Goal: Task Accomplishment & Management: Manage account settings

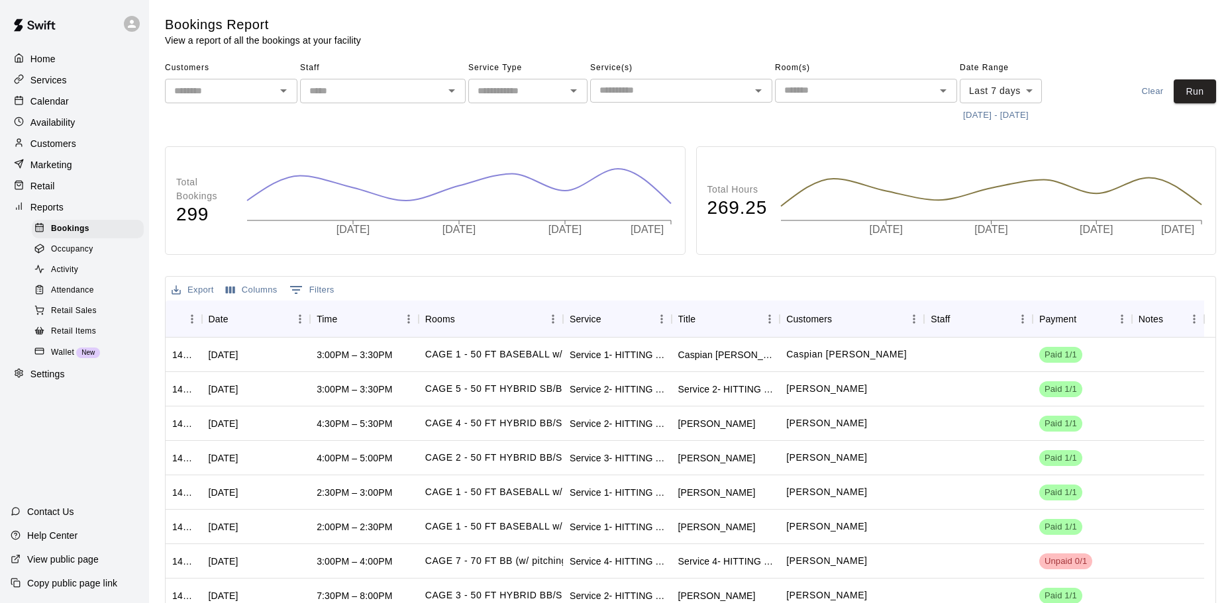
click at [98, 107] on div "Calendar" at bounding box center [75, 101] width 128 height 20
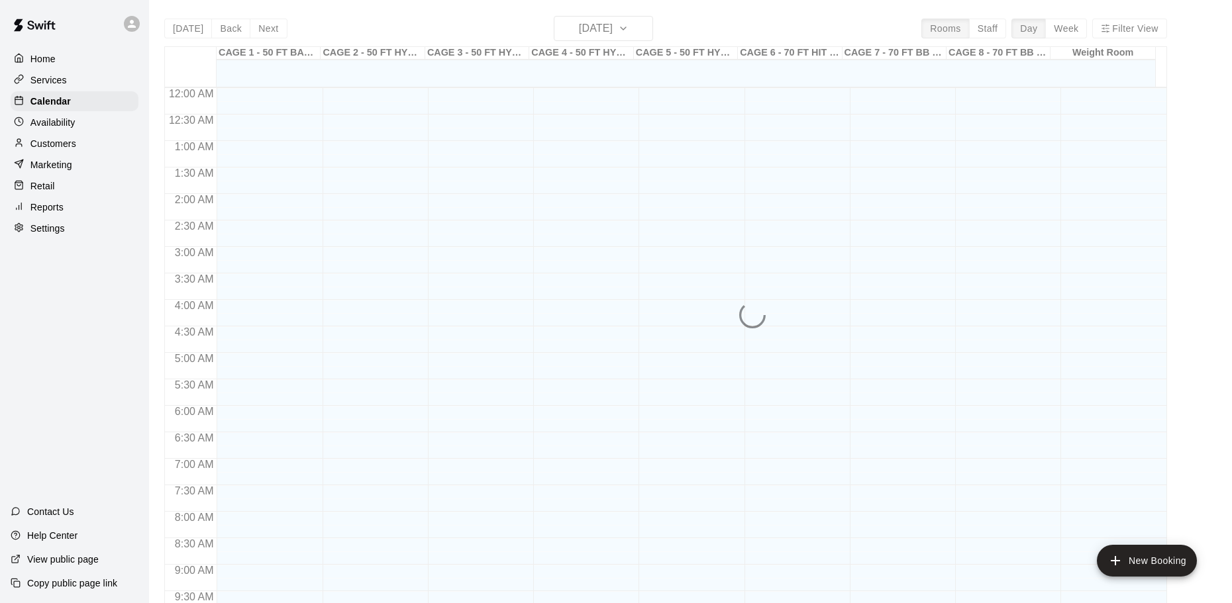
scroll to position [701, 0]
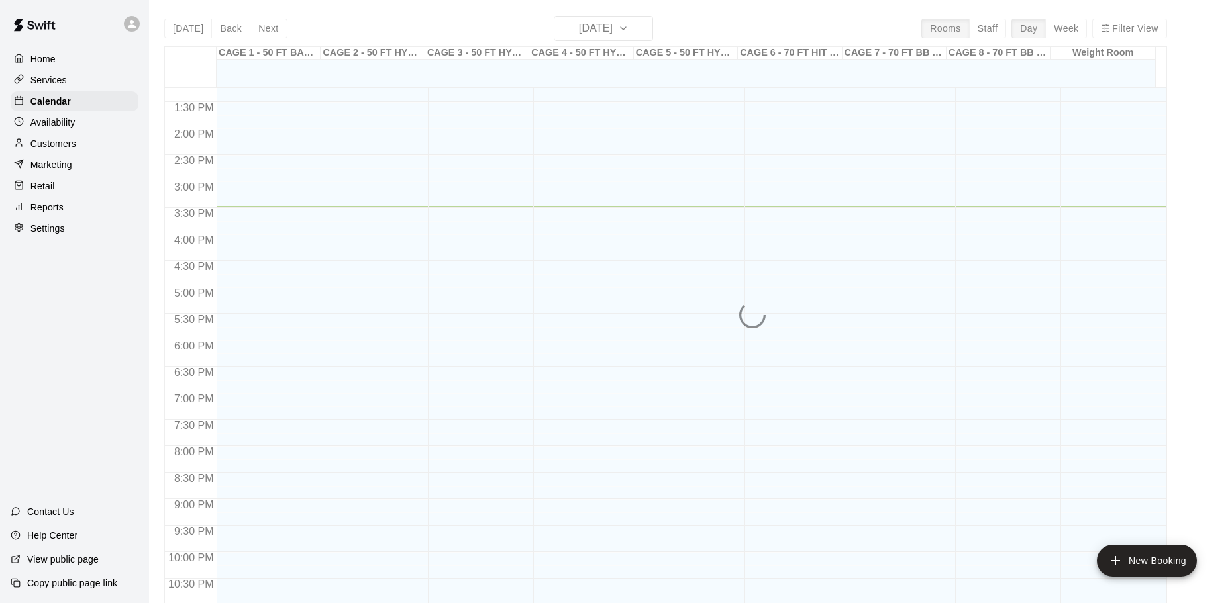
click at [91, 136] on div "Home Services Calendar Availability Customers Marketing Retail Reports Settings" at bounding box center [74, 144] width 149 height 192
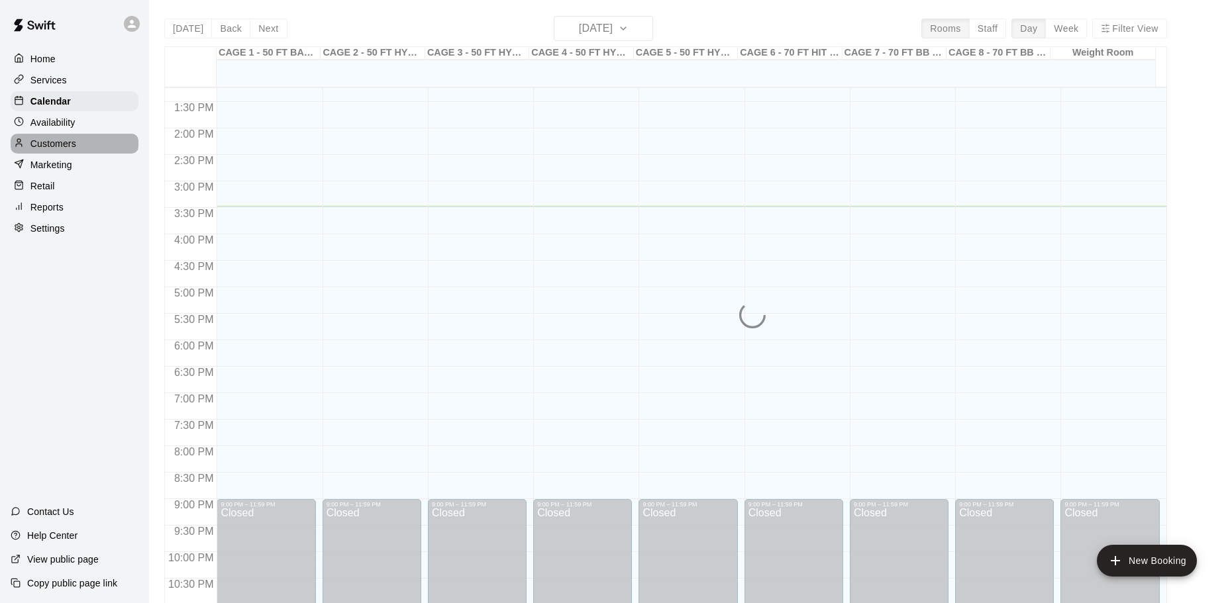
click at [88, 144] on div "Customers" at bounding box center [75, 144] width 128 height 20
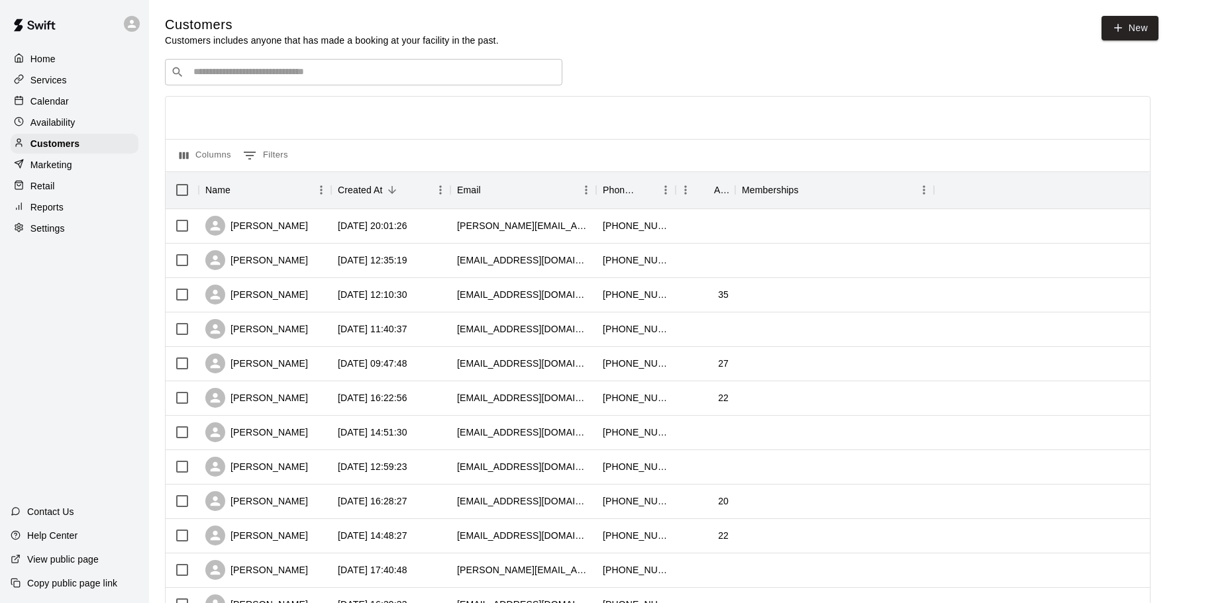
click at [346, 66] on div "​ ​" at bounding box center [363, 72] width 397 height 26
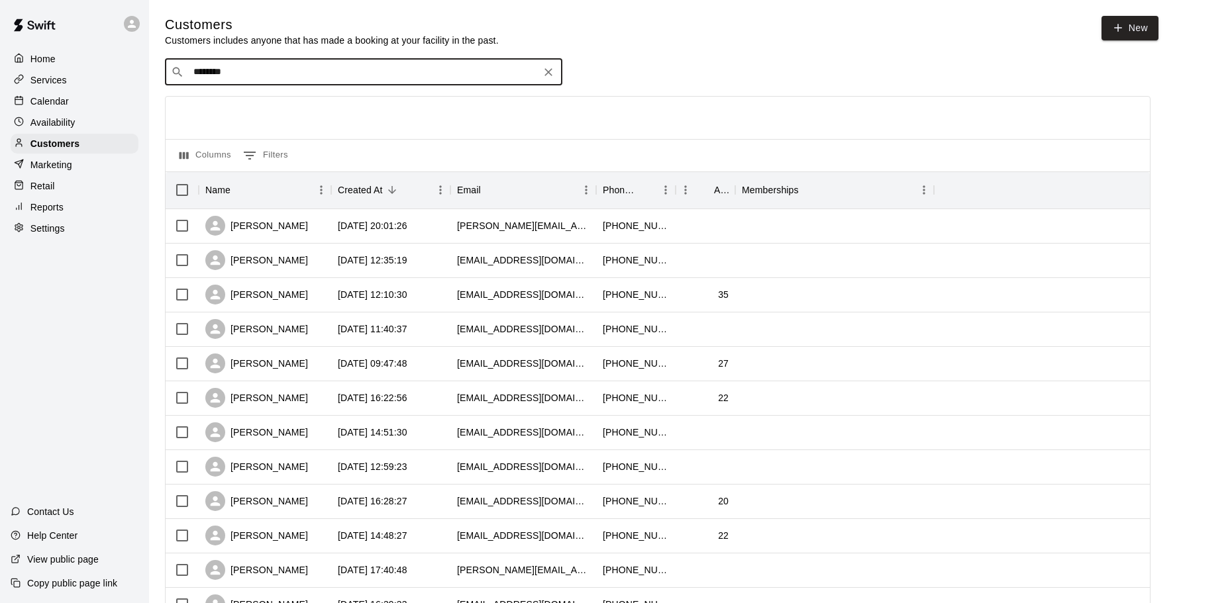
type input "*********"
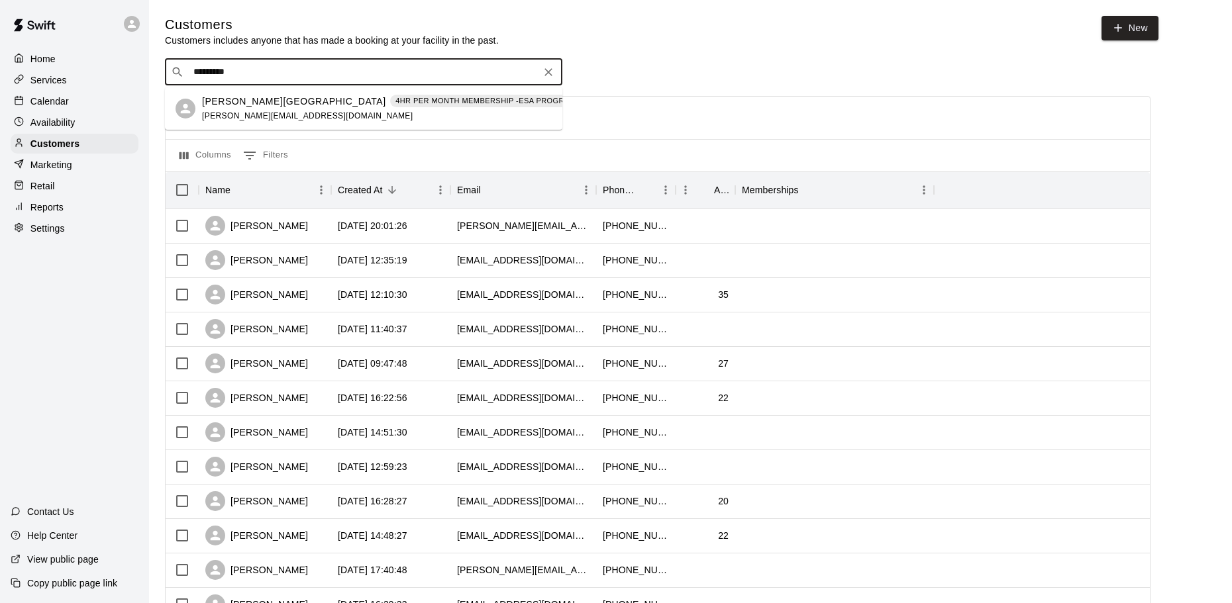
click at [244, 96] on p "[PERSON_NAME][GEOGRAPHIC_DATA]" at bounding box center [294, 102] width 184 height 14
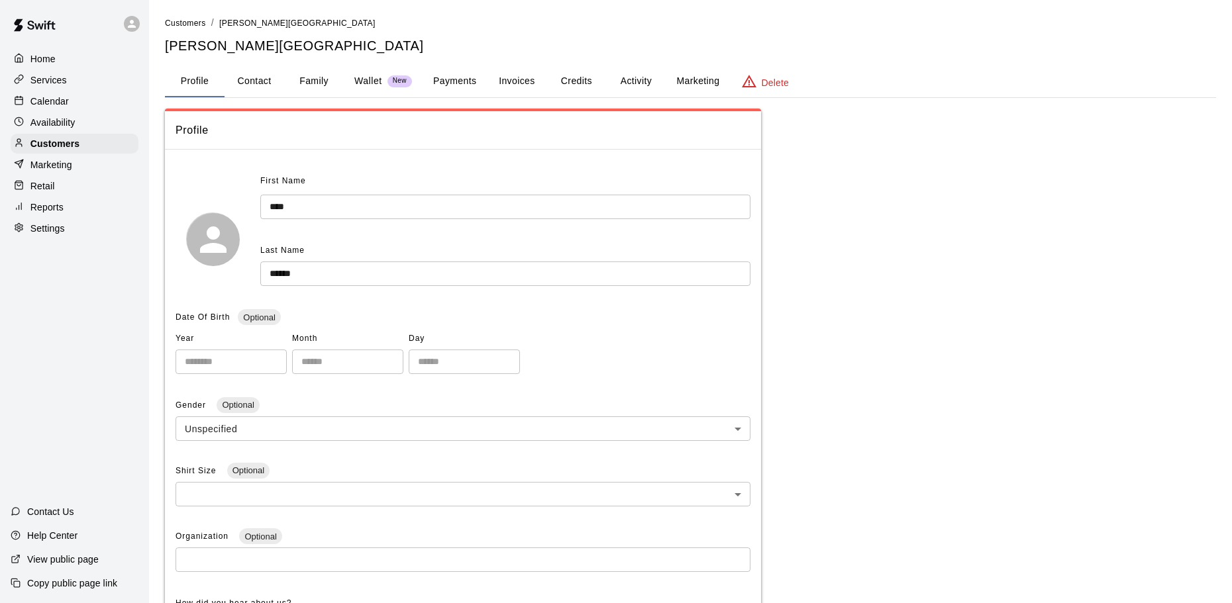
click at [502, 78] on button "Invoices" at bounding box center [517, 82] width 60 height 32
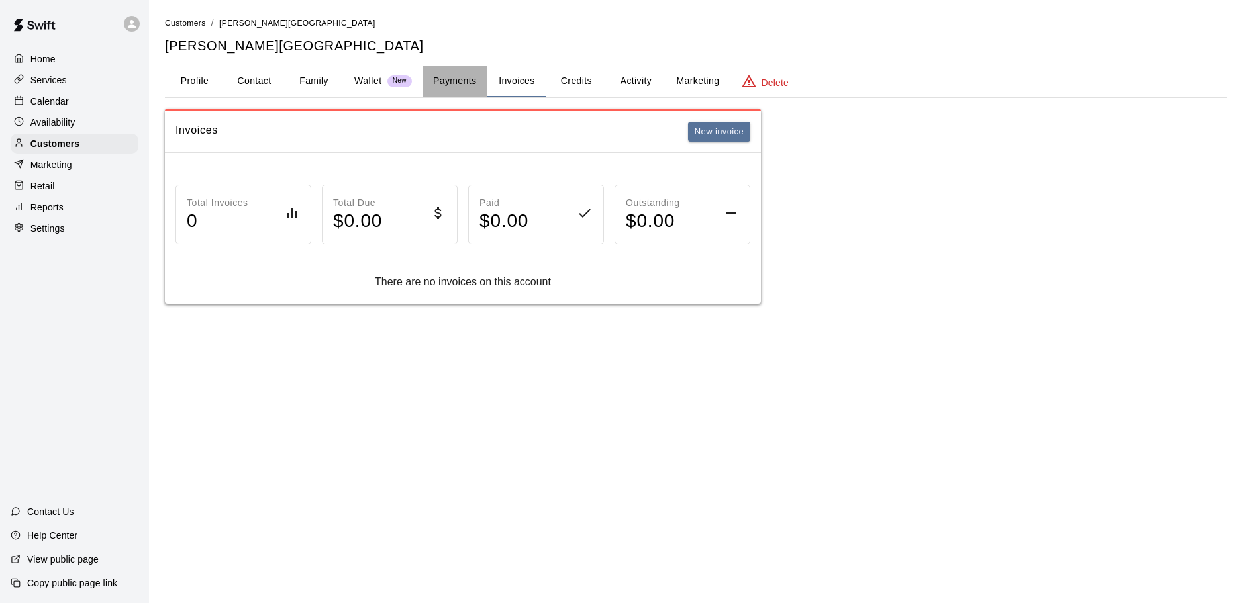
click at [470, 88] on button "Payments" at bounding box center [454, 82] width 64 height 32
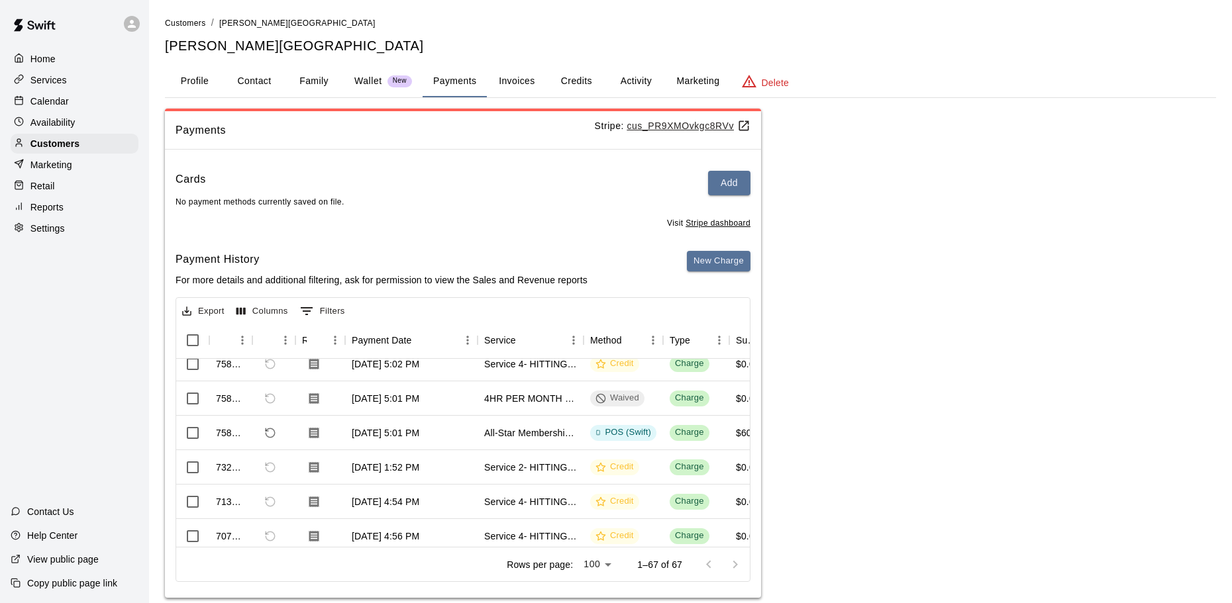
scroll to position [199, 0]
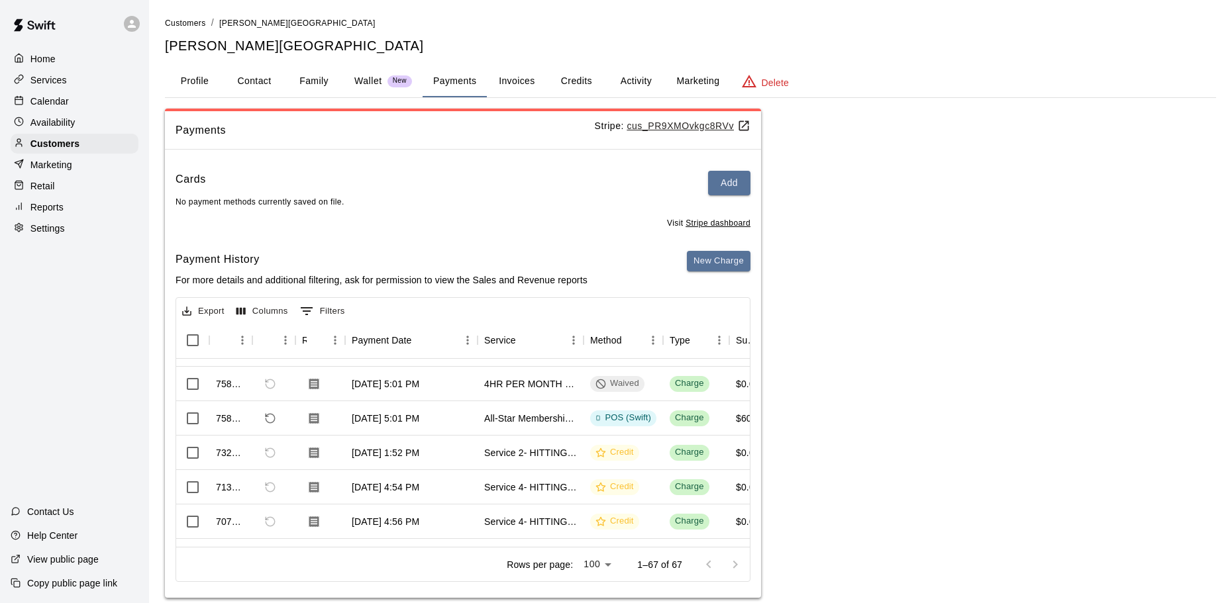
click at [619, 79] on button "Activity" at bounding box center [636, 82] width 60 height 32
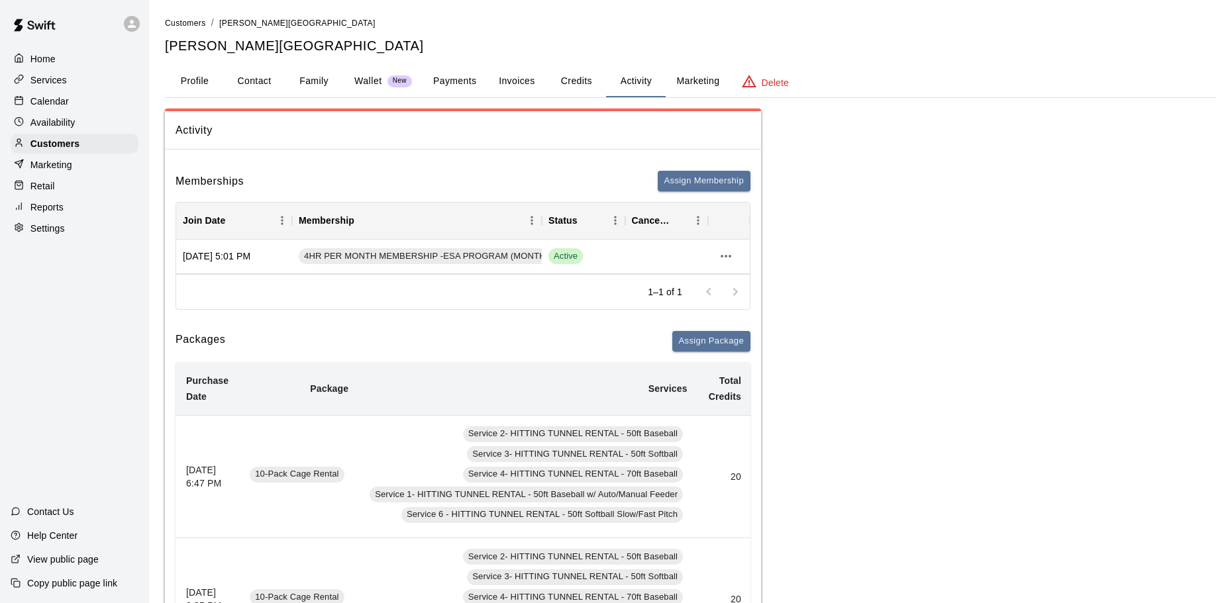
click at [533, 87] on button "Invoices" at bounding box center [517, 82] width 60 height 32
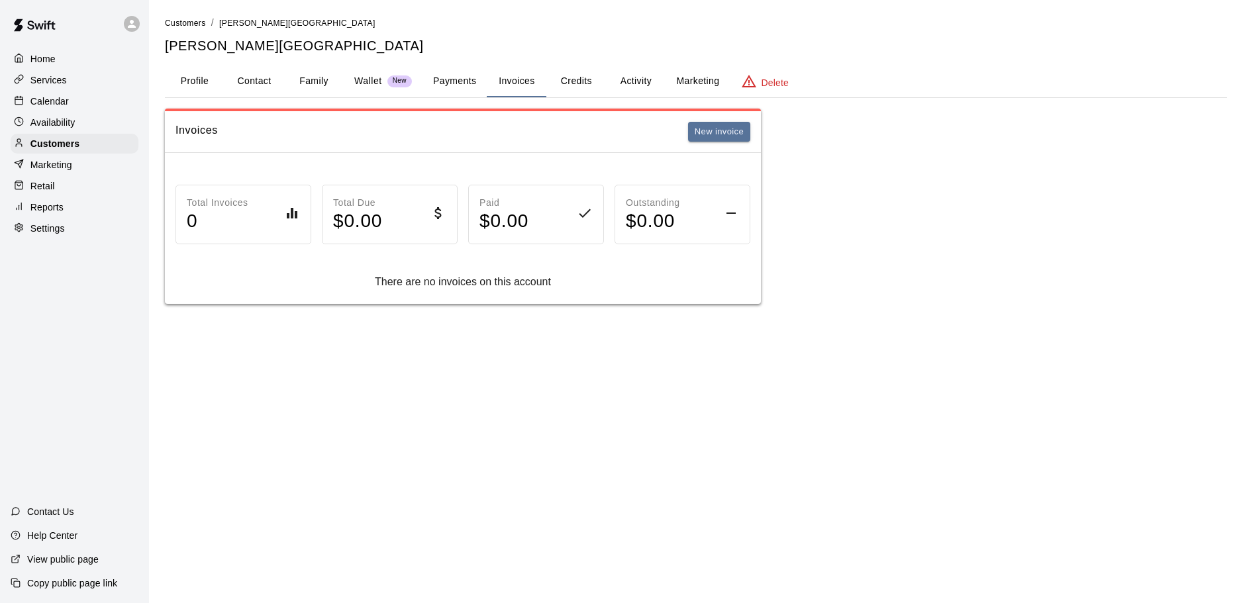
click at [477, 91] on button "Payments" at bounding box center [454, 82] width 64 height 32
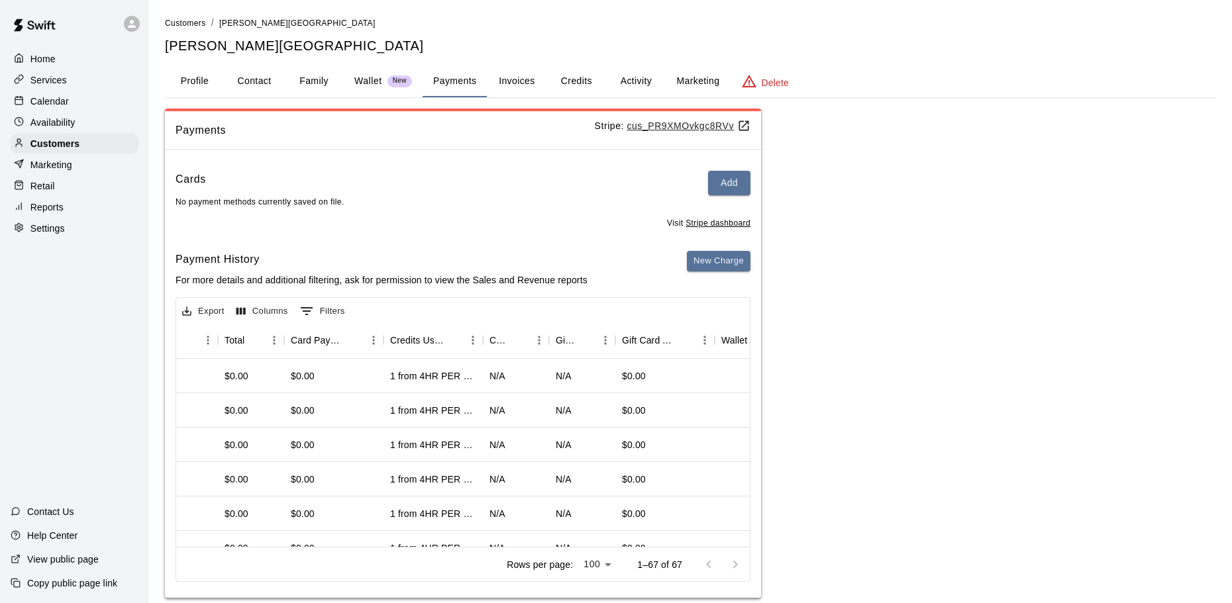
scroll to position [0, 771]
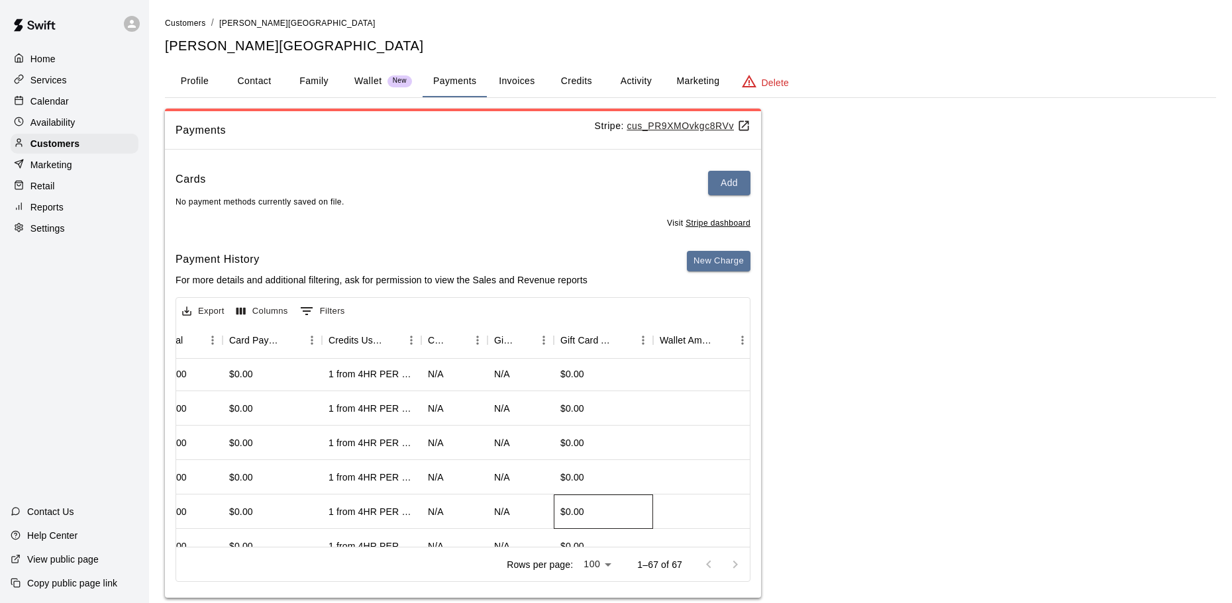
drag, startPoint x: 583, startPoint y: 524, endPoint x: 656, endPoint y: 514, distance: 73.5
click at [656, 514] on div "$0.00 $0.00 $0.00 $0.00 1 from 4HR PER MONTH MEMBERSHIP -ESA PROGRAM (MONTHLY O…" at bounding box center [572, 512] width 1228 height 34
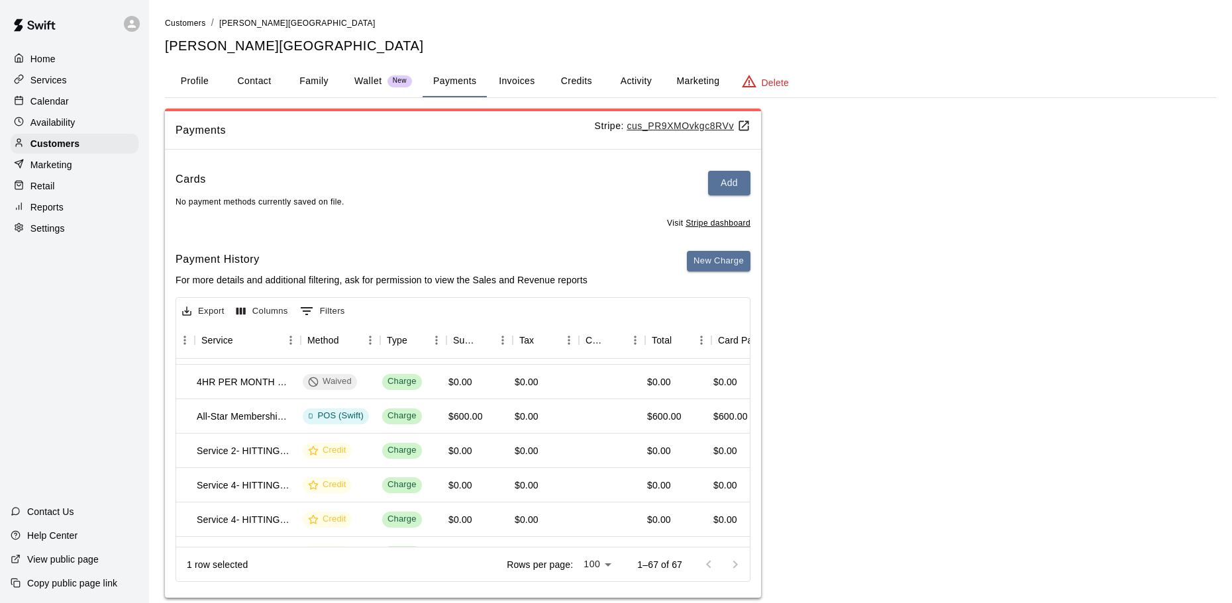
scroll to position [201, 279]
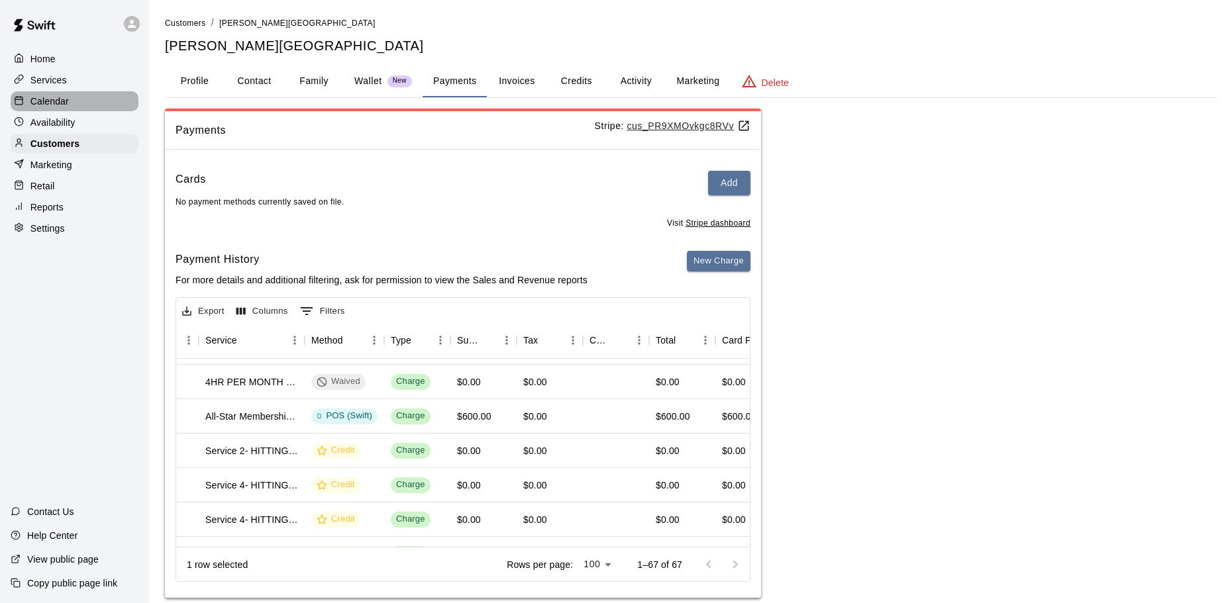
click at [105, 102] on div "Calendar" at bounding box center [75, 101] width 128 height 20
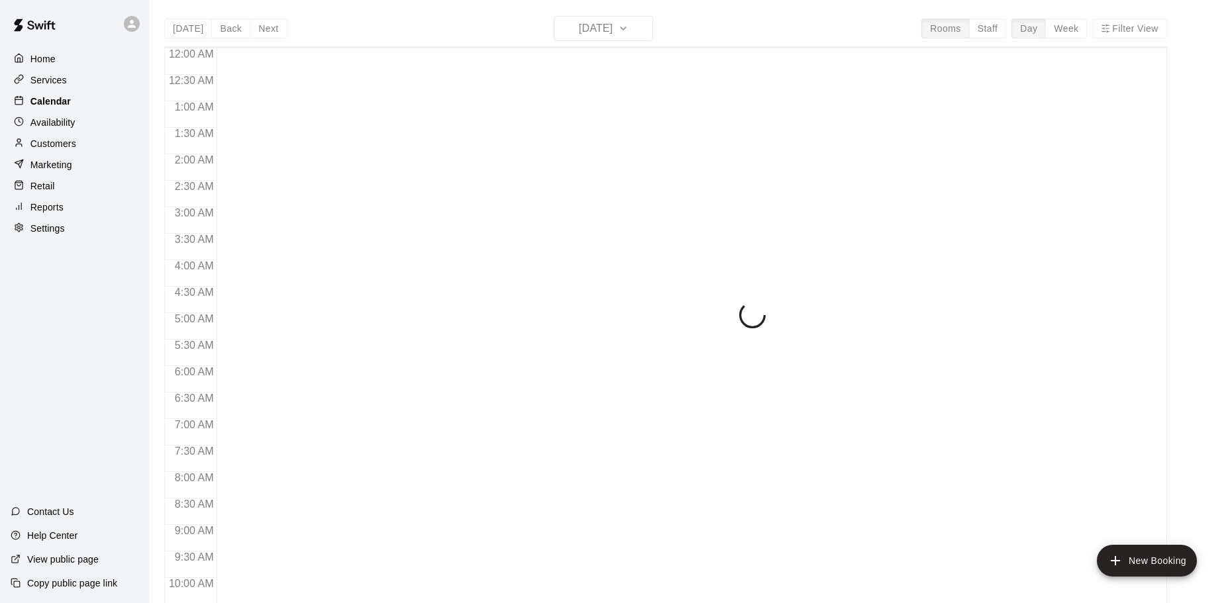
scroll to position [701, 0]
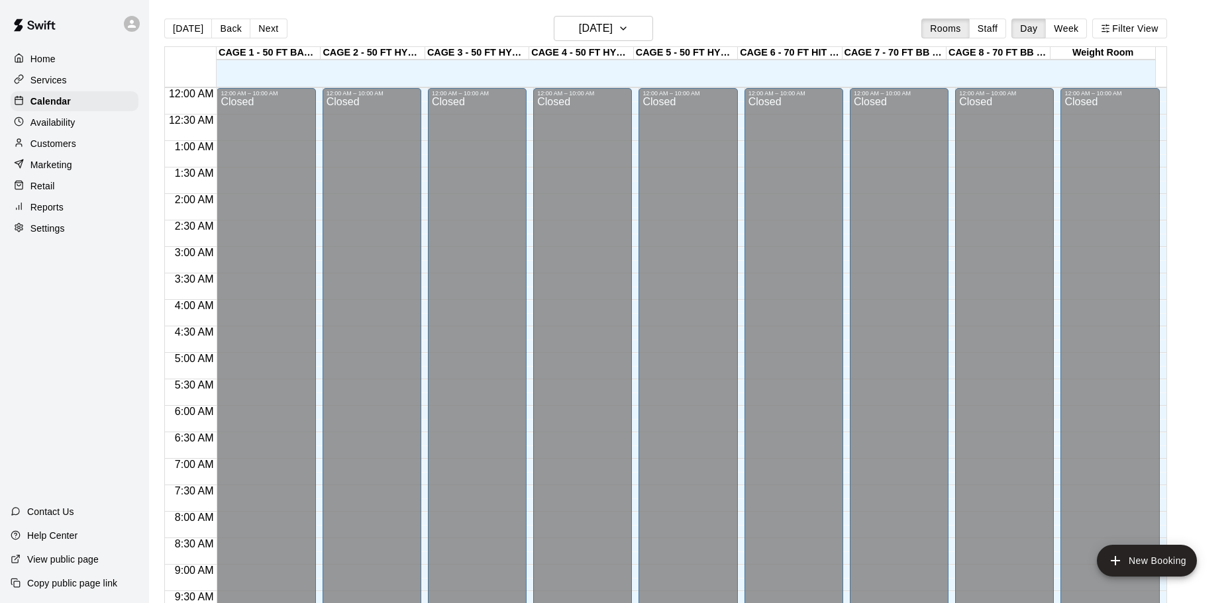
scroll to position [701, 0]
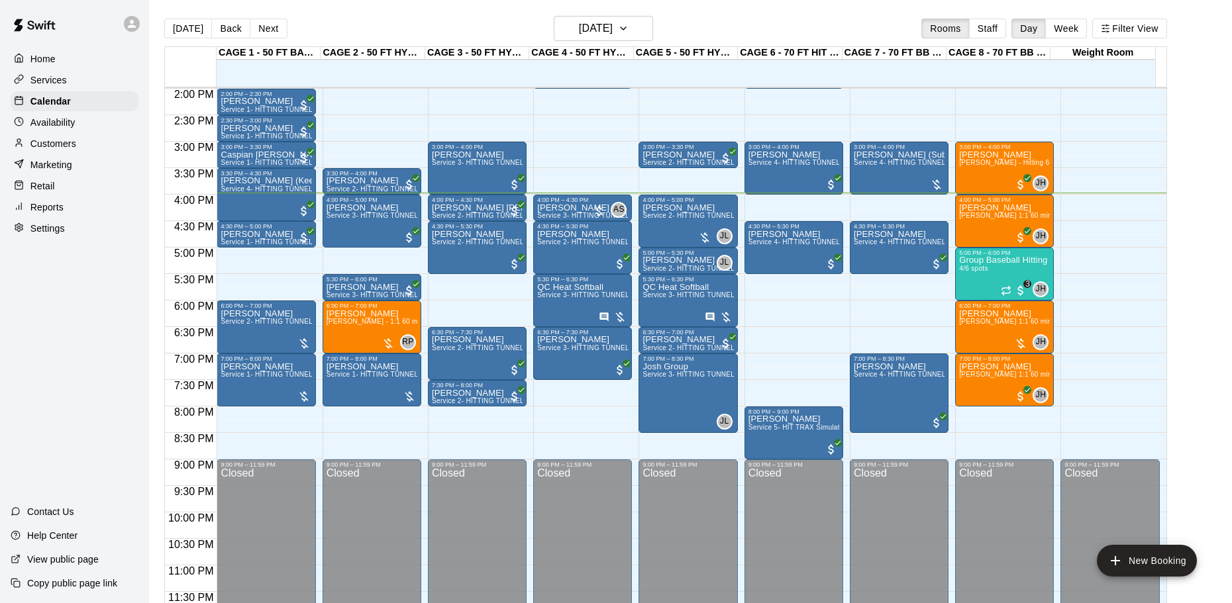
scroll to position [742, 0]
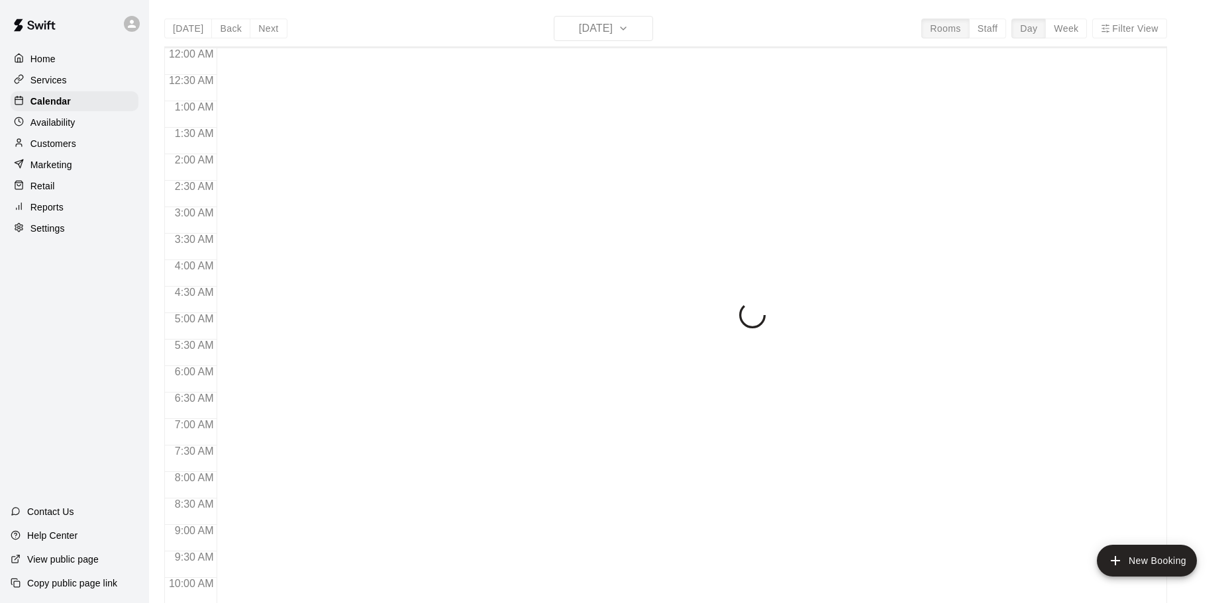
scroll to position [701, 0]
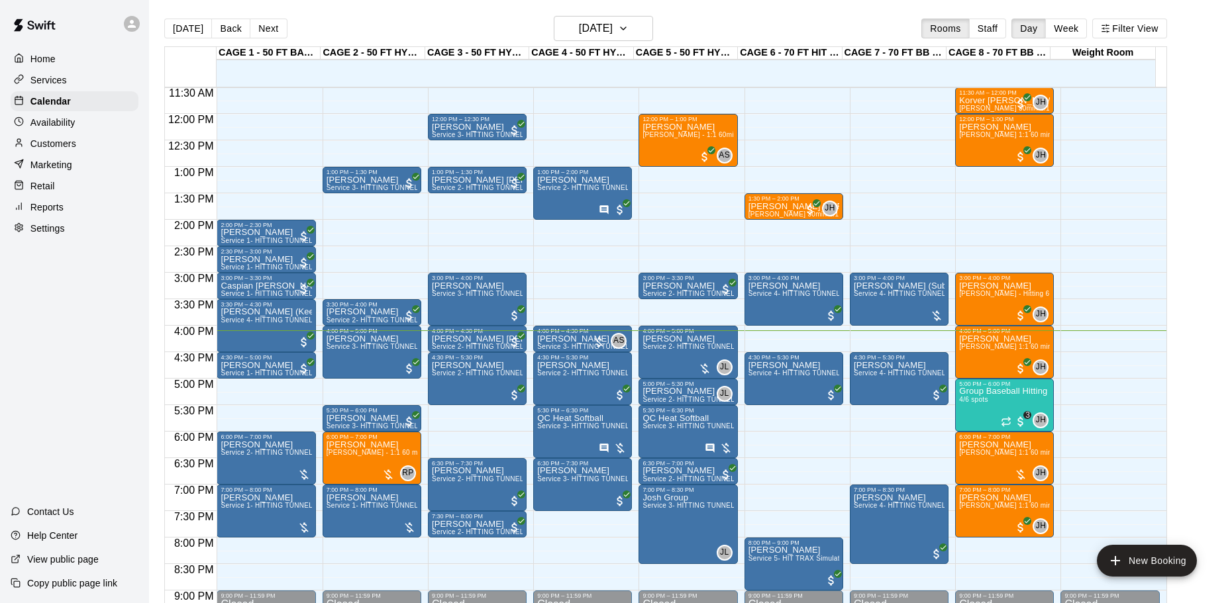
scroll to position [676, 0]
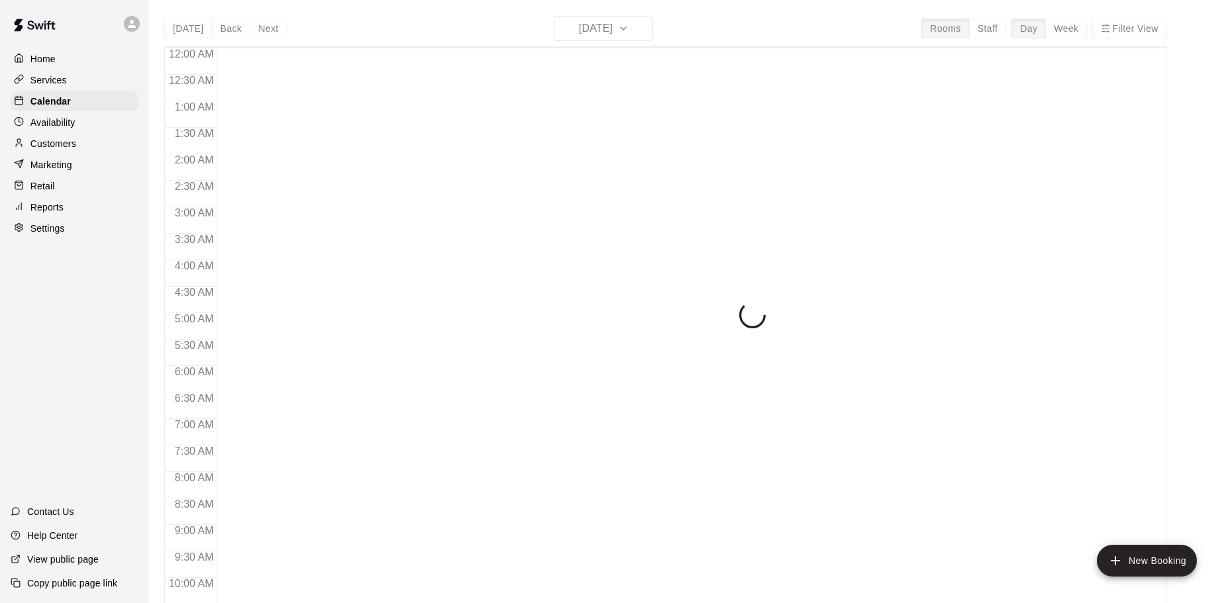
scroll to position [701, 0]
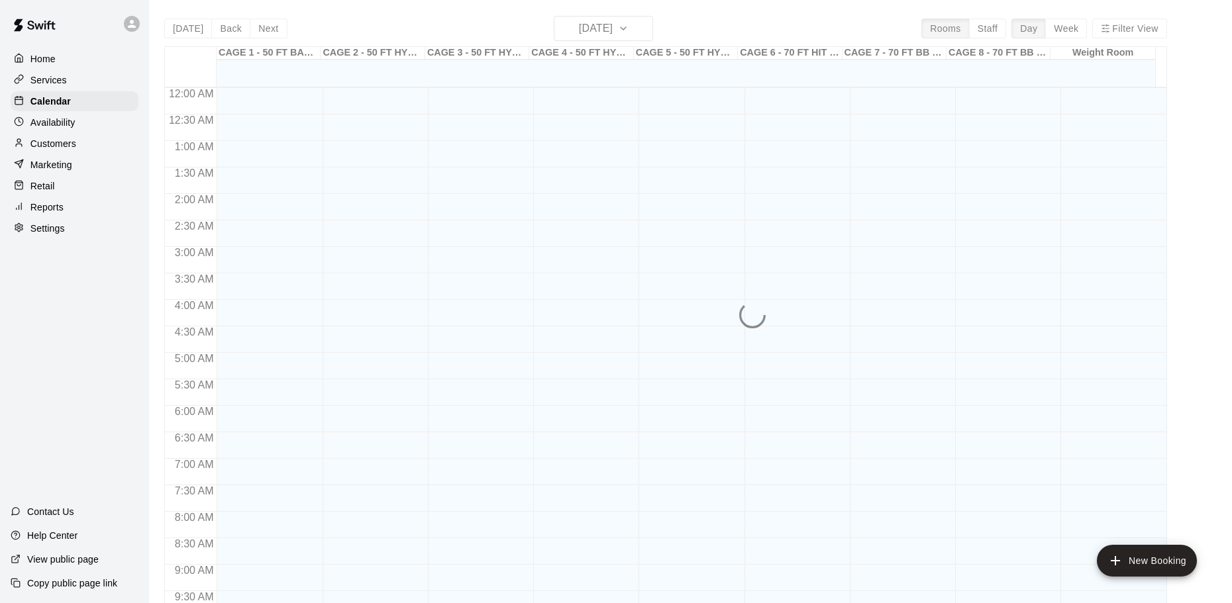
scroll to position [701, 0]
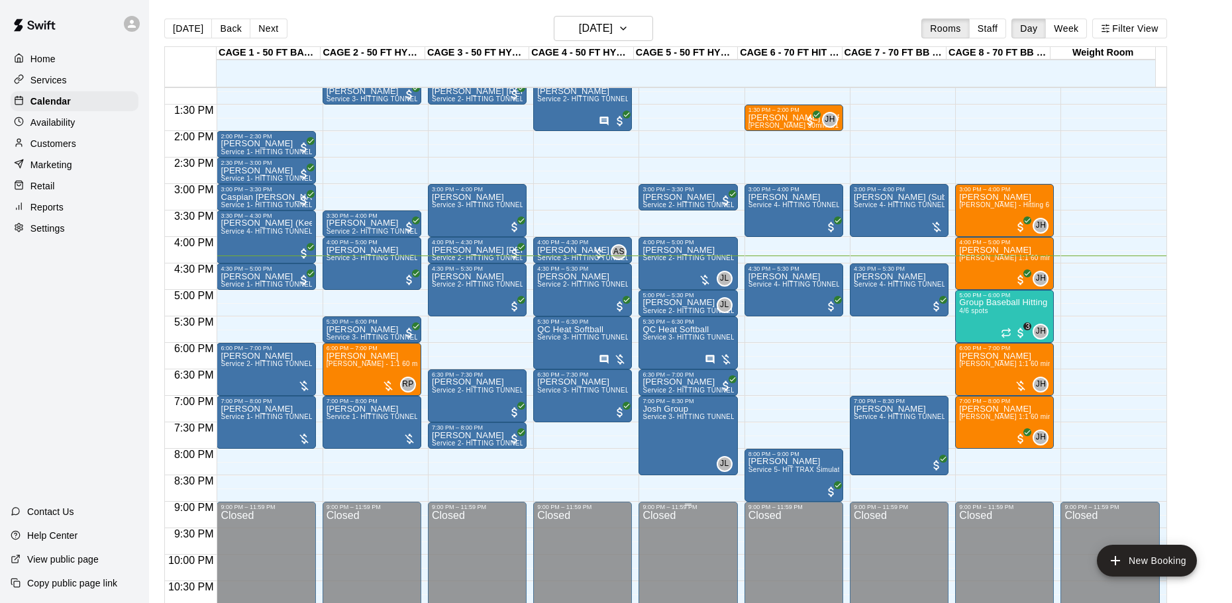
scroll to position [676, 0]
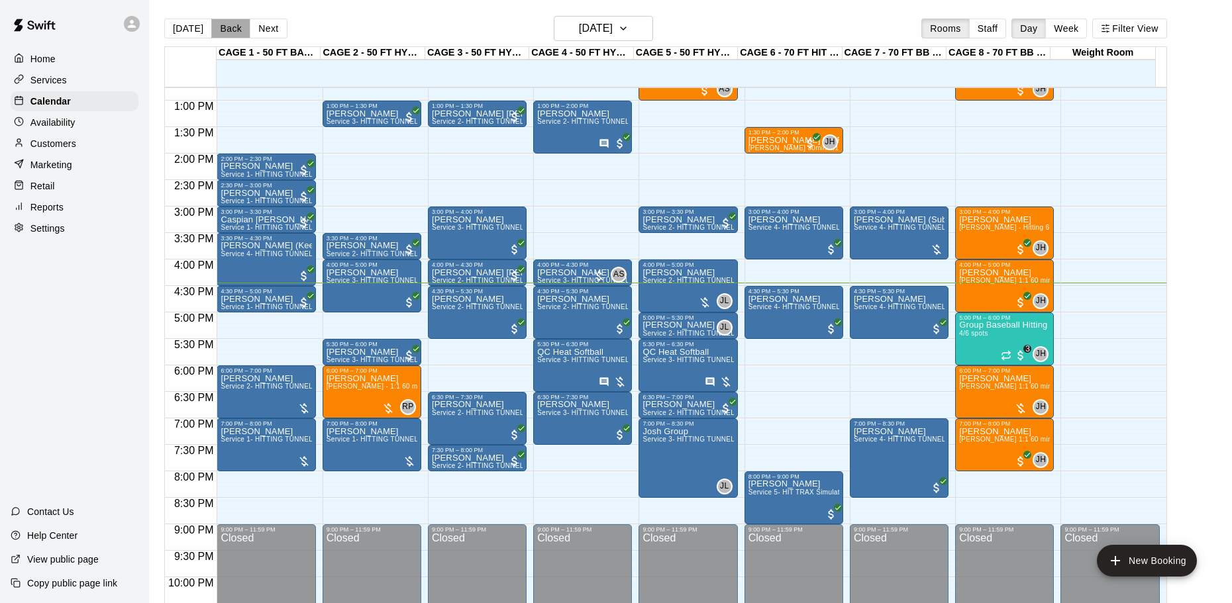
click at [232, 30] on button "Back" at bounding box center [230, 29] width 39 height 20
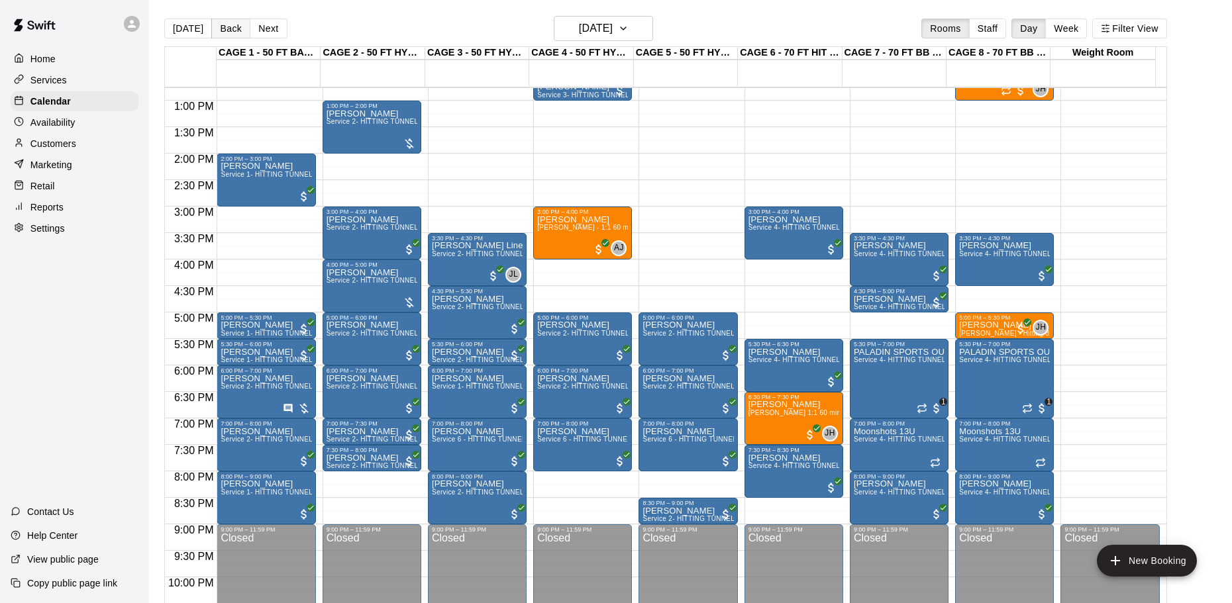
click at [232, 30] on button "Back" at bounding box center [230, 29] width 39 height 20
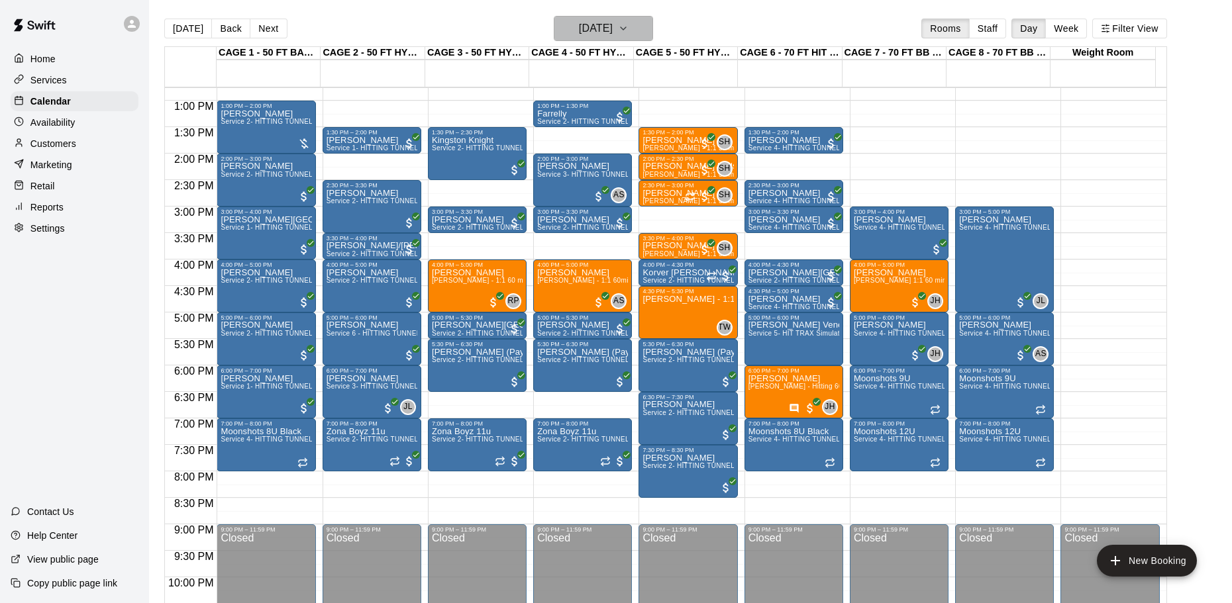
click at [613, 31] on h6 "Wednesday Sep 10" at bounding box center [596, 28] width 34 height 19
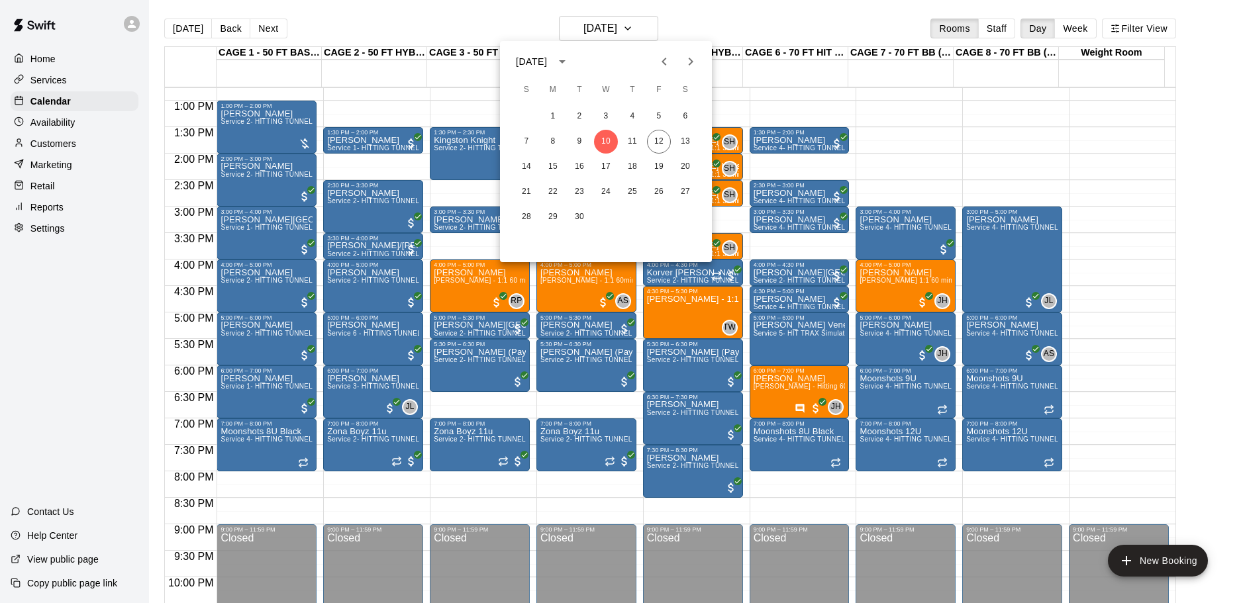
click at [408, 93] on div at bounding box center [621, 301] width 1243 height 603
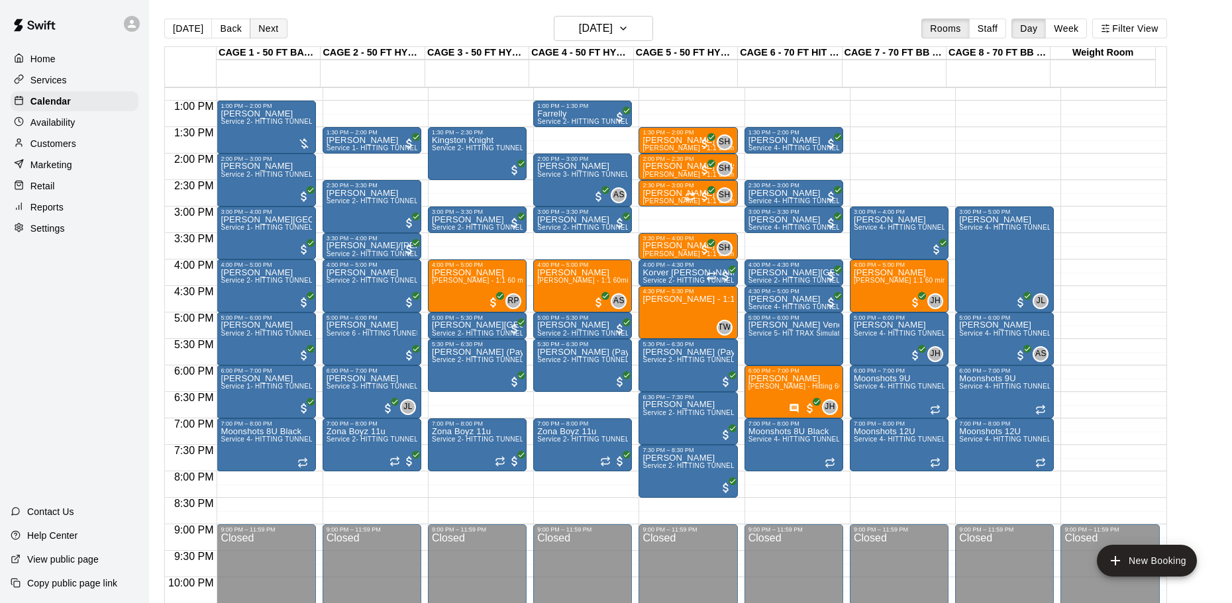
click at [264, 27] on button "Next" at bounding box center [268, 29] width 37 height 20
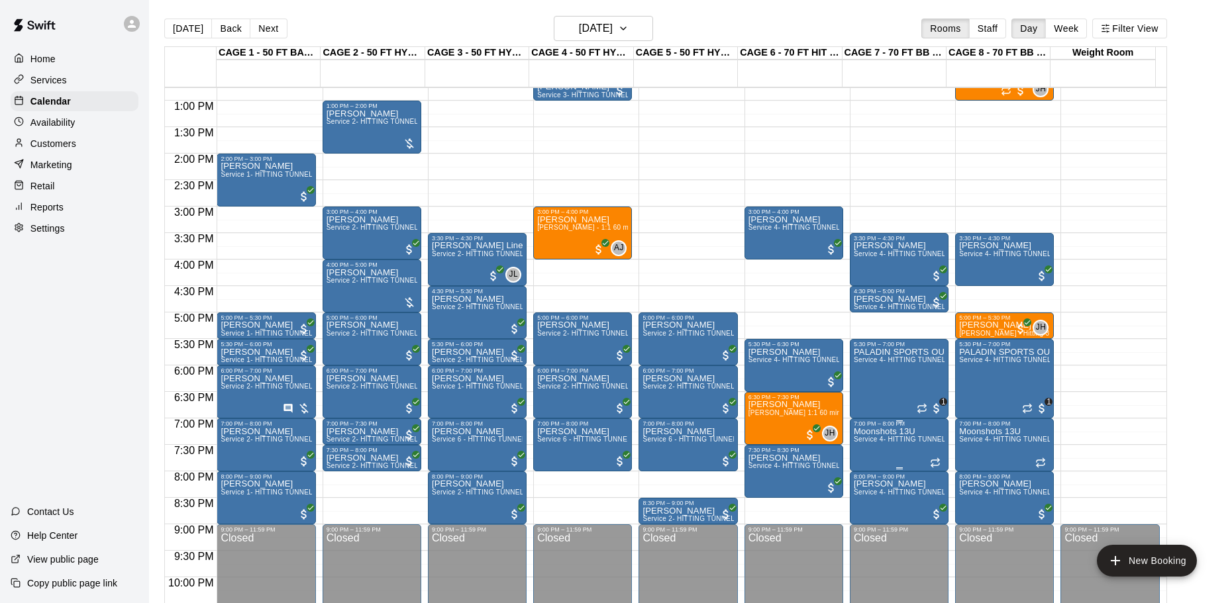
click at [895, 441] on span "Service 4- HITTING TUNNEL RENTAL - 70ft Baseball" at bounding box center [938, 439] width 168 height 7
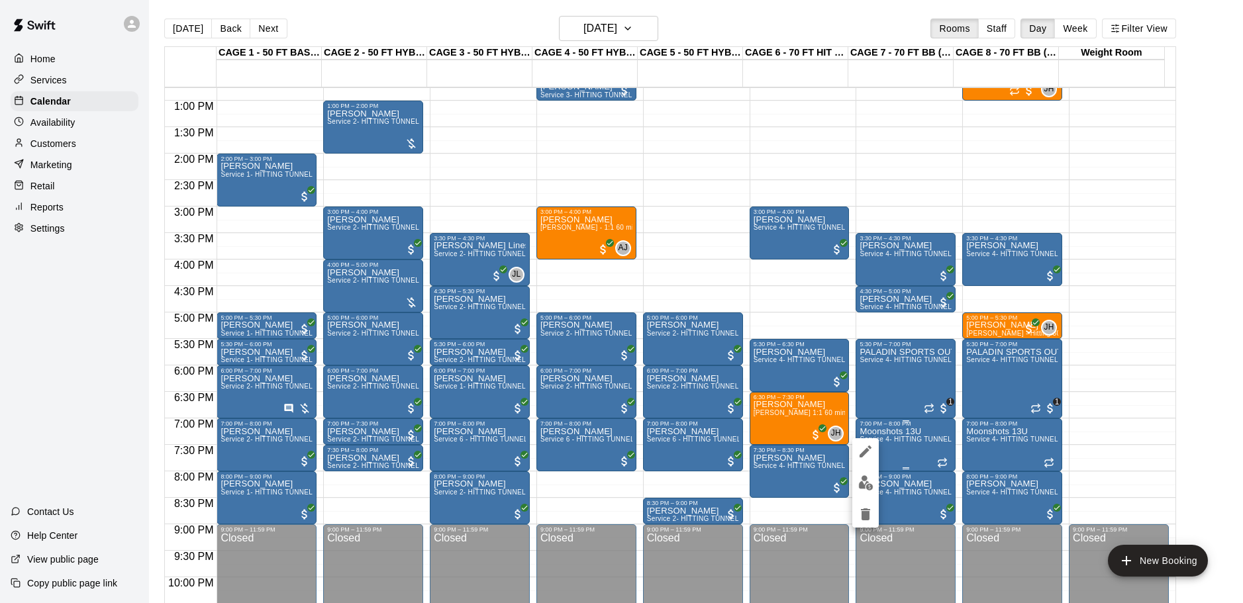
click at [895, 441] on div at bounding box center [621, 301] width 1243 height 603
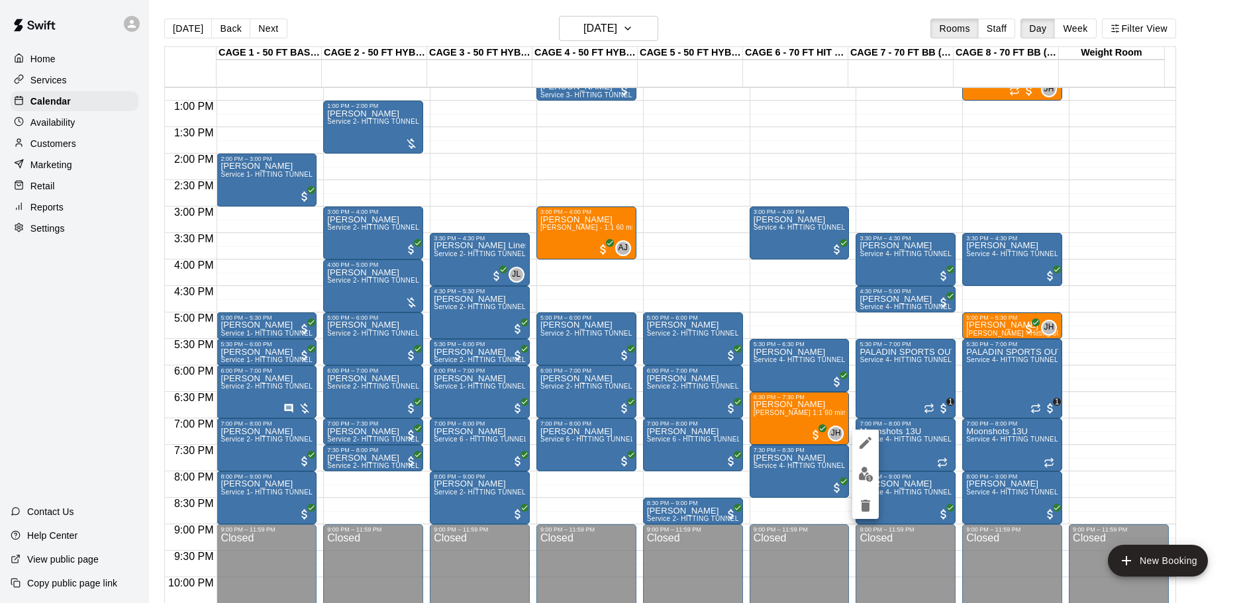
click at [266, 32] on div at bounding box center [621, 301] width 1243 height 603
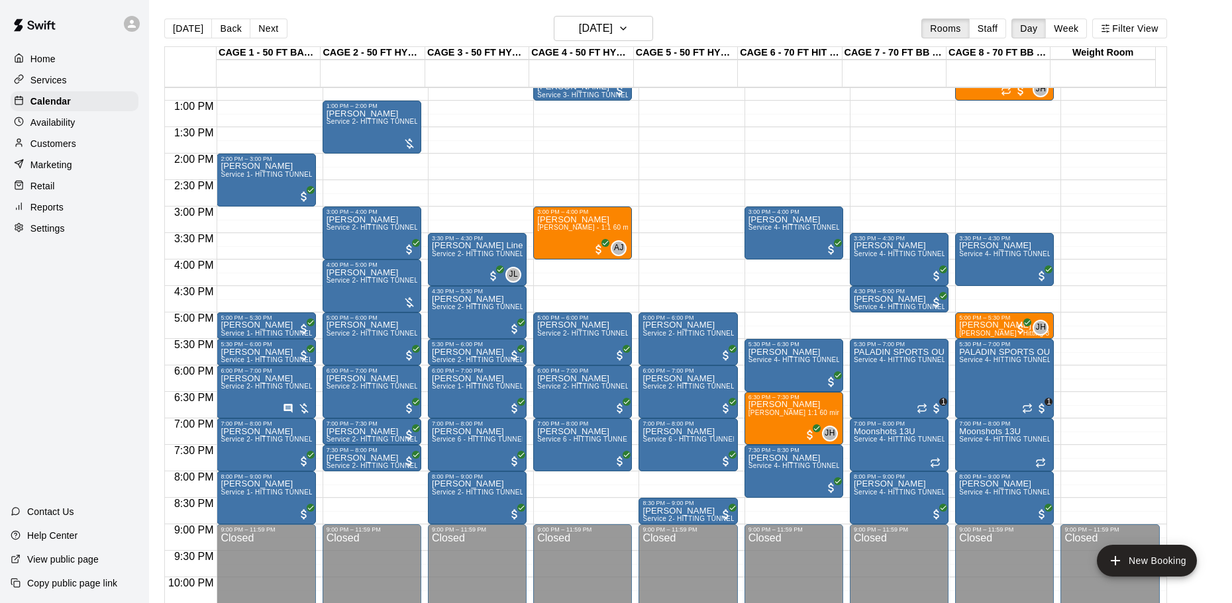
click at [266, 32] on button "Next" at bounding box center [268, 29] width 37 height 20
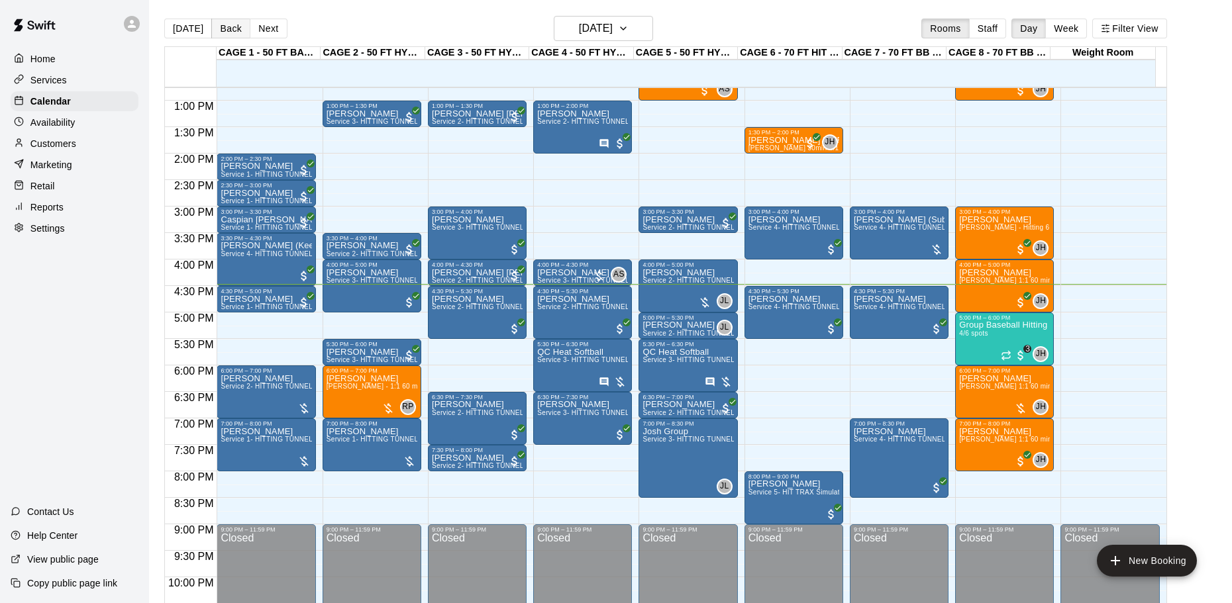
drag, startPoint x: 214, startPoint y: 30, endPoint x: 244, endPoint y: 19, distance: 32.1
click at [213, 30] on button "Back" at bounding box center [230, 29] width 39 height 20
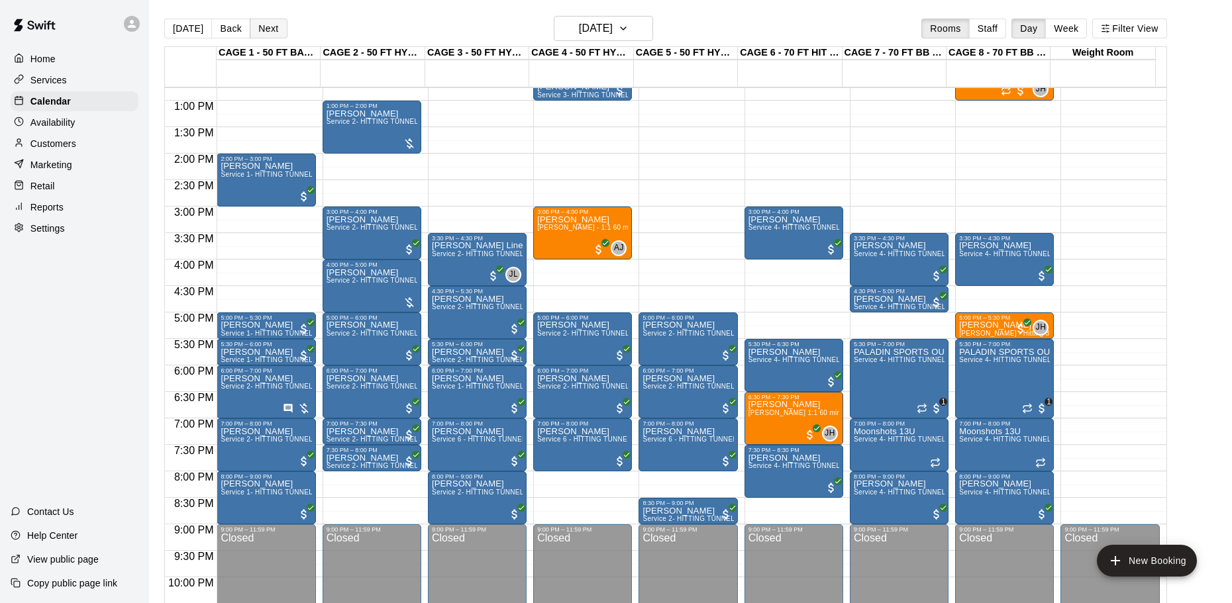
click at [266, 27] on button "Next" at bounding box center [268, 29] width 37 height 20
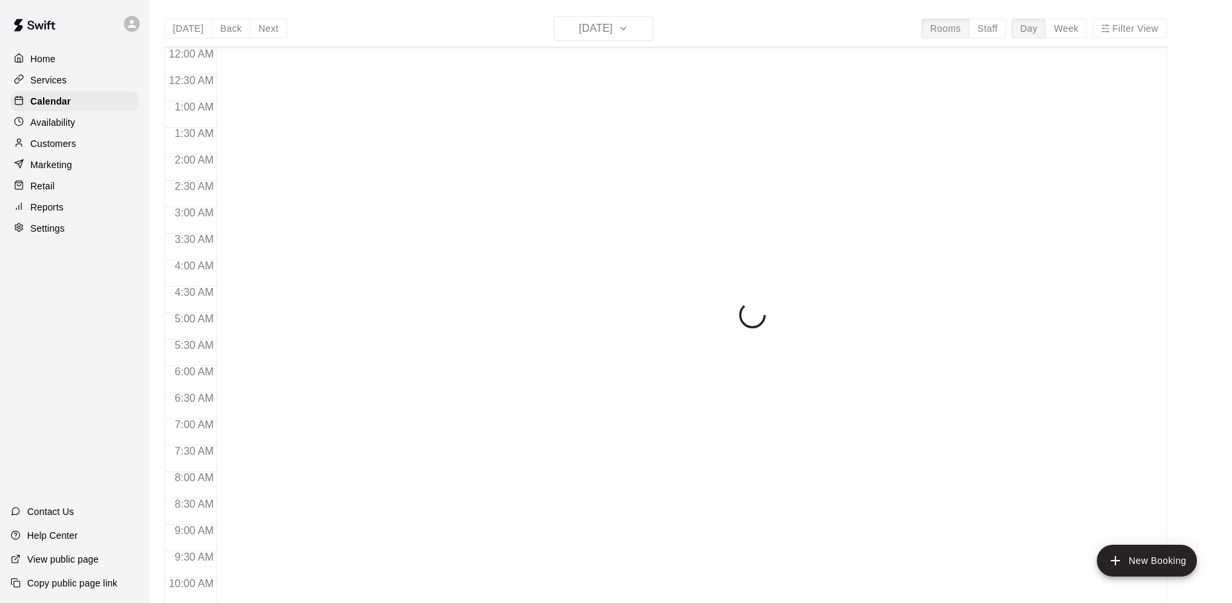
scroll to position [701, 0]
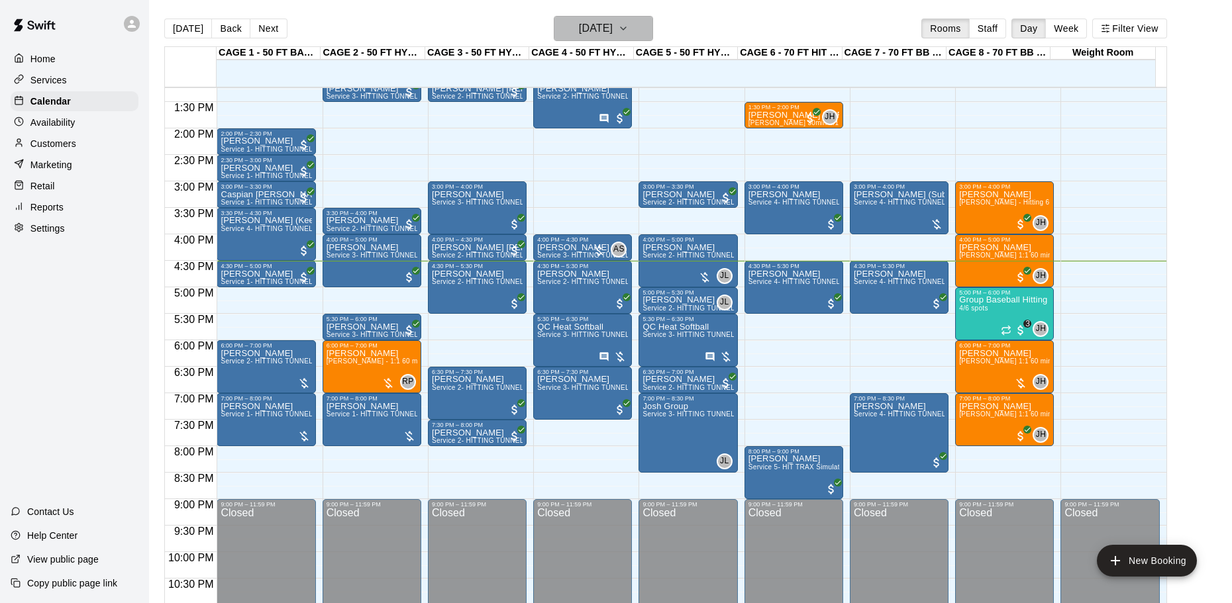
click at [613, 28] on h6 "[DATE]" at bounding box center [596, 28] width 34 height 19
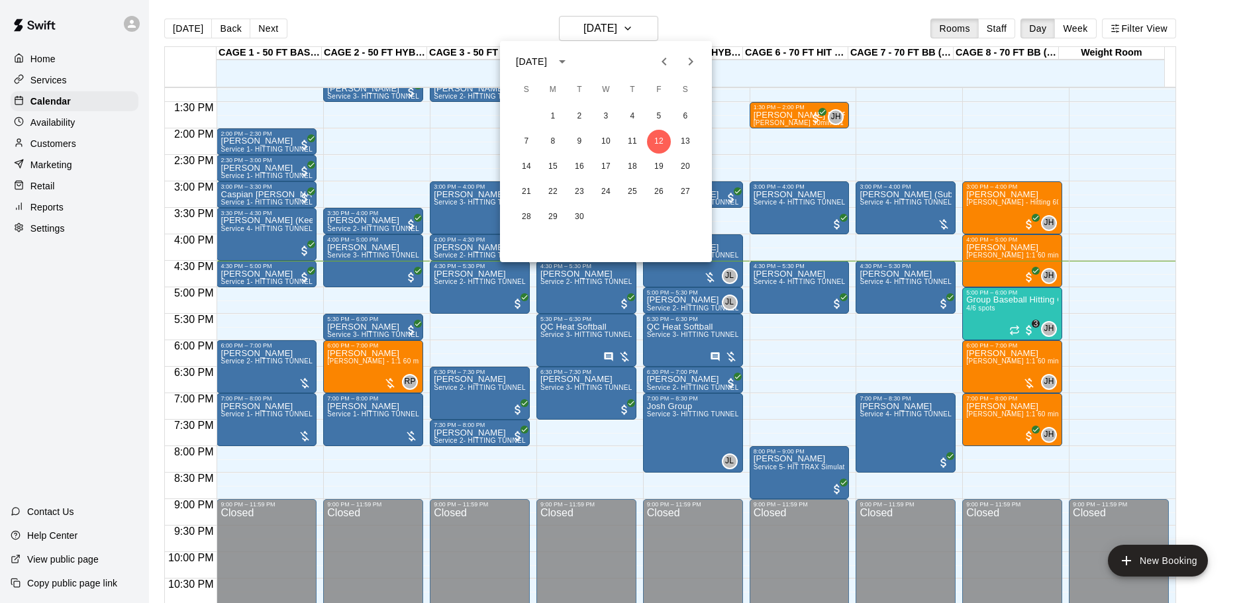
click at [595, 20] on div at bounding box center [621, 301] width 1243 height 603
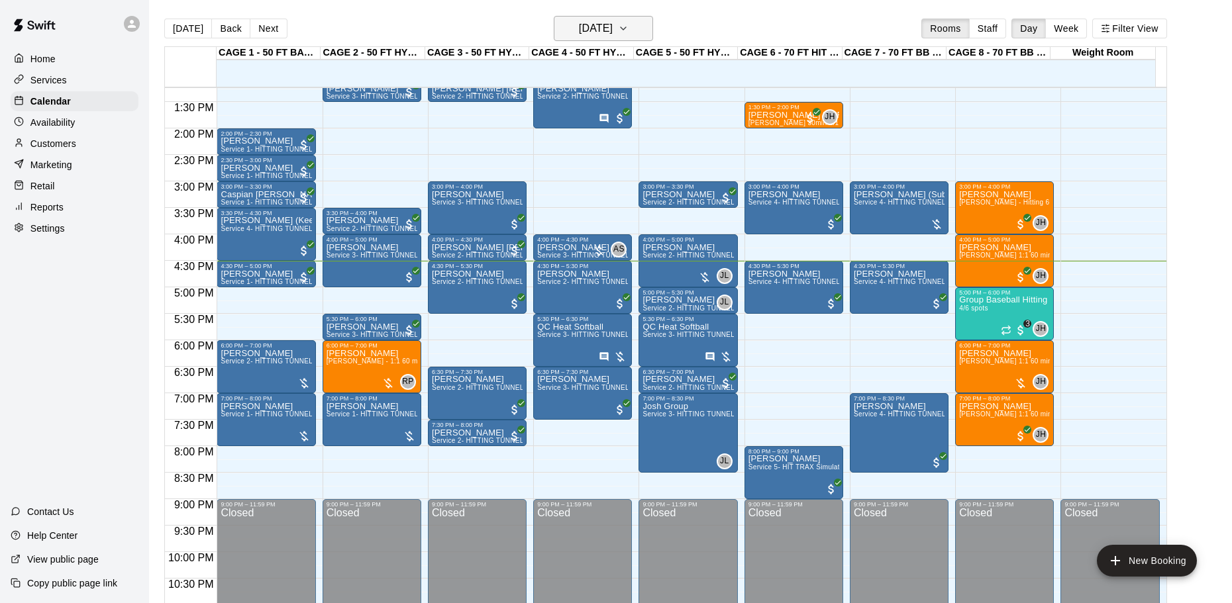
click at [613, 28] on h6 "[DATE]" at bounding box center [596, 28] width 34 height 19
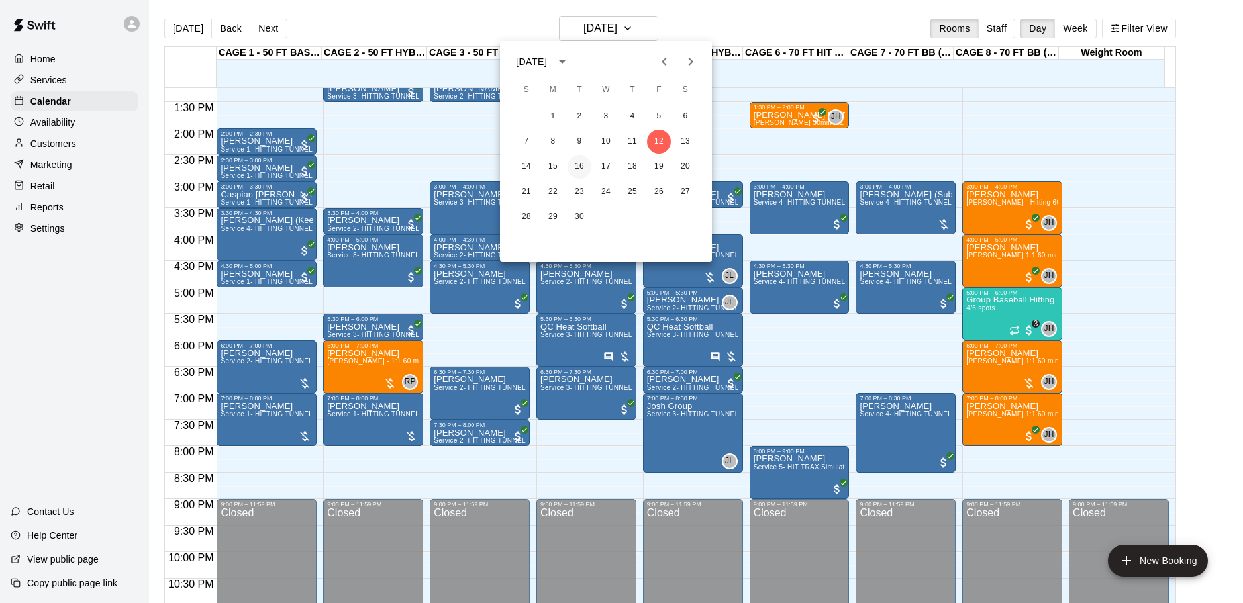
click at [576, 171] on button "16" at bounding box center [580, 167] width 24 height 24
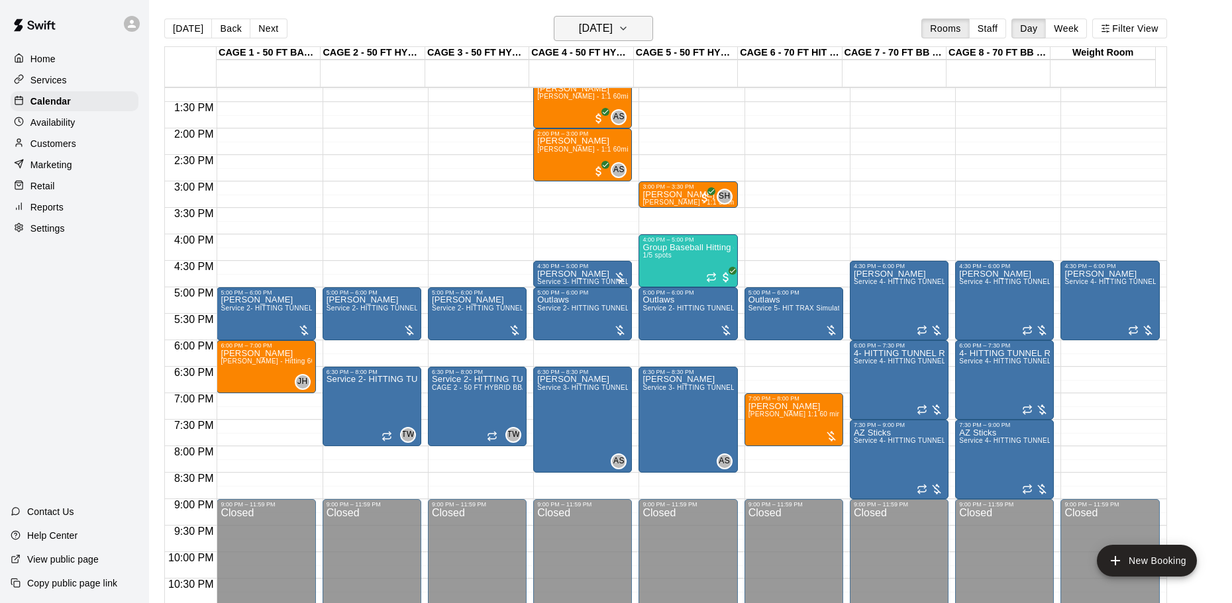
click at [583, 28] on h6 "Tuesday Sep 16" at bounding box center [596, 28] width 34 height 19
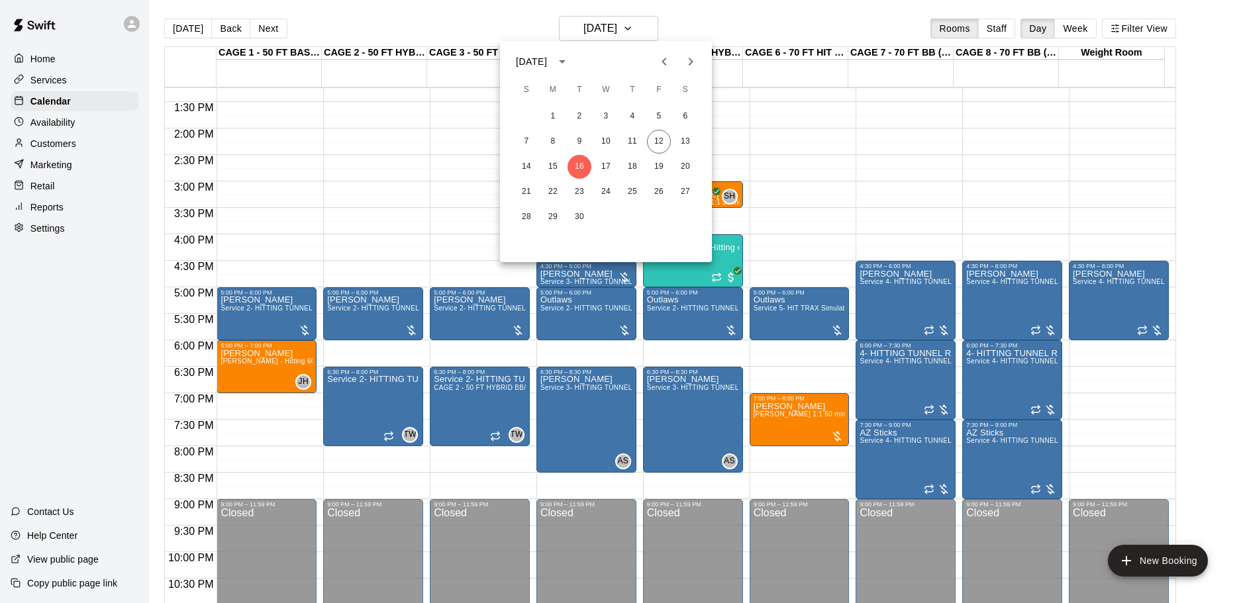
click at [193, 29] on div at bounding box center [621, 301] width 1243 height 603
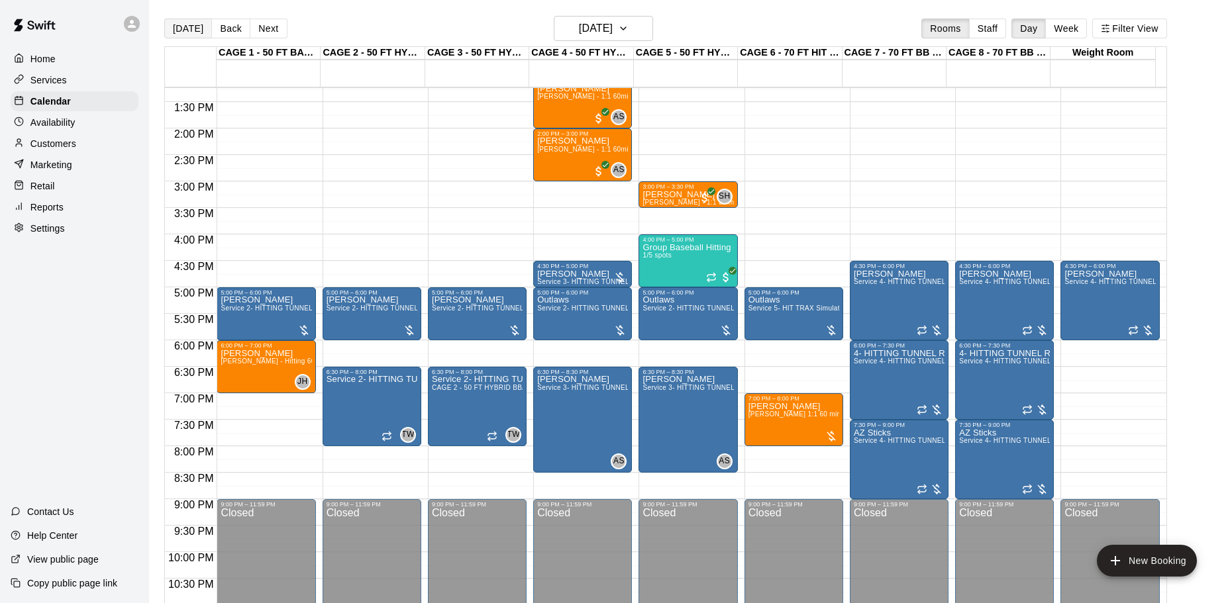
click at [193, 29] on button "[DATE]" at bounding box center [188, 29] width 48 height 20
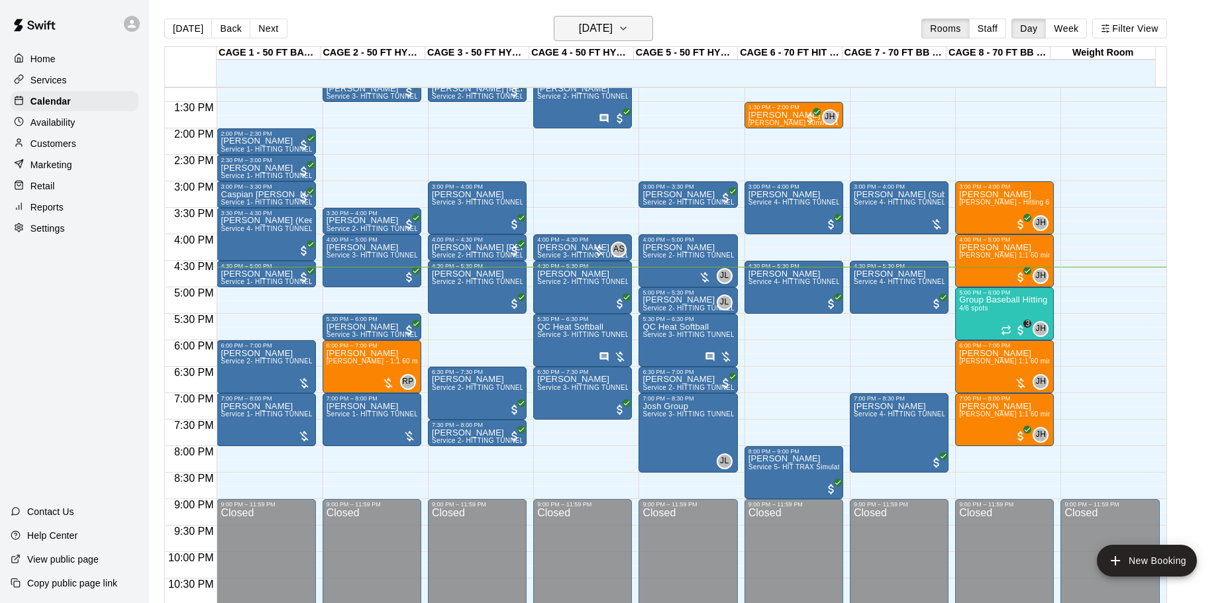
click at [613, 32] on h6 "[DATE]" at bounding box center [596, 28] width 34 height 19
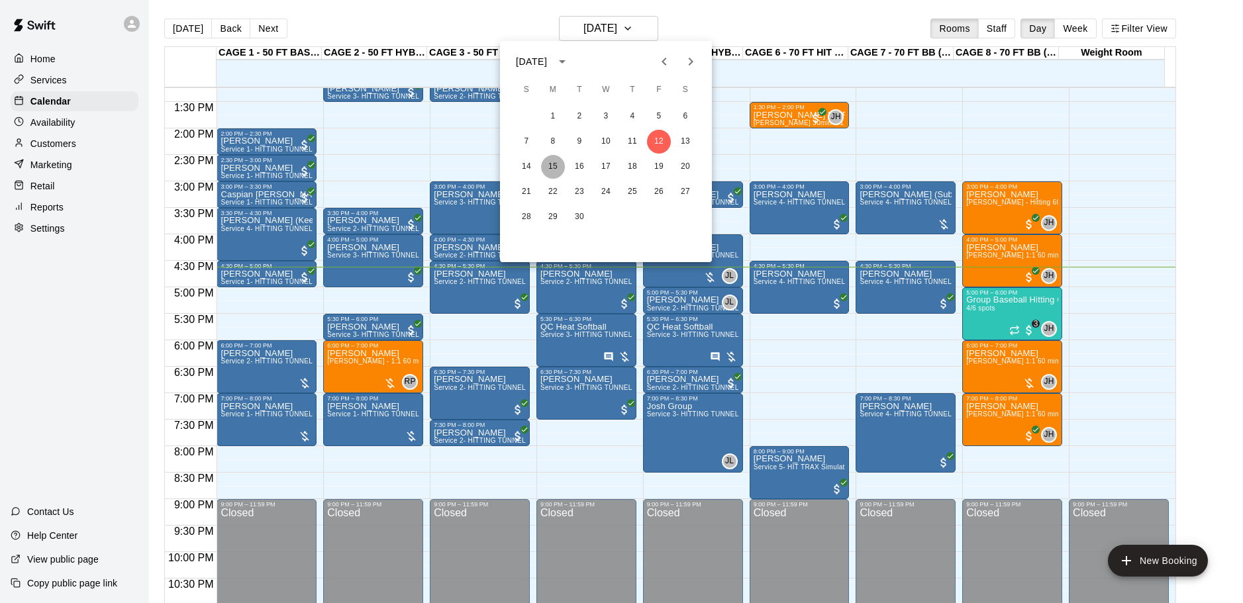
click at [546, 166] on button "15" at bounding box center [553, 167] width 24 height 24
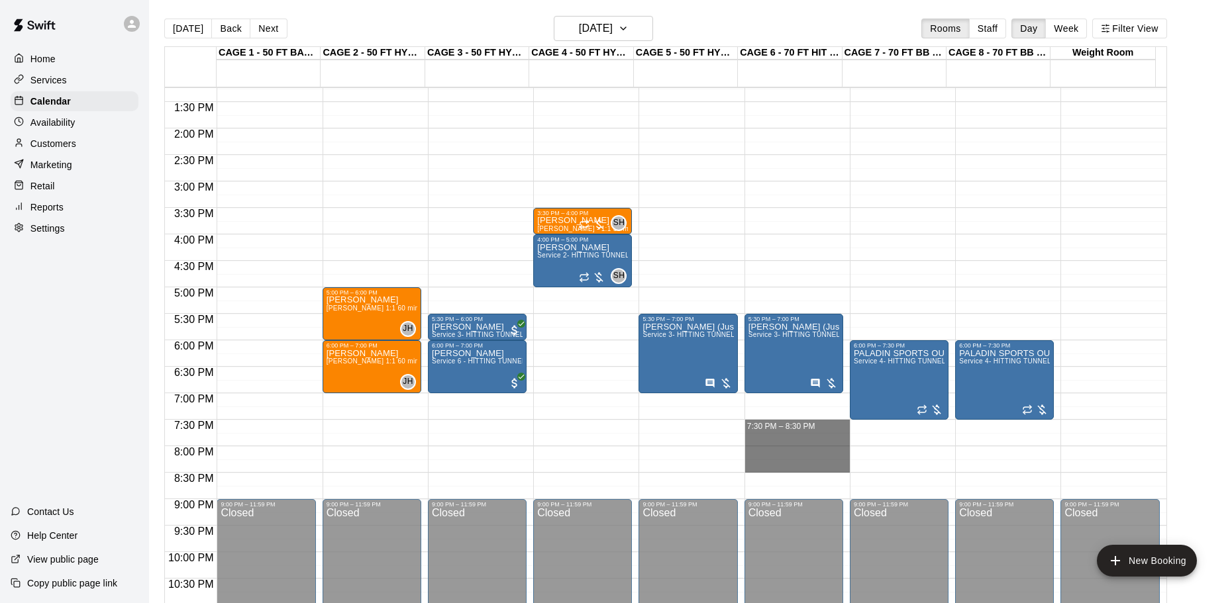
drag, startPoint x: 743, startPoint y: 423, endPoint x: 764, endPoint y: 470, distance: 51.6
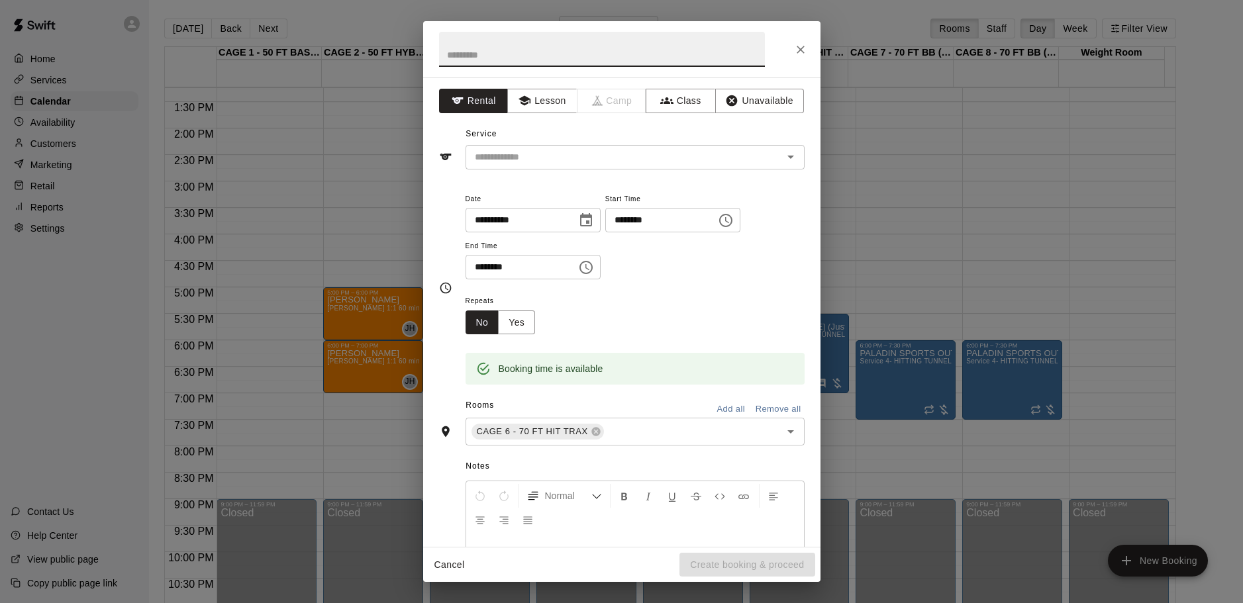
click at [554, 187] on div "**********" at bounding box center [622, 288] width 366 height 216
click at [556, 166] on div "​" at bounding box center [635, 157] width 339 height 25
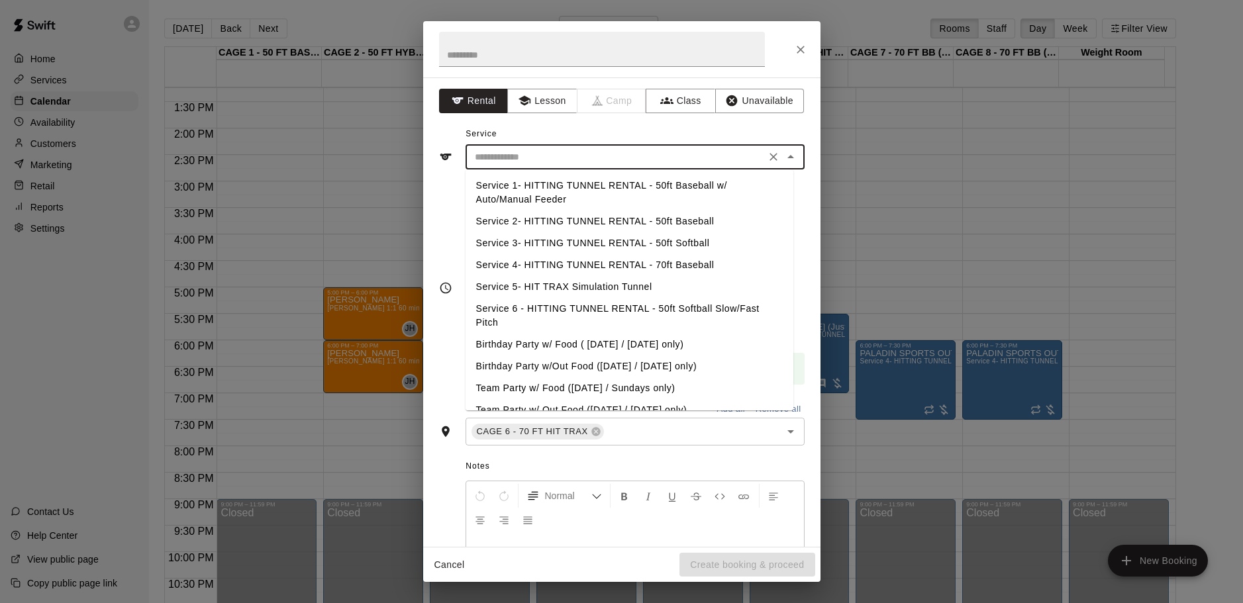
click at [640, 256] on li "Service 4- HITTING TUNNEL RENTAL - 70ft Baseball" at bounding box center [630, 265] width 328 height 22
type input "**********"
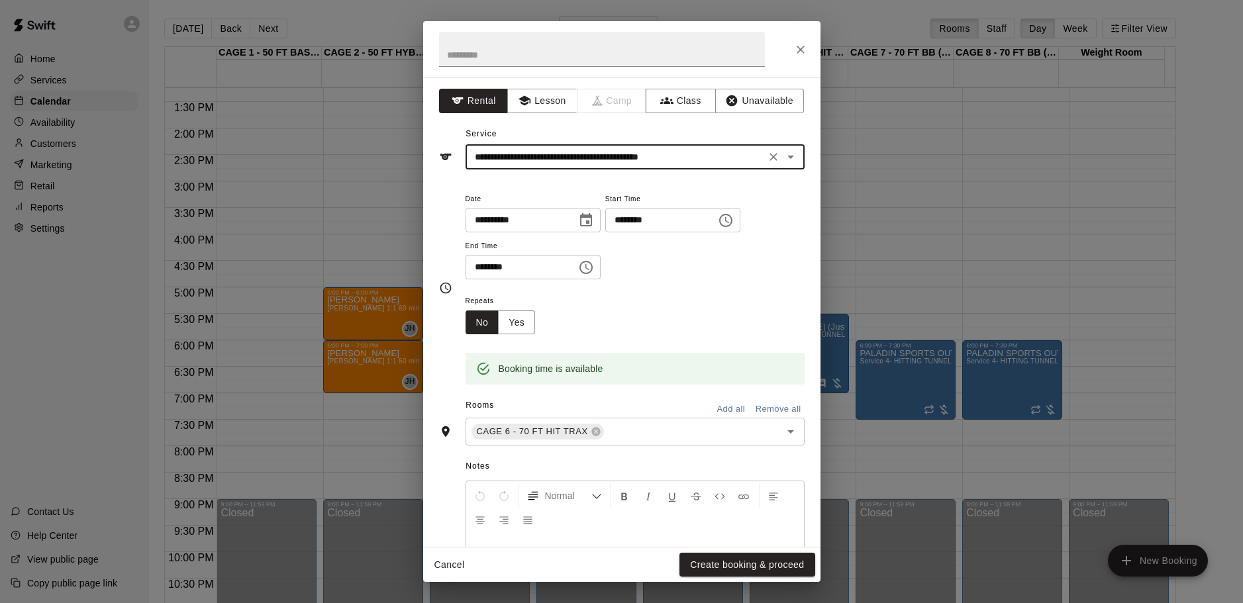
click at [724, 549] on div "Cancel Create booking & proceed" at bounding box center [621, 565] width 397 height 35
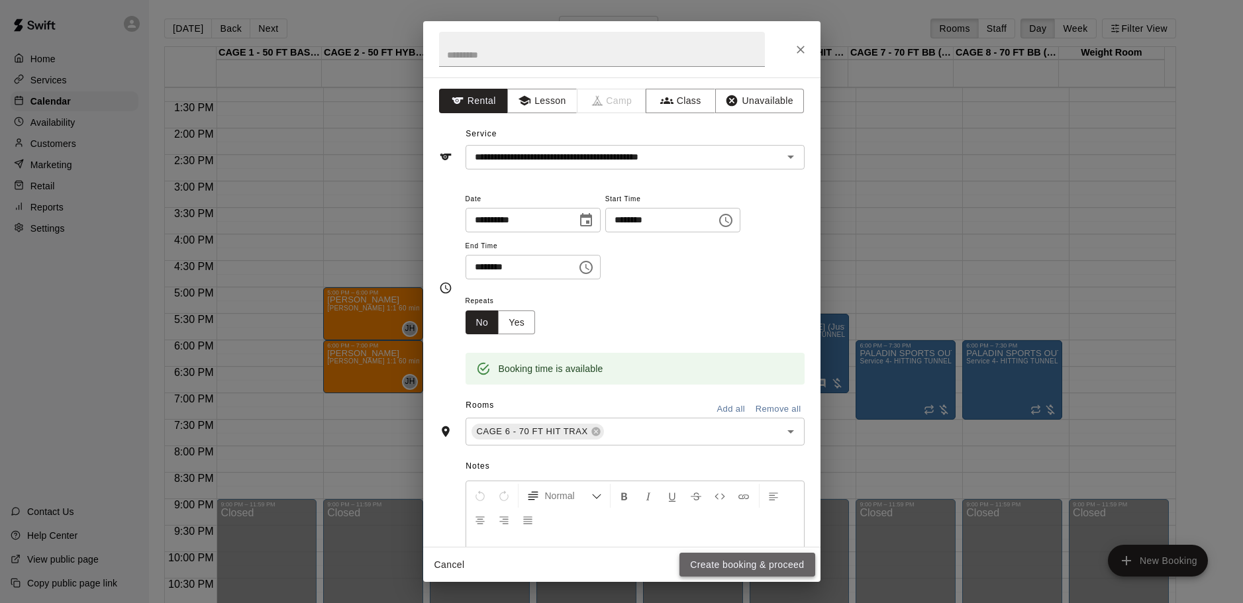
click at [724, 556] on button "Create booking & proceed" at bounding box center [746, 565] width 135 height 25
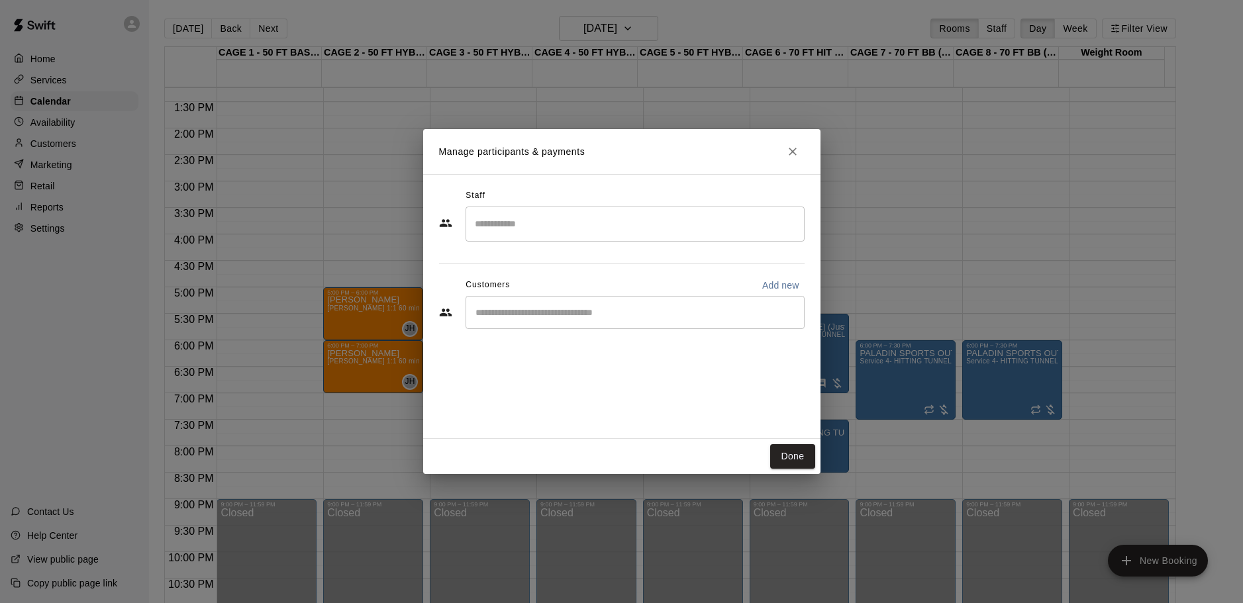
drag, startPoint x: 526, startPoint y: 299, endPoint x: 526, endPoint y: 307, distance: 8.0
click at [526, 307] on div "​" at bounding box center [635, 312] width 339 height 33
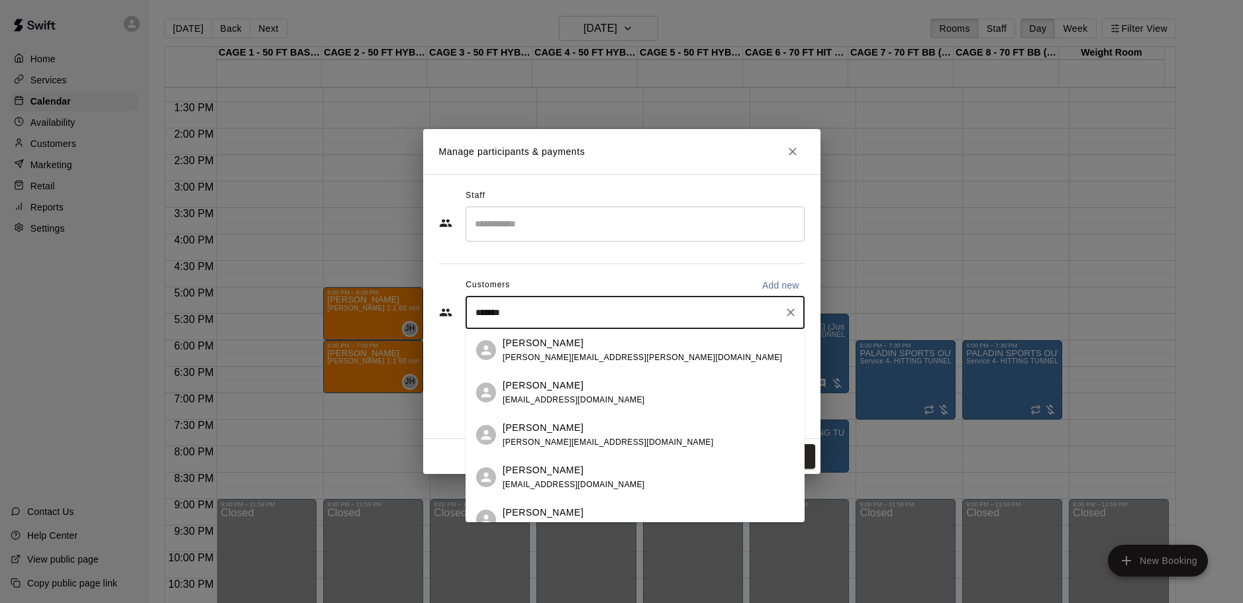
click at [476, 313] on input "*******" at bounding box center [624, 312] width 307 height 13
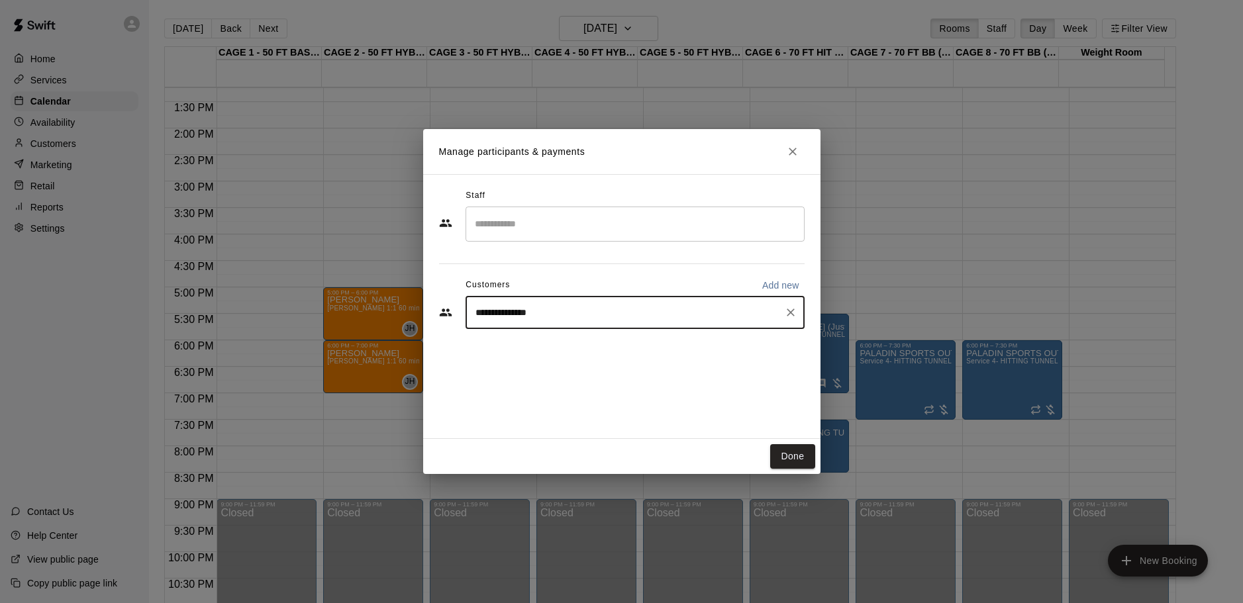
click at [580, 308] on input "**********" at bounding box center [624, 312] width 307 height 13
type input "**********"
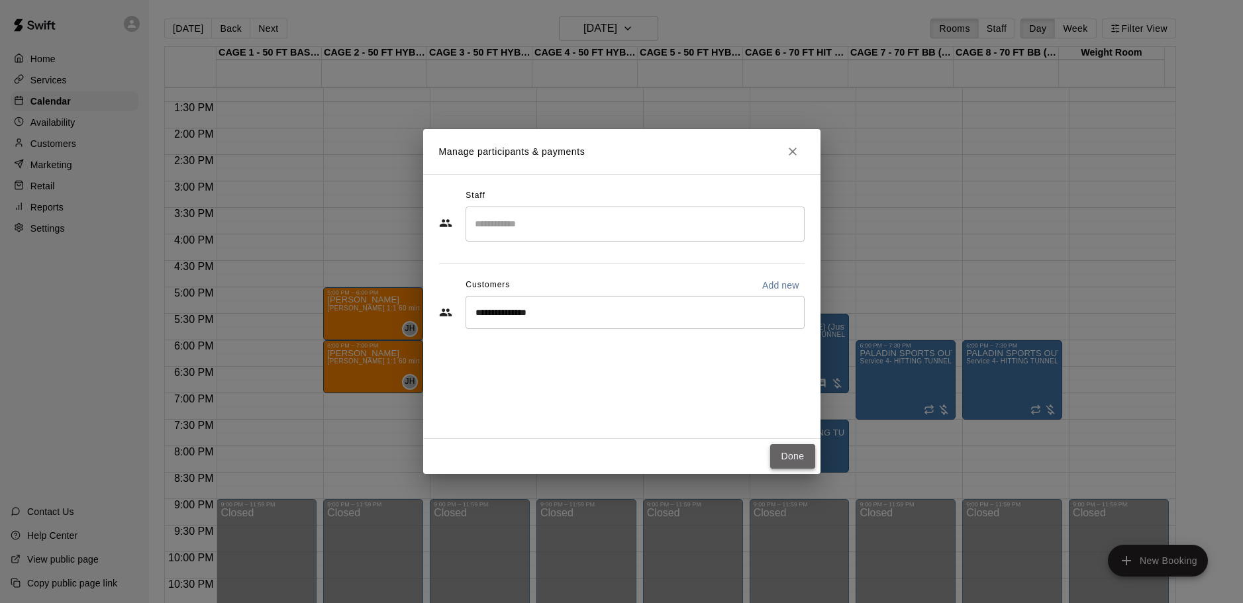
click at [795, 458] on button "Done" at bounding box center [792, 456] width 44 height 25
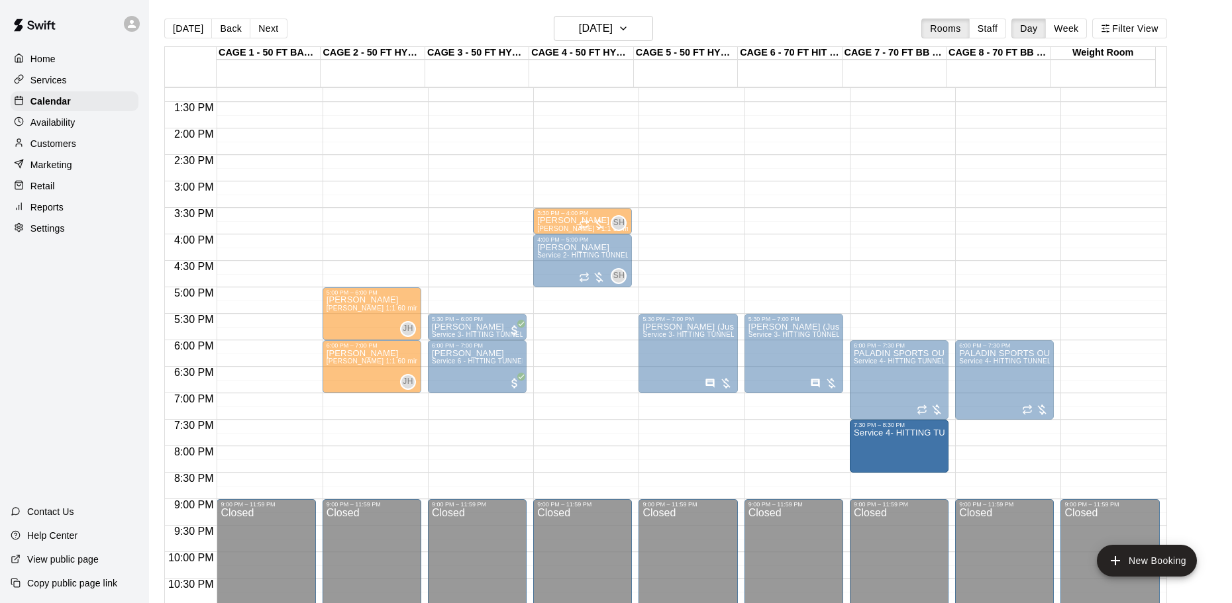
drag, startPoint x: 813, startPoint y: 441, endPoint x: 886, endPoint y: 448, distance: 73.9
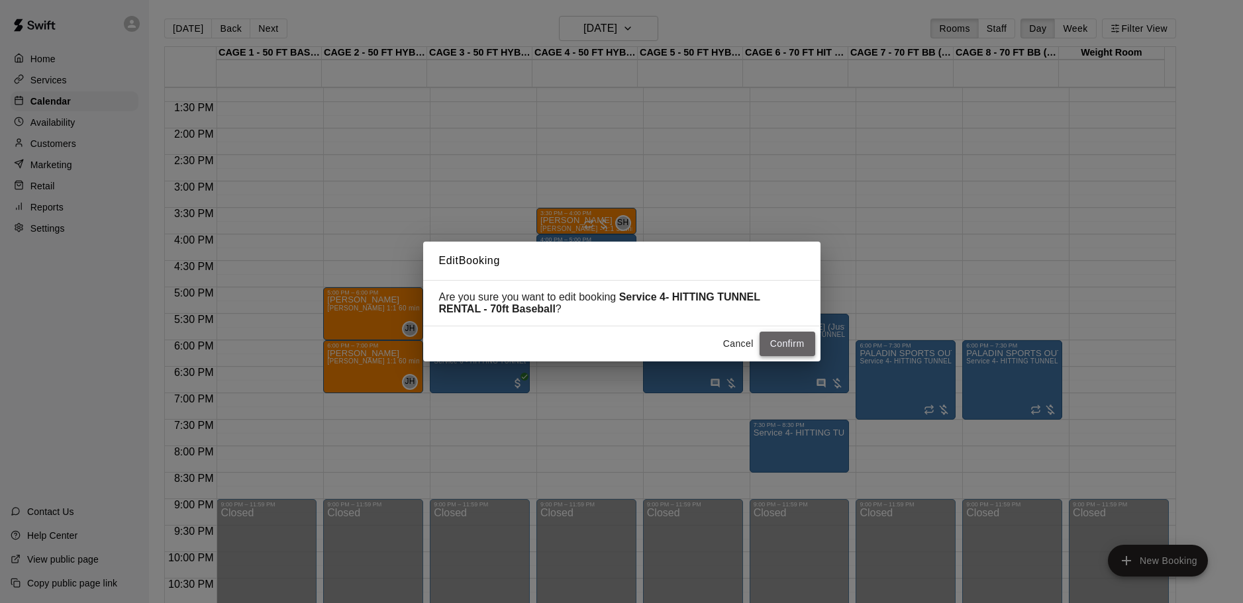
click at [787, 341] on button "Confirm" at bounding box center [788, 344] width 56 height 25
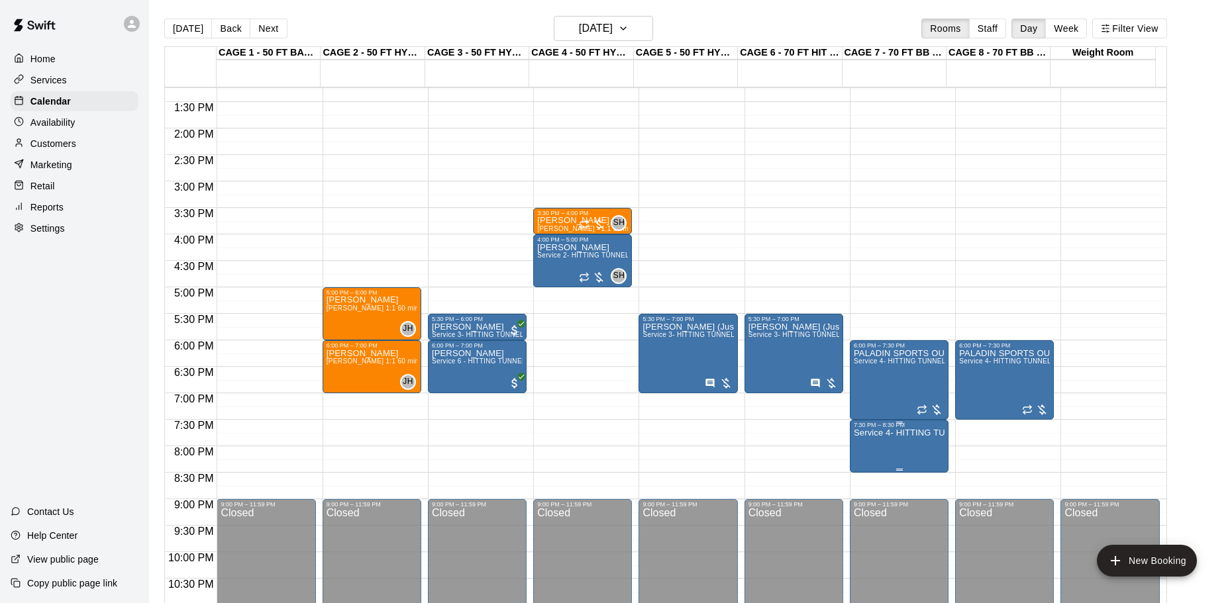
click at [914, 433] on p "Service 4- HITTING TUNNEL RENTAL - 70ft Baseball" at bounding box center [899, 433] width 91 height 0
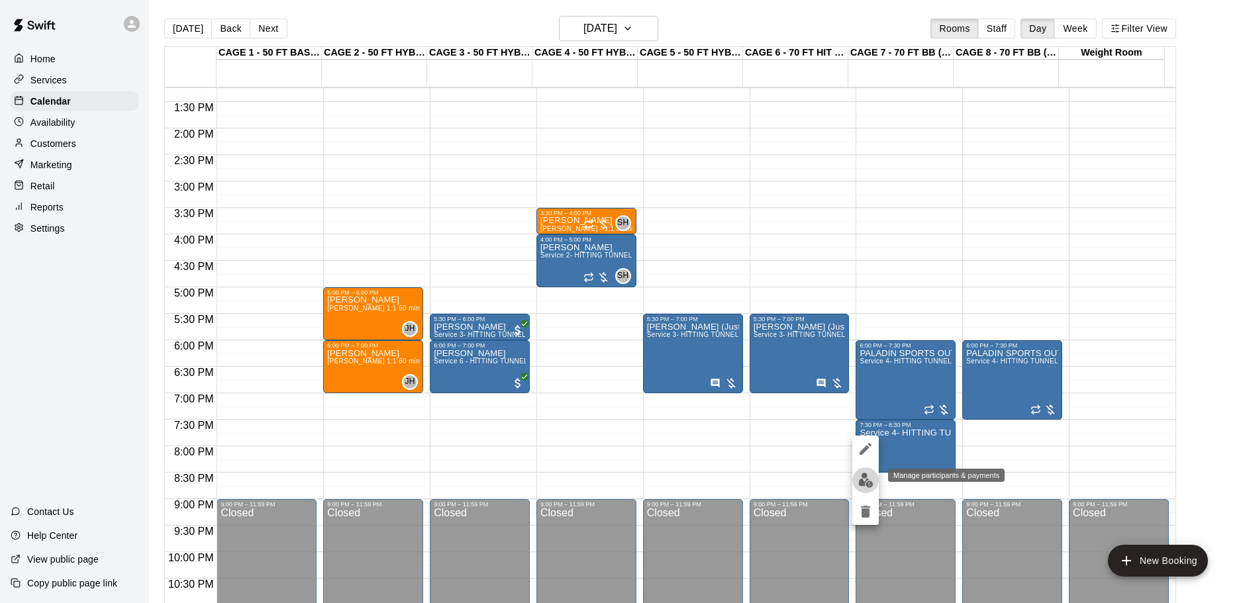
click at [867, 486] on img "edit" at bounding box center [865, 480] width 15 height 15
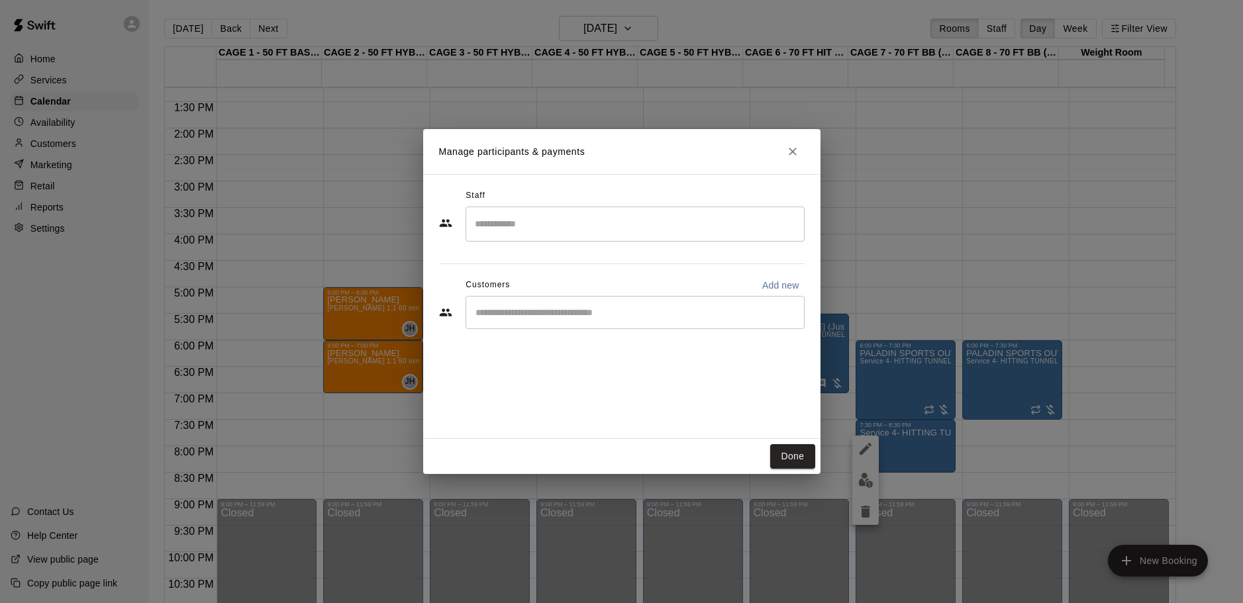
click at [627, 330] on div "​" at bounding box center [622, 314] width 366 height 36
click at [628, 308] on input "Start typing to search customers..." at bounding box center [634, 312] width 327 height 13
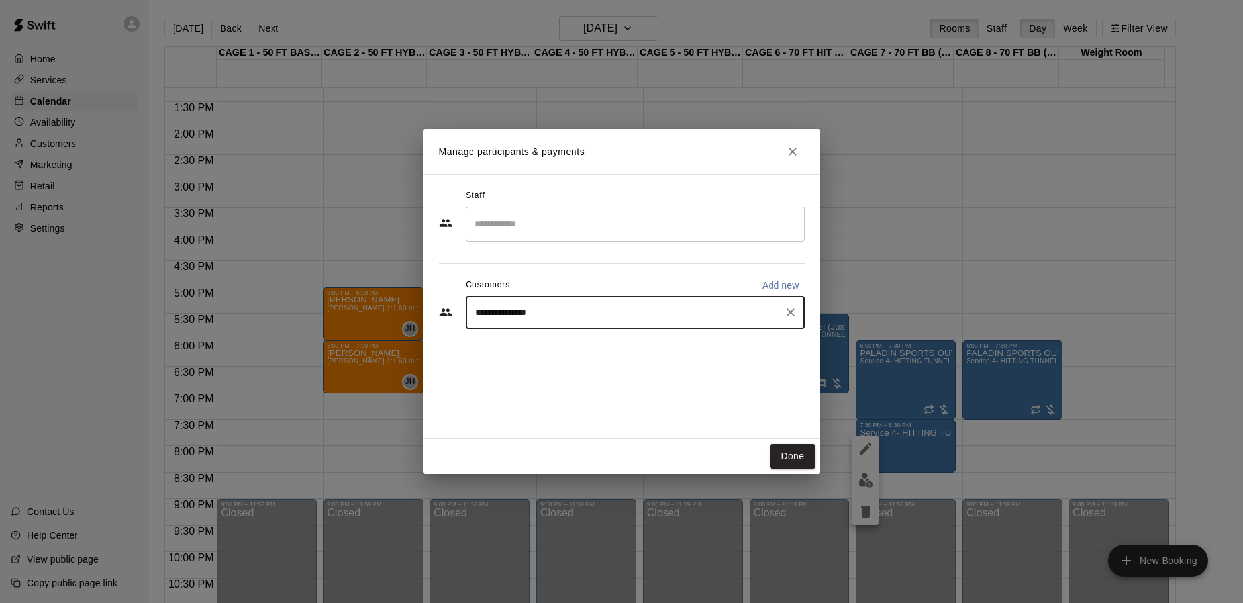
type input "**********"
click at [791, 142] on button "Close" at bounding box center [793, 152] width 24 height 24
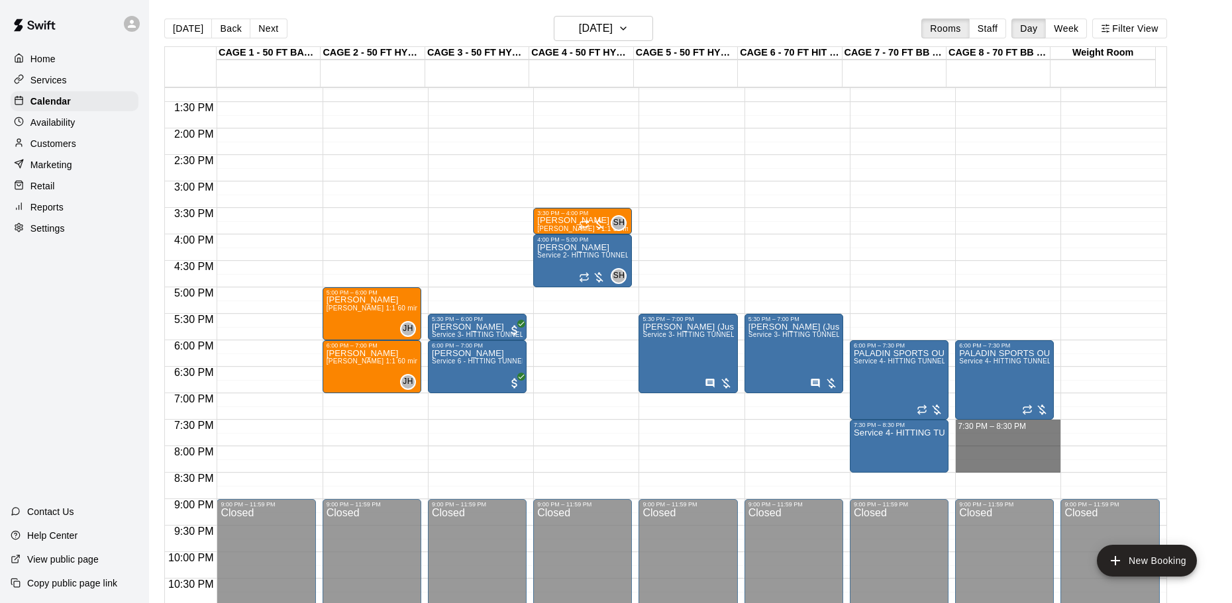
drag, startPoint x: 953, startPoint y: 423, endPoint x: 973, endPoint y: 462, distance: 43.6
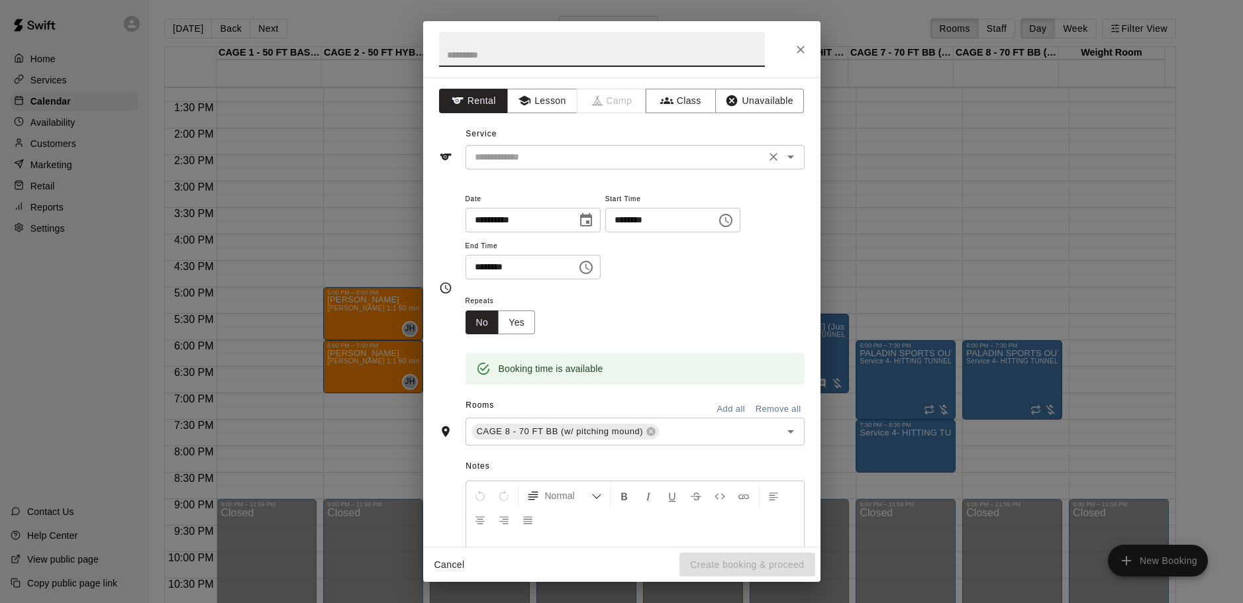
click at [536, 156] on input "text" at bounding box center [616, 157] width 292 height 17
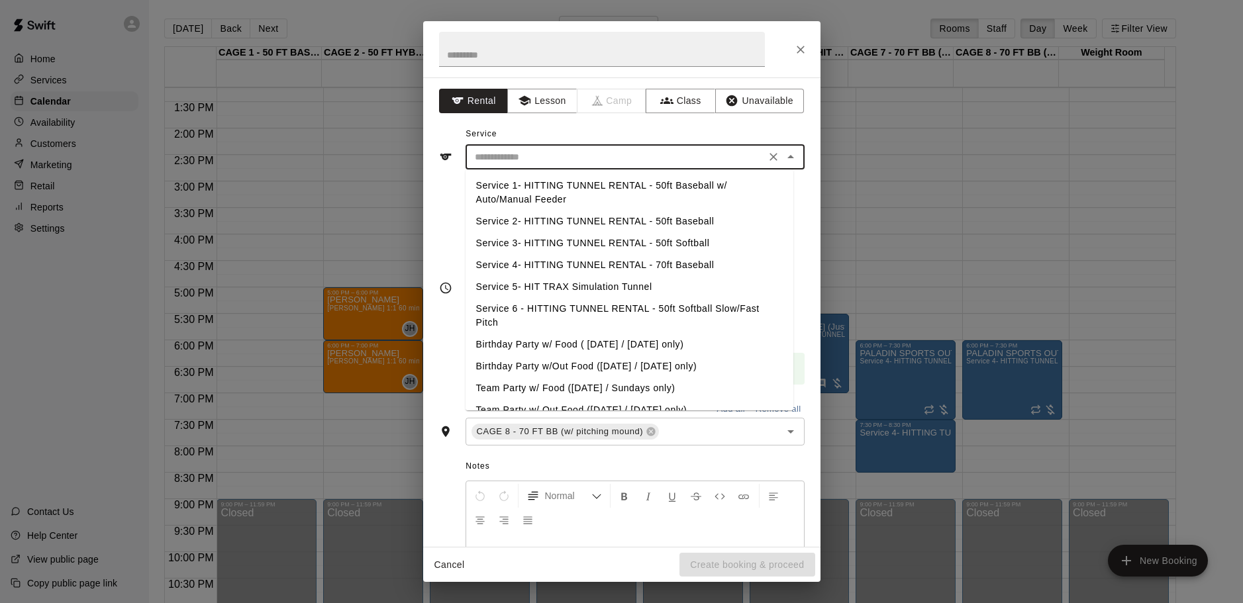
click at [602, 264] on li "Service 4- HITTING TUNNEL RENTAL - 70ft Baseball" at bounding box center [630, 265] width 328 height 22
type input "**********"
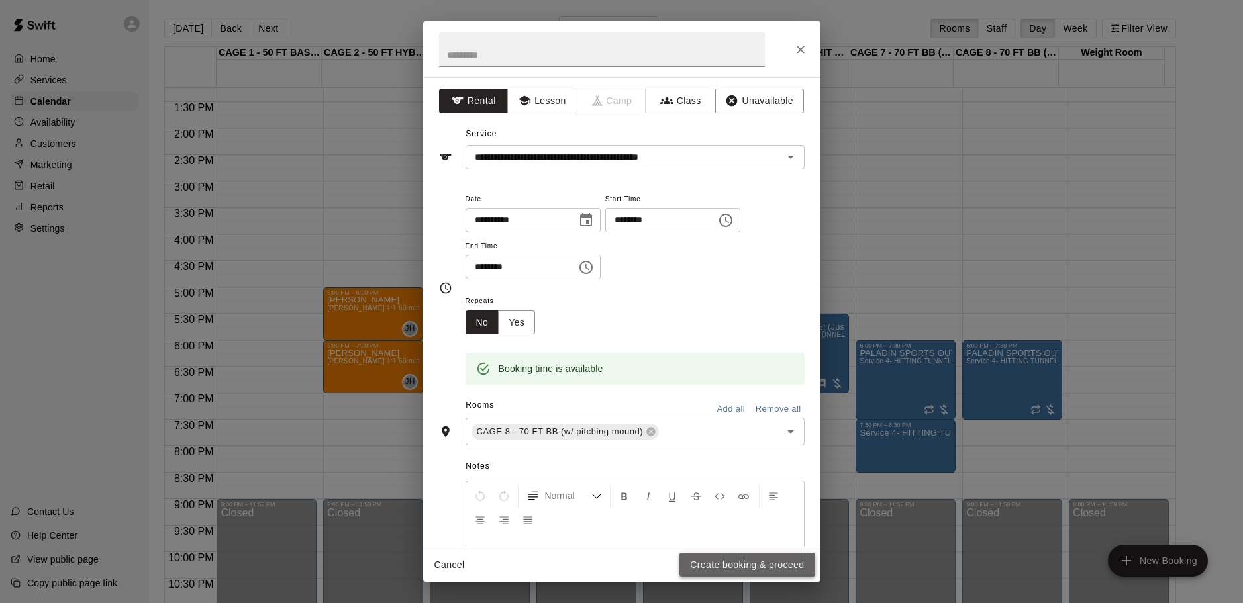
click at [737, 559] on button "Create booking & proceed" at bounding box center [746, 565] width 135 height 25
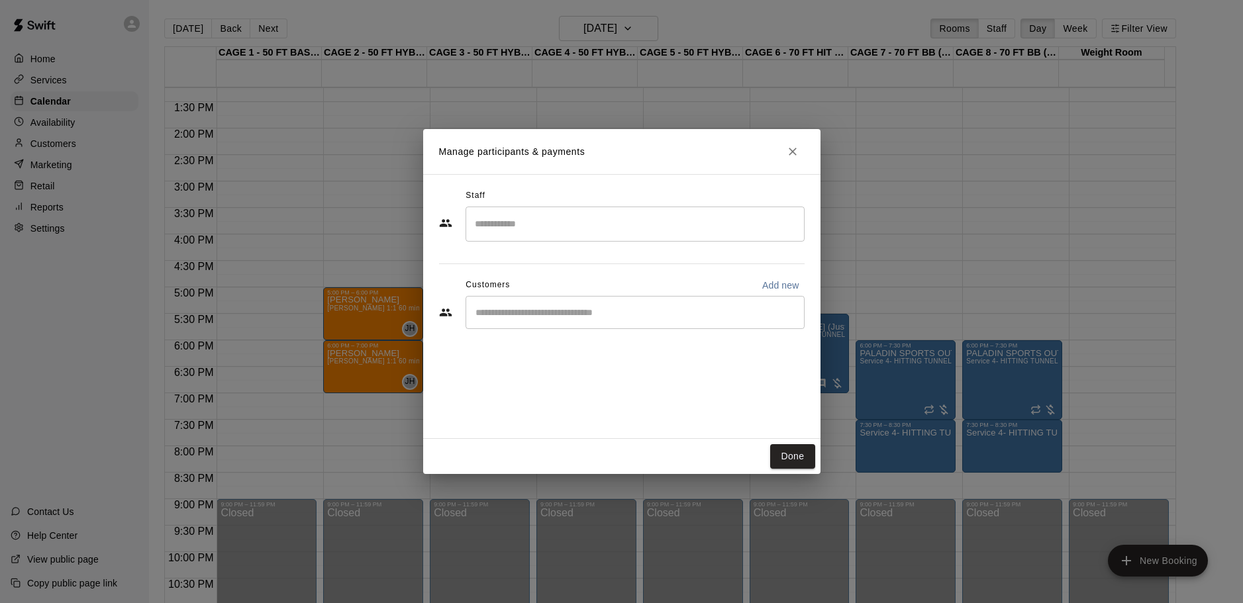
click at [511, 308] on input "Start typing to search customers..." at bounding box center [634, 312] width 327 height 13
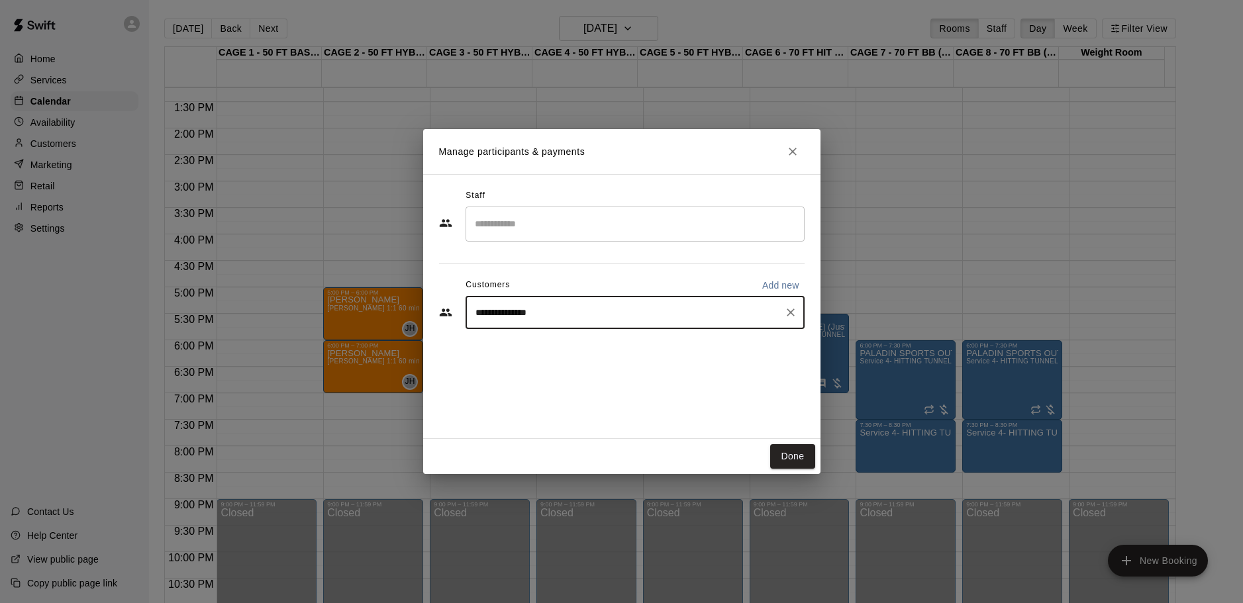
type input "**********"
click at [617, 76] on div "**********" at bounding box center [621, 301] width 1243 height 603
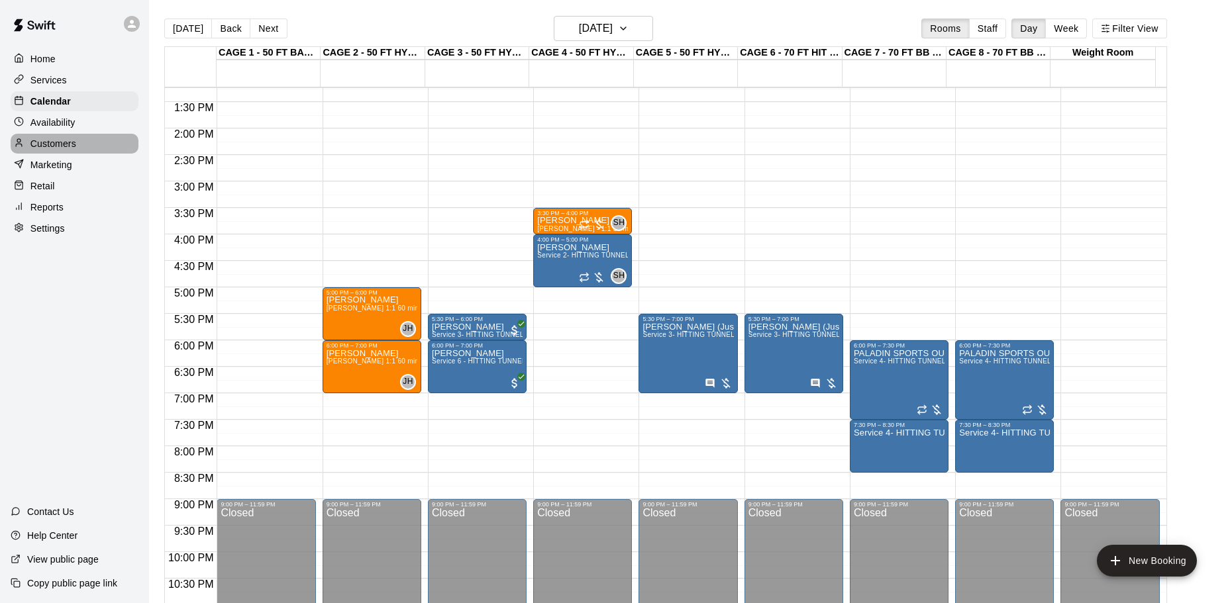
click at [52, 143] on p "Customers" at bounding box center [53, 143] width 46 height 13
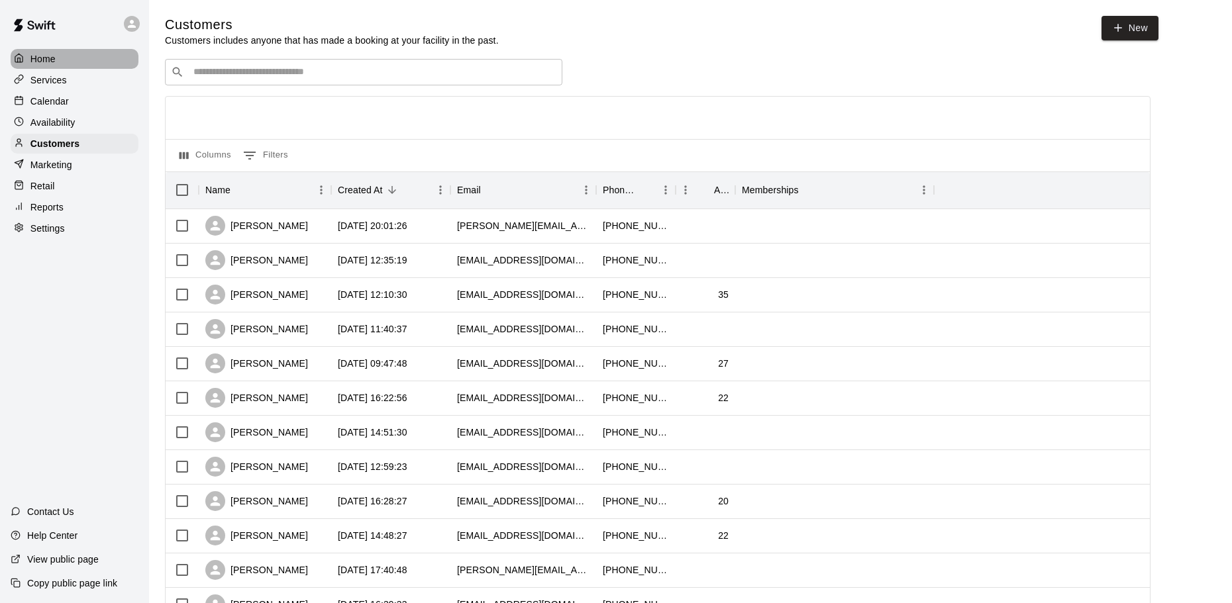
click at [65, 56] on div "Home" at bounding box center [75, 59] width 128 height 20
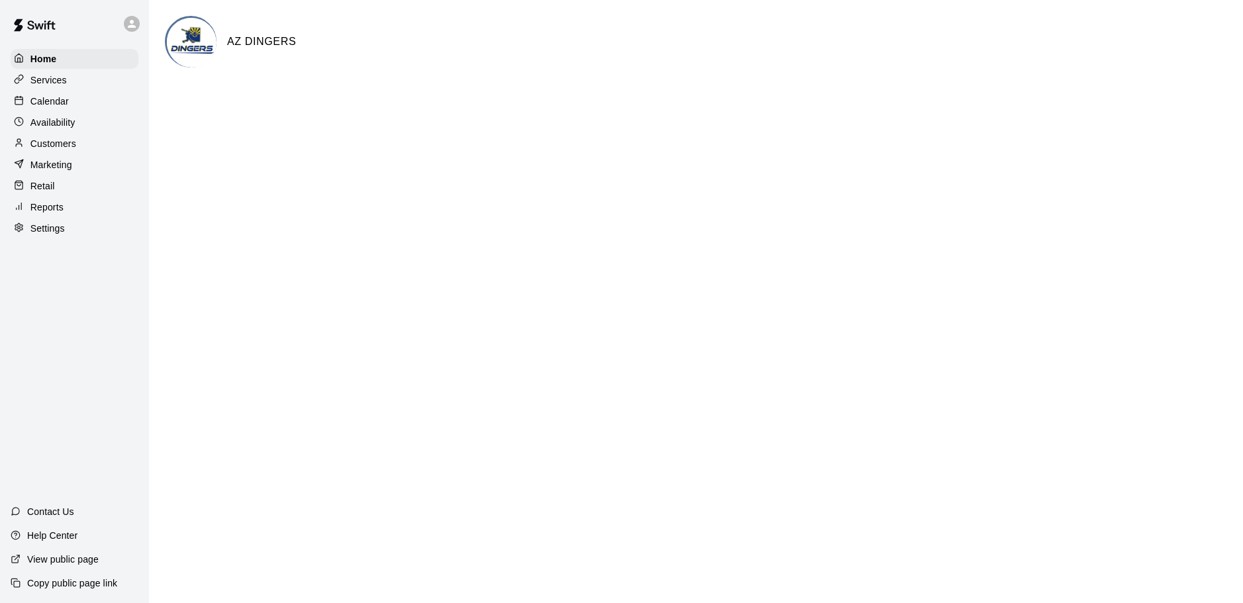
click at [49, 102] on p "Calendar" at bounding box center [49, 101] width 38 height 13
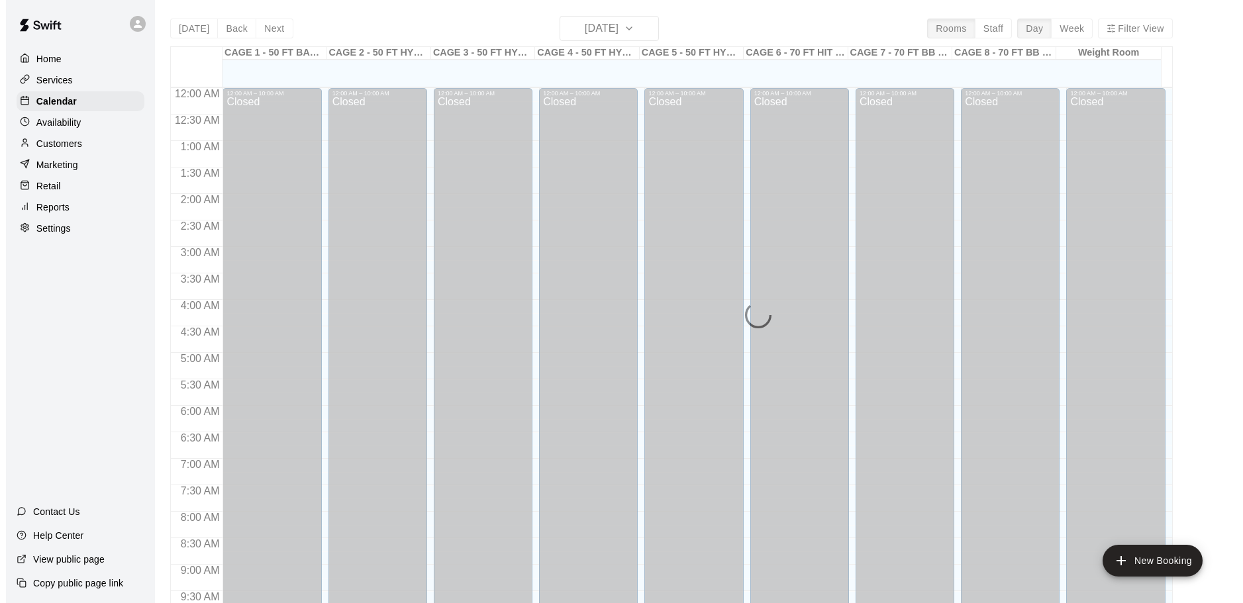
scroll to position [701, 0]
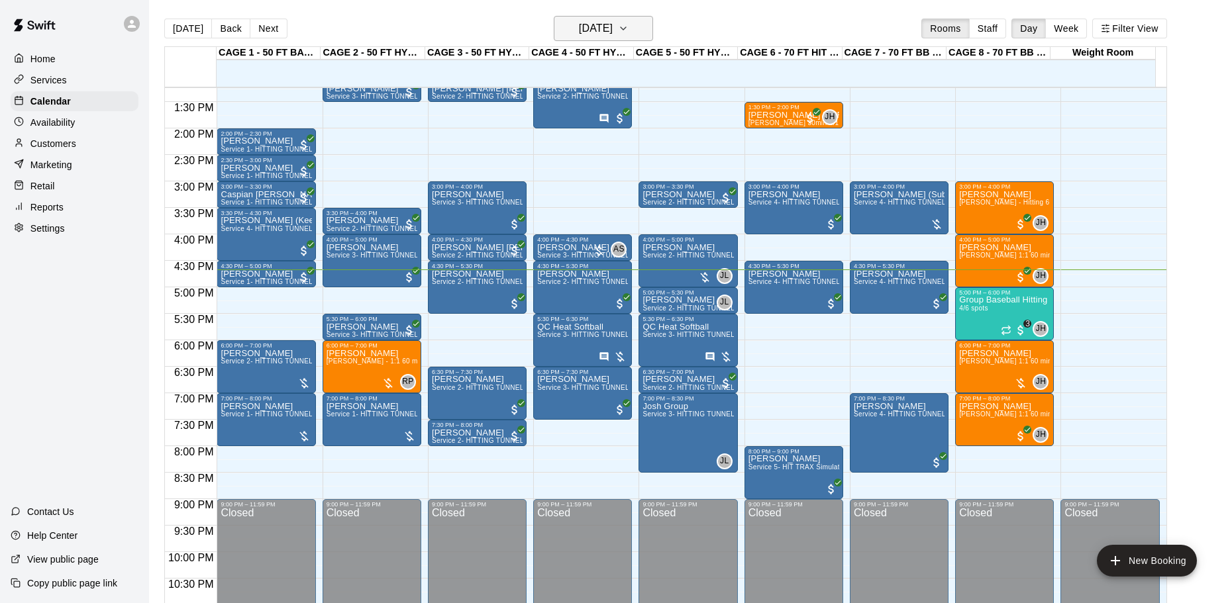
click at [607, 30] on h6 "[DATE]" at bounding box center [596, 28] width 34 height 19
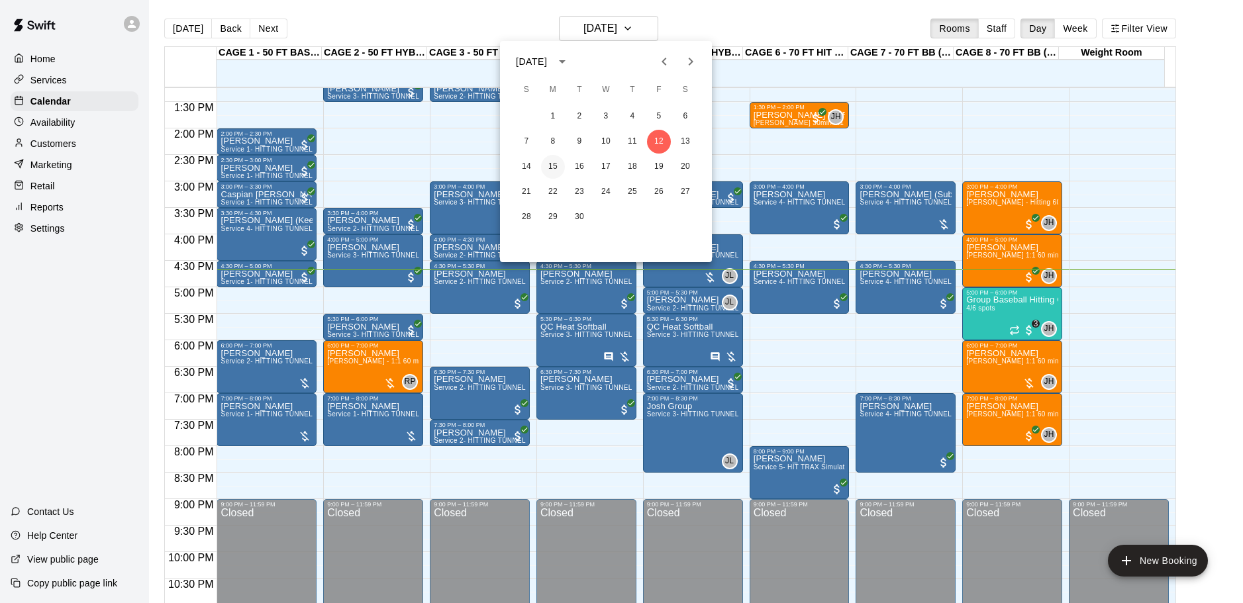
drag, startPoint x: 558, startPoint y: 160, endPoint x: 566, endPoint y: 156, distance: 8.9
click at [558, 160] on button "15" at bounding box center [553, 167] width 24 height 24
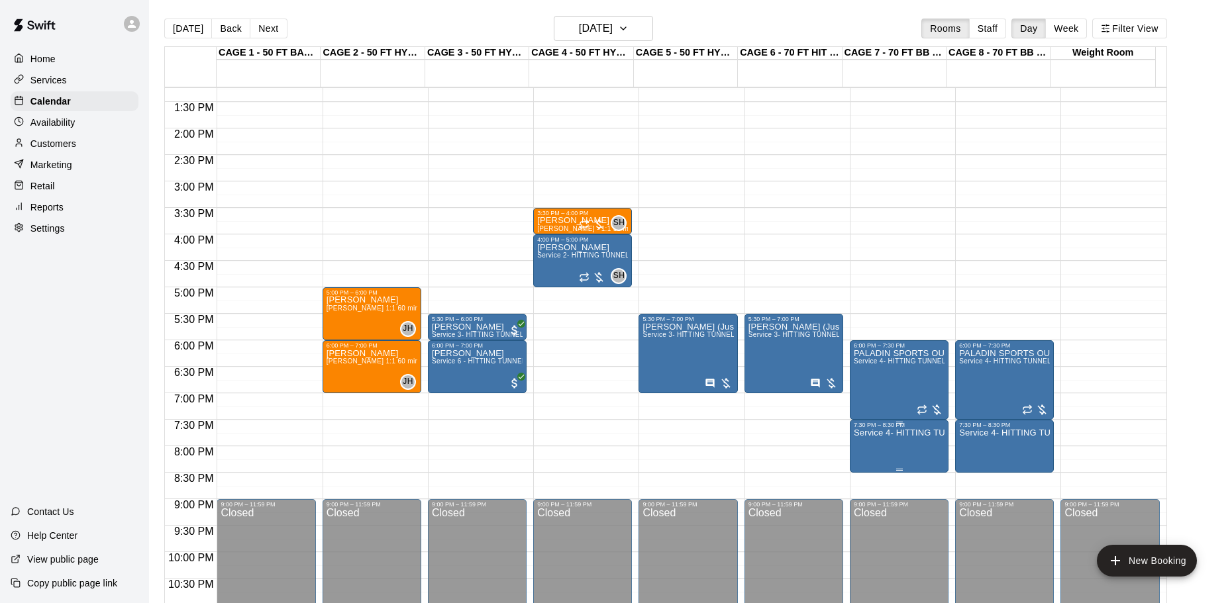
click at [891, 433] on p "Service 4- HITTING TUNNEL RENTAL - 70ft Baseball" at bounding box center [899, 433] width 91 height 0
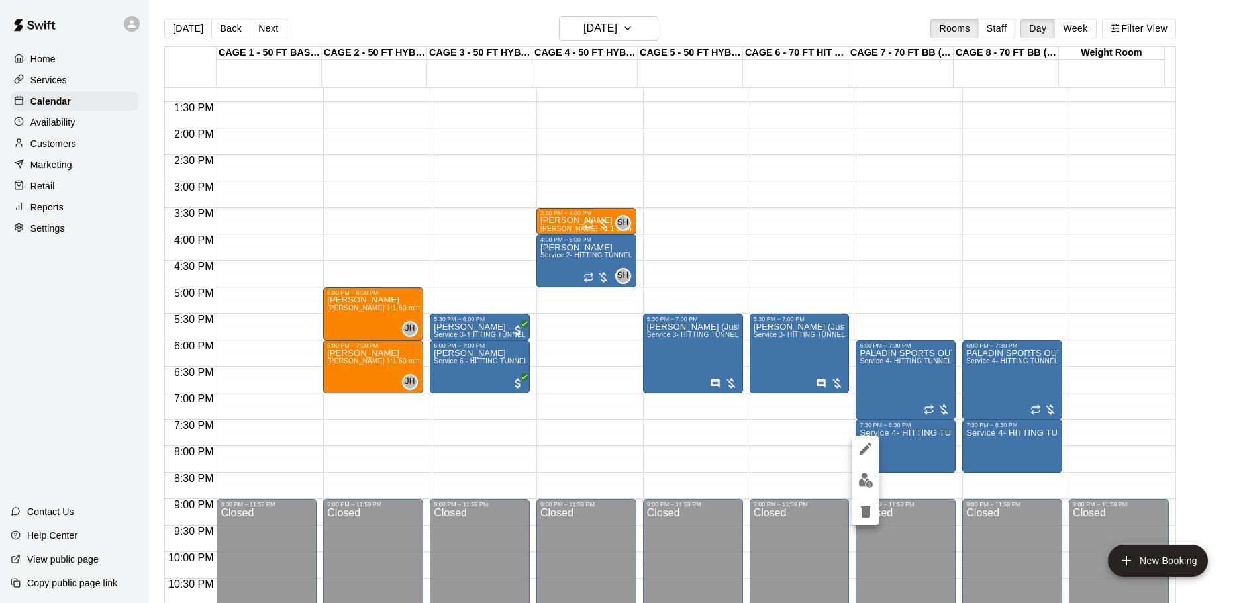
click at [866, 494] on div at bounding box center [865, 480] width 26 height 89
click at [866, 489] on button "edit" at bounding box center [865, 481] width 26 height 26
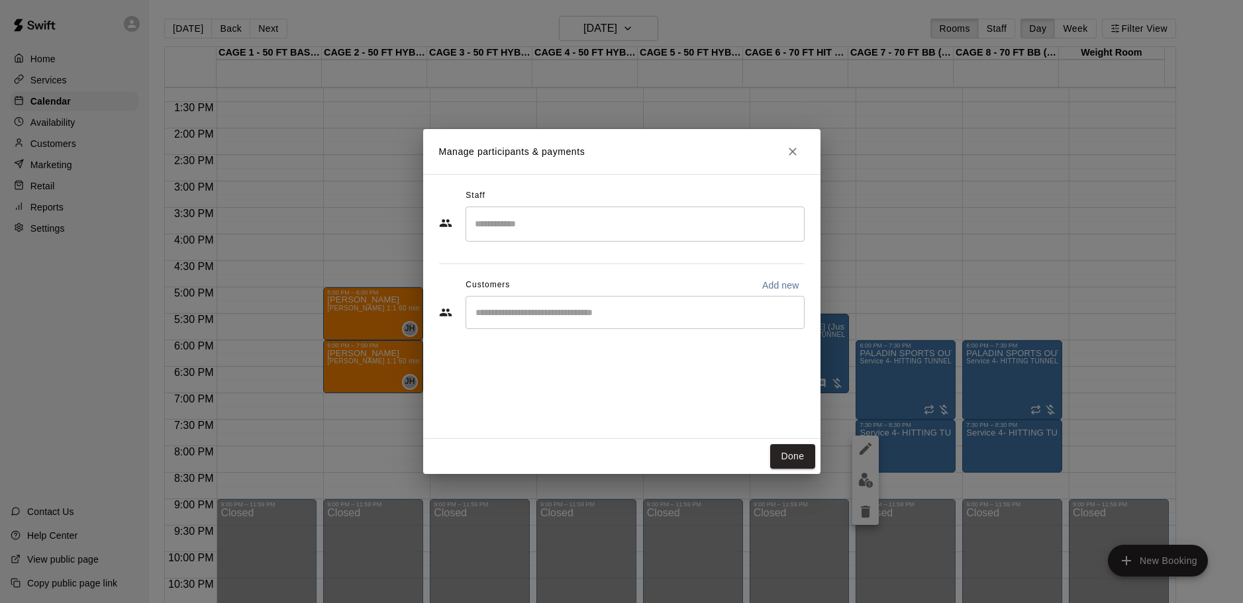
click at [597, 325] on div "​" at bounding box center [635, 312] width 339 height 33
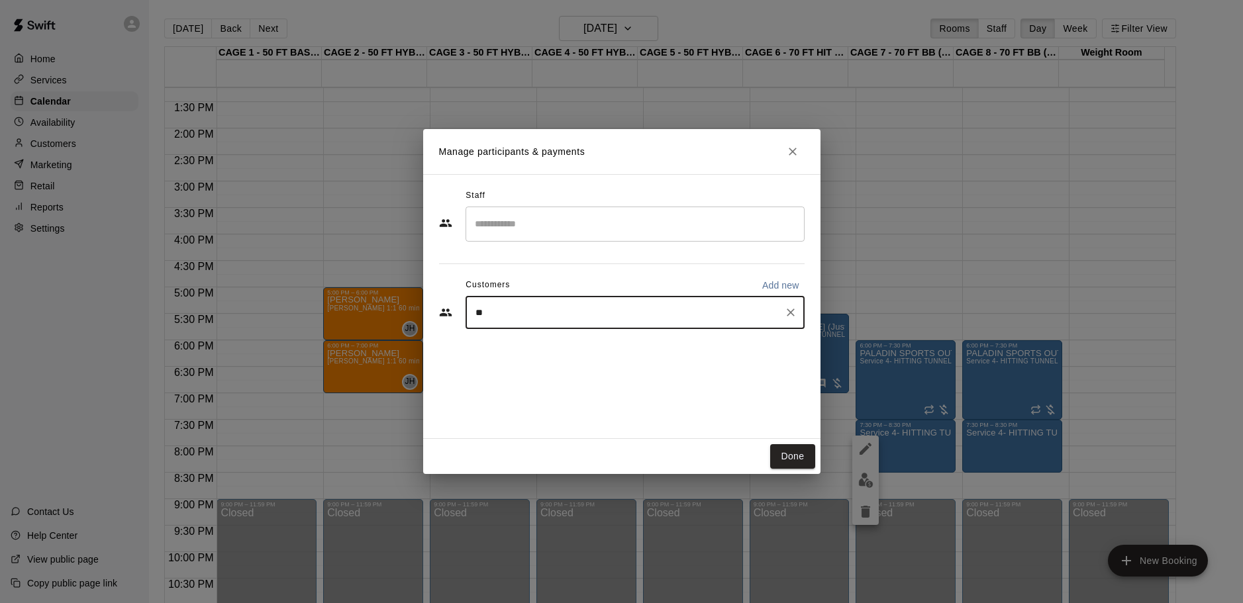
type input "*"
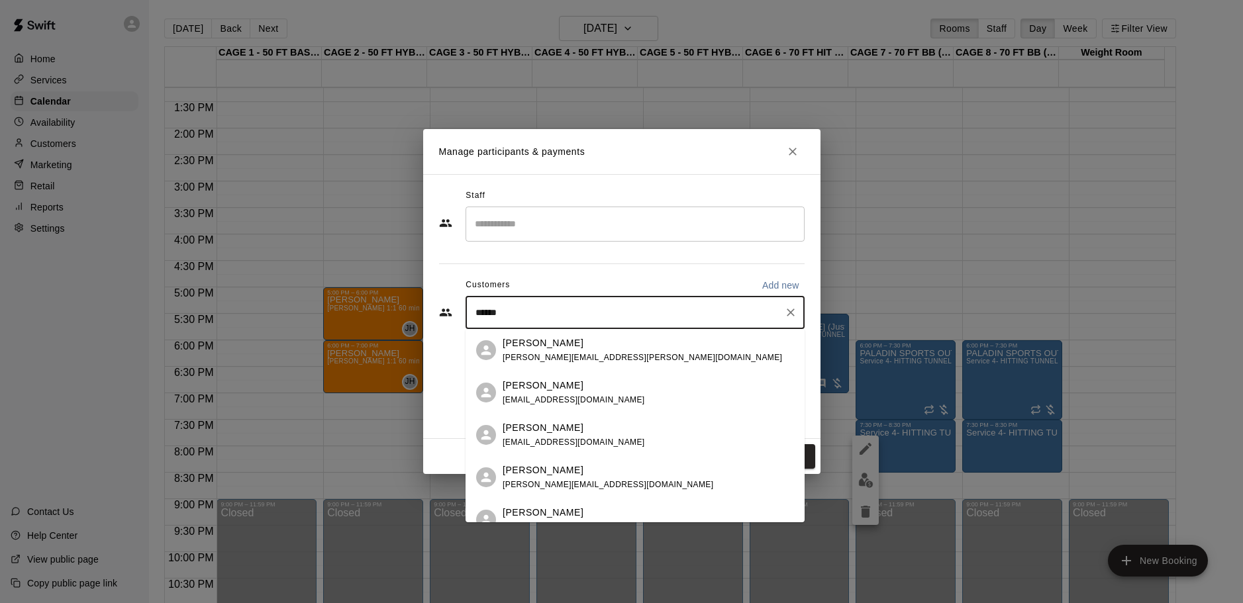
type input "*******"
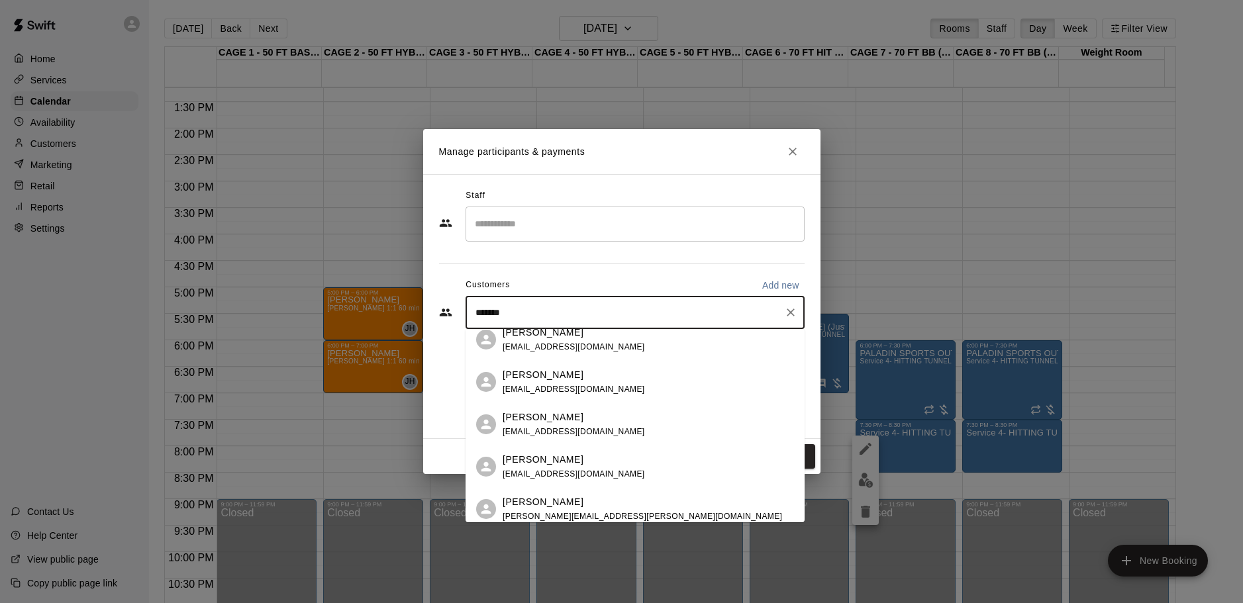
scroll to position [199, 0]
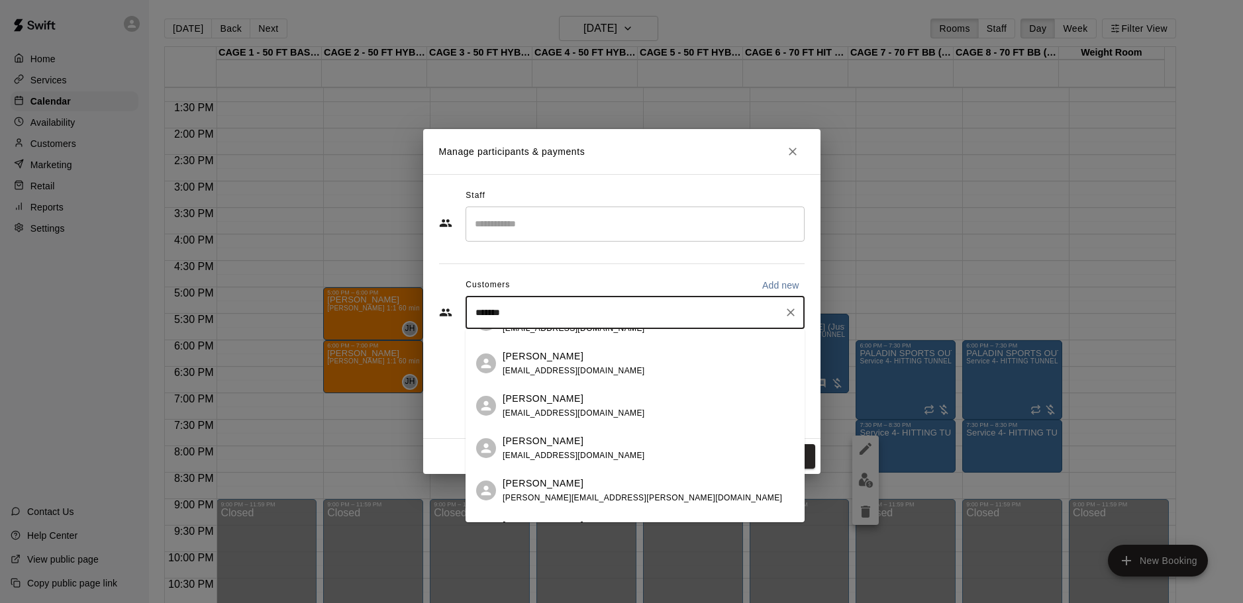
click at [622, 411] on span "spencerslandscapellc@gmail.com" at bounding box center [574, 413] width 142 height 9
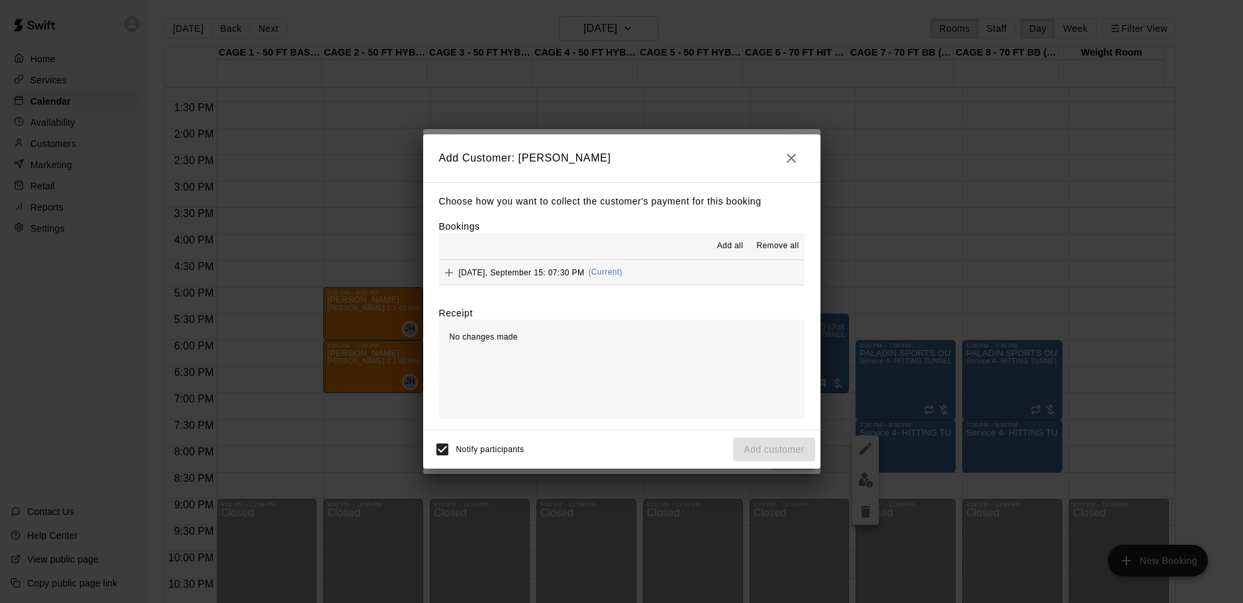
click at [720, 240] on span "Add all" at bounding box center [730, 246] width 26 height 13
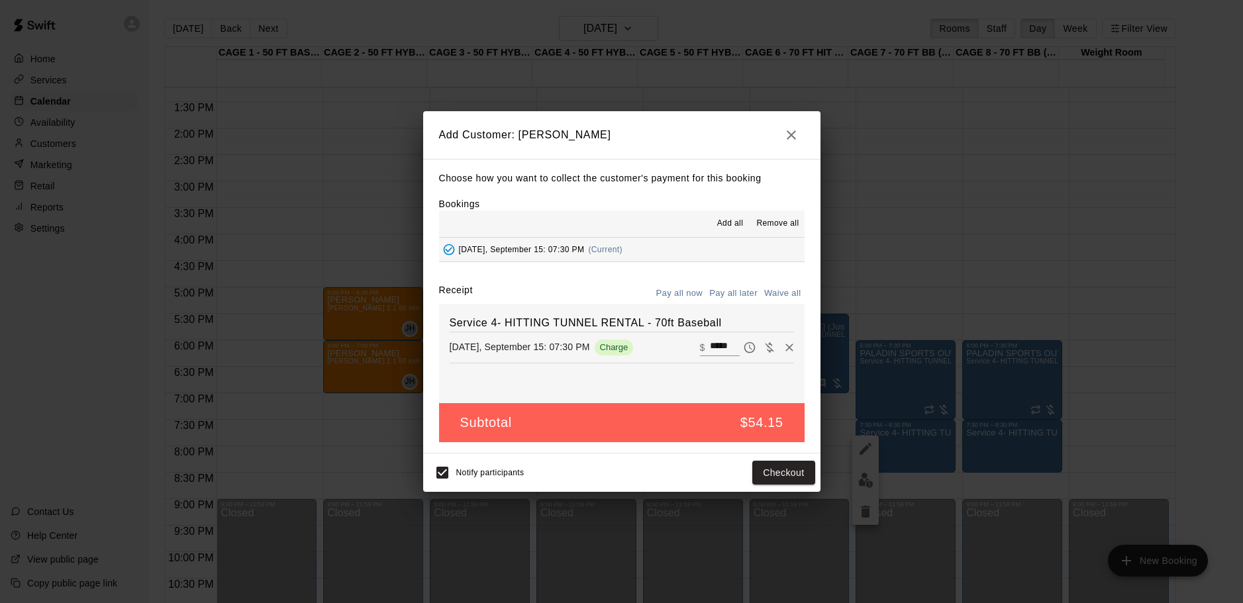
click at [724, 289] on button "Pay all later" at bounding box center [733, 293] width 55 height 21
click at [753, 472] on button "Add customer" at bounding box center [773, 473] width 81 height 25
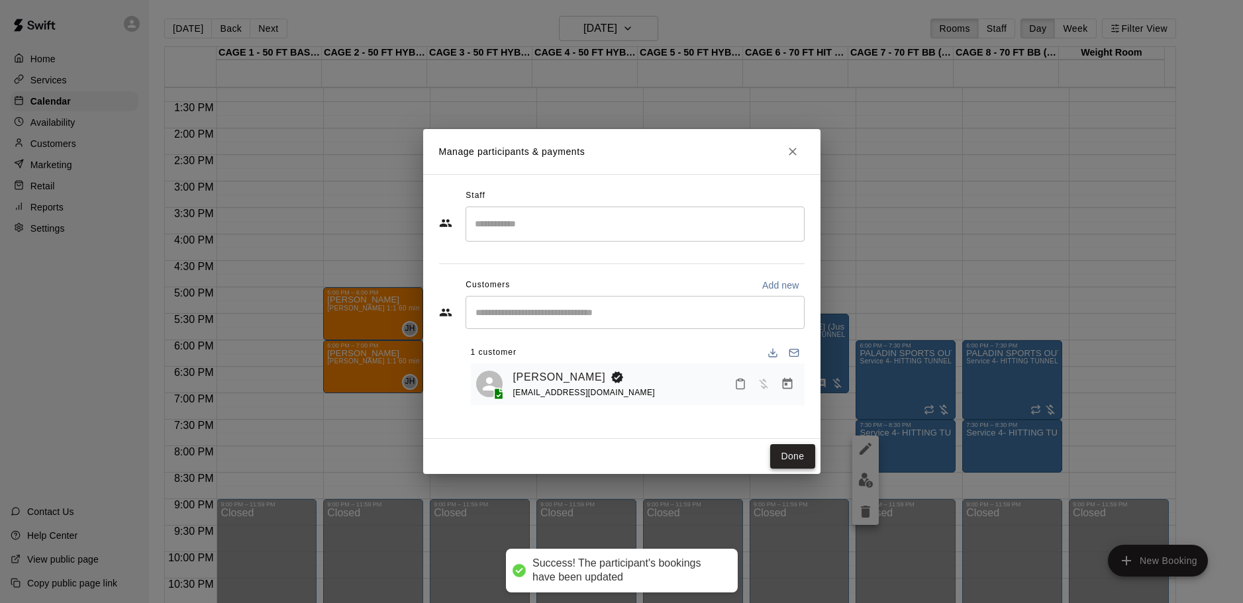
click at [790, 450] on button "Done" at bounding box center [792, 456] width 44 height 25
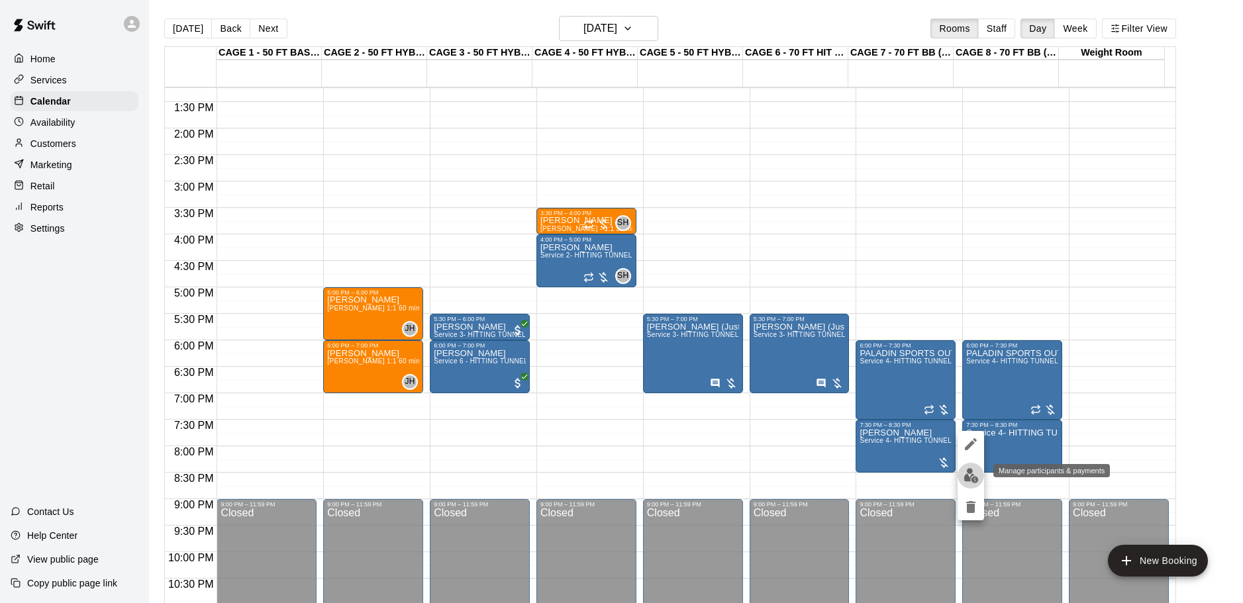
click at [973, 472] on img "edit" at bounding box center [971, 475] width 15 height 15
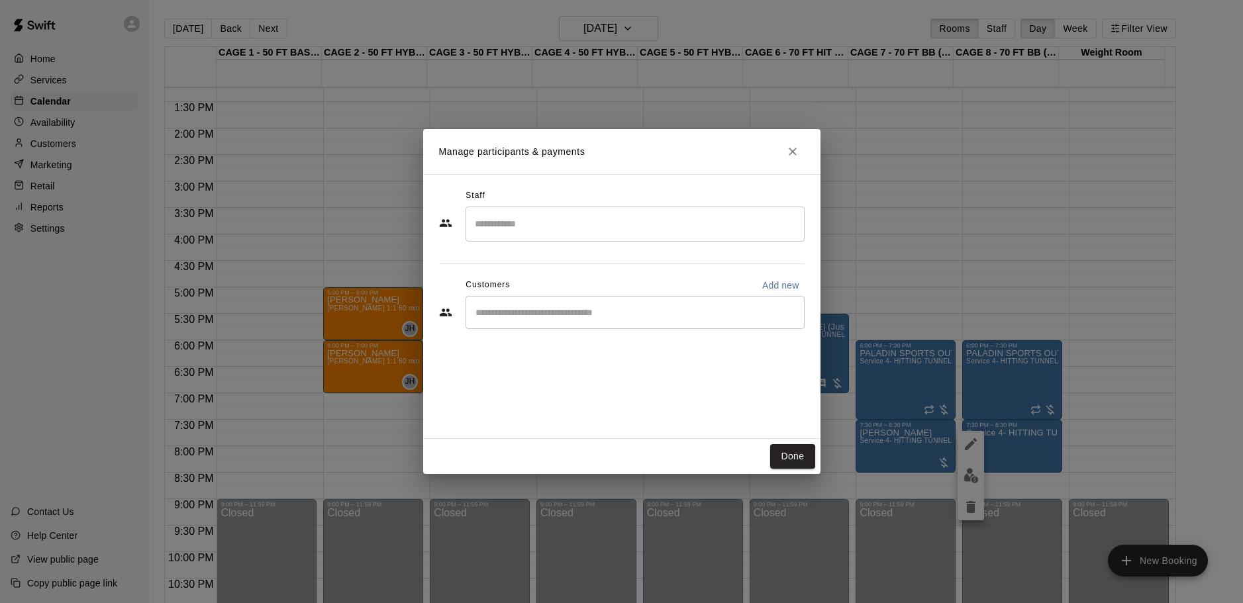
click at [622, 317] on input "Start typing to search customers..." at bounding box center [634, 312] width 327 height 13
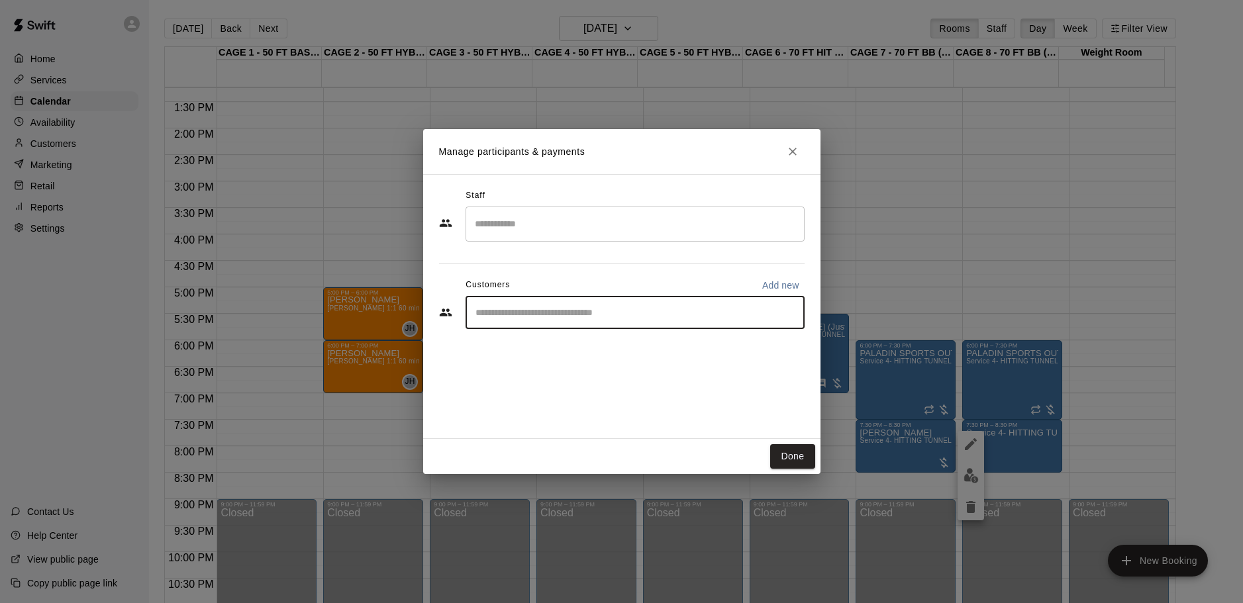
click at [793, 157] on icon "Close" at bounding box center [792, 151] width 13 height 13
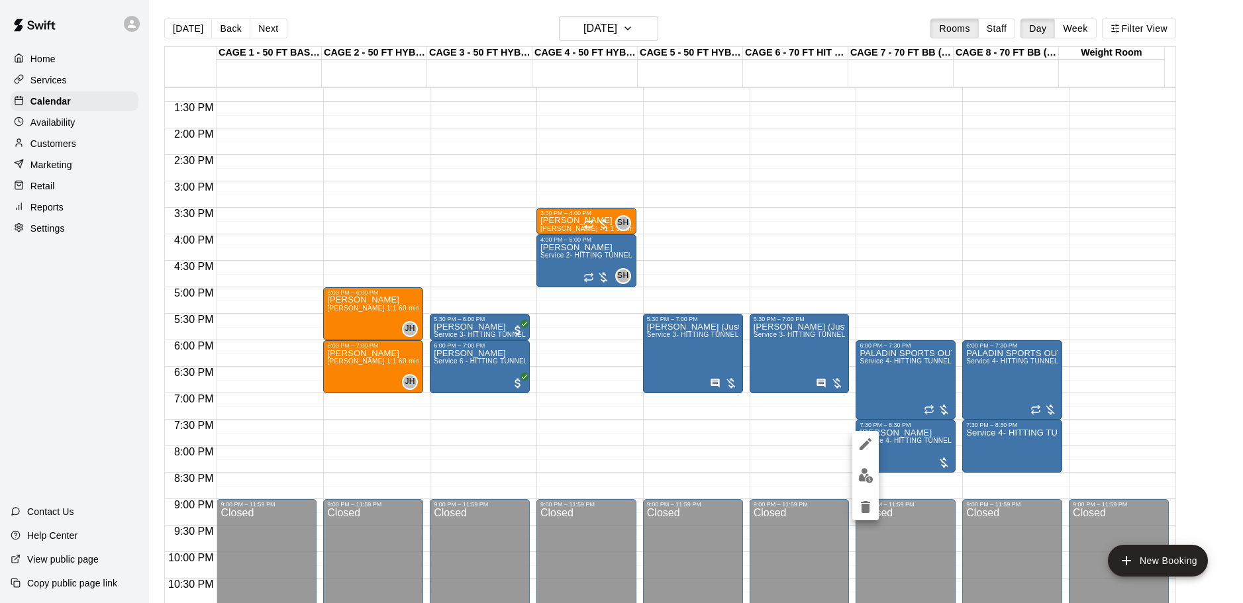
click at [966, 438] on div at bounding box center [621, 301] width 1243 height 603
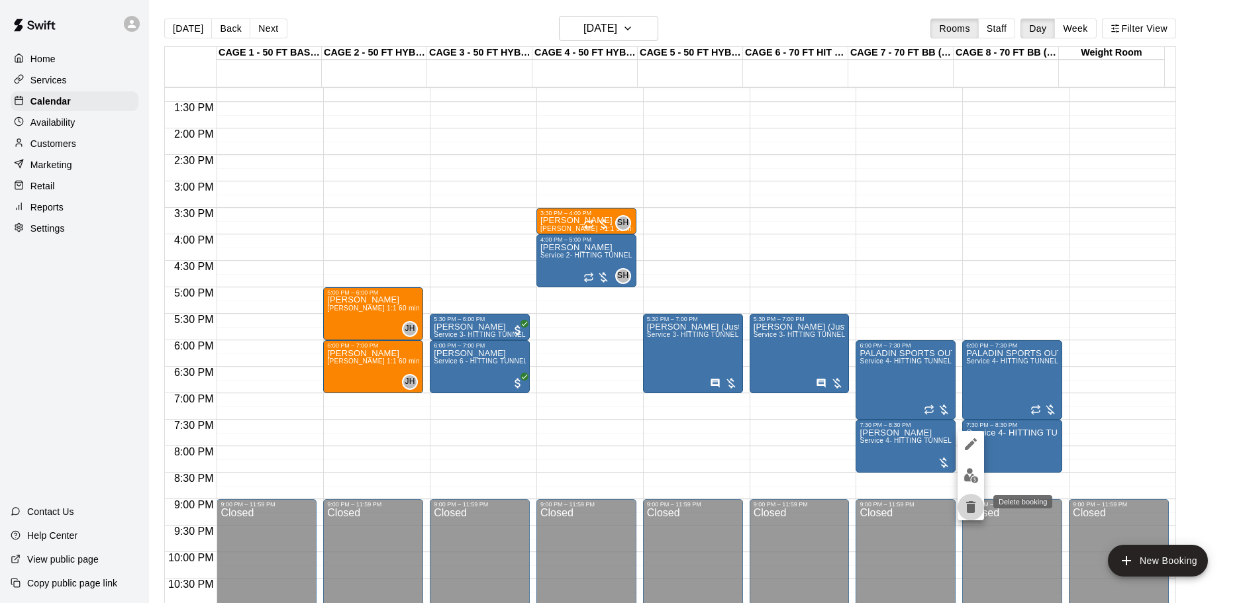
click at [967, 510] on icon "delete" at bounding box center [970, 507] width 9 height 12
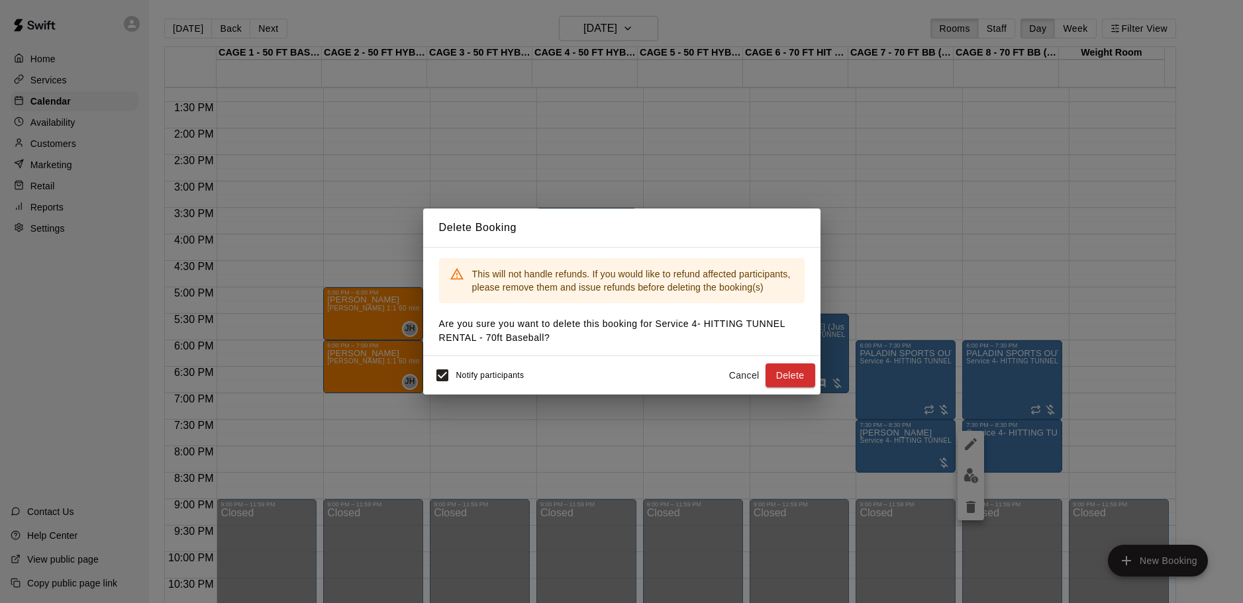
click at [781, 368] on button "Delete" at bounding box center [791, 376] width 50 height 25
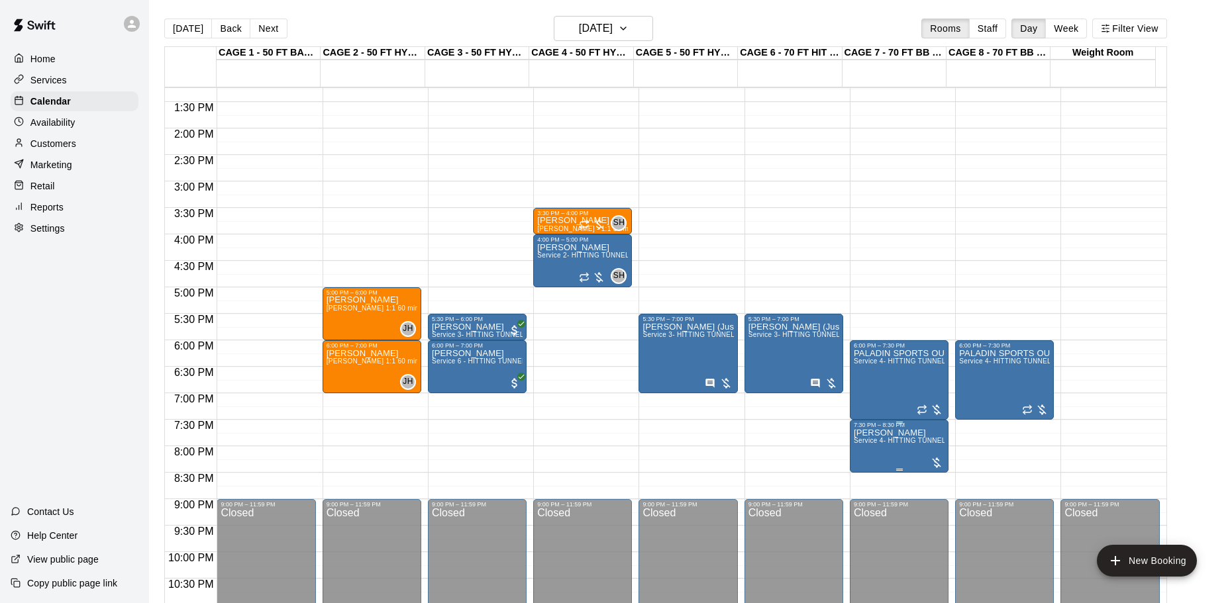
click at [877, 444] on span "Service 4- HITTING TUNNEL RENTAL - 70ft Baseball" at bounding box center [938, 440] width 168 height 7
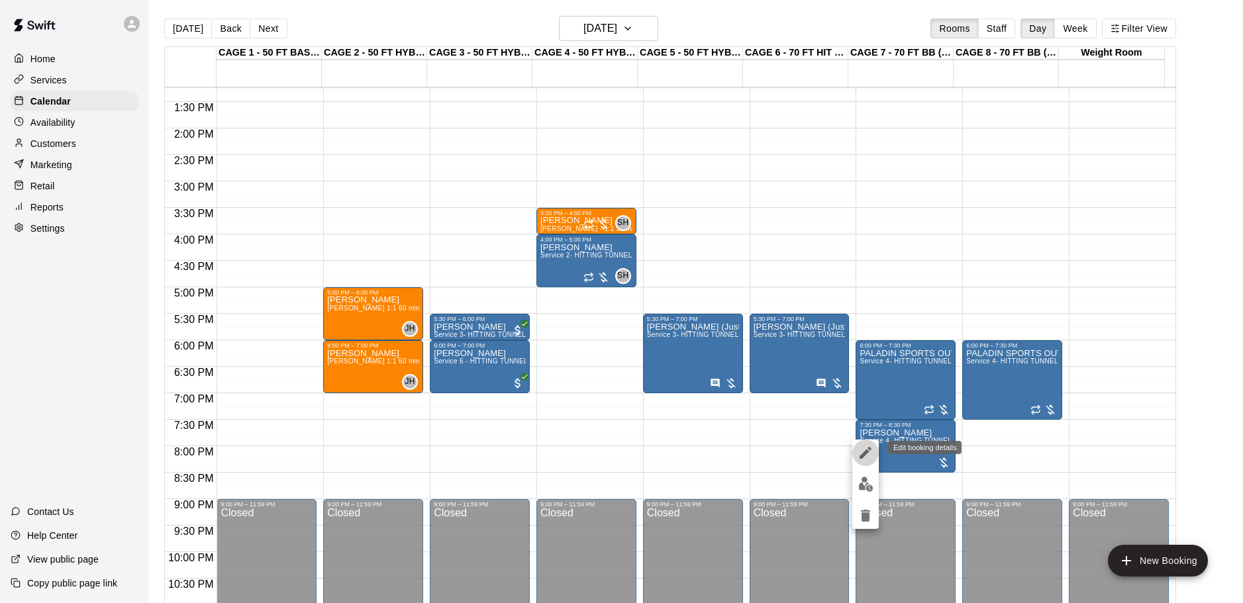
click at [867, 453] on icon "edit" at bounding box center [866, 453] width 12 height 12
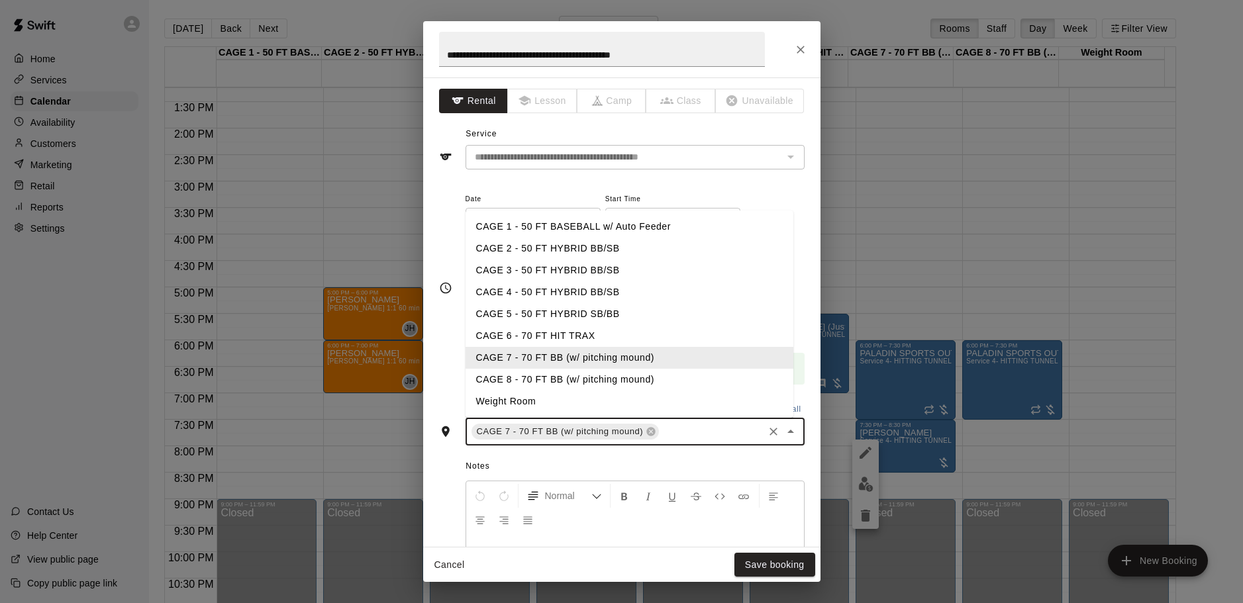
click at [736, 431] on input "text" at bounding box center [711, 432] width 100 height 17
click at [569, 374] on li "CAGE 8 - 70 FT BB (w/ pitching mound)" at bounding box center [630, 380] width 328 height 22
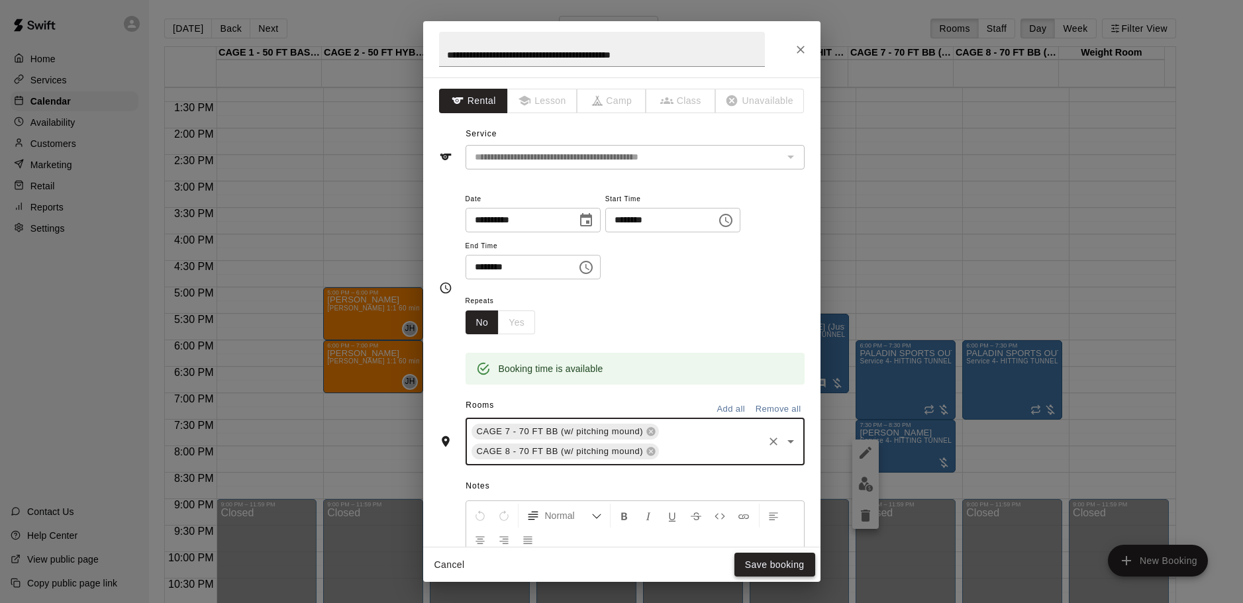
click at [775, 566] on button "Save booking" at bounding box center [774, 565] width 81 height 25
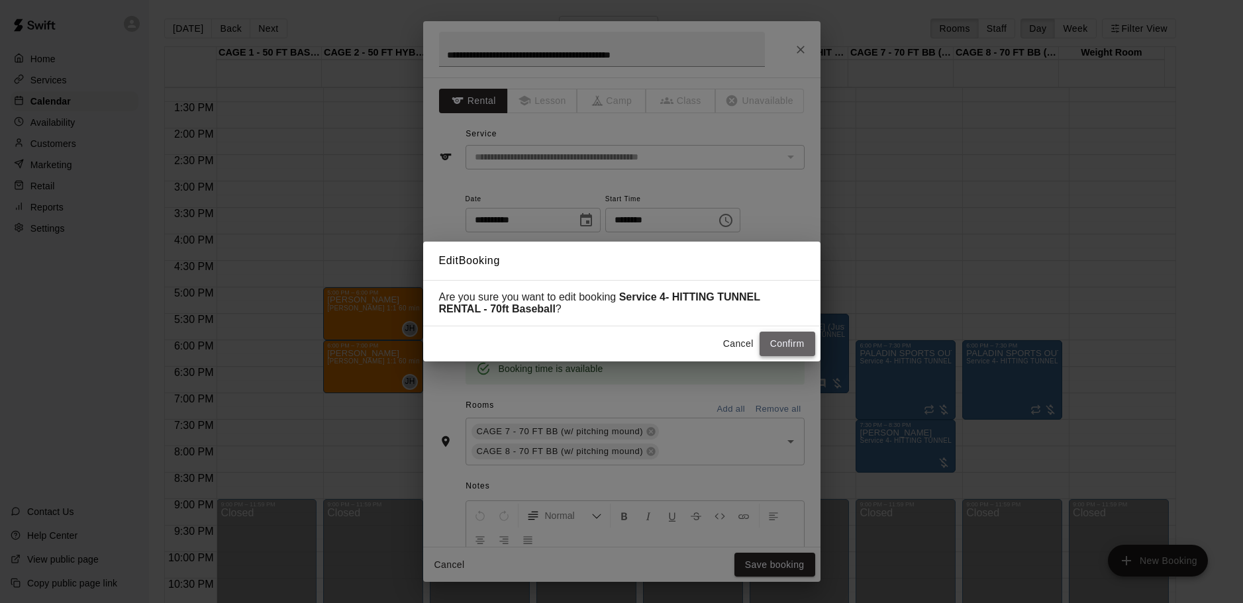
click at [789, 345] on button "Confirm" at bounding box center [788, 344] width 56 height 25
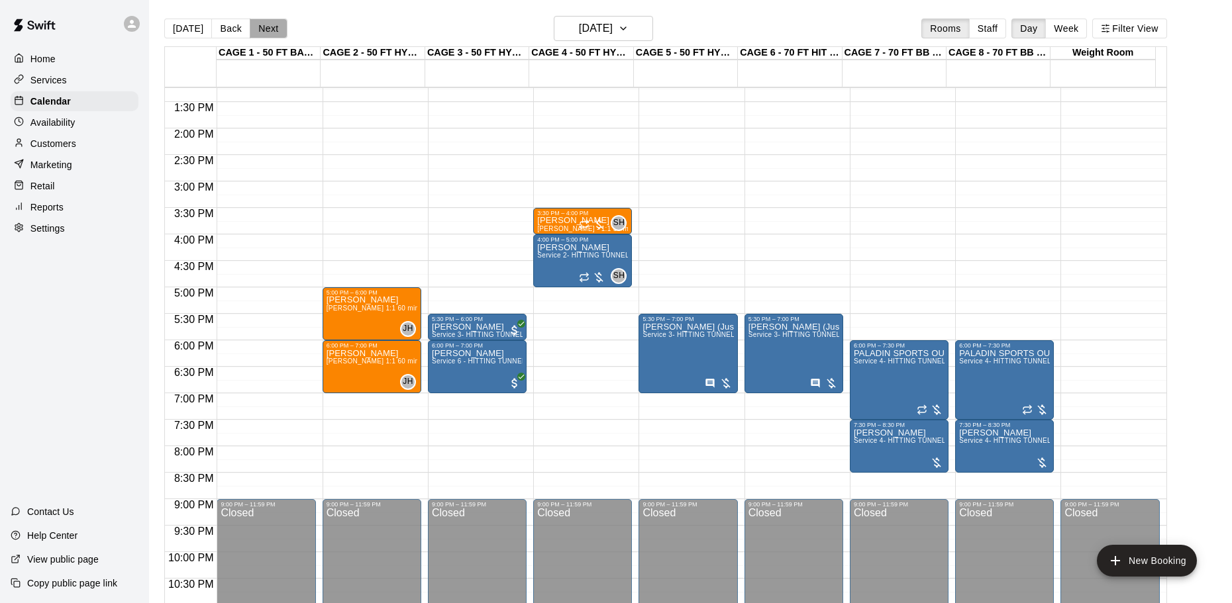
click at [256, 33] on button "Next" at bounding box center [268, 29] width 37 height 20
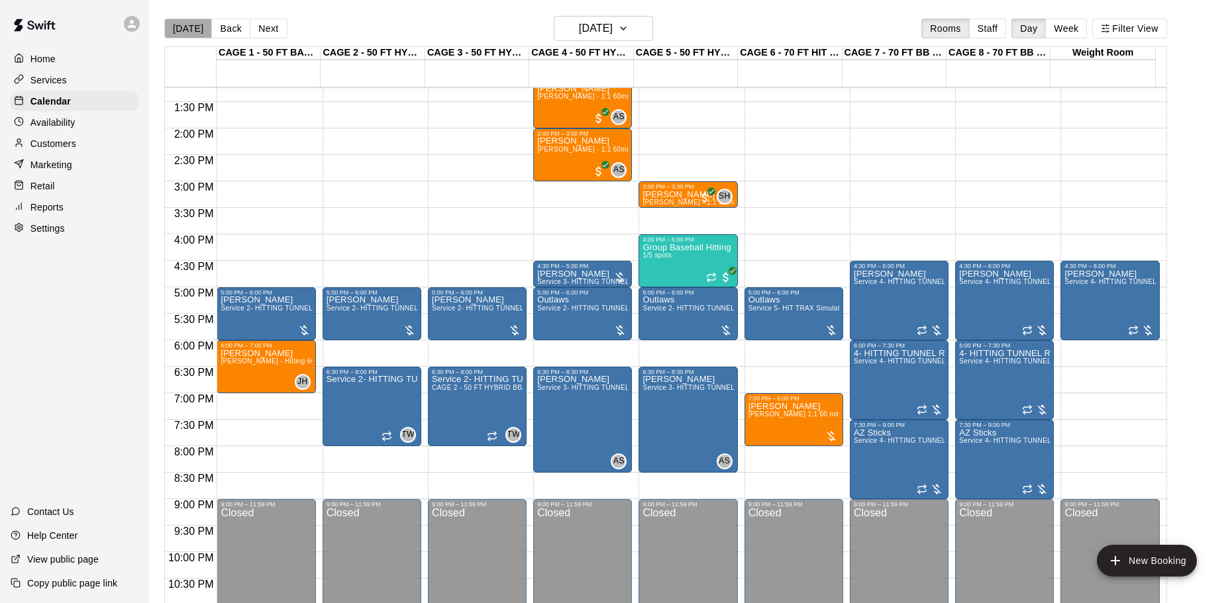
click at [189, 35] on button "[DATE]" at bounding box center [188, 29] width 48 height 20
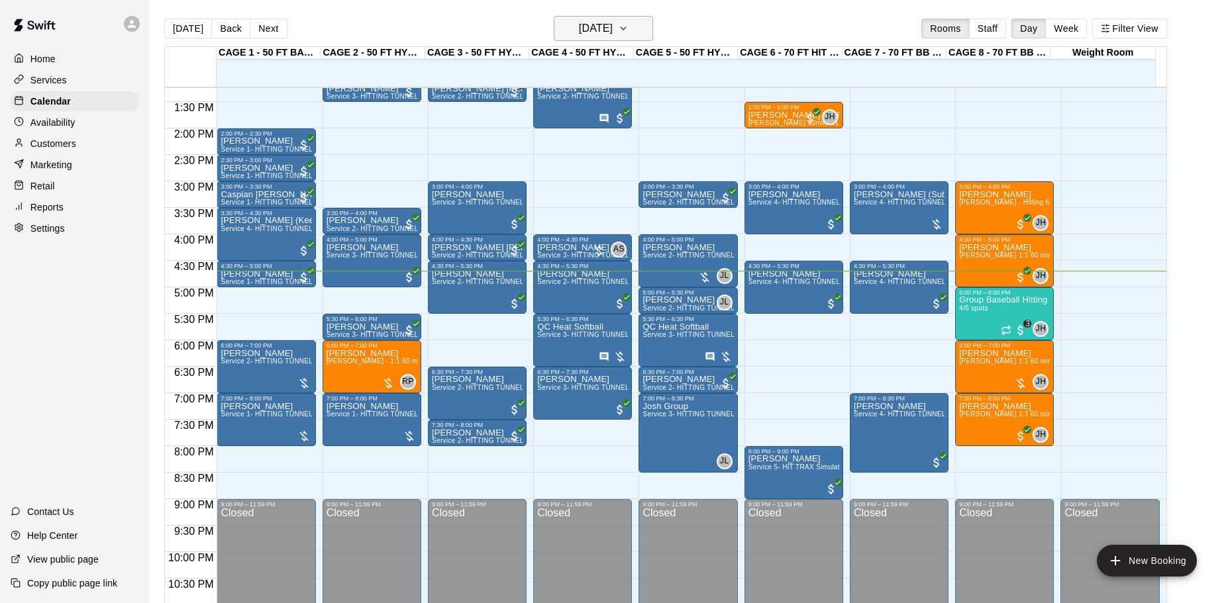
click at [613, 35] on h6 "[DATE]" at bounding box center [596, 28] width 34 height 19
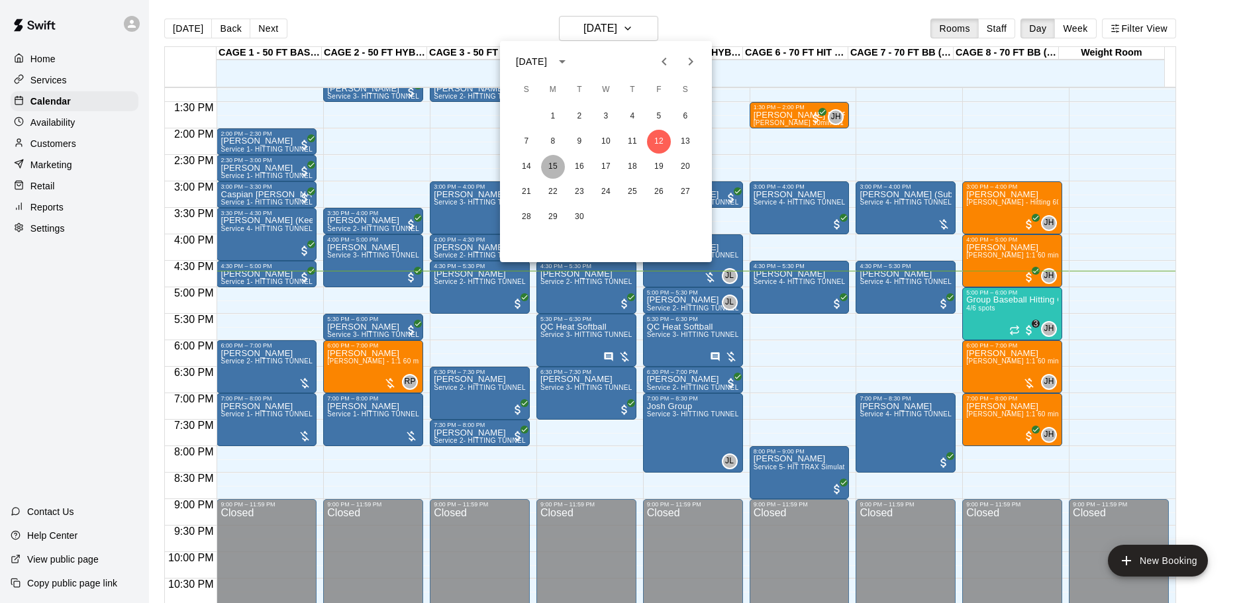
click at [550, 170] on button "15" at bounding box center [553, 167] width 24 height 24
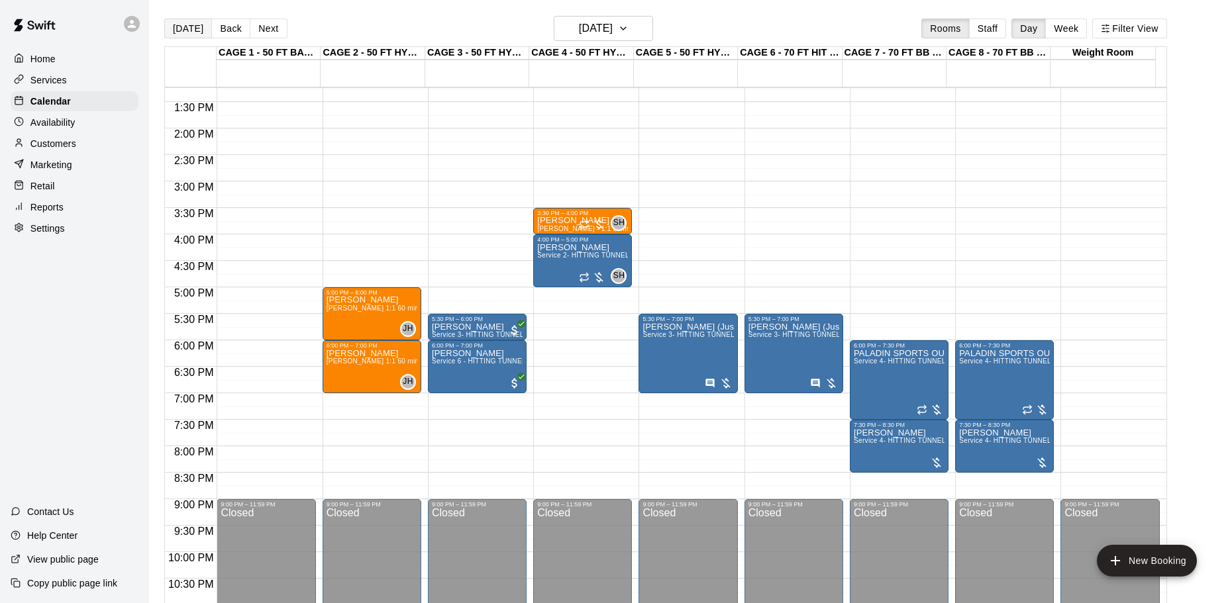
click at [193, 34] on button "[DATE]" at bounding box center [188, 29] width 48 height 20
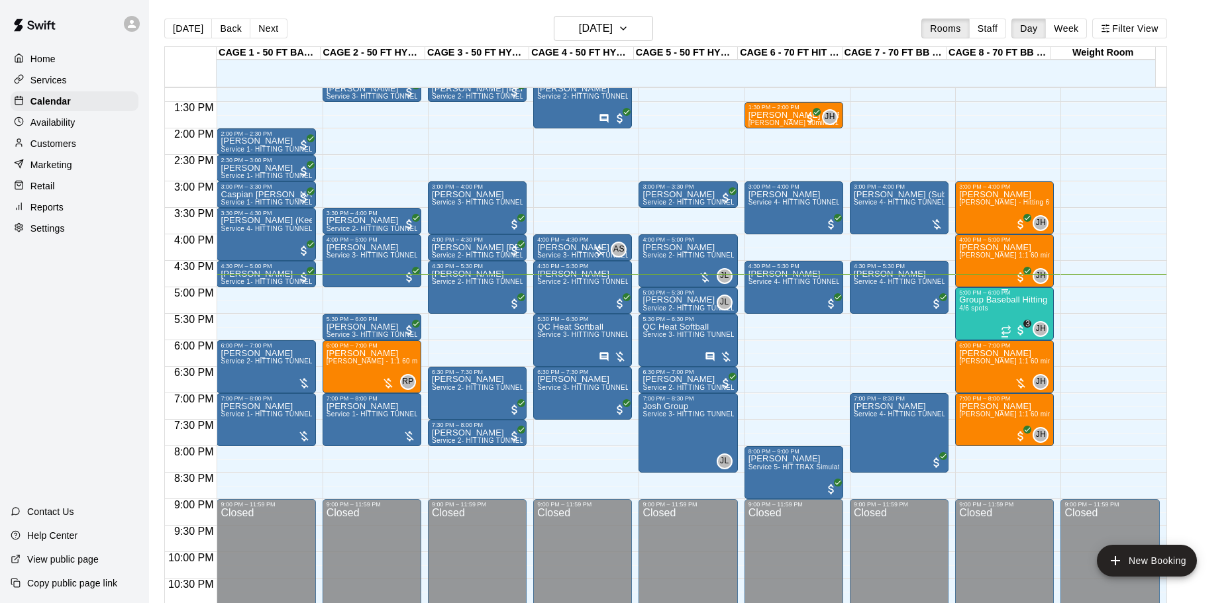
click at [980, 322] on div "Group Baseball Hitting Class - Friday (Ages 9-12) 4/6 spots" at bounding box center [1004, 597] width 91 height 603
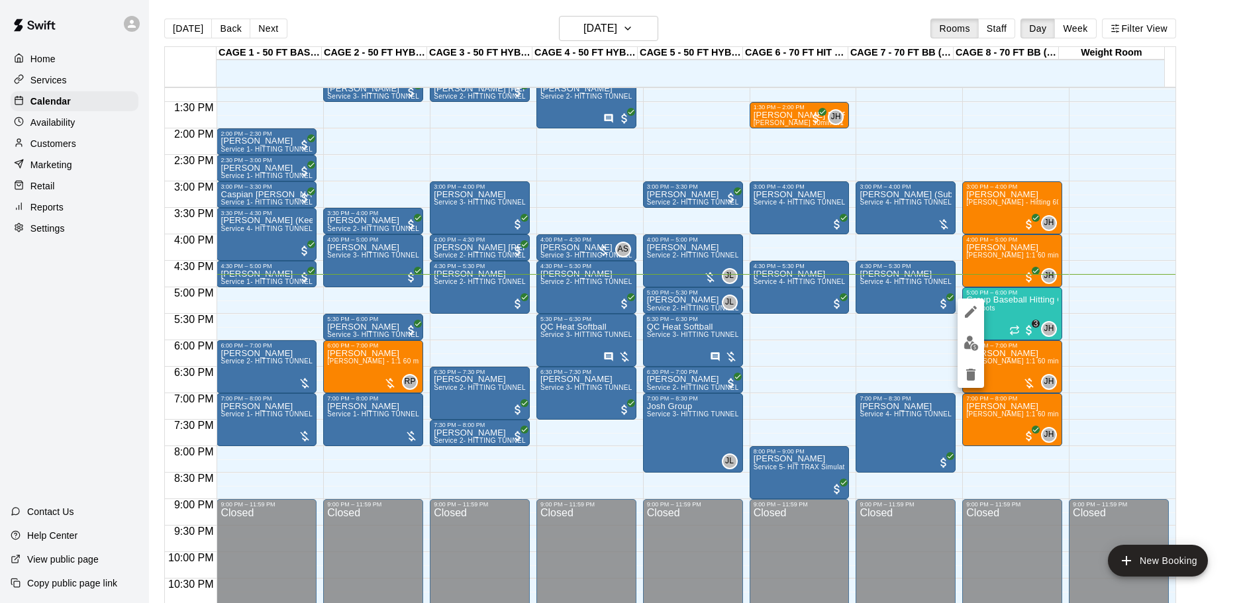
click at [969, 339] on img "edit" at bounding box center [971, 343] width 15 height 15
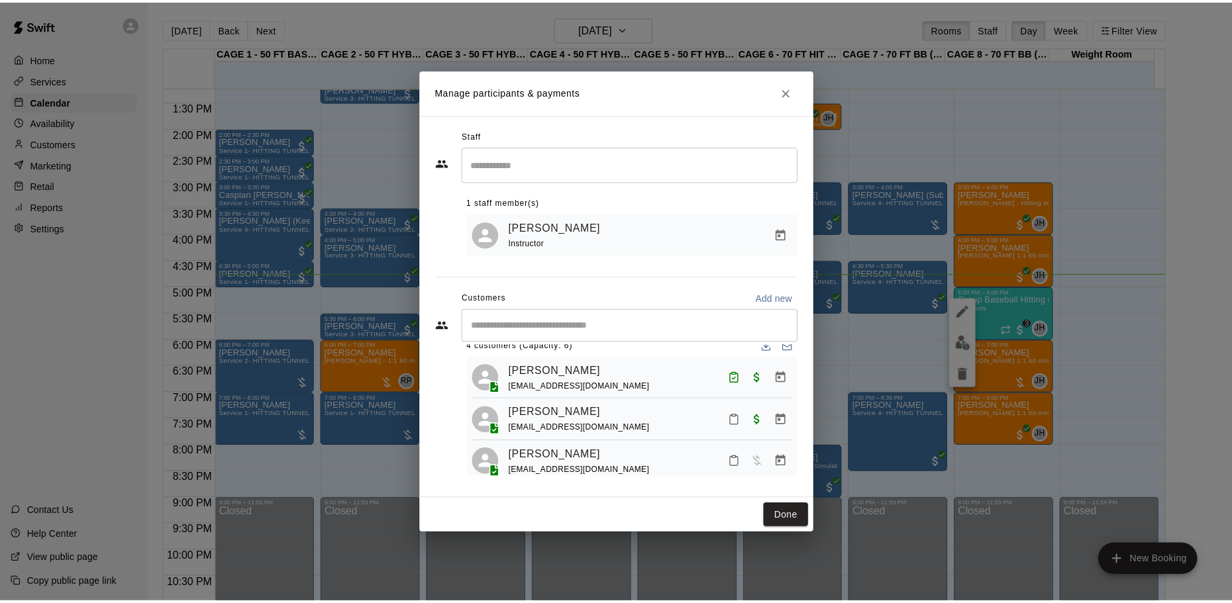
scroll to position [0, 0]
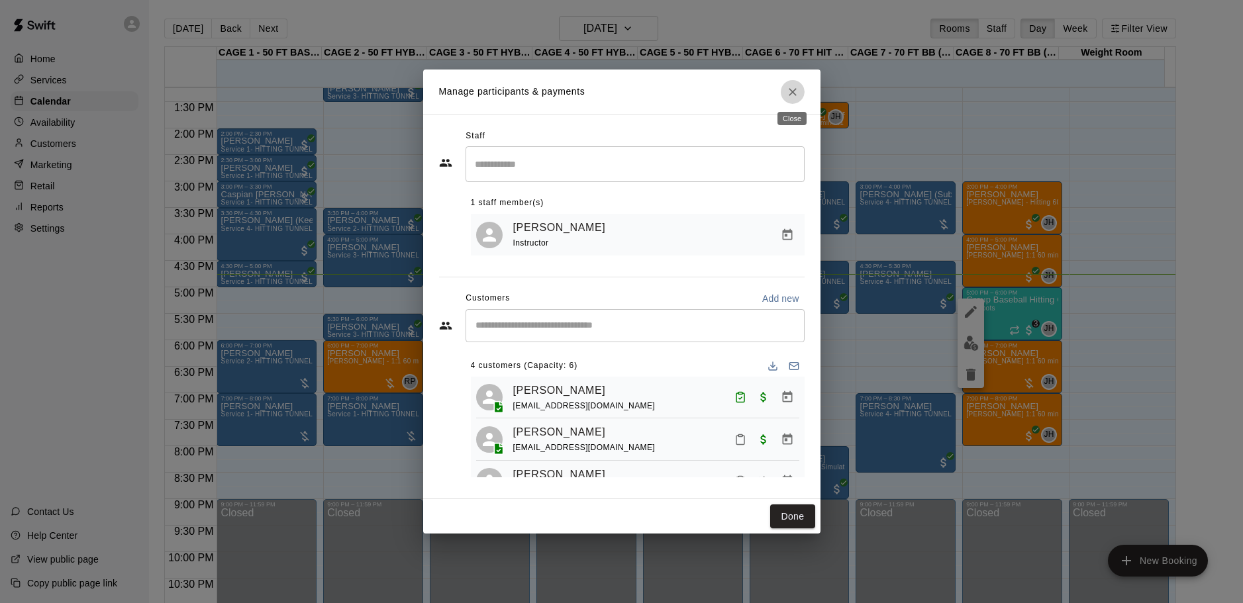
click at [790, 101] on button "Close" at bounding box center [793, 92] width 24 height 24
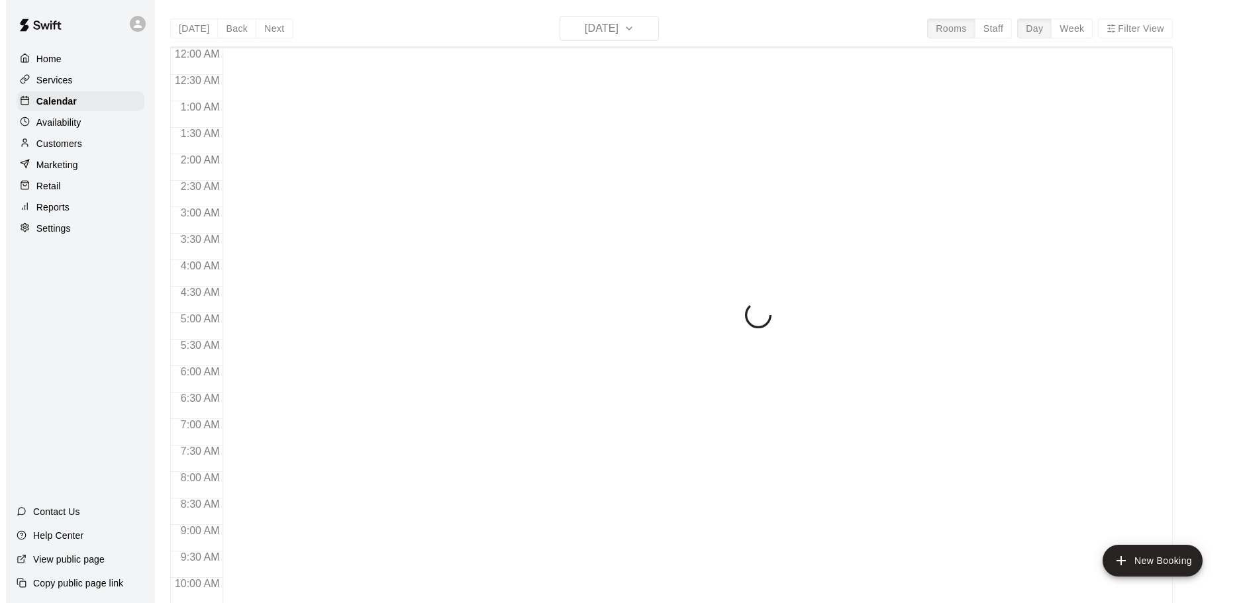
scroll to position [701, 0]
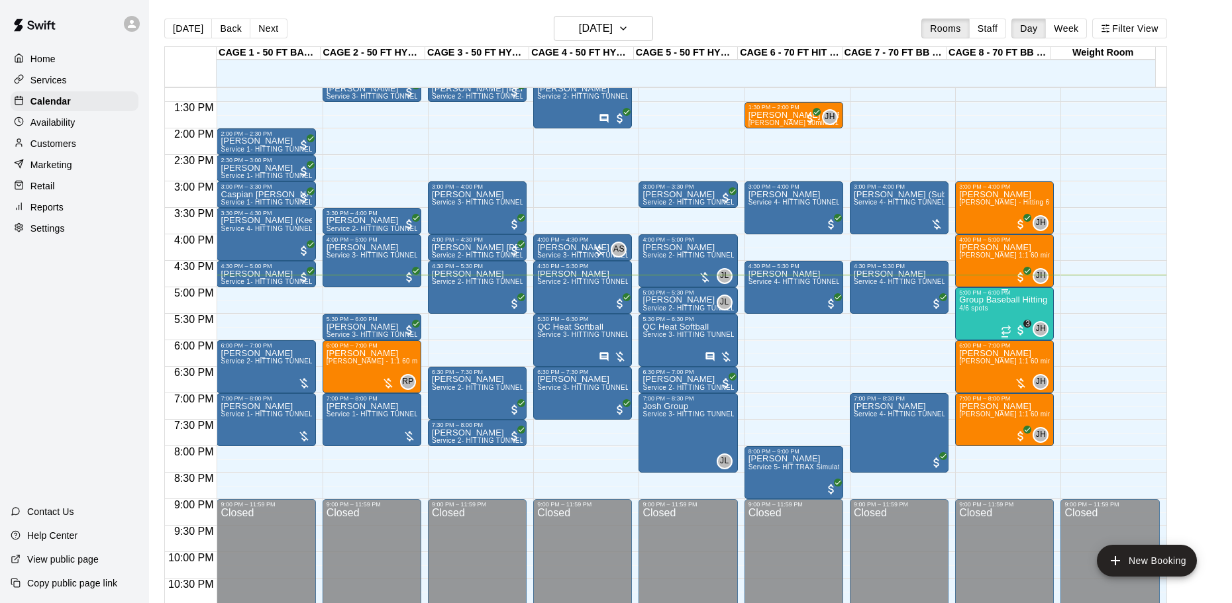
click at [972, 306] on div "Group Baseball Hitting Class - Friday (Ages 9-12) 4/6 spots" at bounding box center [1004, 597] width 91 height 603
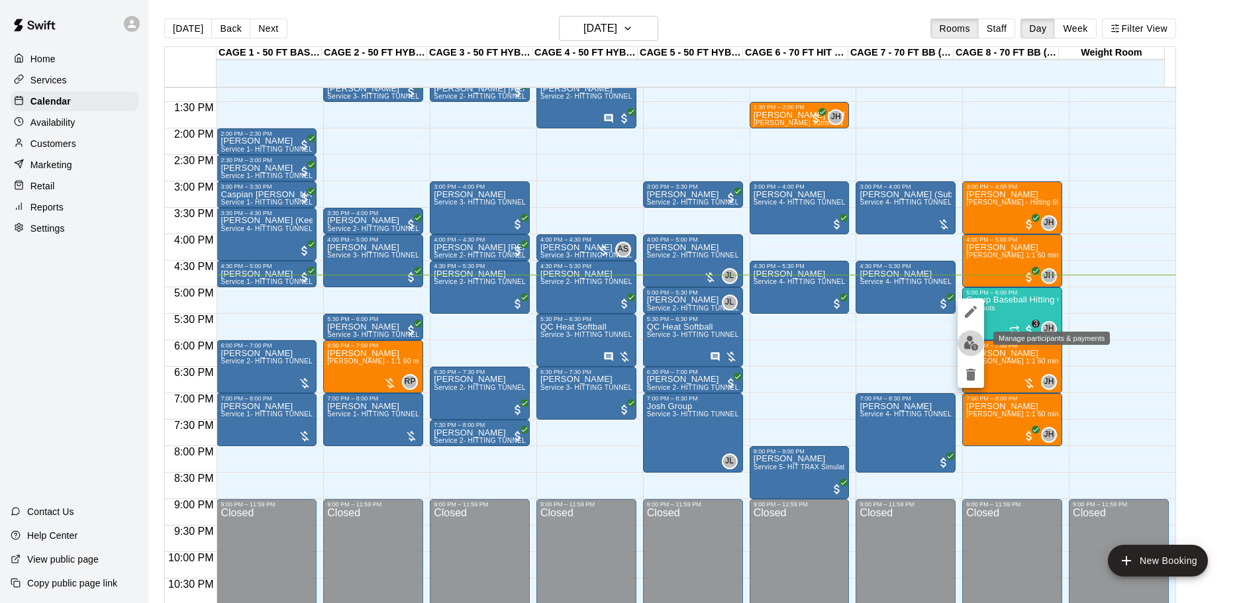
click at [970, 341] on img "edit" at bounding box center [971, 343] width 15 height 15
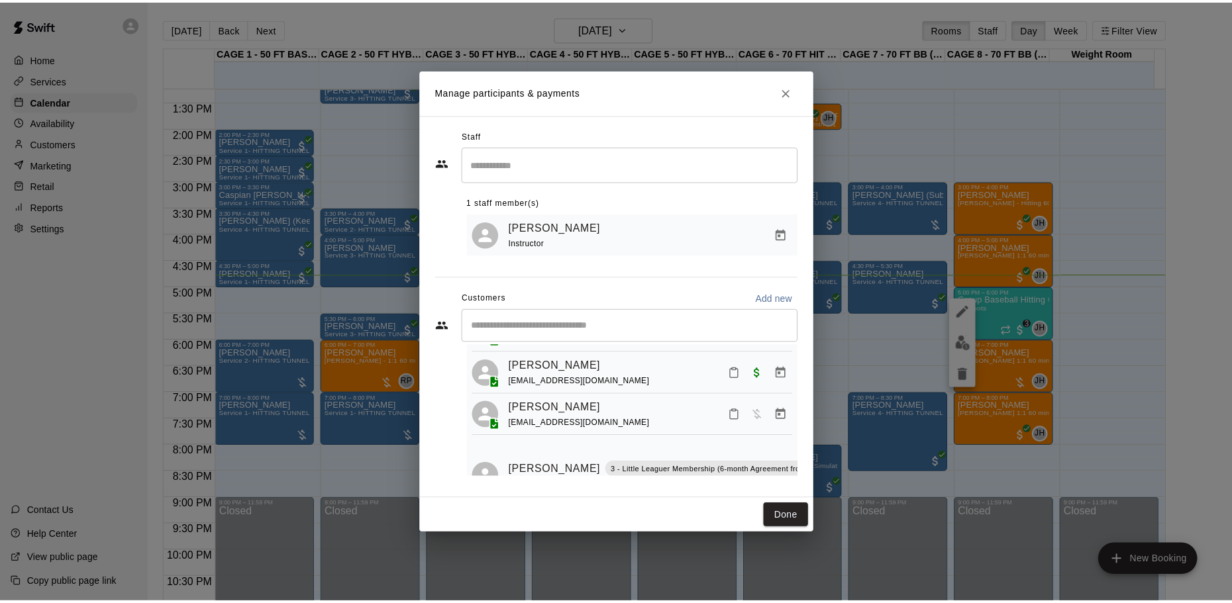
scroll to position [130, 0]
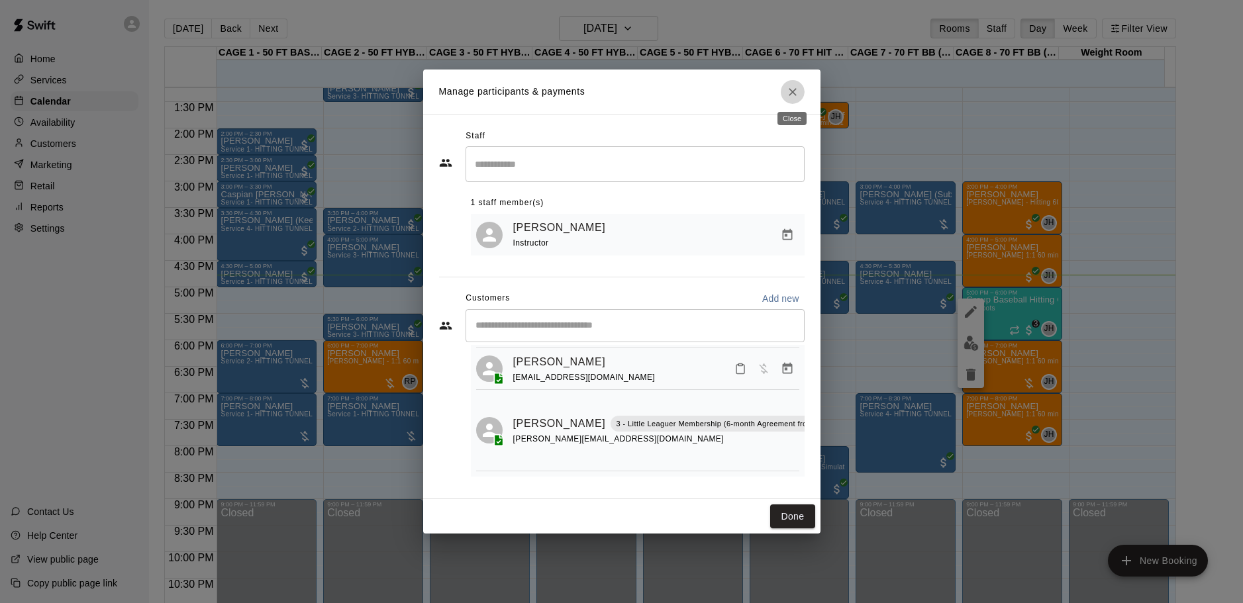
click at [793, 81] on button "Close" at bounding box center [793, 92] width 24 height 24
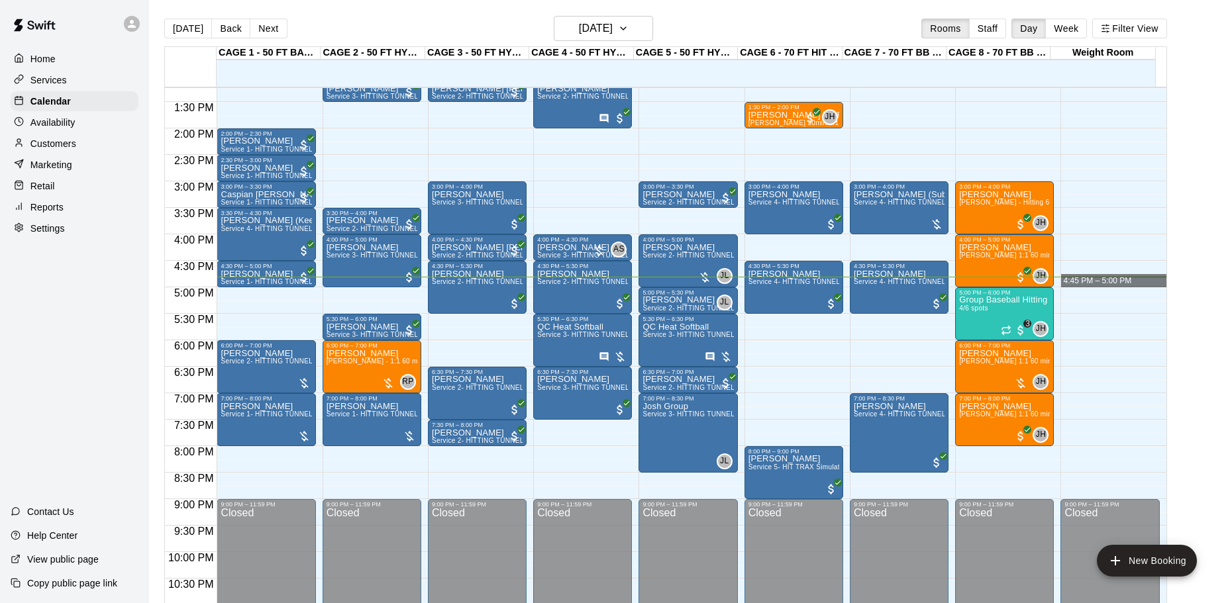
drag, startPoint x: 1129, startPoint y: 279, endPoint x: 1116, endPoint y: 282, distance: 12.9
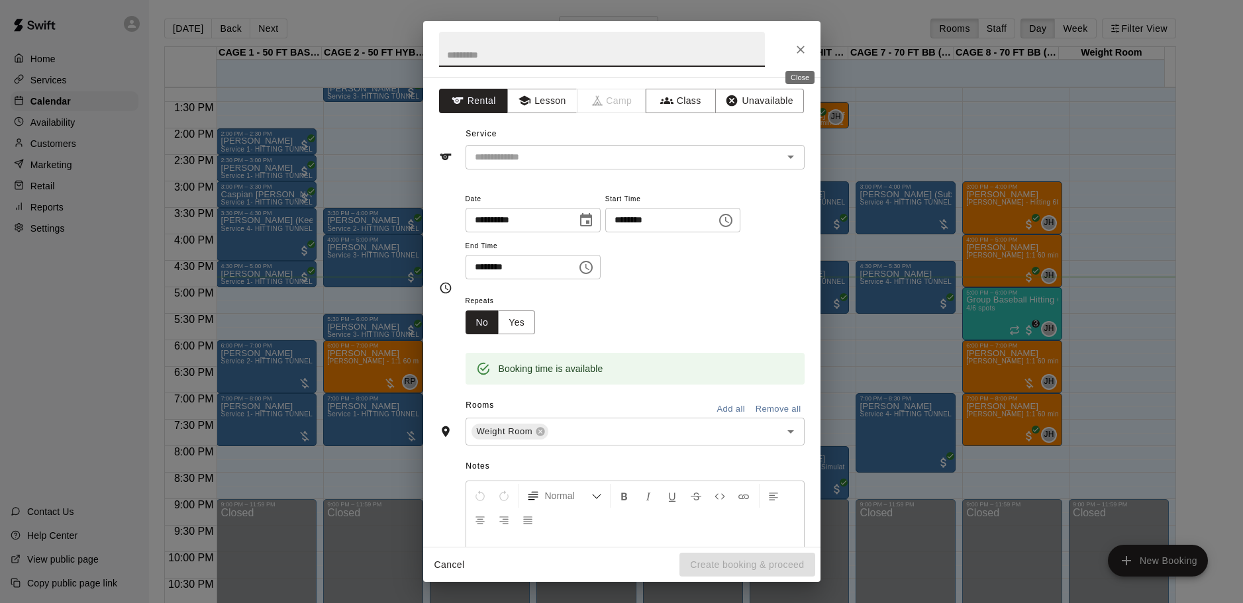
click at [803, 59] on button "Close" at bounding box center [801, 50] width 24 height 24
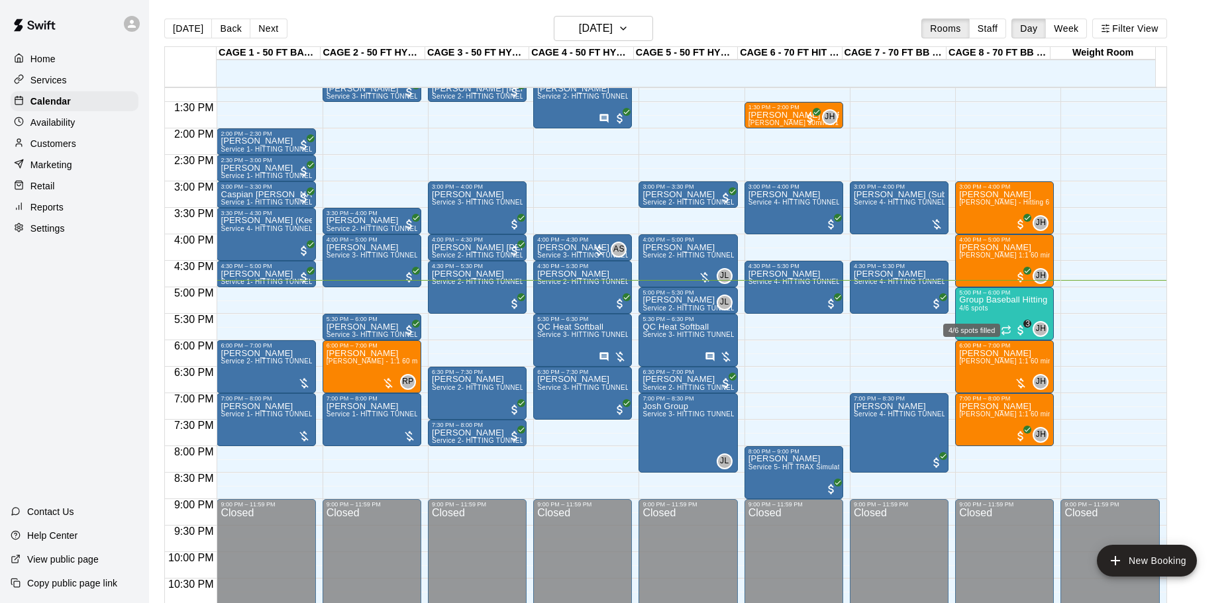
click at [970, 315] on div "4/6 spots filled" at bounding box center [972, 327] width 60 height 24
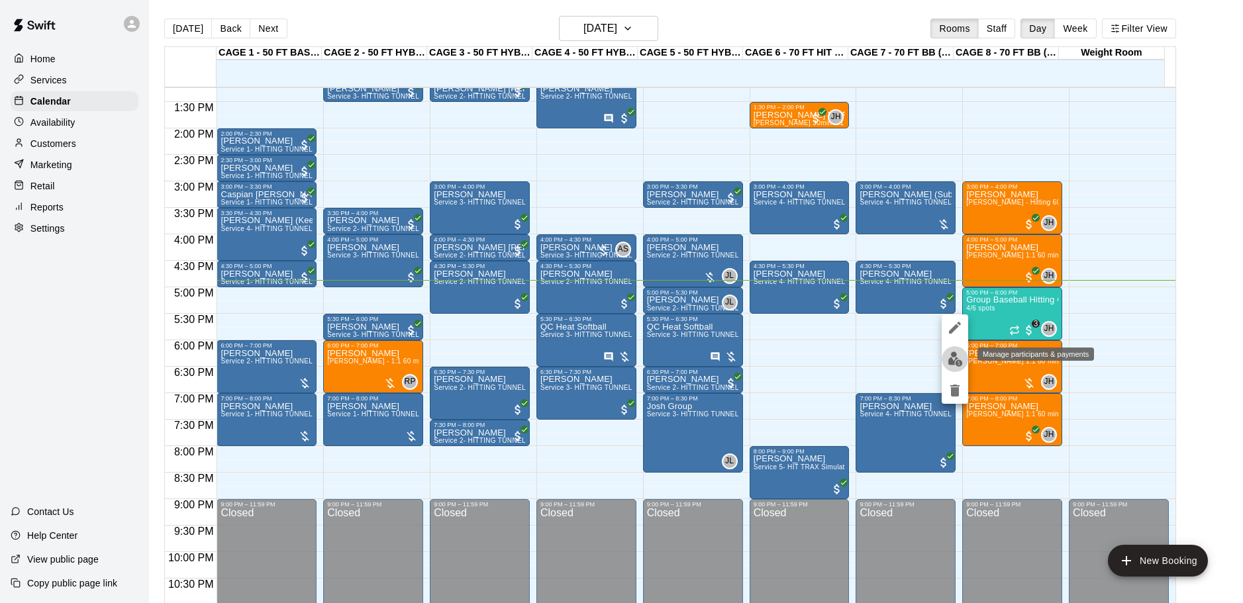
click at [954, 364] on img "edit" at bounding box center [955, 359] width 15 height 15
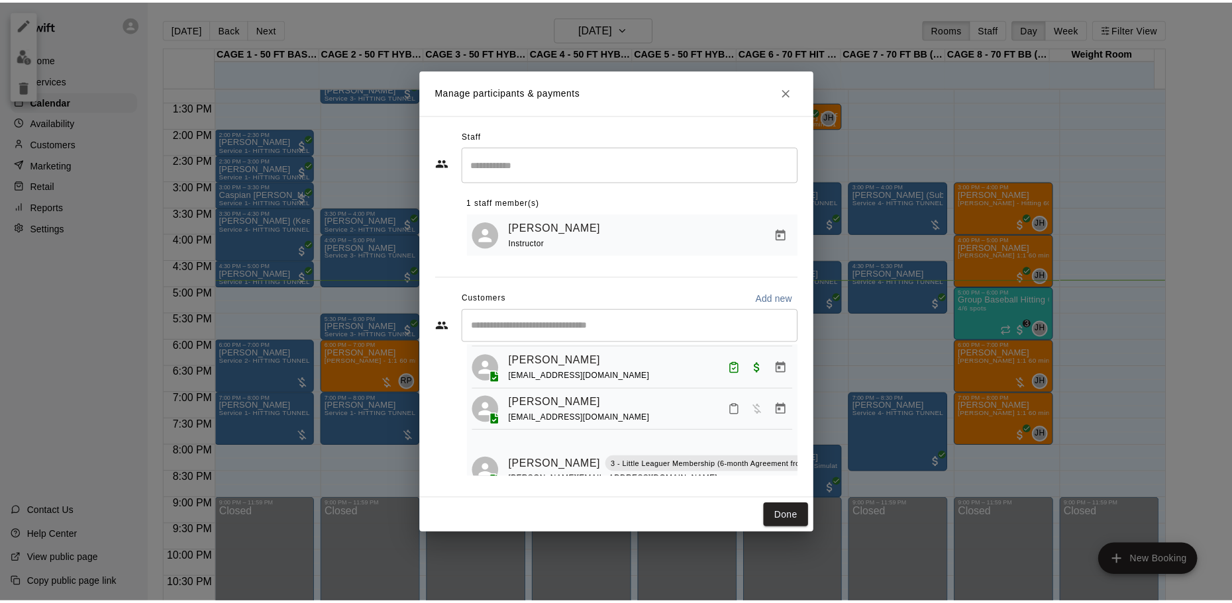
scroll to position [130, 0]
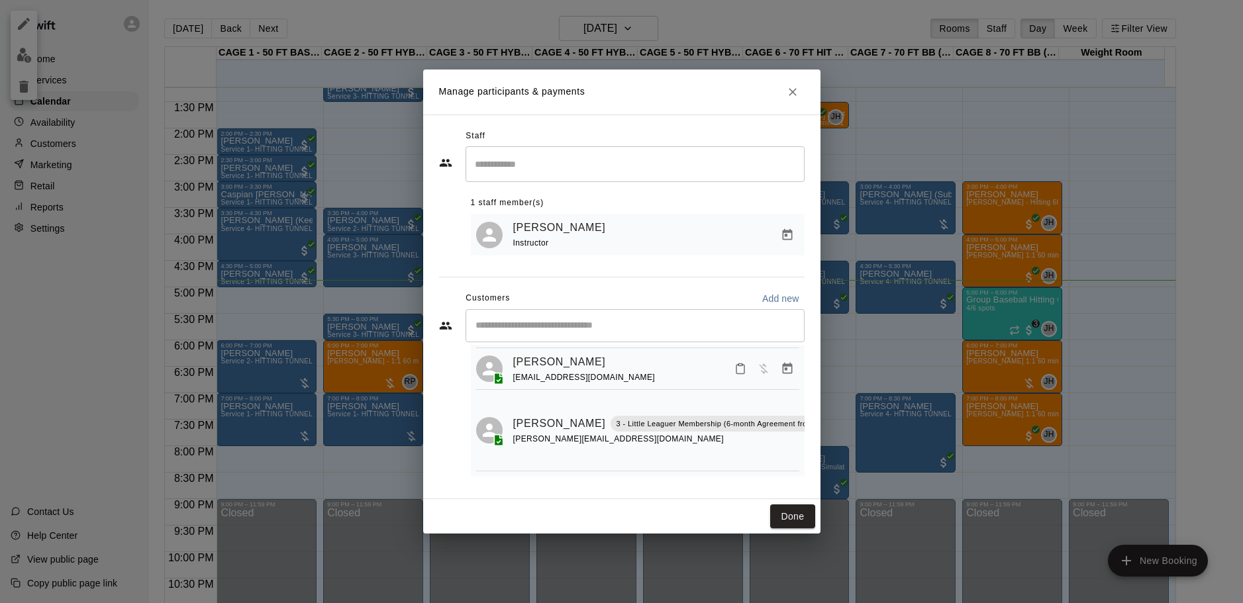
click at [798, 95] on icon "Close" at bounding box center [792, 91] width 13 height 13
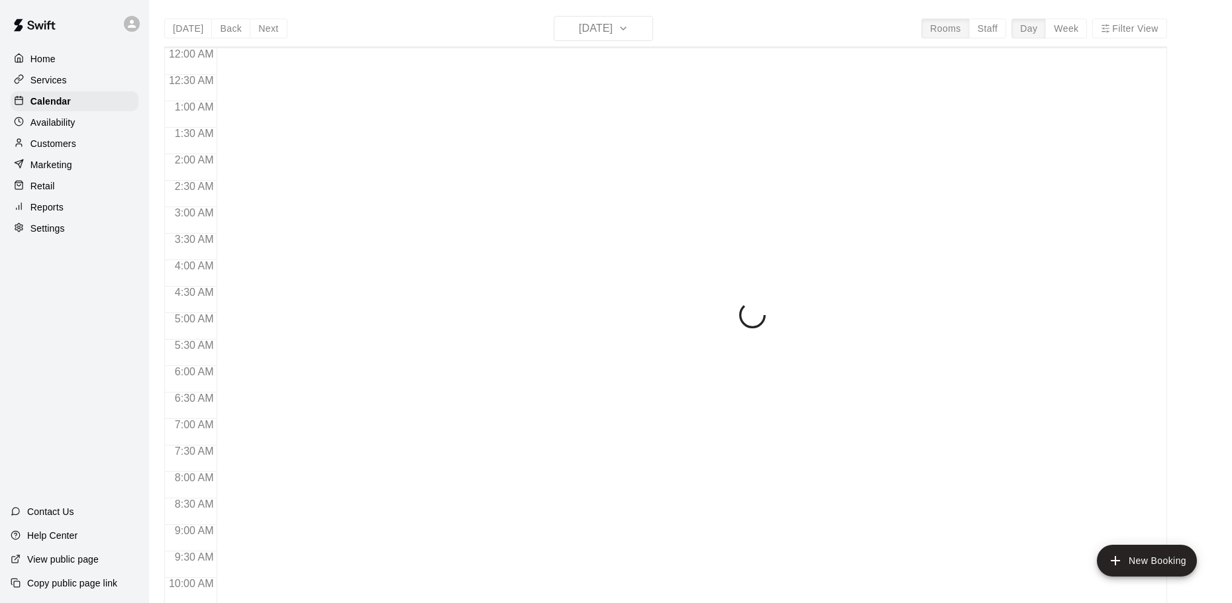
scroll to position [701, 0]
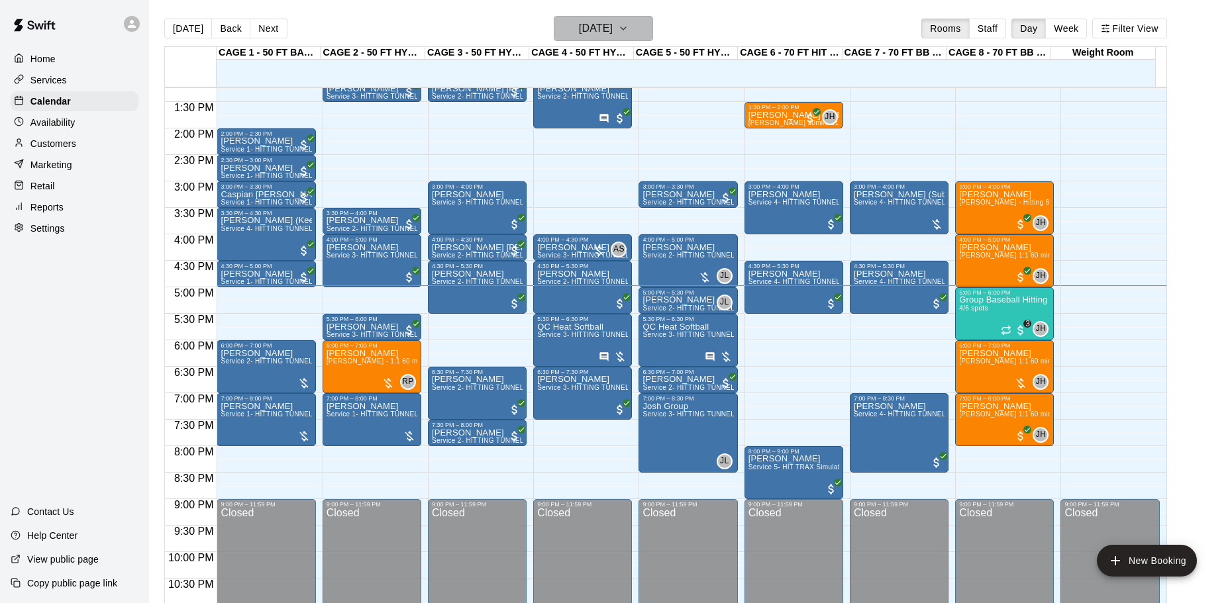
click at [633, 36] on button "[DATE]" at bounding box center [603, 28] width 99 height 25
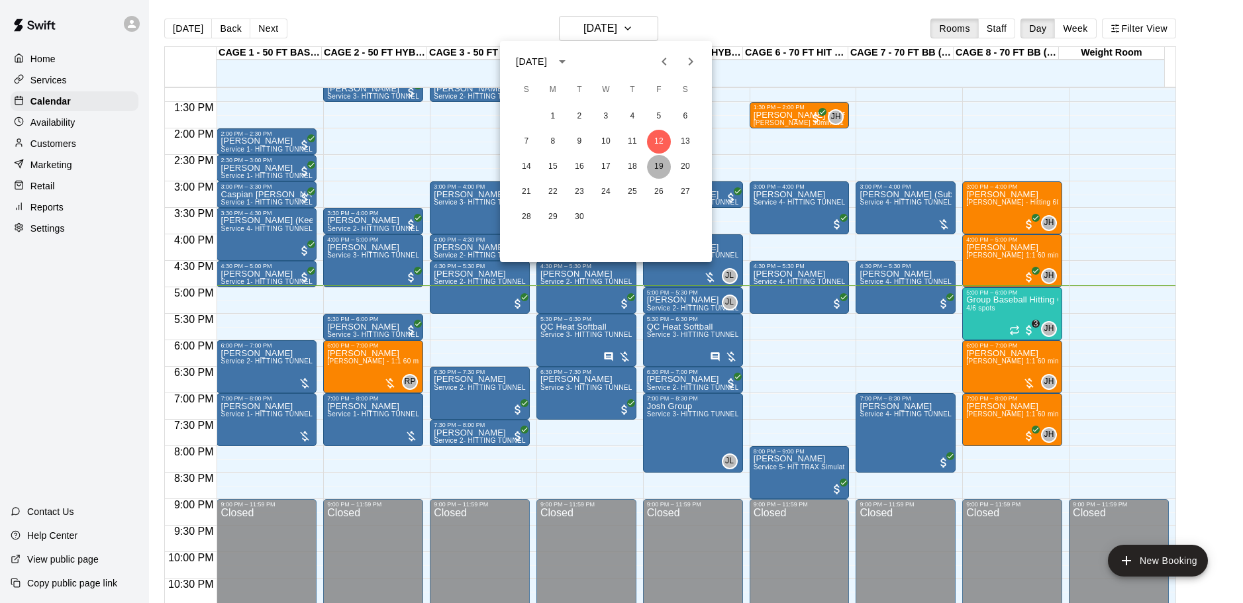
click at [654, 163] on button "19" at bounding box center [659, 167] width 24 height 24
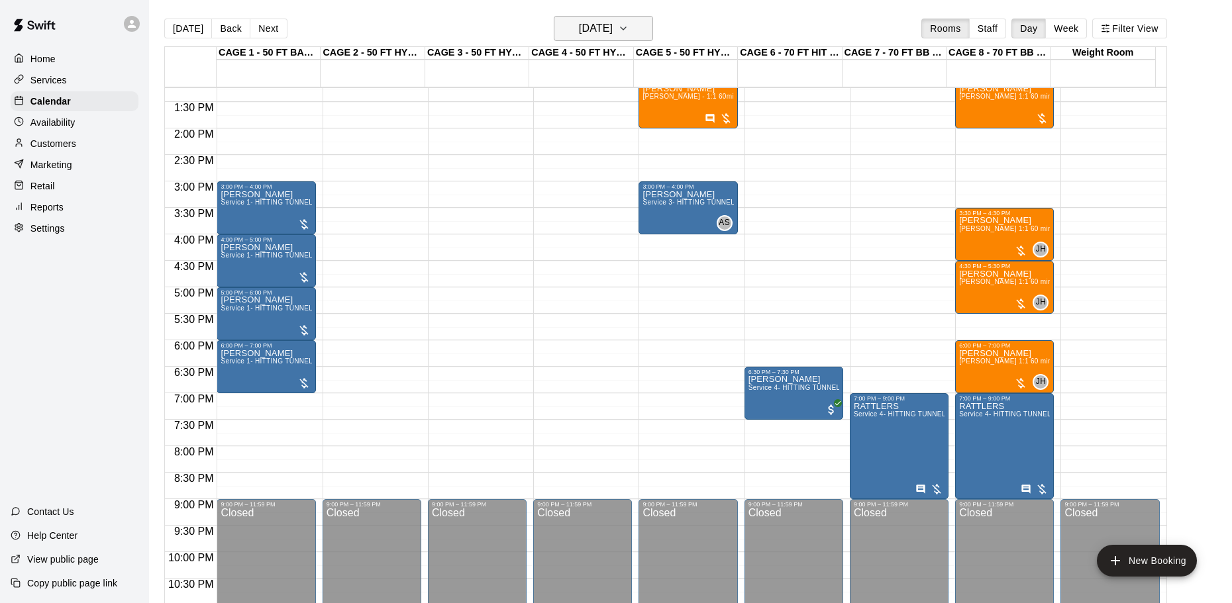
click at [596, 25] on h6 "[DATE]" at bounding box center [596, 28] width 34 height 19
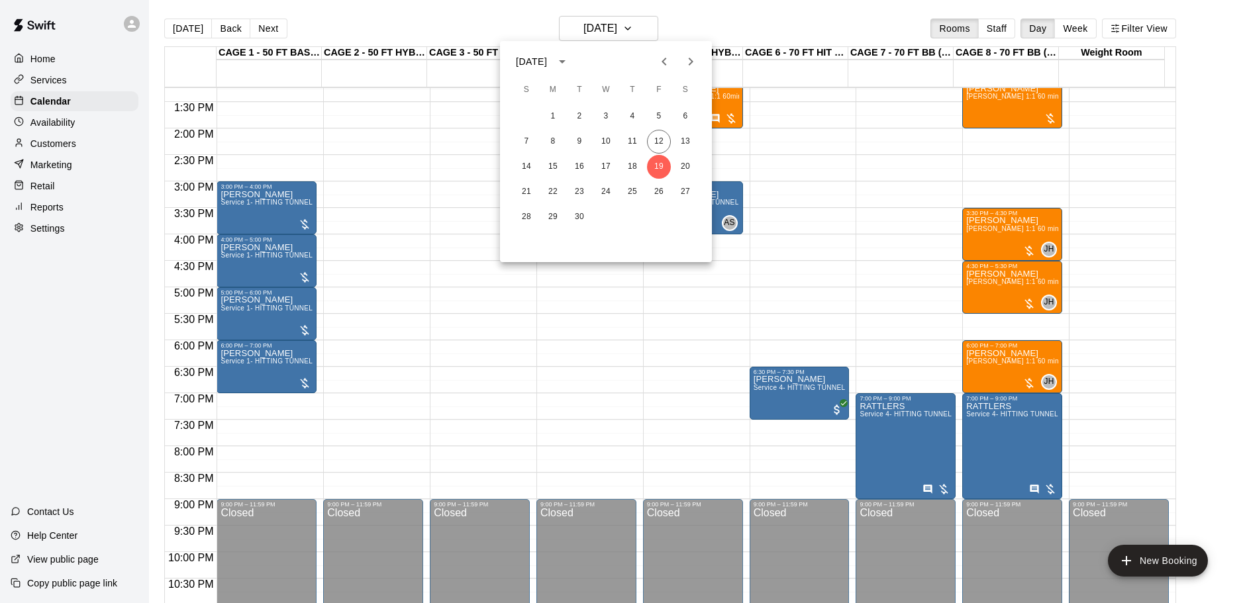
click at [185, 33] on div at bounding box center [621, 301] width 1243 height 603
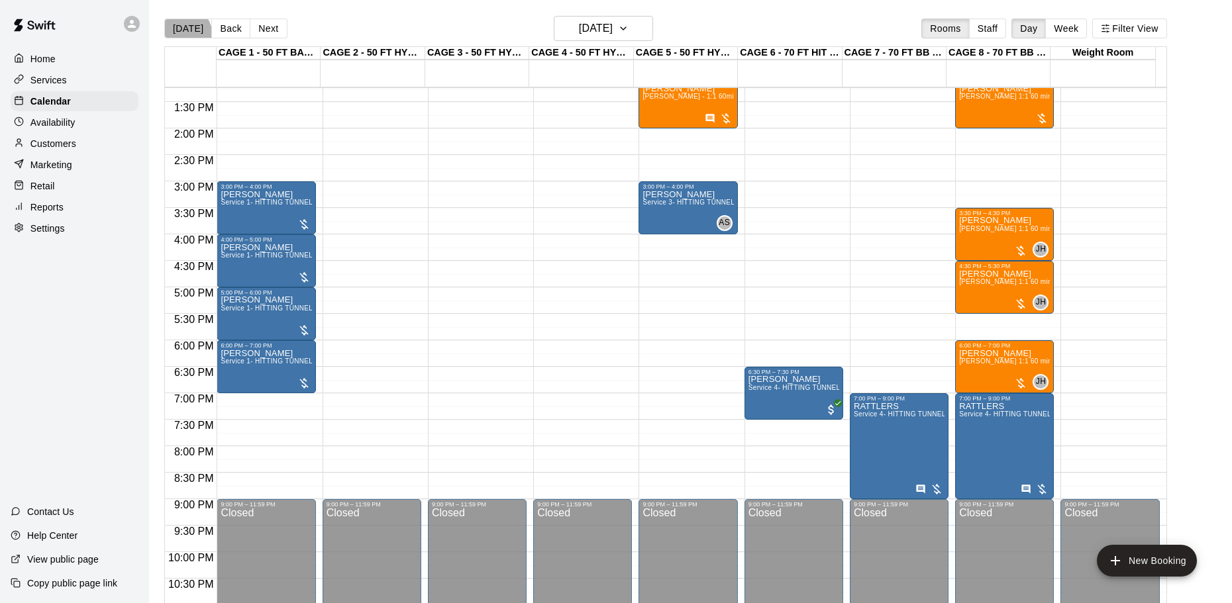
click at [185, 33] on button "[DATE]" at bounding box center [188, 29] width 48 height 20
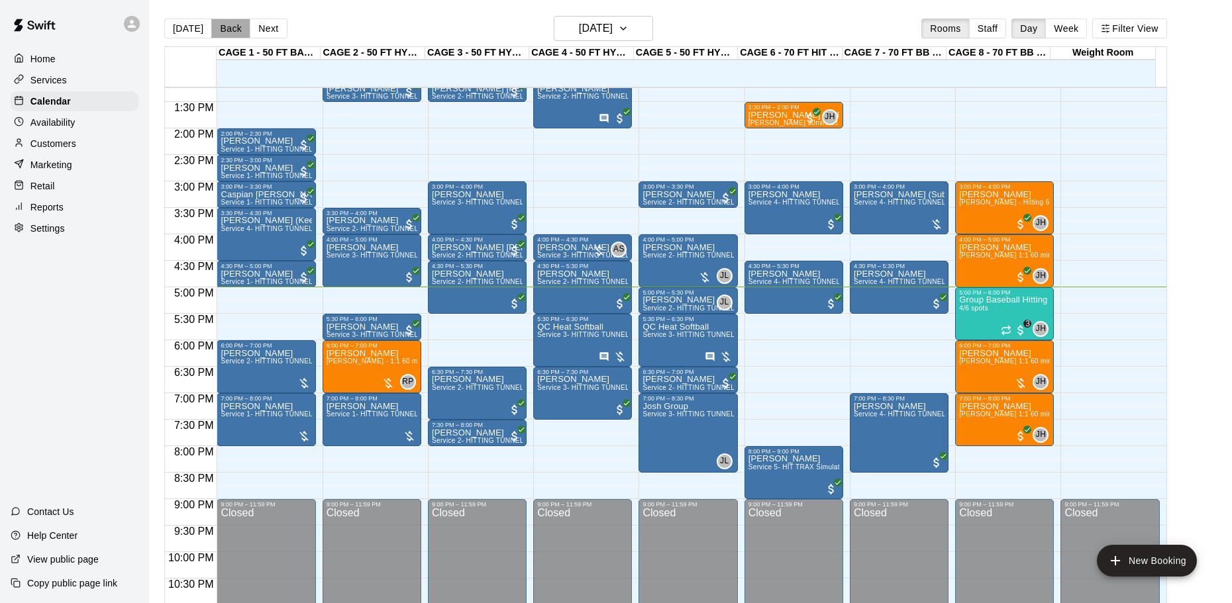
click at [229, 23] on button "Back" at bounding box center [230, 29] width 39 height 20
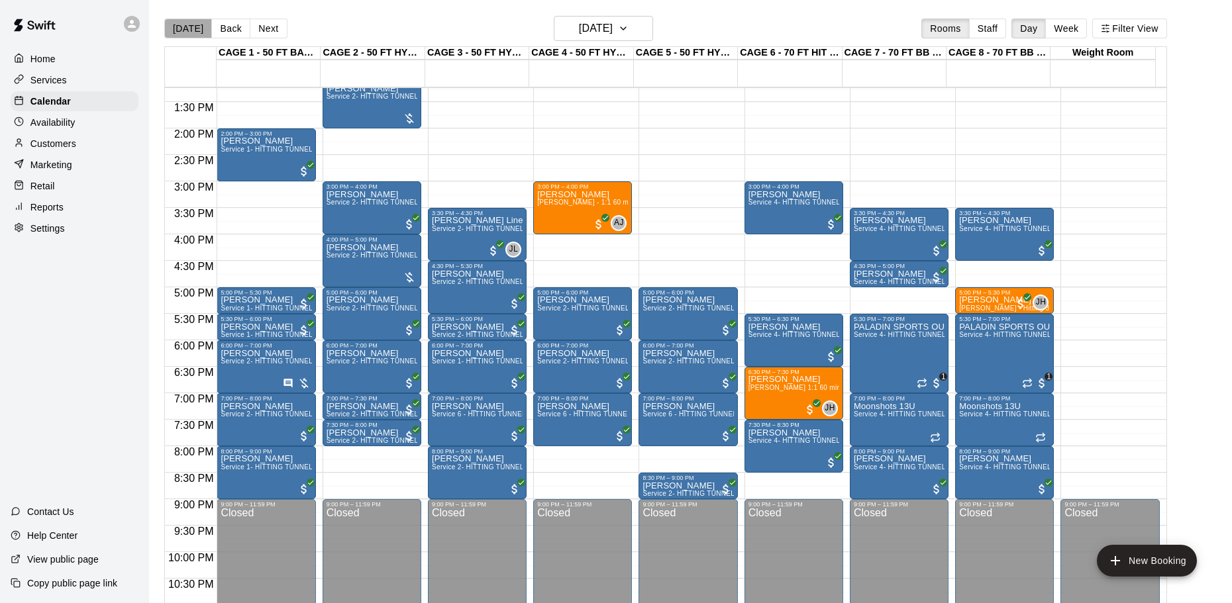
click at [197, 30] on button "[DATE]" at bounding box center [188, 29] width 48 height 20
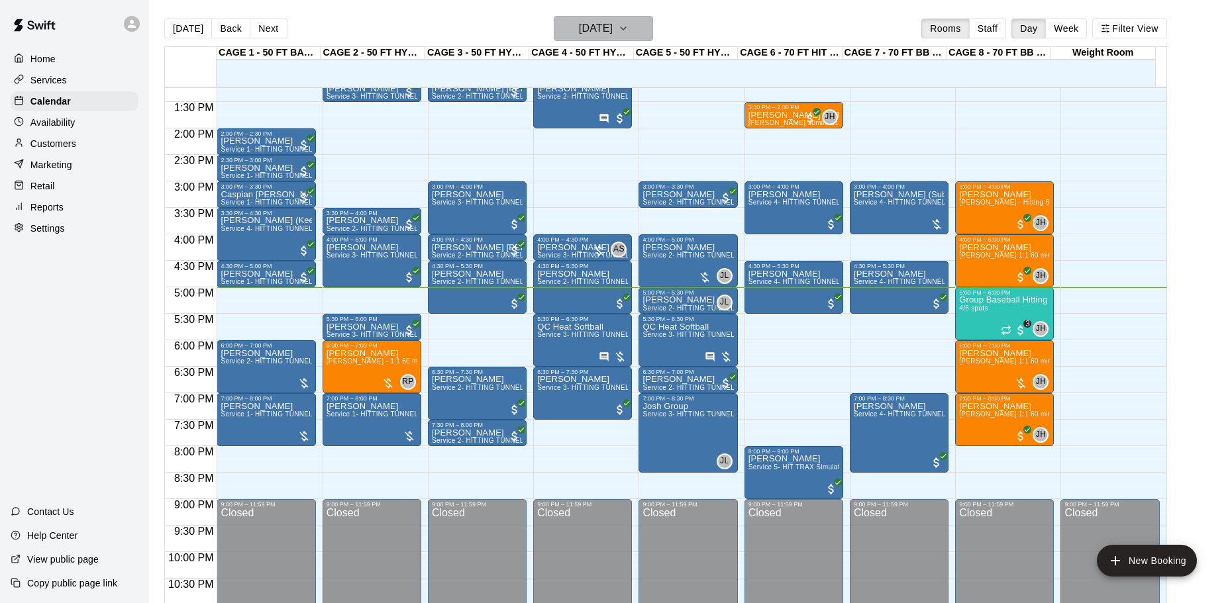
click at [613, 31] on h6 "[DATE]" at bounding box center [596, 28] width 34 height 19
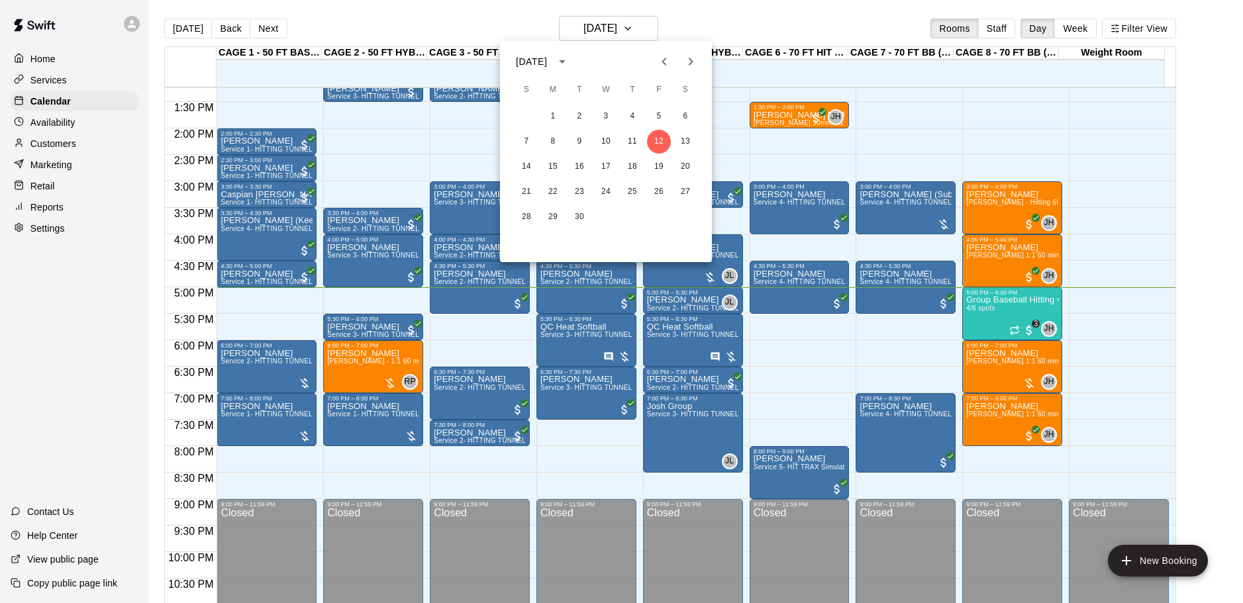
click at [734, 159] on div at bounding box center [621, 301] width 1243 height 603
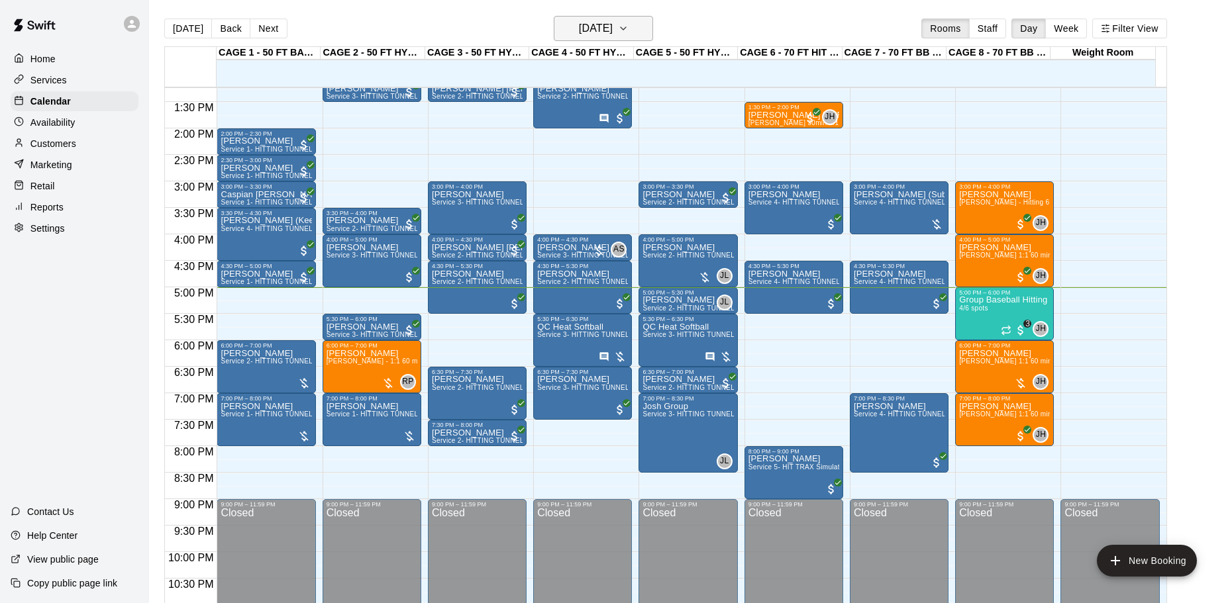
click at [613, 24] on h6 "[DATE]" at bounding box center [596, 28] width 34 height 19
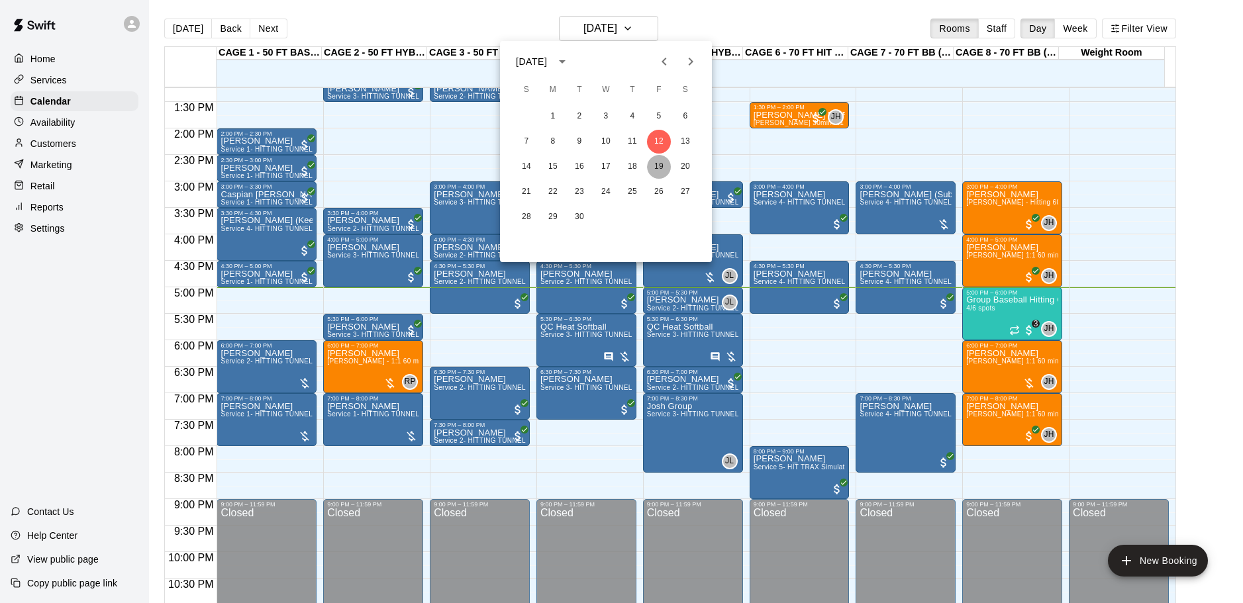
click at [659, 168] on button "19" at bounding box center [659, 167] width 24 height 24
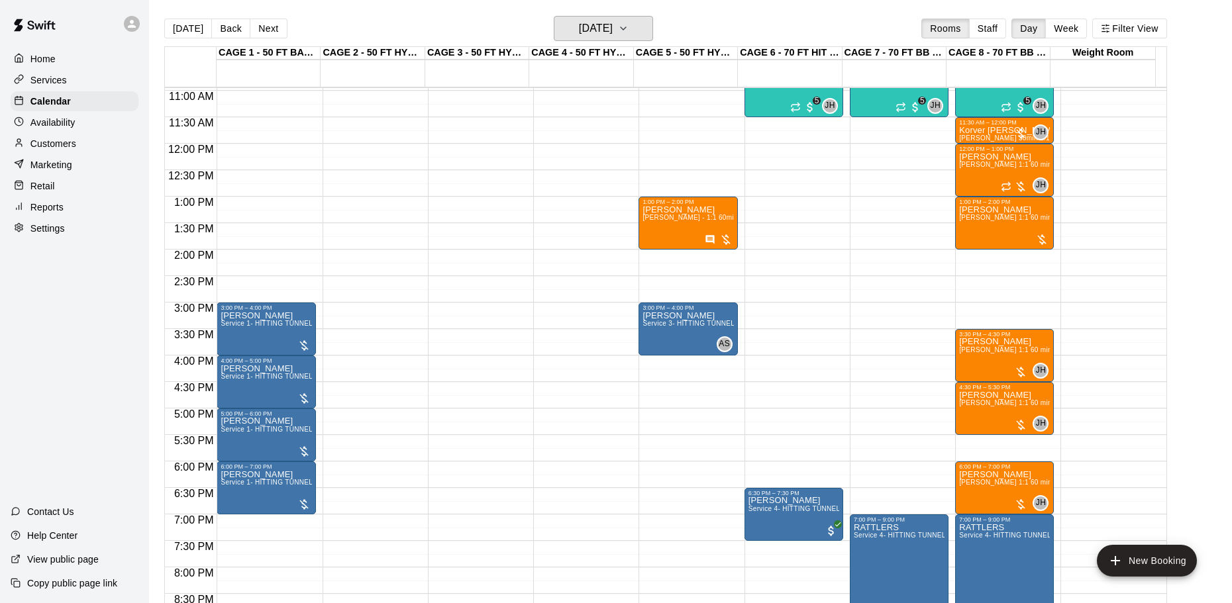
scroll to position [635, 0]
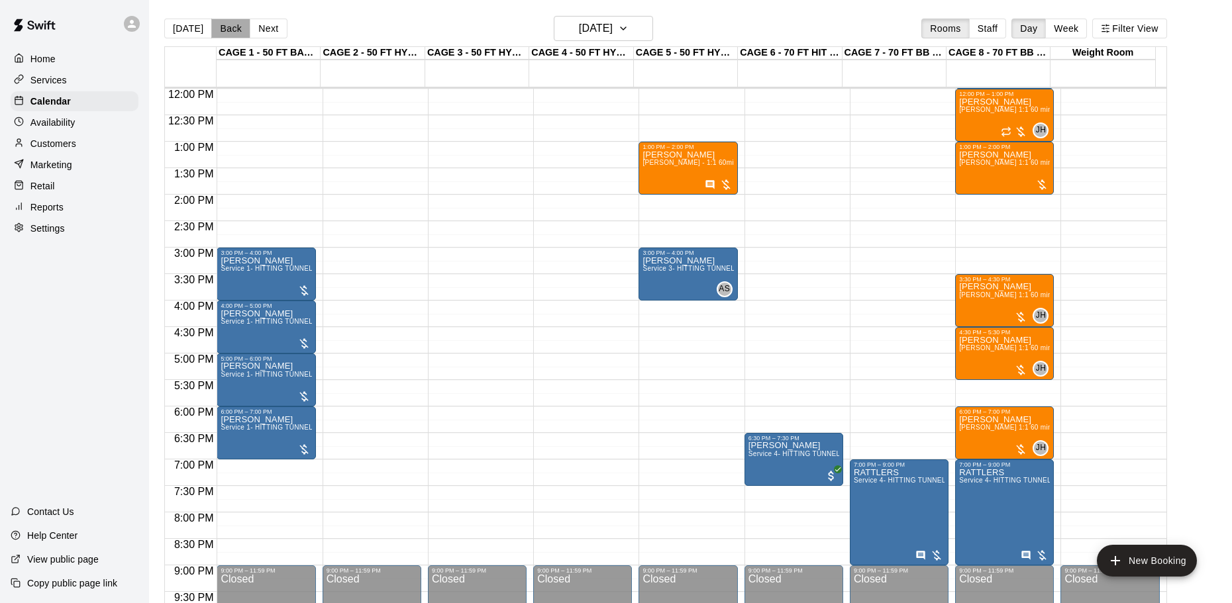
click at [223, 30] on button "Back" at bounding box center [230, 29] width 39 height 20
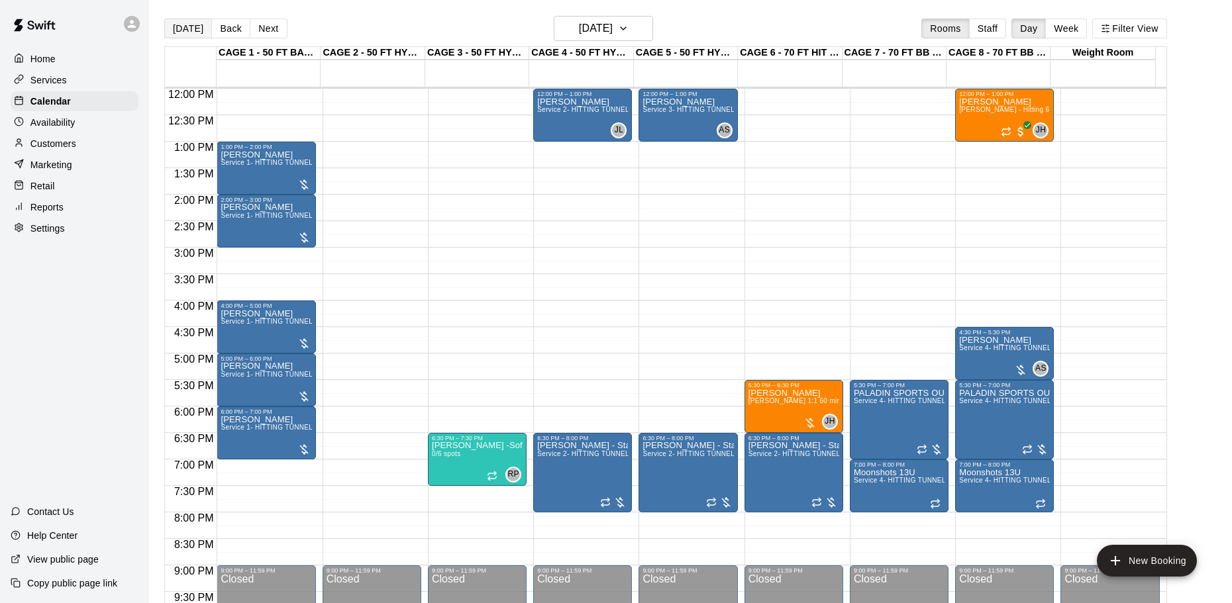
click at [195, 31] on button "[DATE]" at bounding box center [188, 29] width 48 height 20
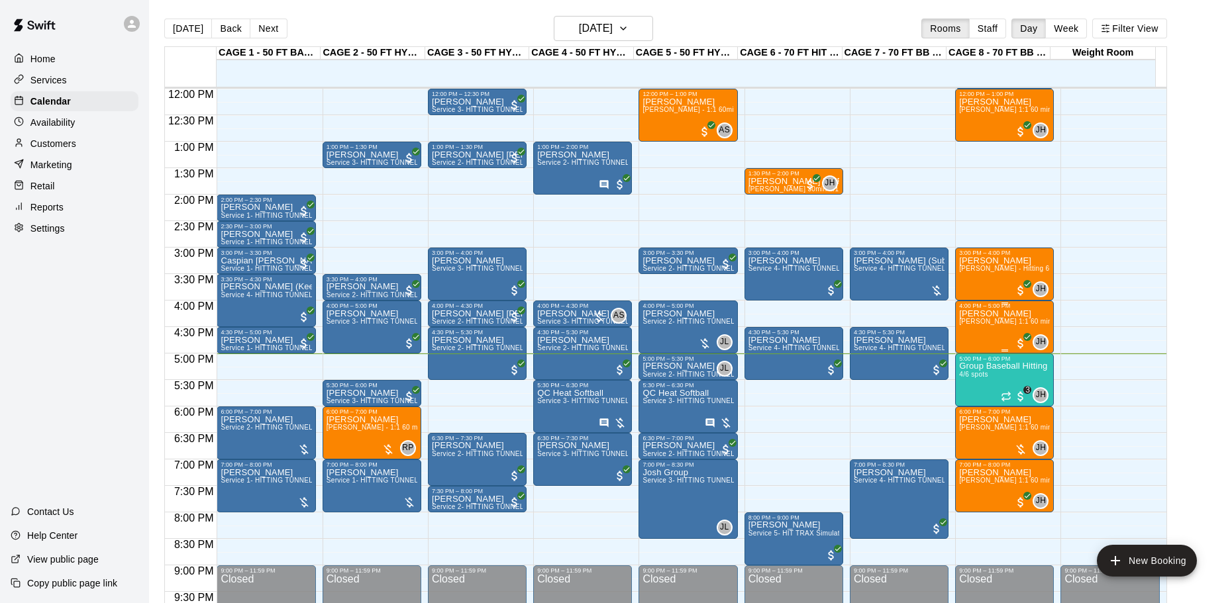
click at [983, 334] on div "[PERSON_NAME] [PERSON_NAME] 1:1 60 min. pitching Lesson" at bounding box center [1004, 610] width 91 height 603
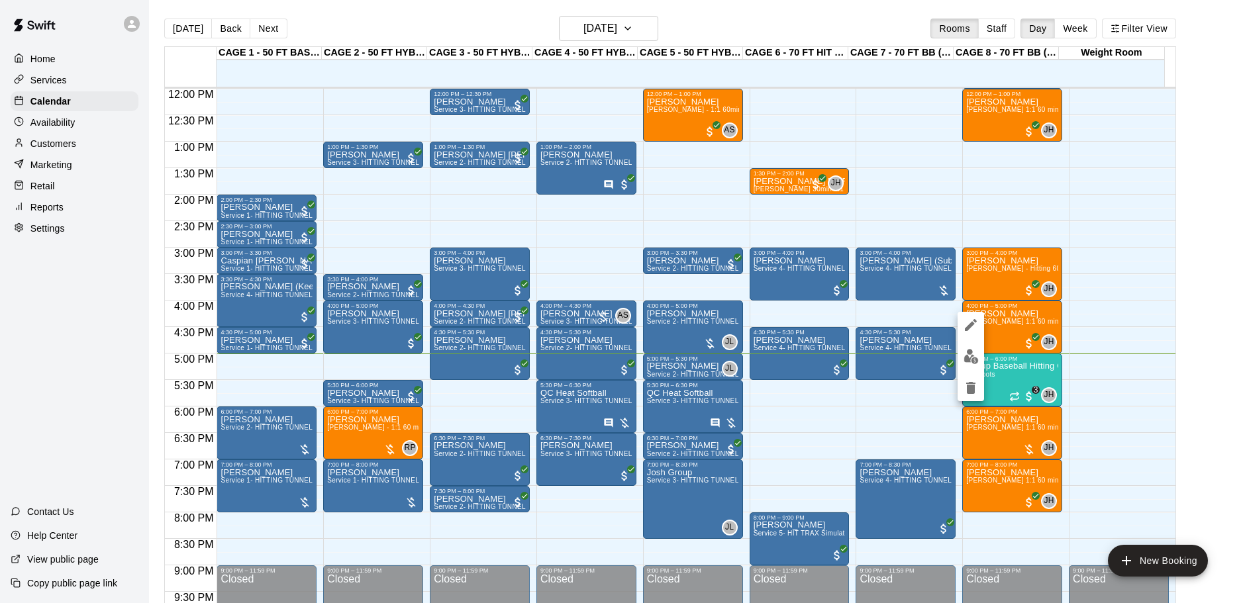
click at [1079, 299] on div at bounding box center [621, 301] width 1243 height 603
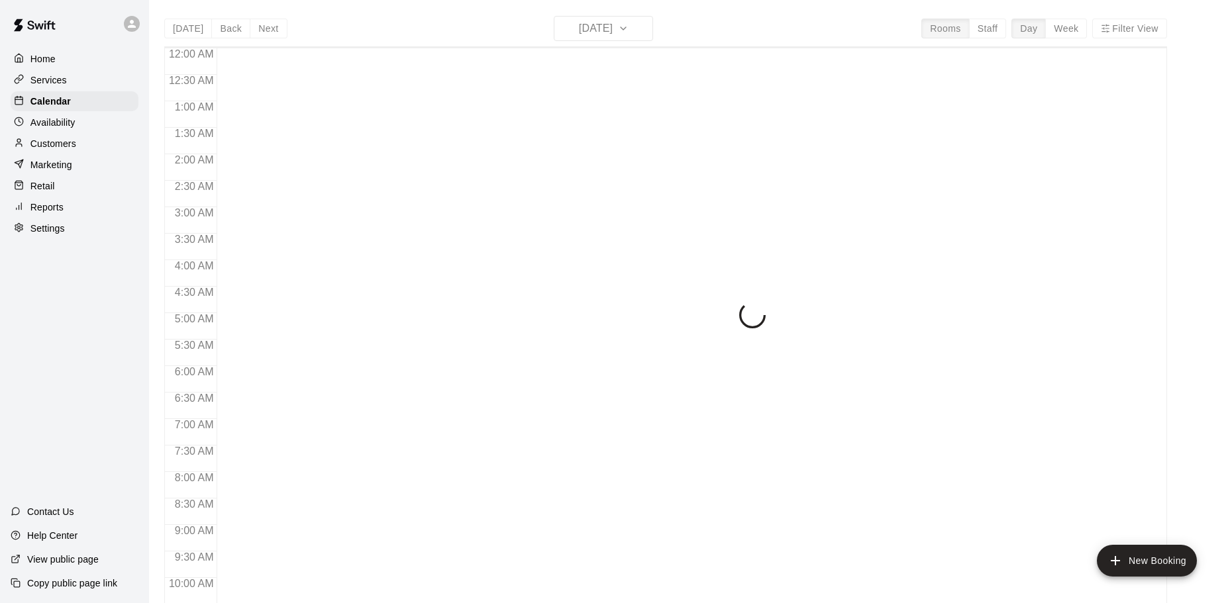
scroll to position [701, 0]
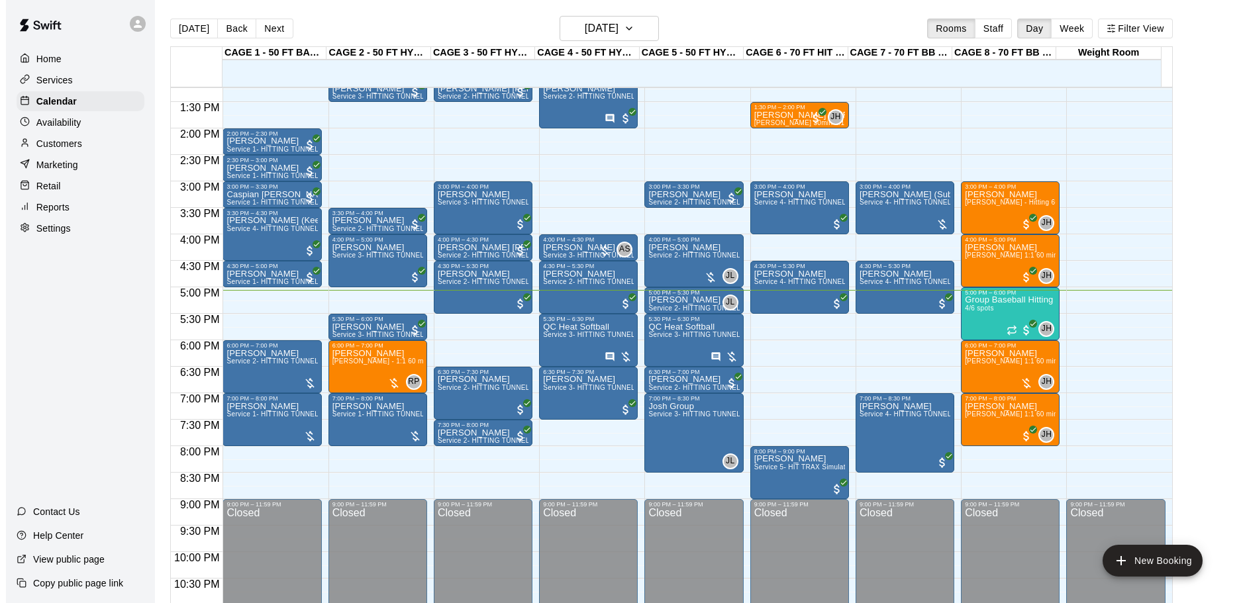
scroll to position [635, 0]
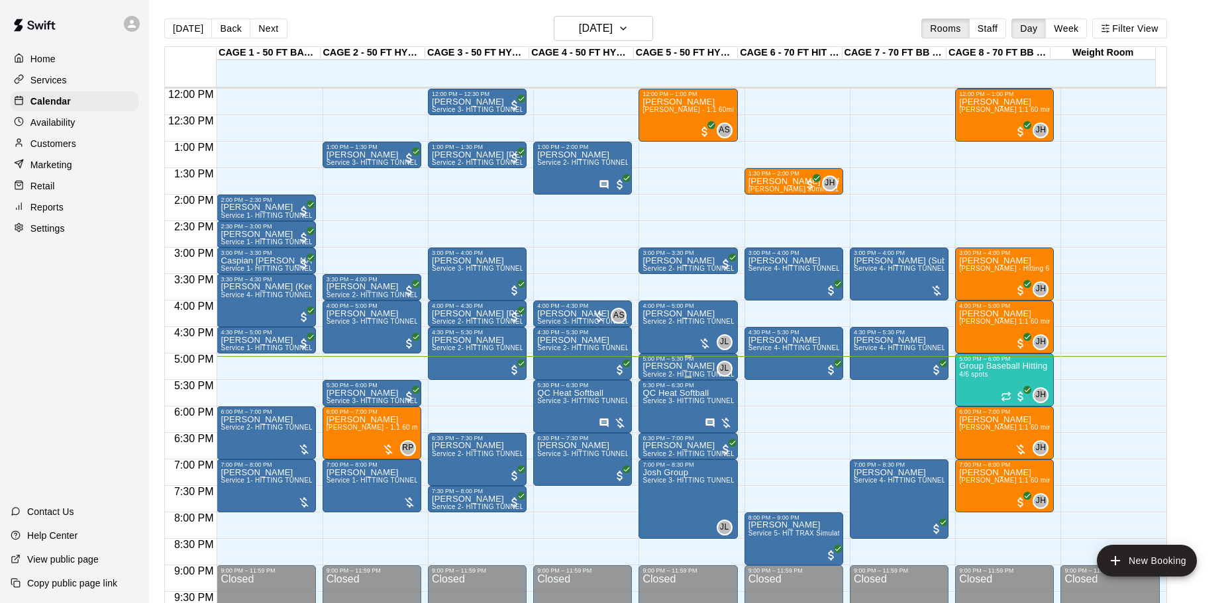
click at [718, 362] on div "JL 0" at bounding box center [721, 369] width 21 height 16
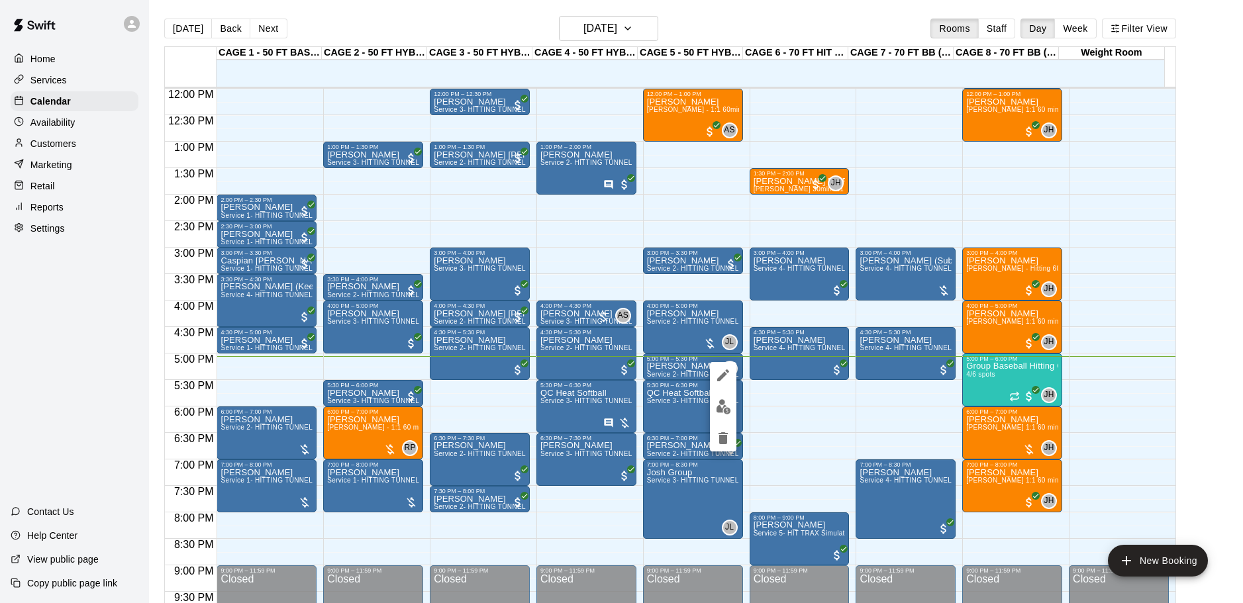
click at [724, 391] on div at bounding box center [723, 406] width 26 height 89
click at [722, 413] on img "edit" at bounding box center [723, 406] width 15 height 15
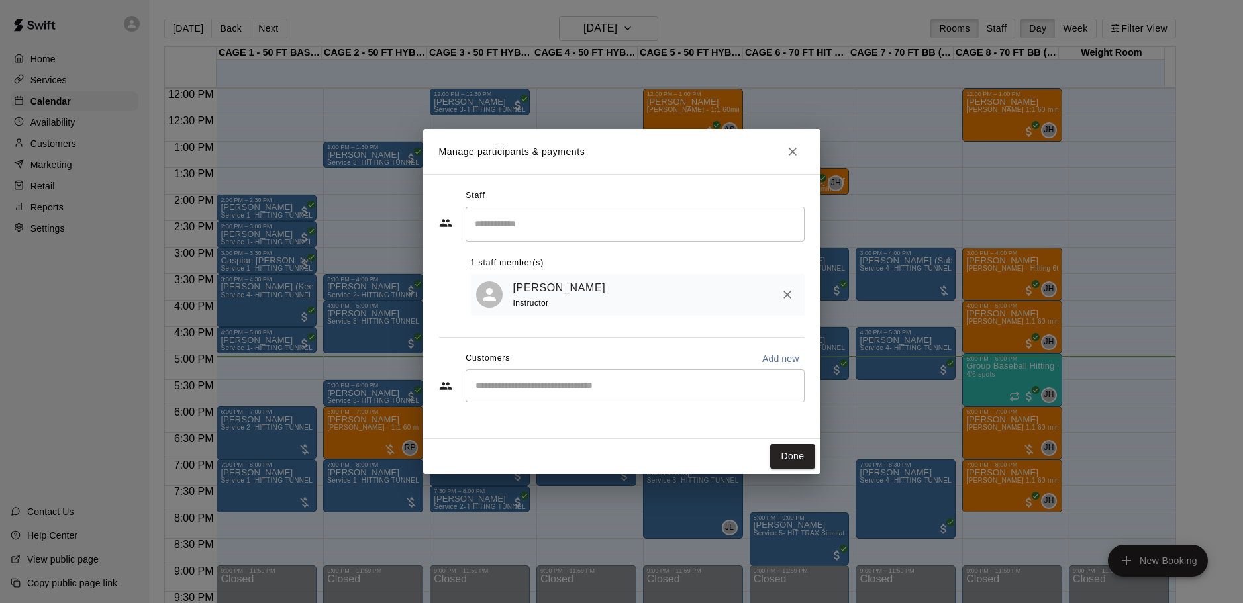
click at [793, 152] on icon "Close" at bounding box center [793, 152] width 8 height 8
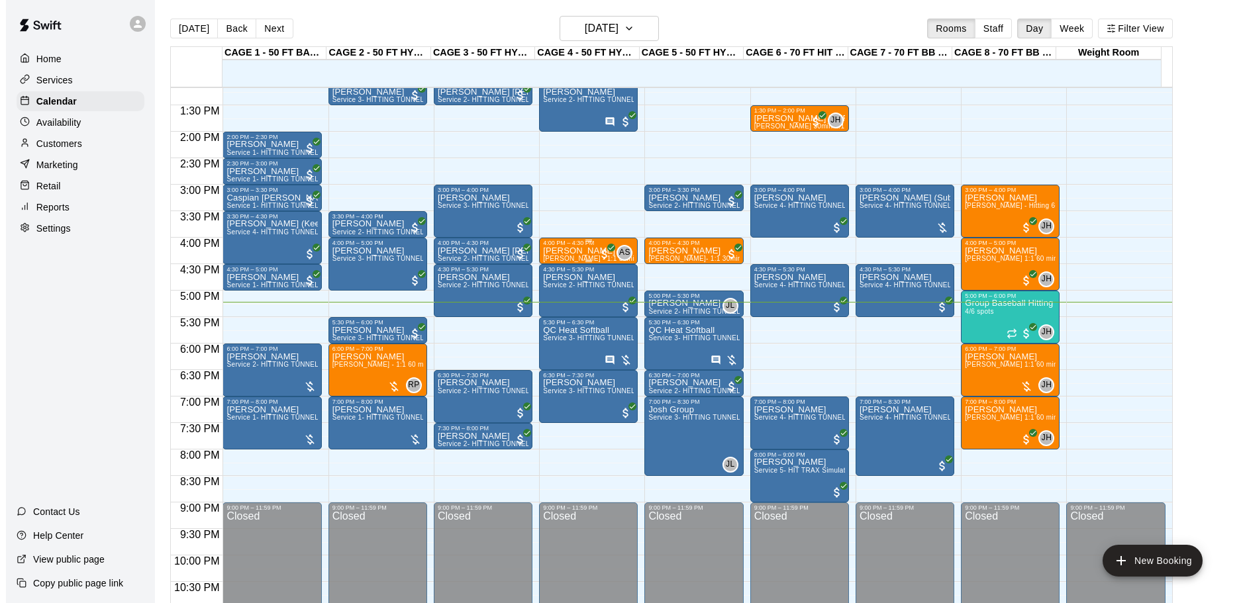
scroll to position [676, 0]
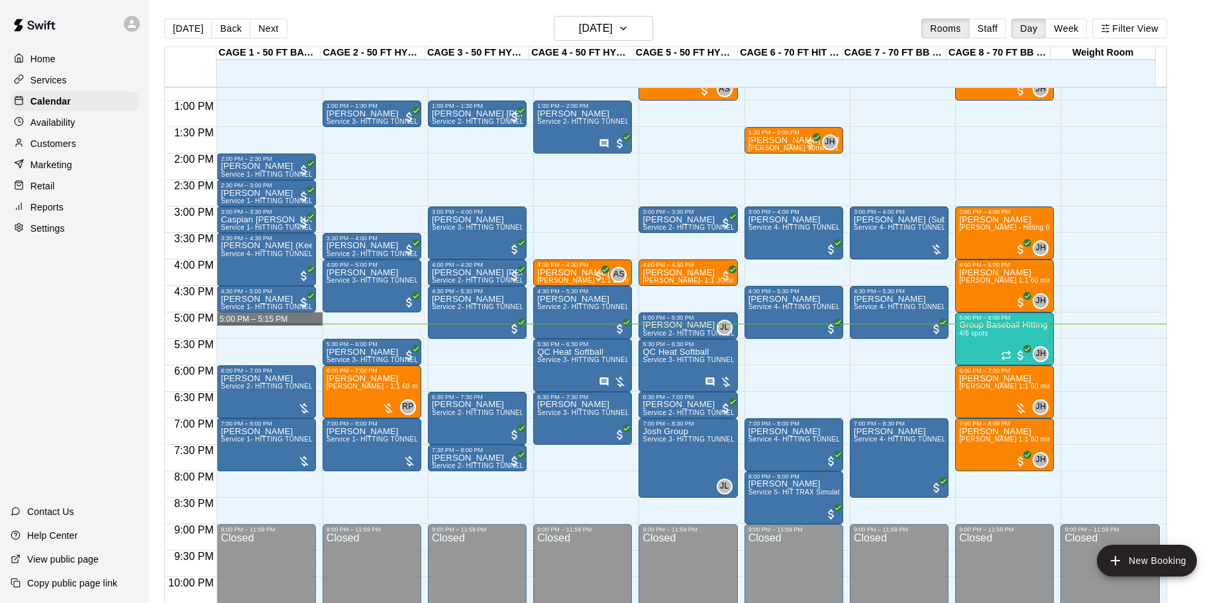
drag, startPoint x: 219, startPoint y: 326, endPoint x: 225, endPoint y: 334, distance: 9.9
click at [221, 330] on div "12:00 AM – 10:00 AM Closed 10:30 AM – 11:30 AM [PERSON_NAME] Service 1- HITTING…" at bounding box center [266, 47] width 99 height 1271
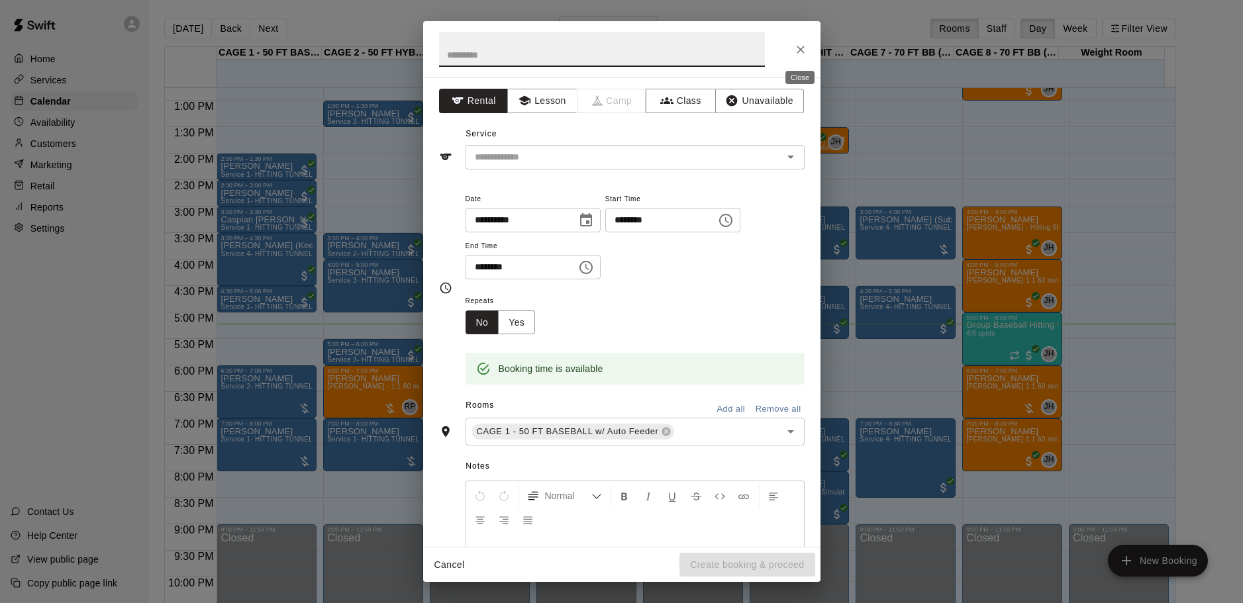
click at [803, 50] on icon "Close" at bounding box center [800, 49] width 13 height 13
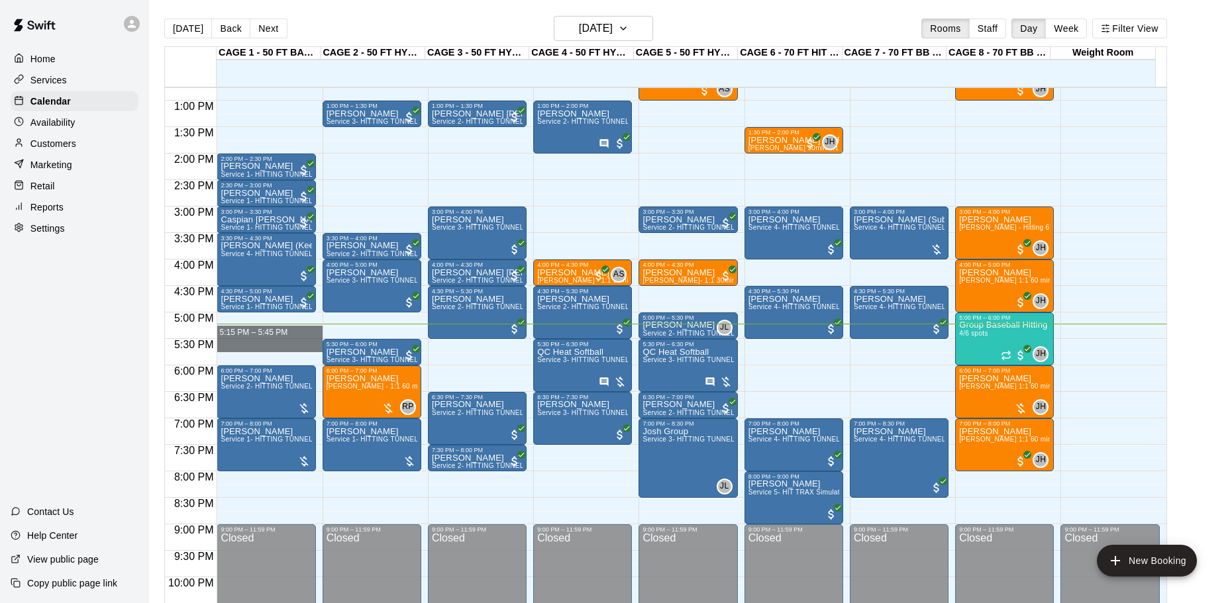
drag, startPoint x: 222, startPoint y: 326, endPoint x: 224, endPoint y: 346, distance: 20.0
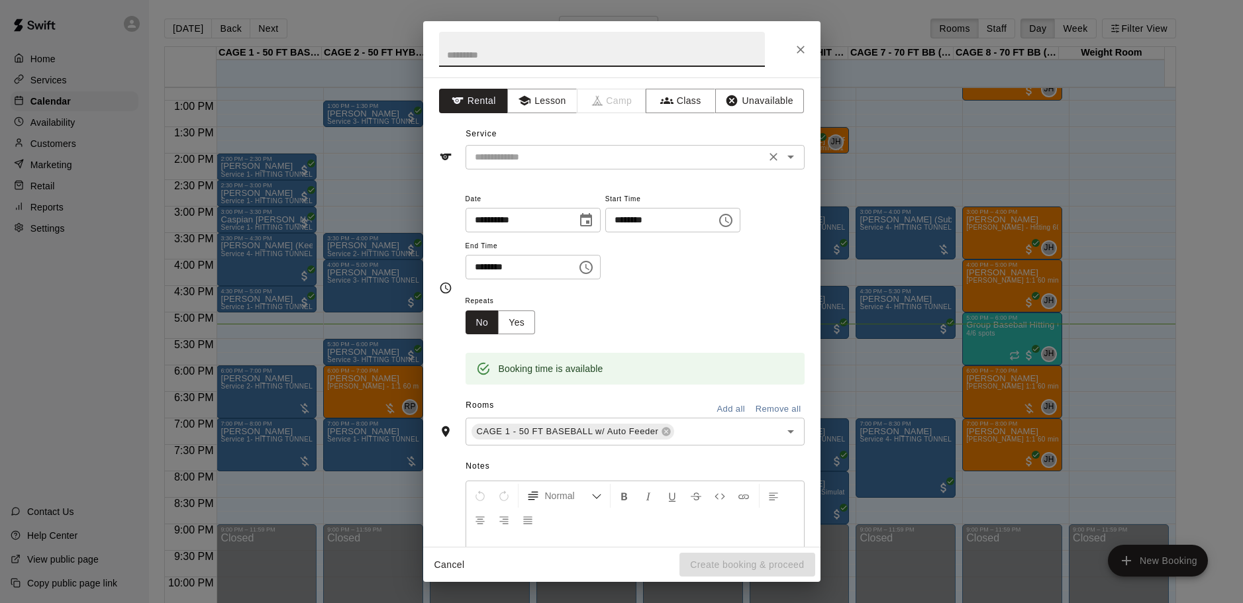
click at [543, 156] on input "text" at bounding box center [616, 157] width 292 height 17
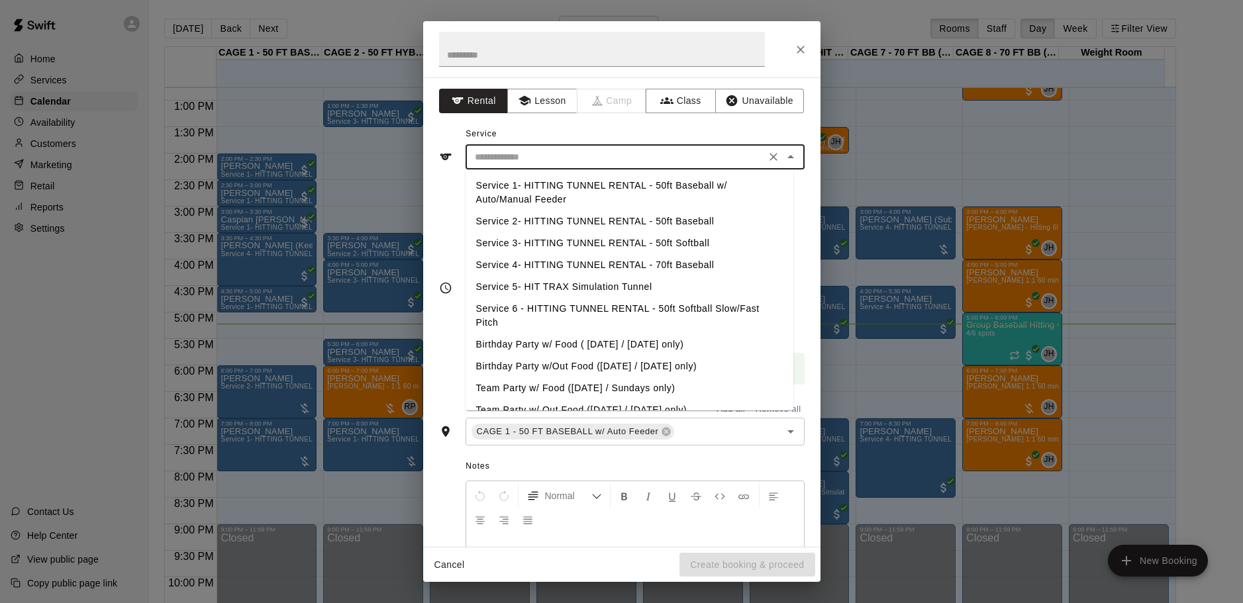
click at [590, 223] on li "Service 2- HITTING TUNNEL RENTAL - 50ft Baseball" at bounding box center [630, 222] width 328 height 22
type input "**********"
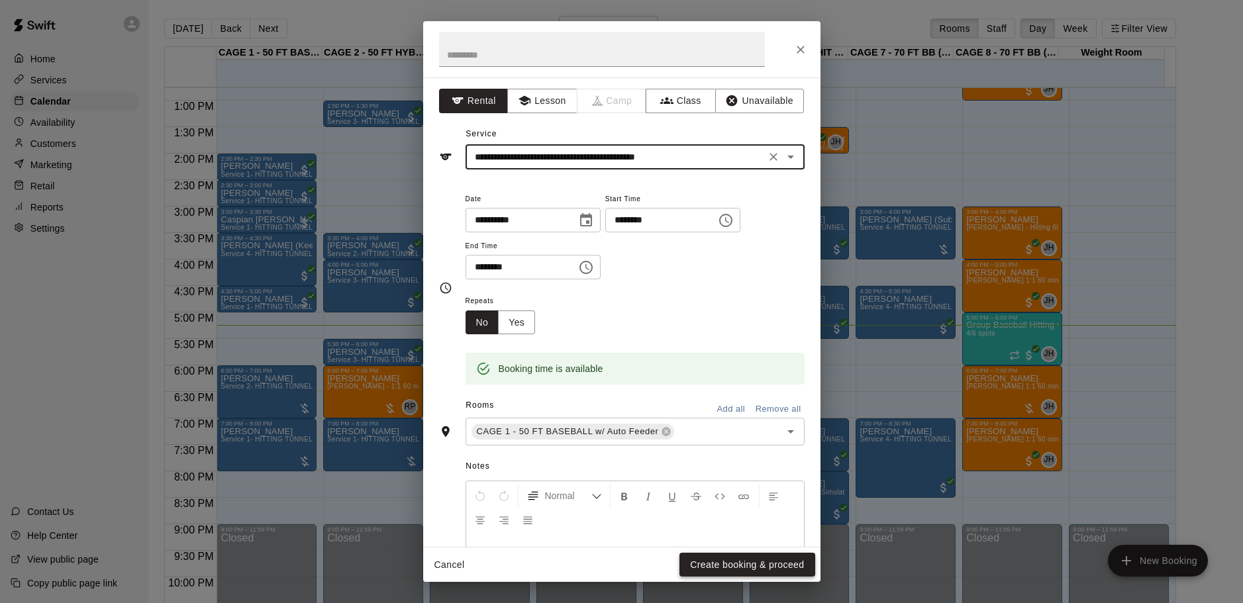
click at [750, 558] on button "Create booking & proceed" at bounding box center [746, 565] width 135 height 25
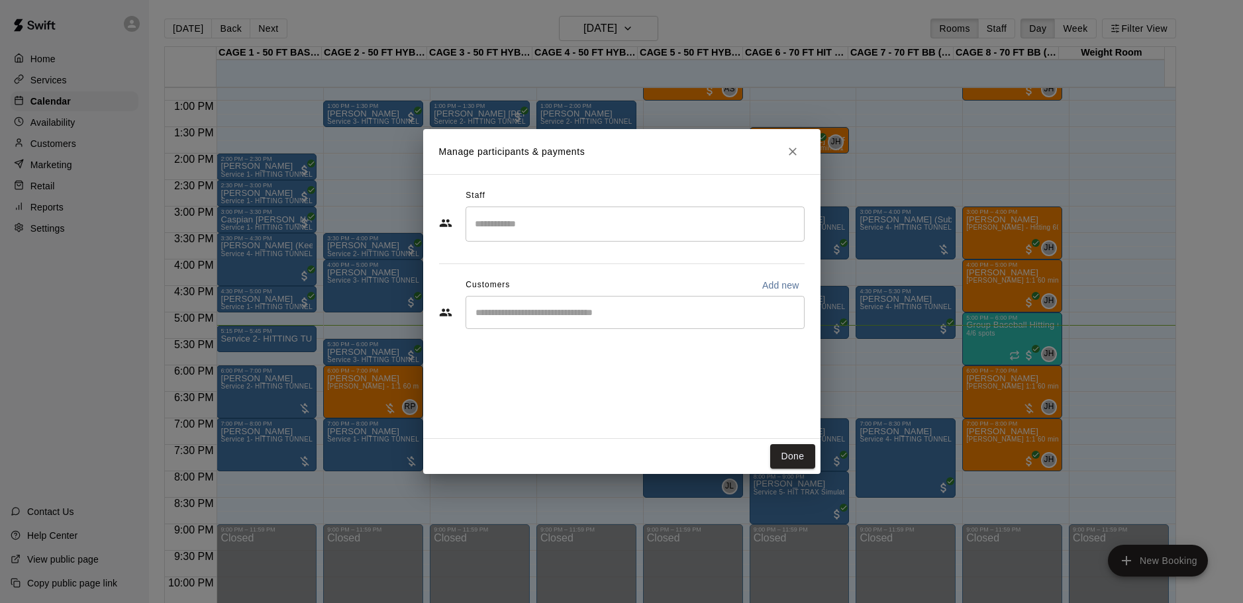
click at [558, 334] on div "Staff ​ Customers Add new ​" at bounding box center [622, 263] width 366 height 157
click at [556, 318] on input "Start typing to search customers..." at bounding box center [634, 312] width 327 height 13
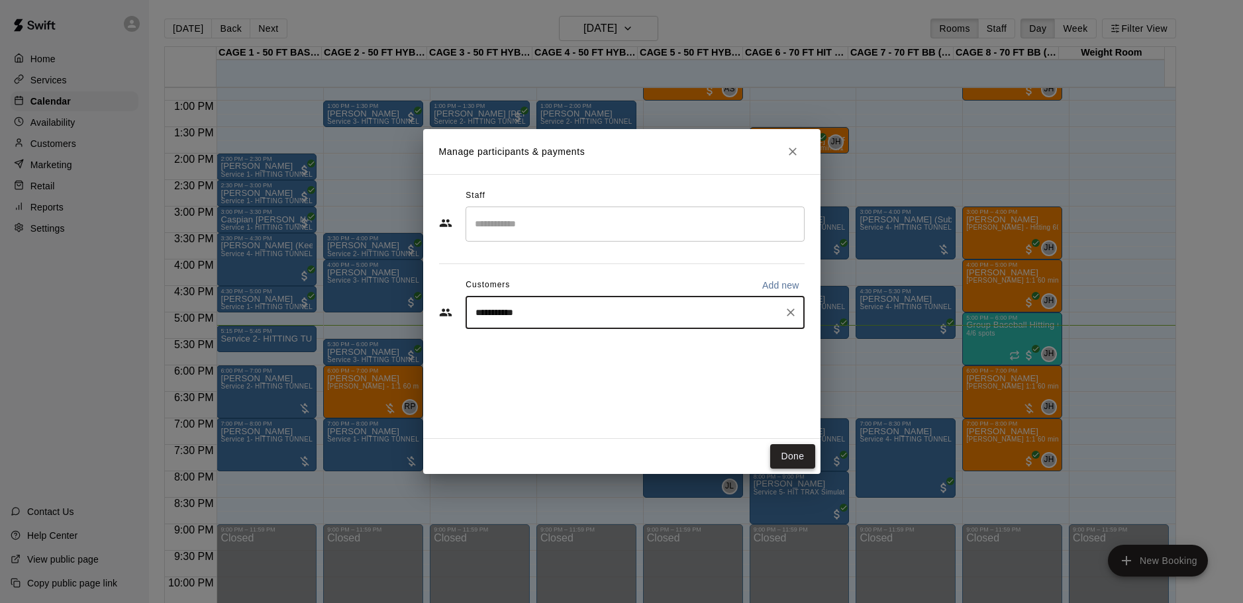
type input "**********"
click at [790, 457] on button "Done" at bounding box center [792, 456] width 44 height 25
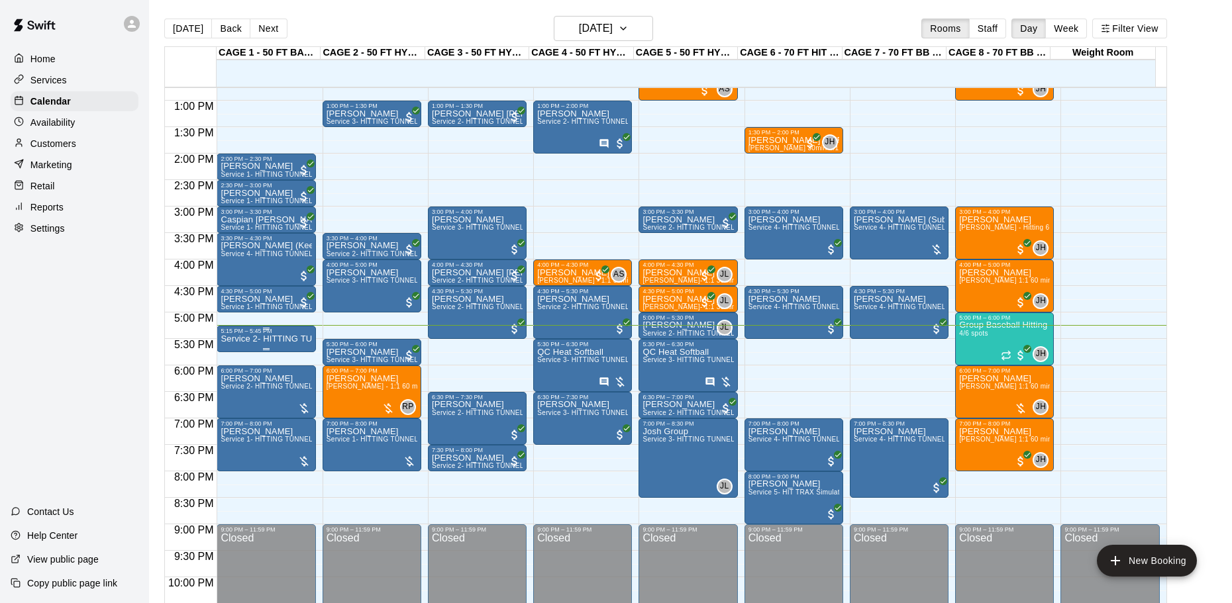
click at [288, 334] on div "5:15 PM – 5:45 PM" at bounding box center [266, 331] width 91 height 7
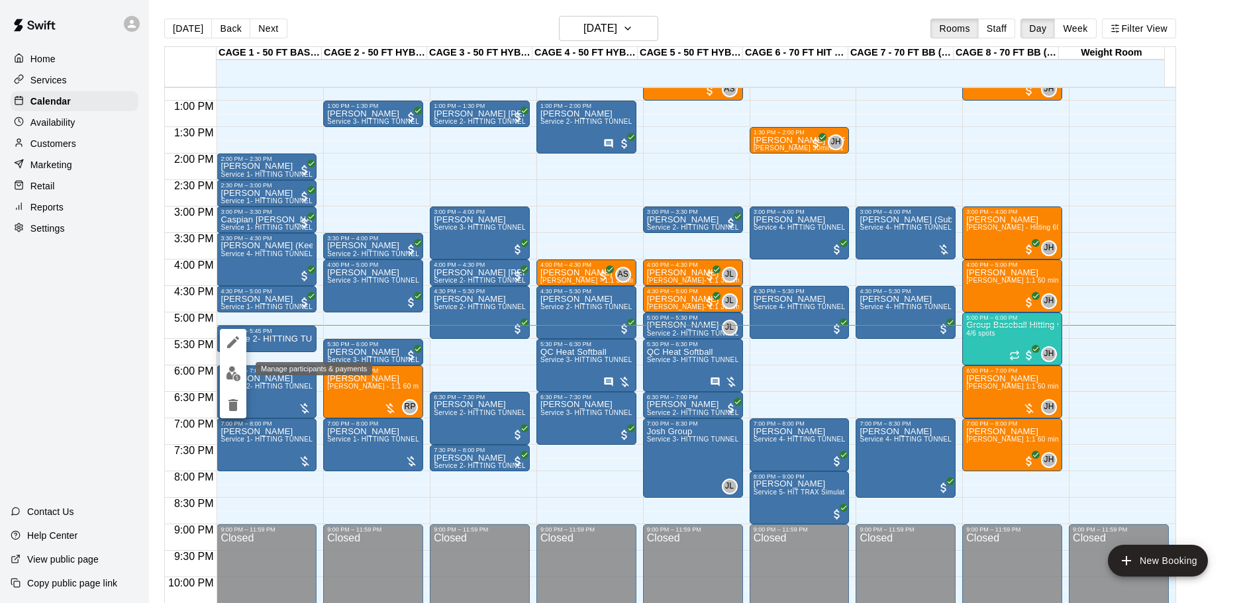
click at [236, 379] on img "edit" at bounding box center [233, 373] width 15 height 15
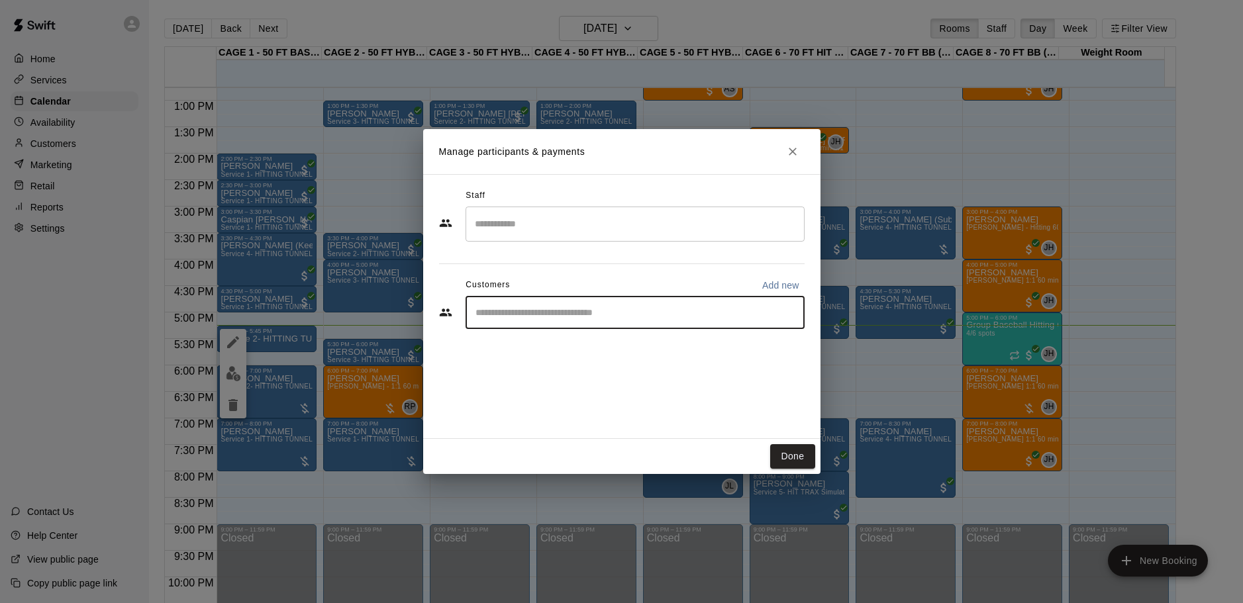
click at [547, 313] on input "Start typing to search customers..." at bounding box center [634, 312] width 327 height 13
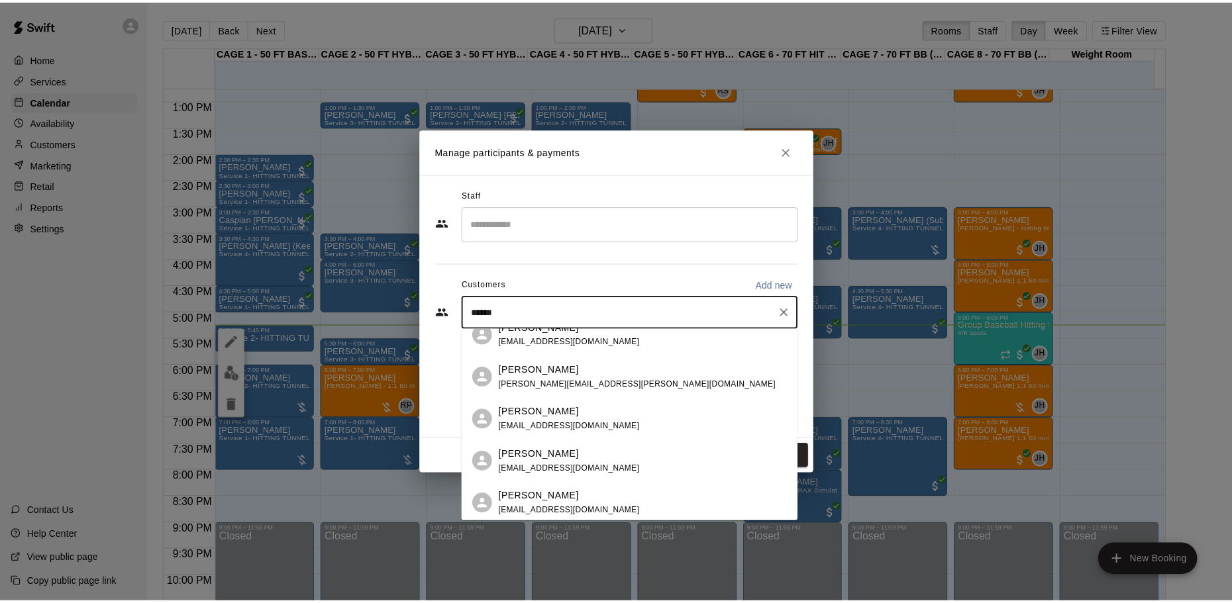
scroll to position [927, 0]
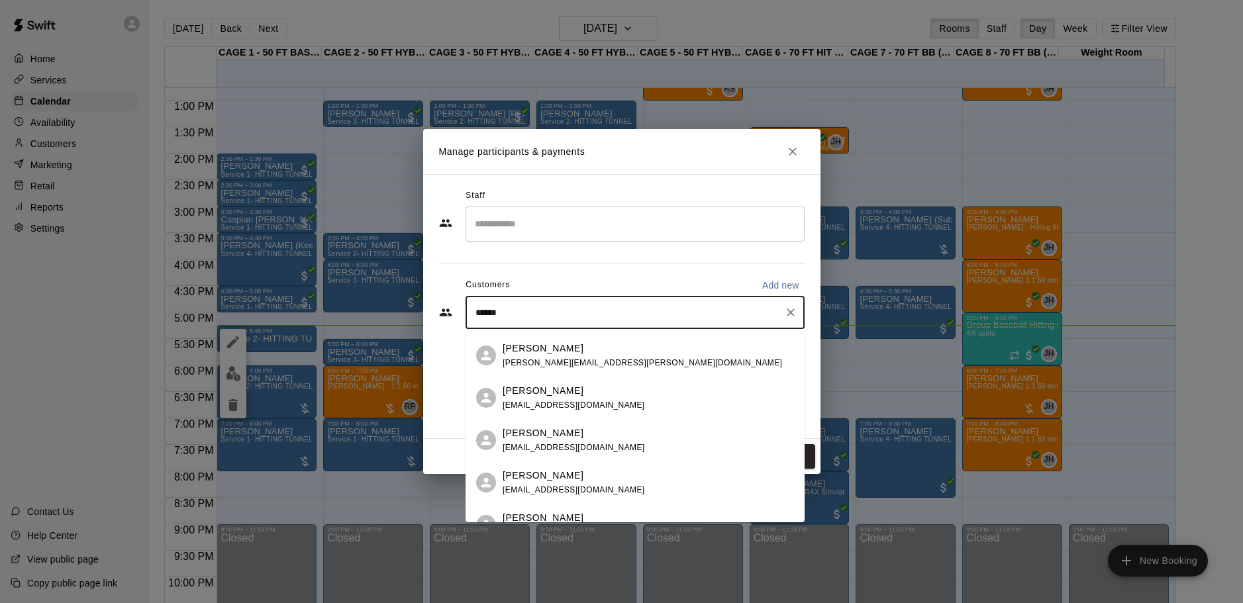
click at [477, 315] on input "******" at bounding box center [624, 312] width 307 height 13
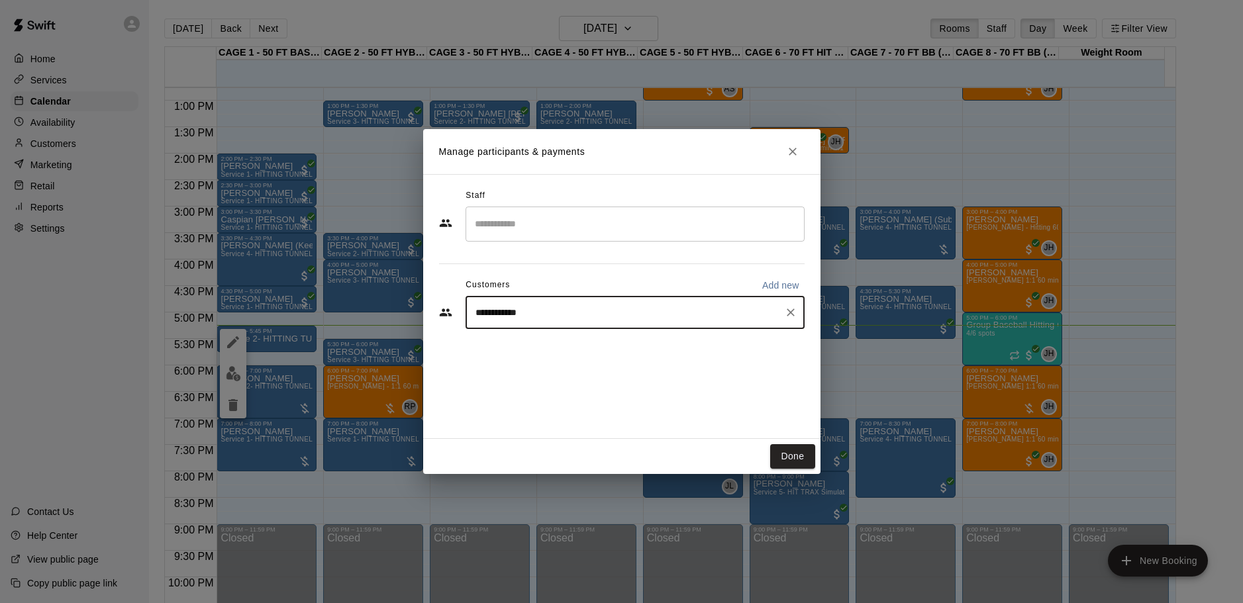
click at [610, 324] on div "**********" at bounding box center [635, 312] width 339 height 33
click at [612, 316] on input "**********" at bounding box center [624, 312] width 307 height 13
type input "**********"
click at [781, 453] on button "Done" at bounding box center [792, 456] width 44 height 25
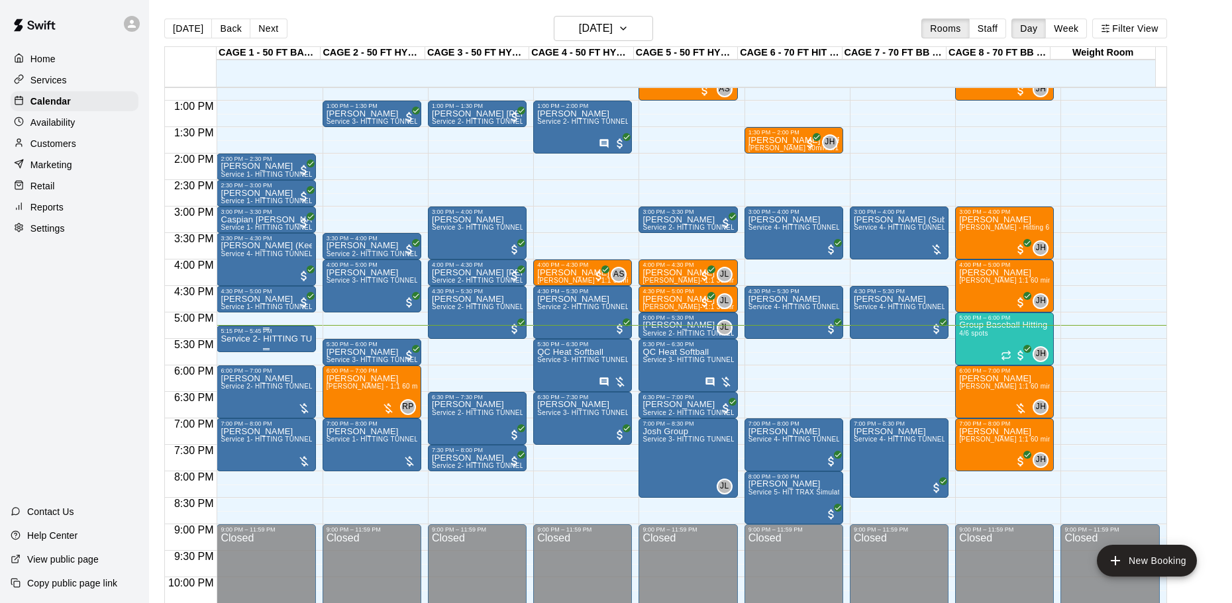
click at [287, 332] on div "5:15 PM – 5:45 PM" at bounding box center [266, 331] width 91 height 7
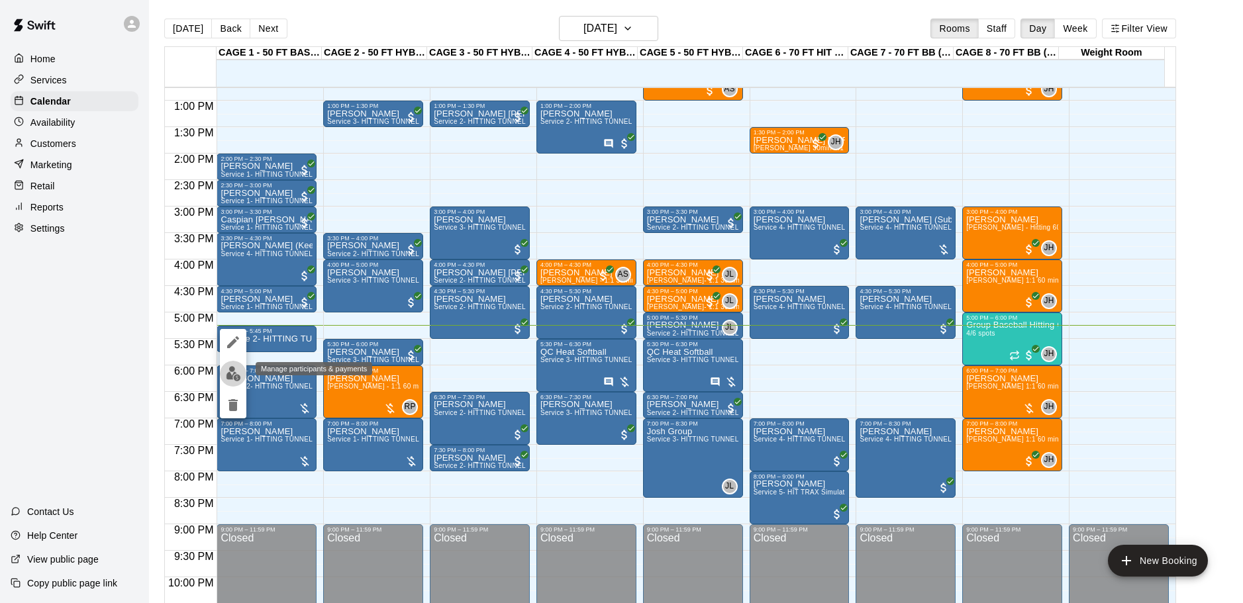
click at [242, 373] on button "edit" at bounding box center [233, 374] width 26 height 26
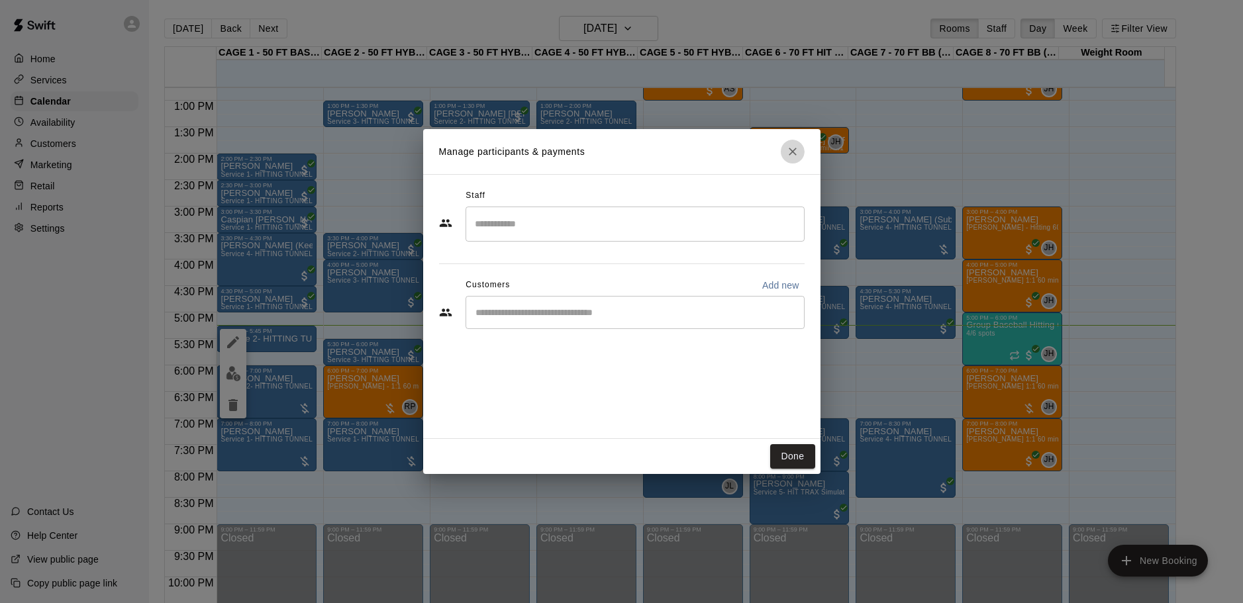
click at [794, 156] on icon "Close" at bounding box center [792, 151] width 13 height 13
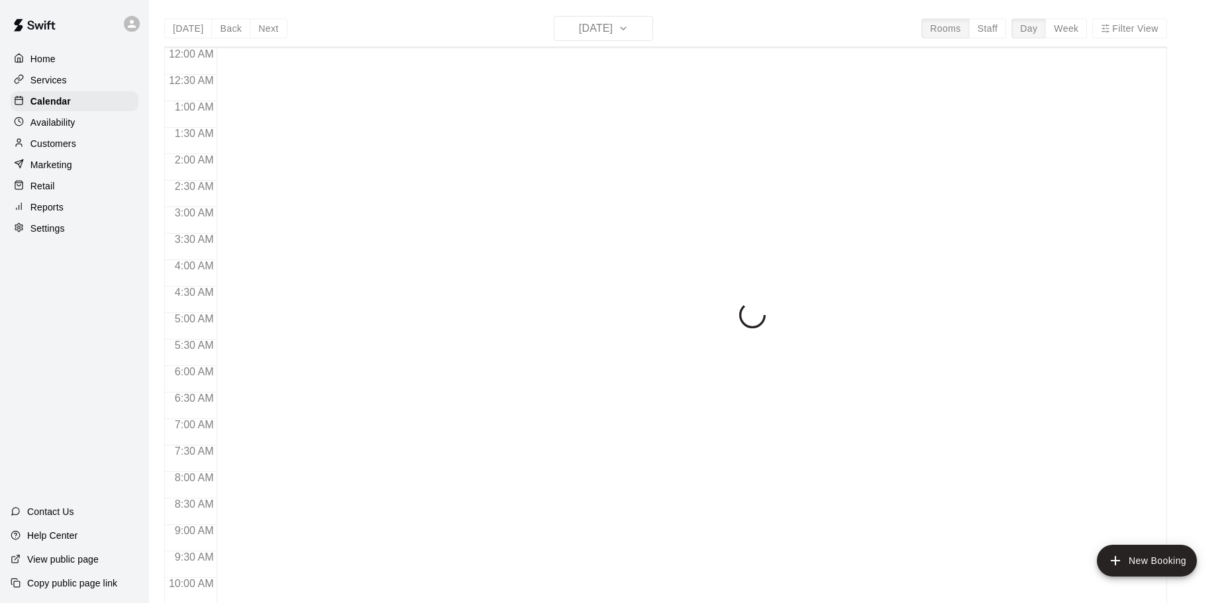
scroll to position [701, 0]
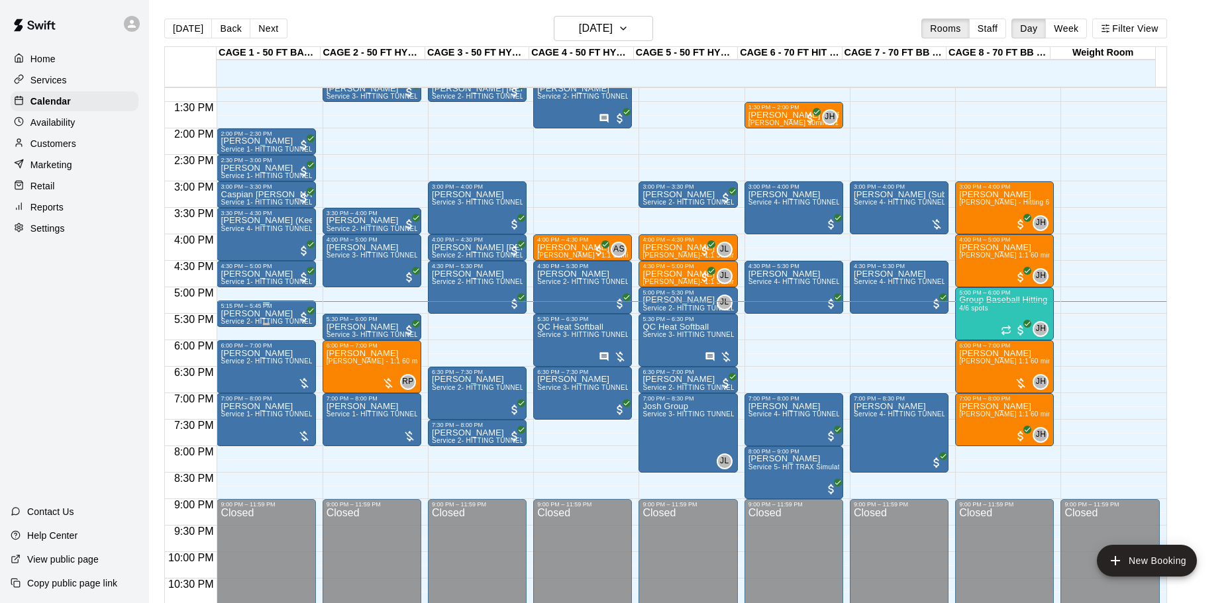
click at [293, 322] on span "Service 2- HITTING TUNNEL RENTAL - 50ft Baseball" at bounding box center [305, 321] width 168 height 7
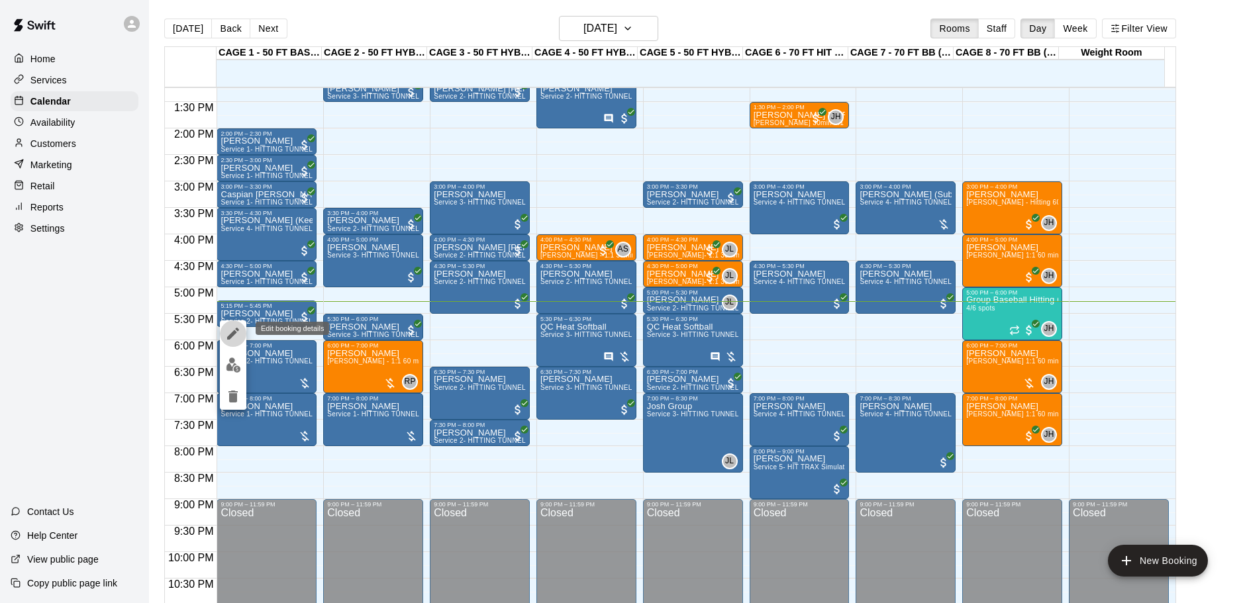
click at [233, 339] on icon "edit" at bounding box center [233, 334] width 16 height 16
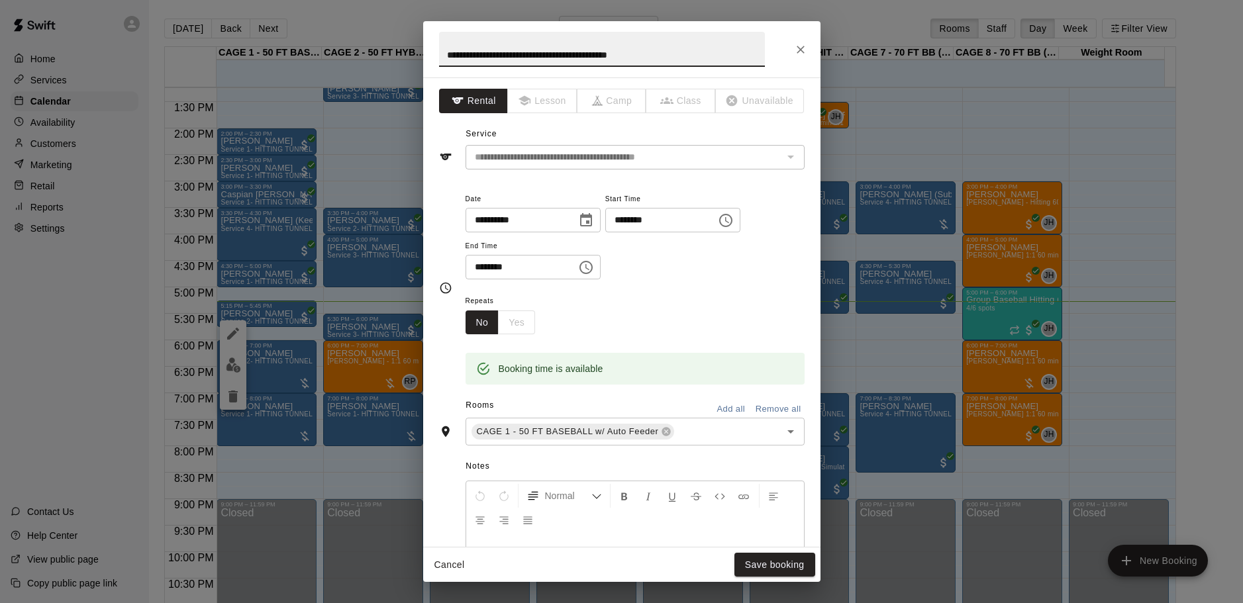
click at [662, 226] on input "********" at bounding box center [656, 220] width 102 height 25
click at [660, 226] on input "********" at bounding box center [656, 220] width 102 height 25
type input "********"
click at [499, 272] on input "********" at bounding box center [517, 267] width 102 height 25
type input "********"
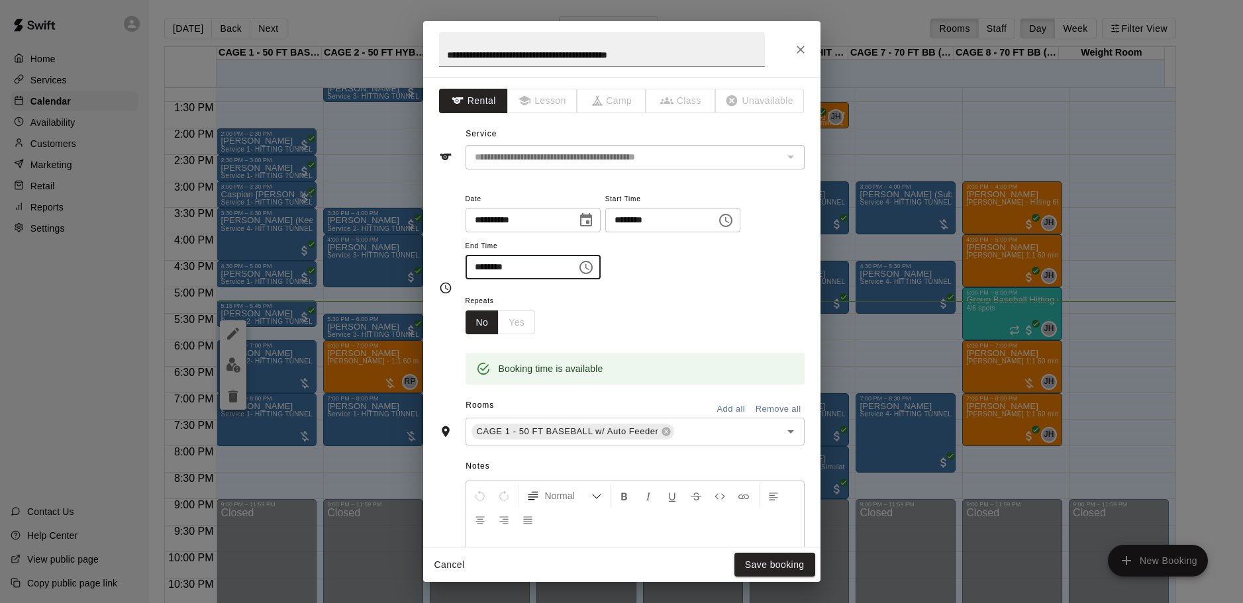
click at [652, 224] on input "********" at bounding box center [656, 220] width 102 height 25
type input "********"
click at [496, 270] on input "********" at bounding box center [517, 267] width 102 height 25
click at [498, 273] on input "********" at bounding box center [517, 267] width 102 height 25
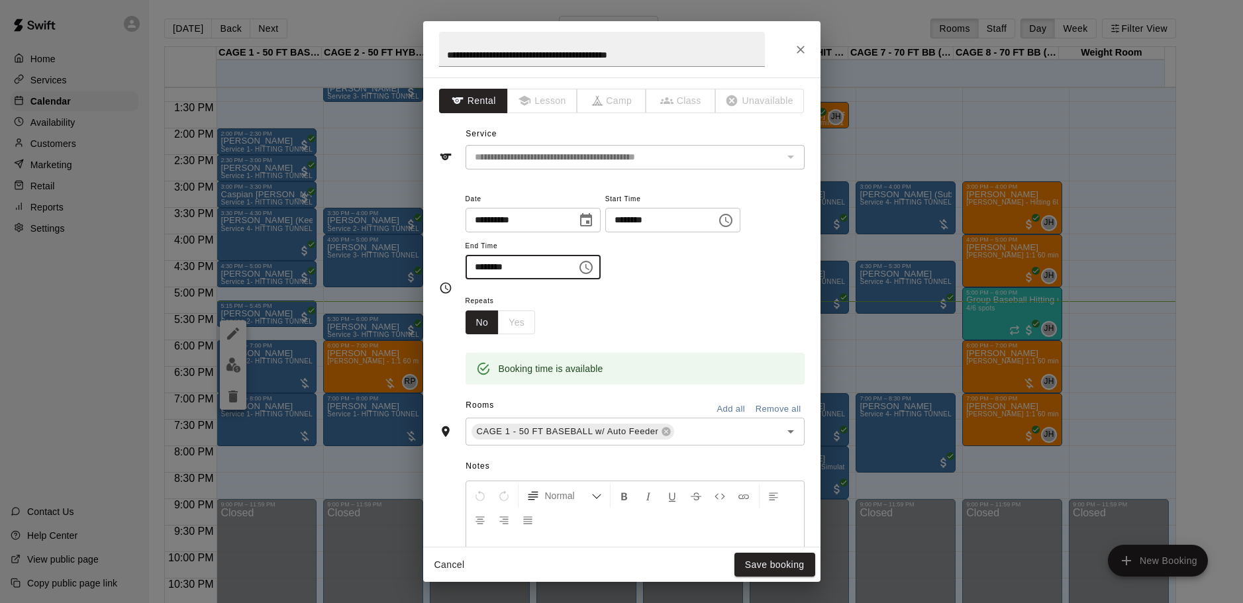
drag, startPoint x: 498, startPoint y: 273, endPoint x: 459, endPoint y: 279, distance: 39.5
click at [459, 279] on div "**********" at bounding box center [622, 288] width 366 height 195
click at [491, 273] on input "********" at bounding box center [517, 267] width 102 height 25
click at [483, 268] on input "********" at bounding box center [517, 267] width 102 height 25
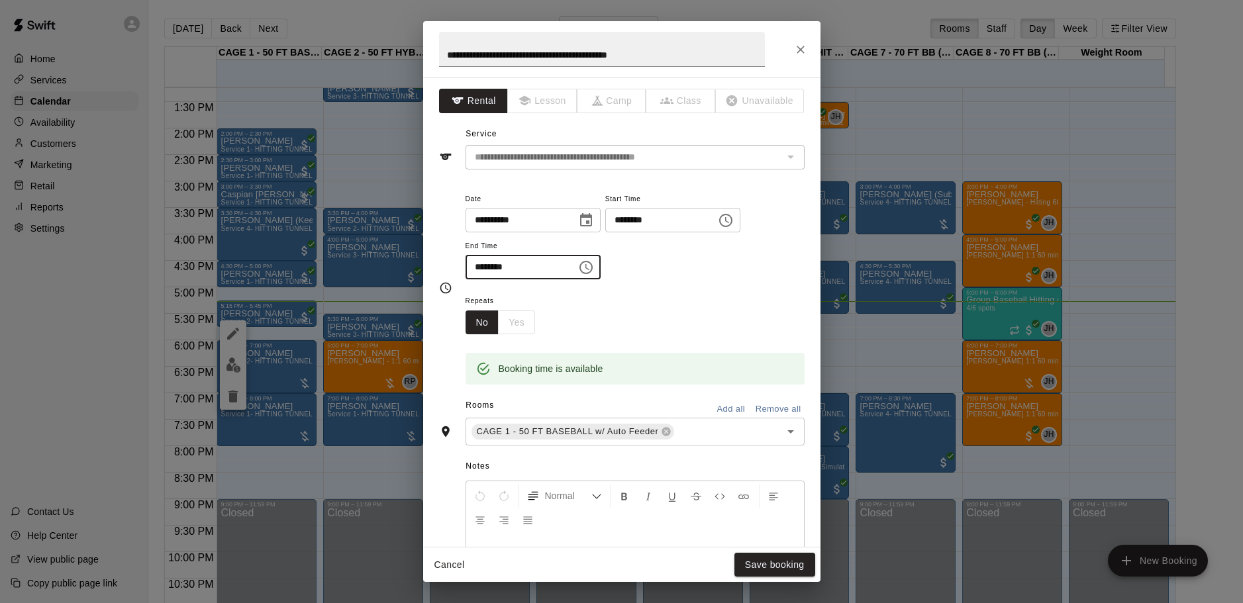
click at [548, 266] on input "********" at bounding box center [517, 267] width 102 height 25
type input "********"
click at [744, 561] on button "Save booking" at bounding box center [774, 565] width 81 height 25
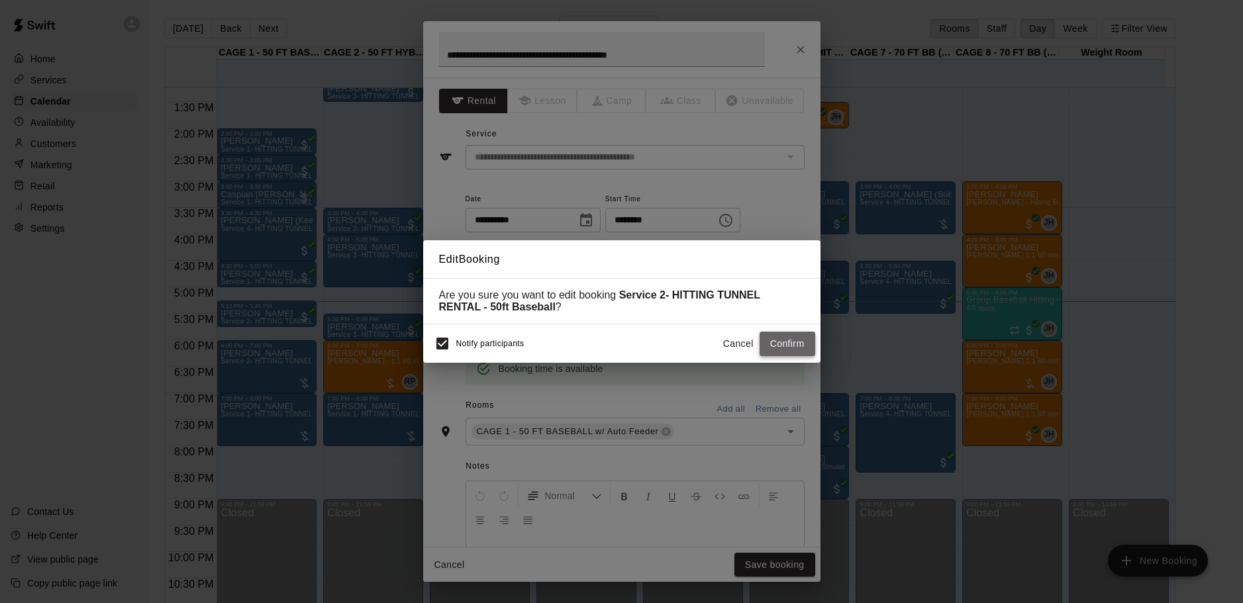
click at [775, 345] on button "Confirm" at bounding box center [788, 344] width 56 height 25
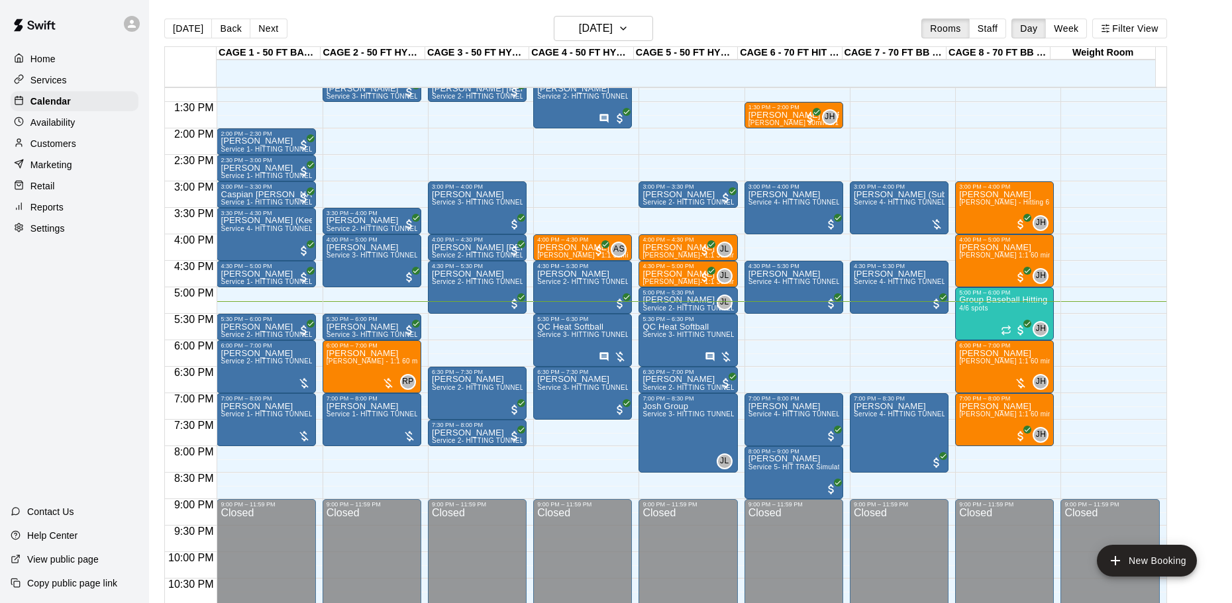
click at [122, 338] on div "Home Services Calendar Availability Customers Marketing Retail Reports Settings…" at bounding box center [74, 301] width 149 height 603
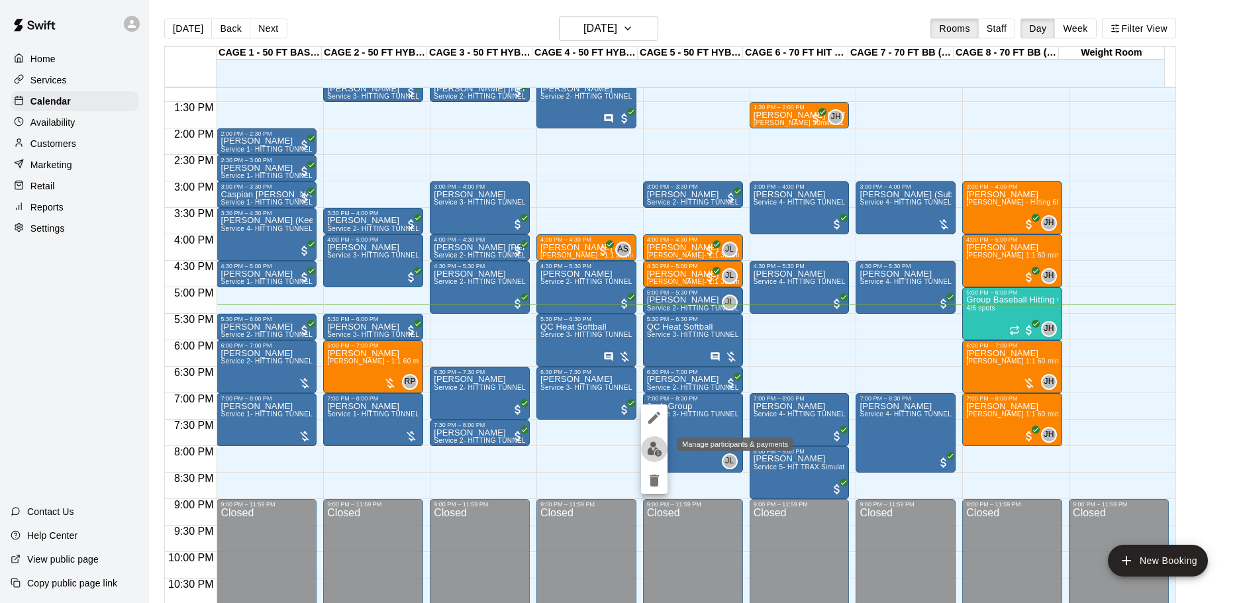
click at [653, 450] on img "edit" at bounding box center [654, 449] width 15 height 15
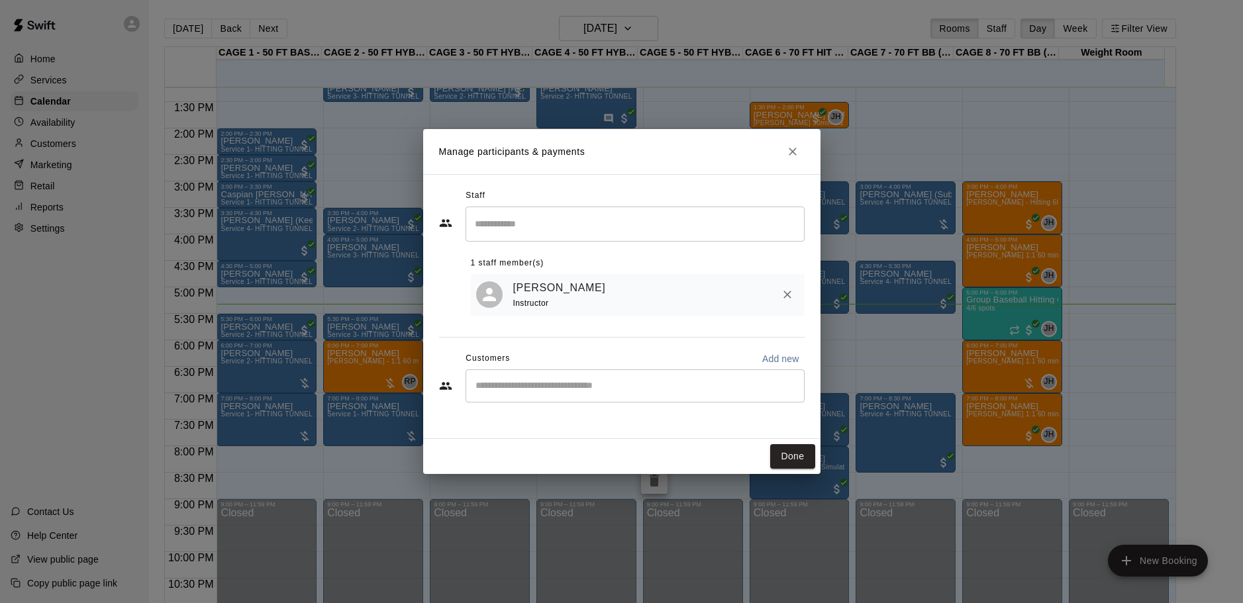
click at [797, 158] on button "Close" at bounding box center [793, 152] width 24 height 24
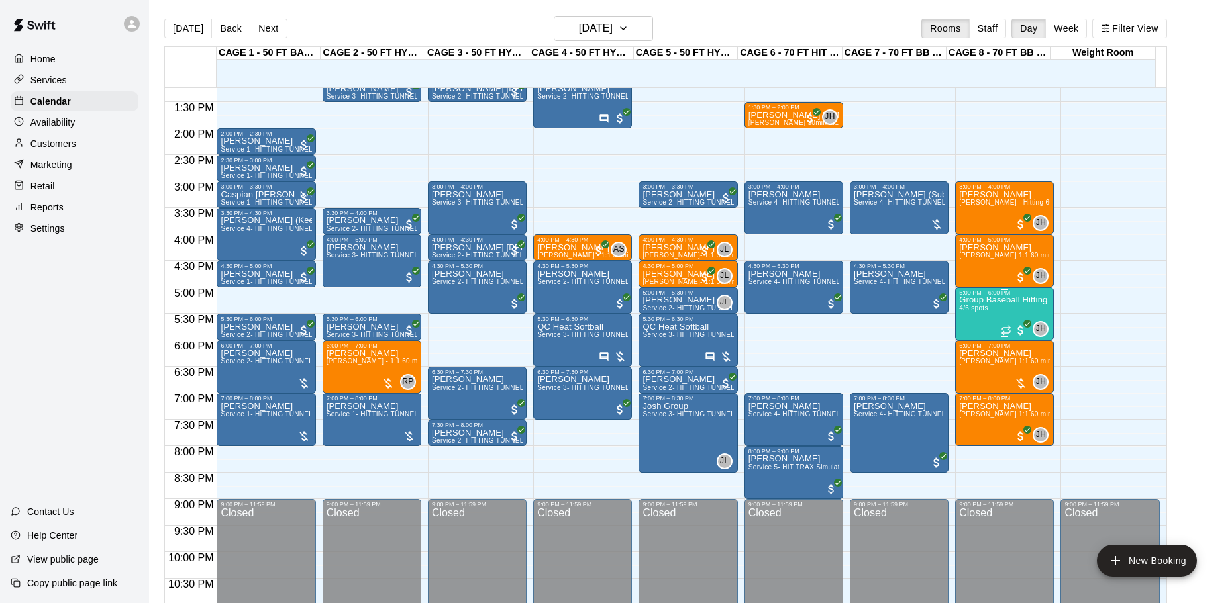
click at [978, 324] on div "Group Baseball Hitting Class - Friday (Ages 9-12) 4/6 spots" at bounding box center [1004, 597] width 91 height 603
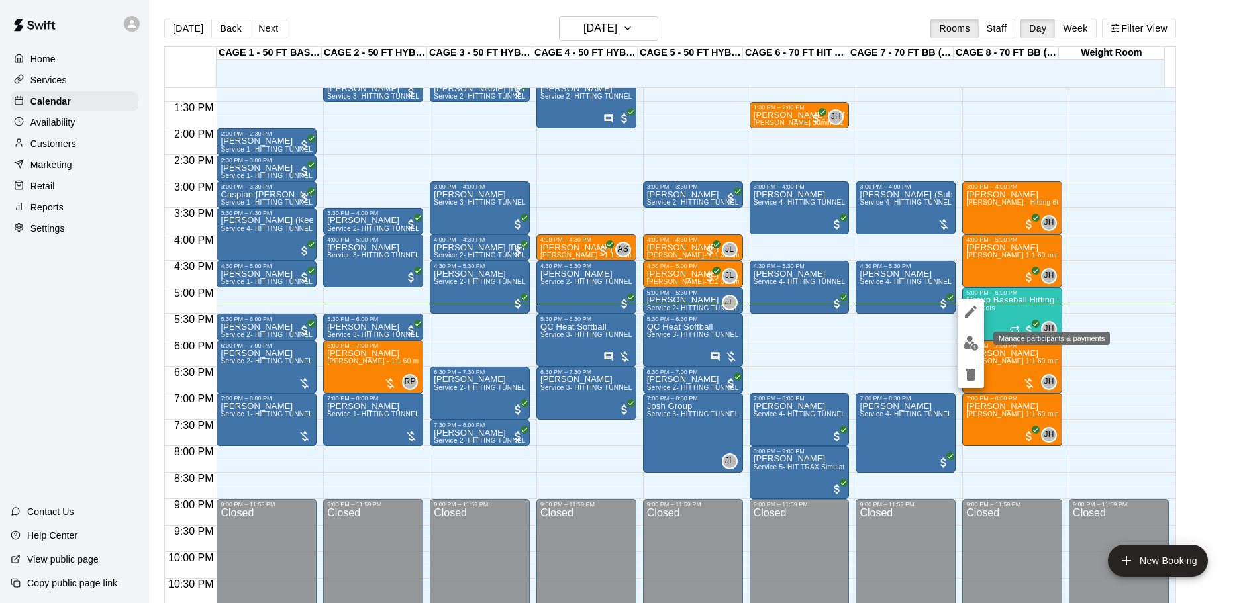
click at [967, 351] on button "edit" at bounding box center [971, 343] width 26 height 26
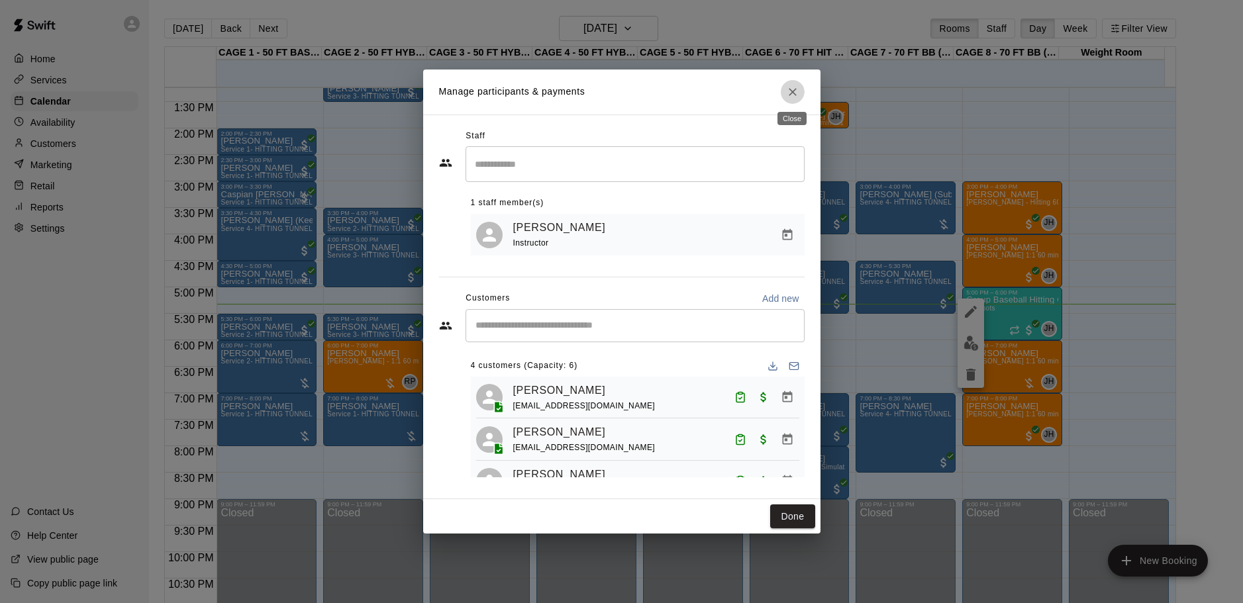
click at [802, 89] on button "Close" at bounding box center [793, 92] width 24 height 24
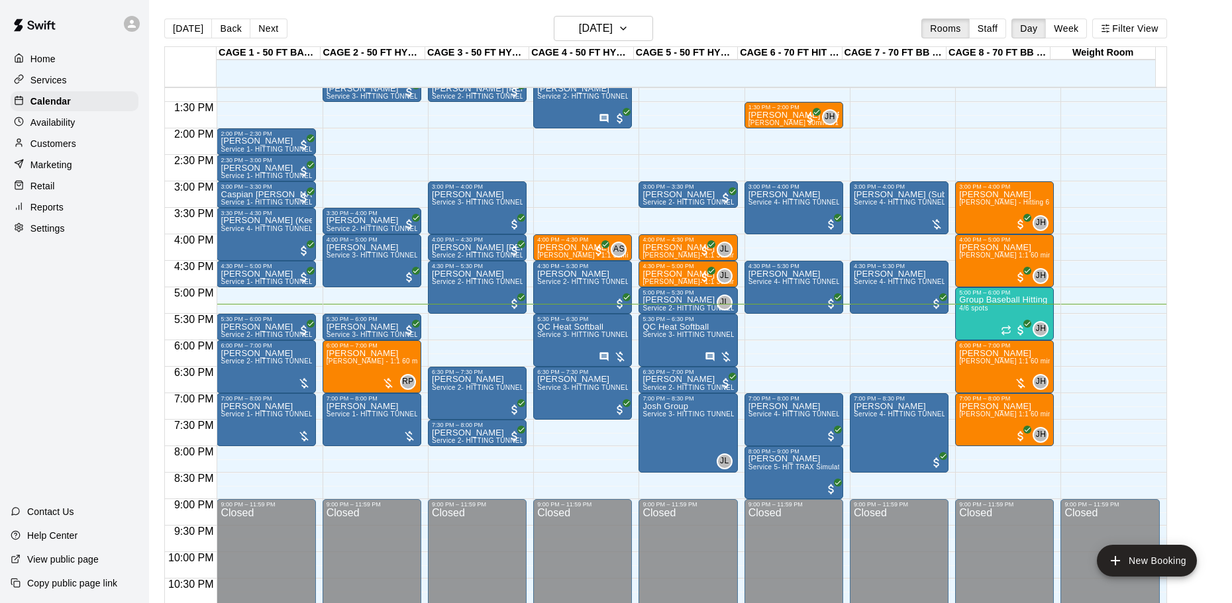
click at [799, 355] on div "12:00 AM – 10:00 AM Closed 10:00 AM – 11:30 AM Weekly Day classes ( Monday,Wedn…" at bounding box center [793, 22] width 99 height 1271
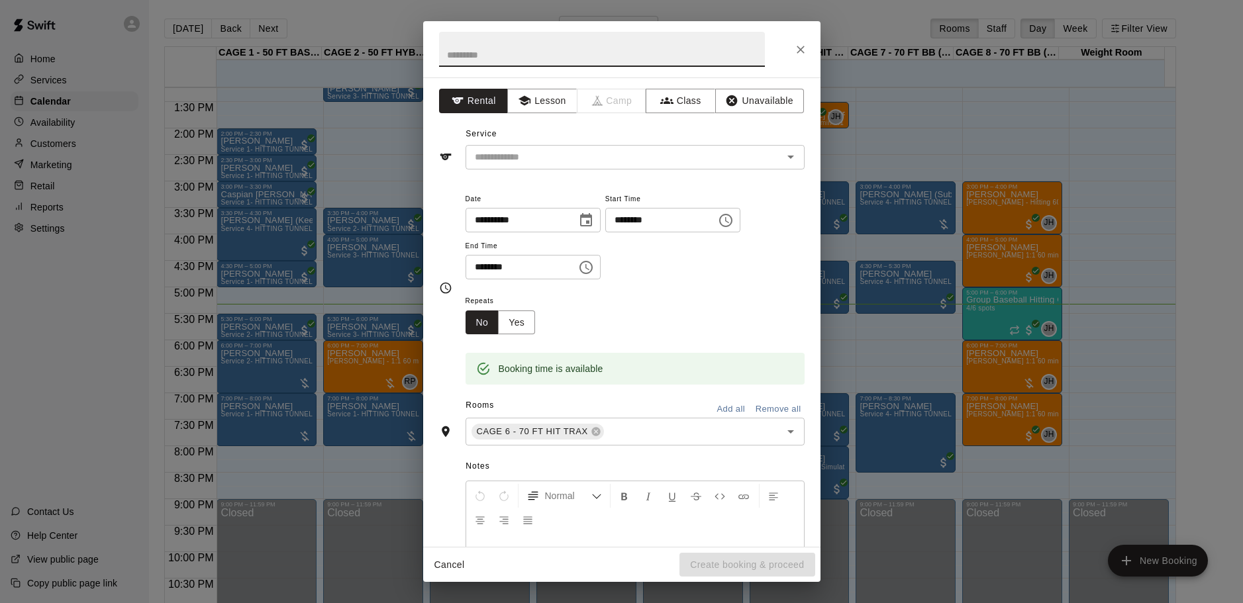
click at [802, 48] on icon "Close" at bounding box center [801, 50] width 8 height 8
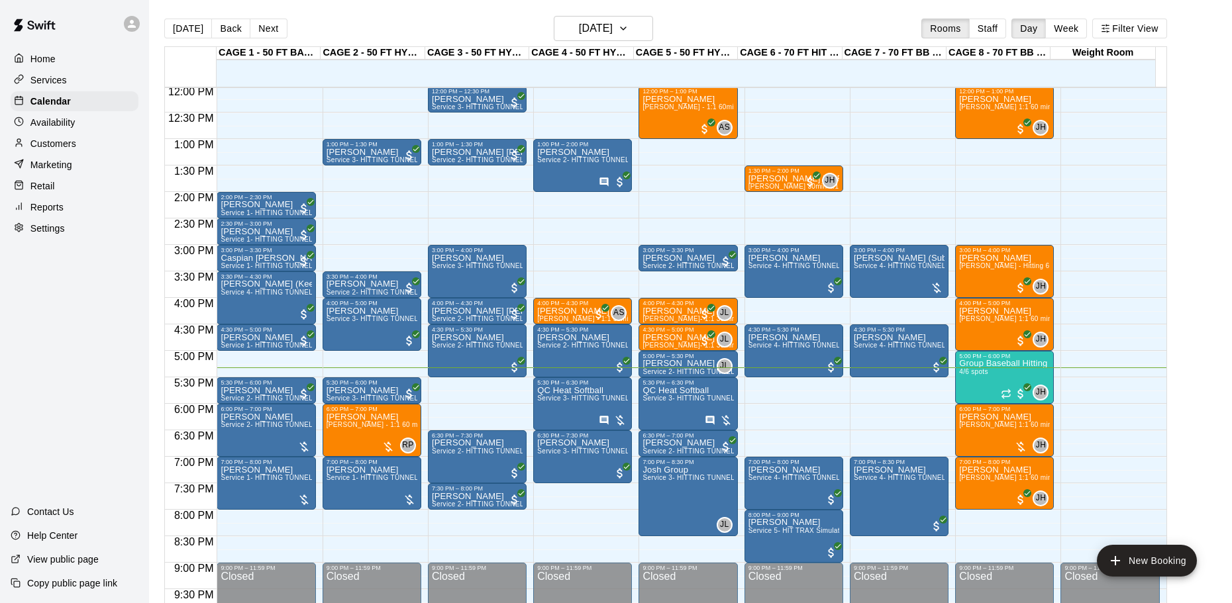
scroll to position [676, 0]
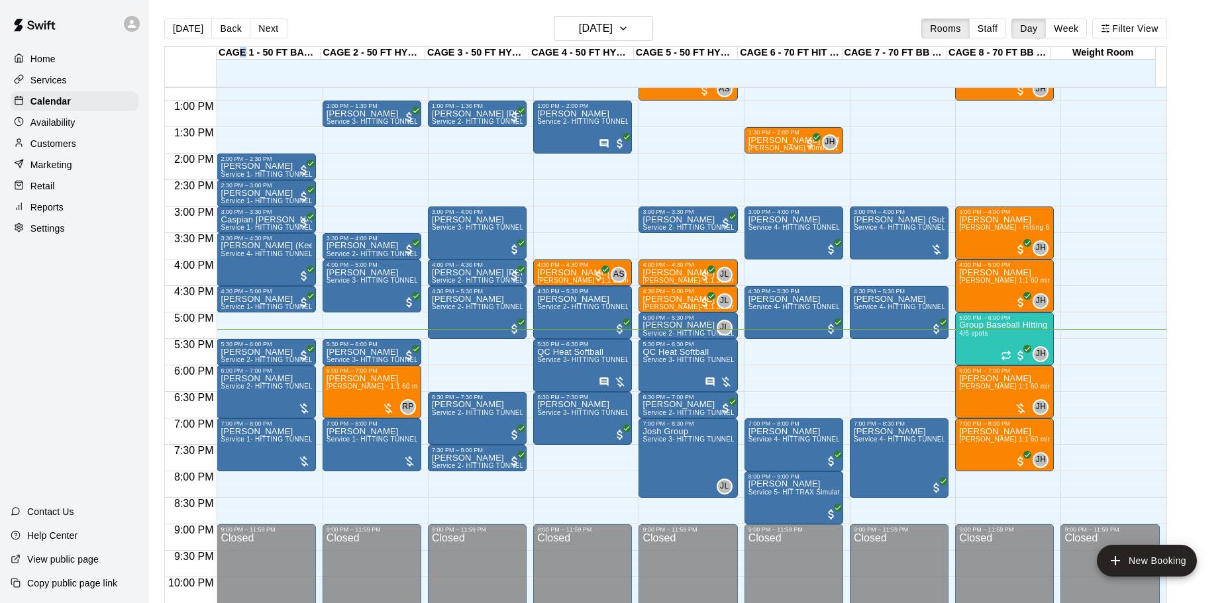
click at [241, 48] on div "CAGE 1 - 50 FT BASEBALL w/ Auto Feeder" at bounding box center [269, 53] width 104 height 13
click at [226, 34] on button "Back" at bounding box center [230, 29] width 39 height 20
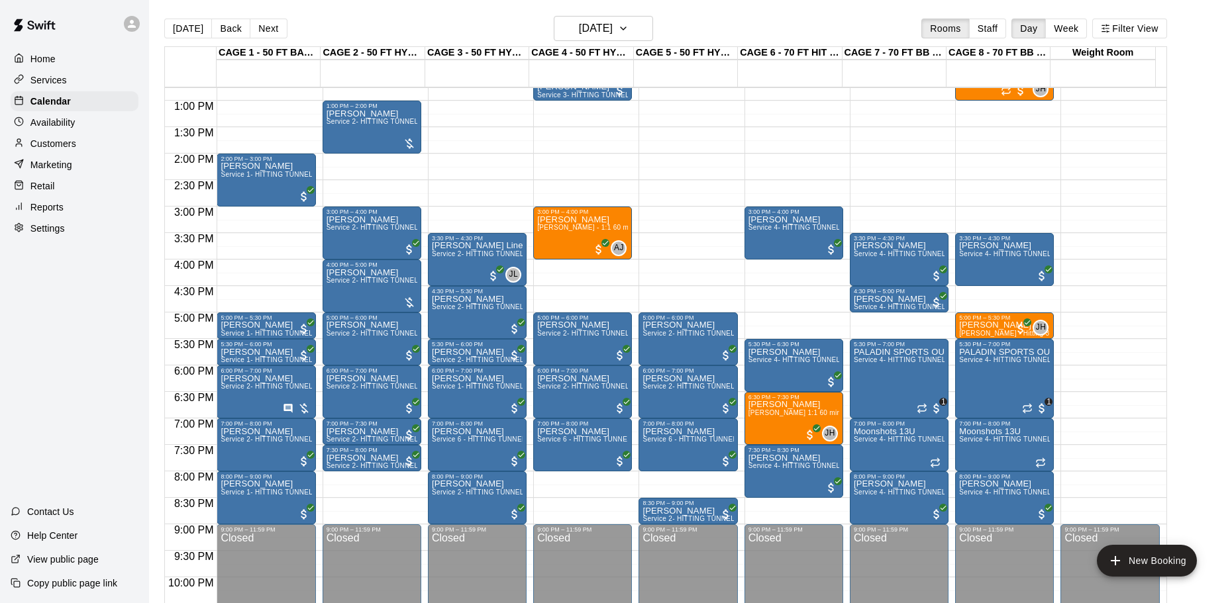
click at [618, 12] on main "Today Back Next Thursday Sep 11 Rooms Staff Day Week Filter View CAGE 1 - 50 FT…" at bounding box center [690, 312] width 1083 height 624
click at [272, 22] on button "Next" at bounding box center [268, 29] width 37 height 20
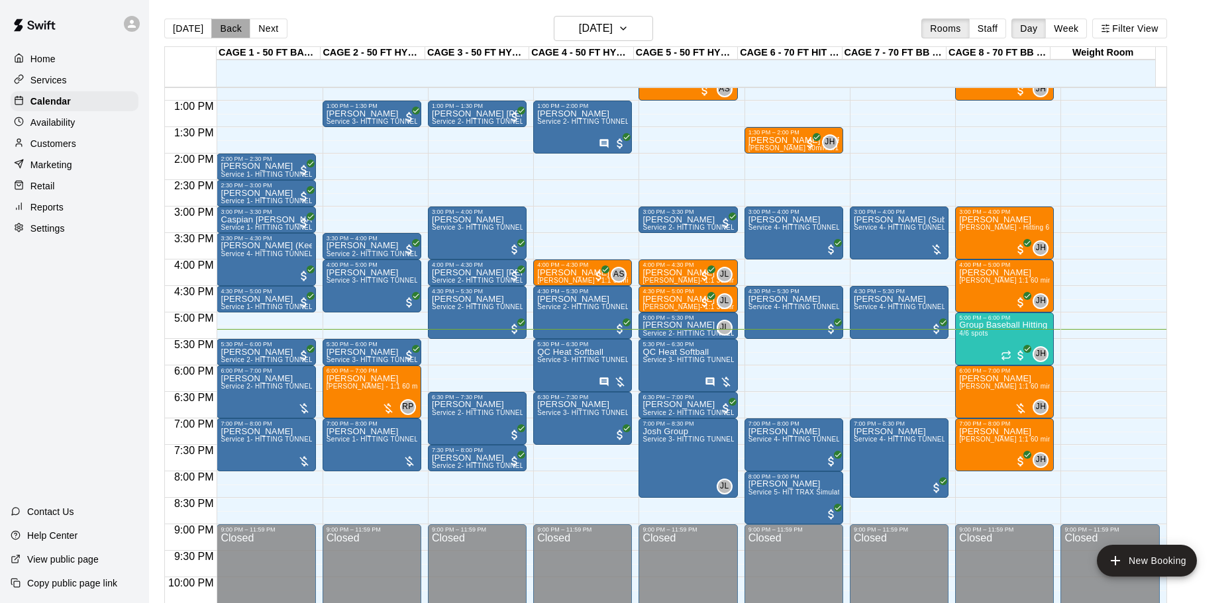
click at [228, 26] on button "Back" at bounding box center [230, 29] width 39 height 20
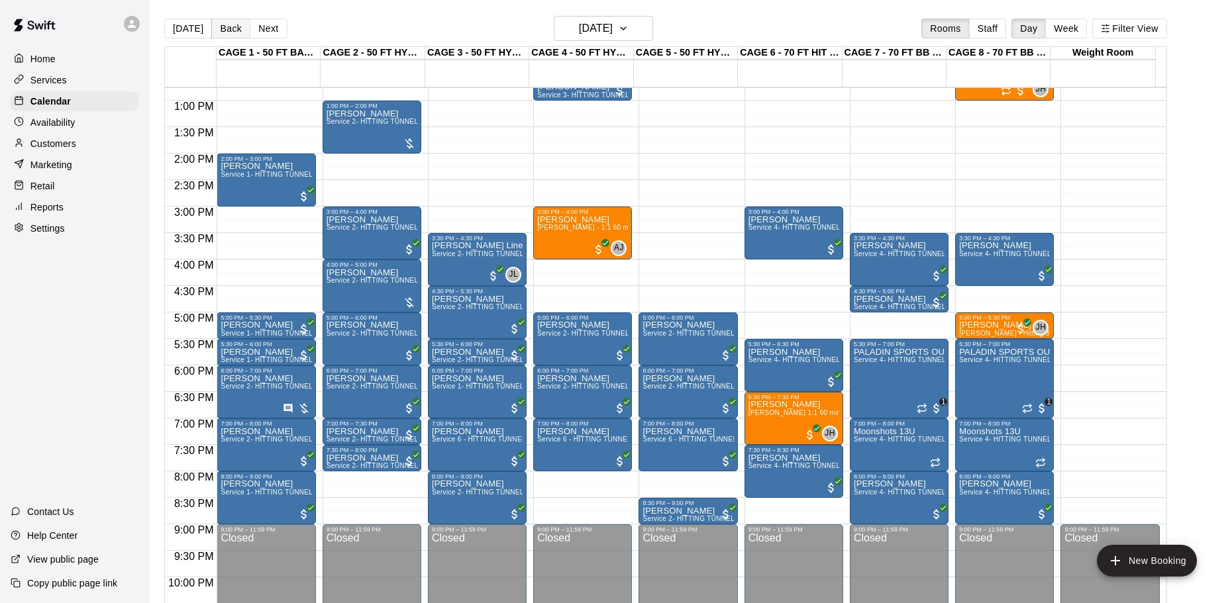
click at [228, 26] on button "Back" at bounding box center [230, 29] width 39 height 20
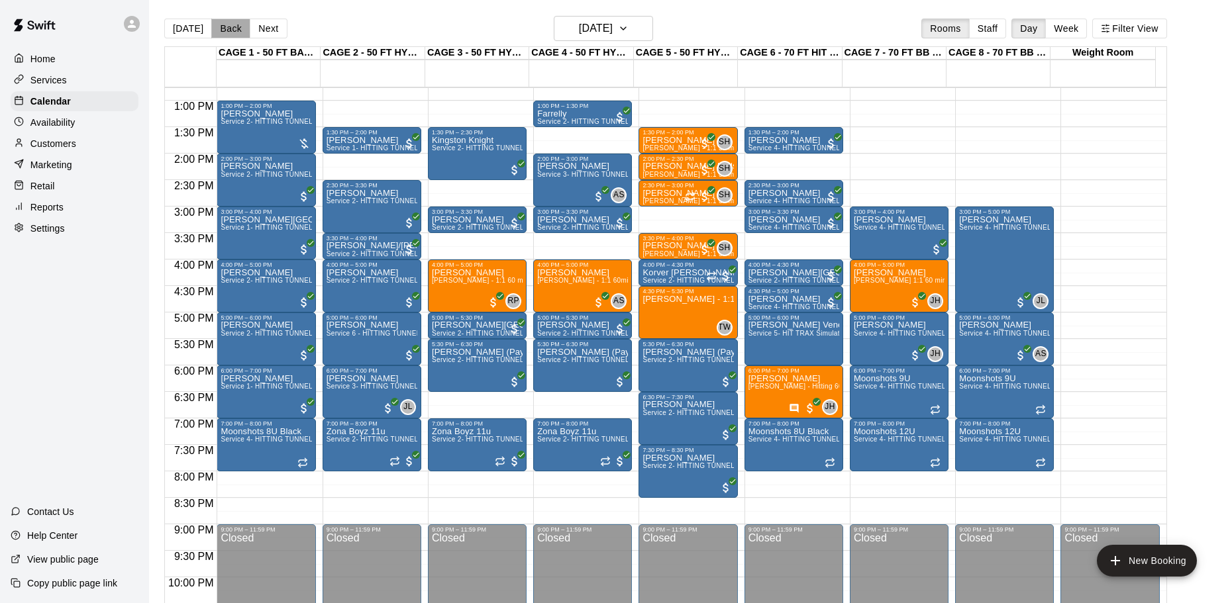
click at [228, 26] on button "Back" at bounding box center [230, 29] width 39 height 20
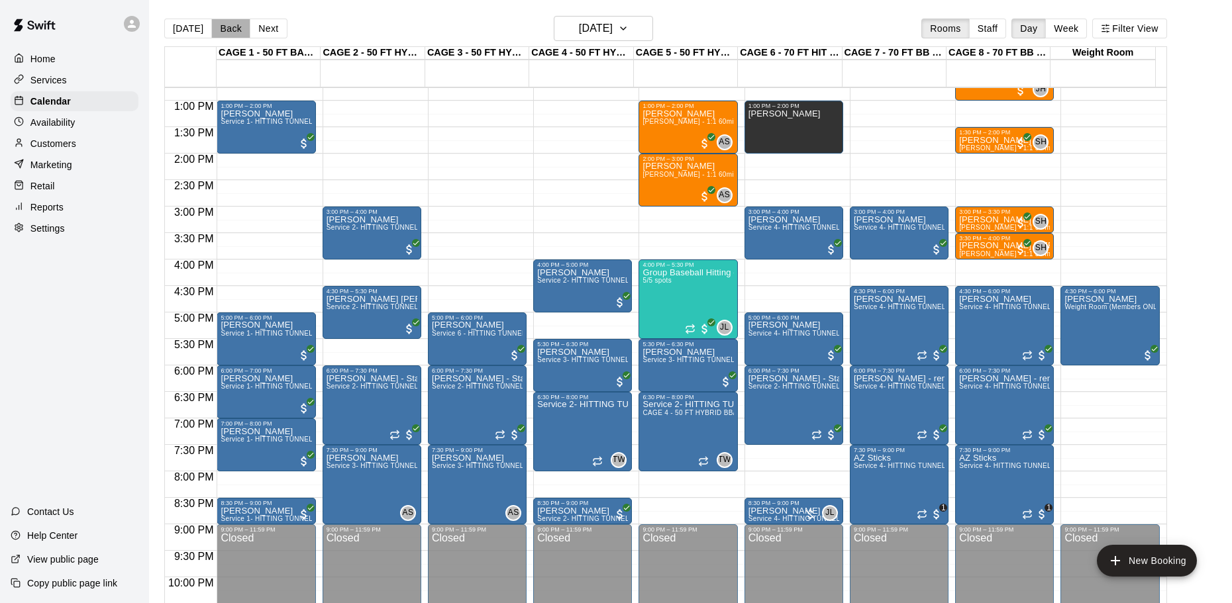
click at [231, 32] on button "Back" at bounding box center [230, 29] width 39 height 20
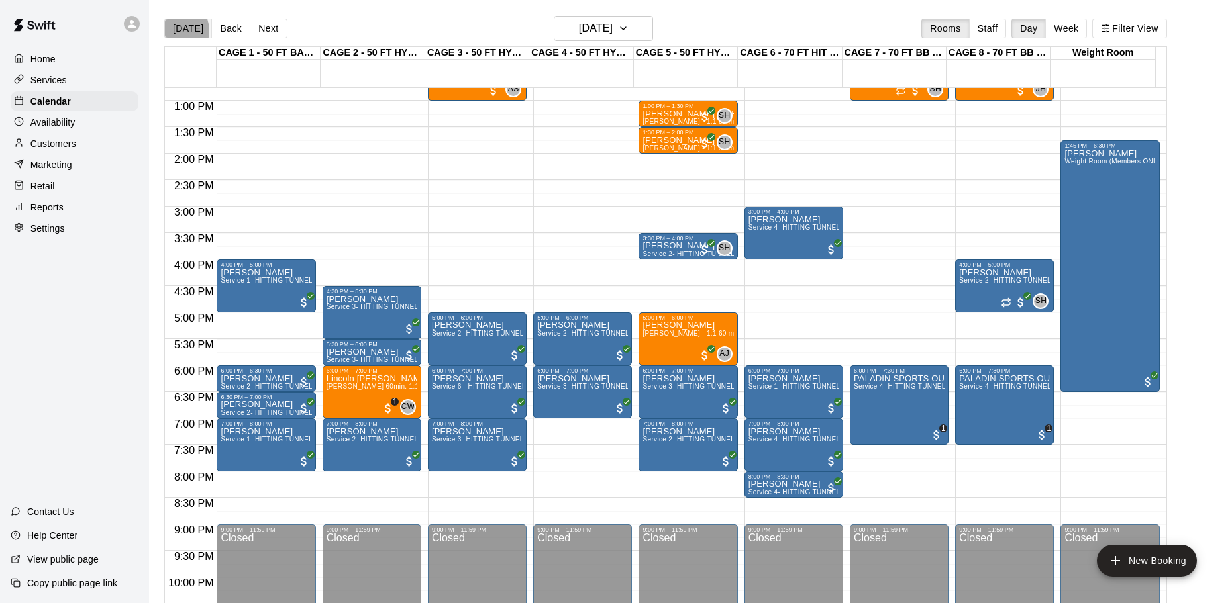
click at [174, 30] on button "[DATE]" at bounding box center [188, 29] width 48 height 20
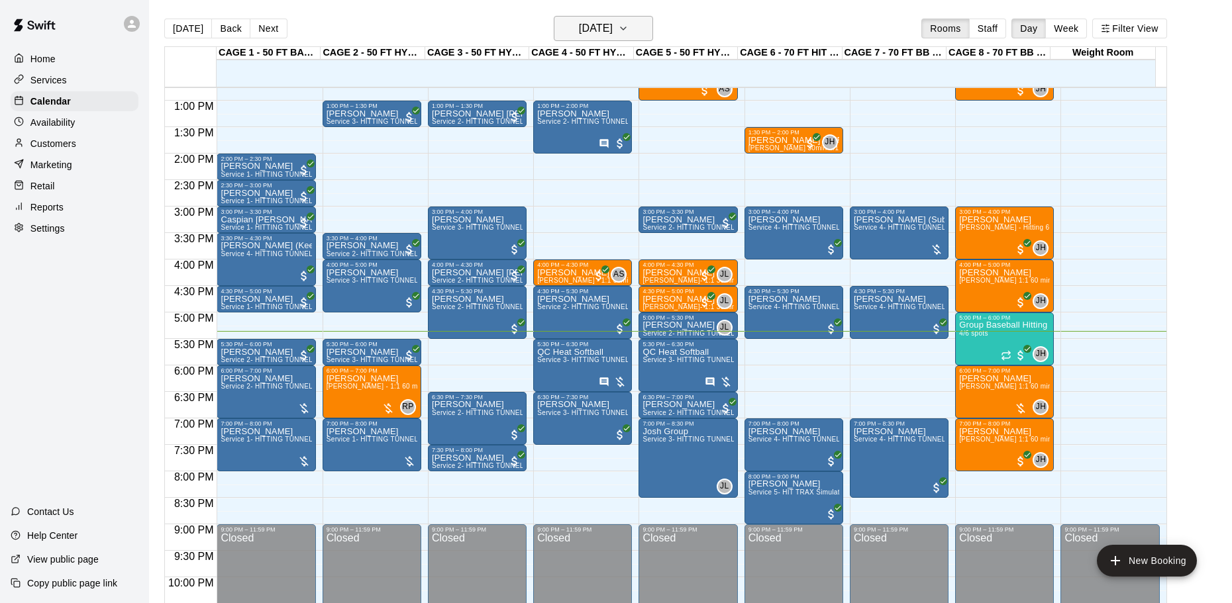
click at [628, 26] on icon "button" at bounding box center [623, 29] width 11 height 16
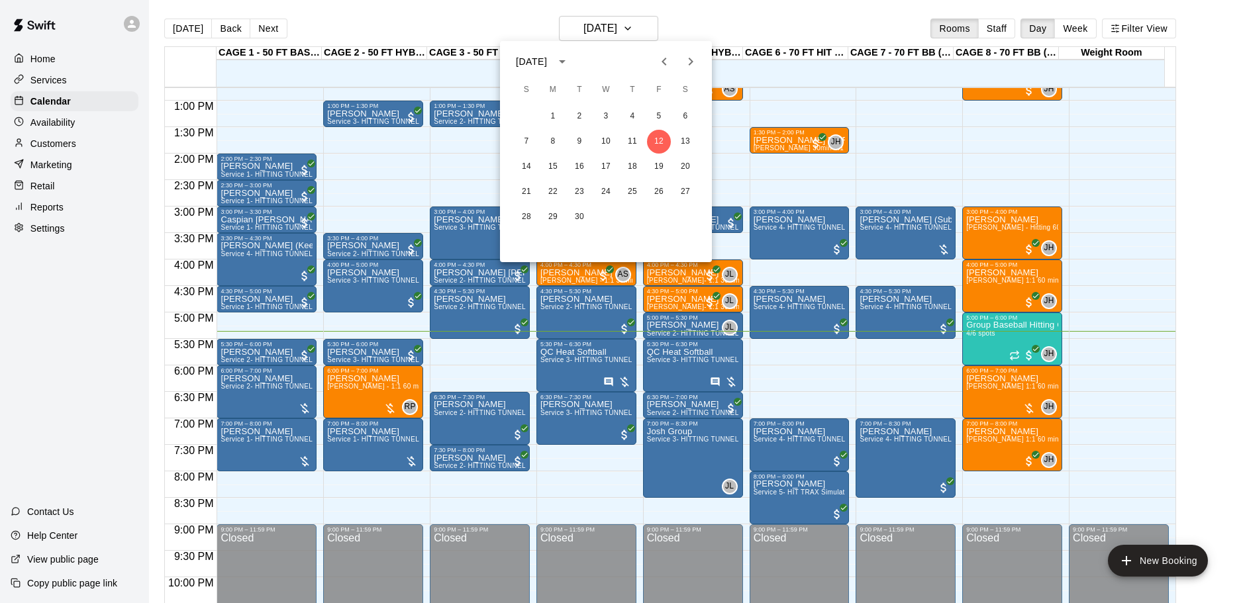
click at [465, 172] on div at bounding box center [621, 301] width 1243 height 603
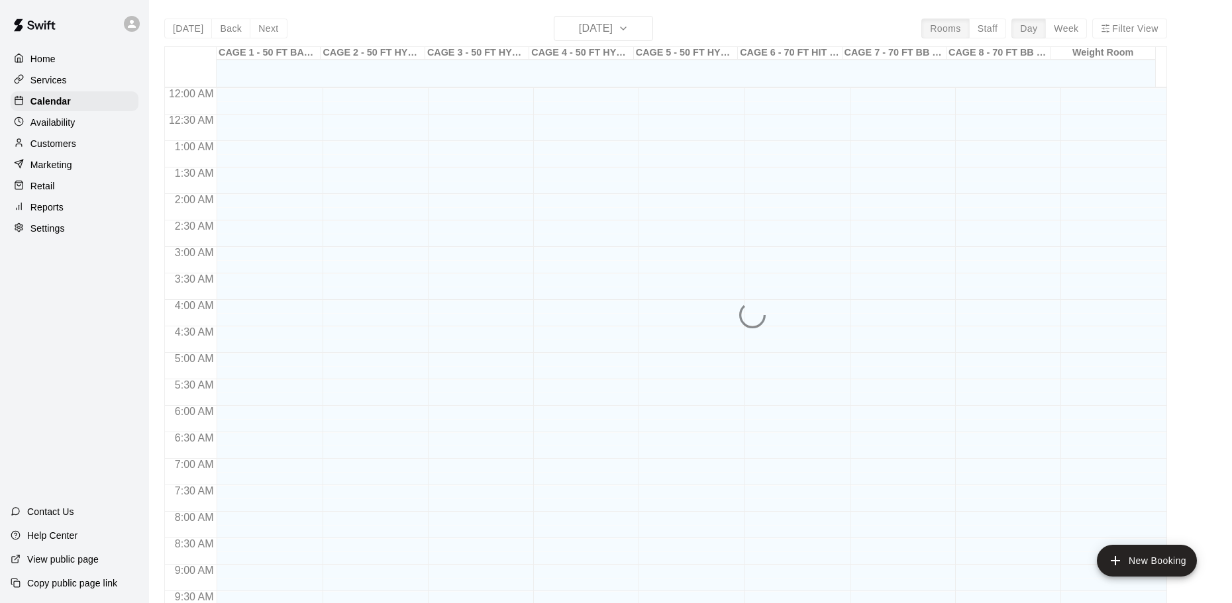
scroll to position [701, 0]
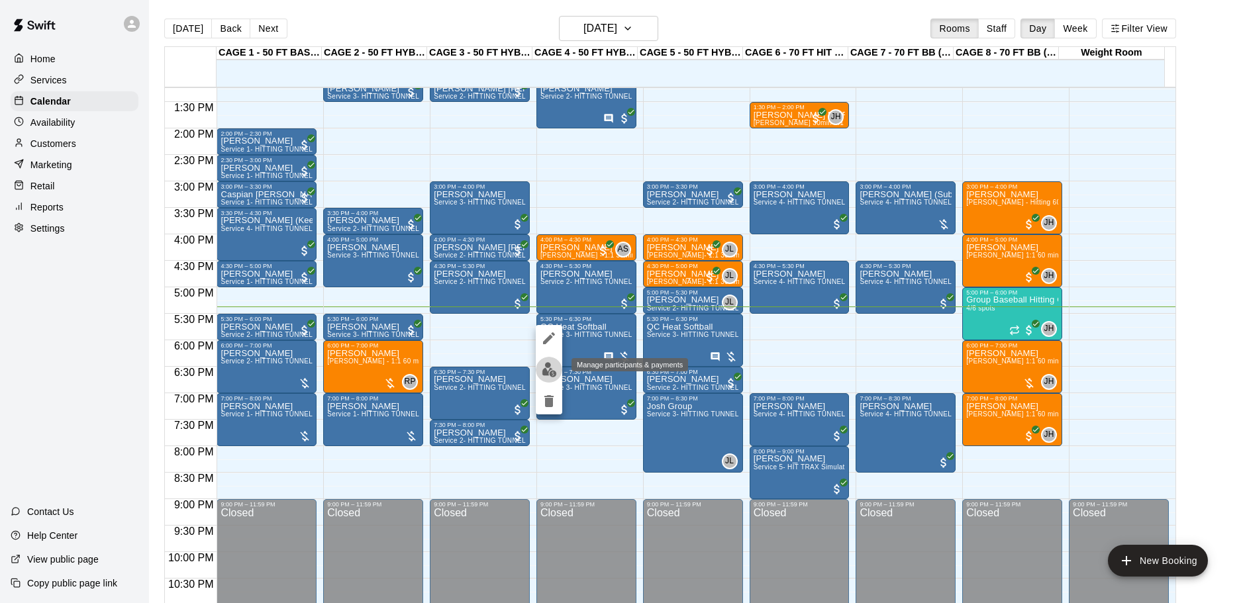
click at [550, 368] on img "edit" at bounding box center [549, 369] width 15 height 15
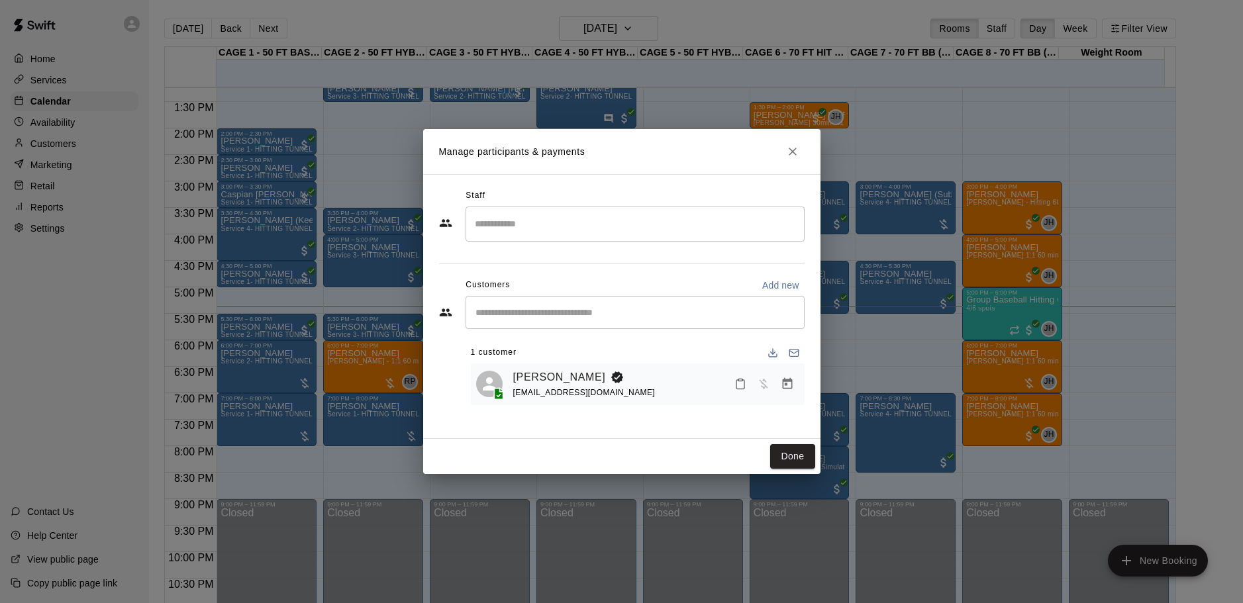
click at [800, 152] on button "Close" at bounding box center [793, 152] width 24 height 24
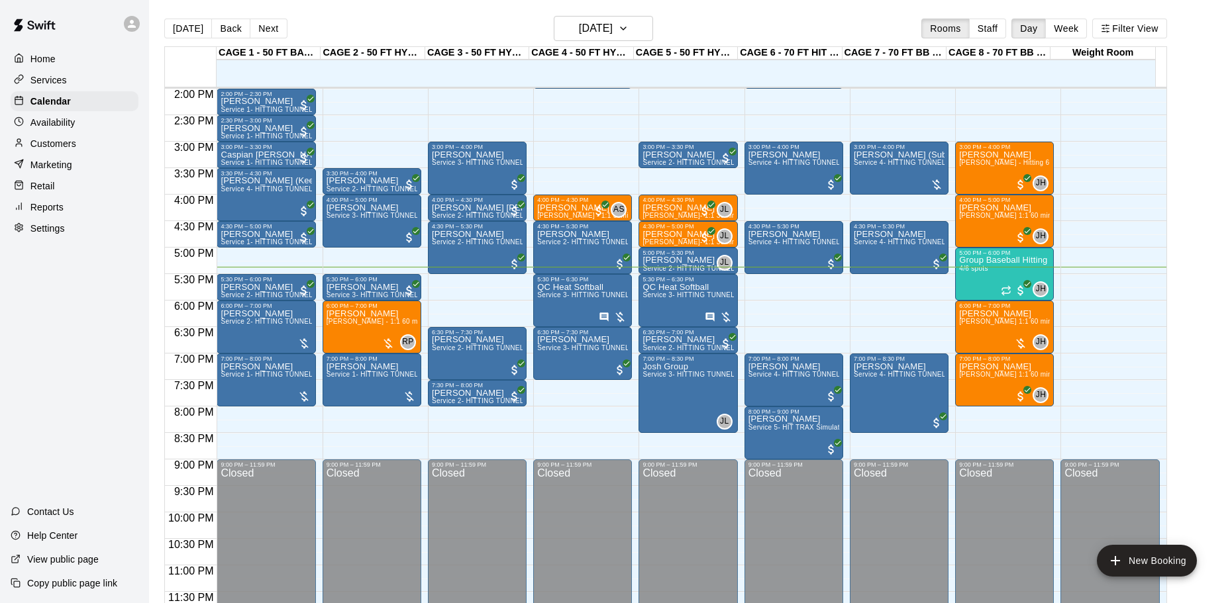
scroll to position [676, 0]
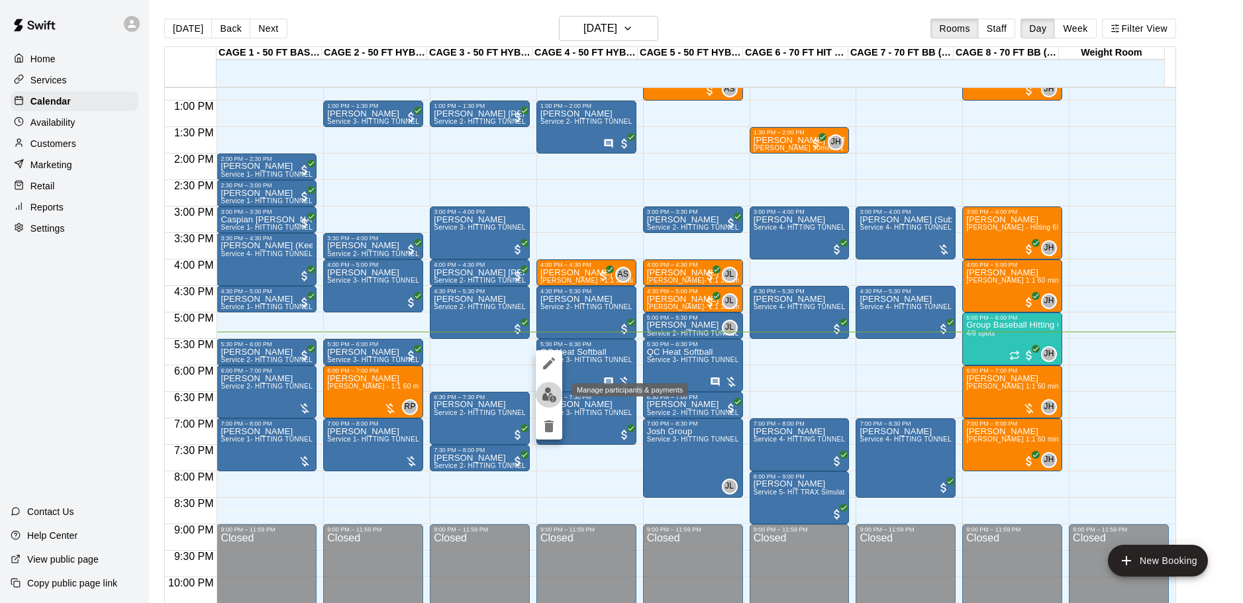
click at [546, 394] on img "edit" at bounding box center [549, 394] width 15 height 15
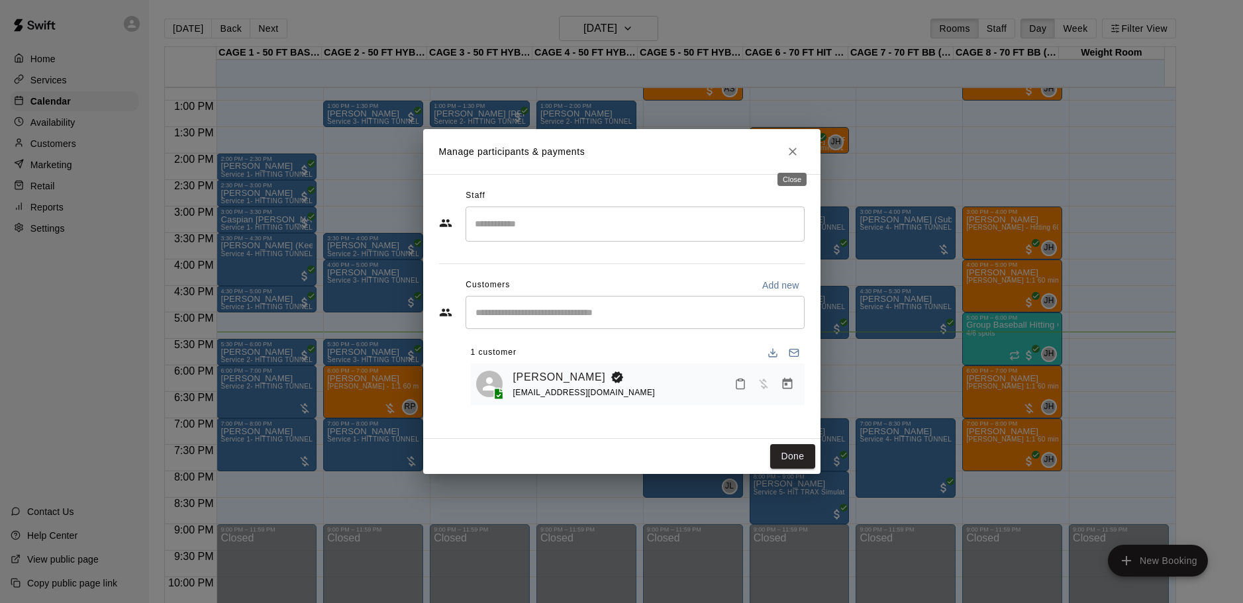
click at [795, 149] on icon "Close" at bounding box center [793, 152] width 8 height 8
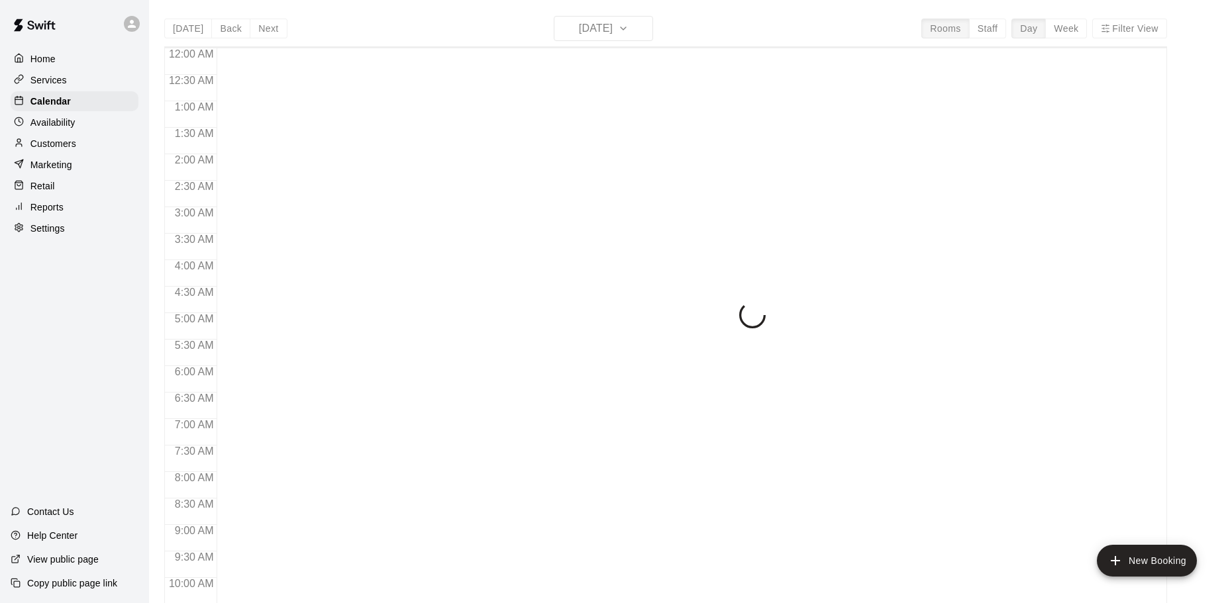
scroll to position [701, 0]
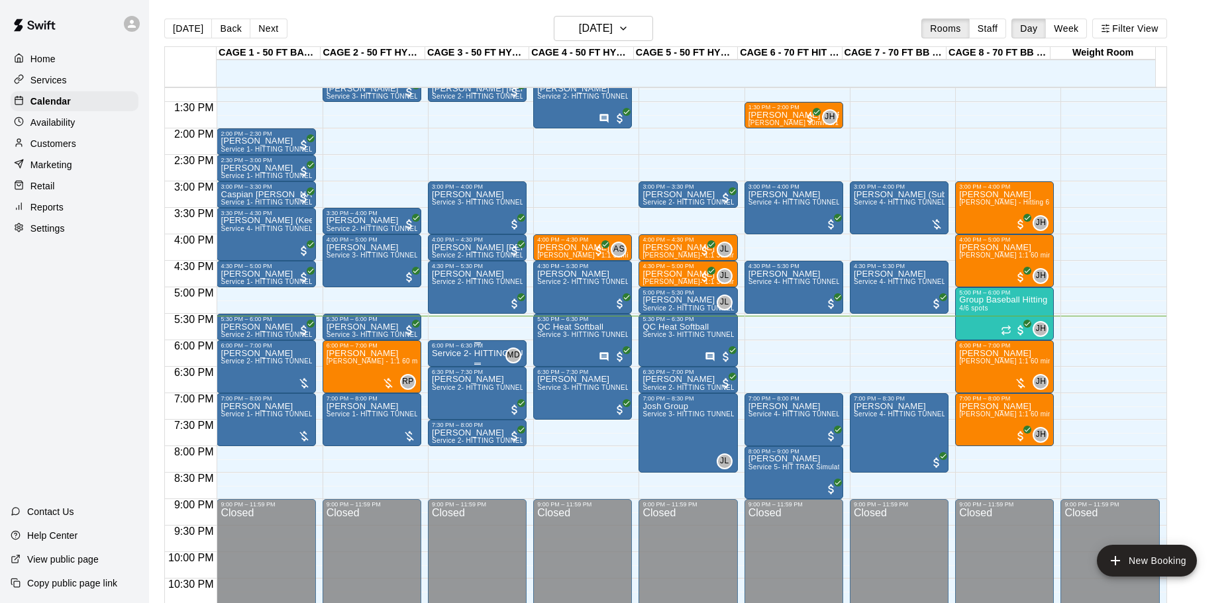
click at [487, 354] on p "Service 2- HITTING TUNNEL RENTAL - 50ft Baseball" at bounding box center [477, 354] width 91 height 0
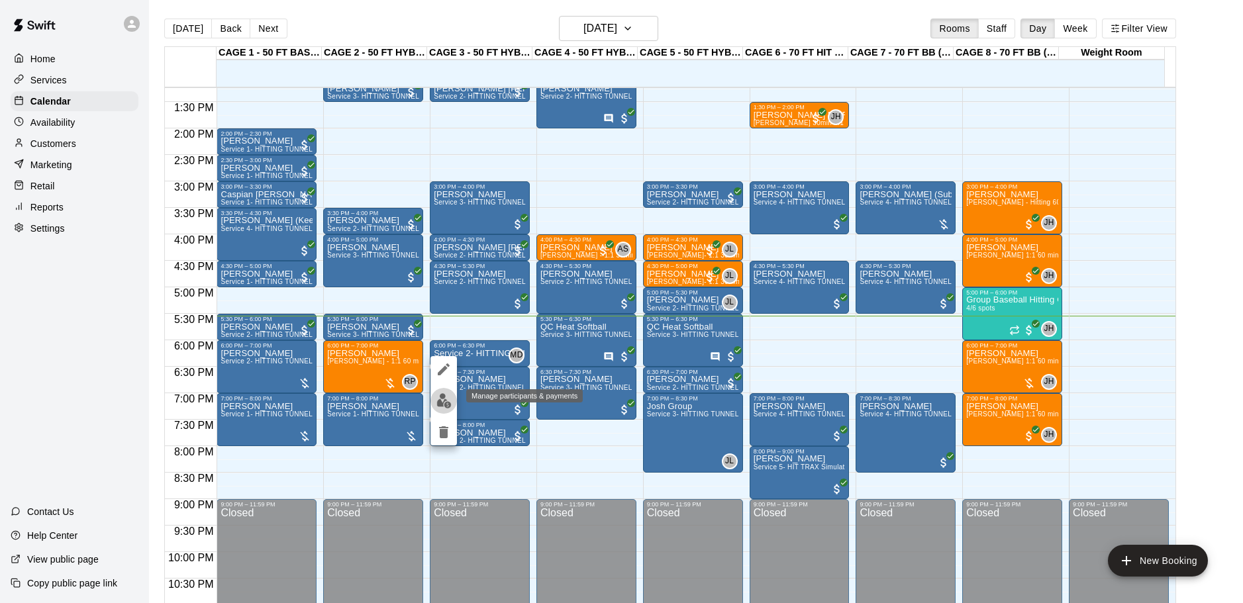
click at [440, 406] on img "edit" at bounding box center [443, 400] width 15 height 15
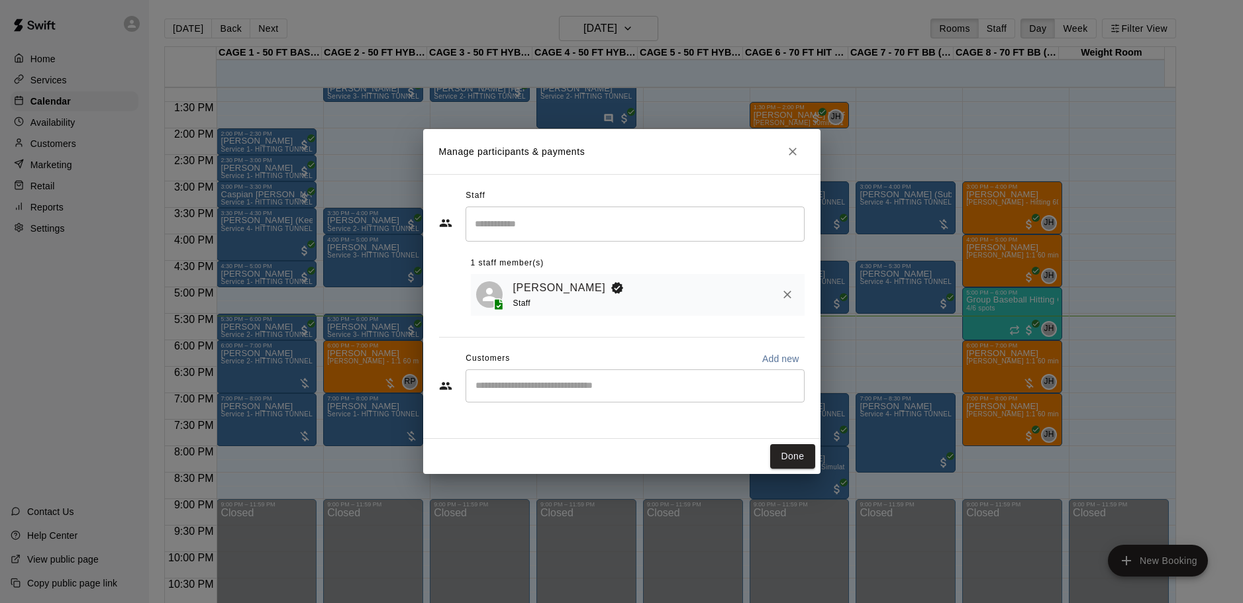
click at [807, 150] on h2 "Manage participants & payments" at bounding box center [621, 151] width 397 height 45
click at [788, 145] on icon "Close" at bounding box center [792, 151] width 13 height 13
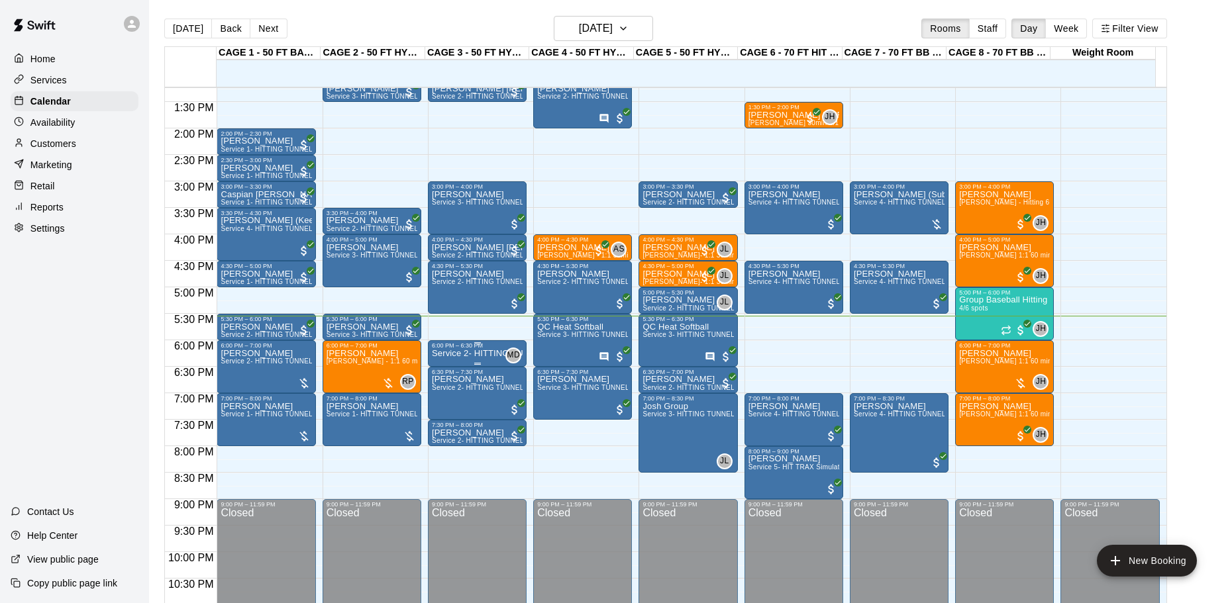
click at [495, 354] on p "Service 2- HITTING TUNNEL RENTAL - 50ft Baseball" at bounding box center [477, 354] width 91 height 0
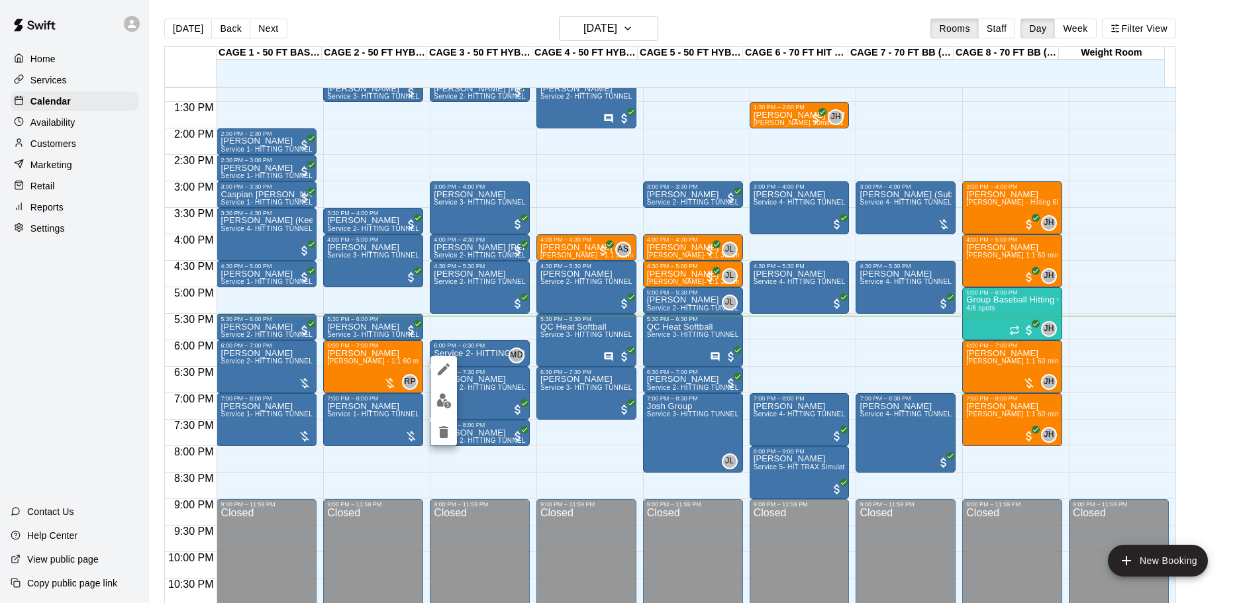
click at [448, 398] on img "edit" at bounding box center [443, 400] width 15 height 15
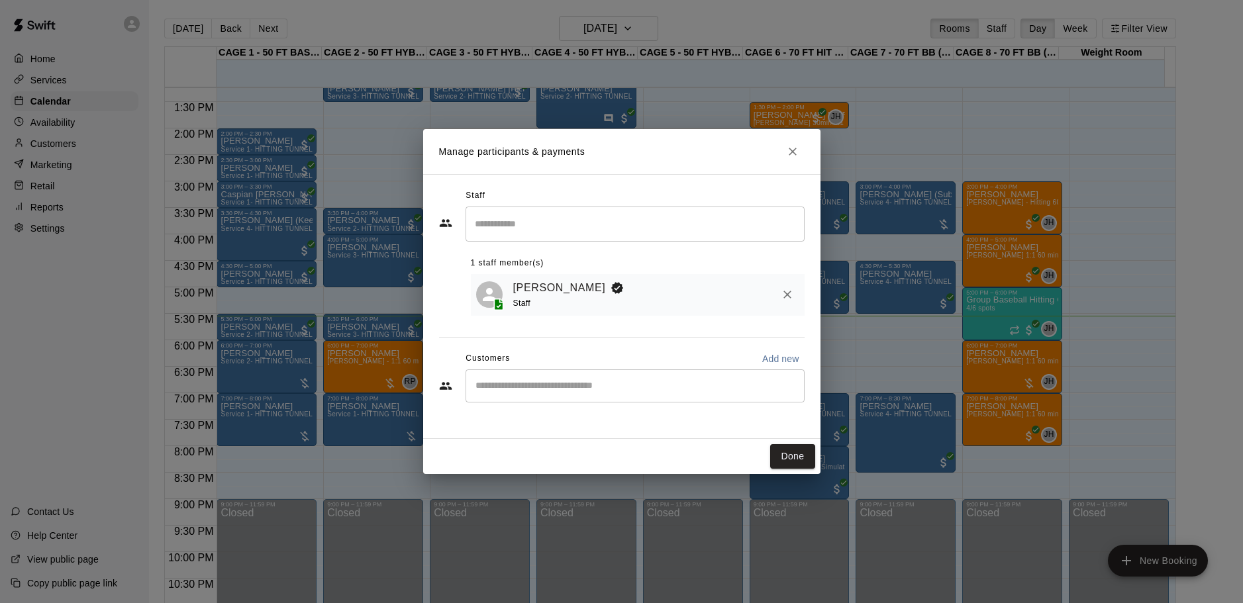
click at [622, 232] on input "Search staff" at bounding box center [634, 224] width 327 height 23
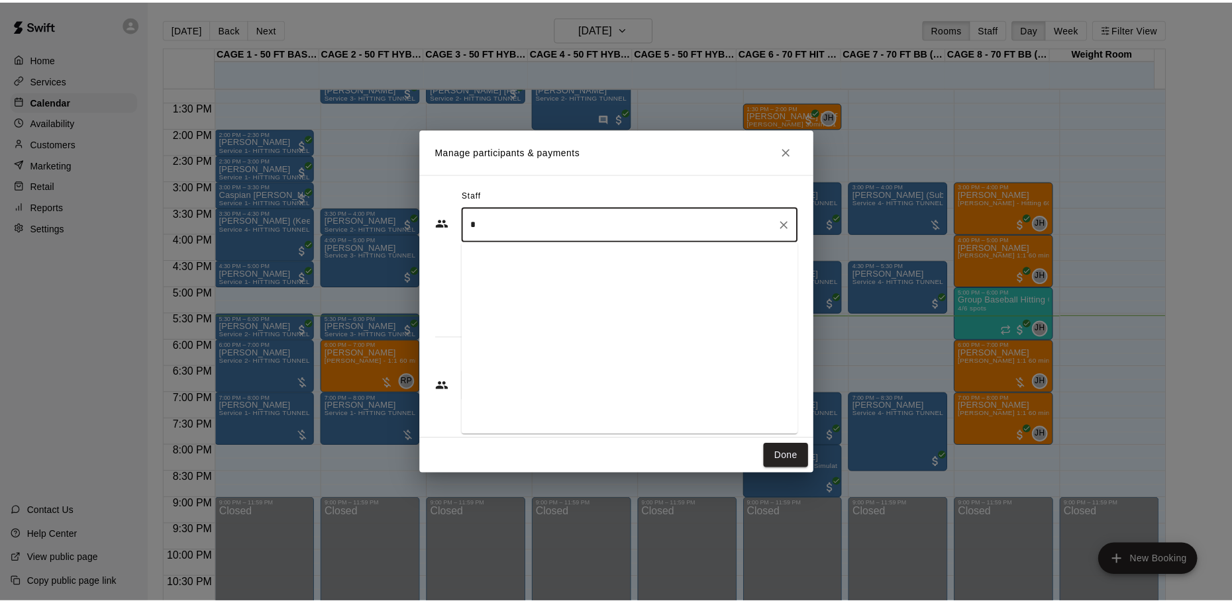
scroll to position [0, 0]
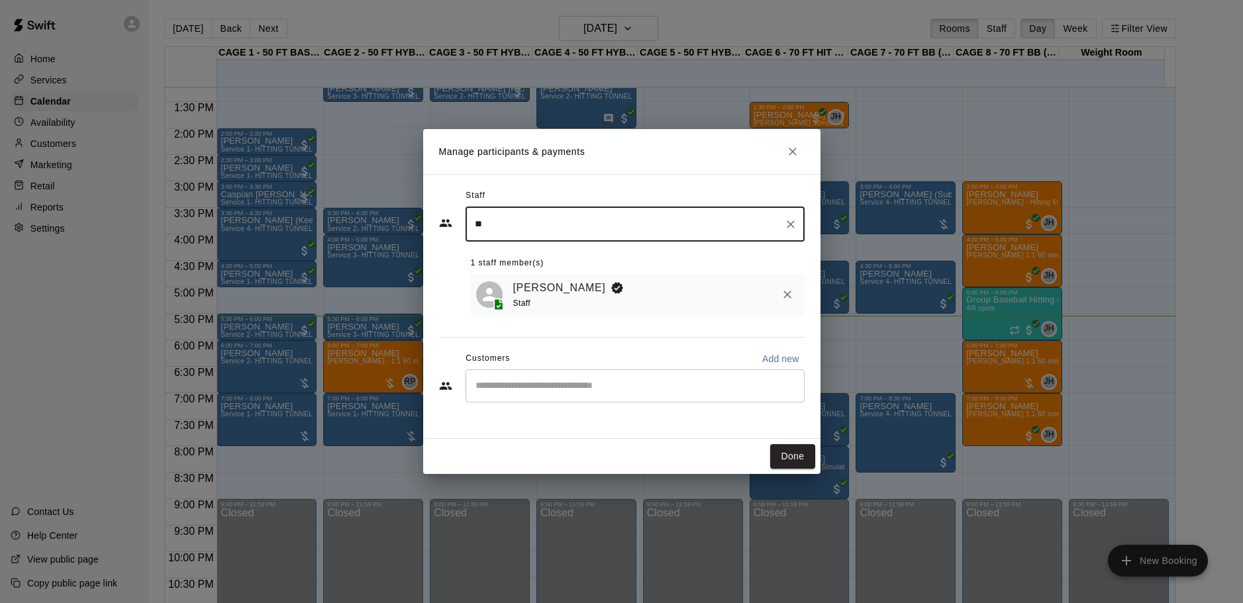
type input "*"
type input "********"
drag, startPoint x: 519, startPoint y: 230, endPoint x: 385, endPoint y: 390, distance: 208.7
click at [301, 253] on div "Manage participants & payments Staff ******** ​ 1 staff member(s) [PERSON_NAME]…" at bounding box center [621, 301] width 1243 height 603
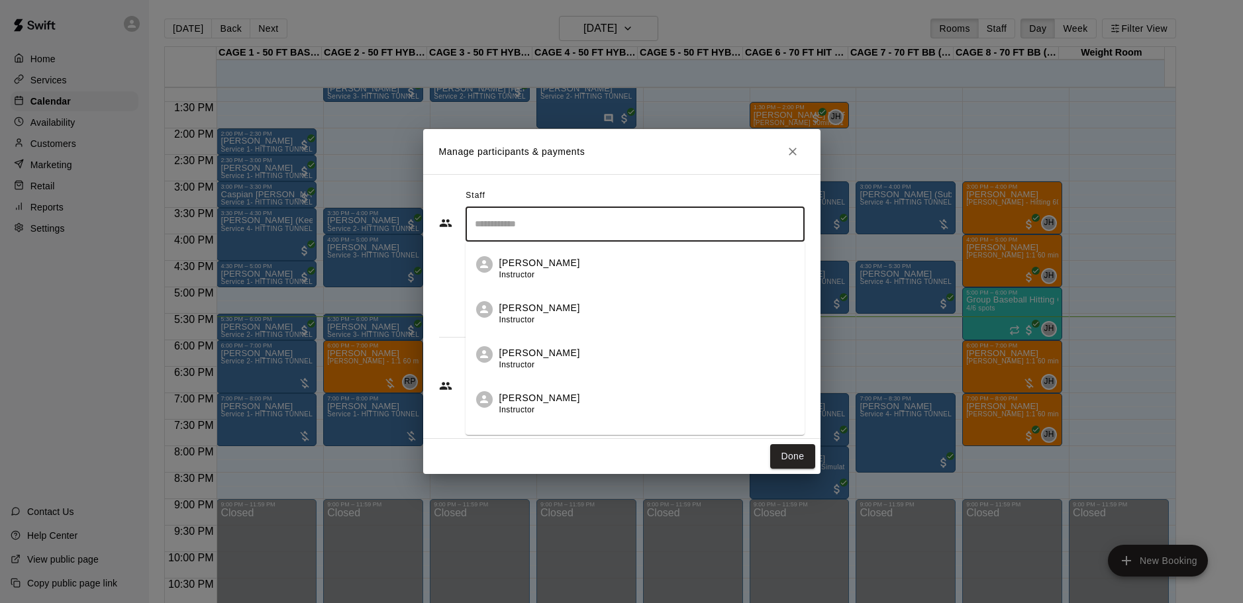
click at [430, 321] on div "Staff ​ [PERSON_NAME] Instructor [PERSON_NAME] Instructor [PERSON_NAME] Instruc…" at bounding box center [621, 306] width 397 height 265
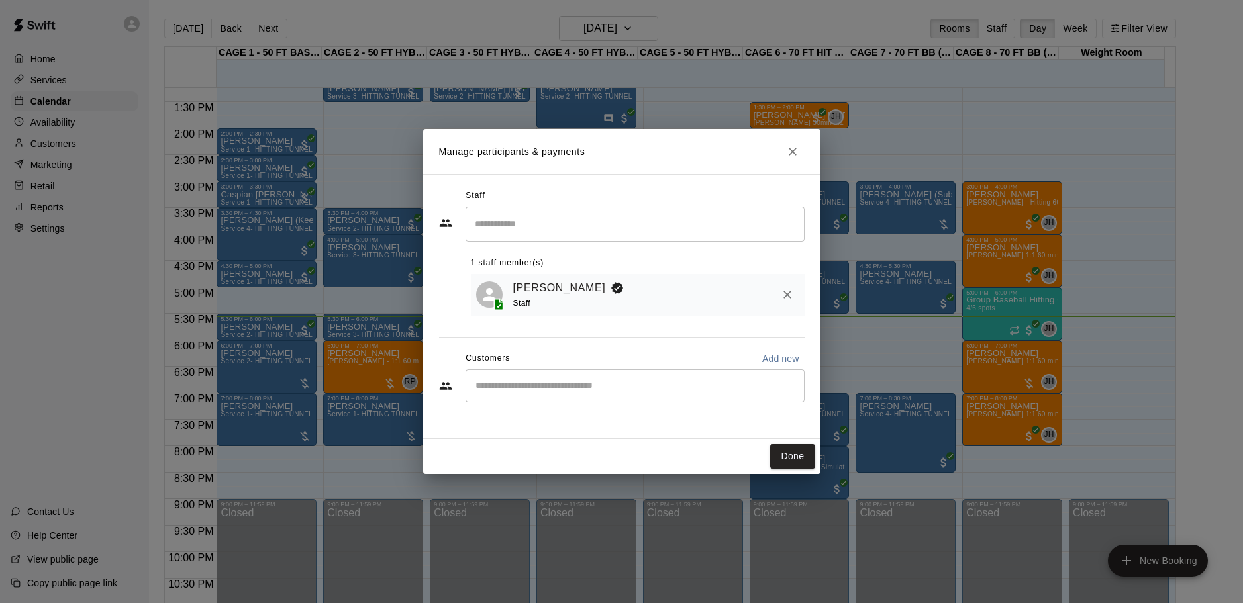
click at [482, 397] on div "​" at bounding box center [635, 386] width 339 height 33
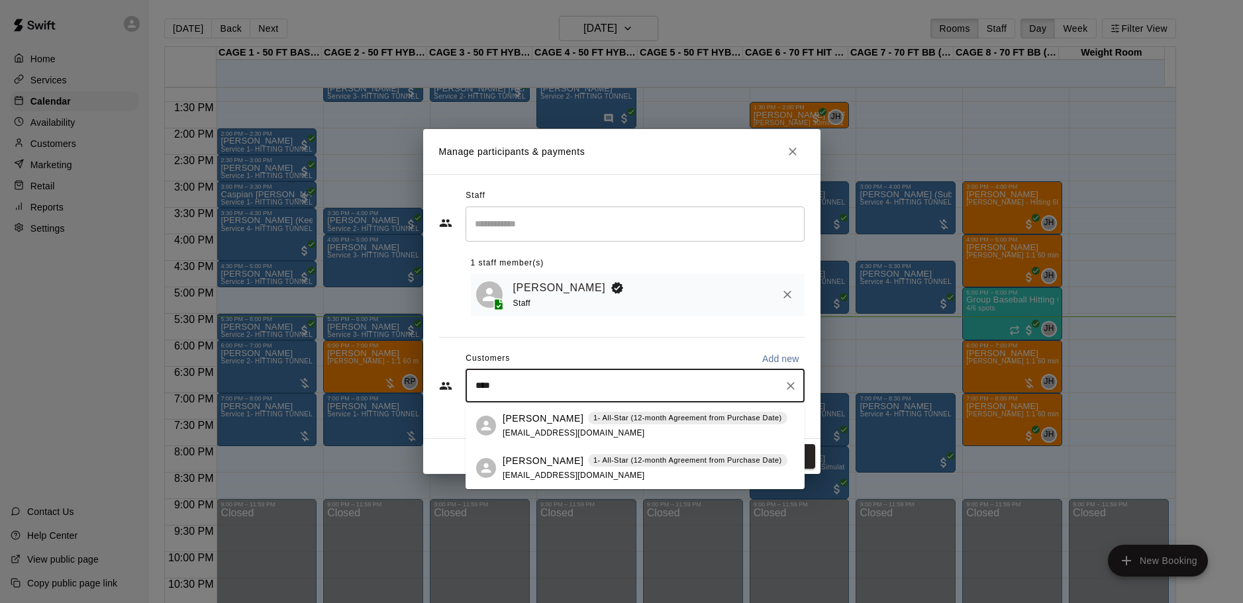
type input "****"
click at [785, 154] on button "Close" at bounding box center [793, 152] width 24 height 24
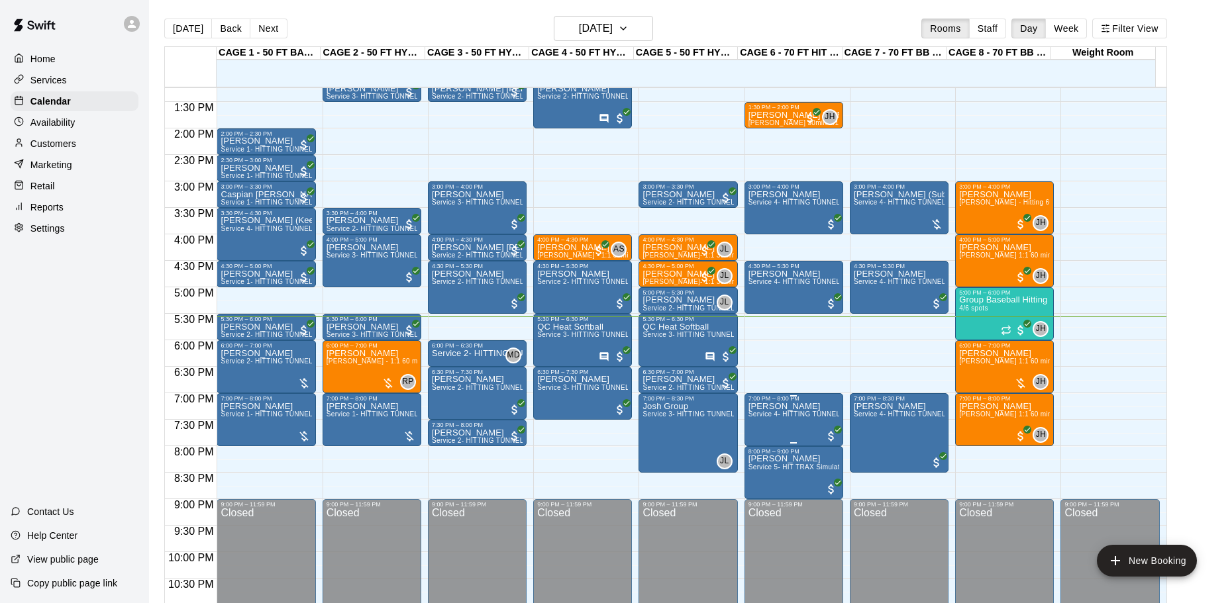
click at [778, 418] on span "Service 4- HITTING TUNNEL RENTAL - 70ft Baseball" at bounding box center [832, 414] width 168 height 7
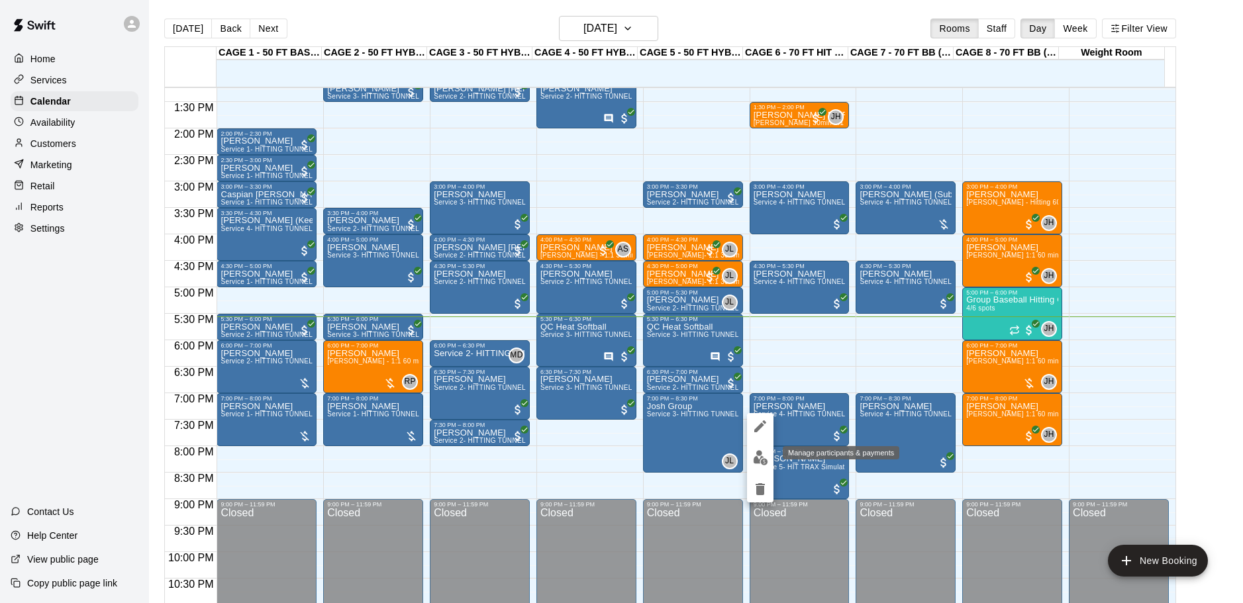
click at [760, 453] on img "edit" at bounding box center [760, 457] width 15 height 15
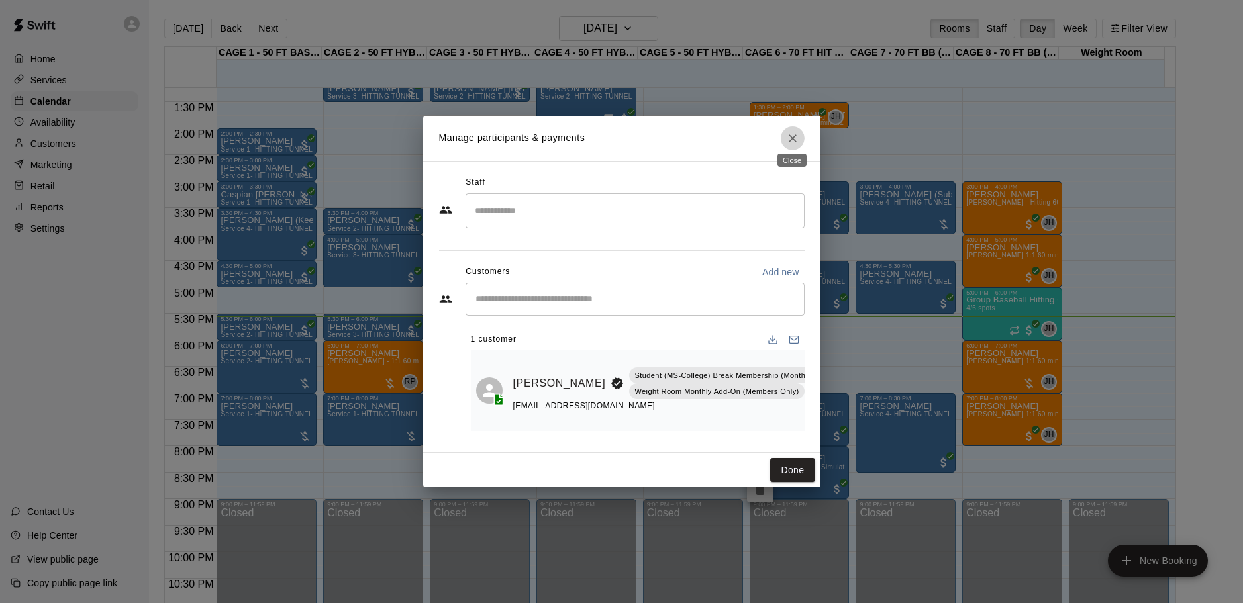
click at [786, 138] on icon "Close" at bounding box center [792, 138] width 13 height 13
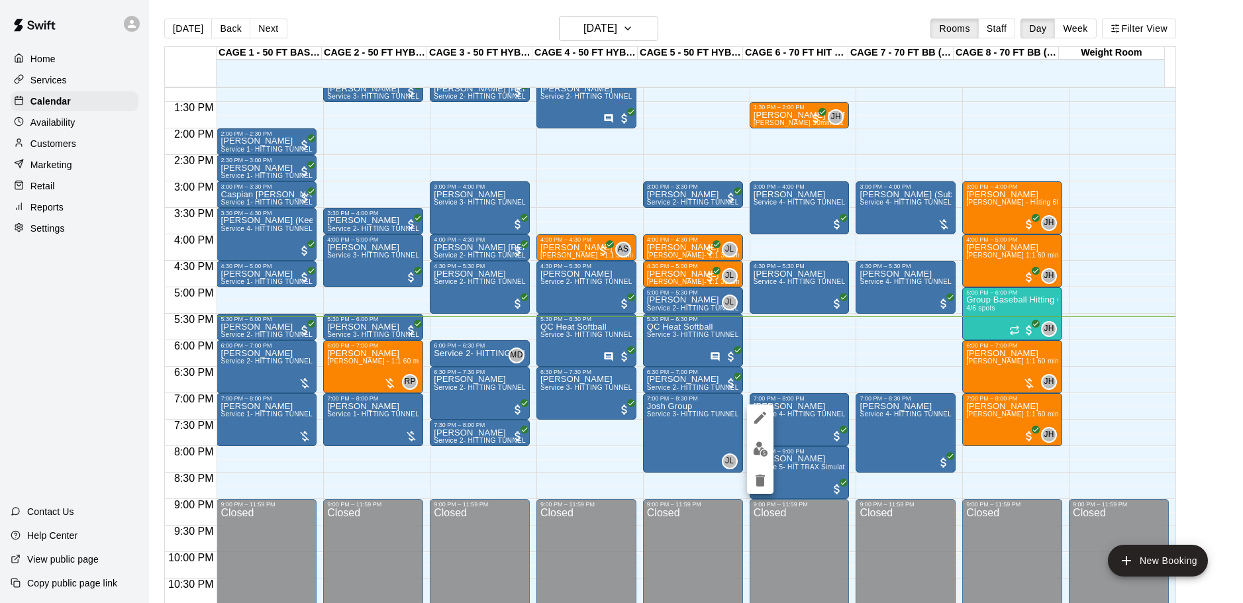
click at [795, 350] on div at bounding box center [621, 301] width 1243 height 603
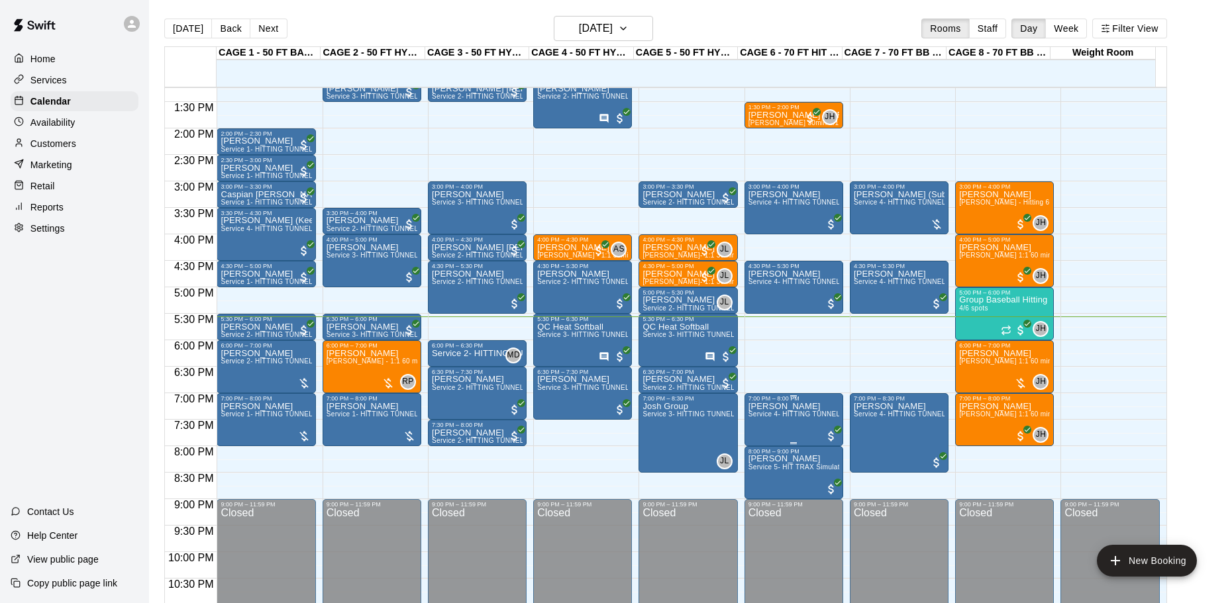
click at [788, 418] on span "Service 4- HITTING TUNNEL RENTAL - 70ft Baseball" at bounding box center [832, 414] width 168 height 7
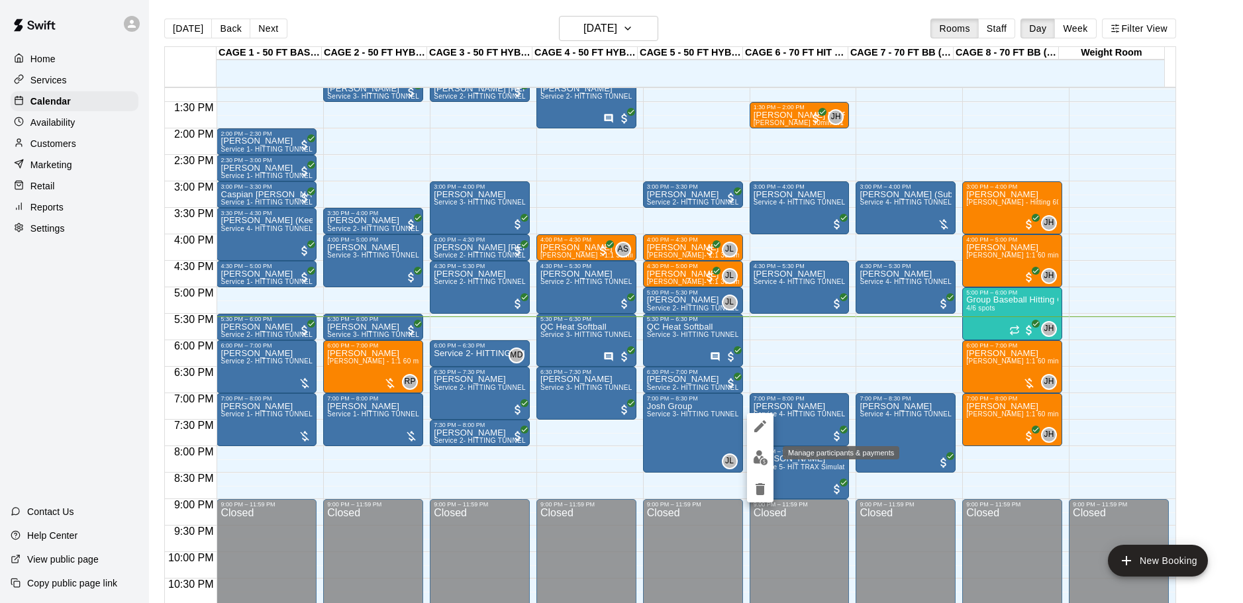
click at [762, 454] on img "edit" at bounding box center [760, 457] width 15 height 15
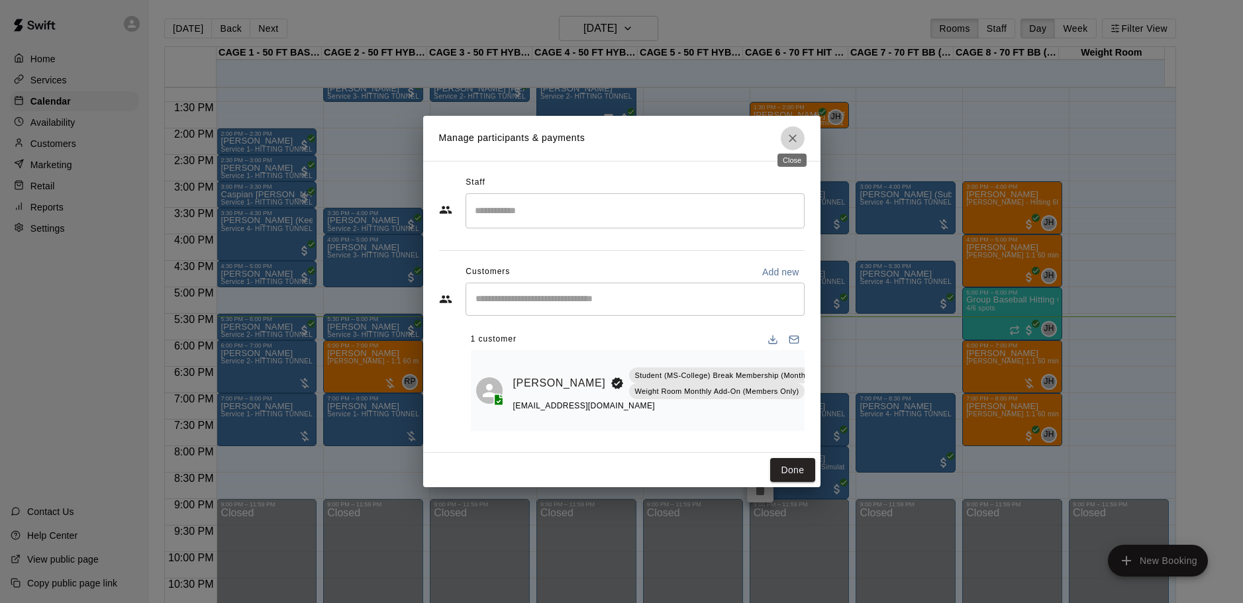
click at [797, 136] on icon "Close" at bounding box center [792, 138] width 13 height 13
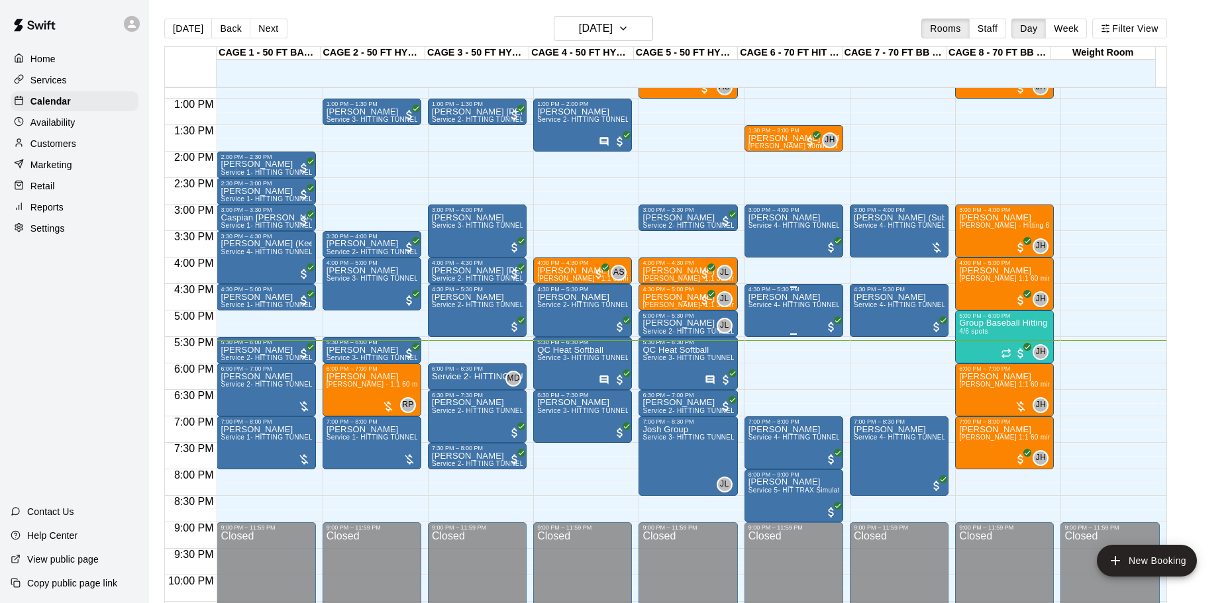
scroll to position [701, 0]
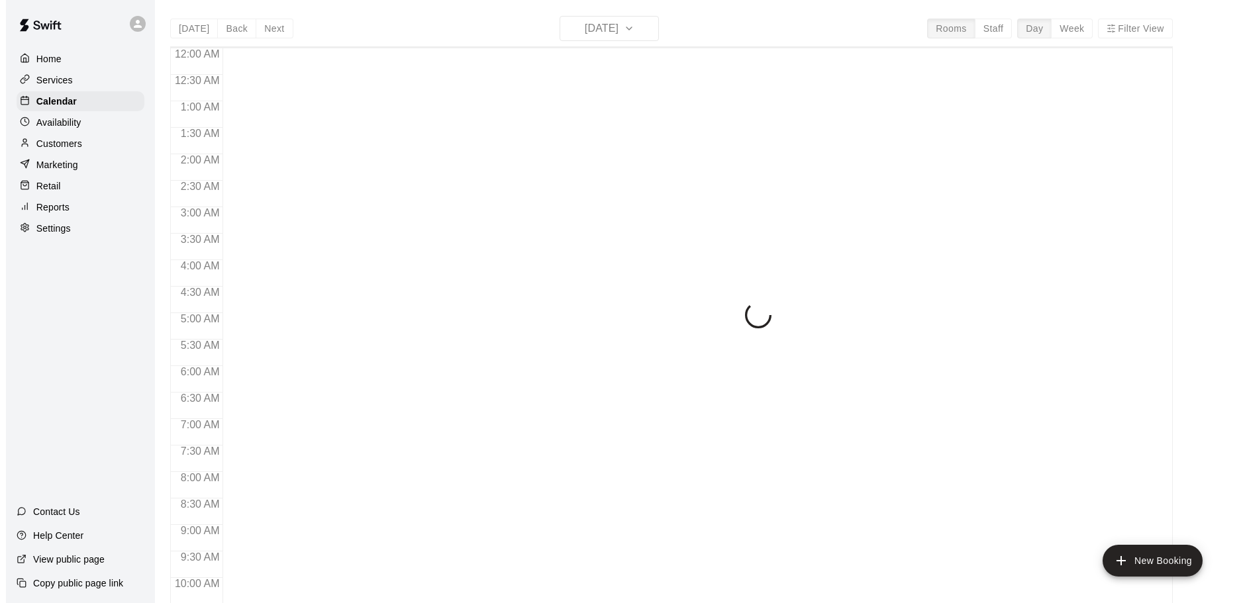
scroll to position [701, 0]
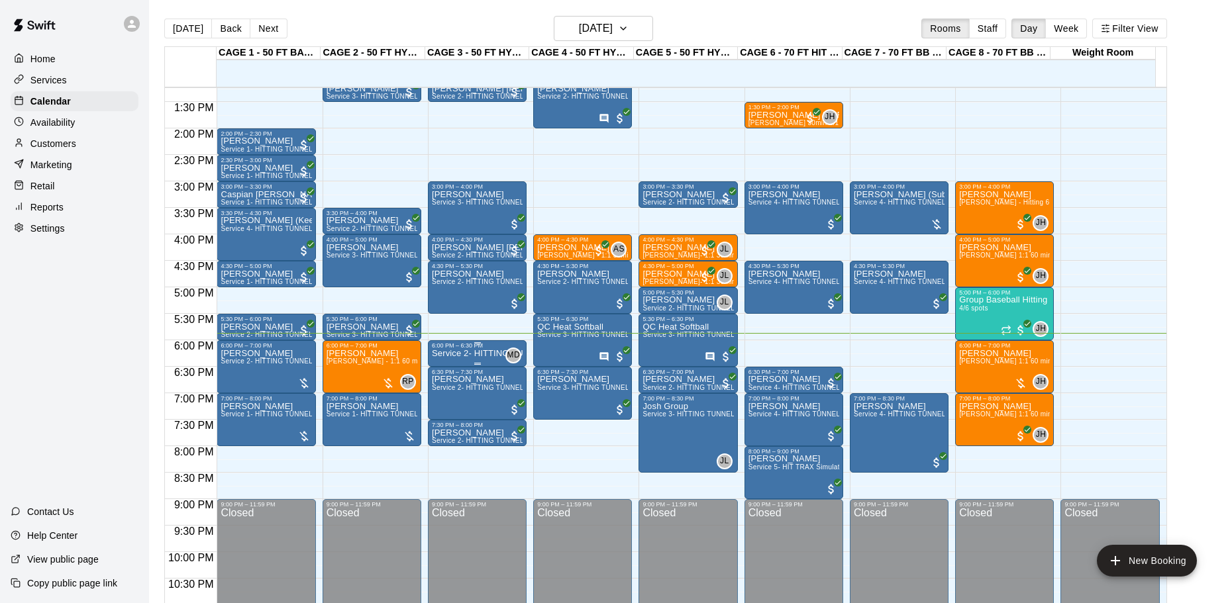
click at [495, 349] on div "6:00 PM – 6:30 PM" at bounding box center [477, 345] width 91 height 7
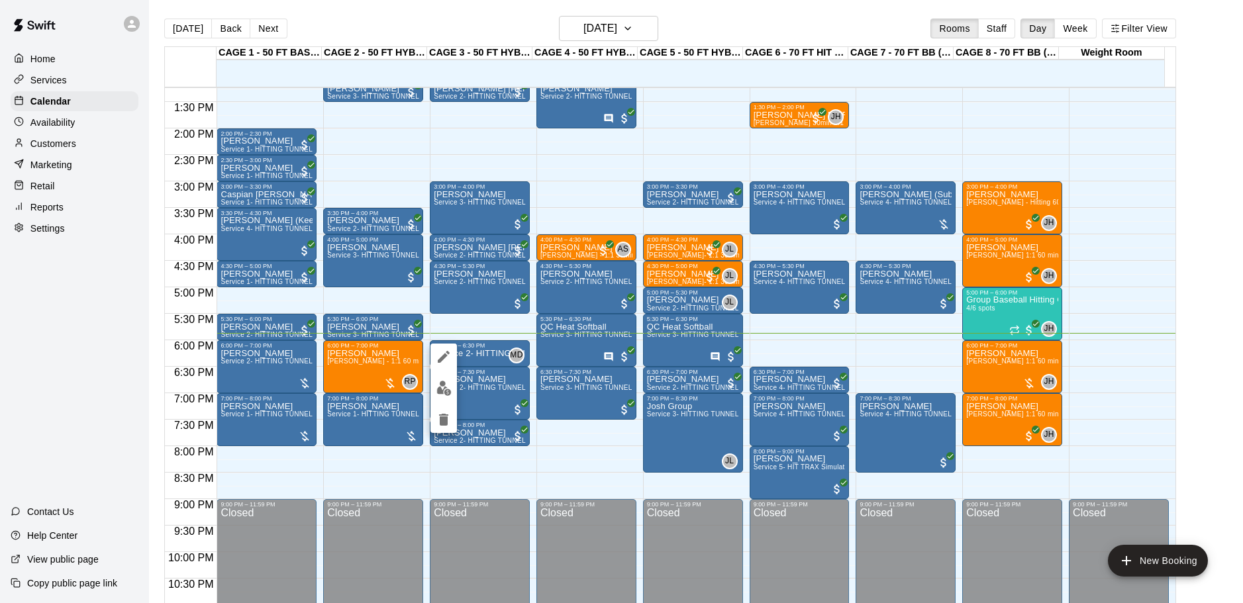
click at [489, 319] on div at bounding box center [621, 301] width 1243 height 603
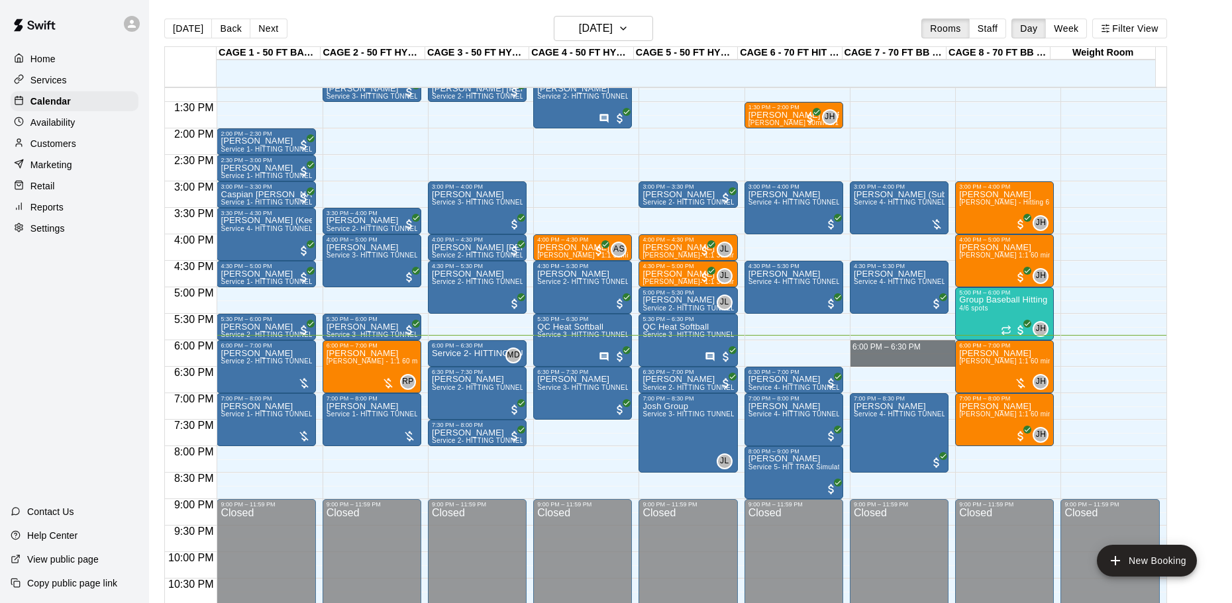
drag, startPoint x: 850, startPoint y: 343, endPoint x: 874, endPoint y: 364, distance: 31.9
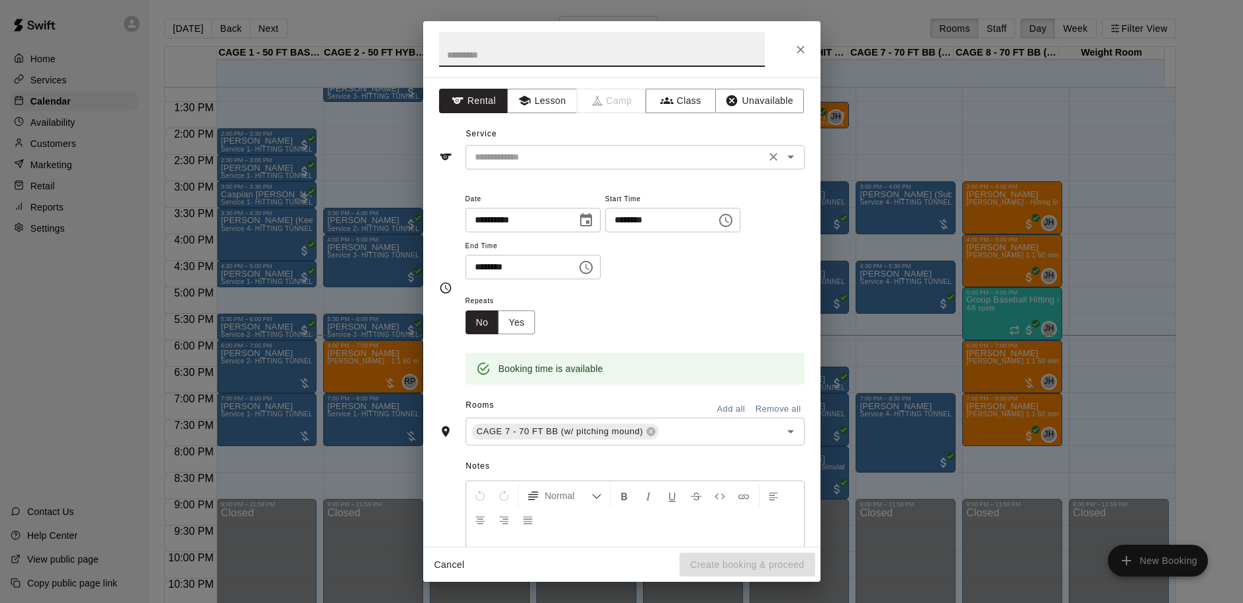
click at [505, 158] on input "text" at bounding box center [616, 157] width 292 height 17
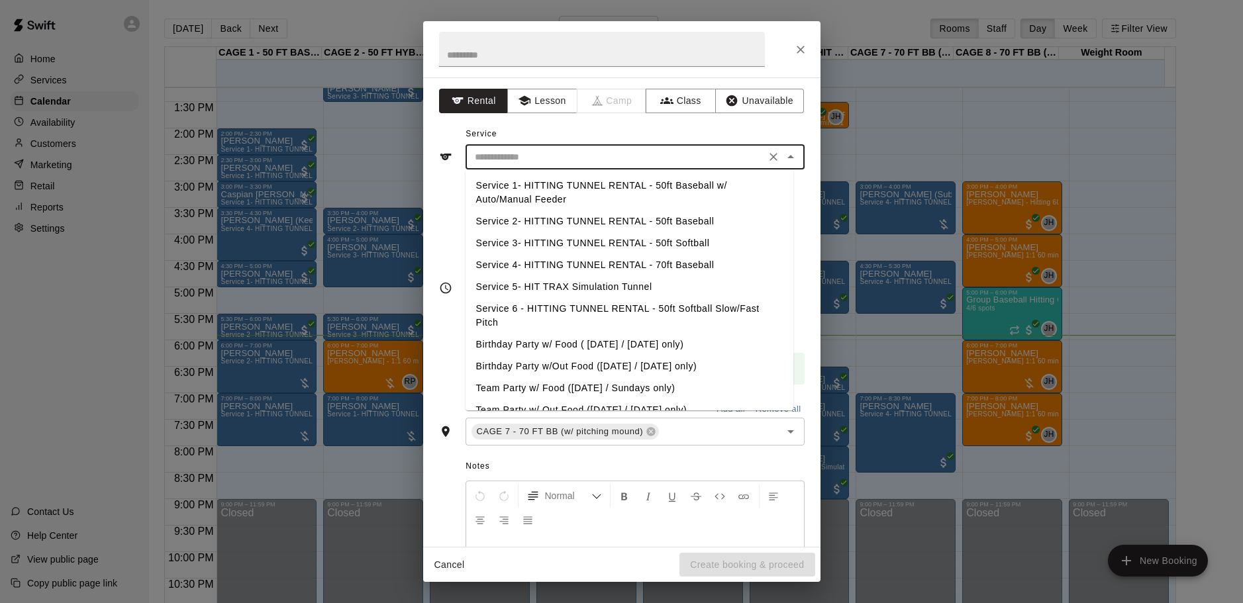
click at [615, 254] on ul "Service 1- HITTING TUNNEL RENTAL - 50ft Baseball w/ Auto/Manual Feeder Service …" at bounding box center [630, 290] width 328 height 241
click at [614, 263] on li "Service 4- HITTING TUNNEL RENTAL - 70ft Baseball" at bounding box center [630, 265] width 328 height 22
type input "**********"
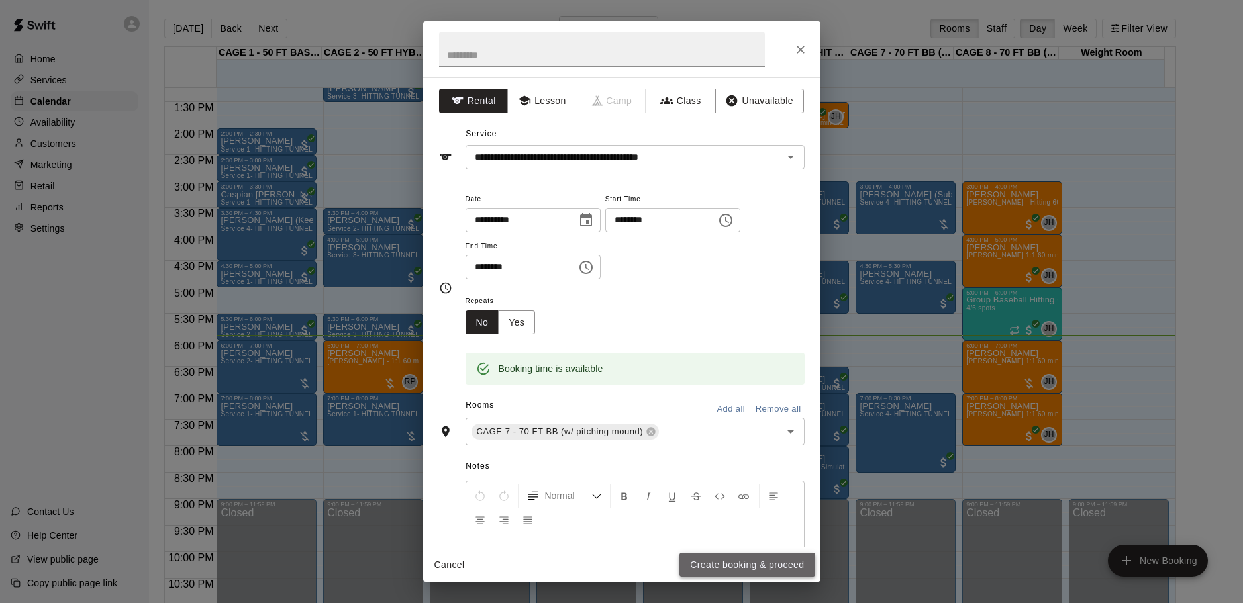
click at [713, 559] on button "Create booking & proceed" at bounding box center [746, 565] width 135 height 25
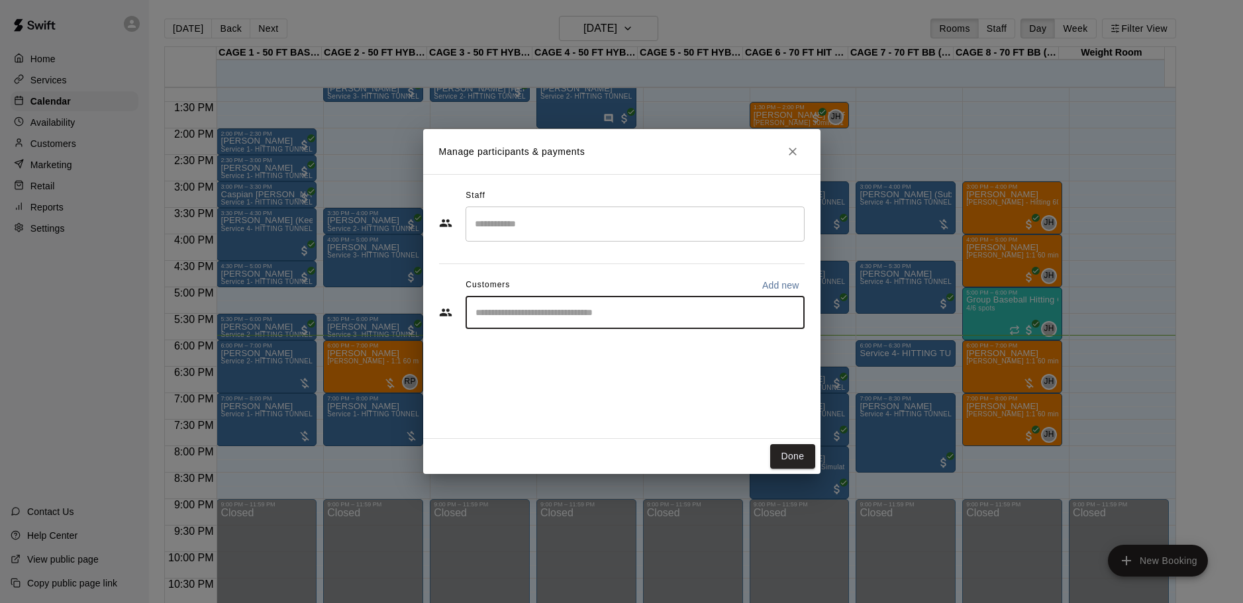
click at [559, 316] on input "Start typing to search customers..." at bounding box center [634, 312] width 327 height 13
type input "****"
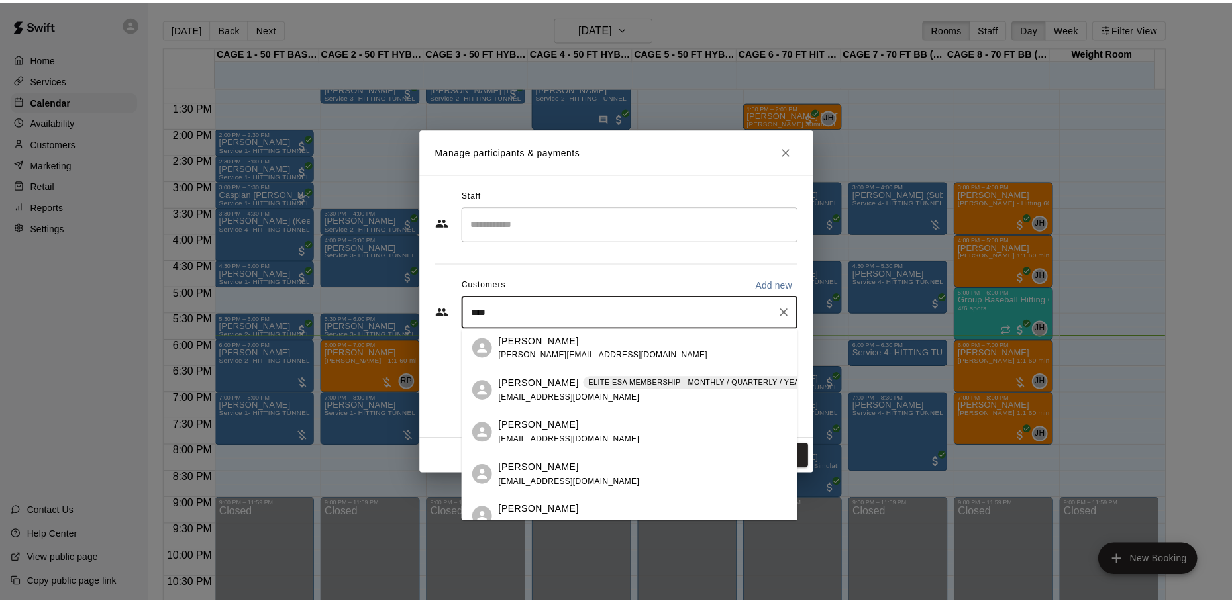
scroll to position [596, 0]
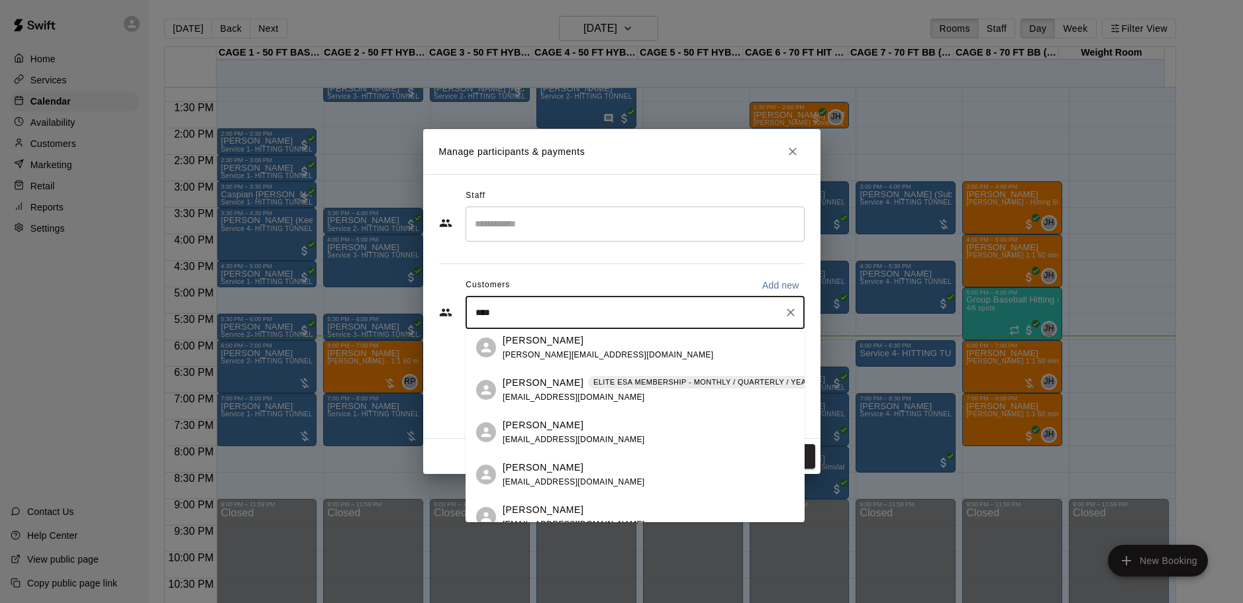
click at [583, 429] on div "Justin Paule" at bounding box center [574, 426] width 142 height 14
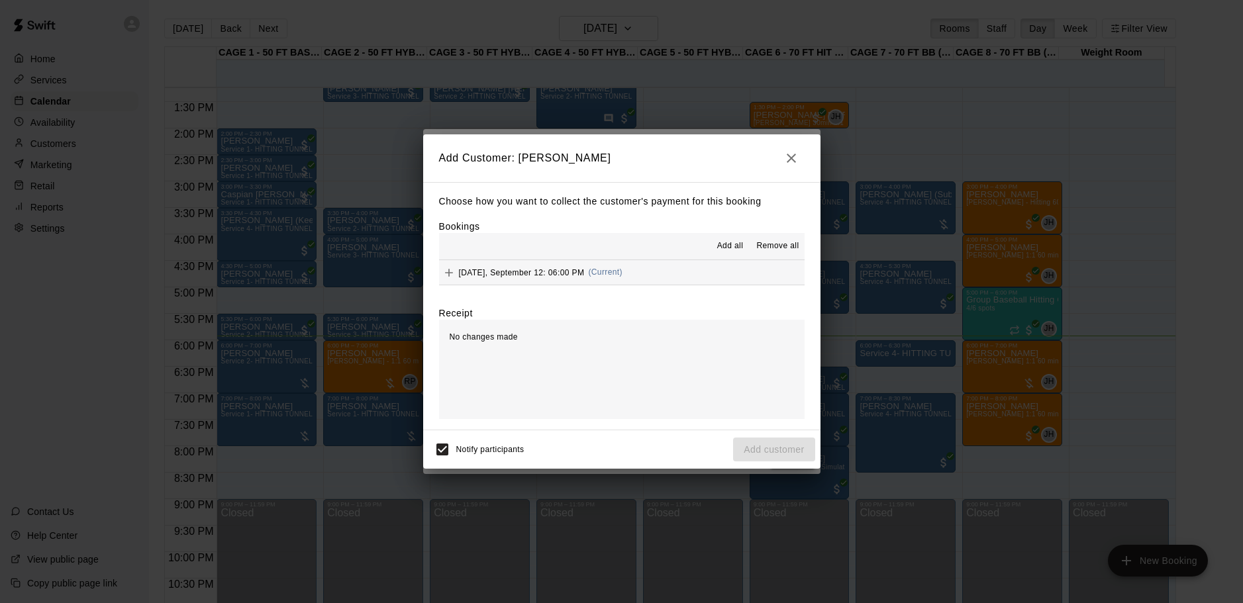
click at [727, 246] on span "Add all" at bounding box center [730, 246] width 26 height 13
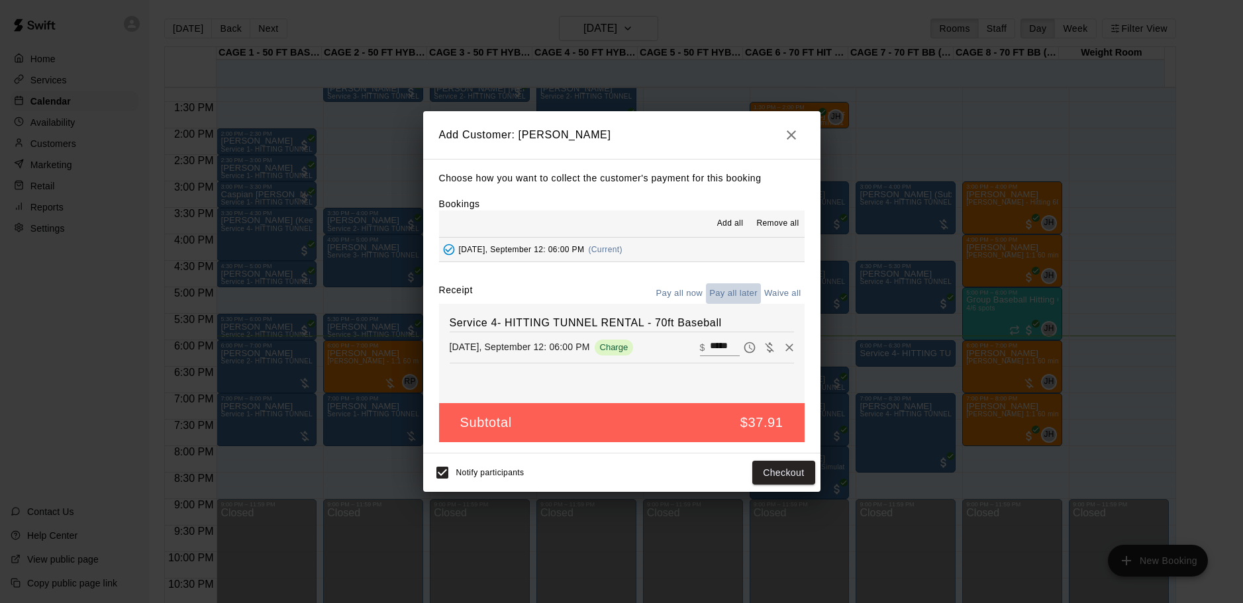
click at [730, 289] on button "Pay all later" at bounding box center [733, 293] width 55 height 21
click at [779, 473] on button "Add customer" at bounding box center [773, 473] width 81 height 25
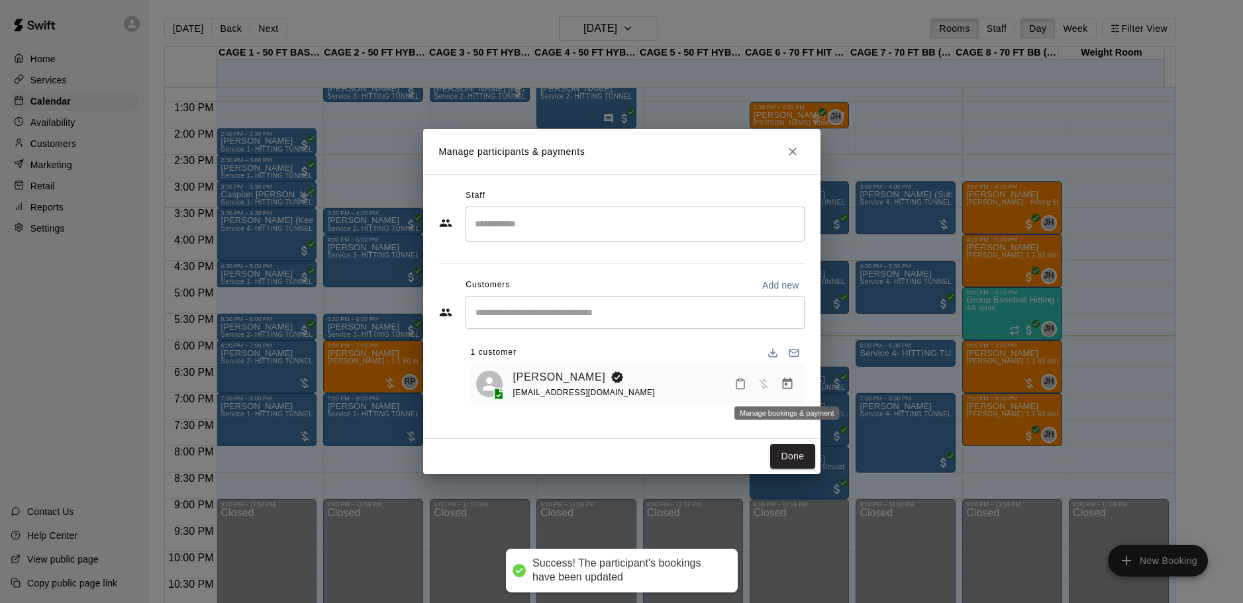
click at [794, 383] on button "Manage bookings & payment" at bounding box center [787, 384] width 24 height 24
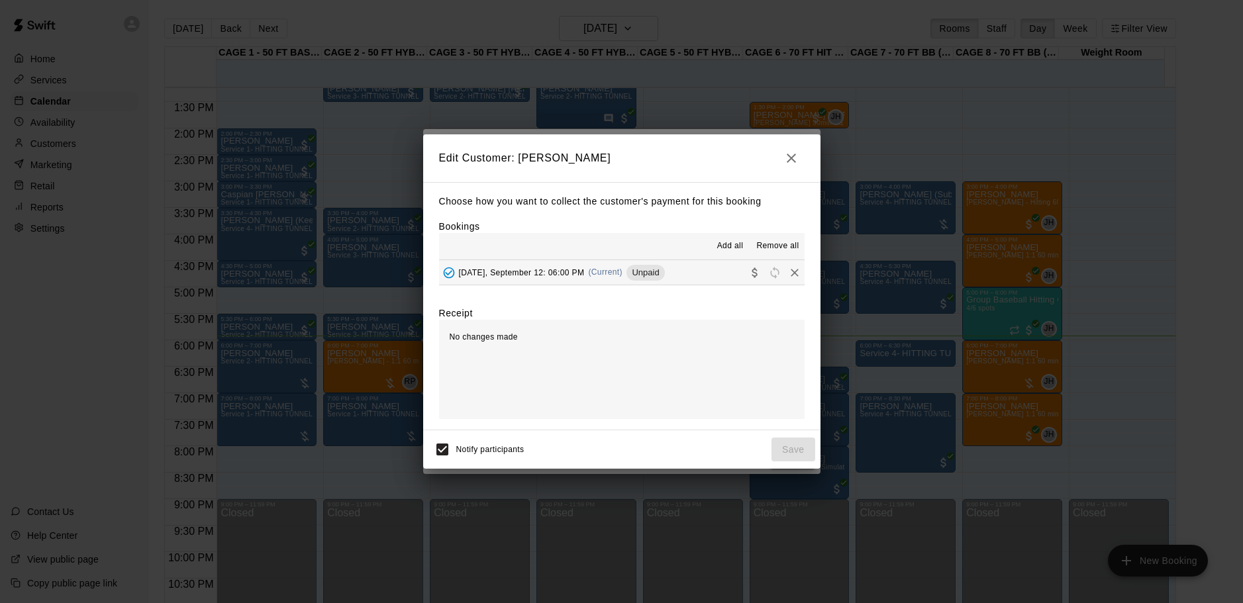
click at [801, 146] on h2 "Edit Customer: Justin Paule" at bounding box center [621, 158] width 397 height 48
drag, startPoint x: 801, startPoint y: 148, endPoint x: 799, endPoint y: 156, distance: 8.1
click at [800, 152] on button "button" at bounding box center [791, 158] width 26 height 26
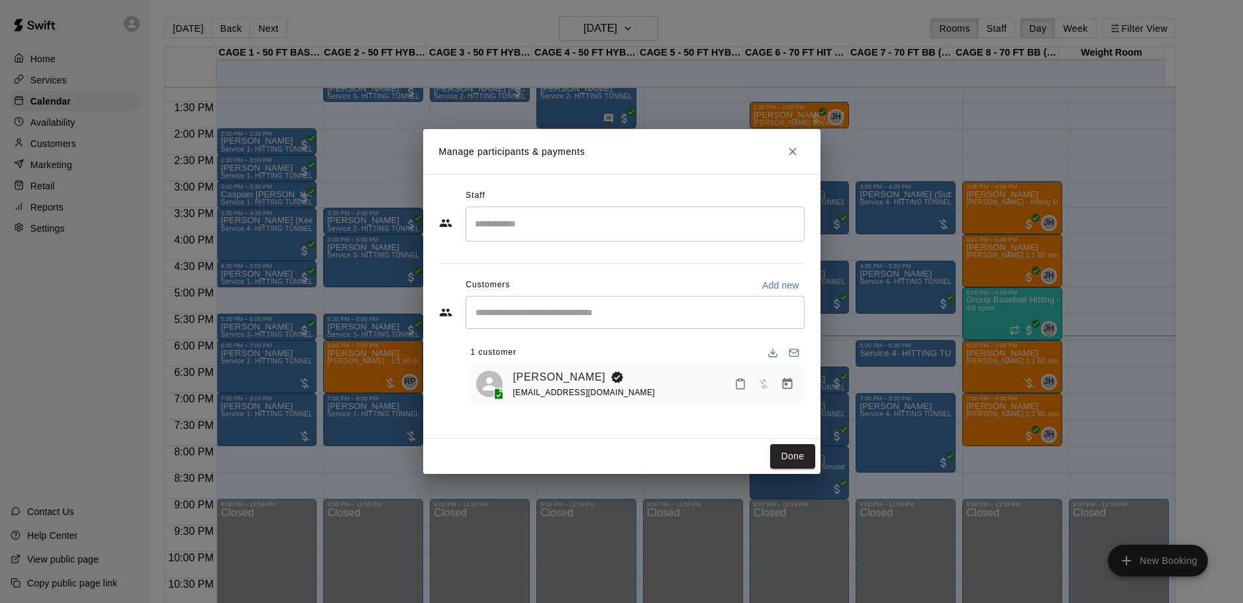
drag, startPoint x: 89, startPoint y: 197, endPoint x: 89, endPoint y: 164, distance: 33.1
click at [92, 197] on div "Manage participants & payments Staff ​ Customers Add new ​ 1 customer Justin Pa…" at bounding box center [621, 301] width 1243 height 603
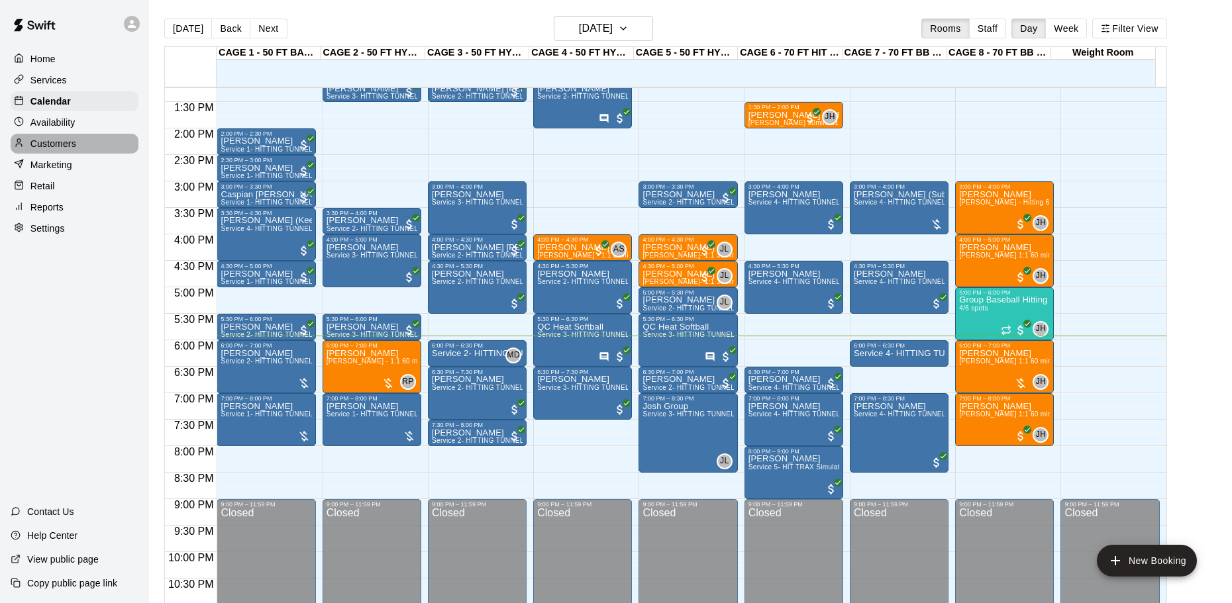
click at [81, 145] on div "Customers" at bounding box center [75, 144] width 128 height 20
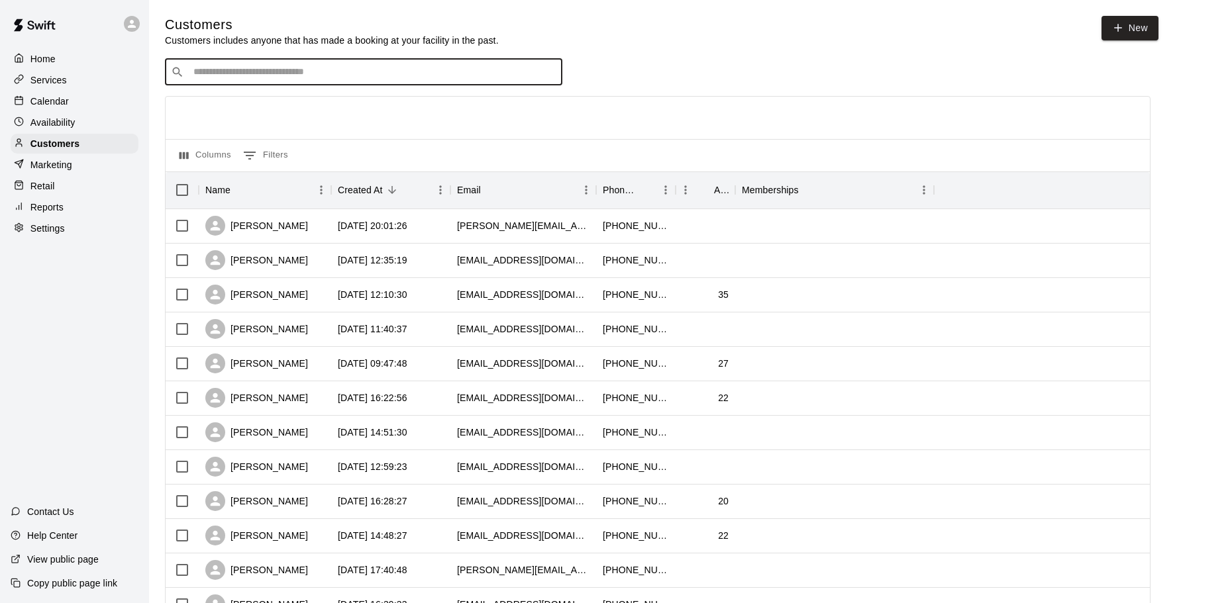
drag, startPoint x: 301, startPoint y: 68, endPoint x: 300, endPoint y: 84, distance: 15.9
click at [300, 84] on div "​ ​" at bounding box center [363, 72] width 397 height 26
type input "*"
type input "**********"
click at [349, 100] on div "Justin Paule justinpaule480@gmail.com" at bounding box center [377, 109] width 350 height 28
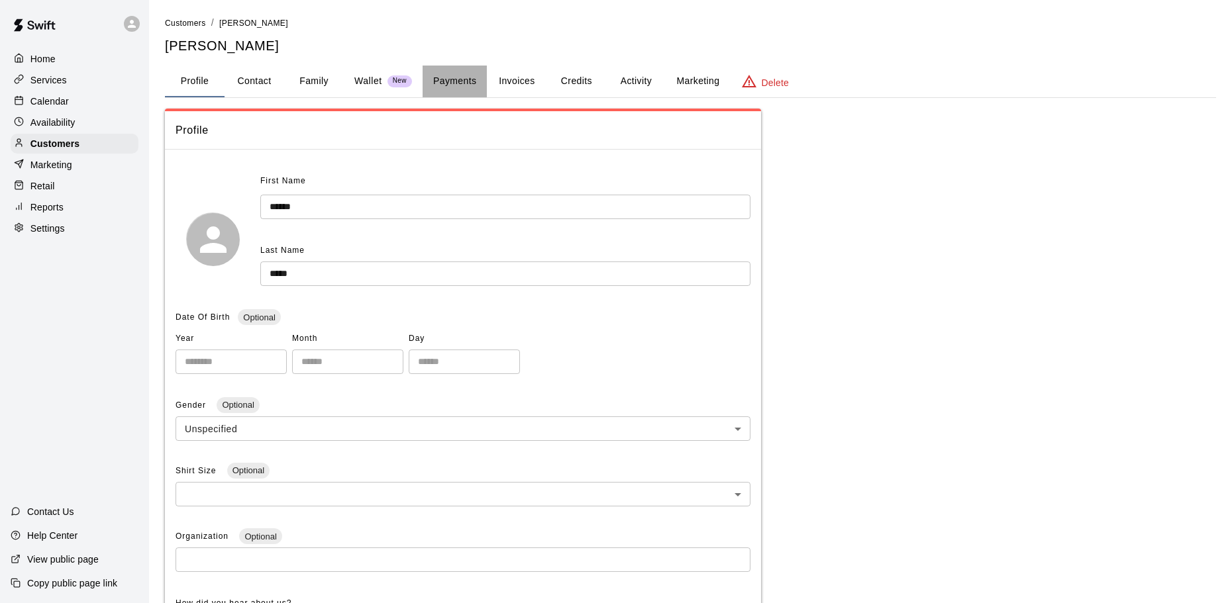
click at [450, 81] on button "Payments" at bounding box center [454, 82] width 64 height 32
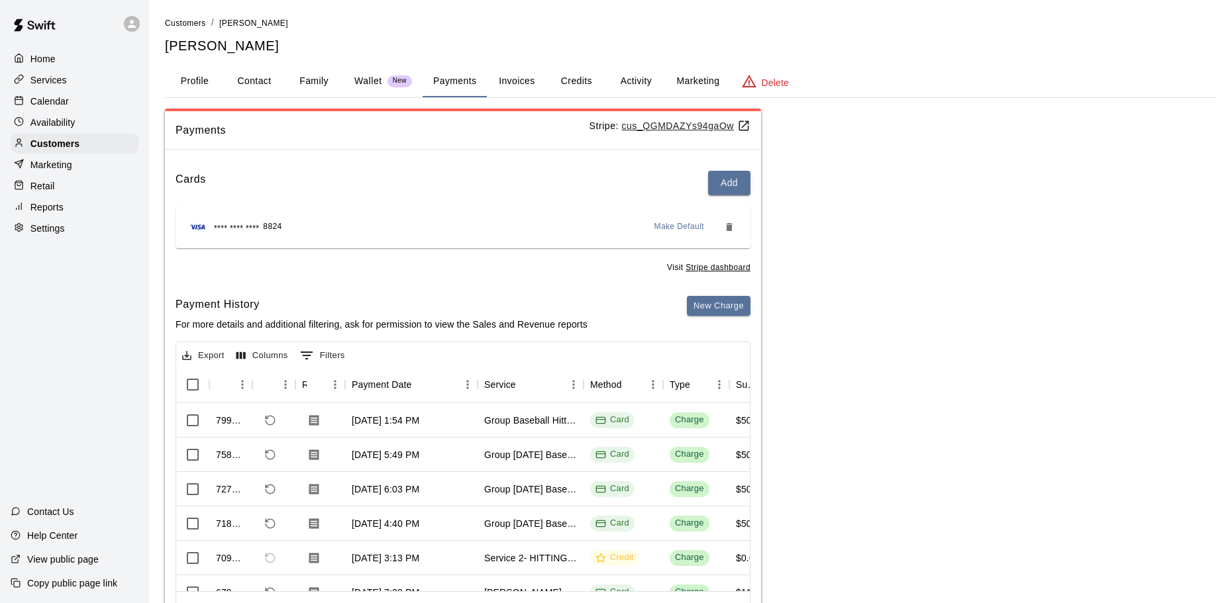
click at [526, 81] on button "Invoices" at bounding box center [517, 82] width 60 height 32
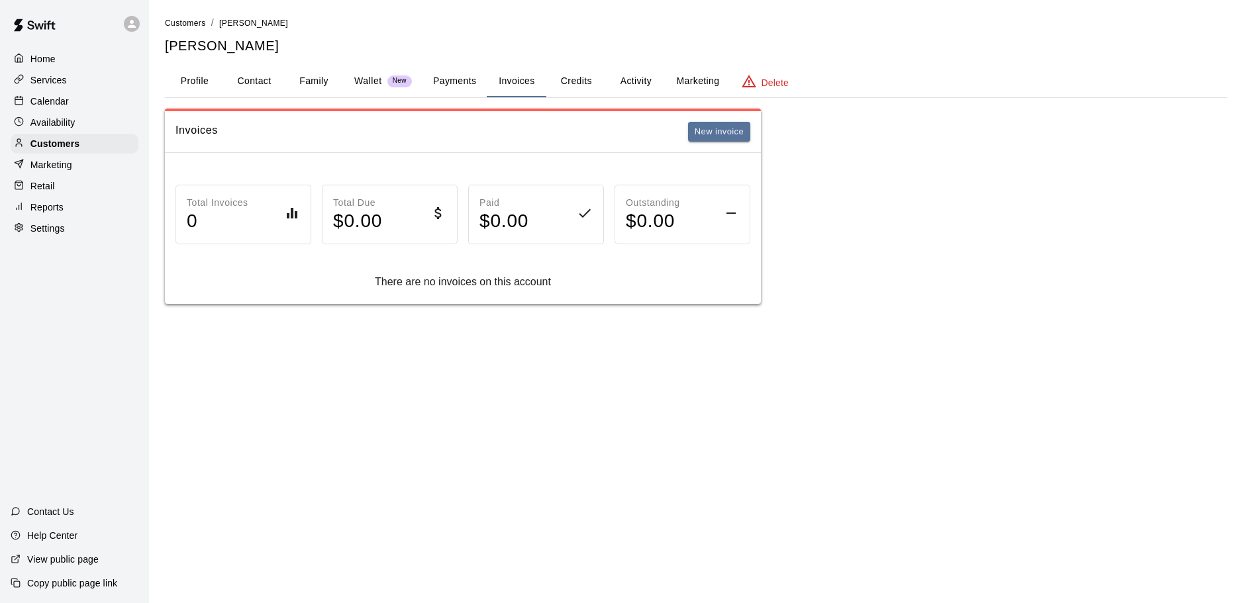
click at [627, 82] on button "Activity" at bounding box center [636, 82] width 60 height 32
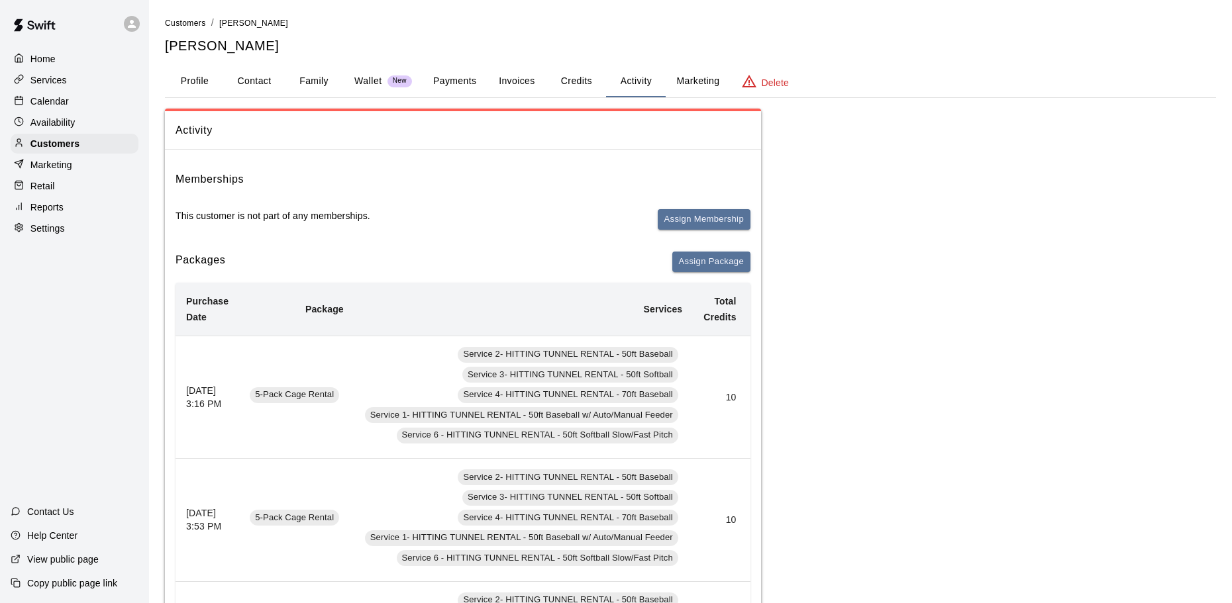
click at [255, 82] on button "Contact" at bounding box center [254, 82] width 60 height 32
select select "**"
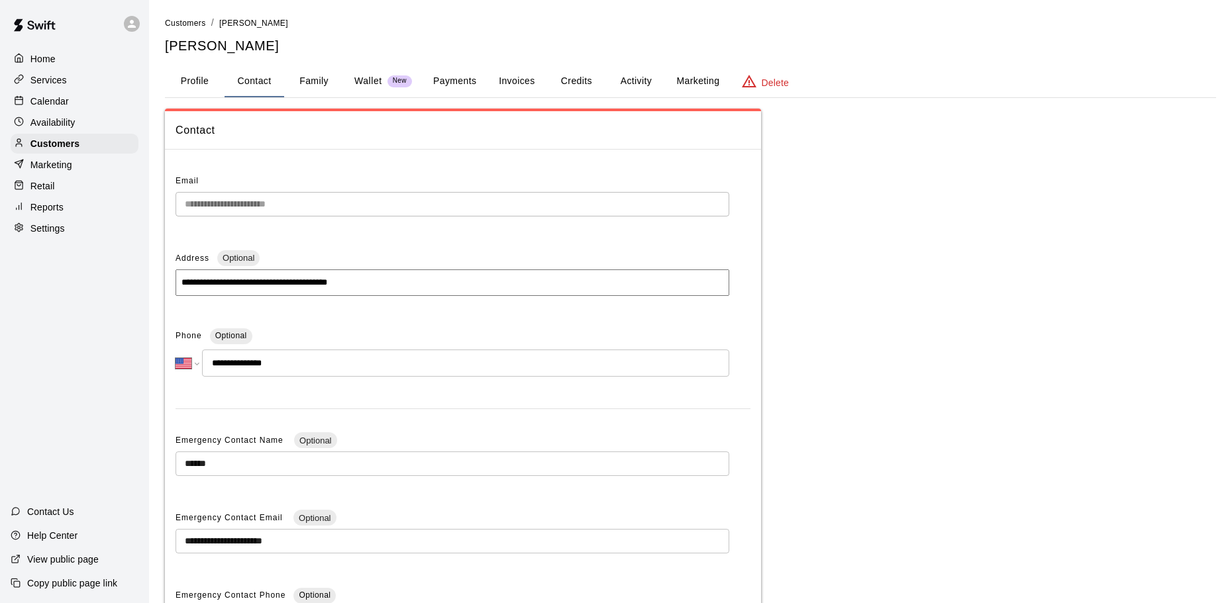
click at [185, 85] on button "Profile" at bounding box center [195, 82] width 60 height 32
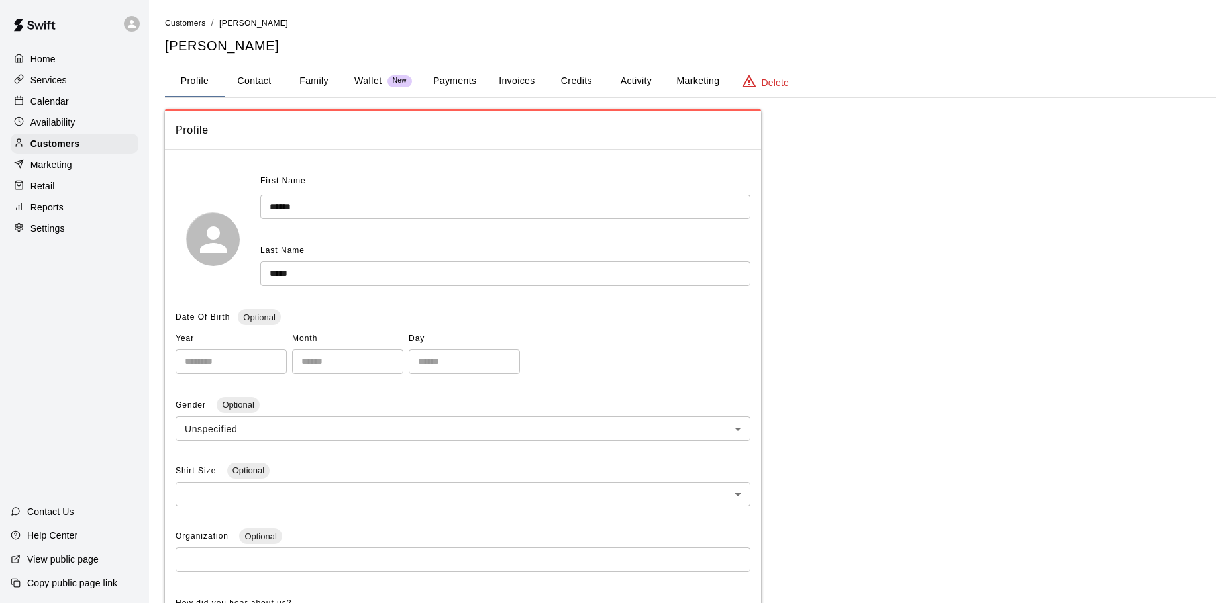
click at [317, 81] on button "Family" at bounding box center [314, 82] width 60 height 32
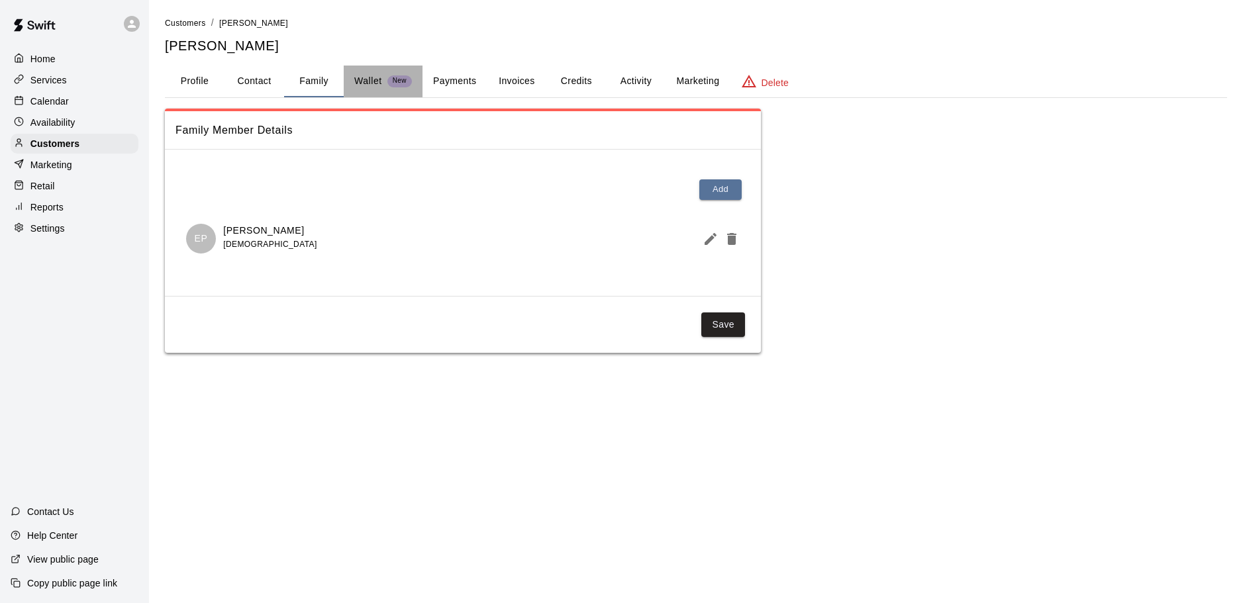
click at [381, 75] on p "Wallet" at bounding box center [368, 81] width 28 height 14
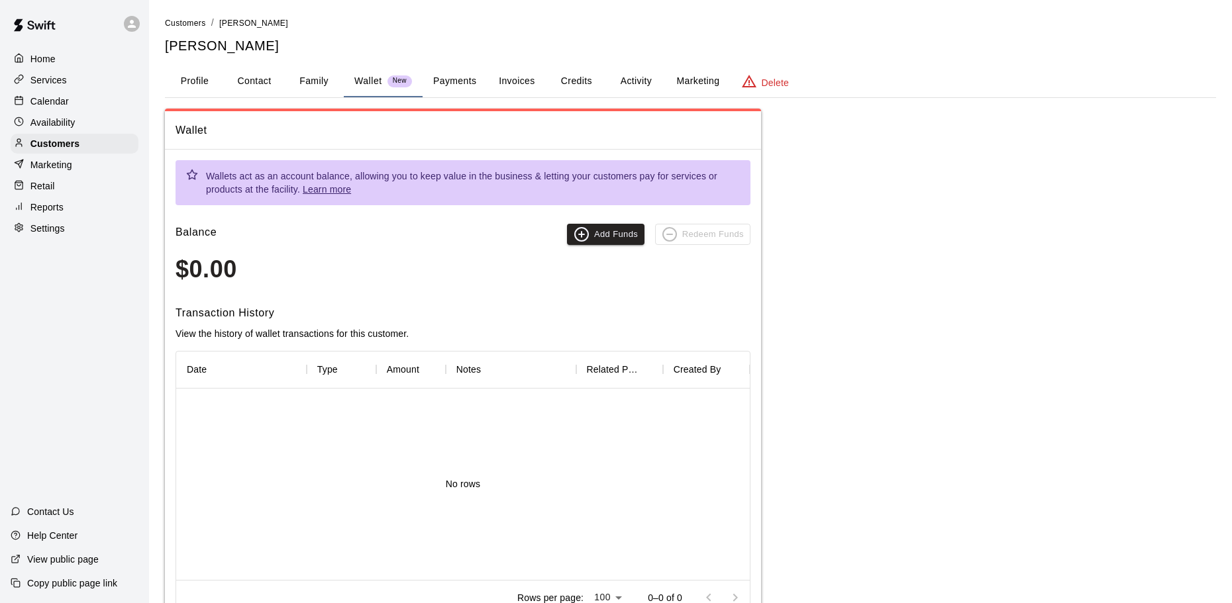
click at [444, 72] on button "Payments" at bounding box center [454, 82] width 64 height 32
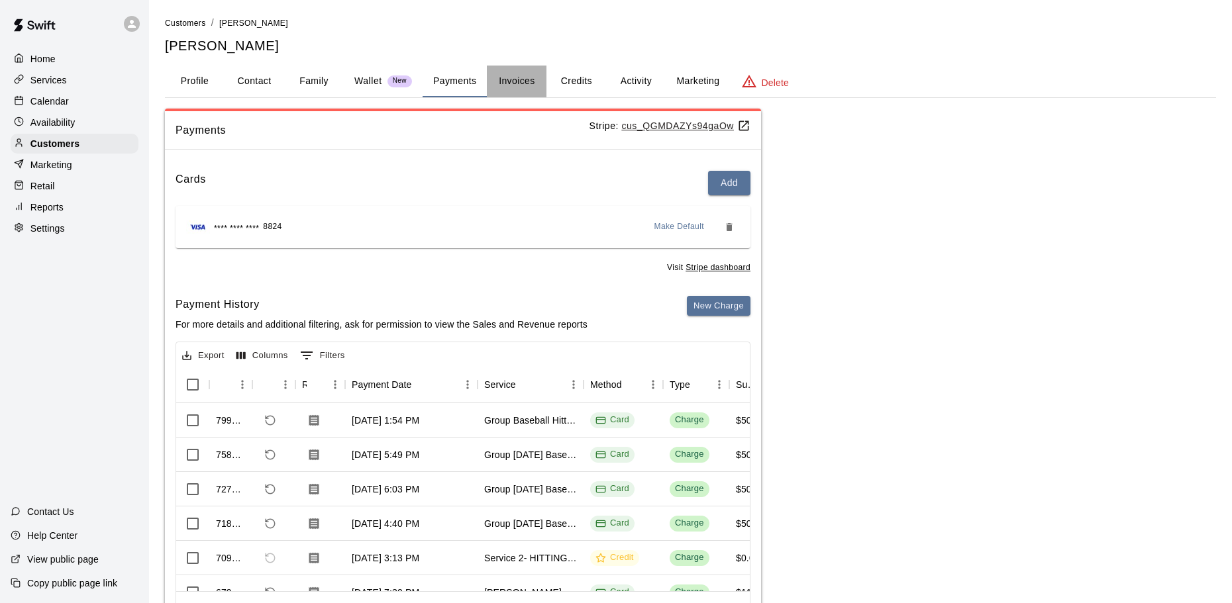
click at [520, 87] on button "Invoices" at bounding box center [517, 82] width 60 height 32
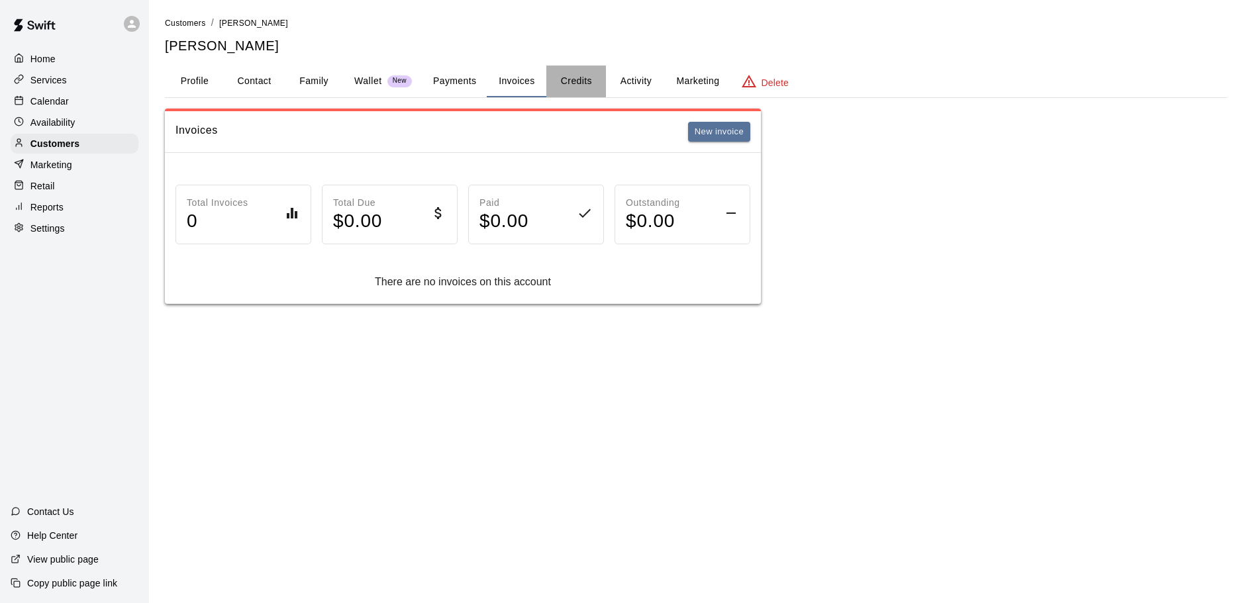
click at [570, 79] on button "Credits" at bounding box center [576, 82] width 60 height 32
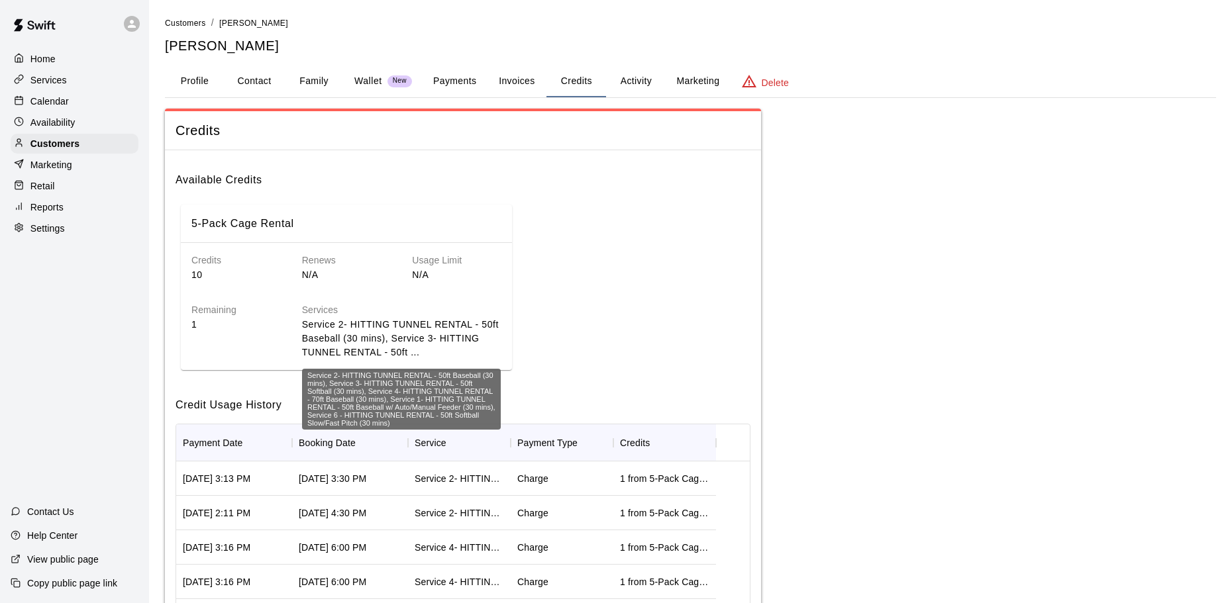
click at [475, 342] on p "Service 2- HITTING TUNNEL RENTAL - 50ft Baseball (30 mins), Service 3- HITTING …" at bounding box center [401, 339] width 199 height 42
click at [449, 337] on p "Service 2- HITTING TUNNEL RENTAL - 50ft Baseball (30 mins), Service 3- HITTING …" at bounding box center [401, 339] width 199 height 42
click at [420, 334] on p "Service 2- HITTING TUNNEL RENTAL - 50ft Baseball (30 mins), Service 3- HITTING …" at bounding box center [401, 339] width 199 height 42
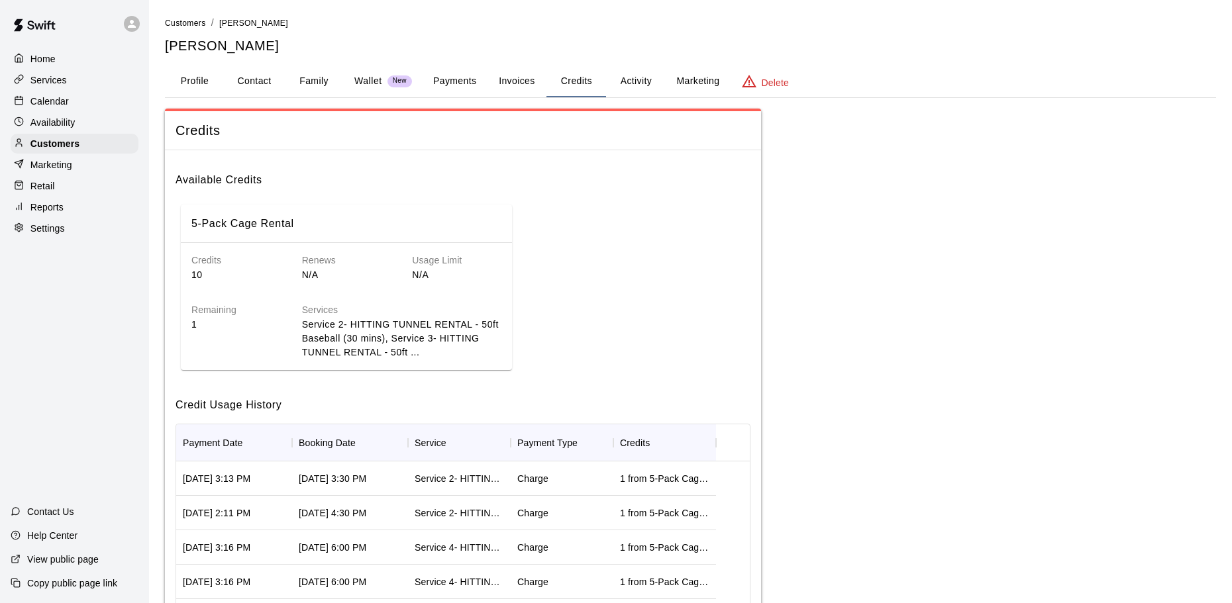
click at [197, 77] on button "Profile" at bounding box center [195, 82] width 60 height 32
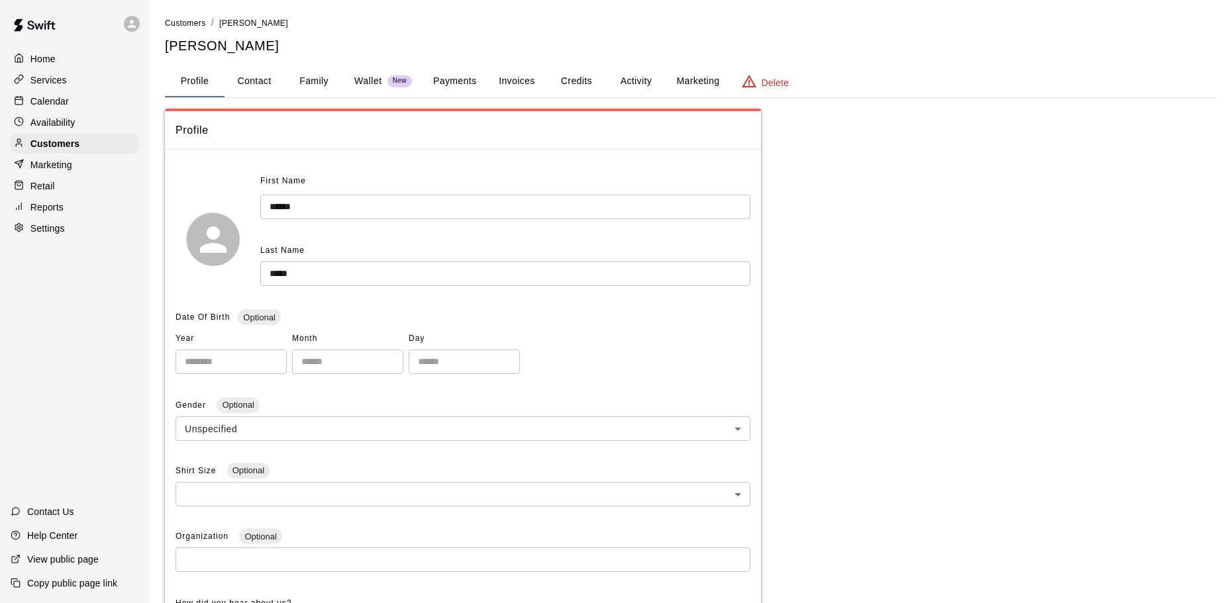
click at [70, 58] on div "Home" at bounding box center [75, 59] width 128 height 20
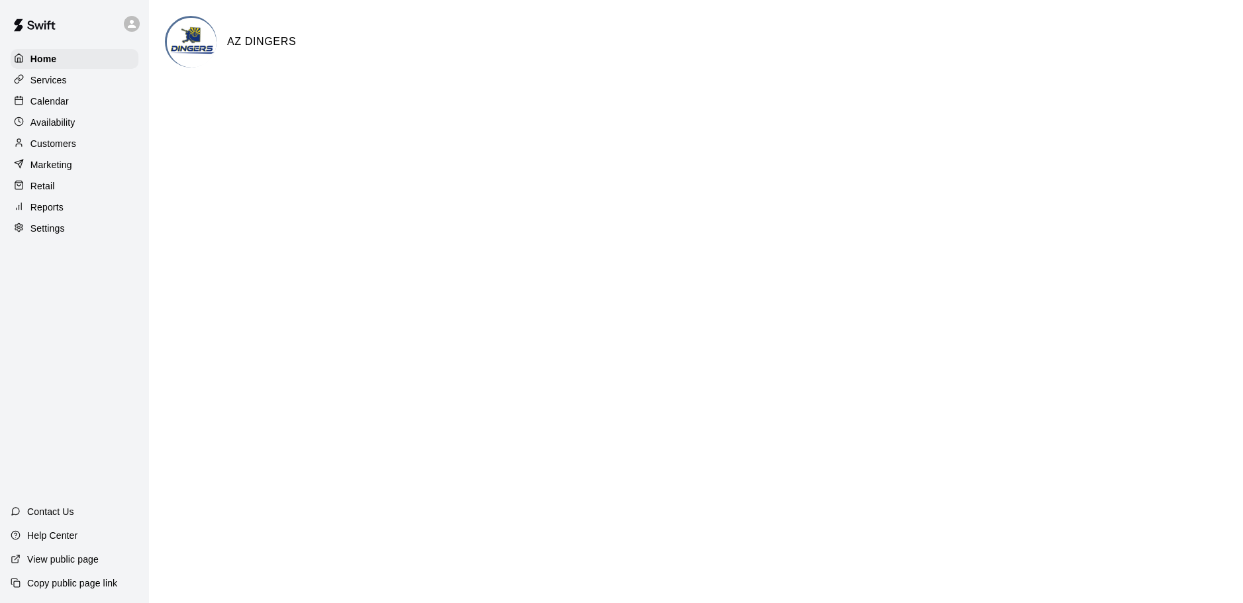
click at [66, 101] on p "Calendar" at bounding box center [49, 101] width 38 height 13
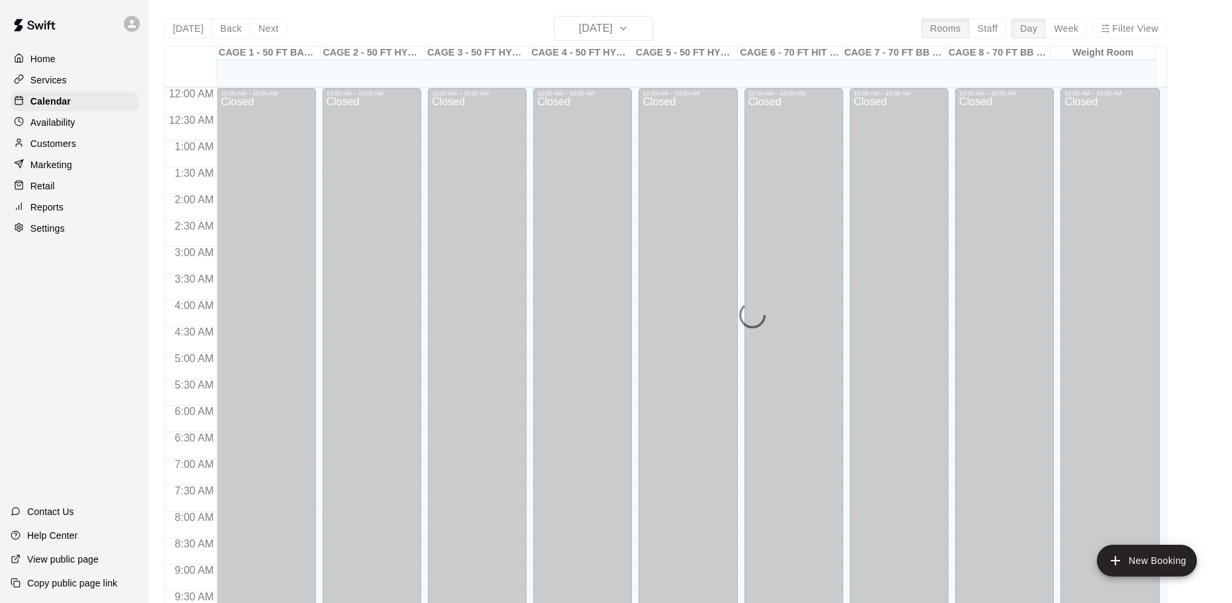
scroll to position [701, 0]
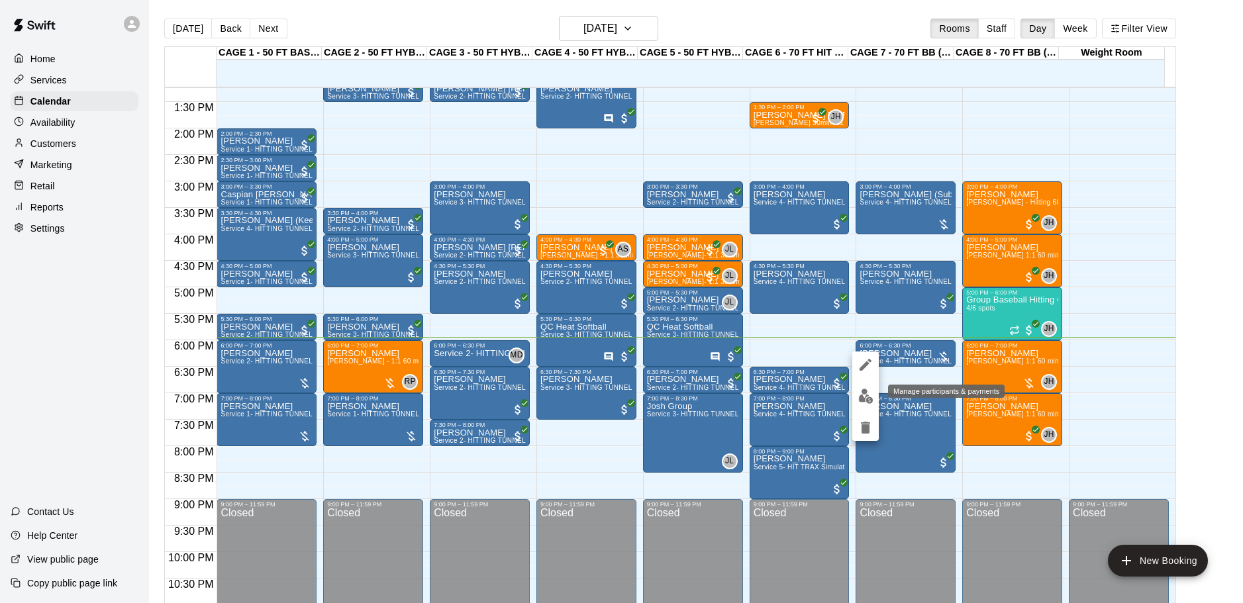
click at [862, 396] on img "edit" at bounding box center [865, 396] width 15 height 15
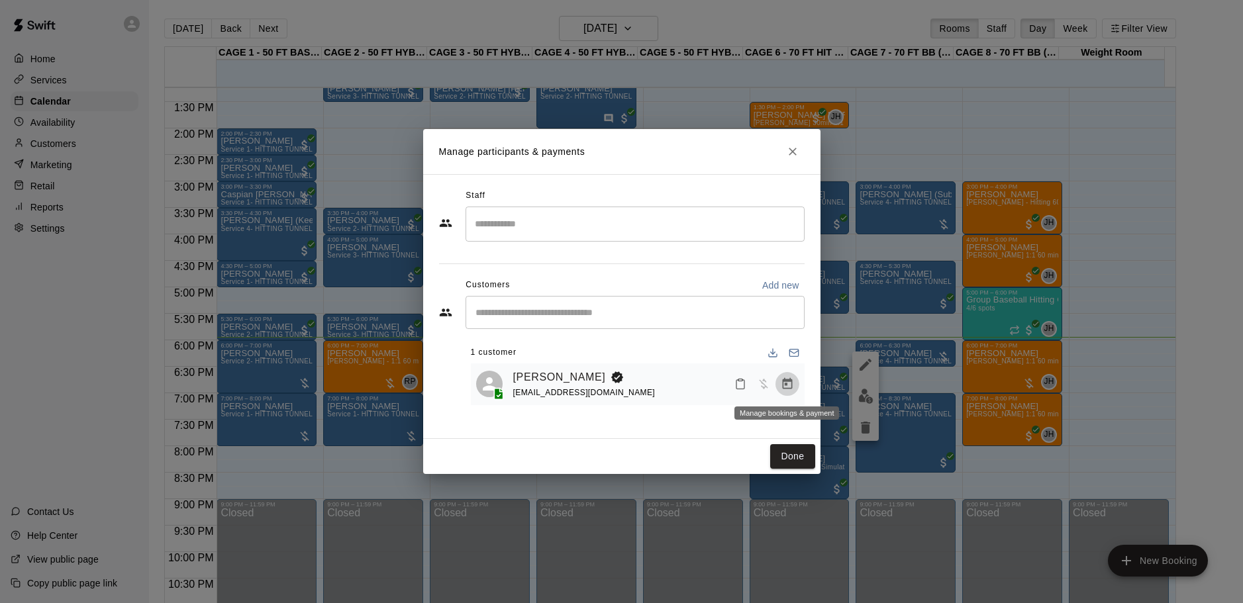
click at [786, 387] on icon "Manage bookings & payment" at bounding box center [787, 383] width 13 height 13
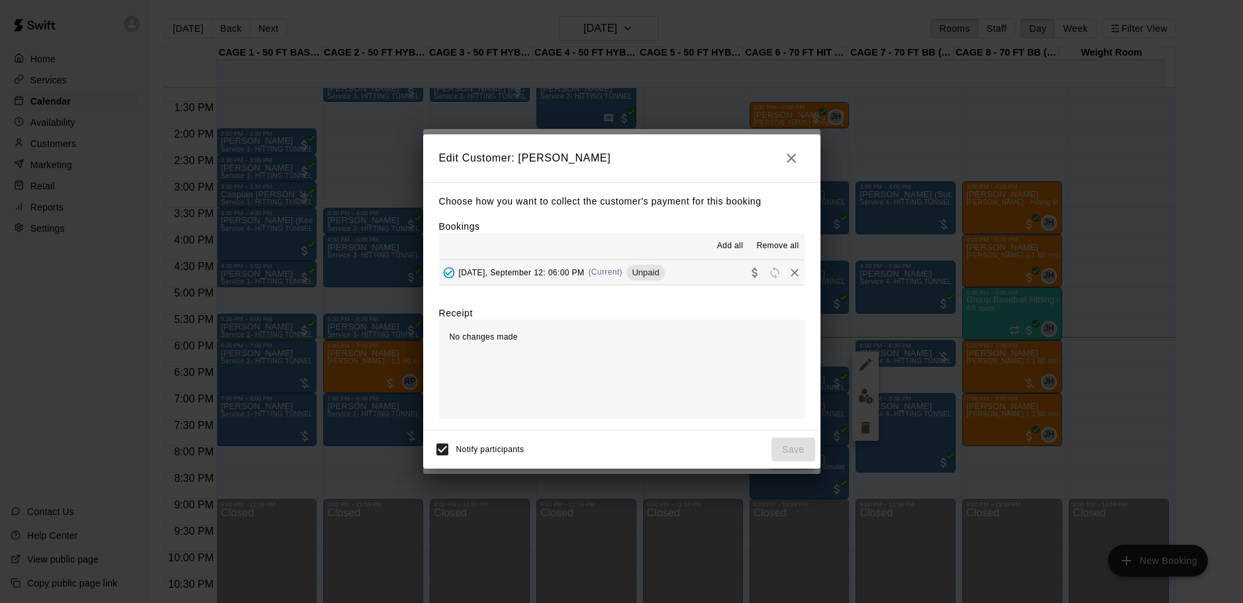
click at [631, 287] on div "Choose how you want to collect the customer's payment for this booking Bookings…" at bounding box center [621, 306] width 397 height 248
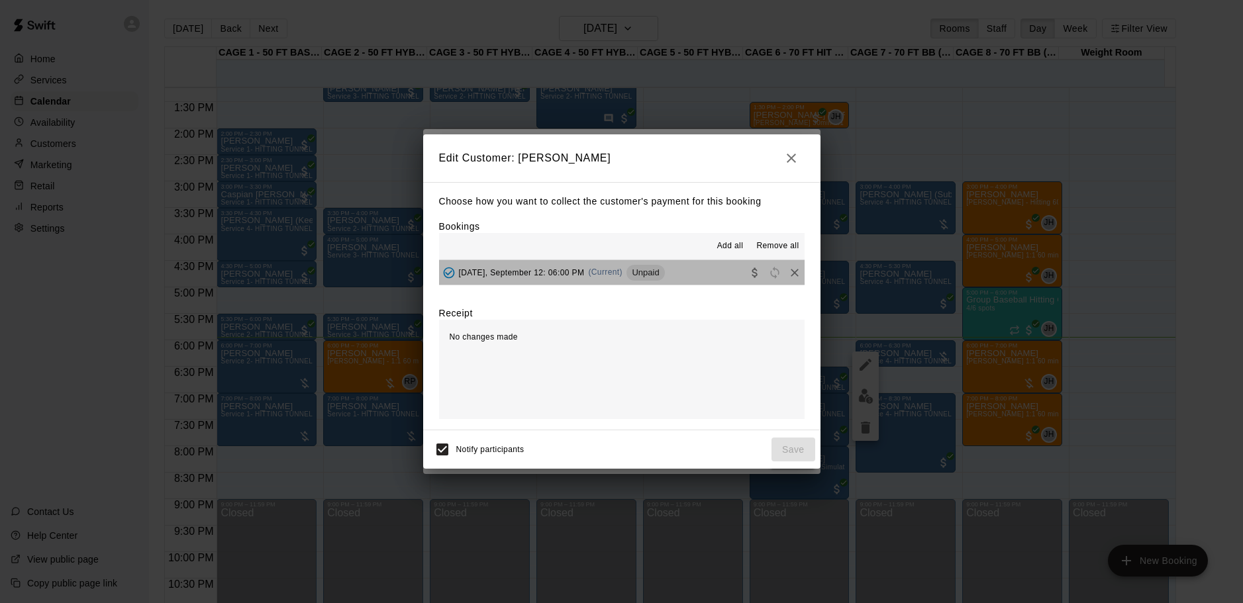
click at [643, 272] on span "Unpaid" at bounding box center [645, 273] width 38 height 10
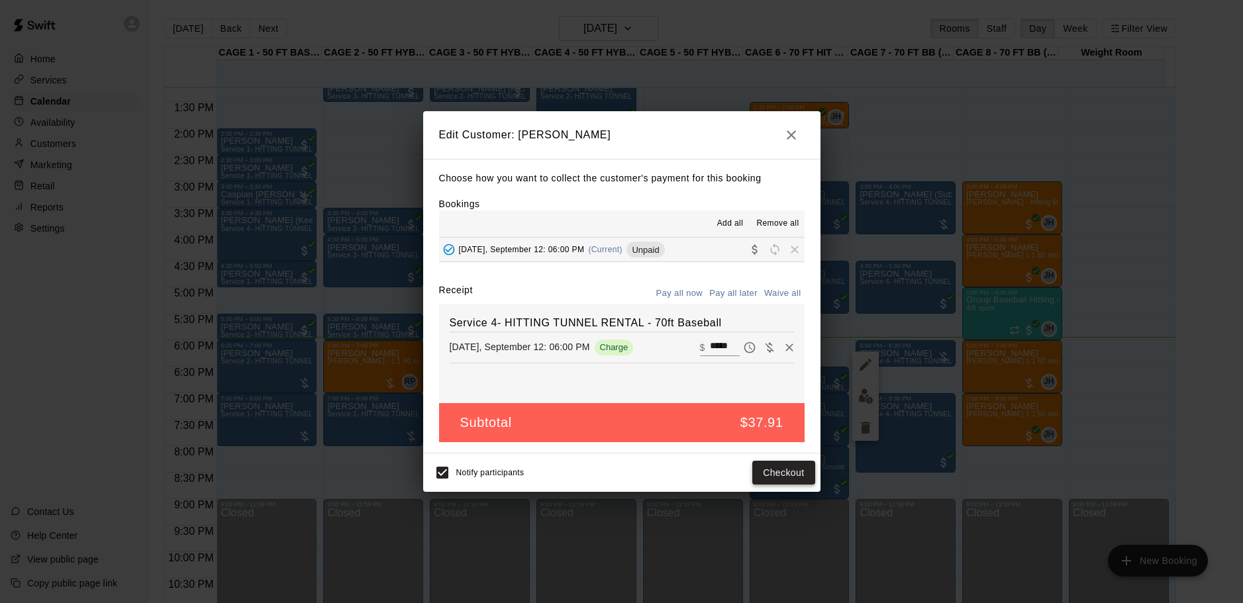
click at [795, 472] on button "Checkout" at bounding box center [783, 473] width 62 height 25
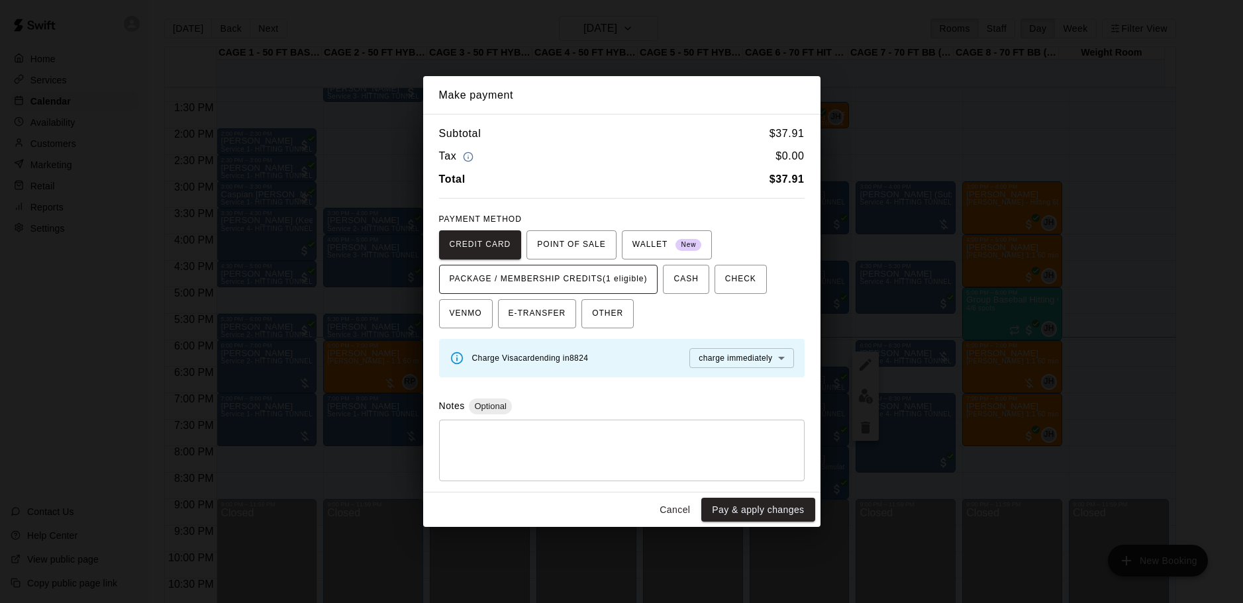
click at [571, 281] on span "PACKAGE / MEMBERSHIP CREDITS (1 eligible)" at bounding box center [549, 279] width 198 height 21
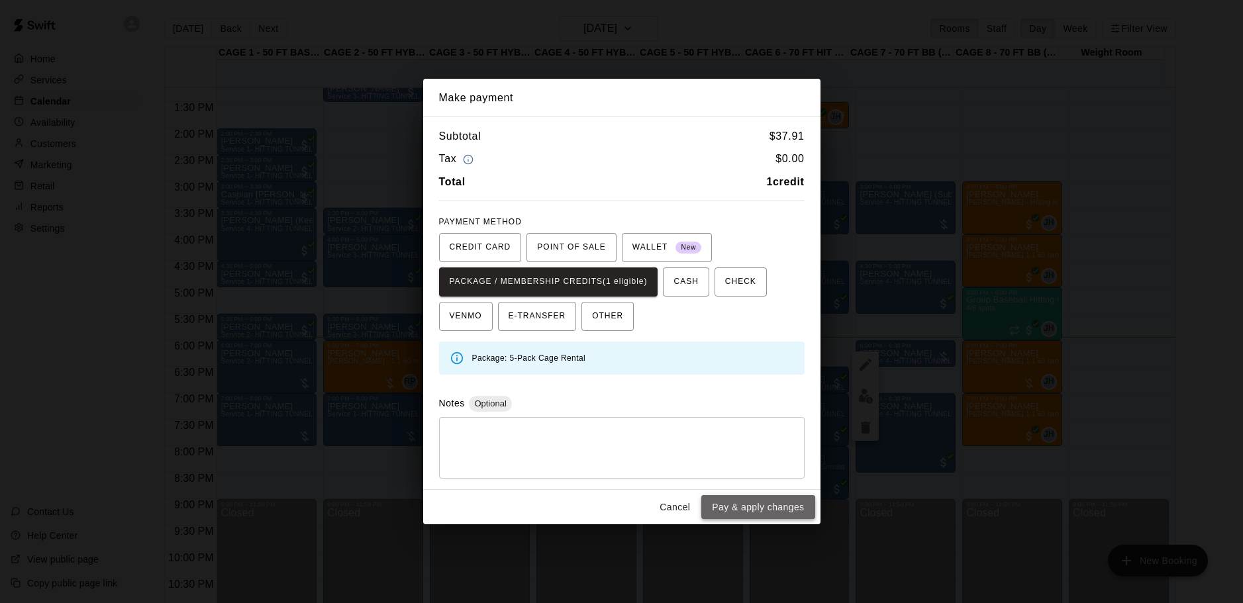
click at [768, 504] on button "Pay & apply changes" at bounding box center [757, 507] width 113 height 25
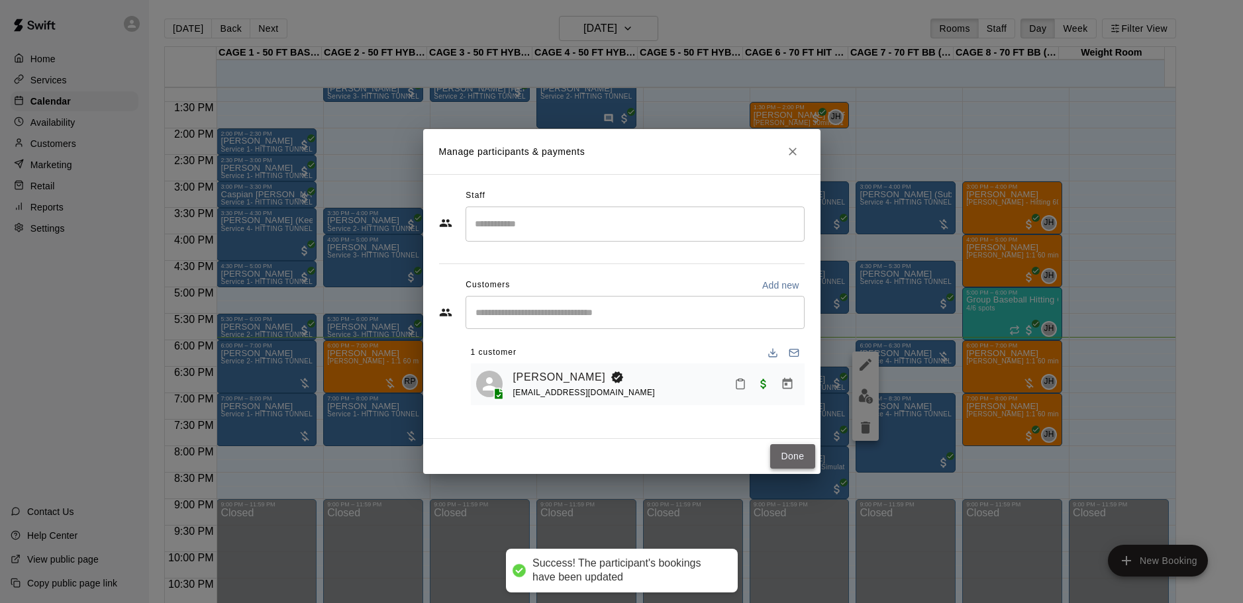
click at [797, 457] on button "Done" at bounding box center [792, 456] width 44 height 25
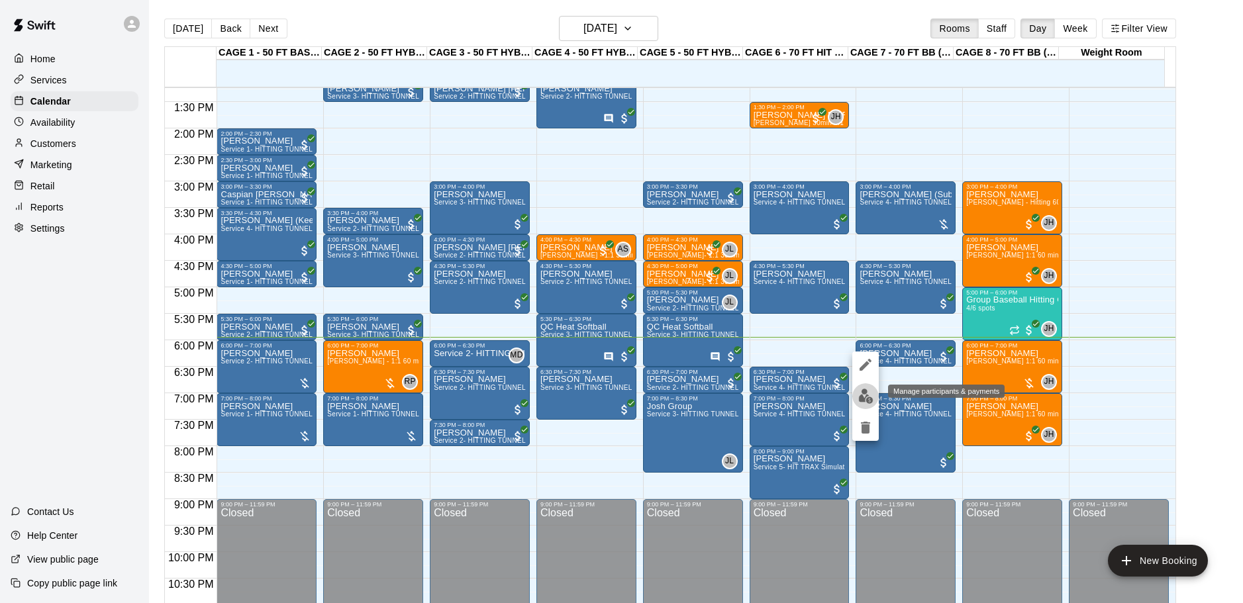
click at [865, 396] on img "edit" at bounding box center [865, 396] width 15 height 15
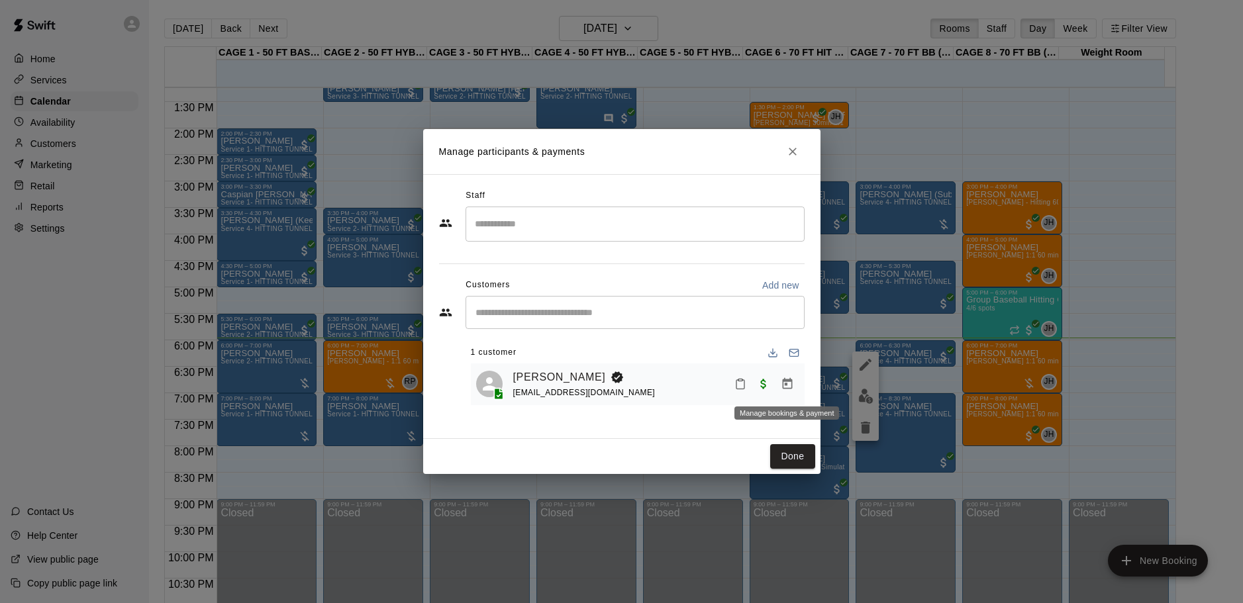
click at [791, 386] on icon "Manage bookings & payment" at bounding box center [787, 383] width 13 height 13
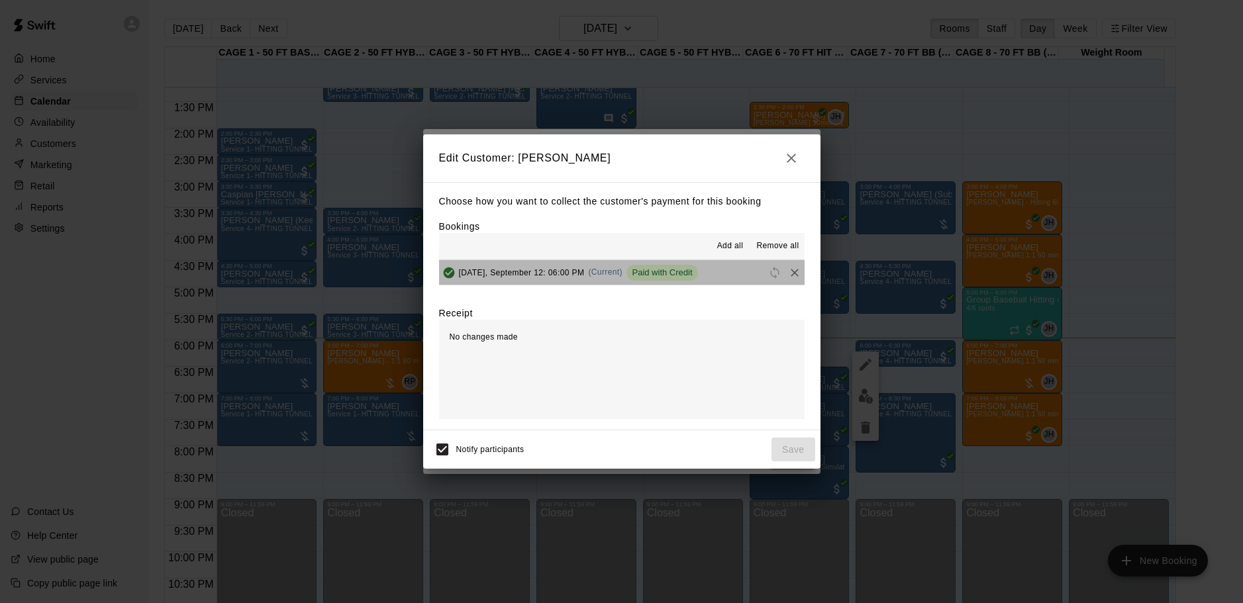
click at [673, 268] on span "Paid with Credit" at bounding box center [661, 273] width 71 height 10
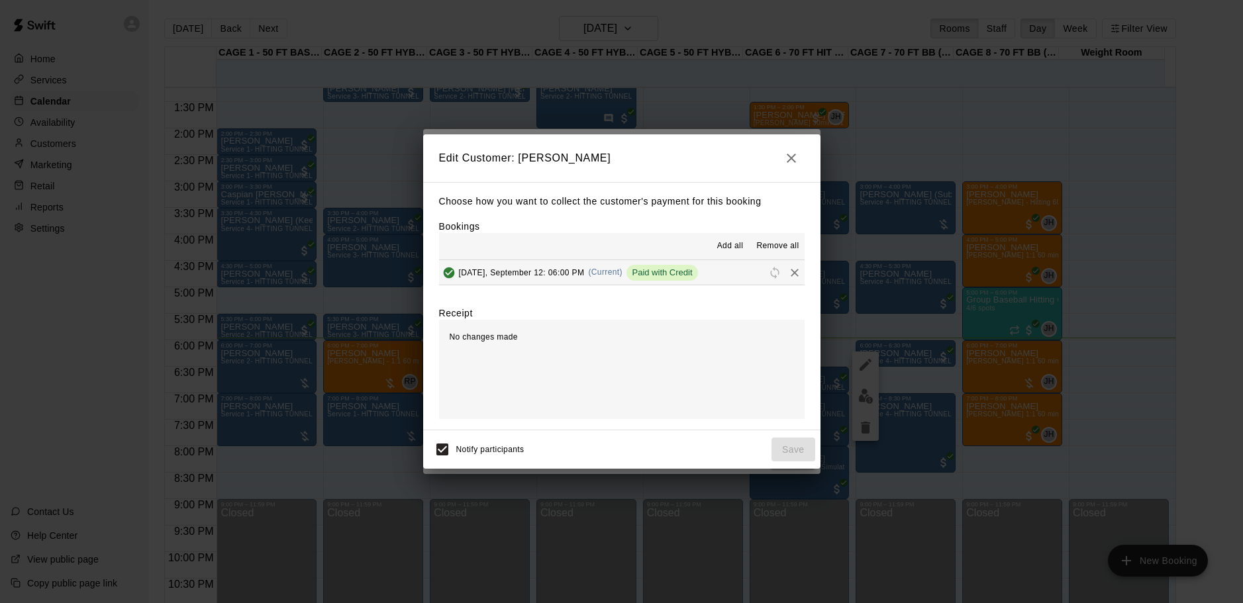
click at [676, 317] on div "Receipt" at bounding box center [622, 313] width 366 height 13
click at [793, 157] on icon "button" at bounding box center [791, 158] width 16 height 16
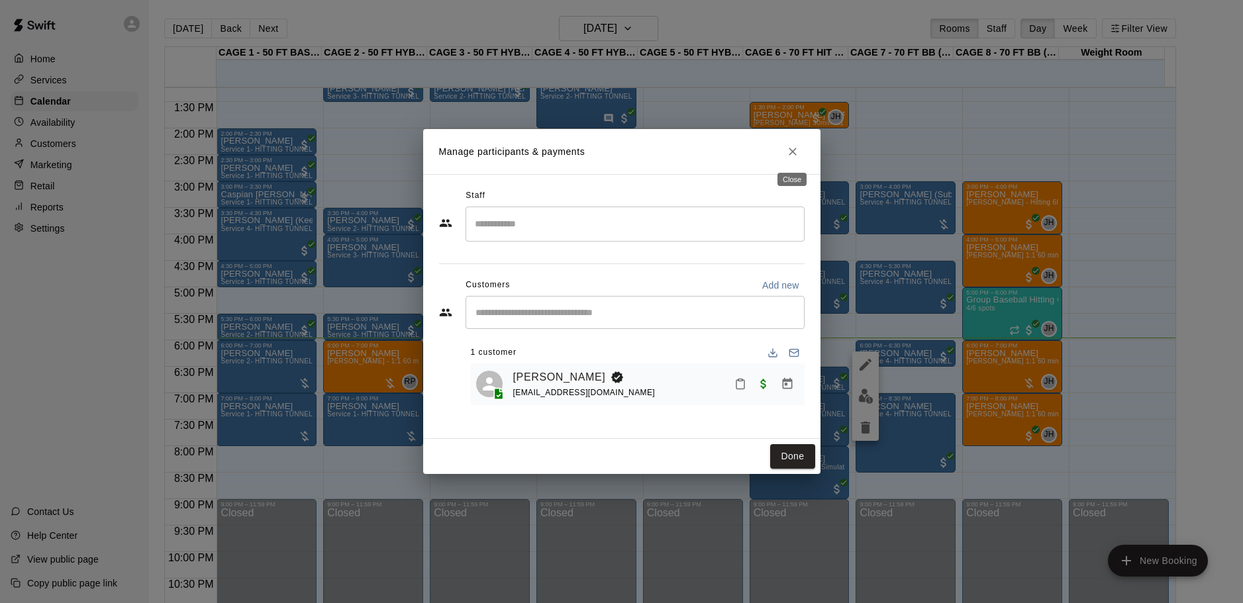
click at [789, 150] on icon "Close" at bounding box center [792, 151] width 13 height 13
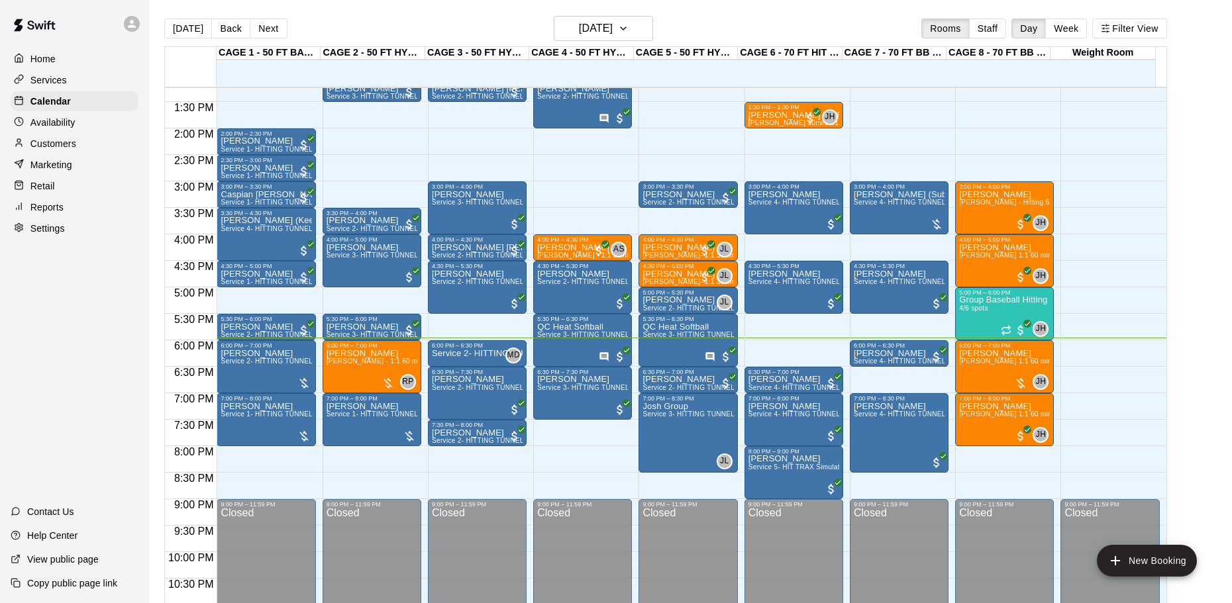
click at [78, 143] on div "Customers" at bounding box center [75, 144] width 128 height 20
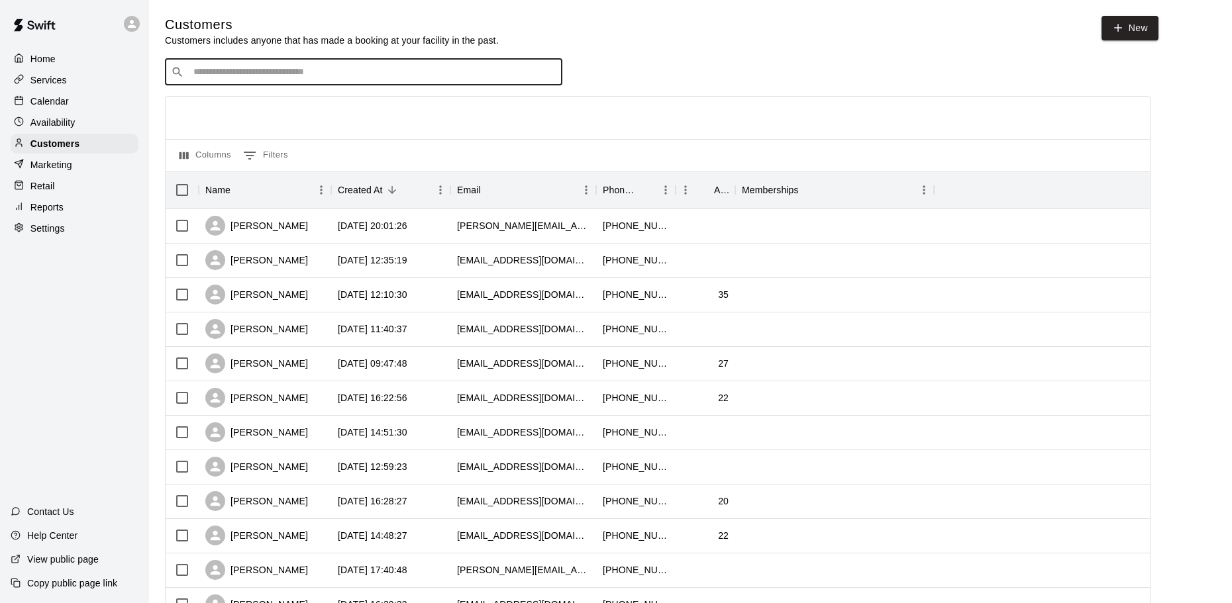
click at [342, 70] on input "Search customers by name or email" at bounding box center [372, 72] width 367 height 13
type input "**********"
click at [352, 101] on div "Justin Paule justinpaule480@gmail.com" at bounding box center [377, 109] width 350 height 28
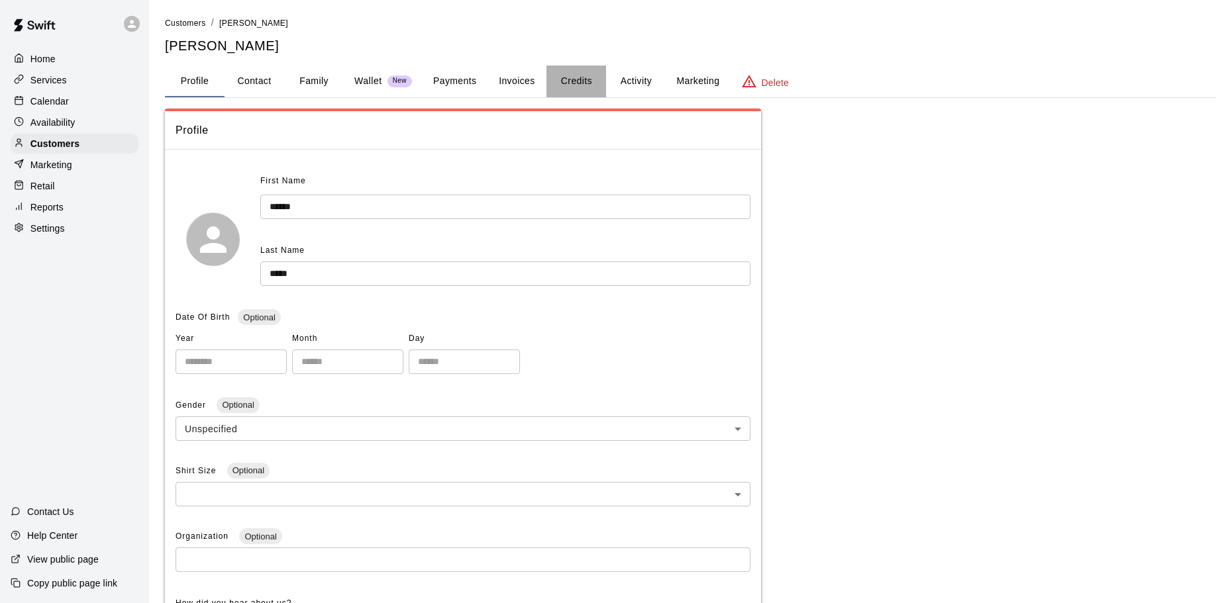
click at [585, 74] on button "Credits" at bounding box center [576, 82] width 60 height 32
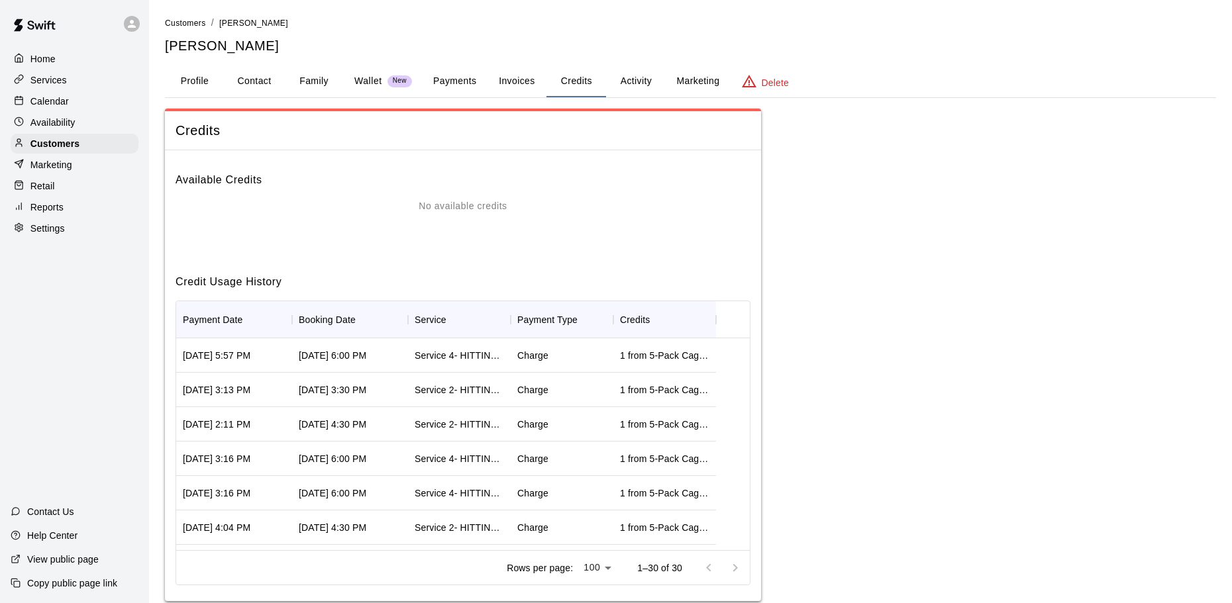
click at [506, 81] on button "Invoices" at bounding box center [517, 82] width 60 height 32
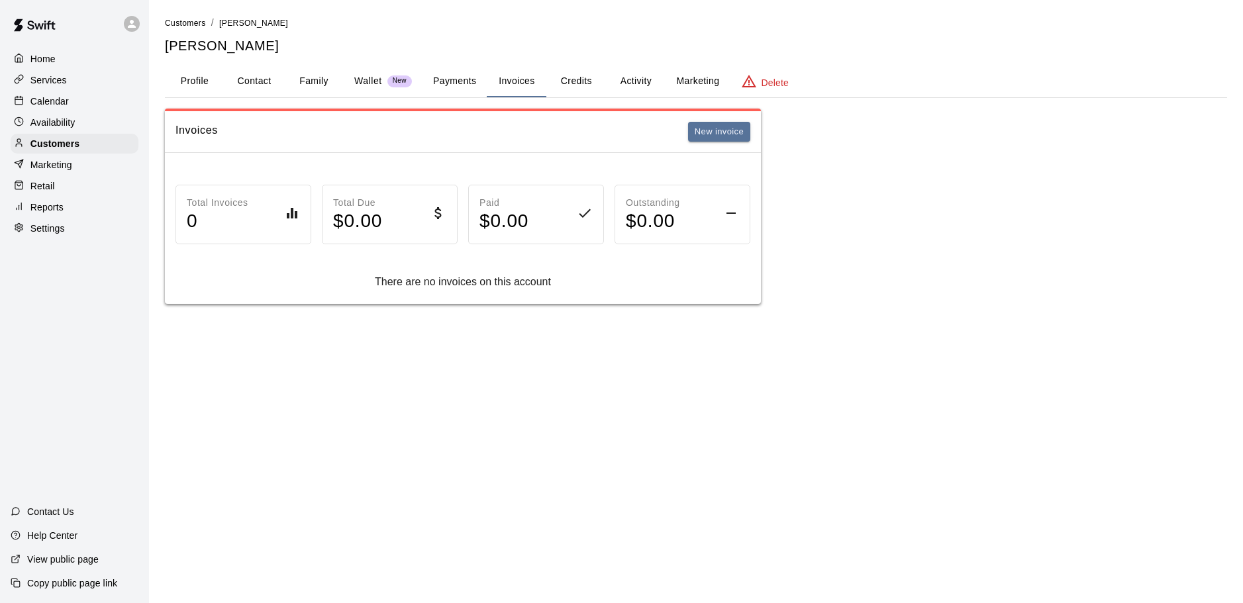
click at [454, 81] on button "Payments" at bounding box center [454, 82] width 64 height 32
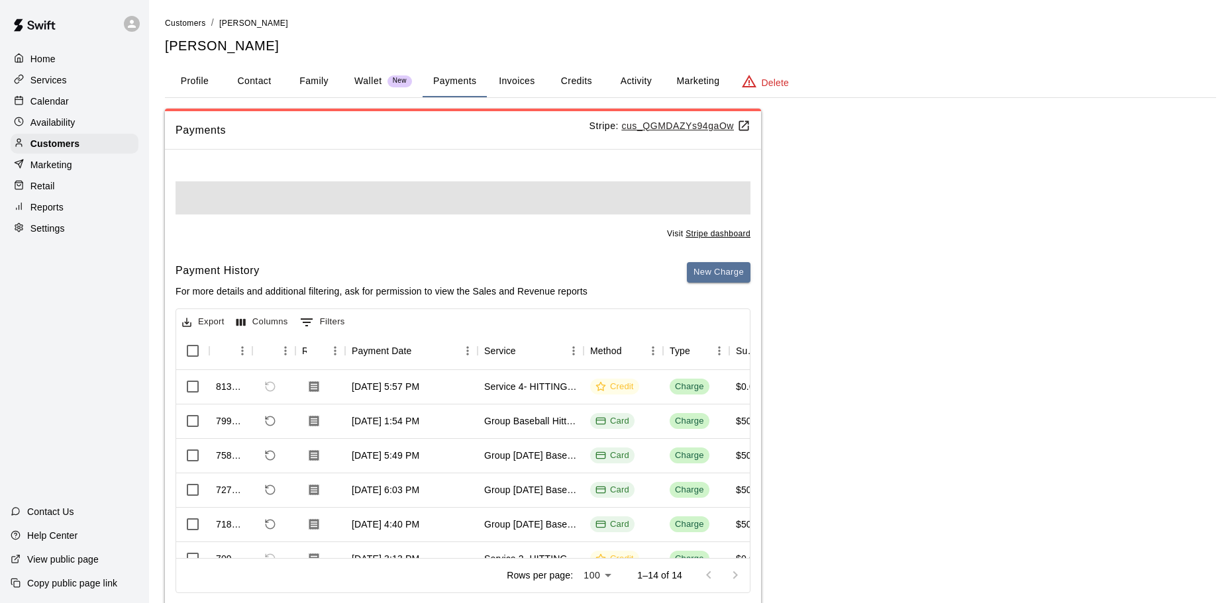
click at [577, 89] on button "Credits" at bounding box center [576, 82] width 60 height 32
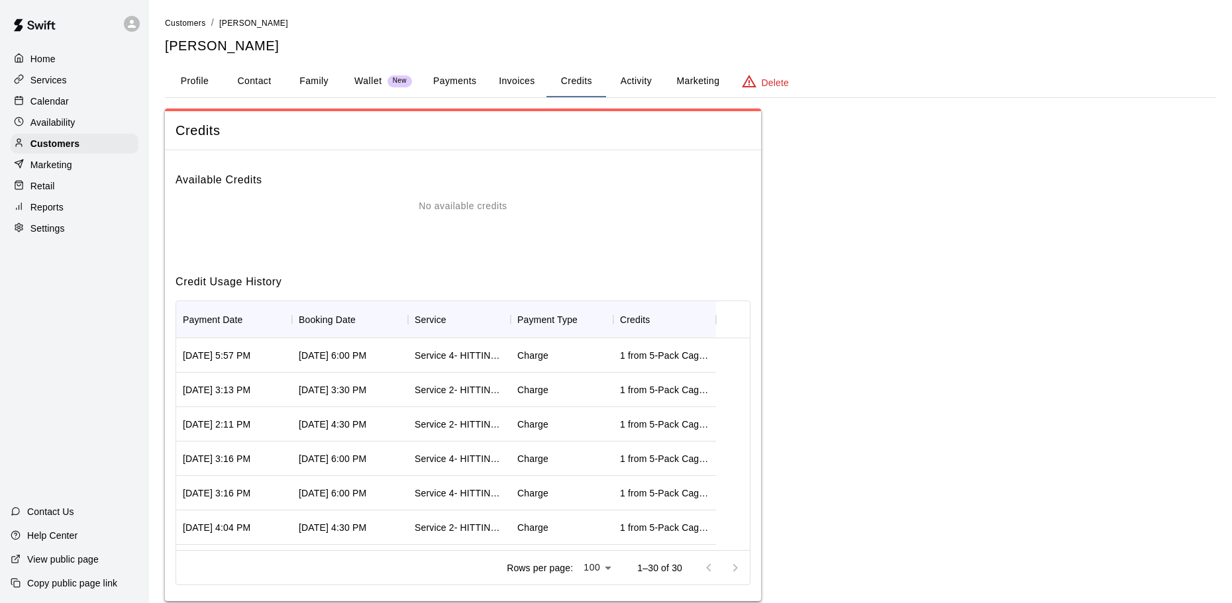
click at [67, 103] on p "Calendar" at bounding box center [49, 101] width 38 height 13
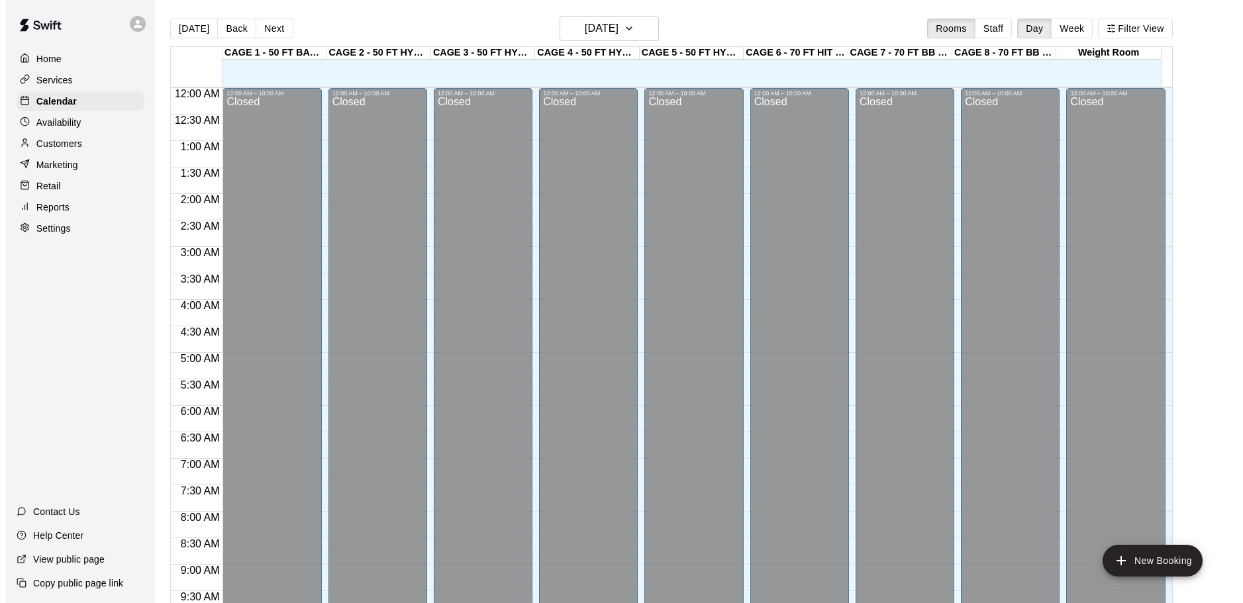
scroll to position [701, 0]
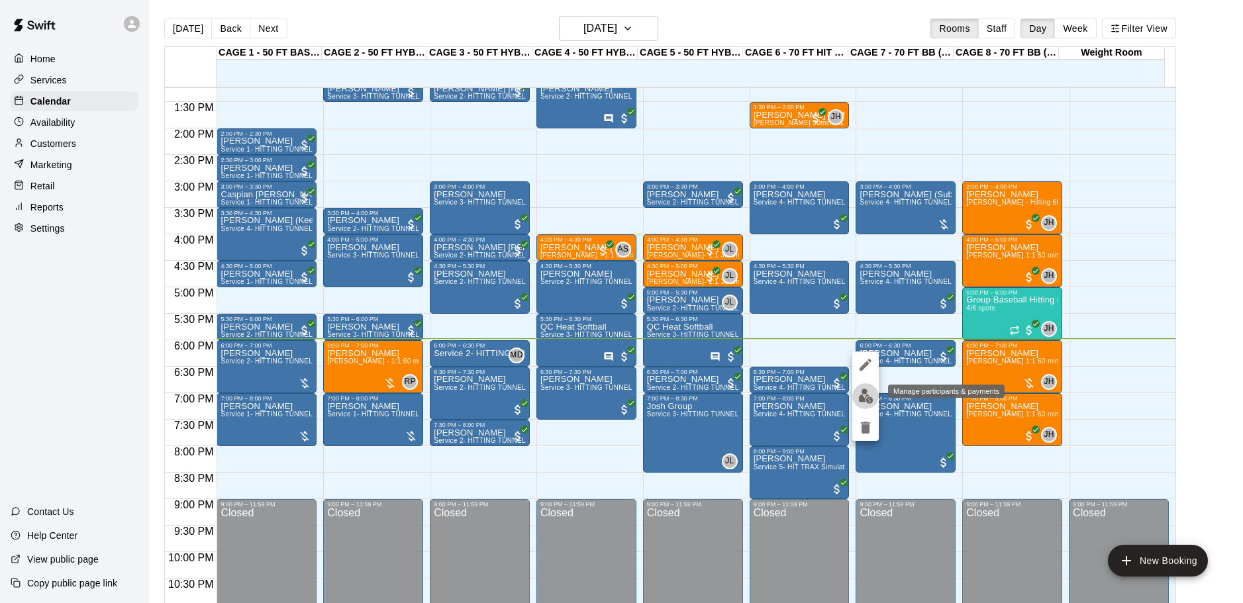
click at [864, 404] on button "edit" at bounding box center [865, 396] width 26 height 26
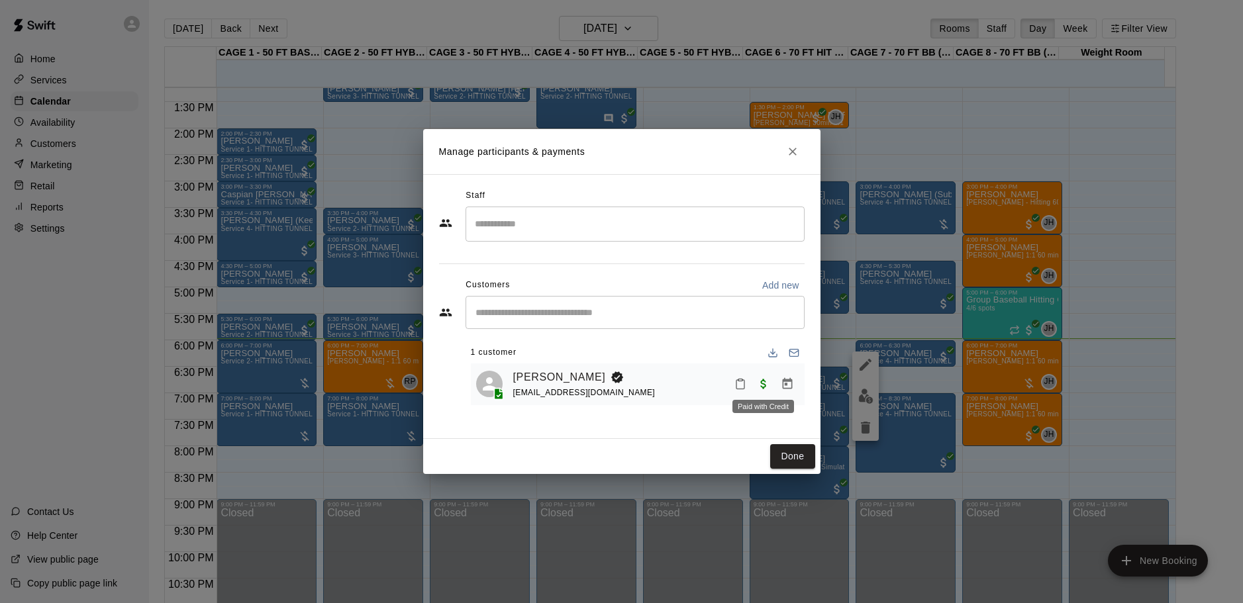
click at [758, 389] on span "Paid with Credit" at bounding box center [764, 383] width 24 height 11
click at [762, 389] on span "Paid with Credit" at bounding box center [764, 383] width 24 height 11
click at [797, 145] on icon "Close" at bounding box center [792, 151] width 13 height 13
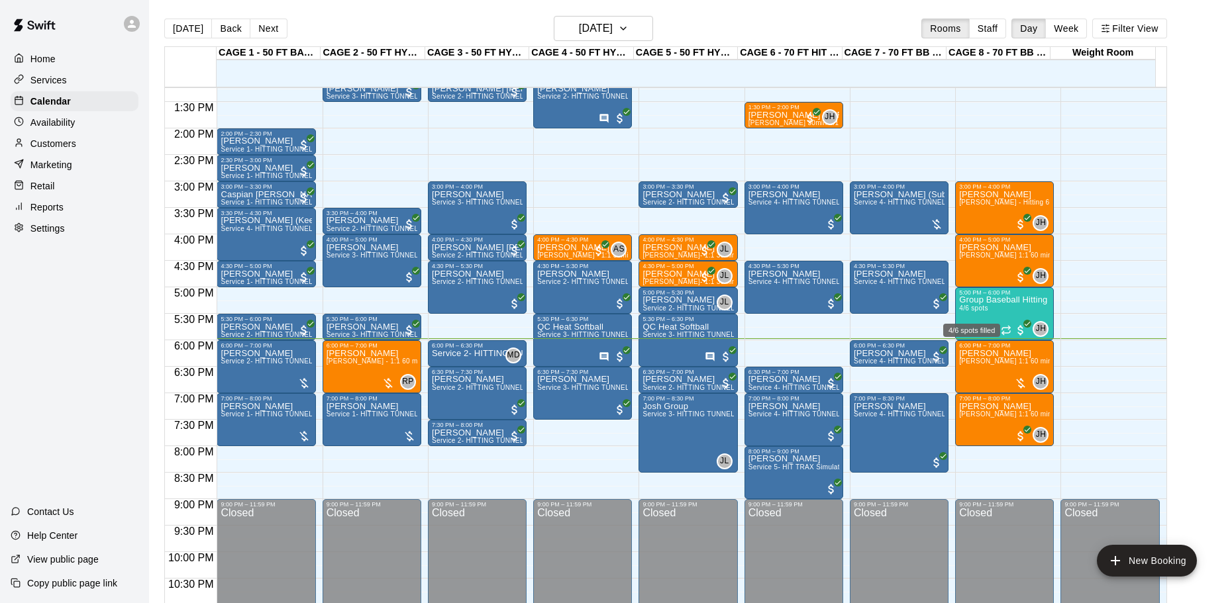
click at [983, 315] on div "4/6 spots filled" at bounding box center [972, 327] width 60 height 24
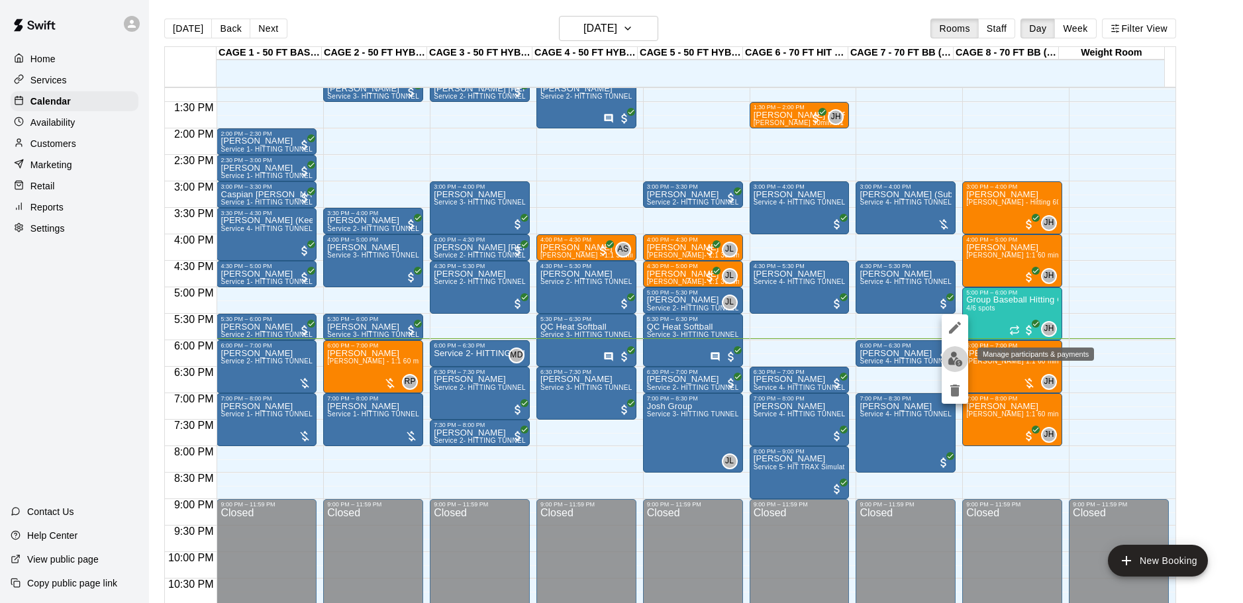
click at [955, 358] on img "edit" at bounding box center [955, 359] width 15 height 15
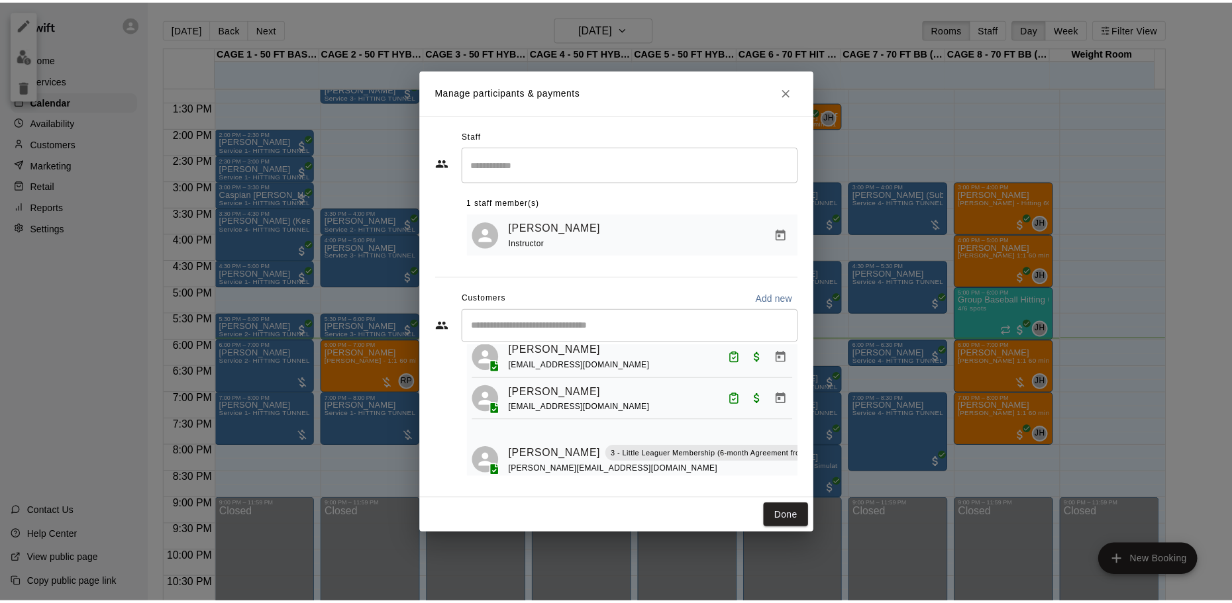
scroll to position [64, 0]
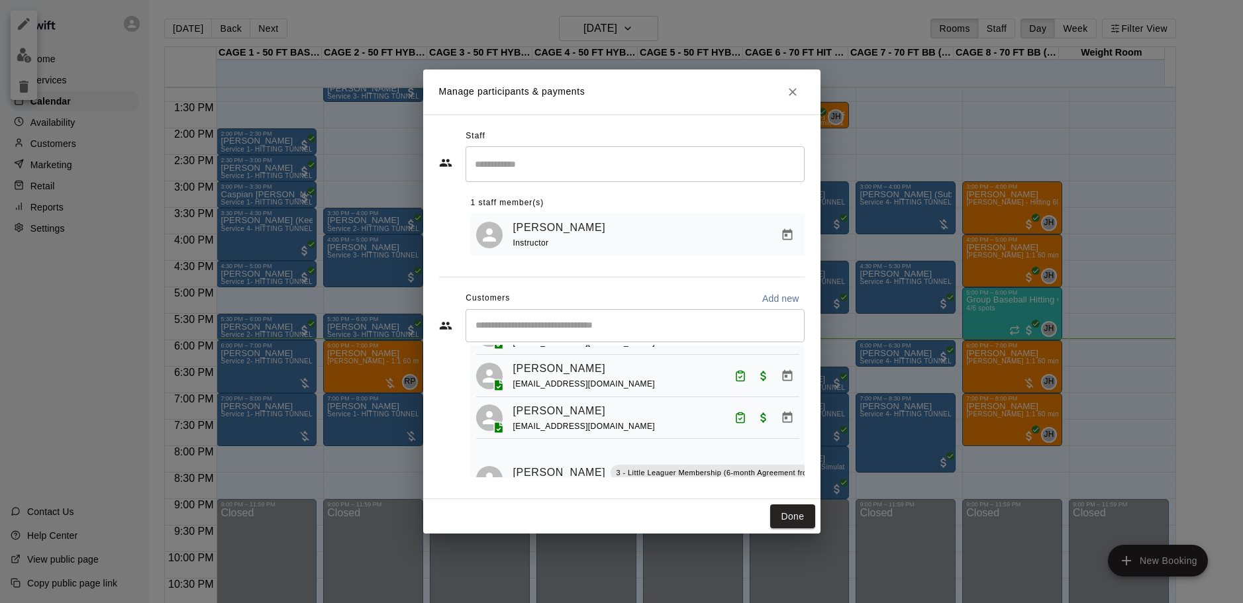
drag, startPoint x: 780, startPoint y: 88, endPoint x: 791, endPoint y: 90, distance: 10.8
click at [787, 89] on h2 "Manage participants & payments" at bounding box center [621, 92] width 397 height 45
click at [793, 91] on icon "Close" at bounding box center [793, 92] width 8 height 8
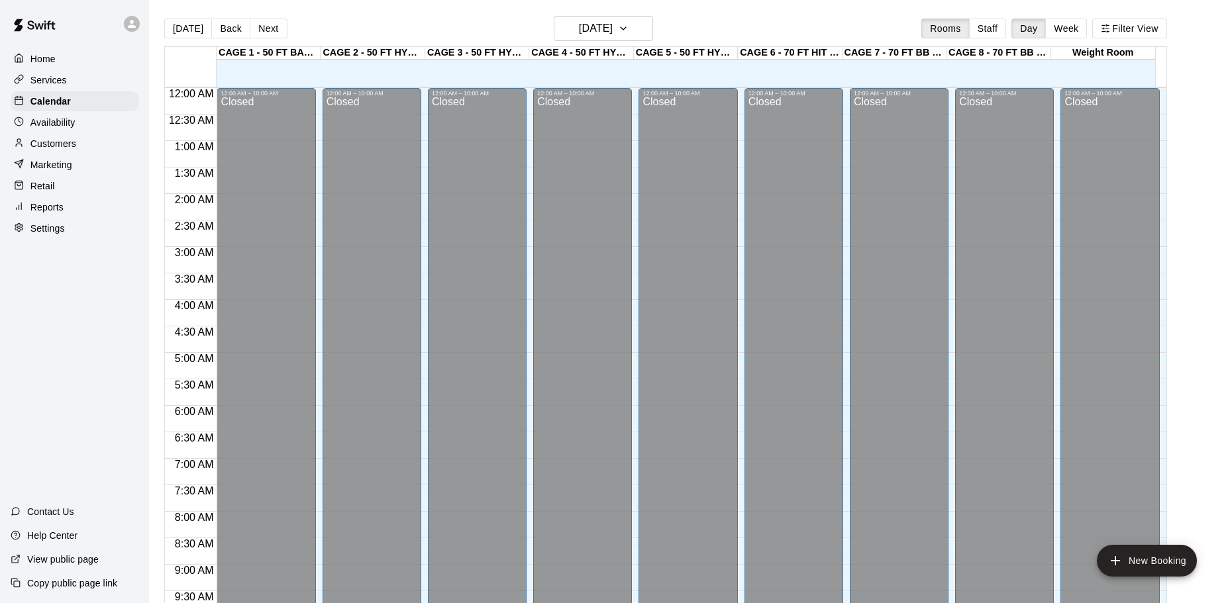
scroll to position [701, 0]
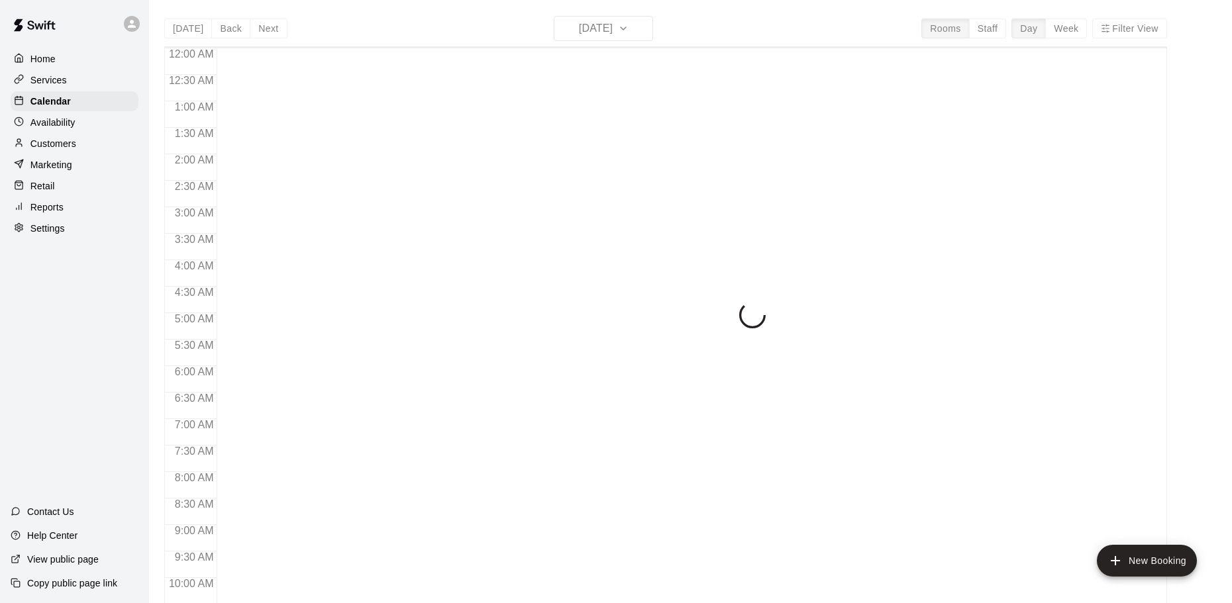
scroll to position [701, 0]
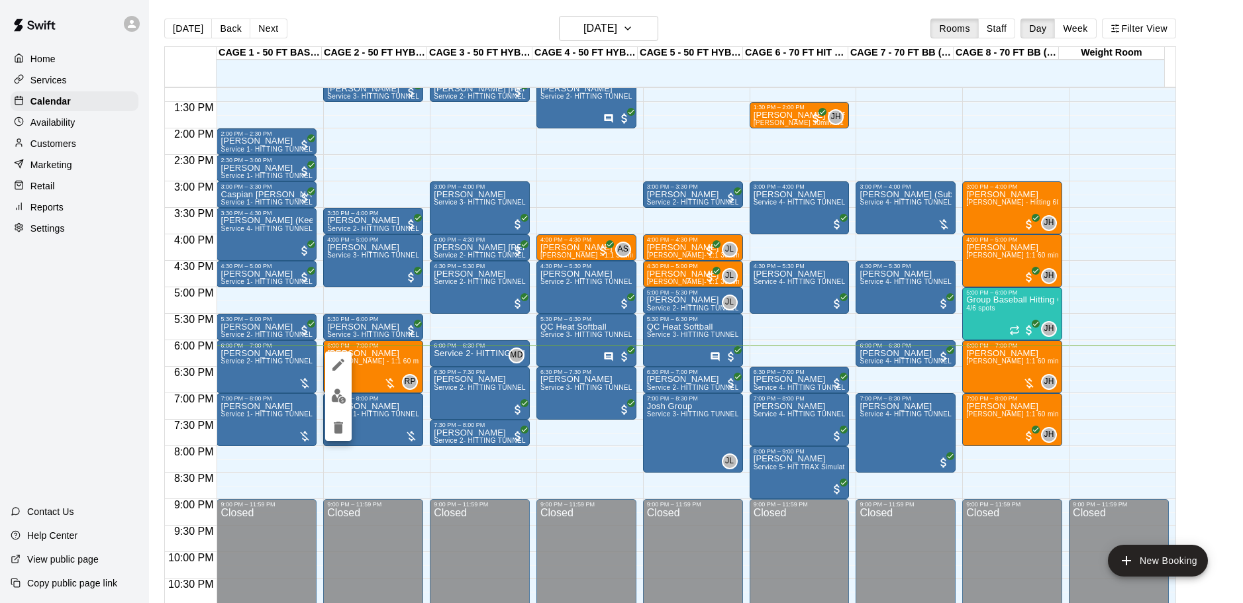
click at [356, 486] on div at bounding box center [621, 301] width 1243 height 603
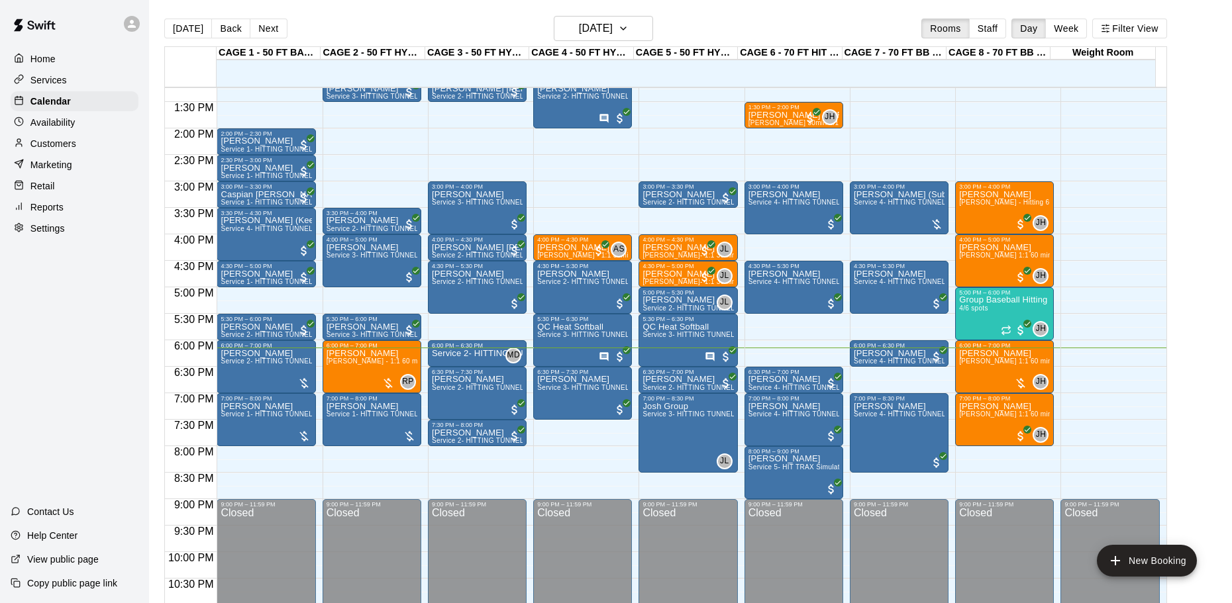
scroll to position [635, 0]
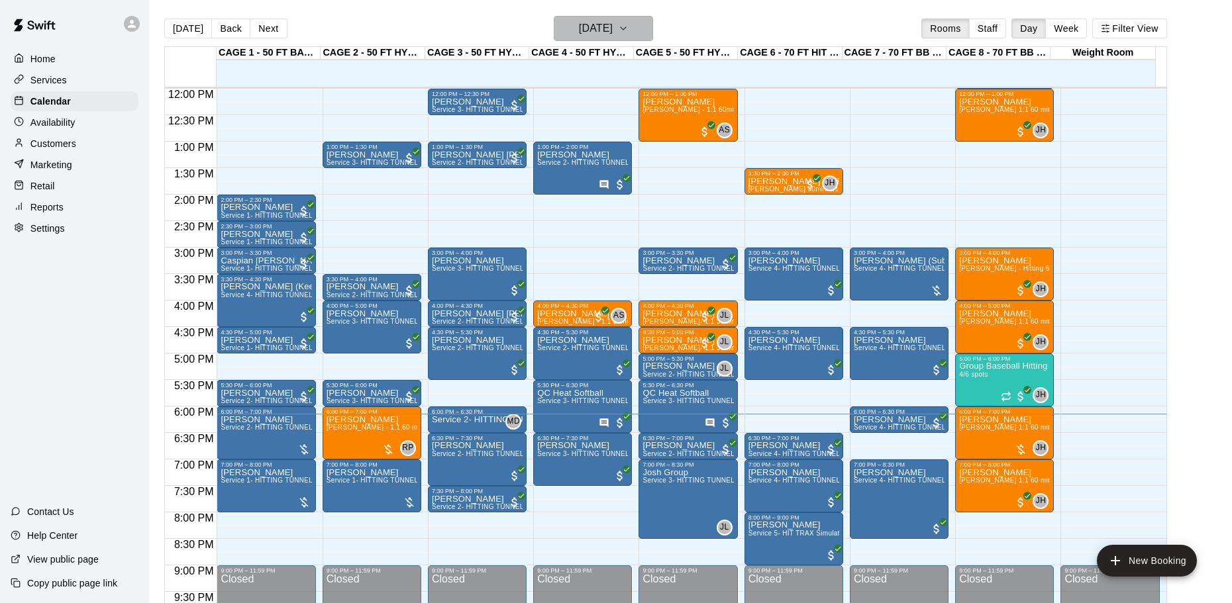
click at [613, 32] on h6 "[DATE]" at bounding box center [596, 28] width 34 height 19
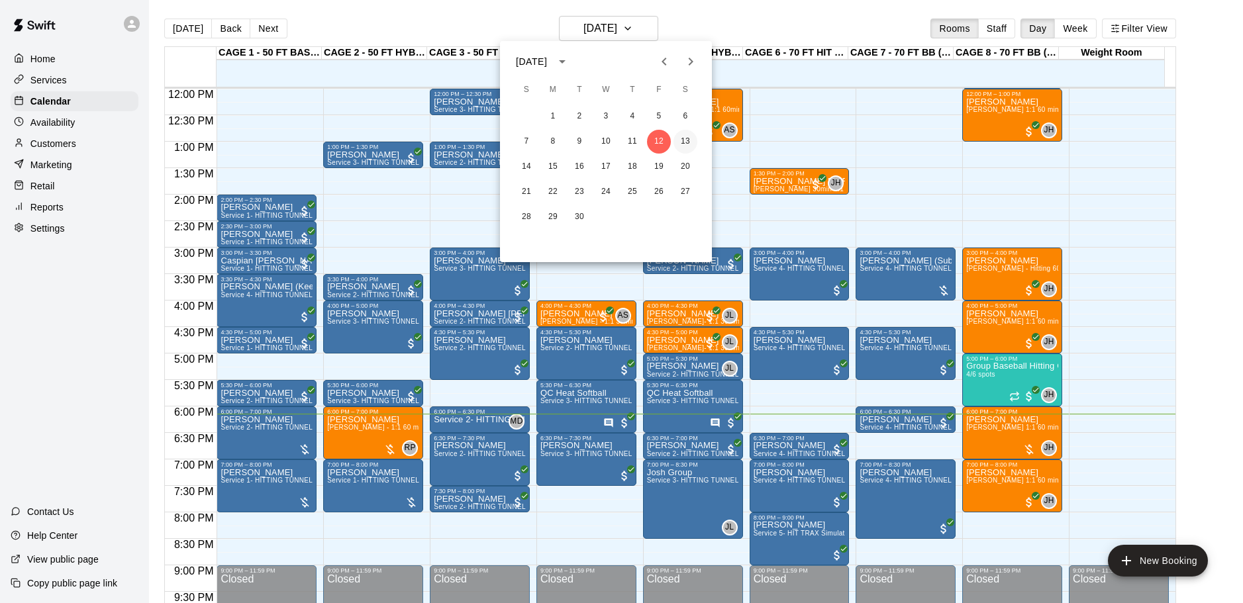
click at [682, 141] on button "13" at bounding box center [685, 142] width 24 height 24
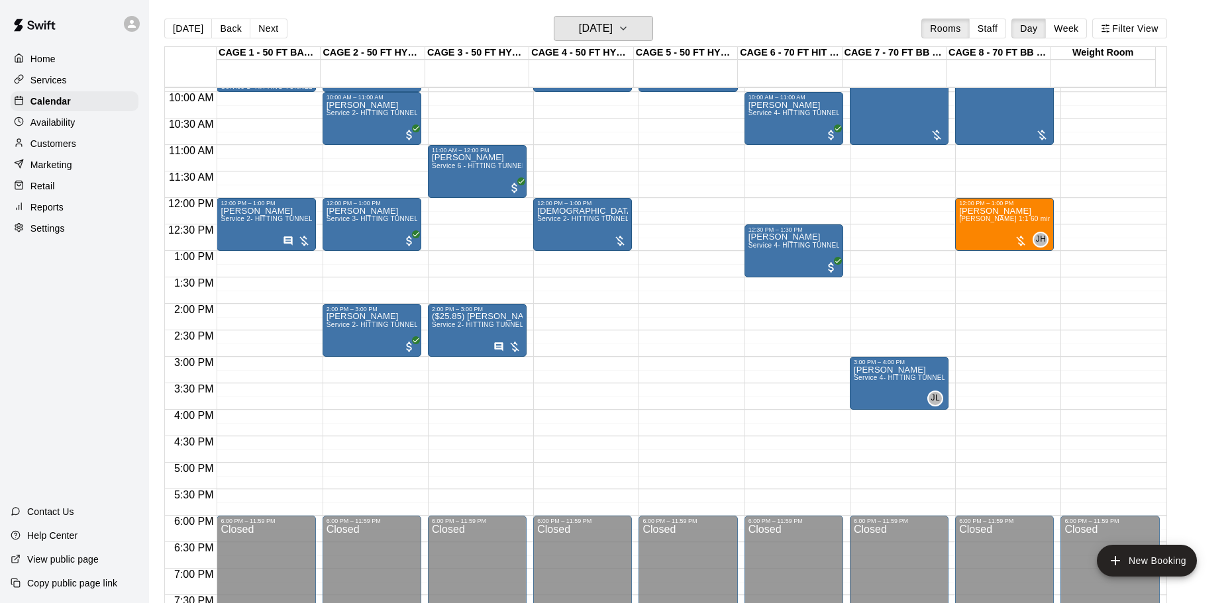
scroll to position [503, 0]
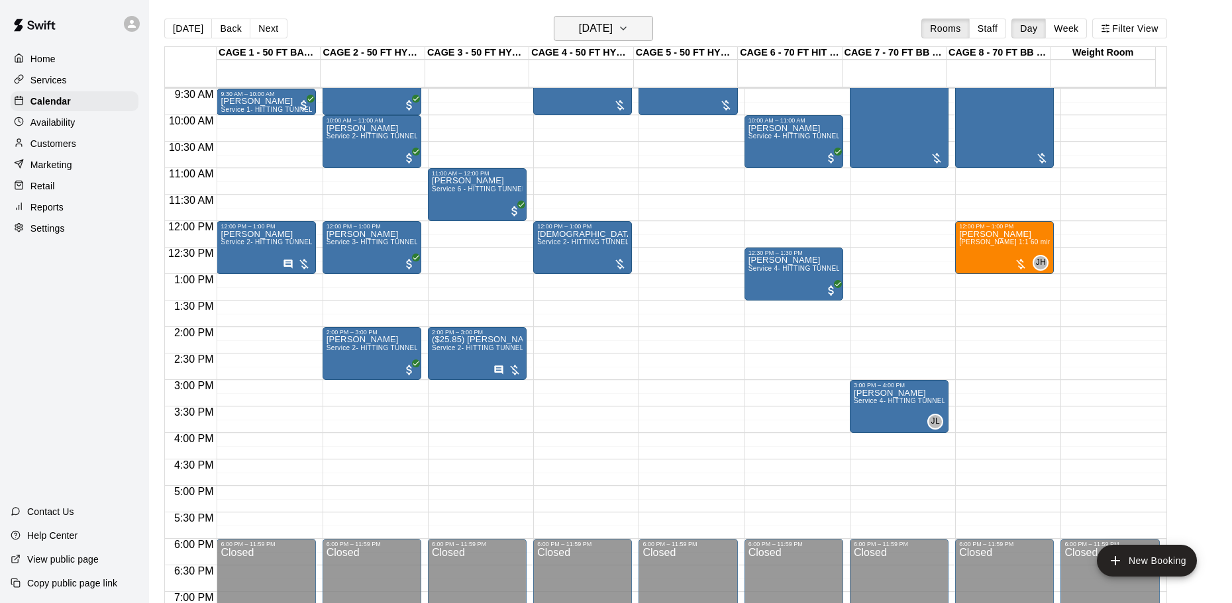
click at [593, 29] on h6 "[DATE]" at bounding box center [596, 28] width 34 height 19
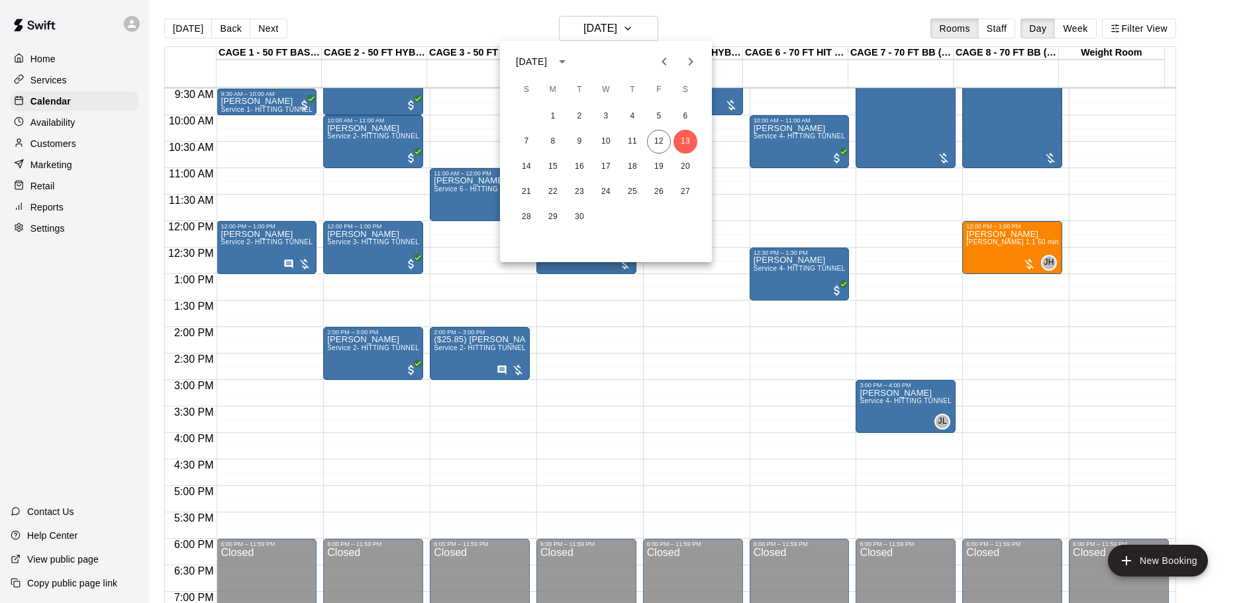
click at [515, 172] on div "14 15 16 17 18 19 20" at bounding box center [606, 167] width 212 height 24
click at [524, 170] on button "14" at bounding box center [527, 167] width 24 height 24
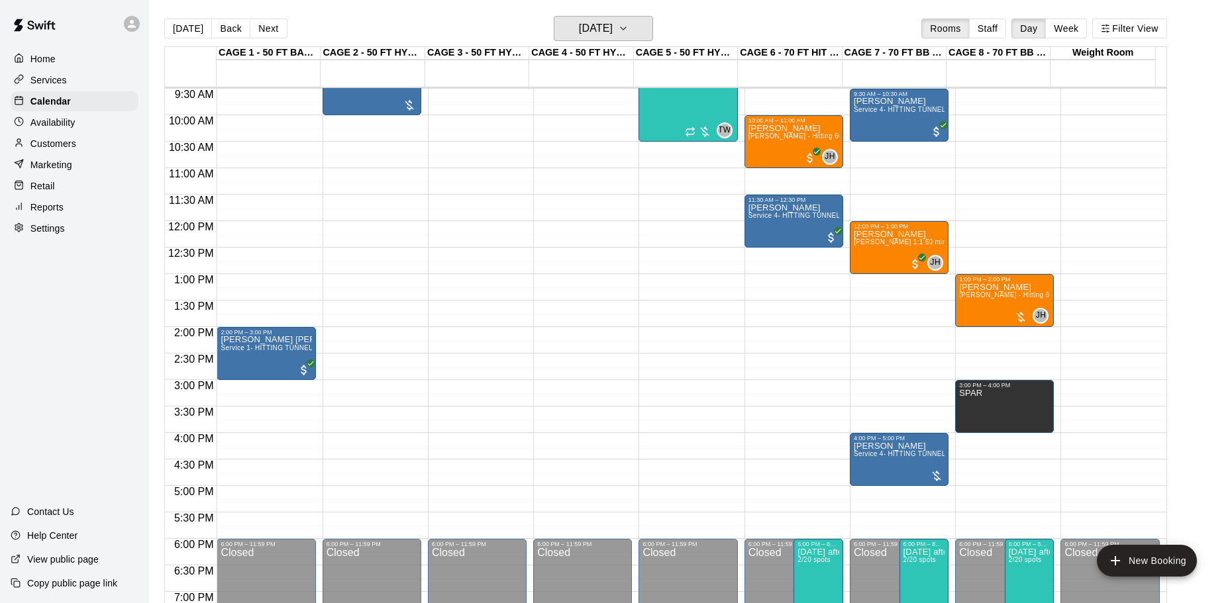
scroll to position [436, 0]
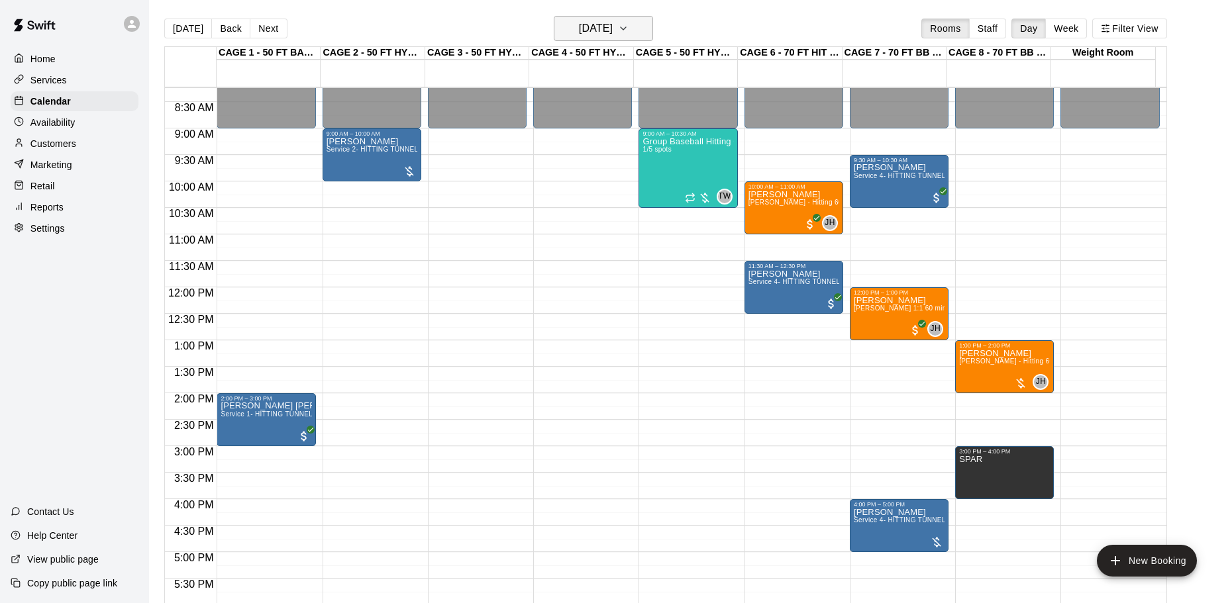
click at [587, 39] on button "[DATE]" at bounding box center [603, 28] width 99 height 25
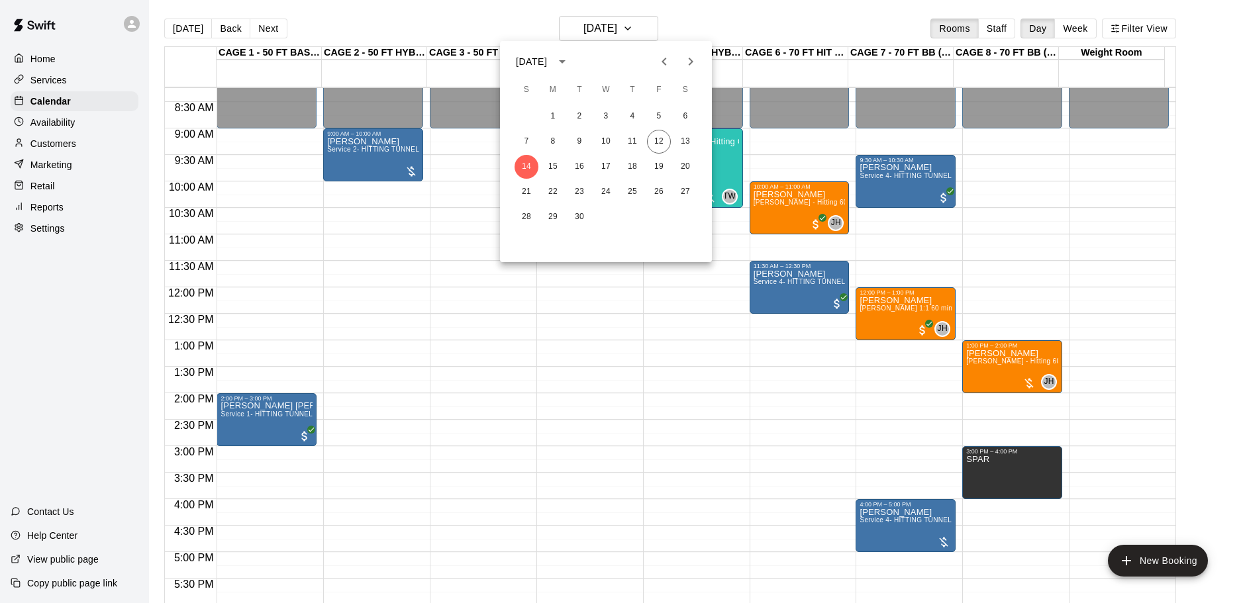
click at [262, 32] on div at bounding box center [621, 301] width 1243 height 603
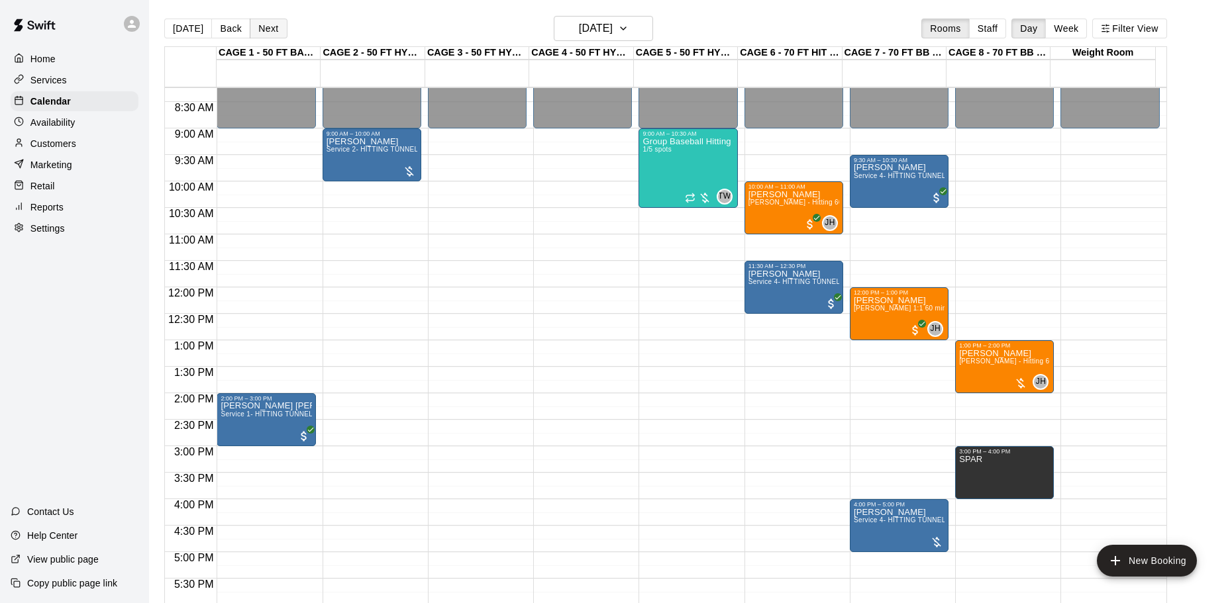
click at [258, 35] on button "Next" at bounding box center [268, 29] width 37 height 20
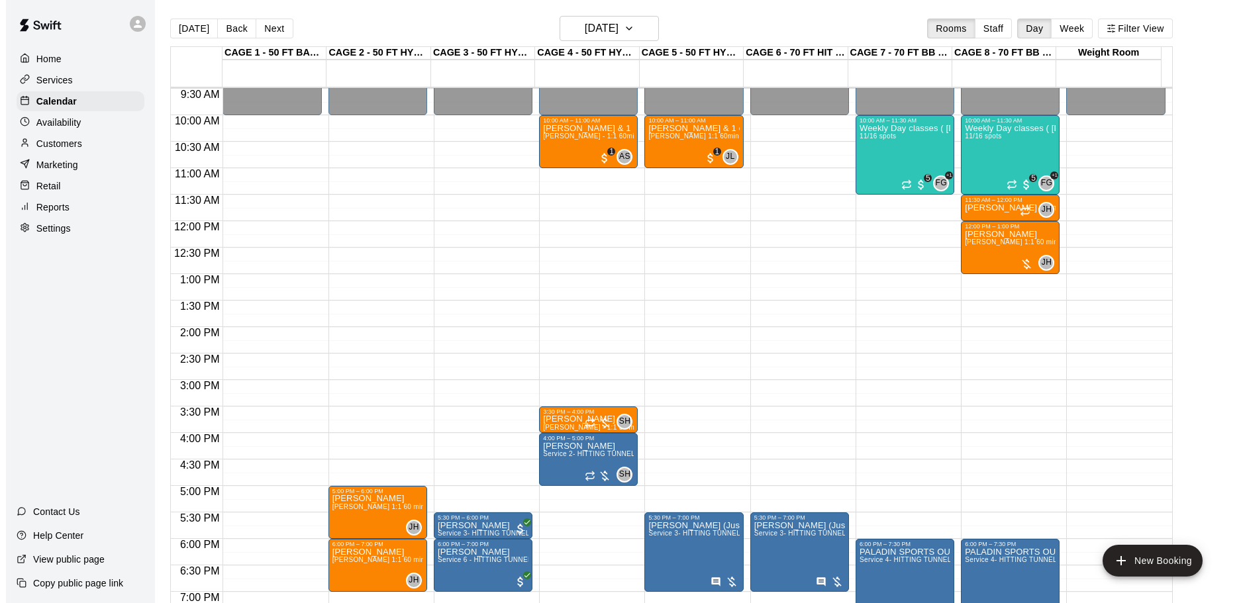
scroll to position [569, 0]
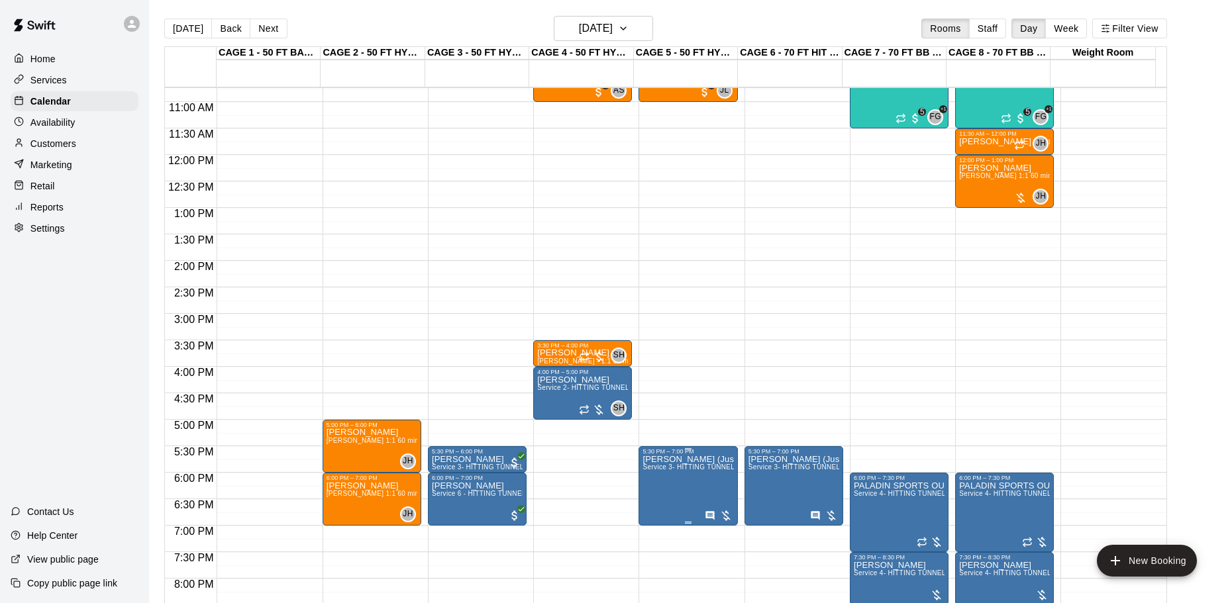
click at [709, 471] on span "Service 3- HITTING TUNNEL RENTAL - 50ft Softball" at bounding box center [724, 467] width 165 height 7
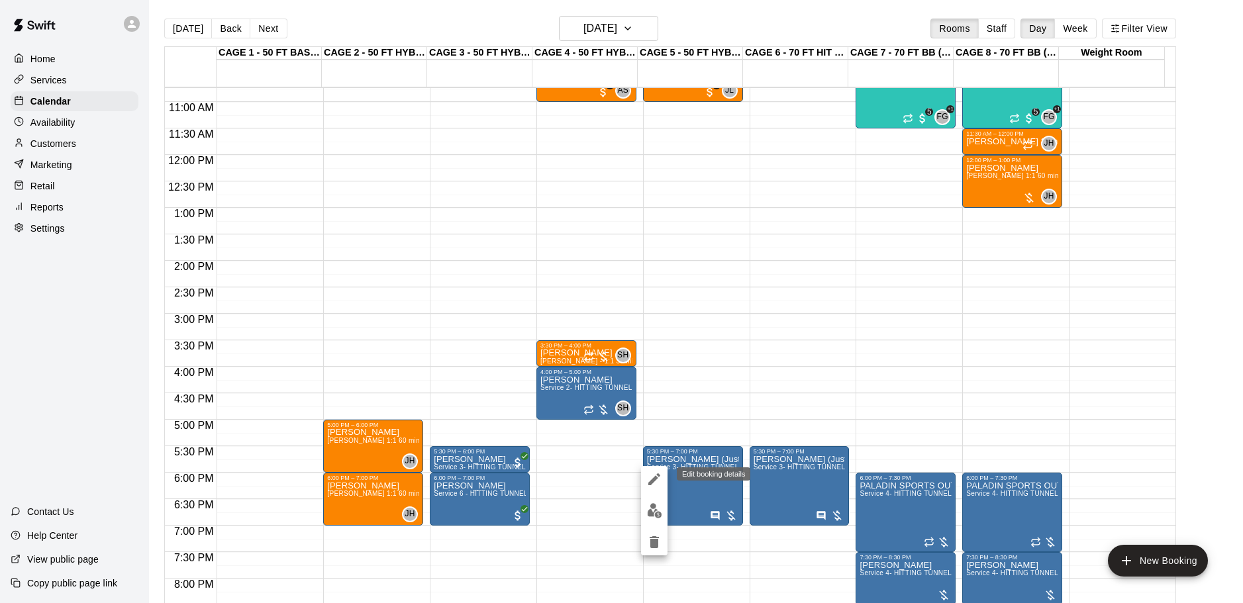
click at [655, 470] on button "edit" at bounding box center [654, 479] width 26 height 26
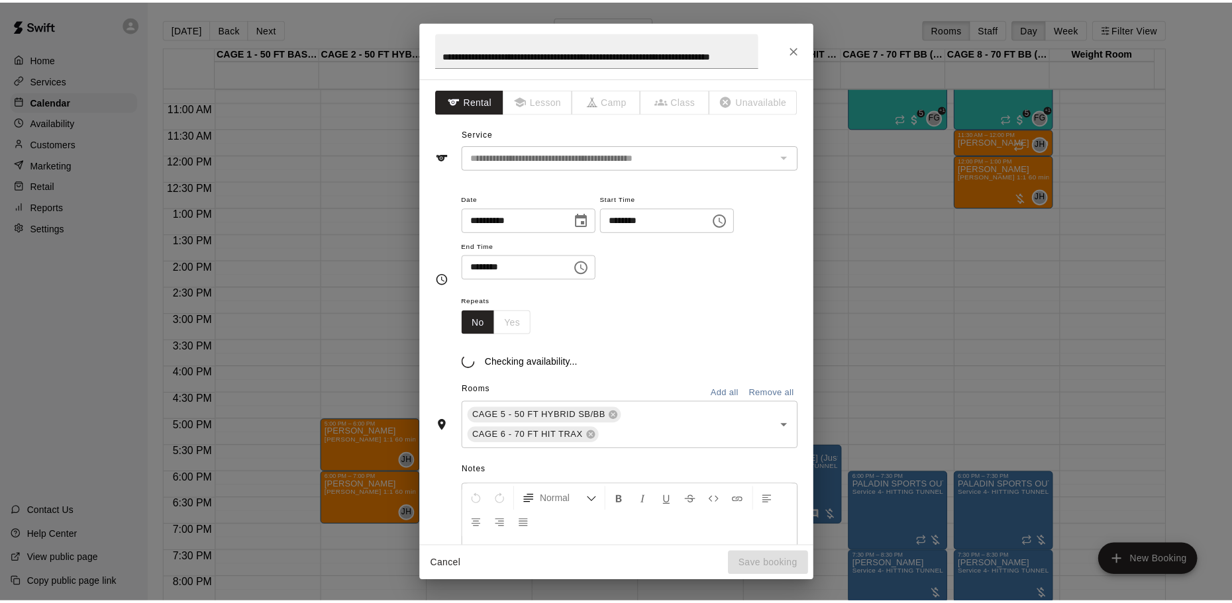
scroll to position [0, 0]
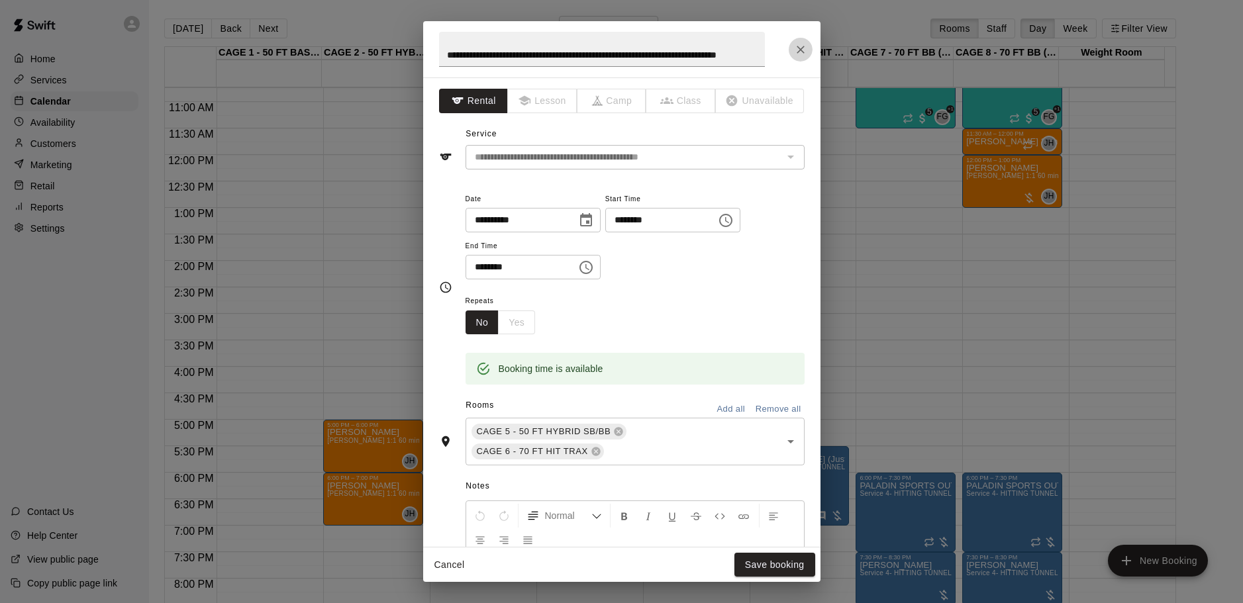
click at [794, 50] on icon "Close" at bounding box center [800, 49] width 13 height 13
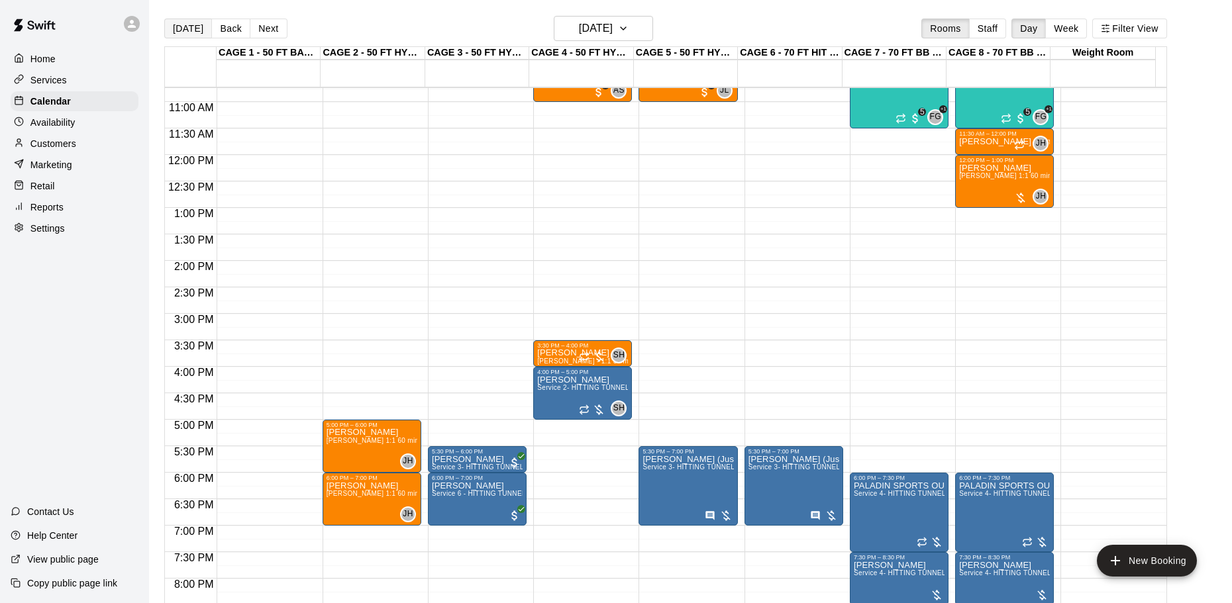
click at [179, 22] on button "[DATE]" at bounding box center [188, 29] width 48 height 20
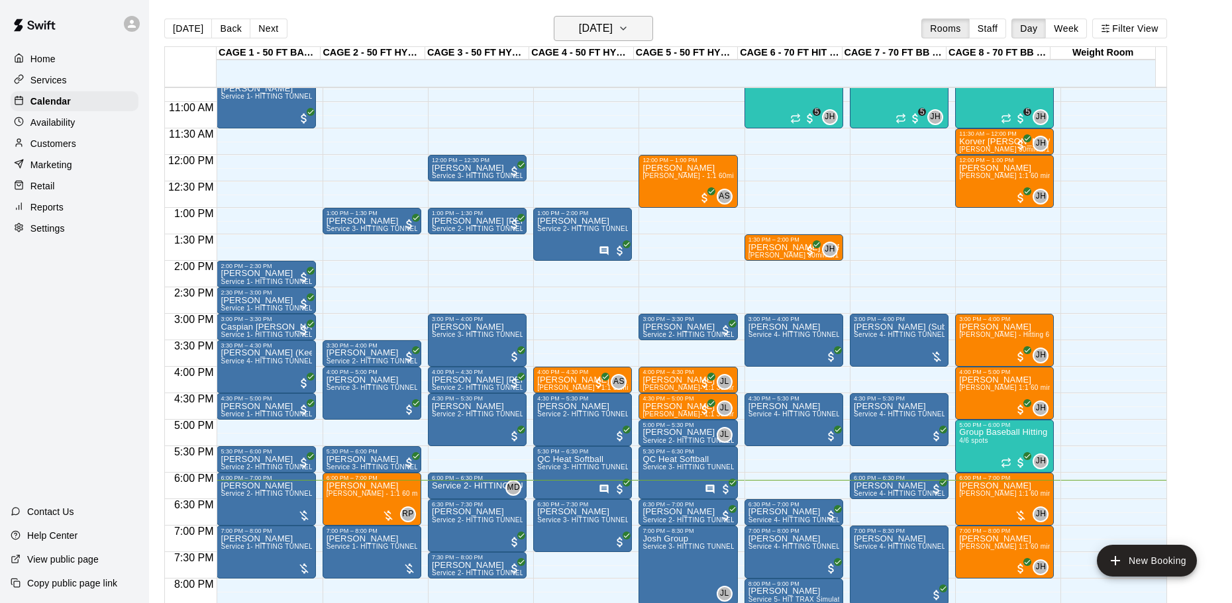
click at [604, 24] on h6 "[DATE]" at bounding box center [596, 28] width 34 height 19
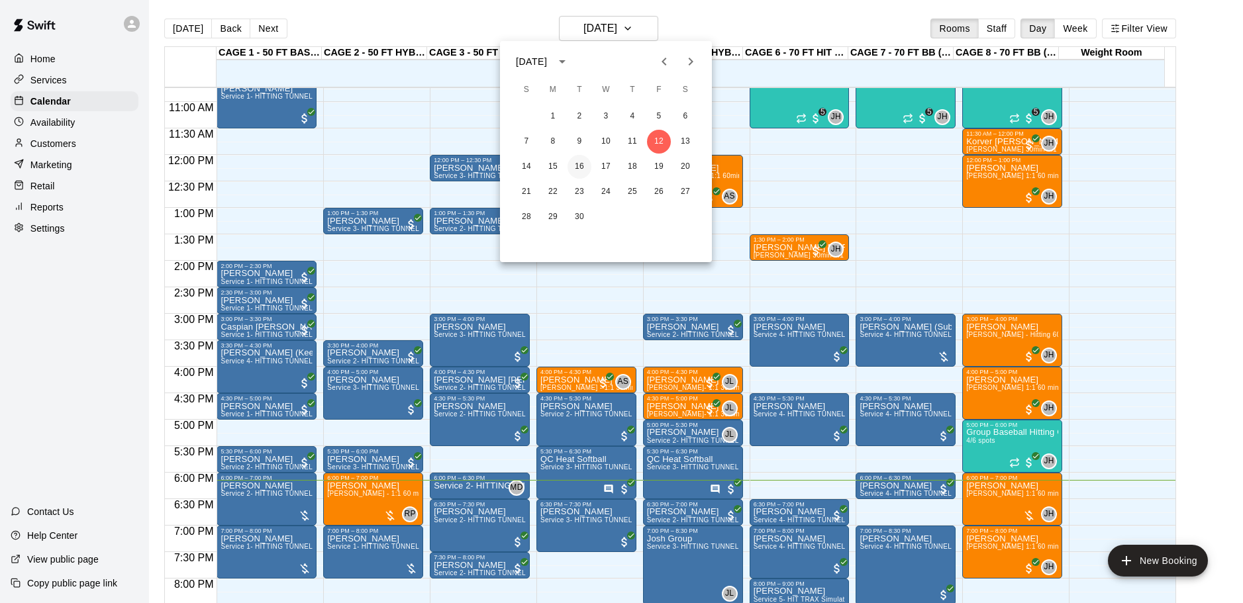
click at [574, 168] on button "16" at bounding box center [580, 167] width 24 height 24
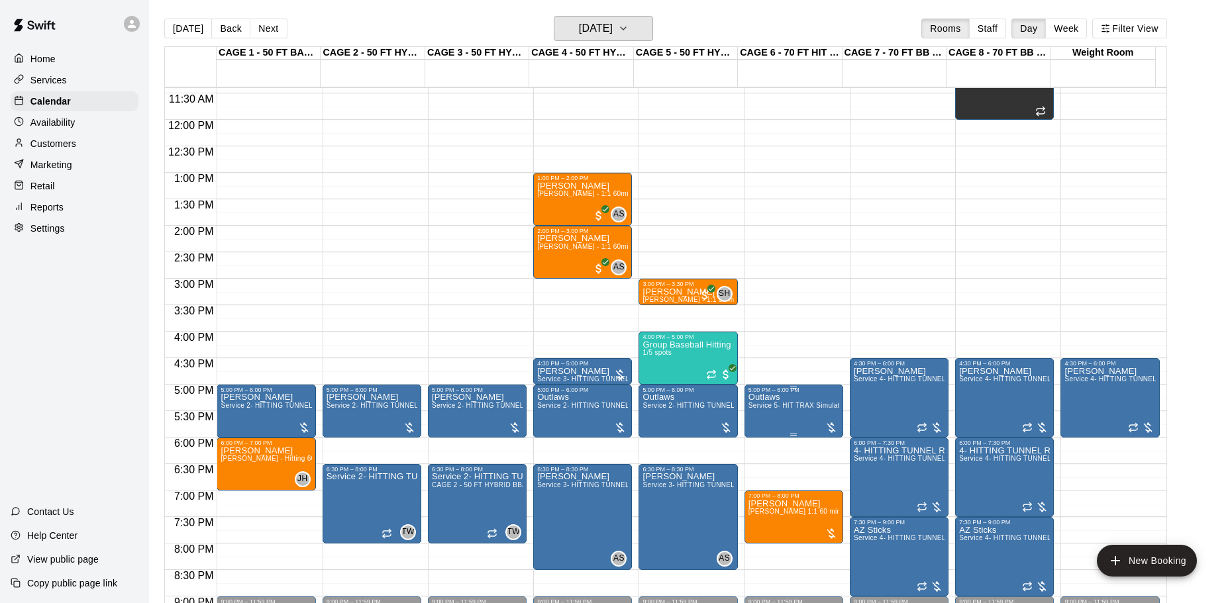
scroll to position [635, 0]
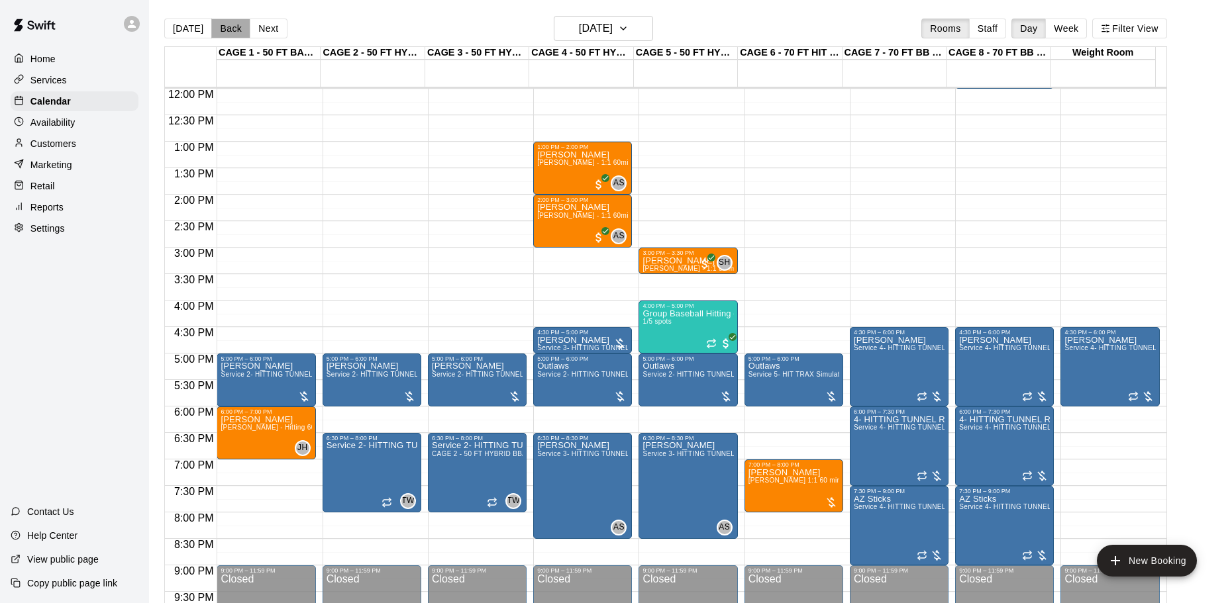
click at [230, 34] on button "Back" at bounding box center [230, 29] width 39 height 20
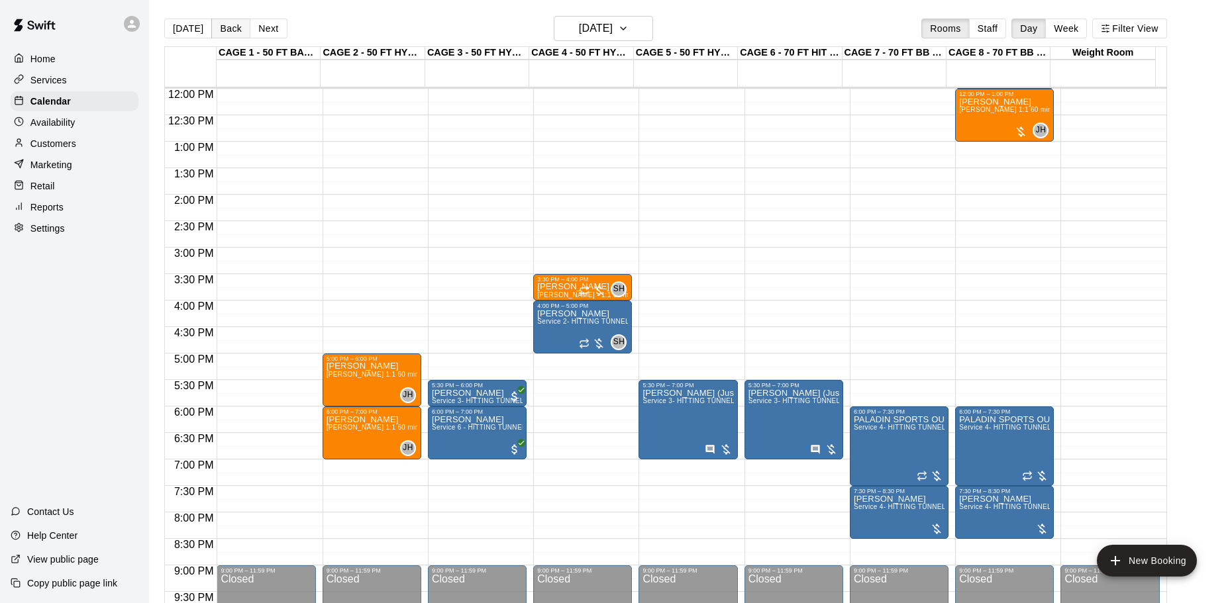
click at [230, 34] on button "Back" at bounding box center [230, 29] width 39 height 20
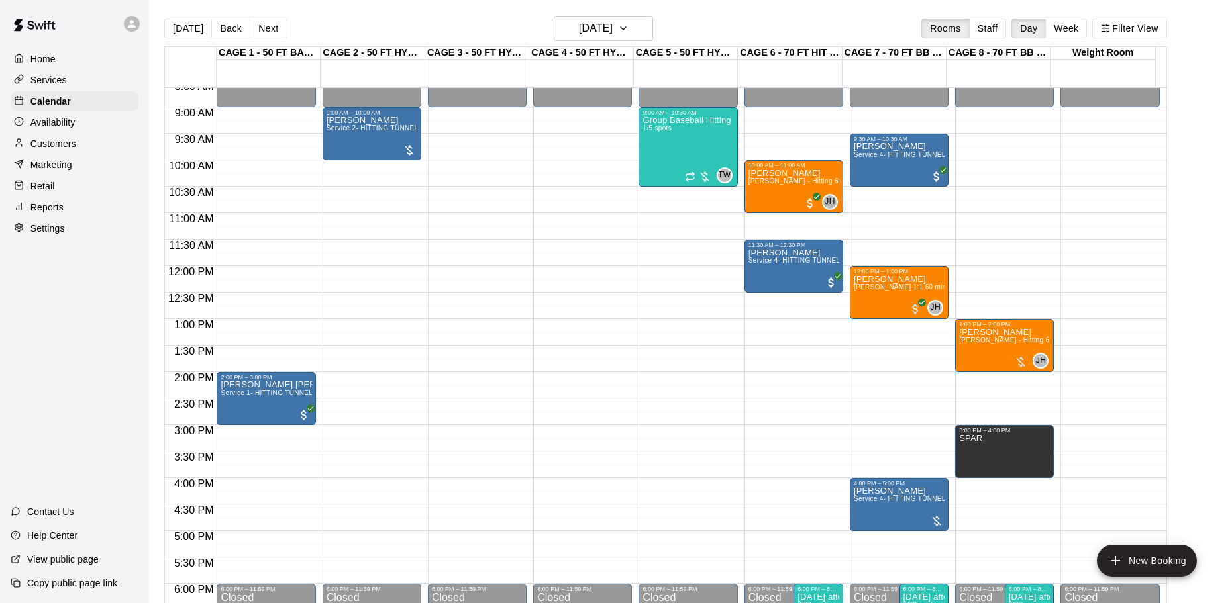
scroll to position [436, 0]
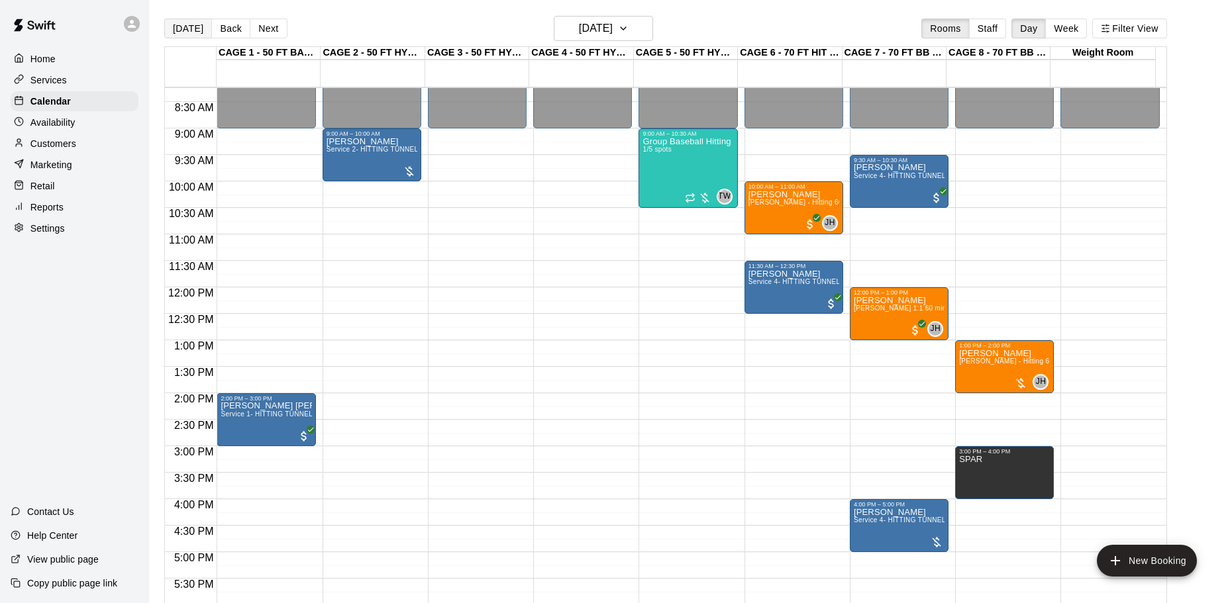
click at [182, 29] on button "[DATE]" at bounding box center [188, 29] width 48 height 20
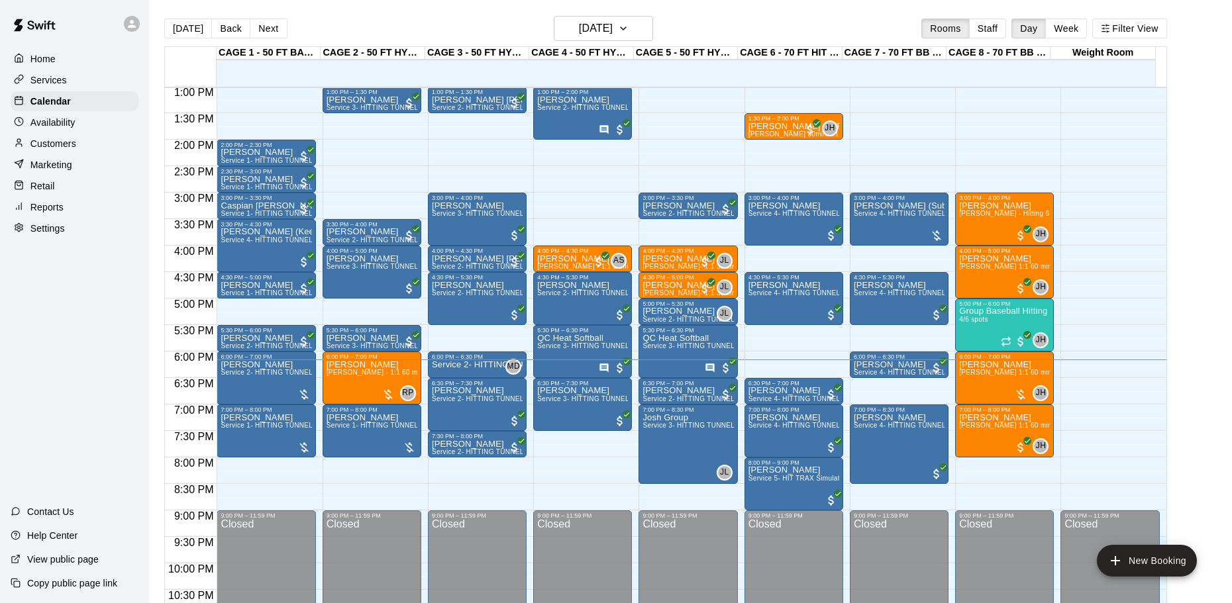
scroll to position [701, 0]
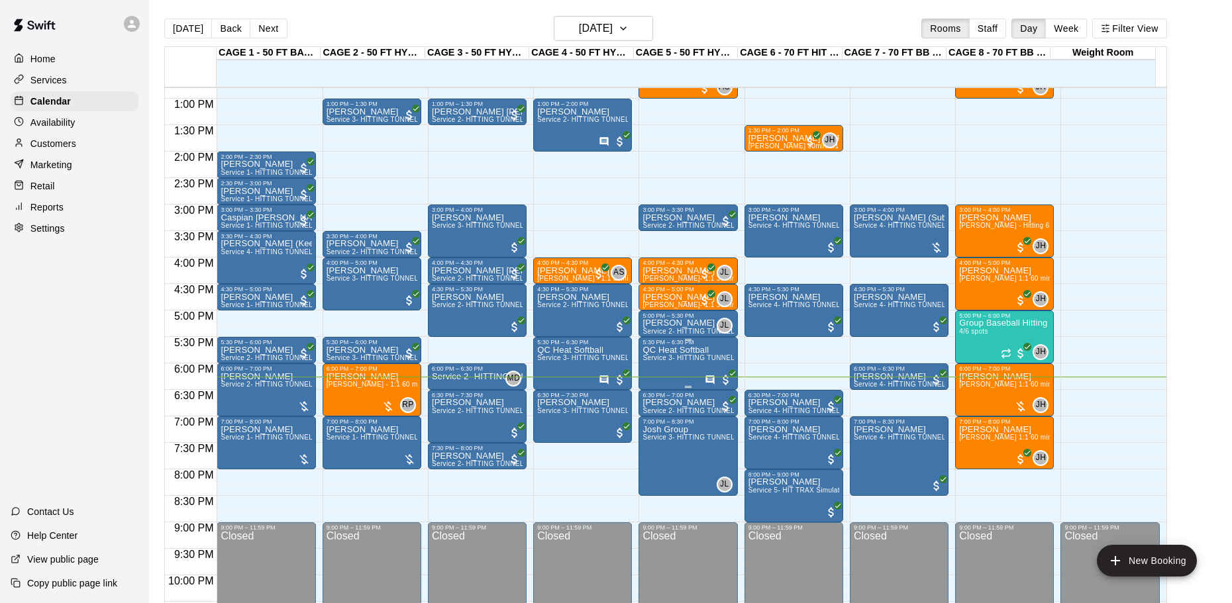
scroll to position [701, 0]
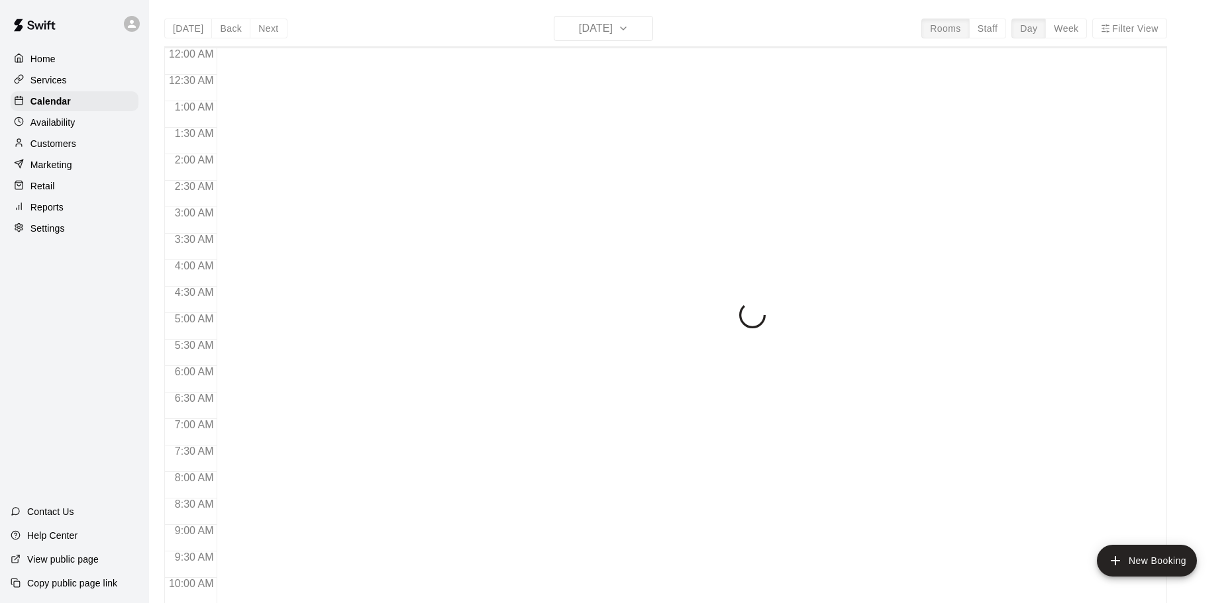
scroll to position [701, 0]
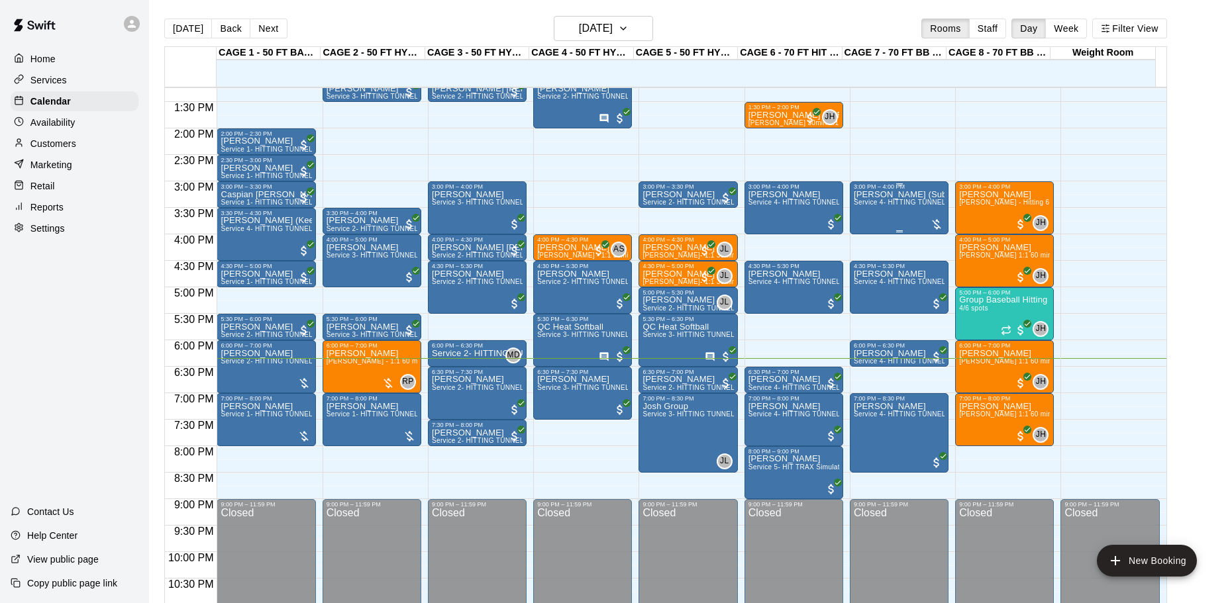
click at [876, 211] on div "Noah Herrera (Submitting Invoice) Service 4- HITTING TUNNEL RENTAL - 70ft Baseb…" at bounding box center [899, 491] width 91 height 603
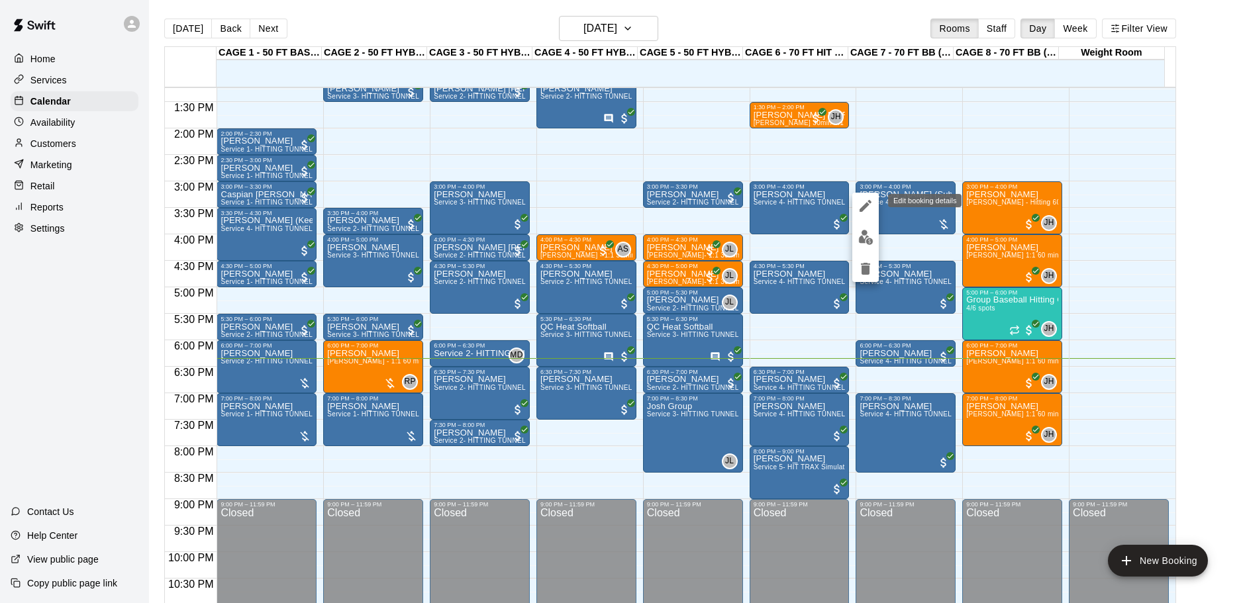
click at [863, 209] on icon "edit" at bounding box center [866, 206] width 12 height 12
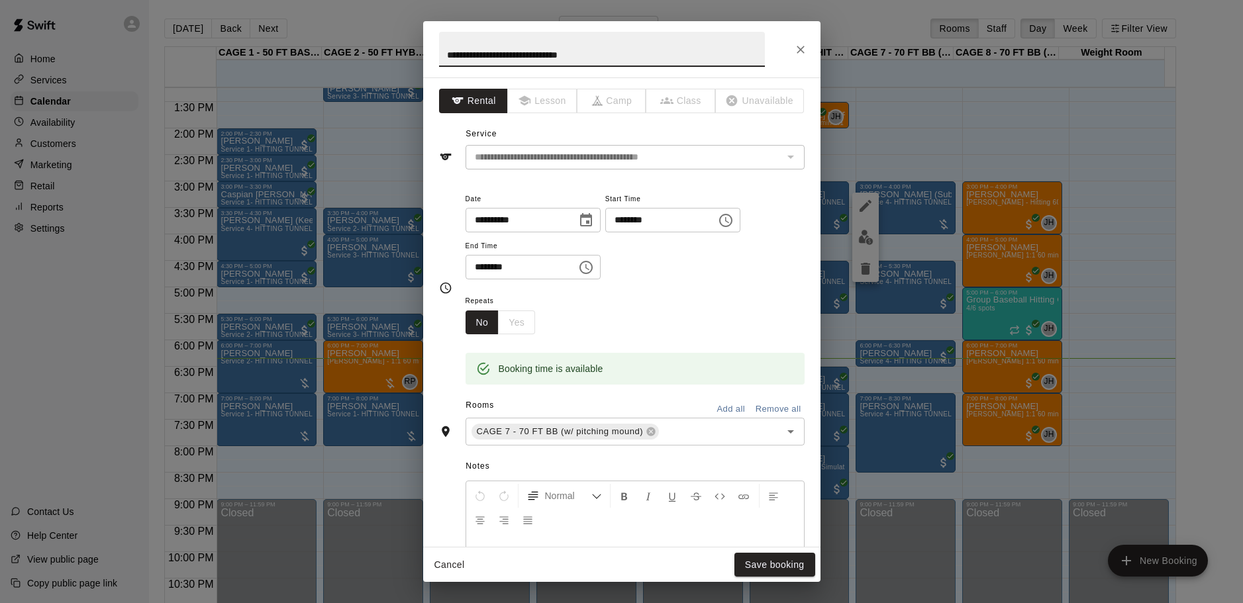
click at [793, 44] on button "Close" at bounding box center [801, 50] width 24 height 24
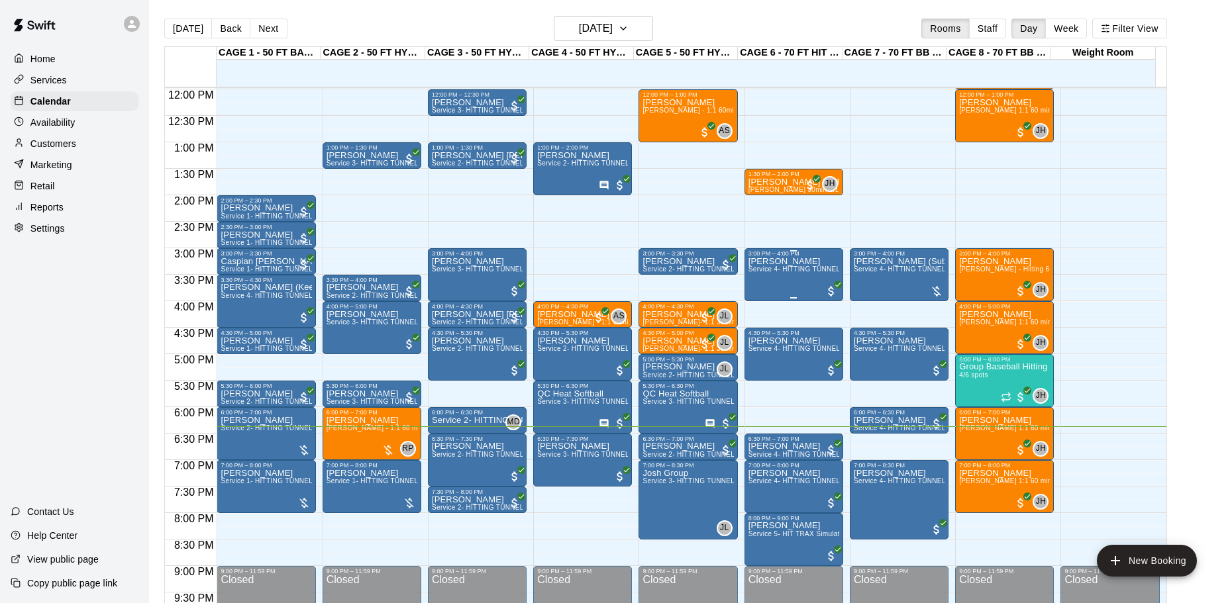
scroll to position [676, 0]
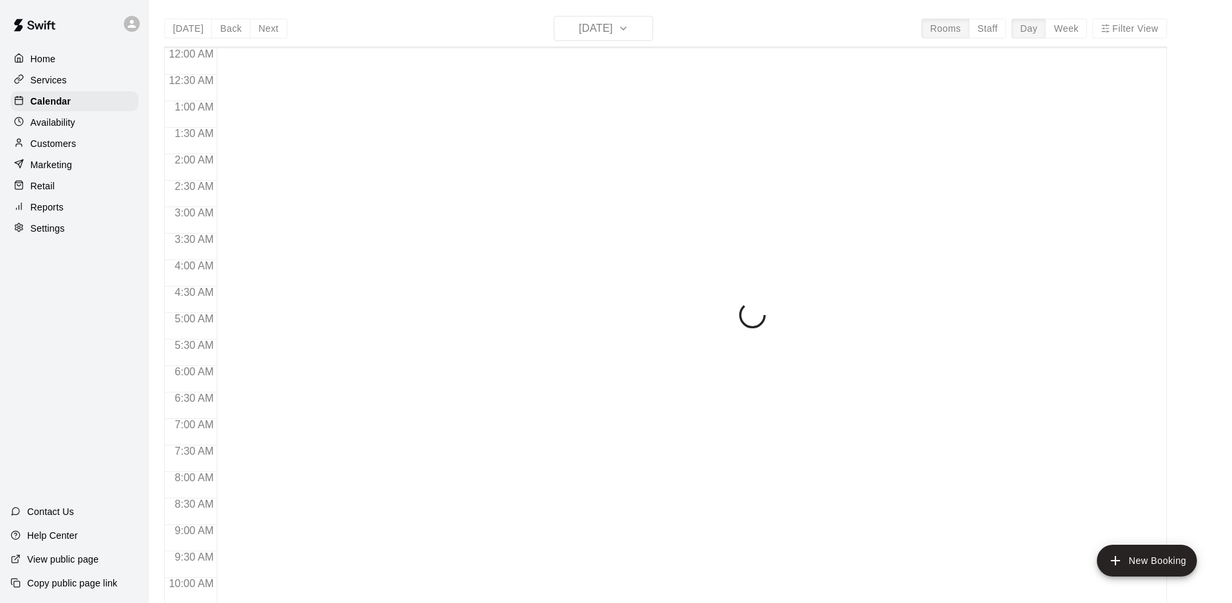
scroll to position [701, 0]
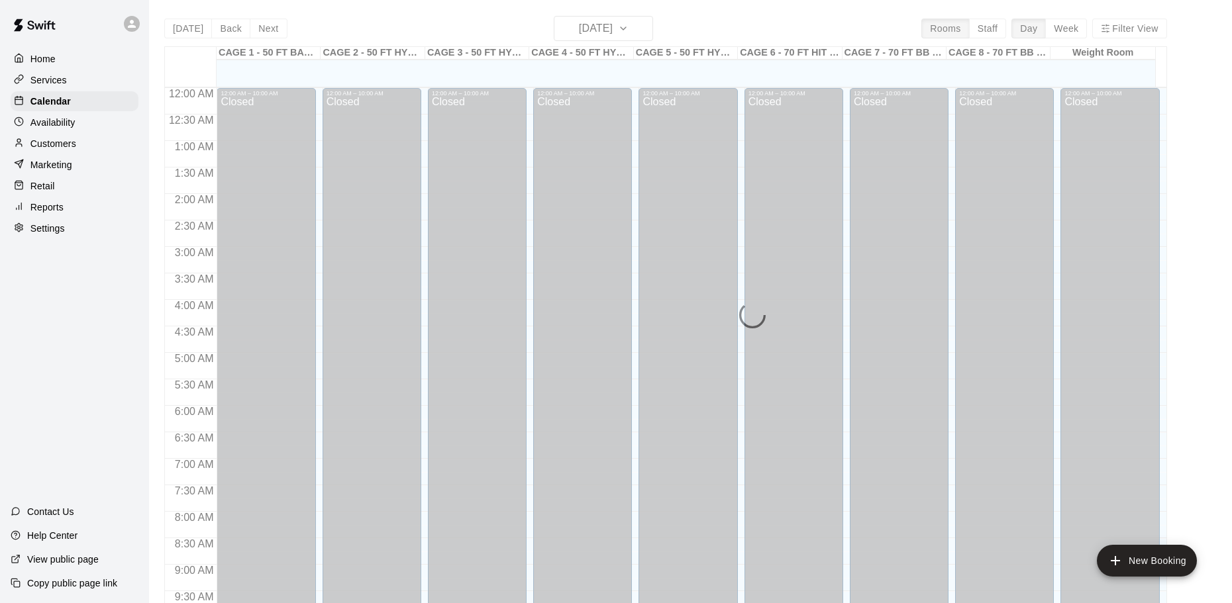
scroll to position [701, 0]
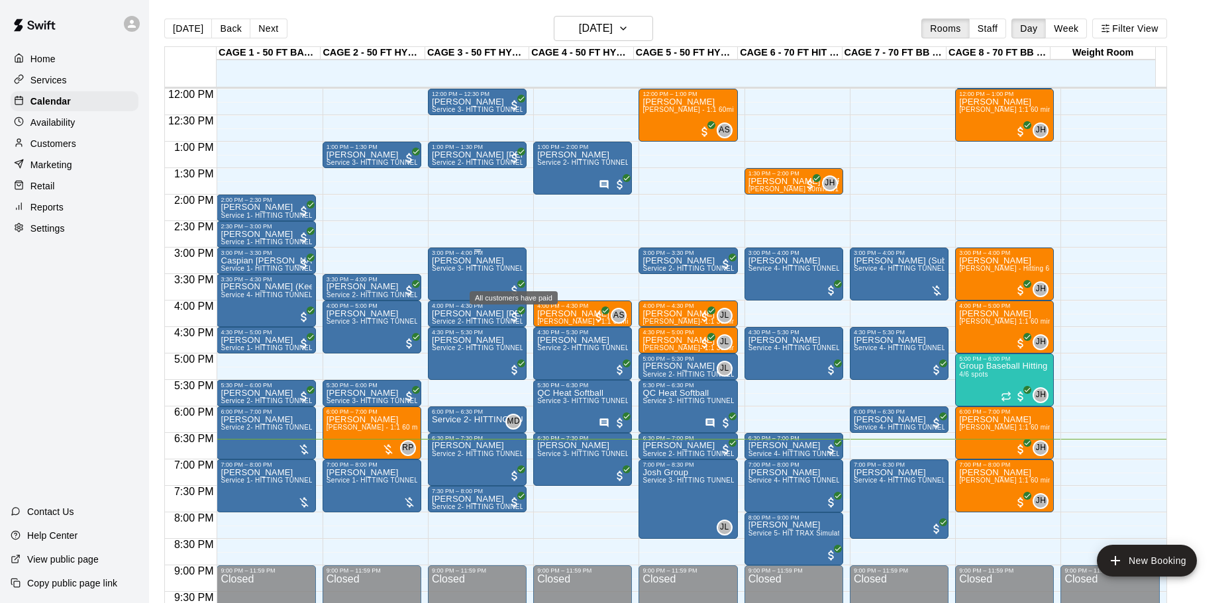
scroll to position [701, 0]
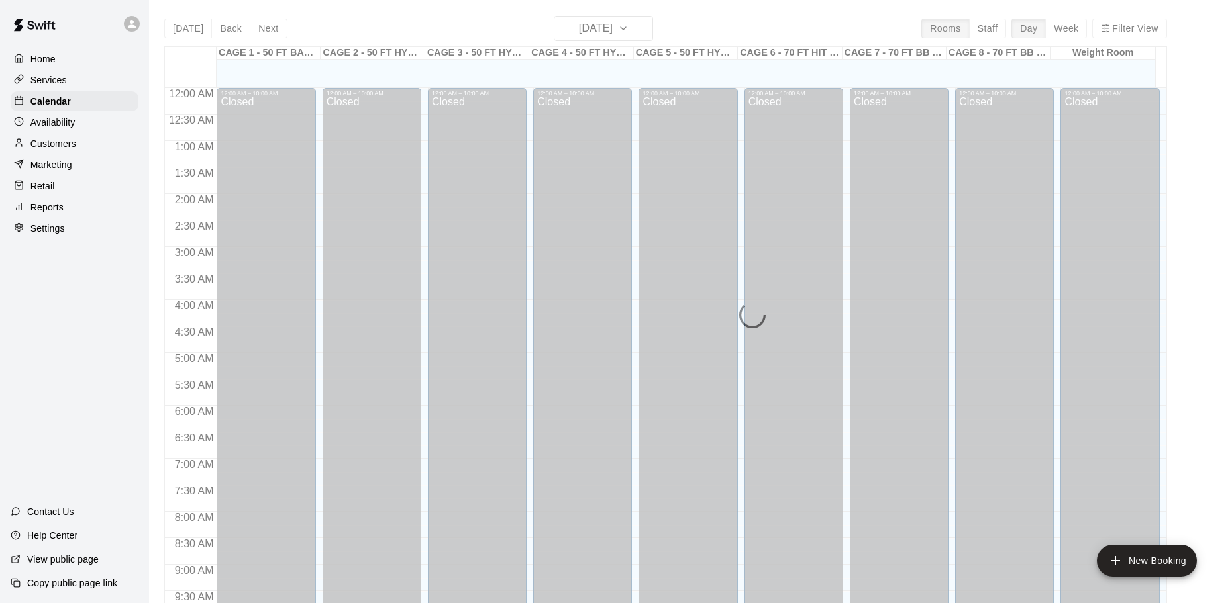
scroll to position [701, 0]
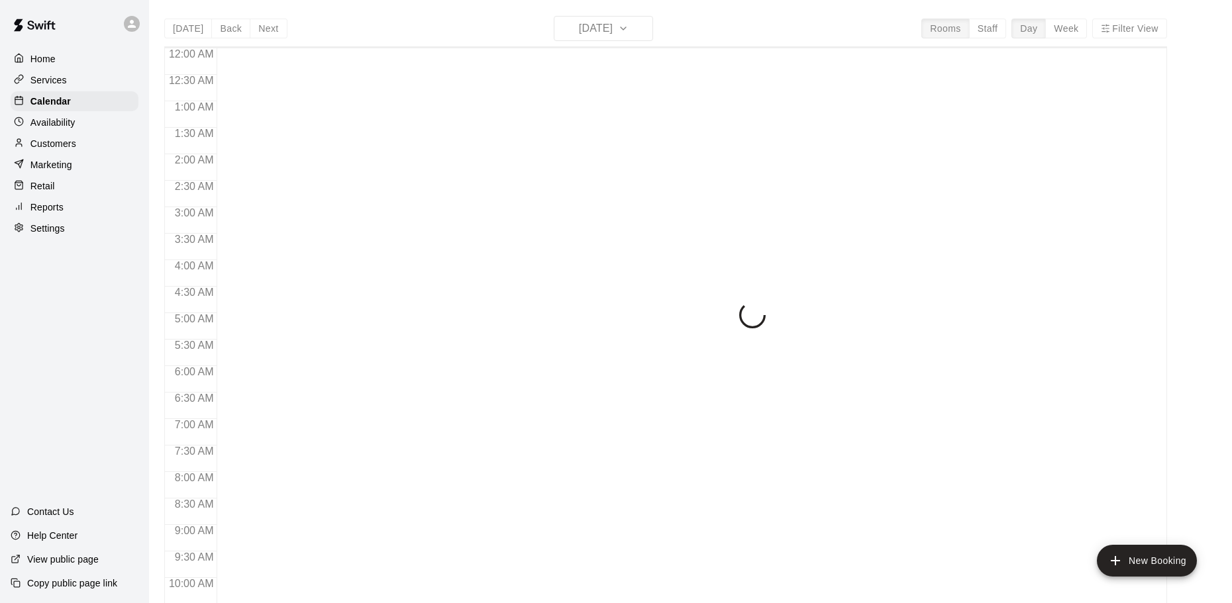
scroll to position [701, 0]
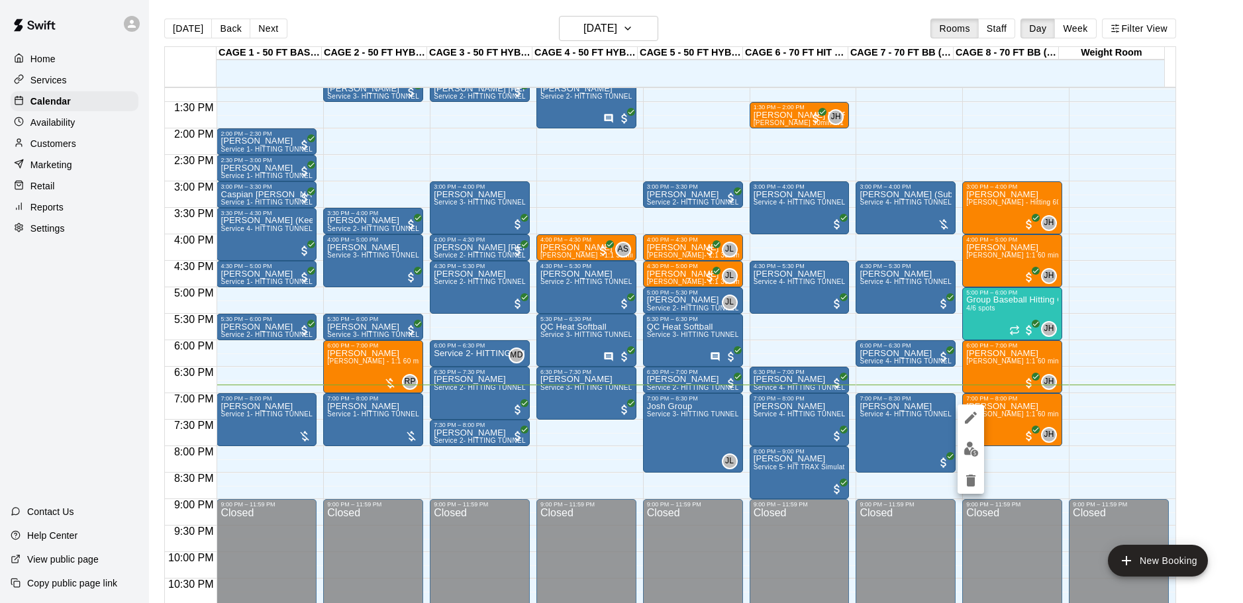
click at [330, 469] on div at bounding box center [621, 301] width 1243 height 603
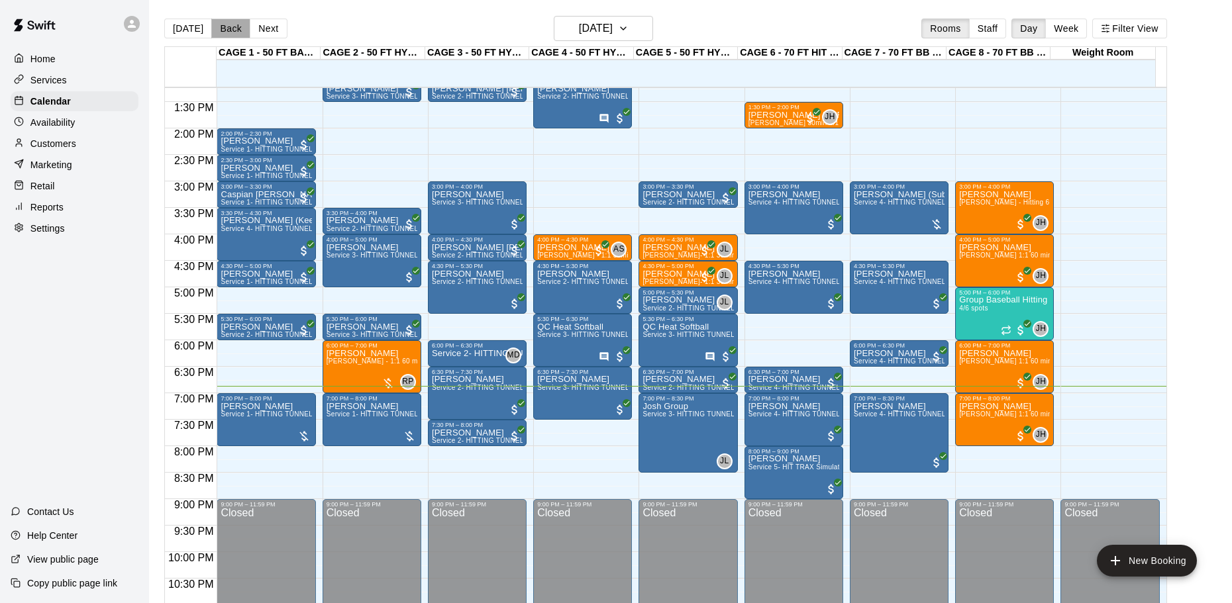
click at [230, 25] on button "Back" at bounding box center [230, 29] width 39 height 20
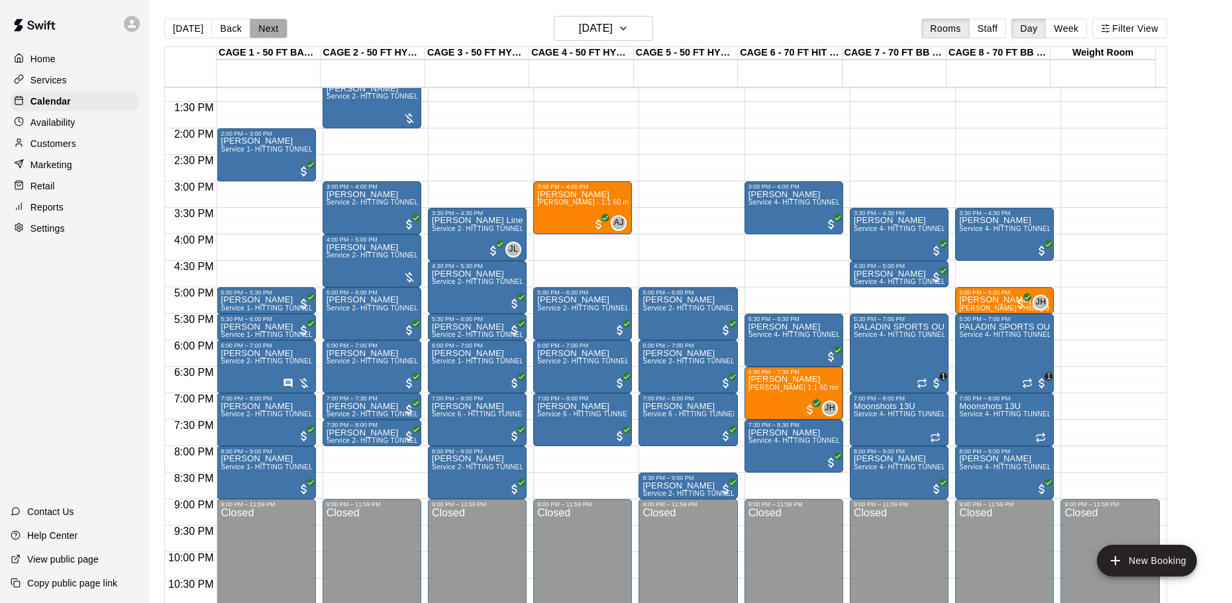
click at [264, 30] on button "Next" at bounding box center [268, 29] width 37 height 20
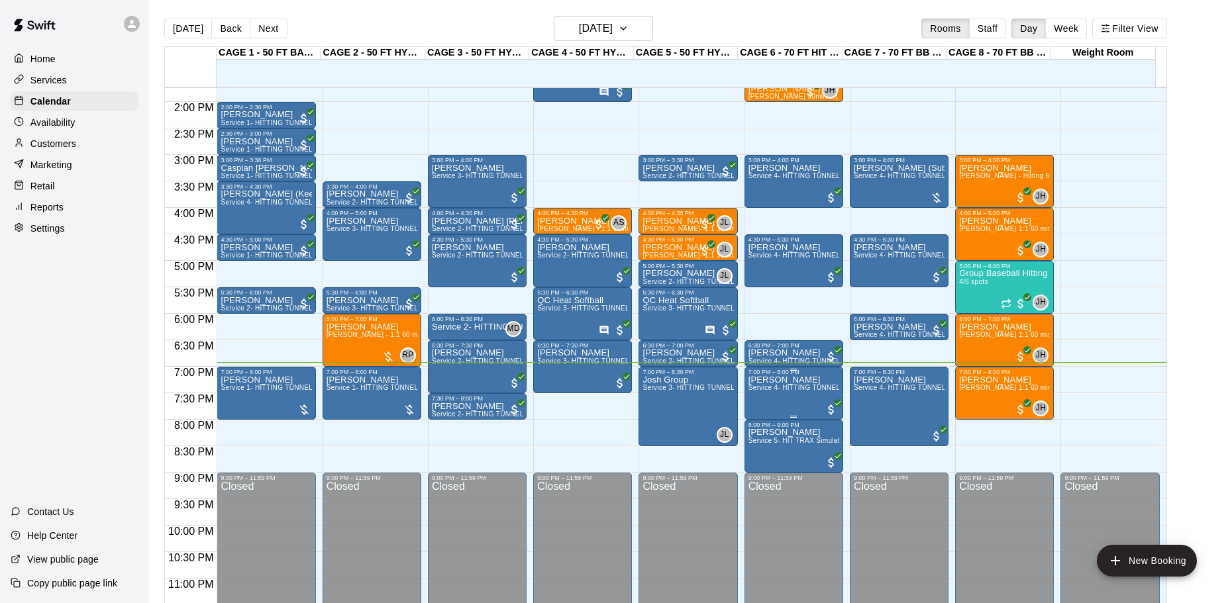
scroll to position [742, 0]
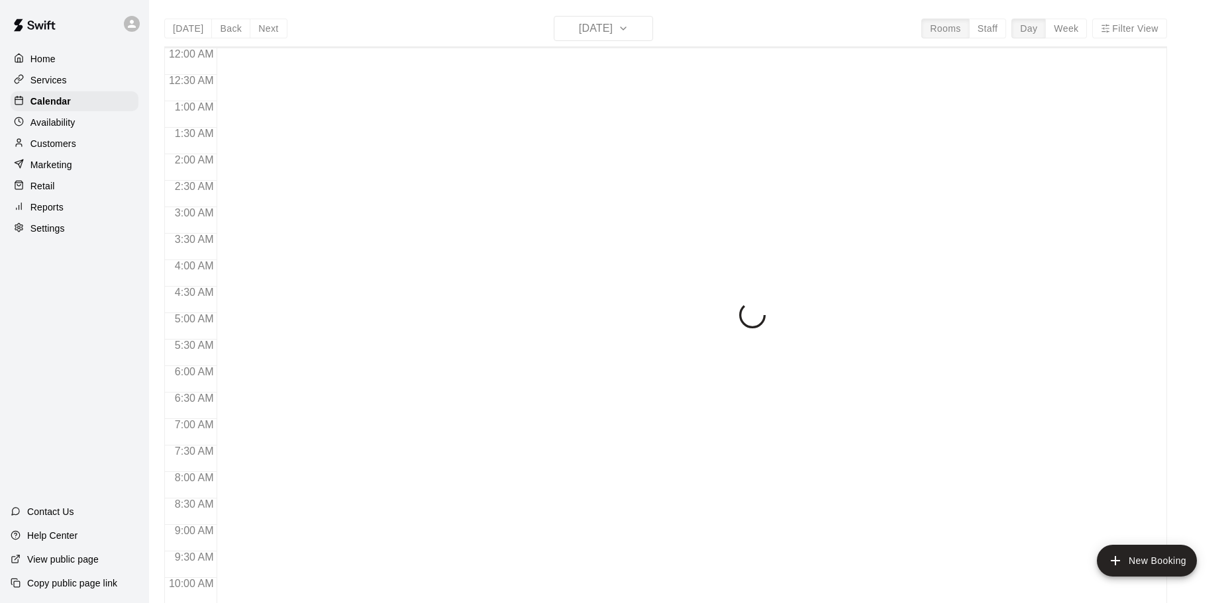
scroll to position [701, 0]
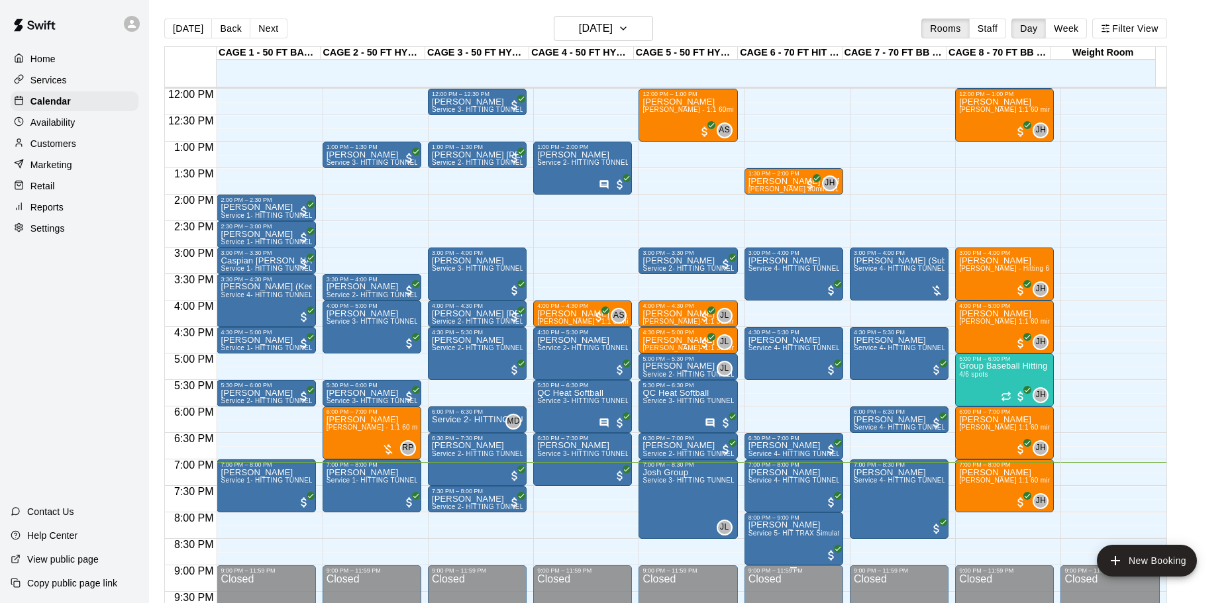
scroll to position [701, 0]
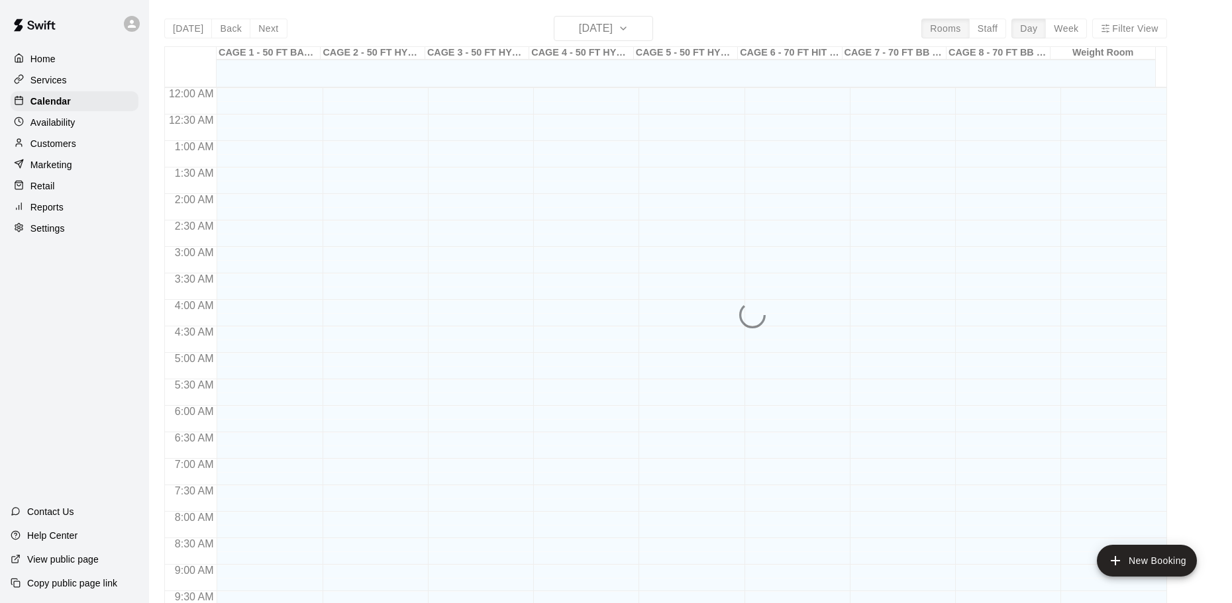
scroll to position [701, 0]
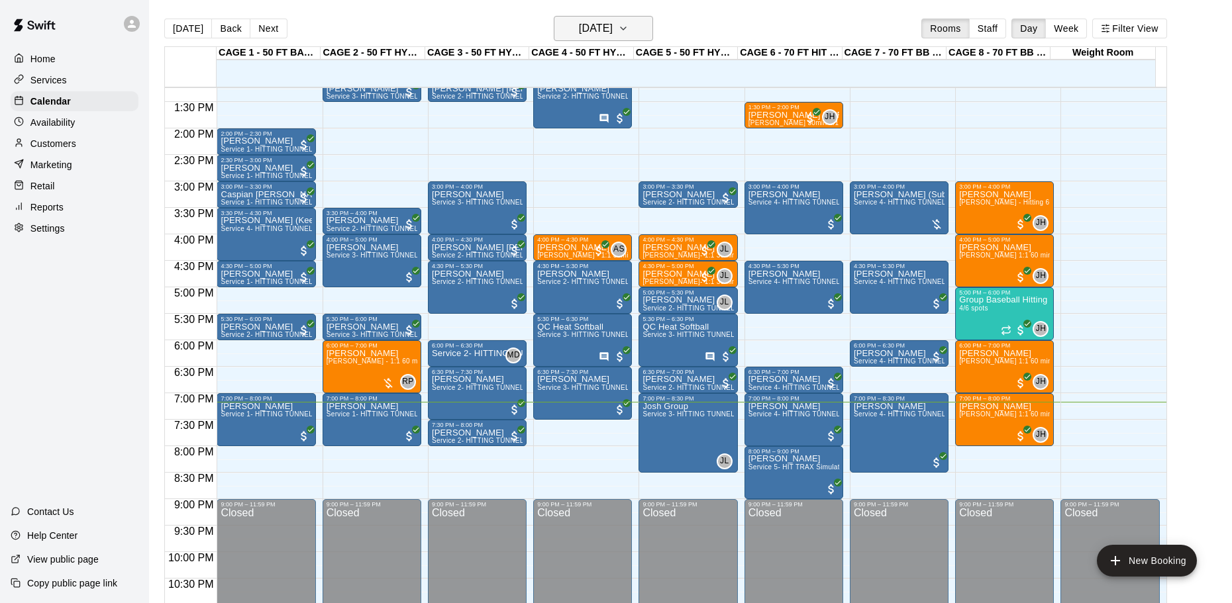
click at [613, 36] on h6 "[DATE]" at bounding box center [596, 28] width 34 height 19
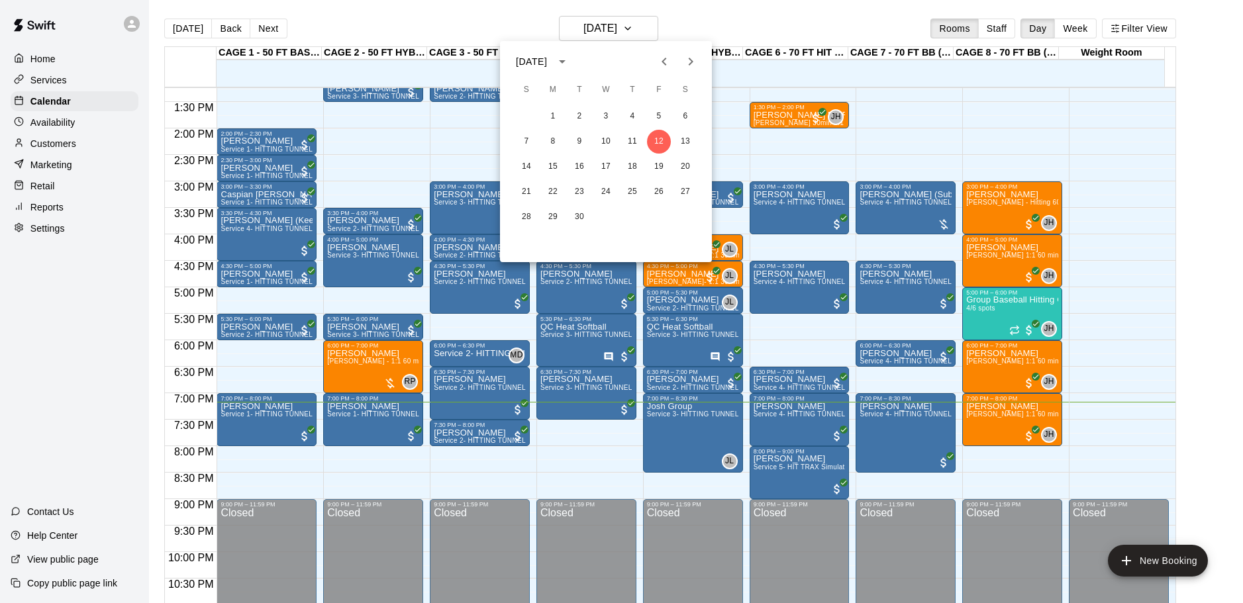
click at [685, 17] on div at bounding box center [621, 301] width 1243 height 603
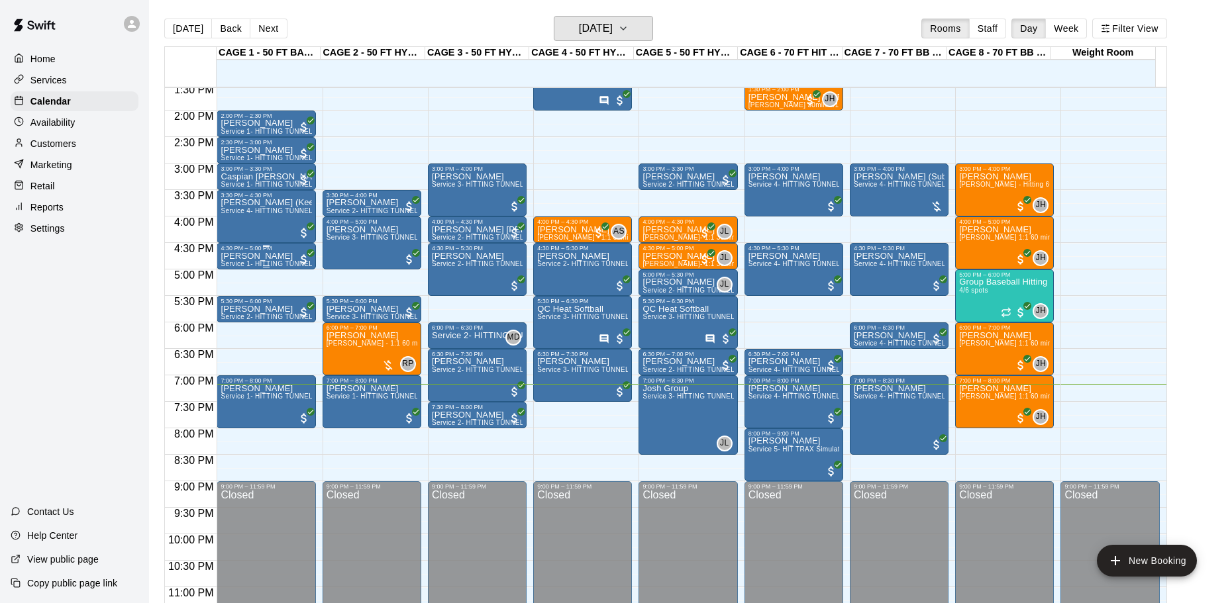
scroll to position [742, 0]
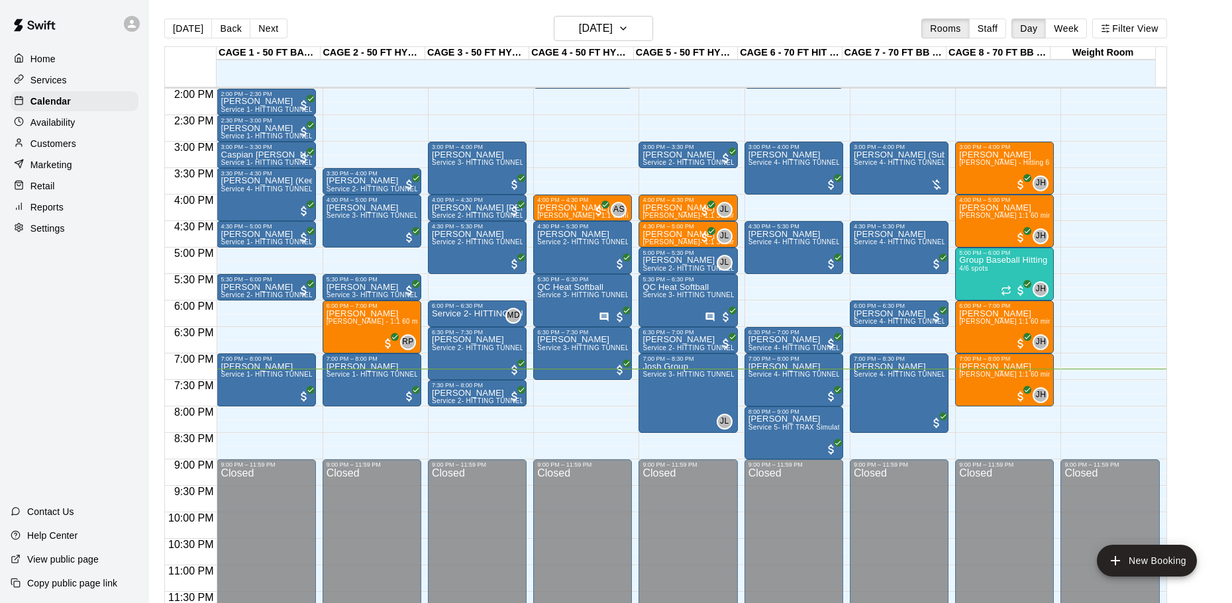
click at [264, 34] on button "Next" at bounding box center [268, 29] width 37 height 20
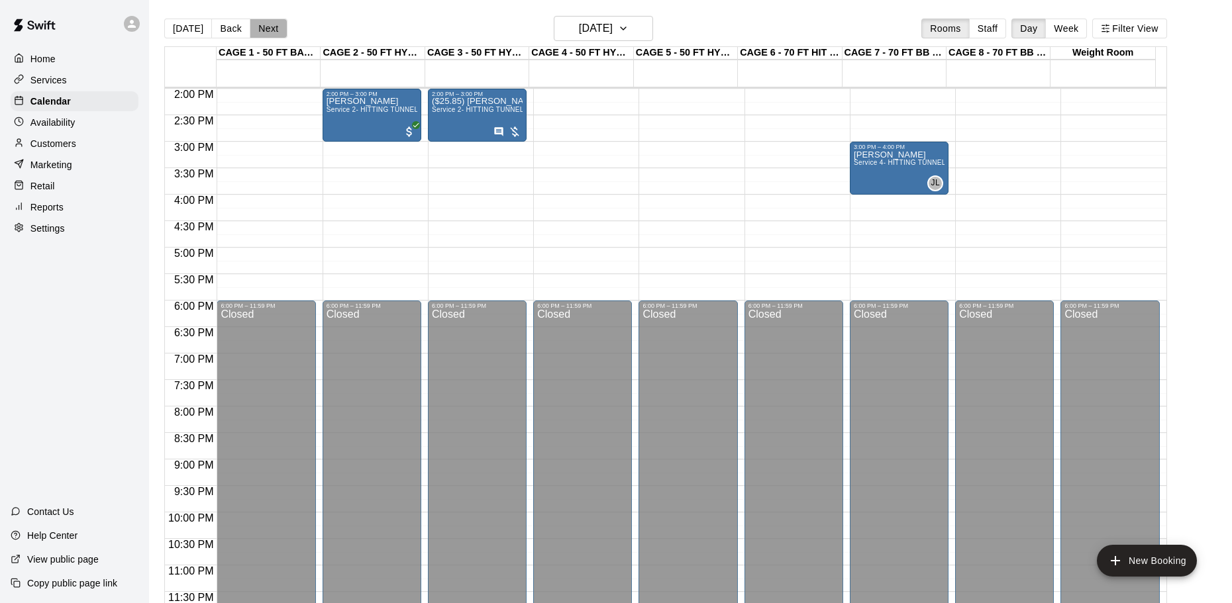
click at [264, 34] on button "Next" at bounding box center [268, 29] width 37 height 20
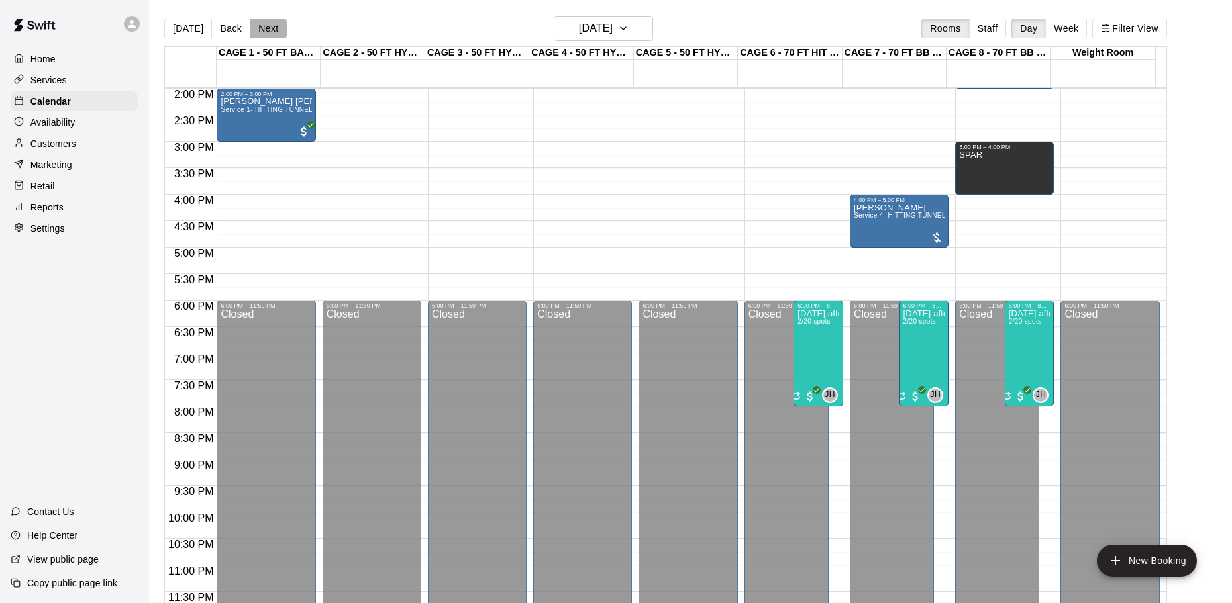
click at [264, 34] on button "Next" at bounding box center [268, 29] width 37 height 20
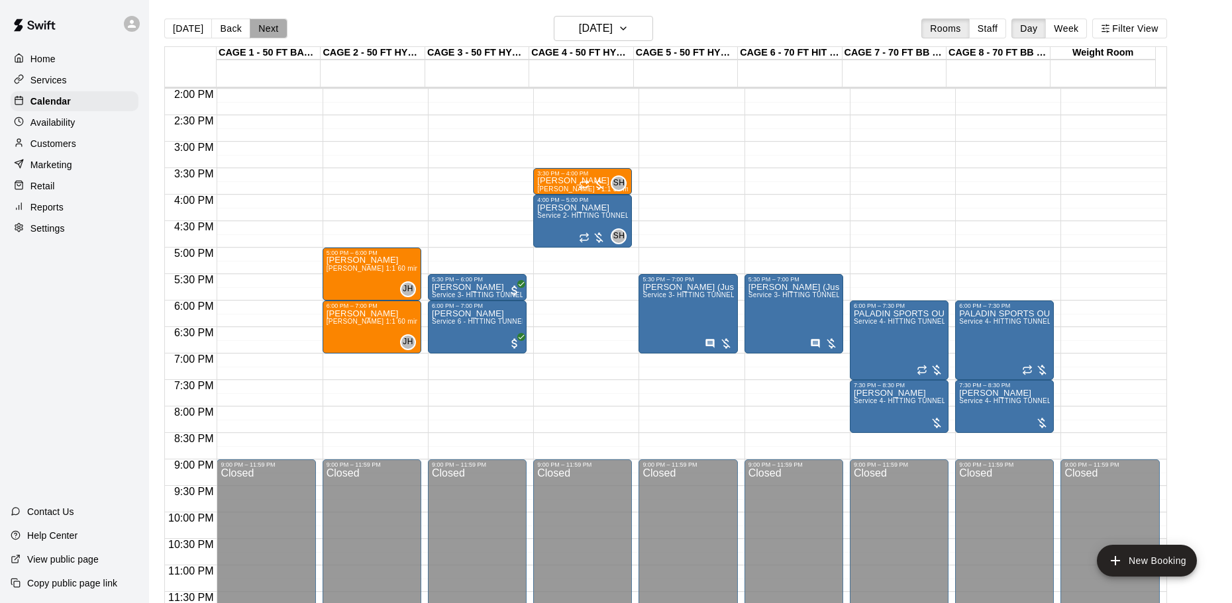
click at [266, 34] on button "Next" at bounding box center [268, 29] width 37 height 20
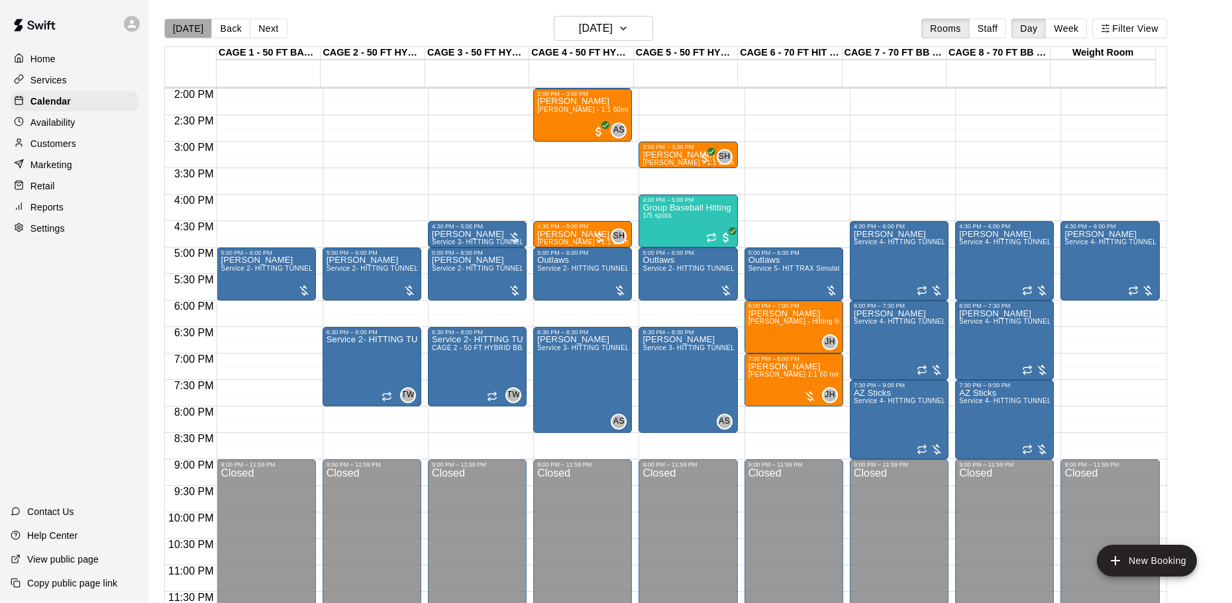
click at [187, 28] on button "[DATE]" at bounding box center [188, 29] width 48 height 20
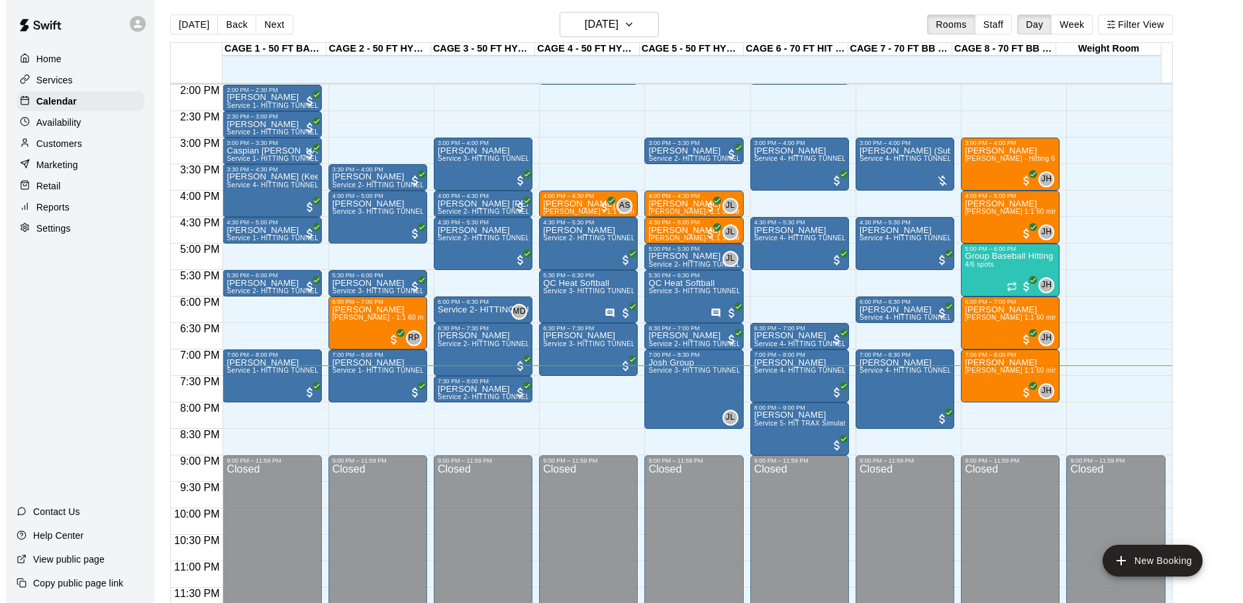
scroll to position [0, 0]
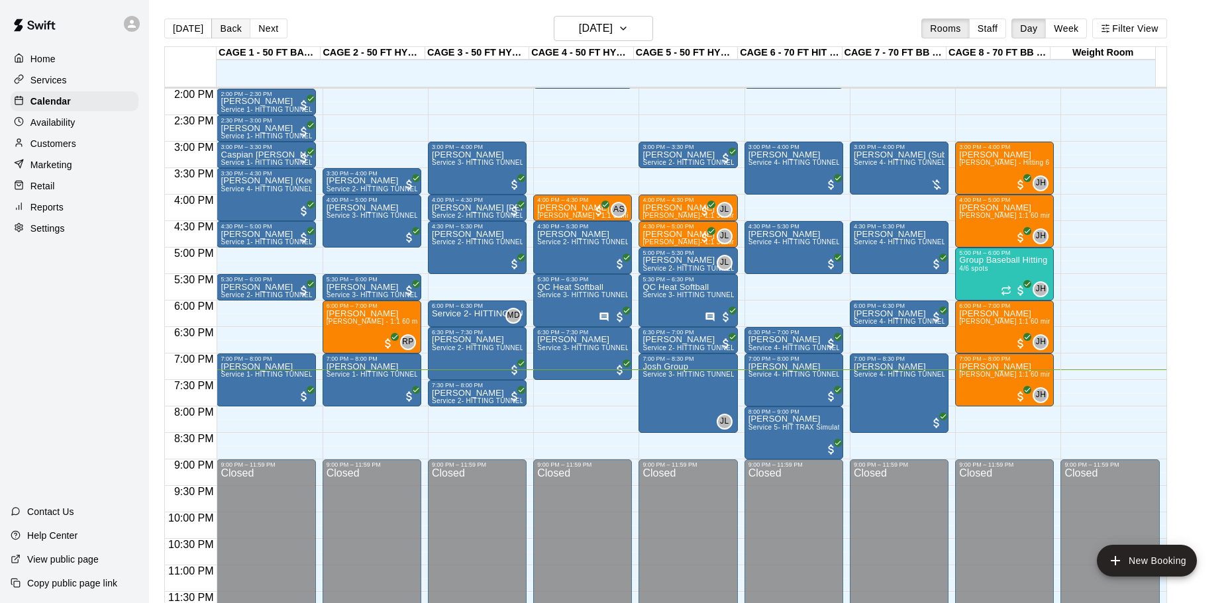
click at [224, 32] on button "Back" at bounding box center [230, 29] width 39 height 20
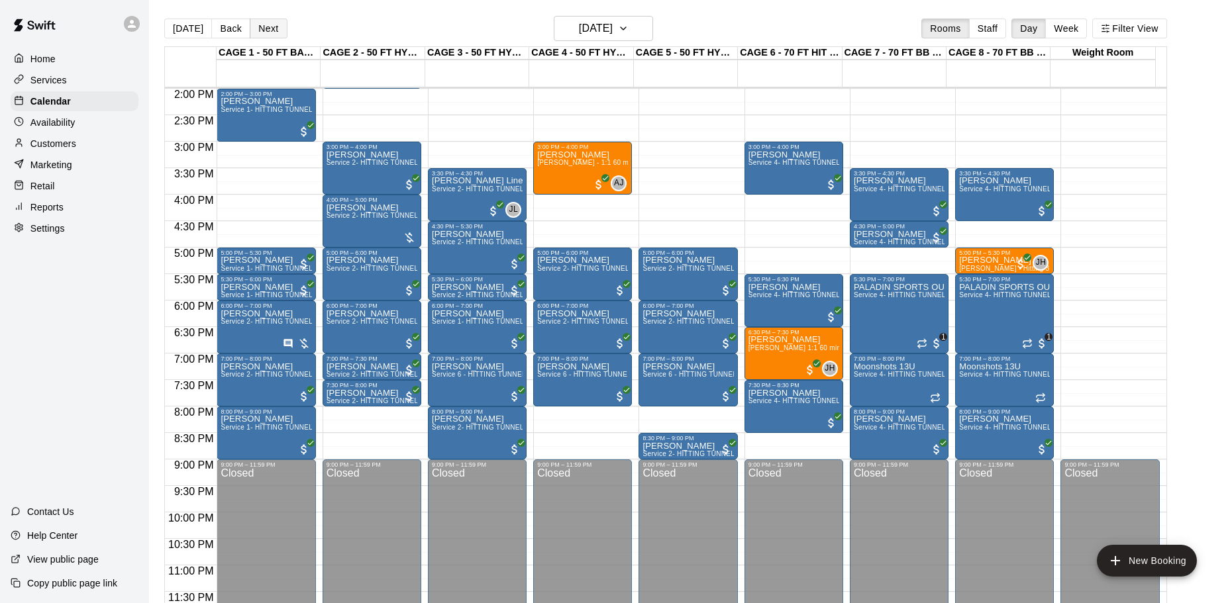
click at [272, 31] on button "Next" at bounding box center [268, 29] width 37 height 20
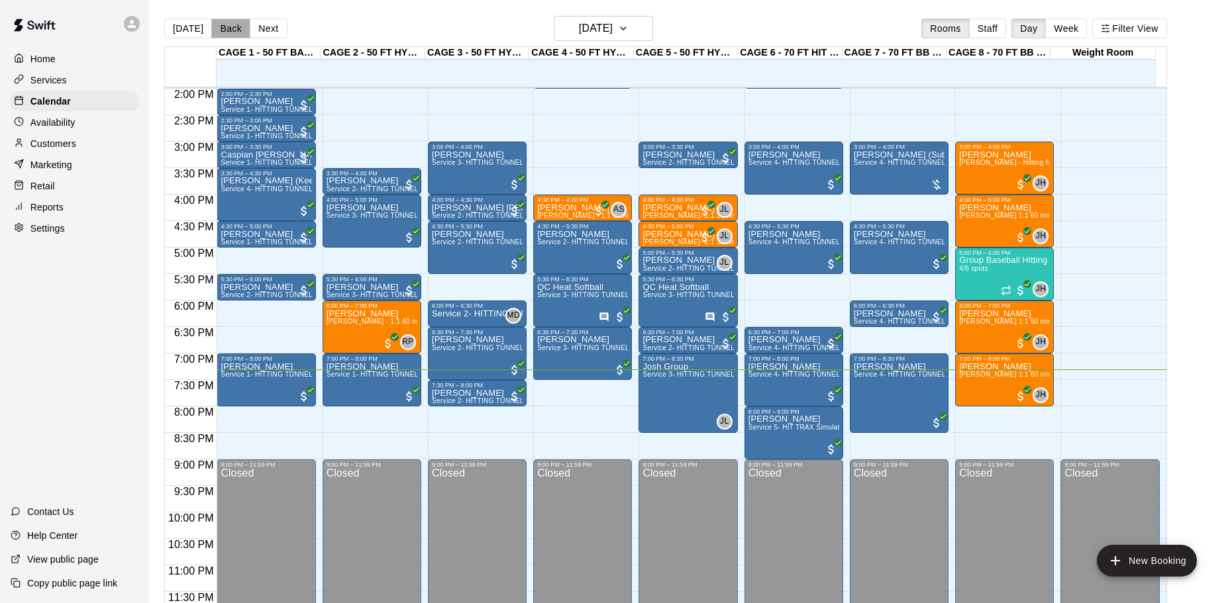
click at [231, 31] on button "Back" at bounding box center [230, 29] width 39 height 20
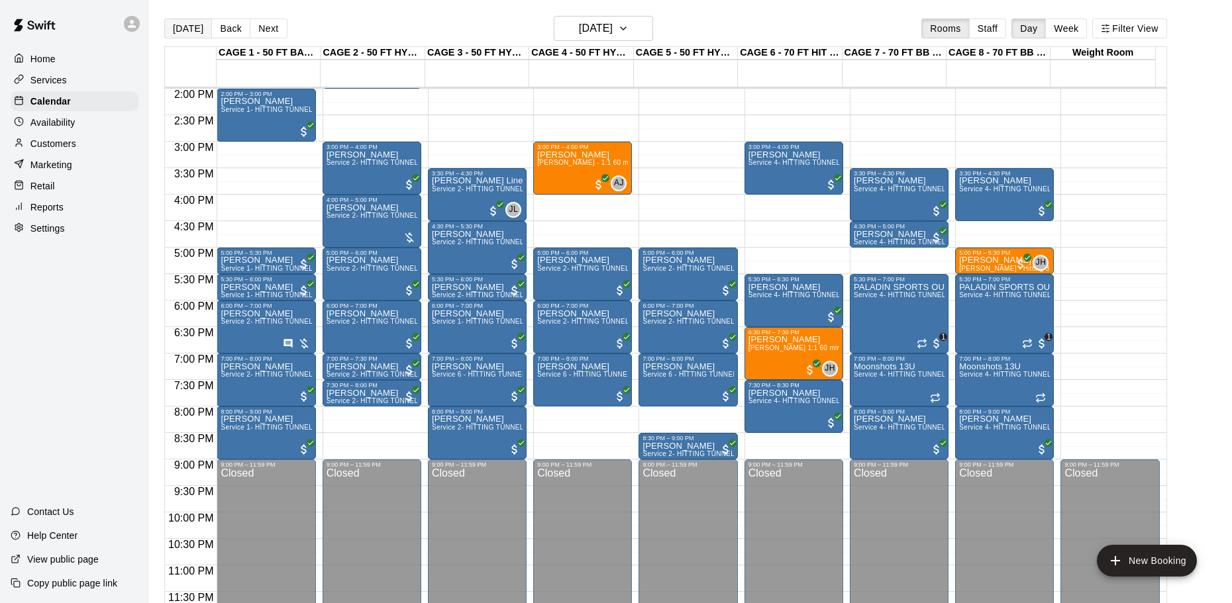
click at [181, 28] on button "[DATE]" at bounding box center [188, 29] width 48 height 20
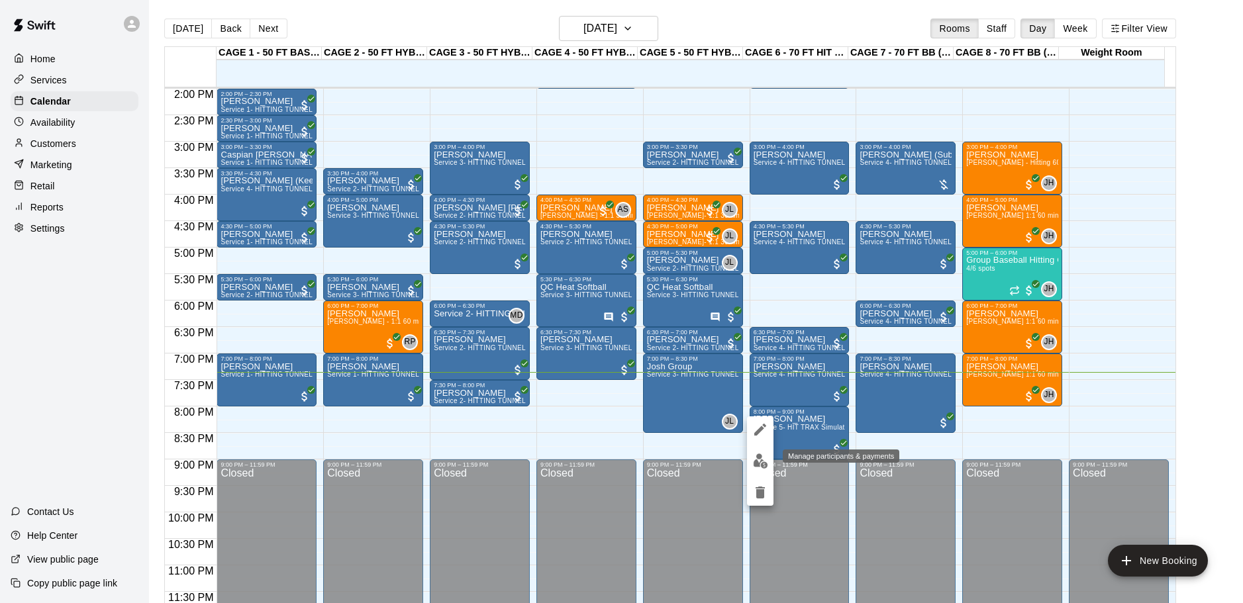
click at [758, 458] on img "edit" at bounding box center [760, 461] width 15 height 15
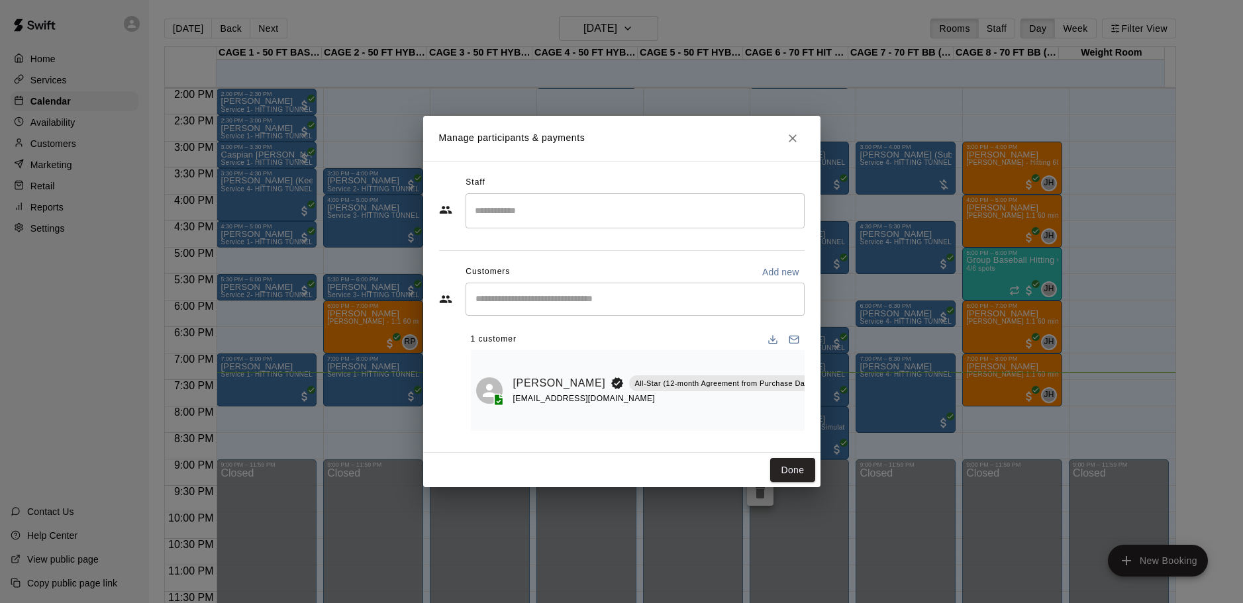
click at [777, 127] on h2 "Manage participants & payments" at bounding box center [621, 138] width 397 height 45
click at [802, 133] on button "Close" at bounding box center [793, 138] width 24 height 24
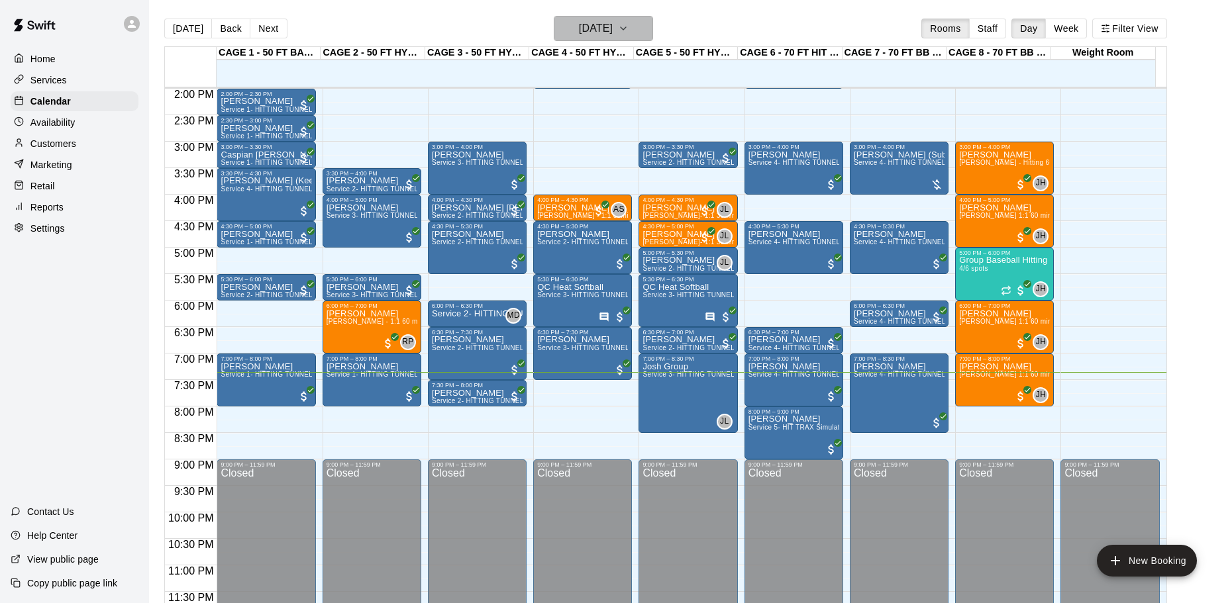
click at [611, 40] on button "[DATE]" at bounding box center [603, 28] width 99 height 25
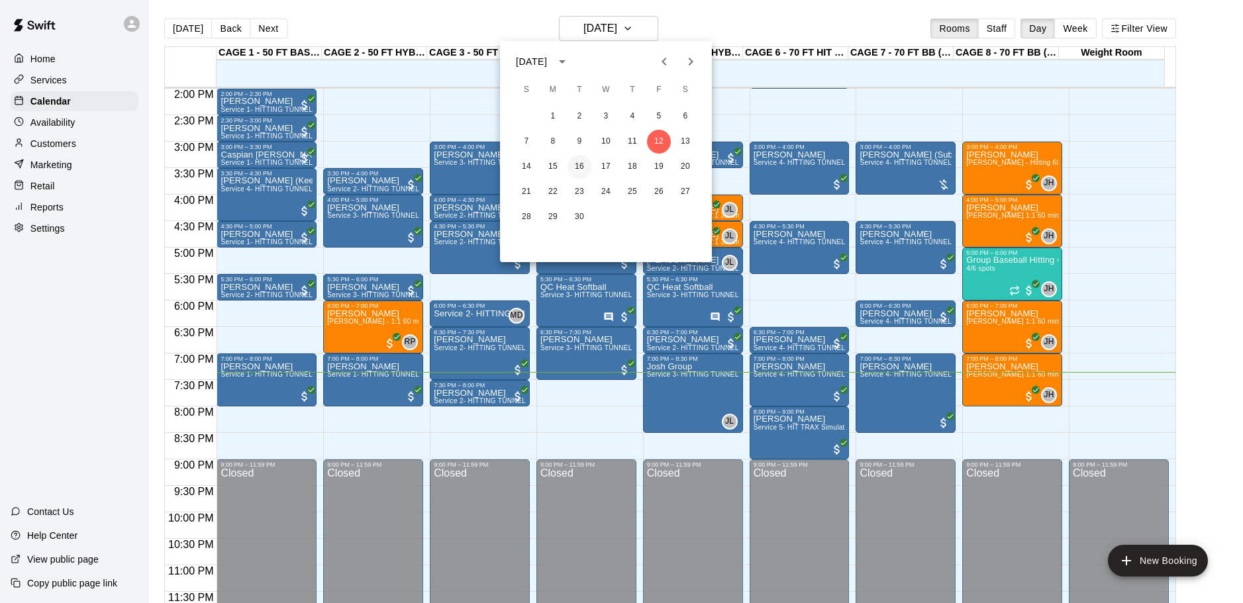
click at [571, 171] on button "16" at bounding box center [580, 167] width 24 height 24
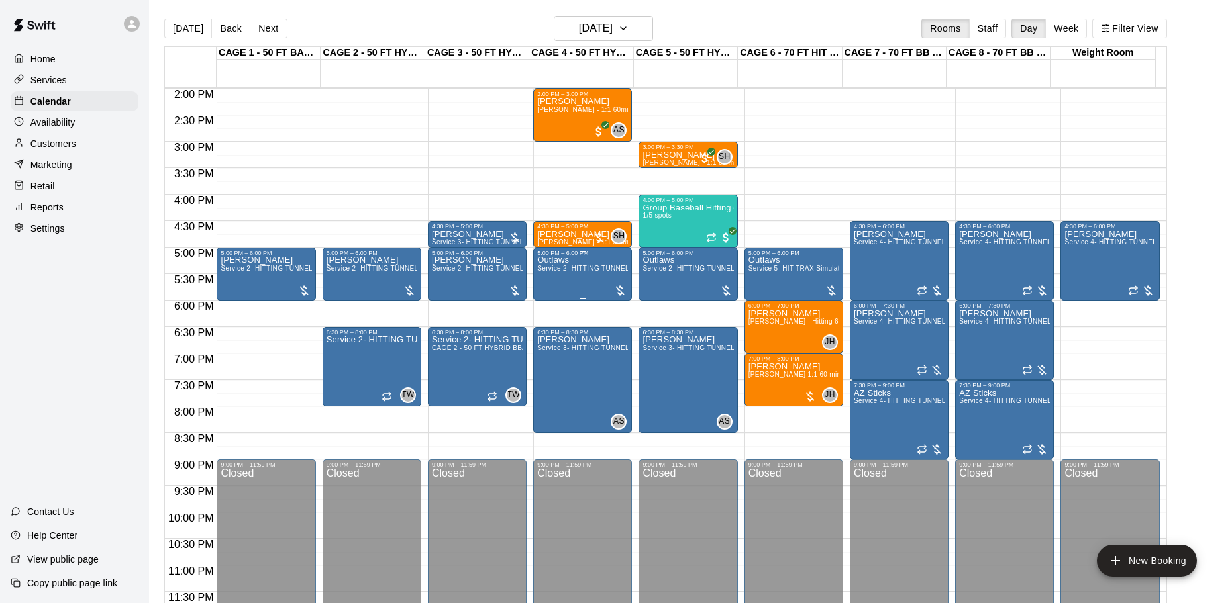
click at [601, 272] on span "Service 2- HITTING TUNNEL RENTAL - 50ft Baseball" at bounding box center [621, 268] width 168 height 7
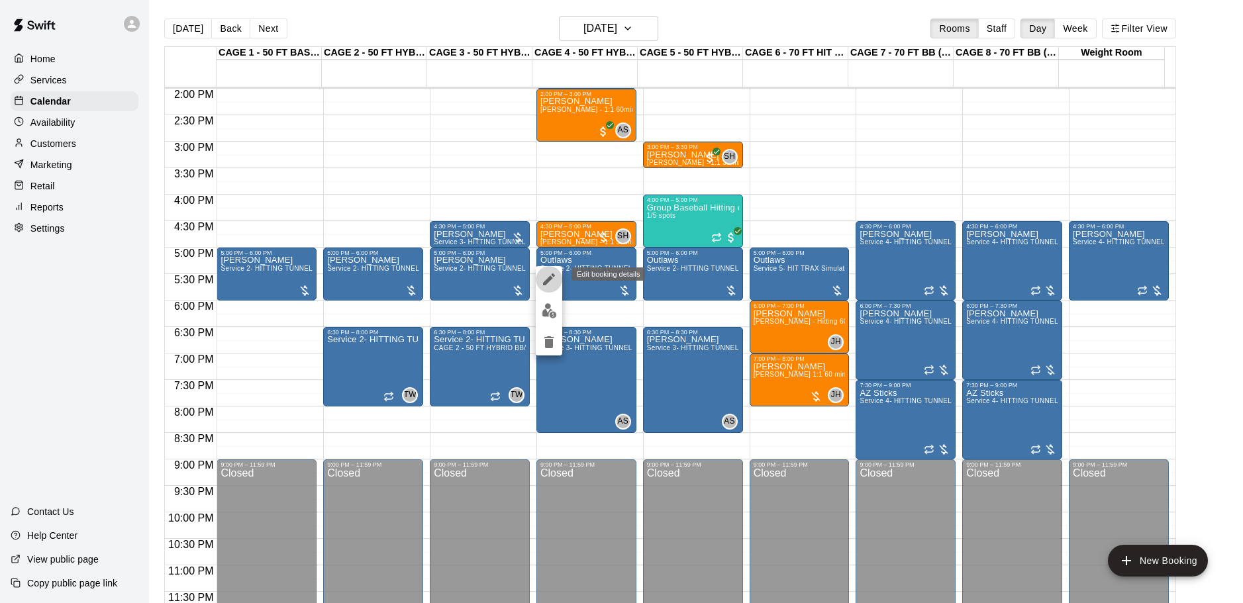
click at [547, 280] on icon "edit" at bounding box center [549, 279] width 12 height 12
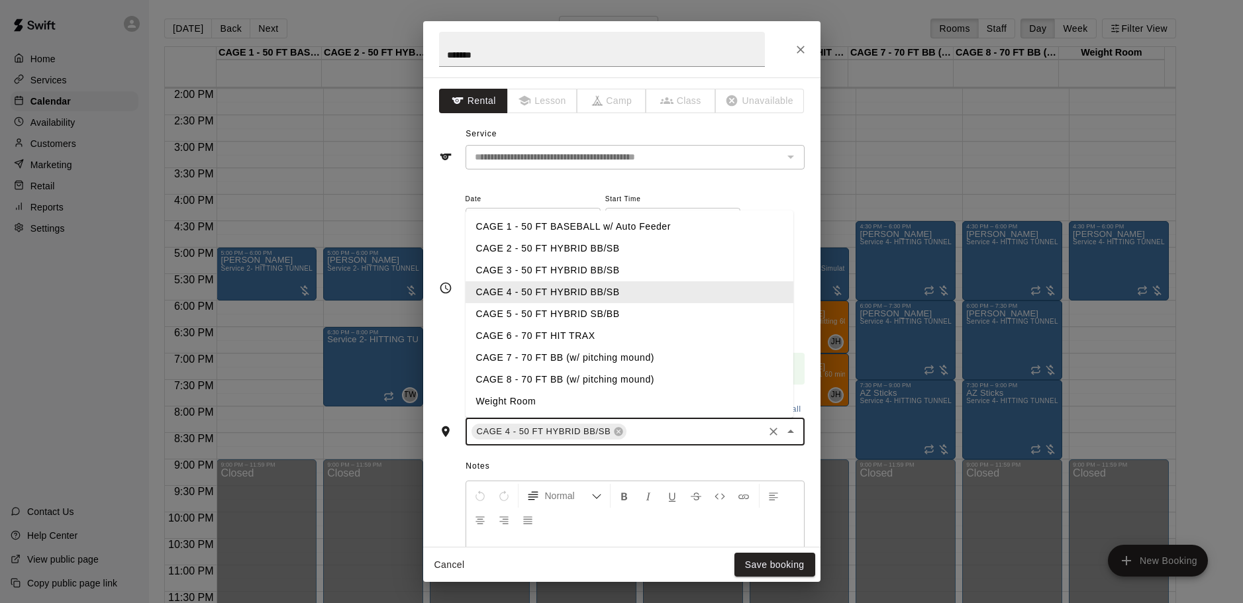
click at [650, 426] on input "text" at bounding box center [694, 432] width 132 height 17
click at [801, 61] on button "Close" at bounding box center [801, 50] width 24 height 24
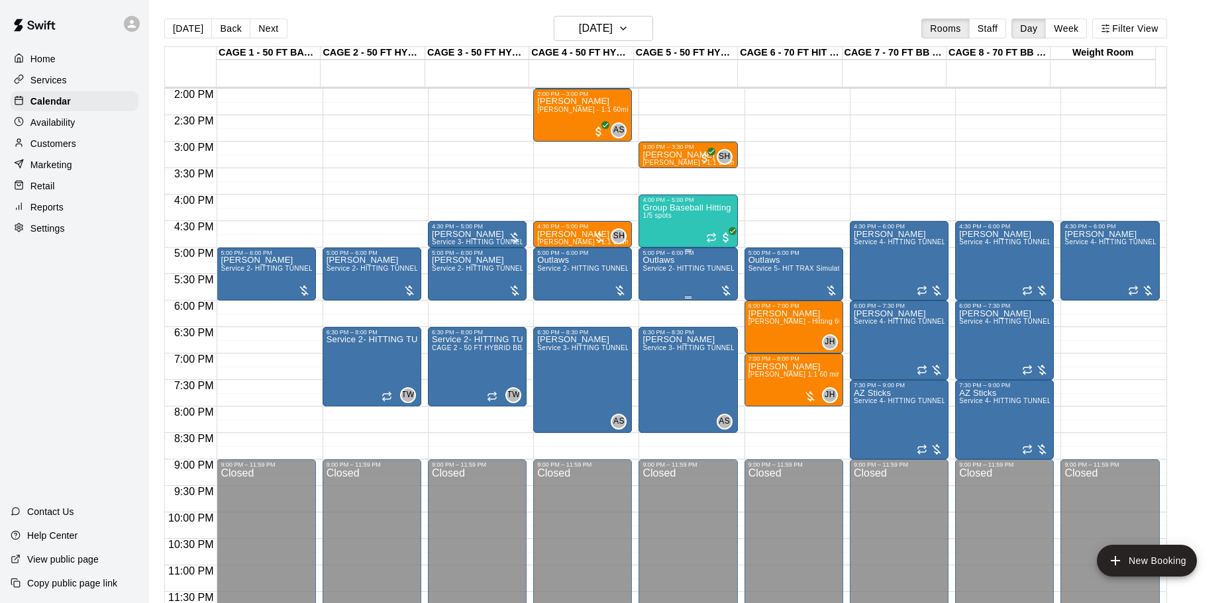
click at [668, 270] on span "Service 2- HITTING TUNNEL RENTAL - 50ft Baseball" at bounding box center [726, 268] width 168 height 7
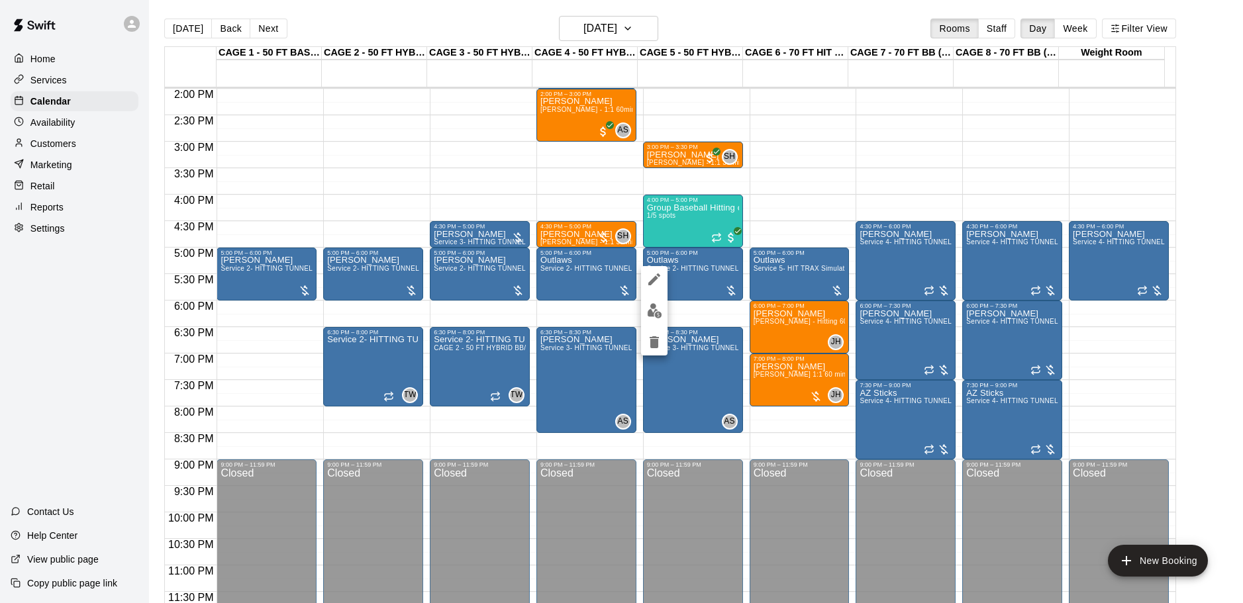
click at [697, 287] on div at bounding box center [621, 301] width 1243 height 603
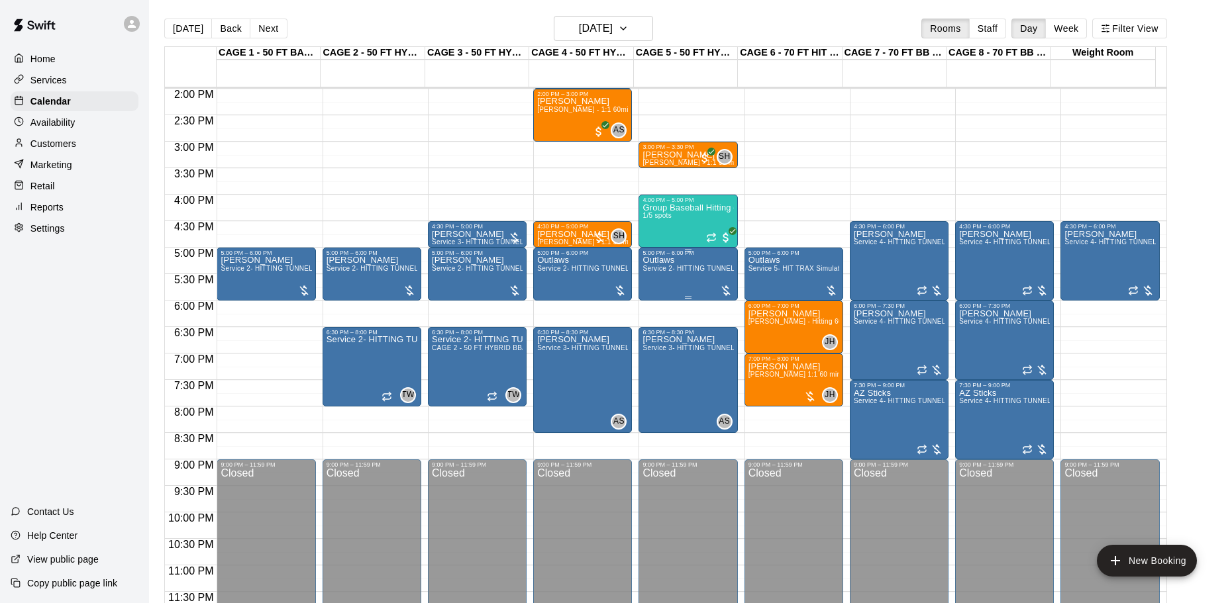
click at [697, 287] on div "Outlaws Service 2- HITTING TUNNEL RENTAL - 50ft Baseball" at bounding box center [687, 557] width 91 height 603
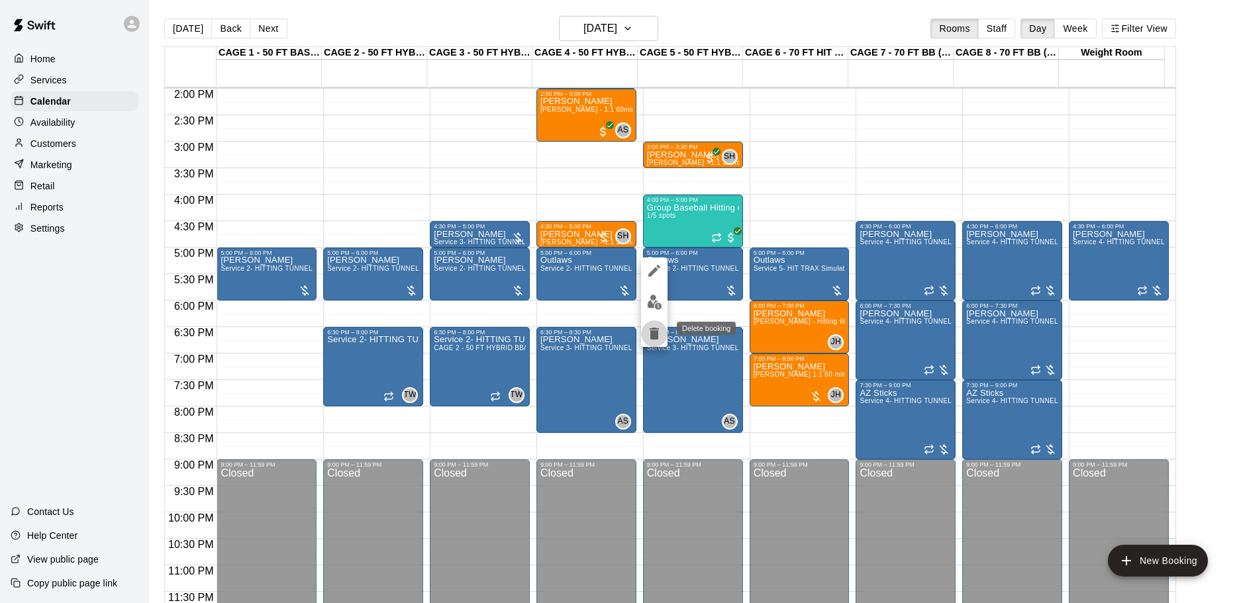
click at [652, 336] on icon "delete" at bounding box center [654, 334] width 9 height 12
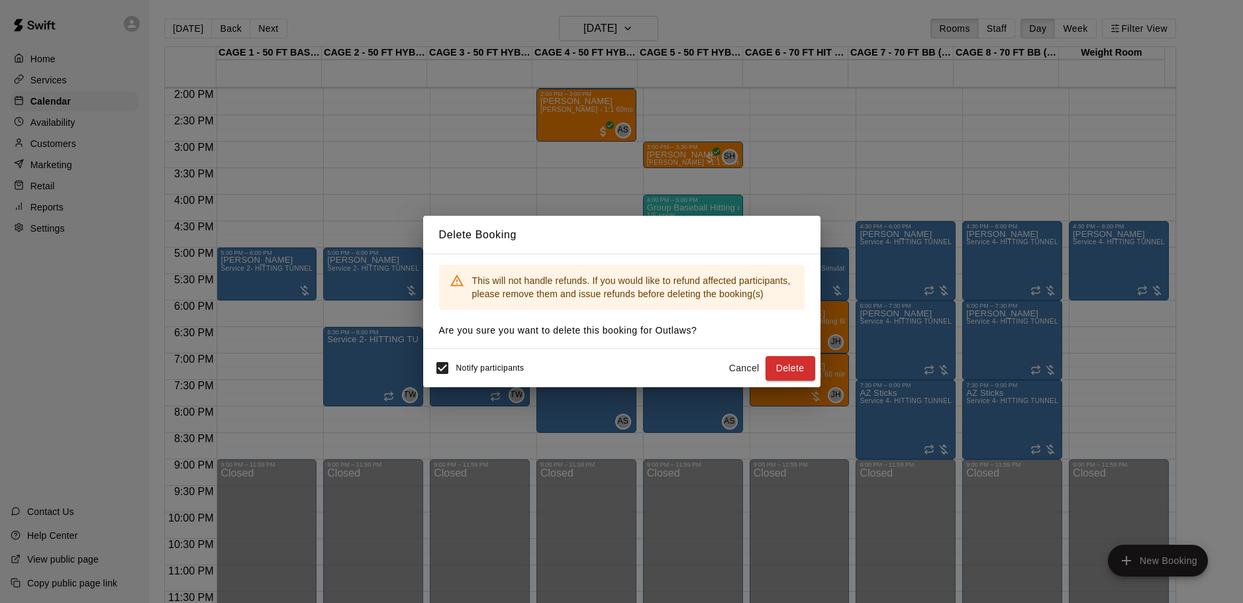
click at [477, 368] on span "Notify participants" at bounding box center [490, 368] width 68 height 9
click at [793, 368] on button "Delete" at bounding box center [791, 368] width 50 height 25
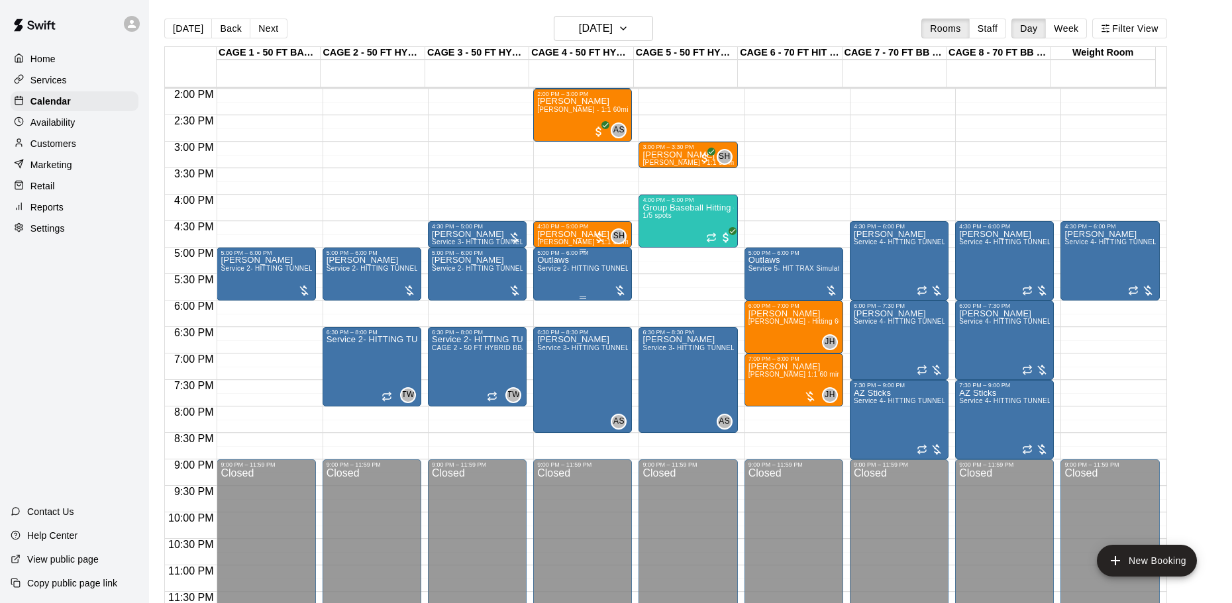
click at [558, 275] on div "Outlaws Service 2- HITTING TUNNEL RENTAL - 50ft Baseball" at bounding box center [582, 557] width 91 height 603
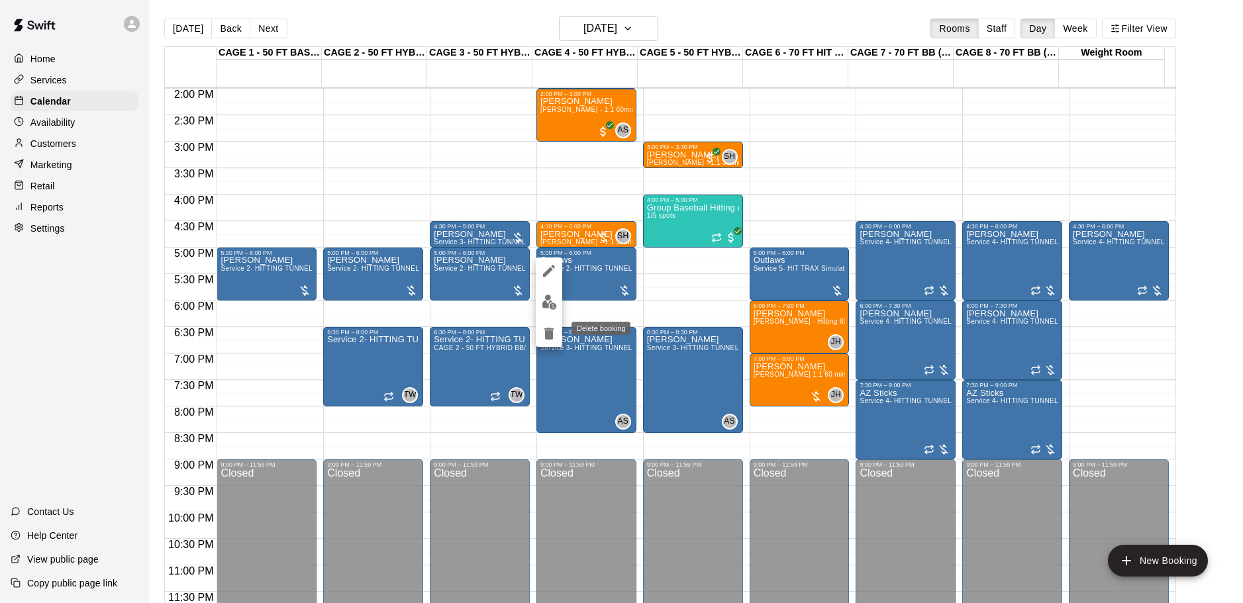
click at [545, 331] on icon "delete" at bounding box center [548, 334] width 9 height 12
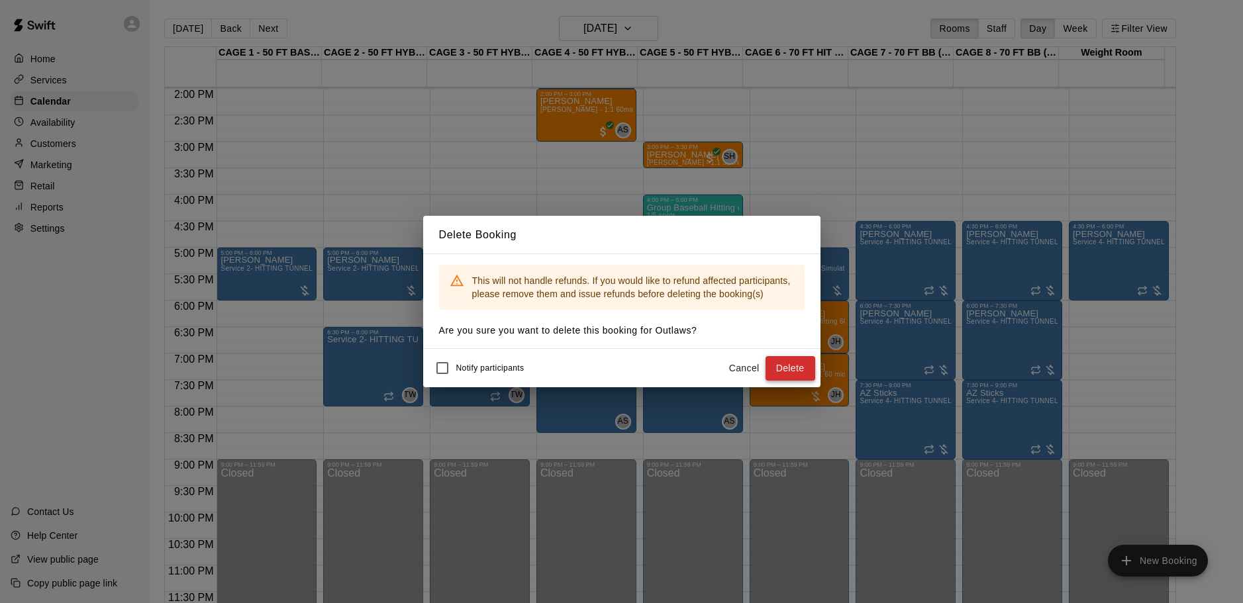
click at [786, 373] on button "Delete" at bounding box center [791, 368] width 50 height 25
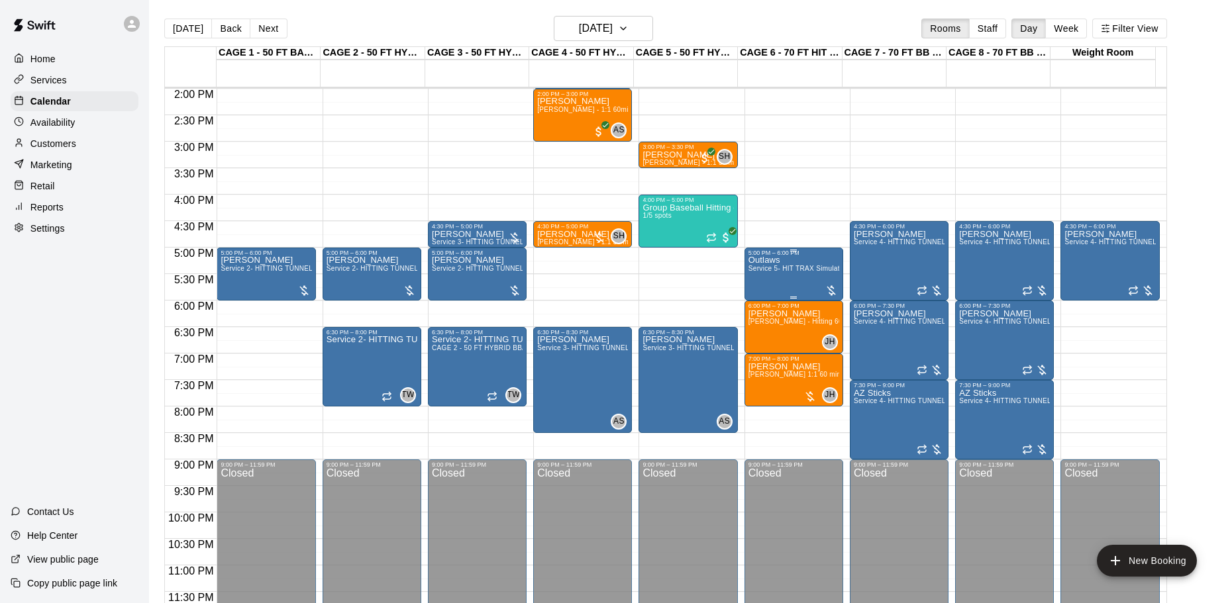
click at [795, 279] on div "Outlaws Service 5- HIT TRAX Simulation Tunnel" at bounding box center [793, 557] width 91 height 603
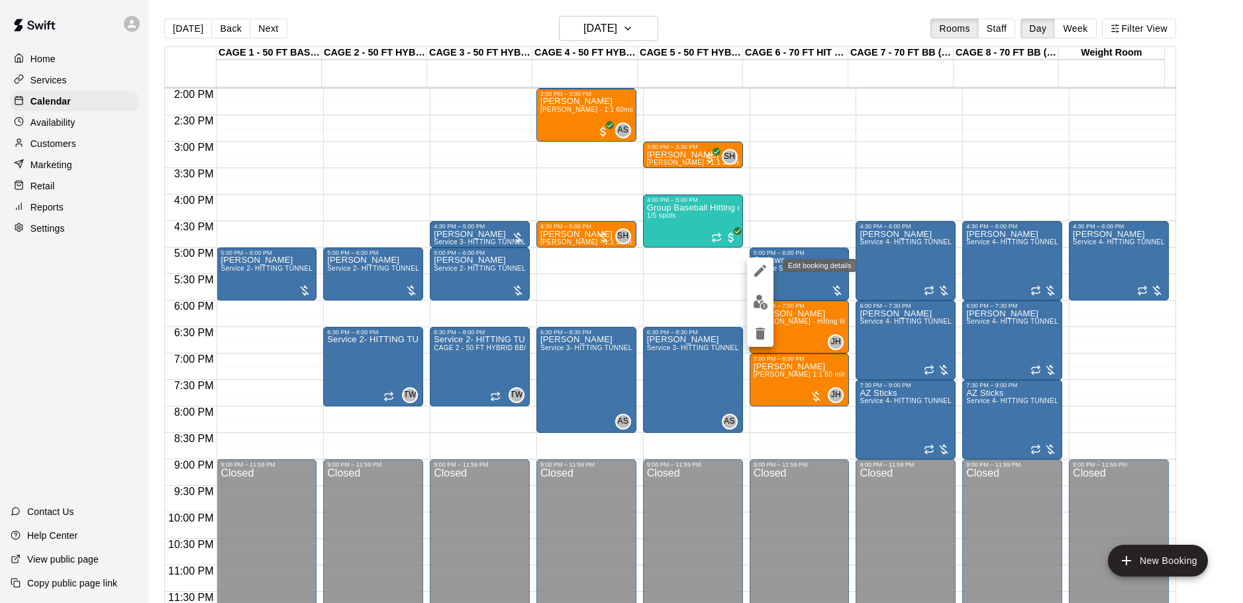
click at [758, 272] on icon "edit" at bounding box center [760, 271] width 16 height 16
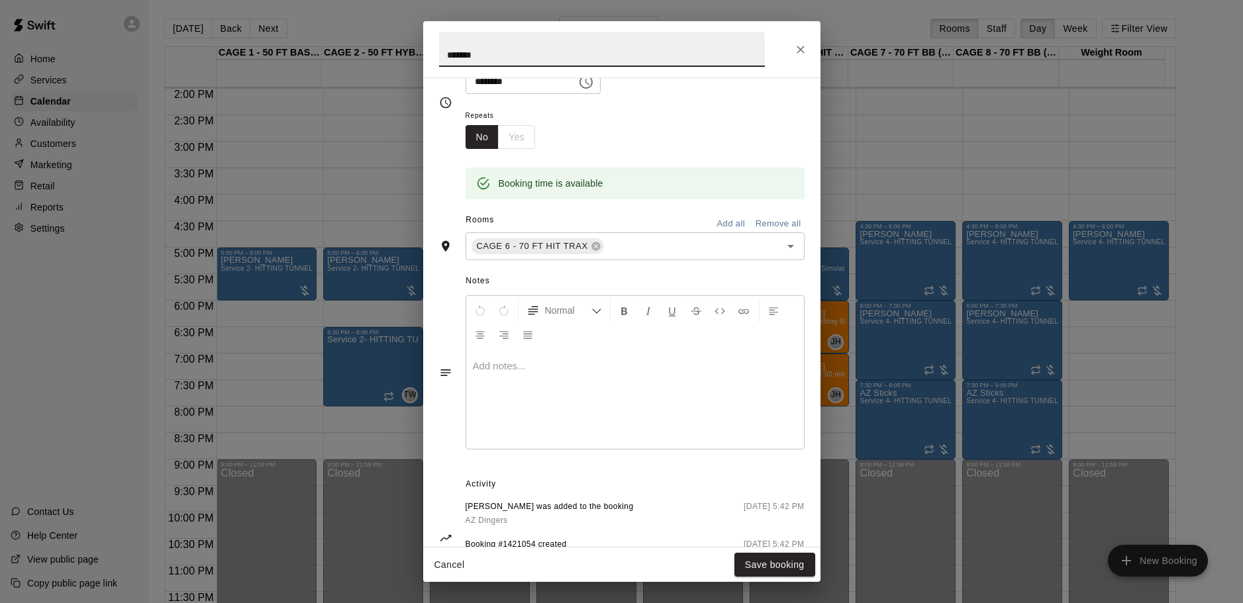
scroll to position [199, 0]
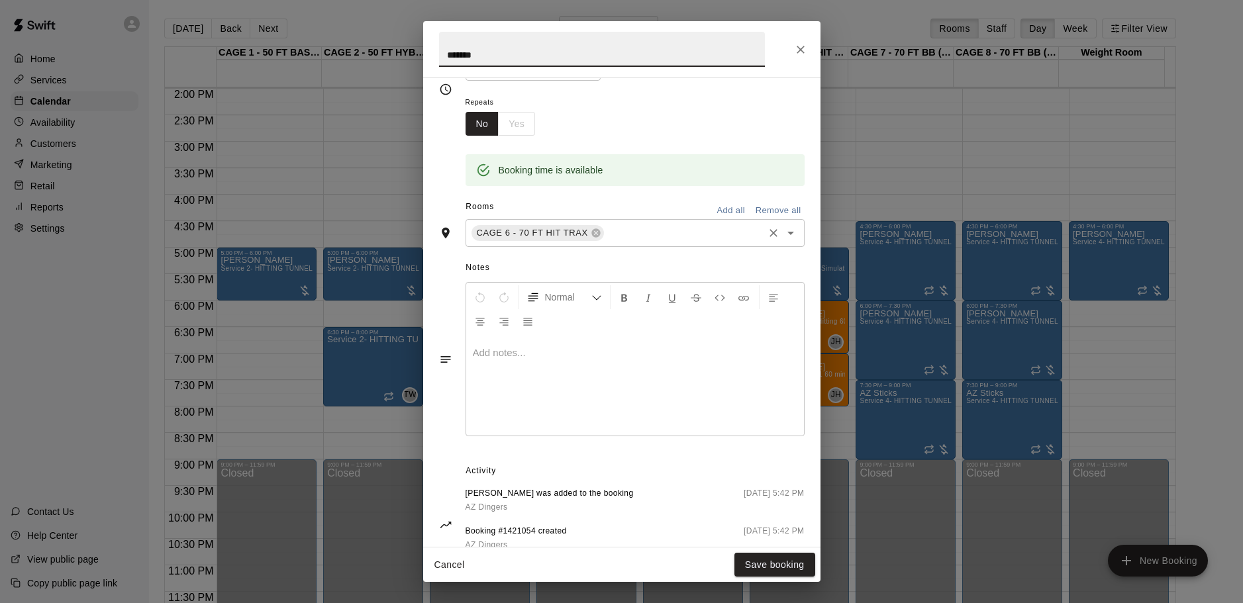
click at [718, 233] on input "text" at bounding box center [684, 233] width 156 height 17
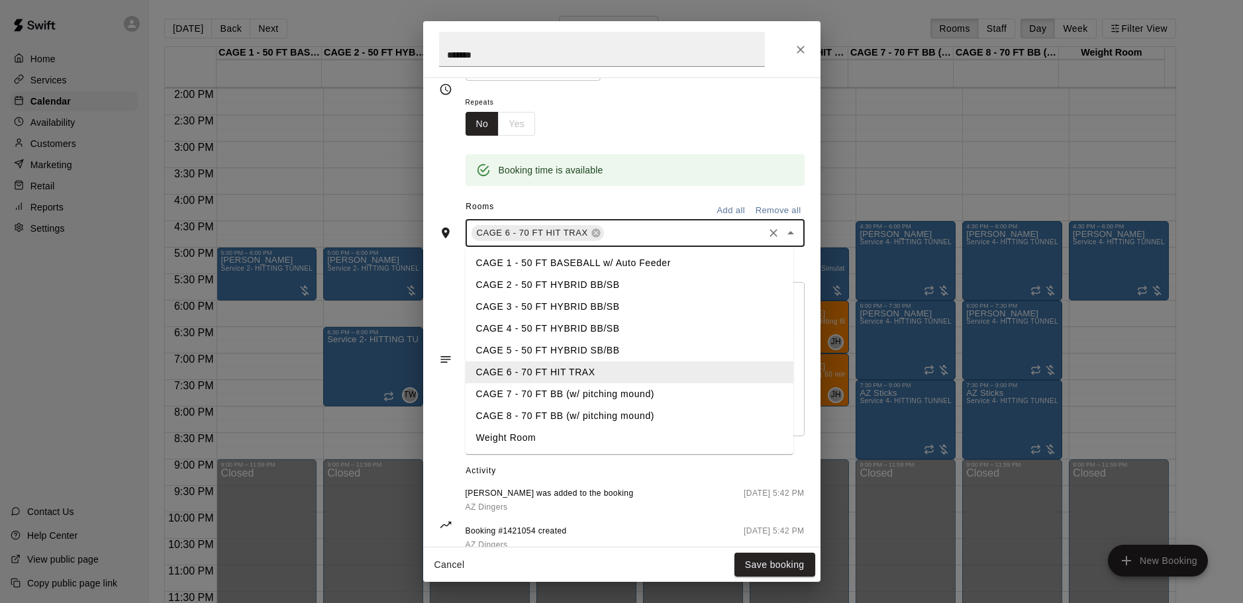
click at [556, 347] on li "CAGE 5 - 50 FT HYBRID SB/BB" at bounding box center [630, 351] width 328 height 22
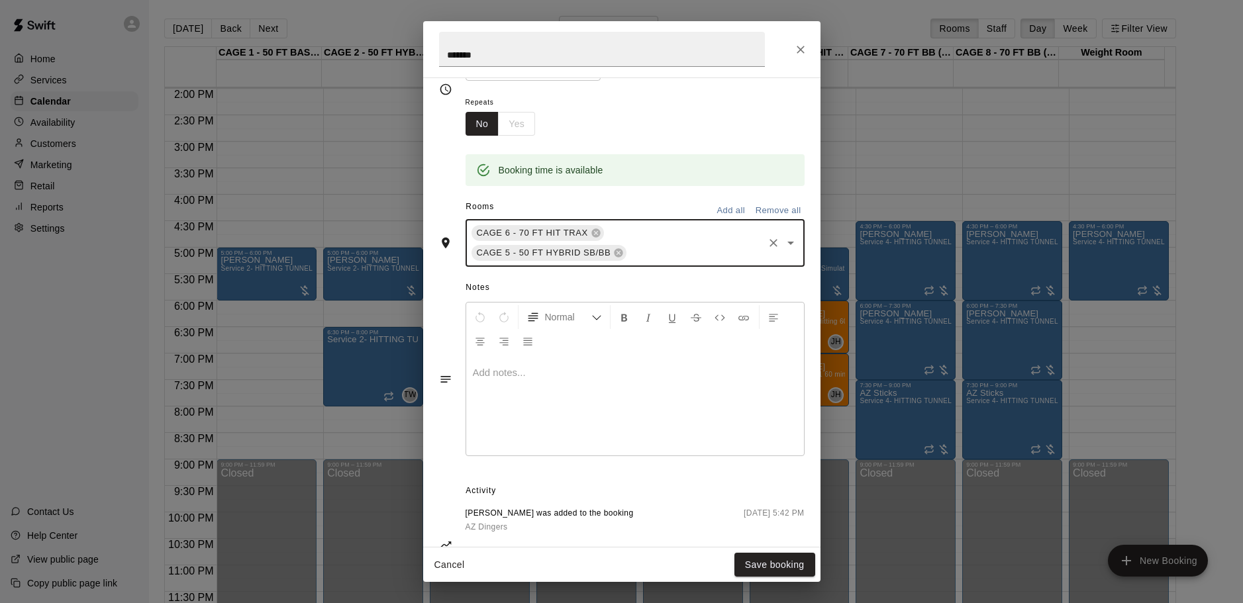
click at [665, 238] on div "CAGE 6 - 70 FT HIT TRAX CAGE 5 - 50 FT HYBRID SB/BB ​" at bounding box center [635, 243] width 339 height 48
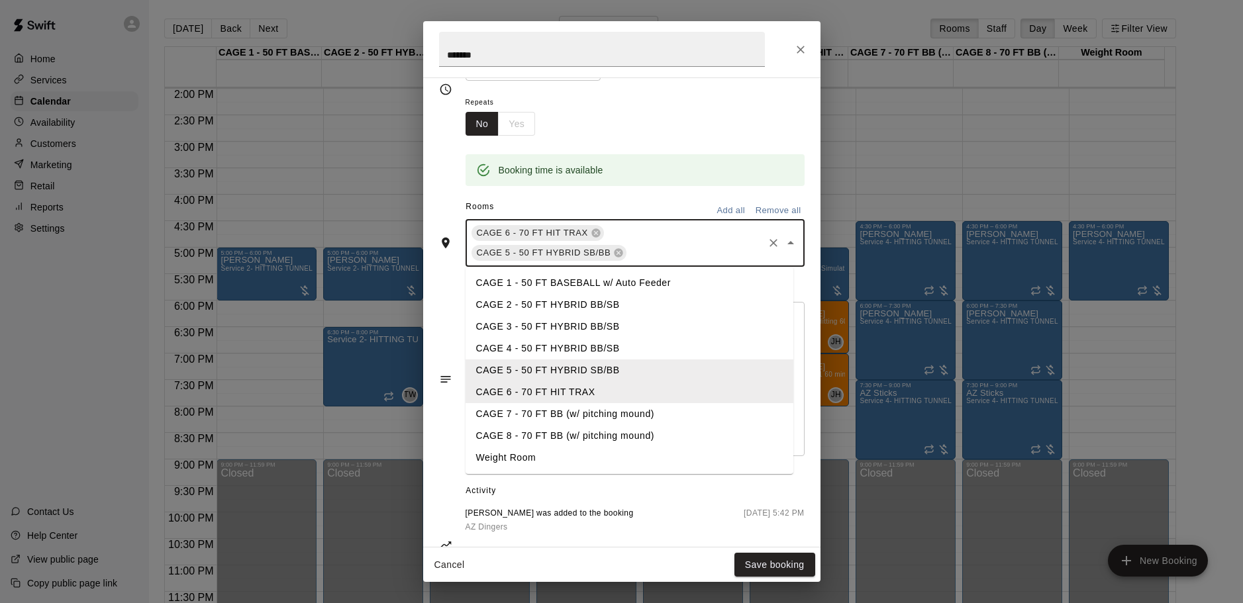
click at [569, 345] on li "CAGE 4 - 50 FT HYBRID BB/SB" at bounding box center [630, 349] width 328 height 22
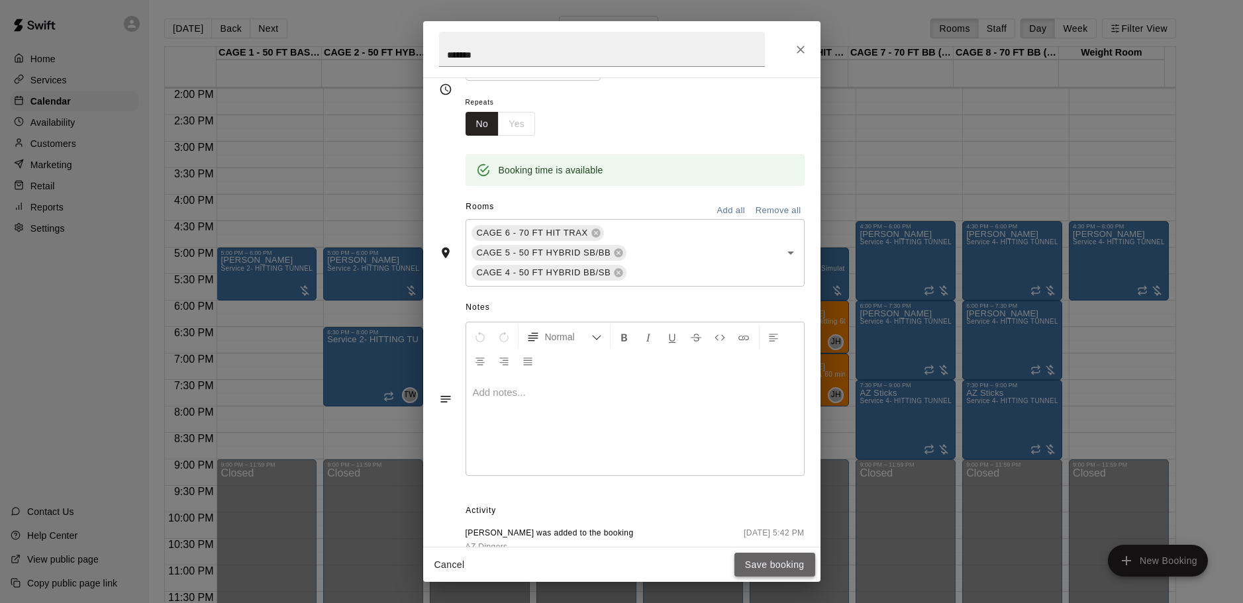
click at [748, 564] on button "Save booking" at bounding box center [774, 565] width 81 height 25
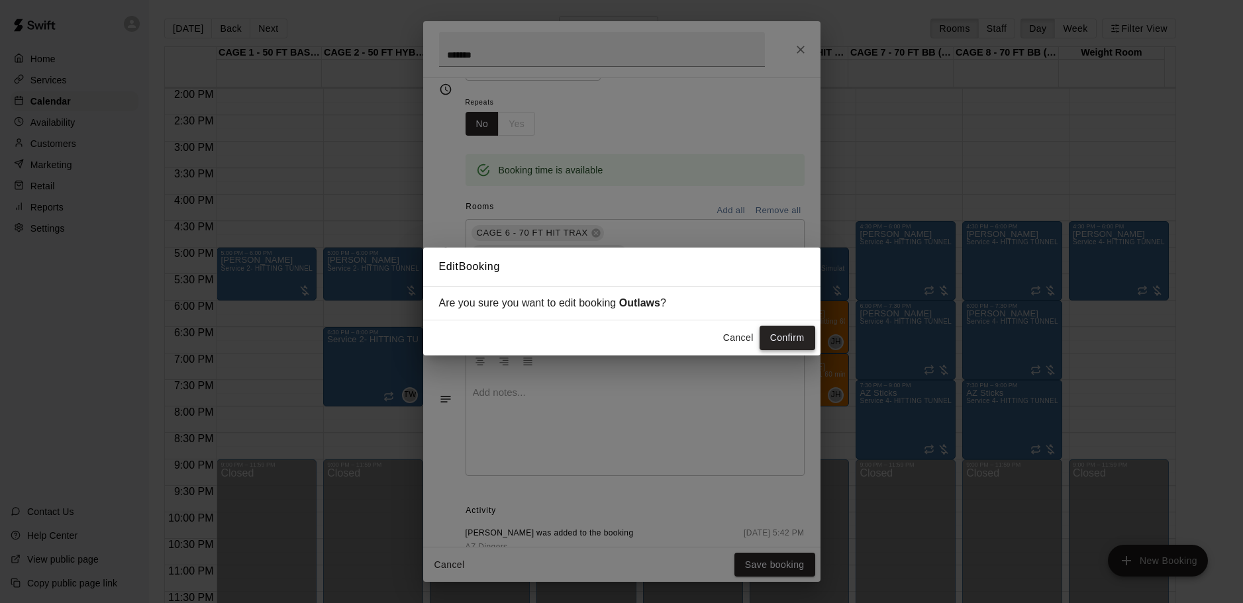
click at [799, 336] on button "Confirm" at bounding box center [788, 338] width 56 height 25
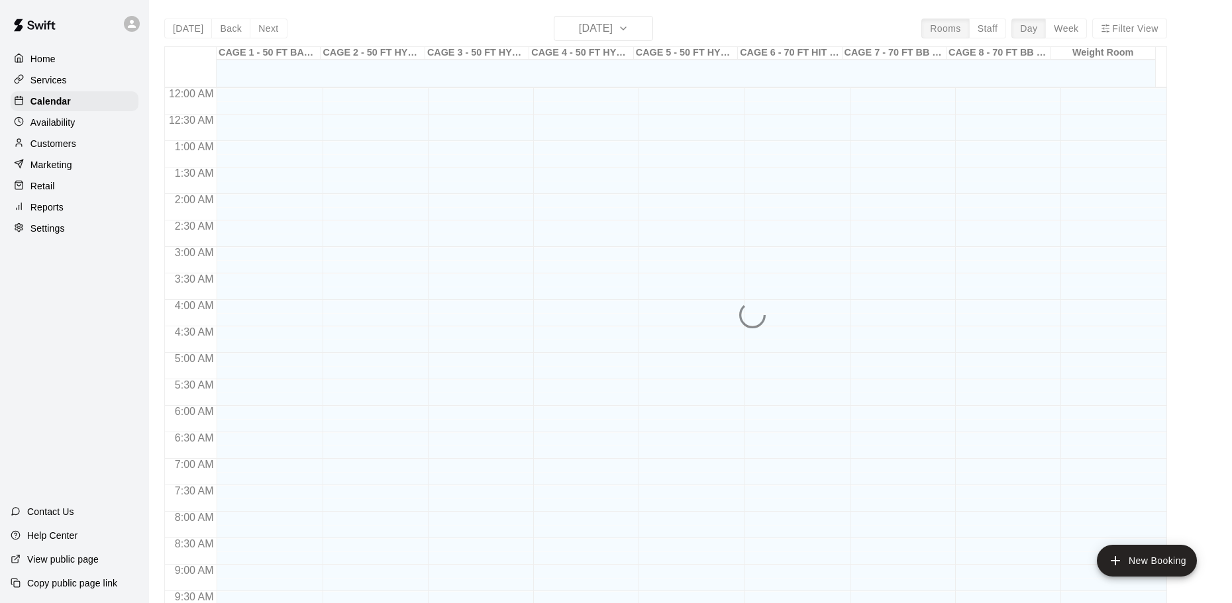
scroll to position [701, 0]
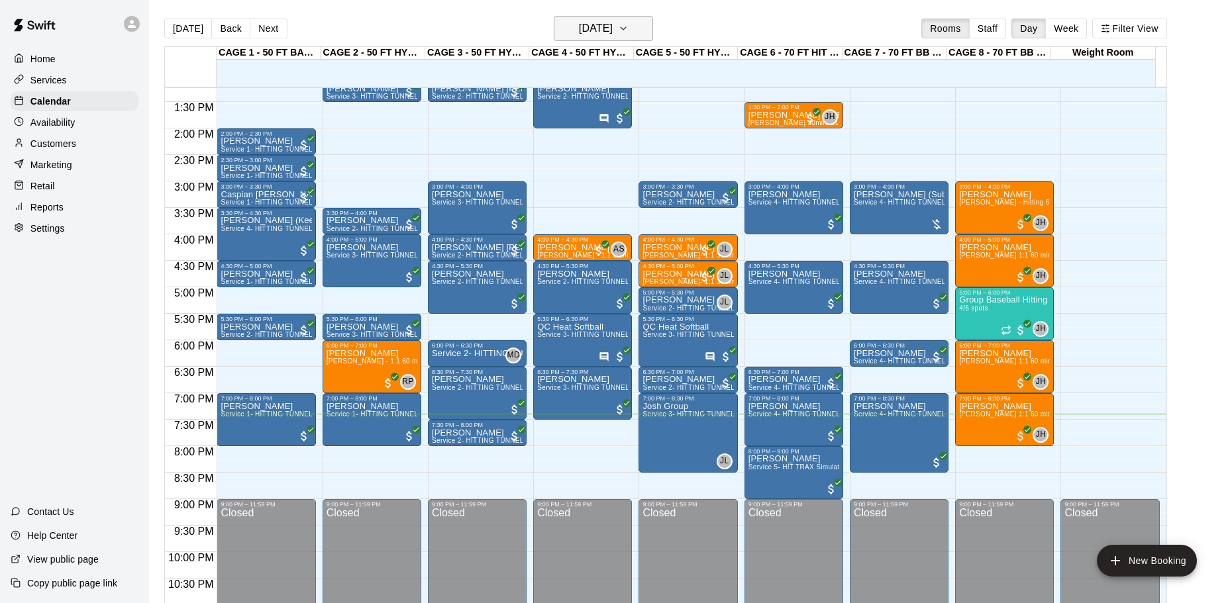
click at [585, 28] on h6 "[DATE]" at bounding box center [596, 28] width 34 height 19
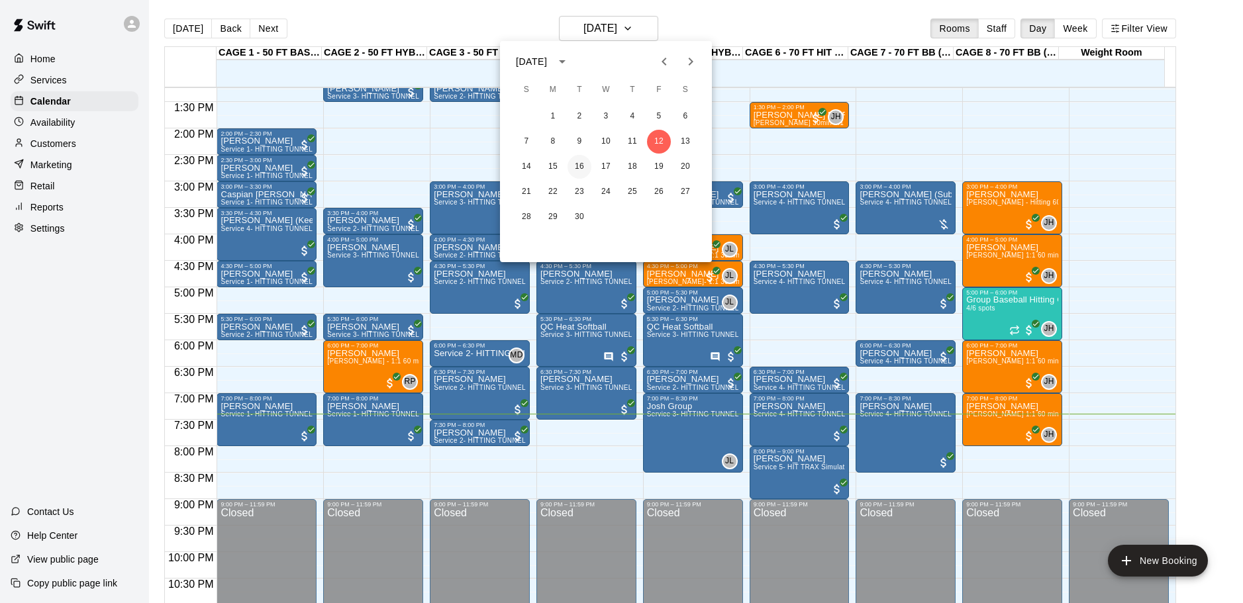
click at [575, 173] on button "16" at bounding box center [580, 167] width 24 height 24
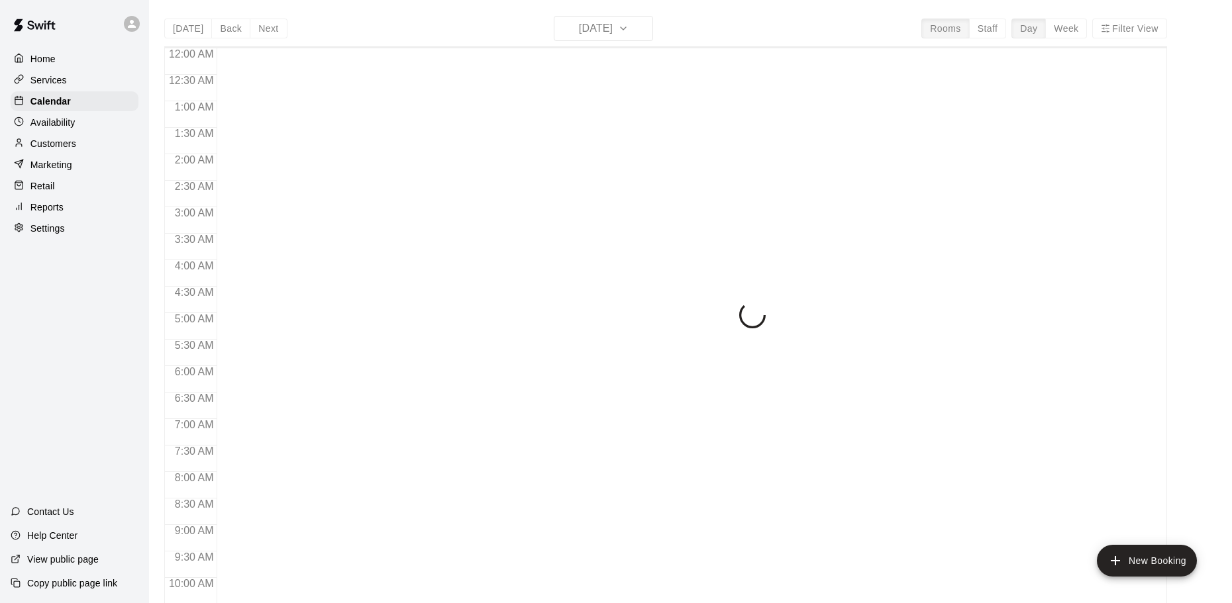
scroll to position [701, 0]
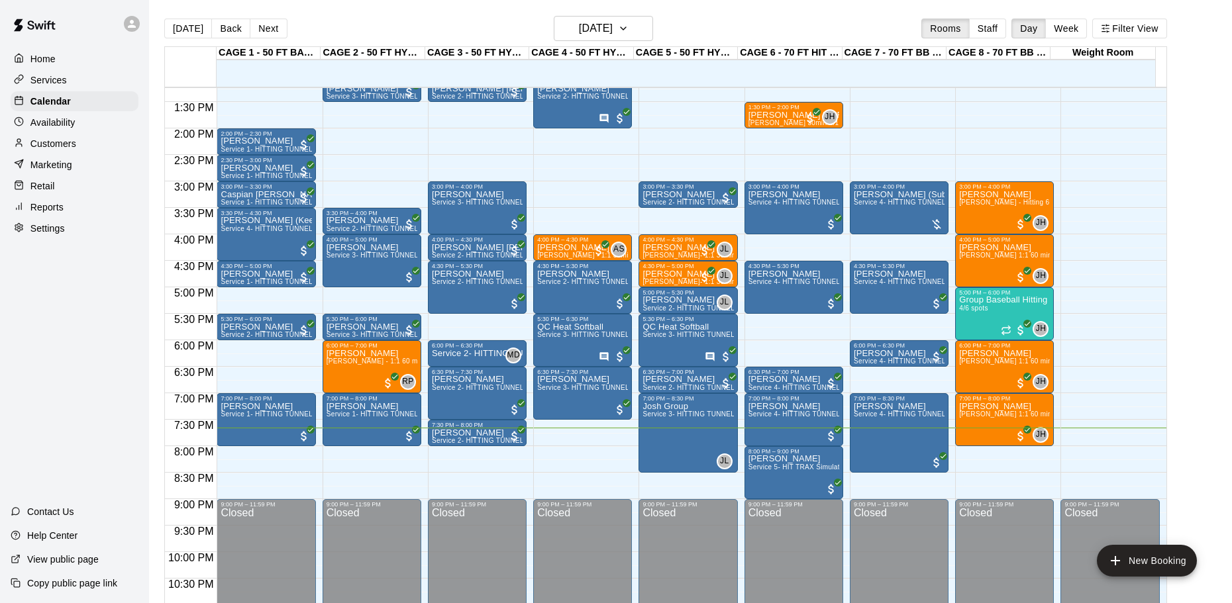
click at [1140, 302] on div "12:00 AM – 10:00 AM Closed 9:00 PM – 11:59 PM Closed" at bounding box center [1109, 22] width 99 height 1271
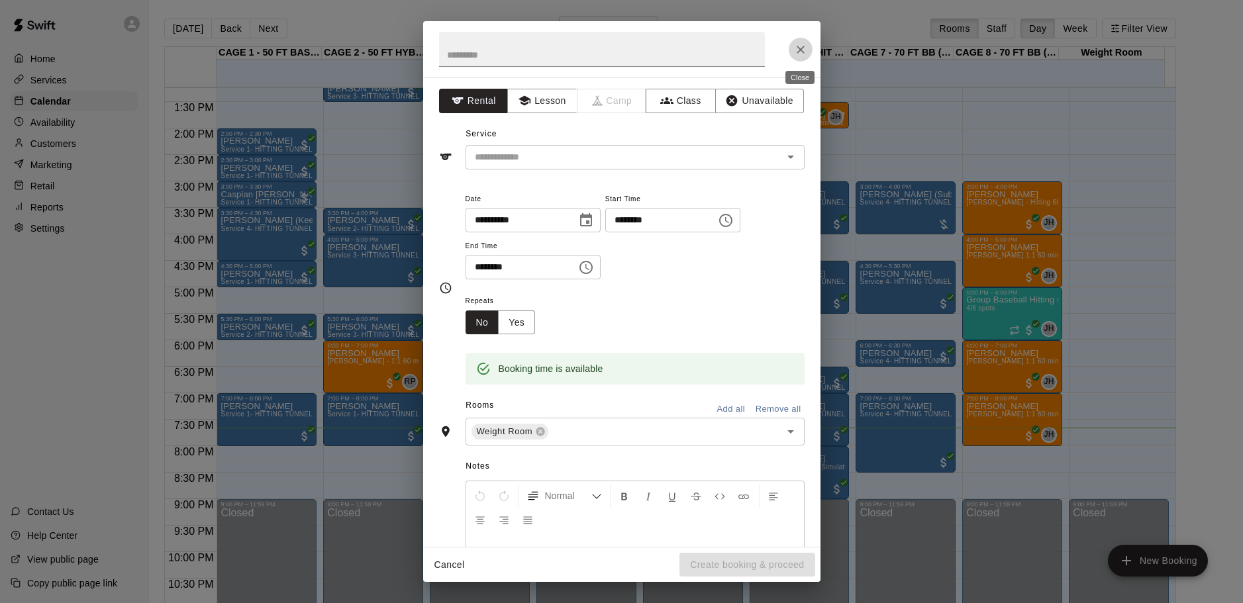
click at [809, 54] on button "Close" at bounding box center [801, 50] width 24 height 24
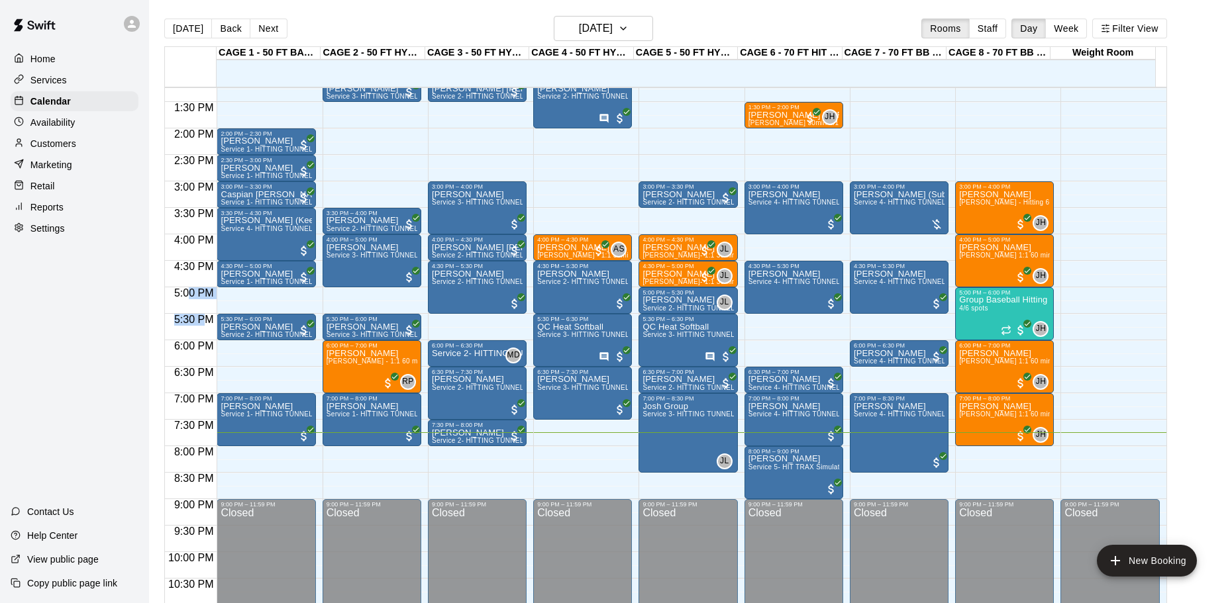
drag, startPoint x: 190, startPoint y: 293, endPoint x: 204, endPoint y: 317, distance: 28.2
click at [204, 317] on div "12:00 AM 12:30 AM 1:00 AM 1:30 AM 2:00 AM 2:30 AM 3:00 AM 3:30 AM 4:00 AM 4:30 …" at bounding box center [191, 22] width 52 height 1271
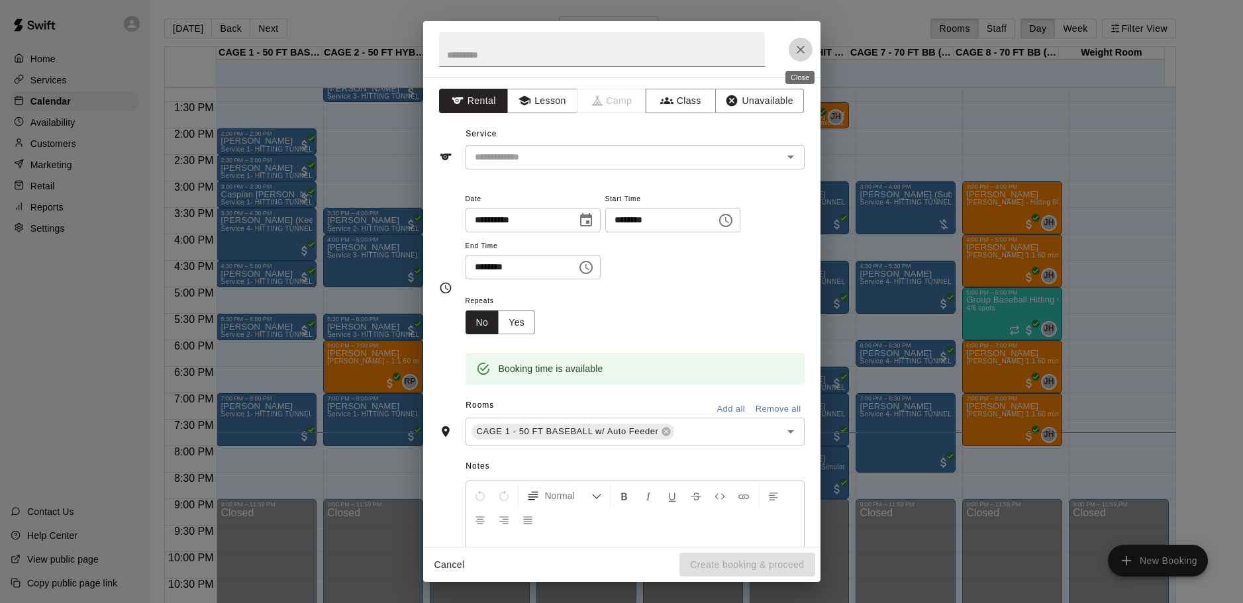
click at [803, 50] on icon "Close" at bounding box center [800, 49] width 13 height 13
click at [808, 48] on button "Close" at bounding box center [801, 50] width 24 height 24
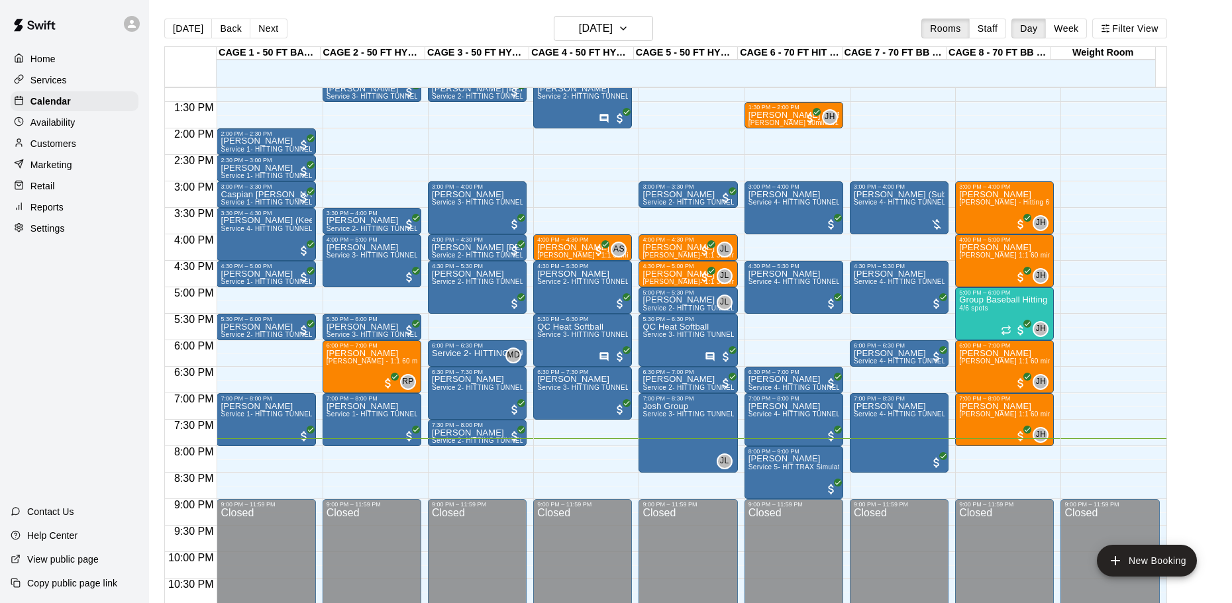
click at [220, 28] on button "Back" at bounding box center [230, 29] width 39 height 20
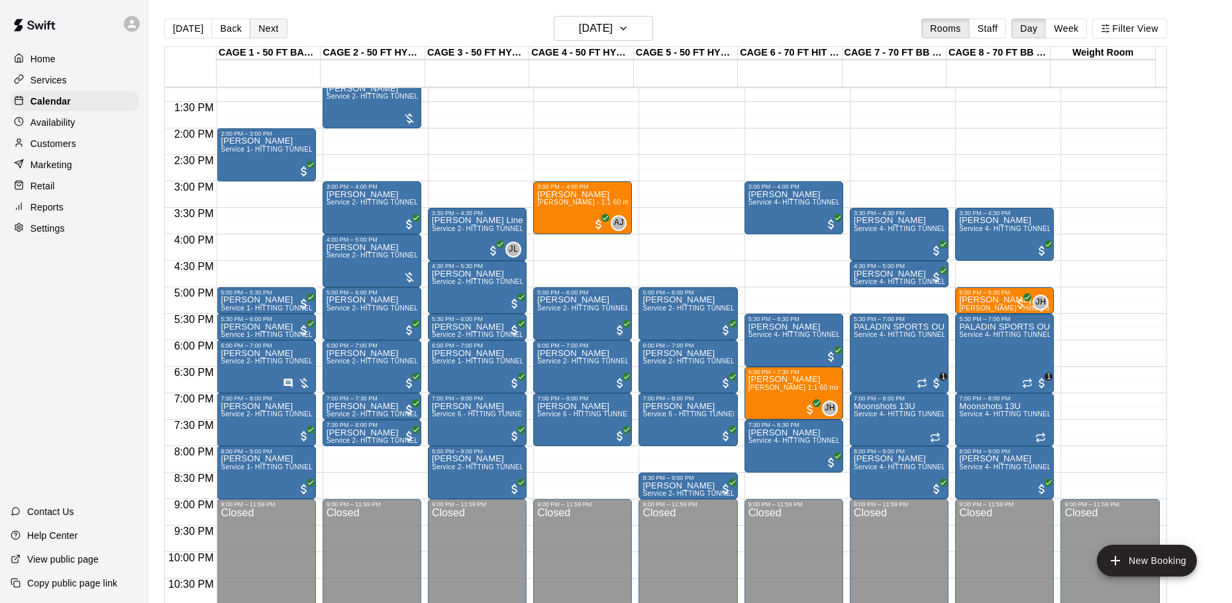
click at [269, 32] on button "Next" at bounding box center [268, 29] width 37 height 20
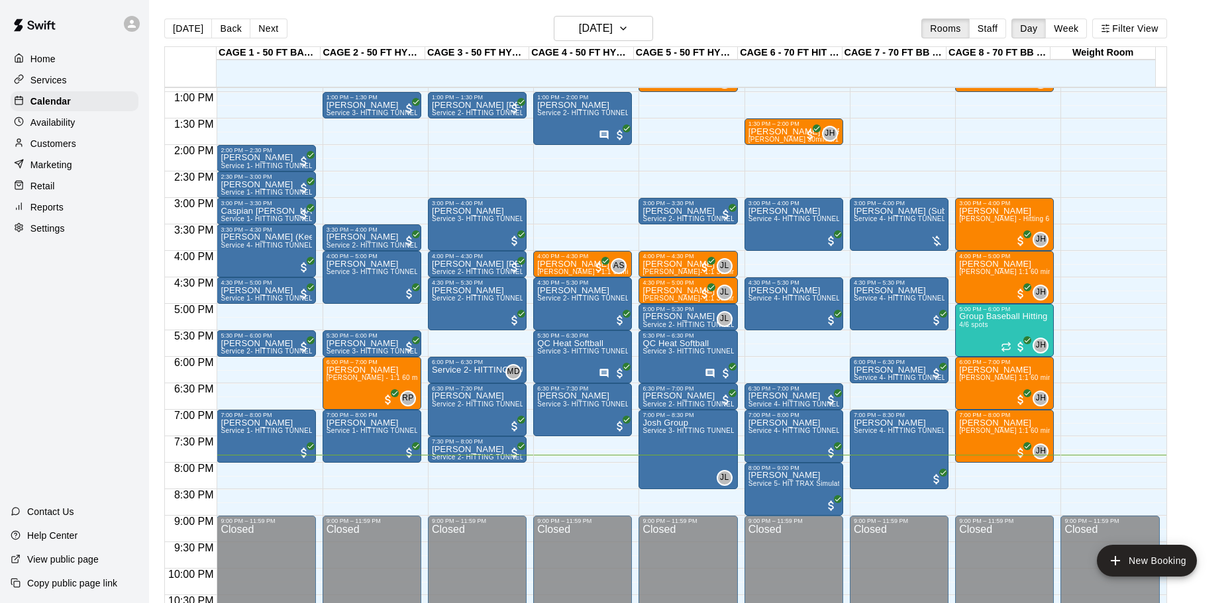
scroll to position [662, 0]
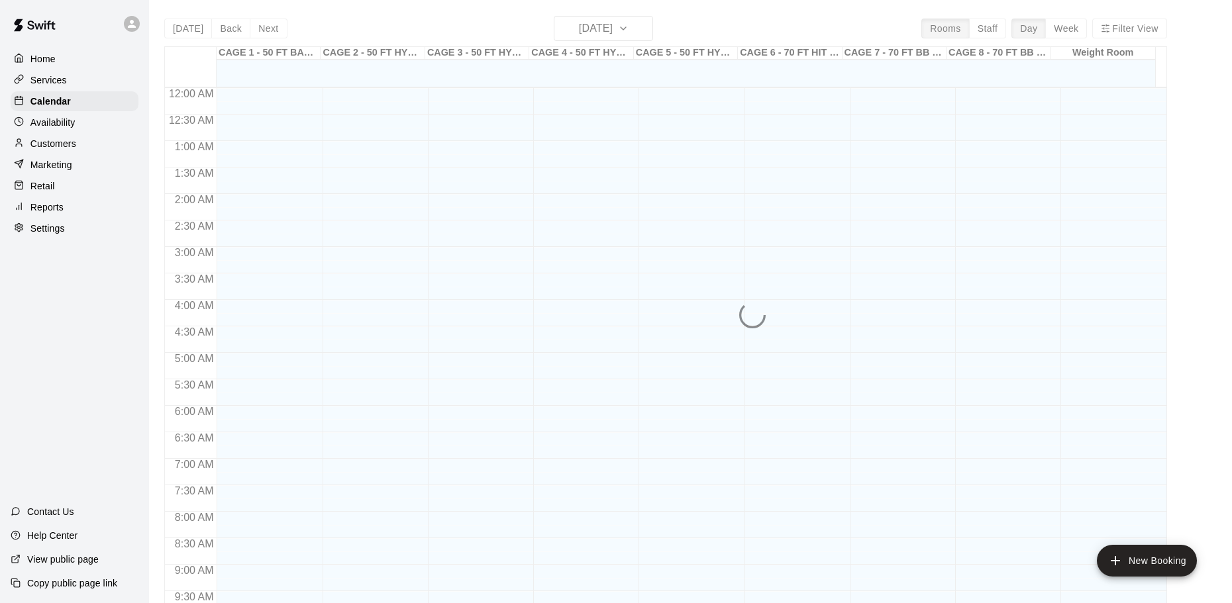
scroll to position [701, 0]
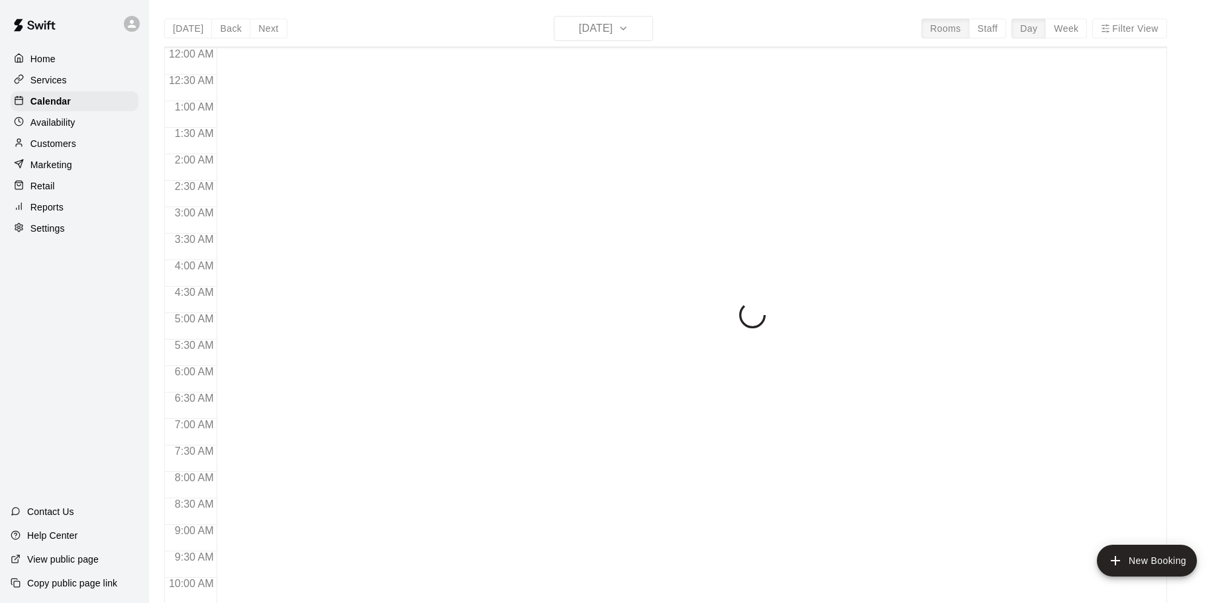
scroll to position [701, 0]
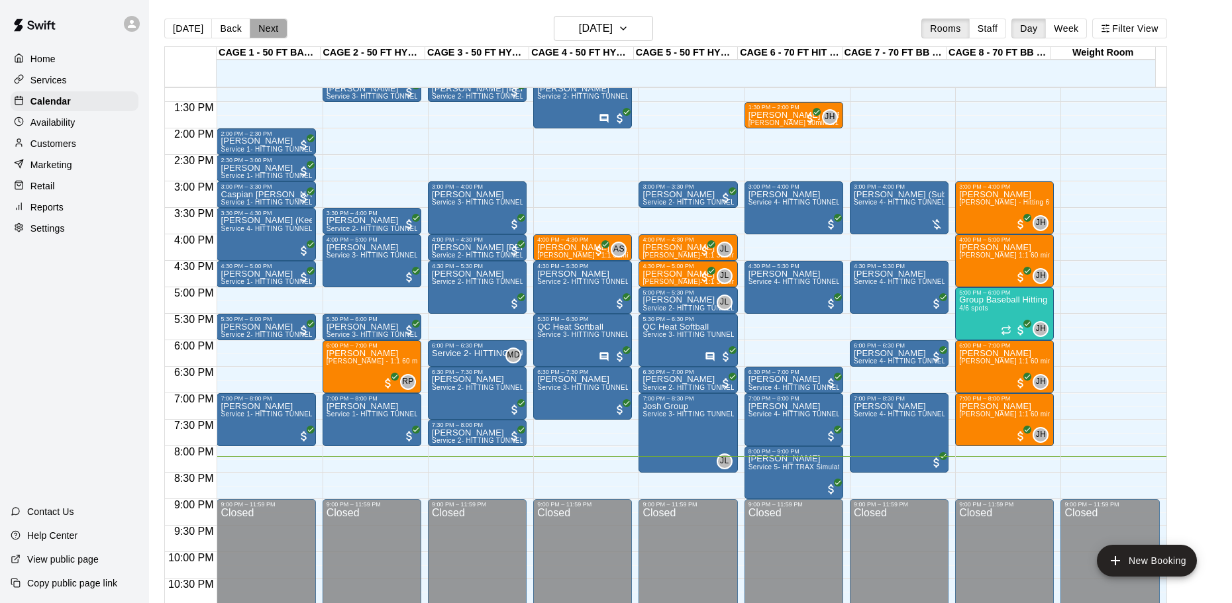
click at [256, 36] on button "Next" at bounding box center [268, 29] width 37 height 20
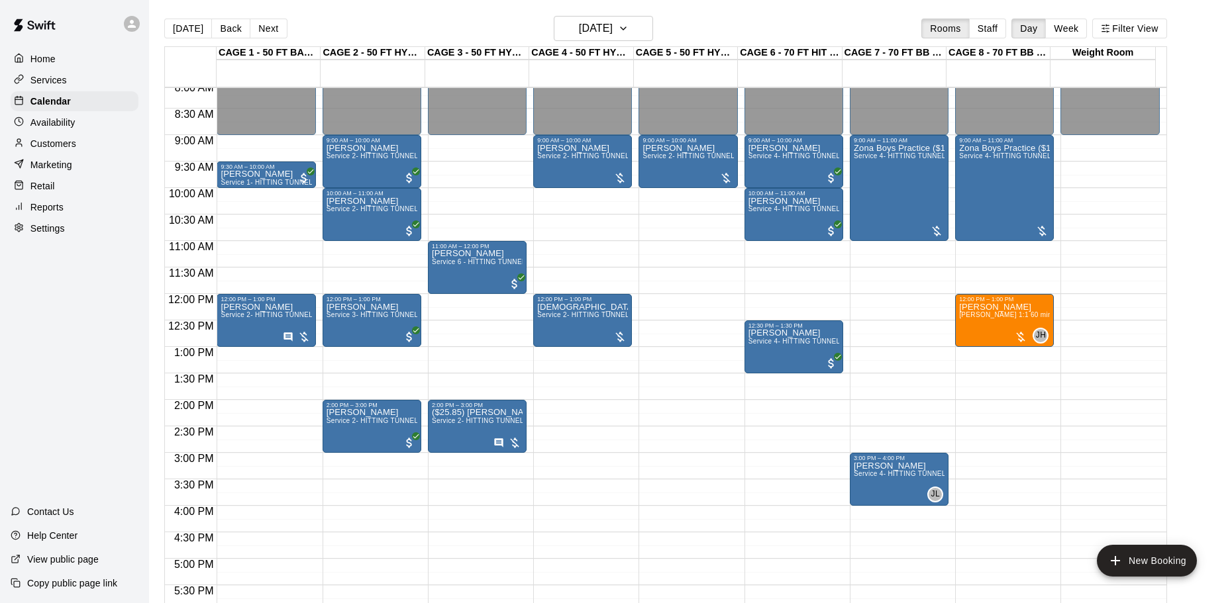
scroll to position [411, 0]
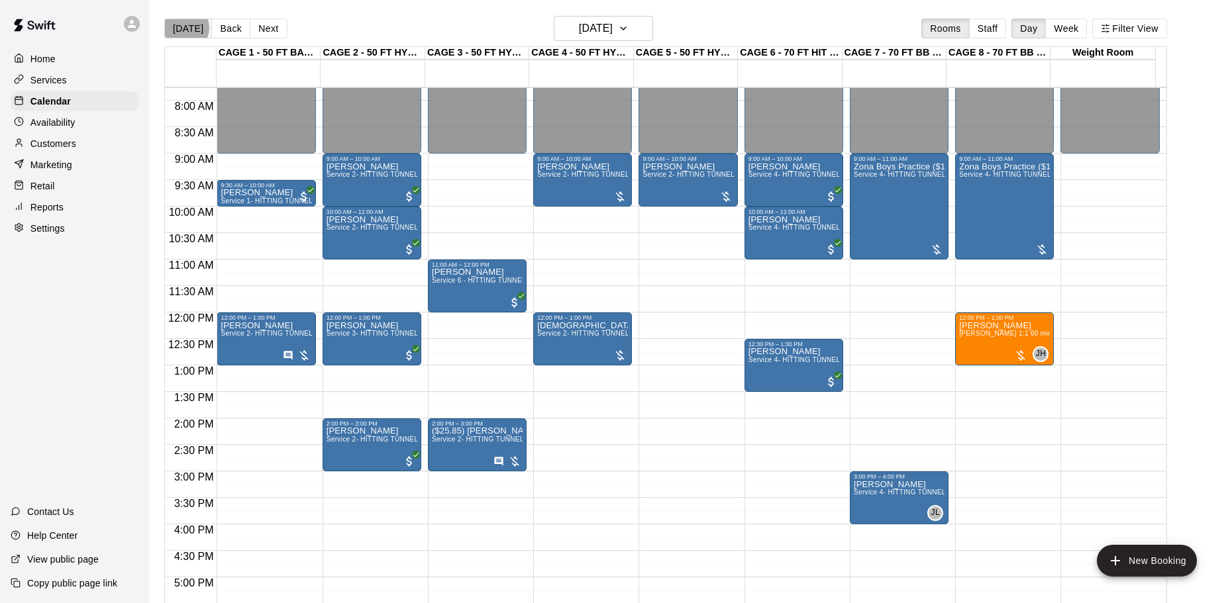
click at [183, 28] on button "[DATE]" at bounding box center [188, 29] width 48 height 20
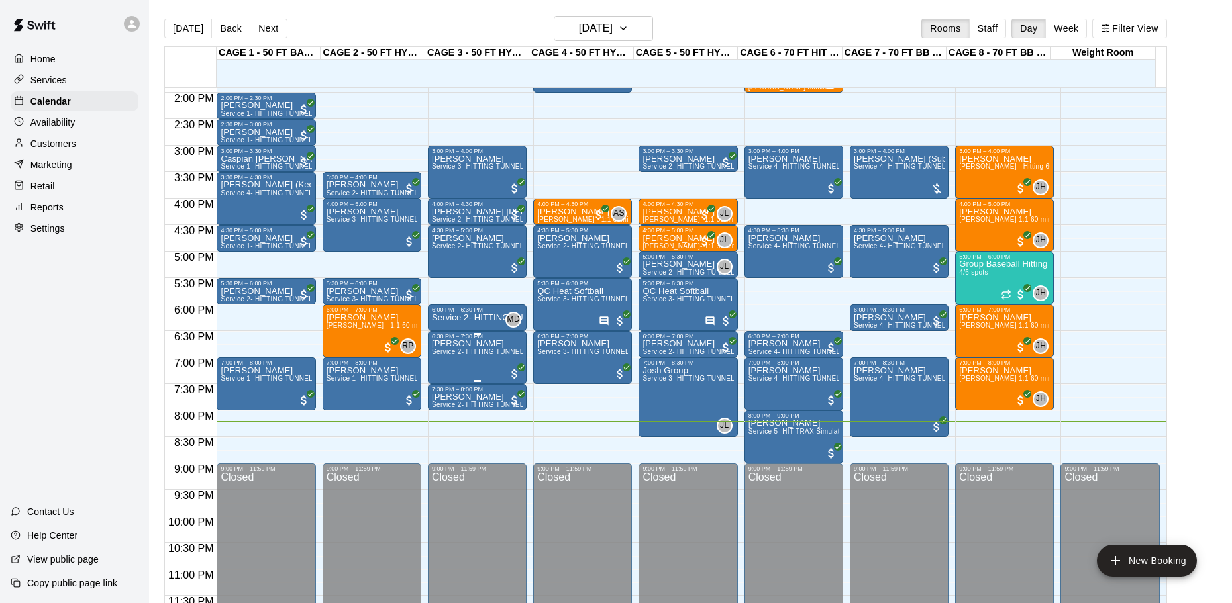
scroll to position [742, 0]
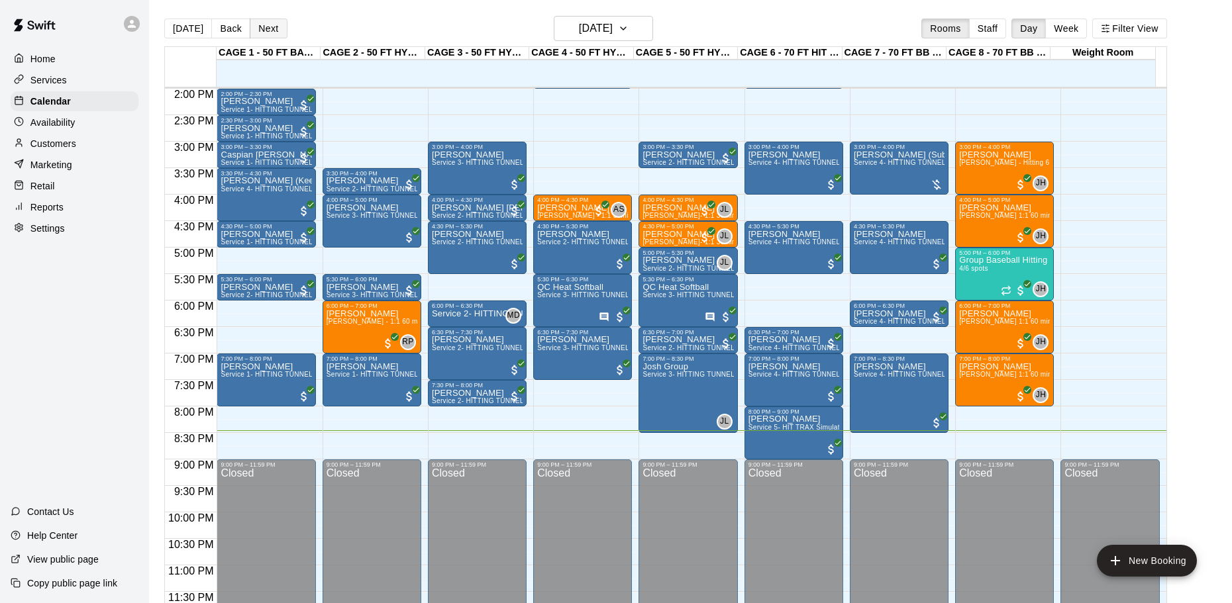
click at [275, 34] on button "Next" at bounding box center [268, 29] width 37 height 20
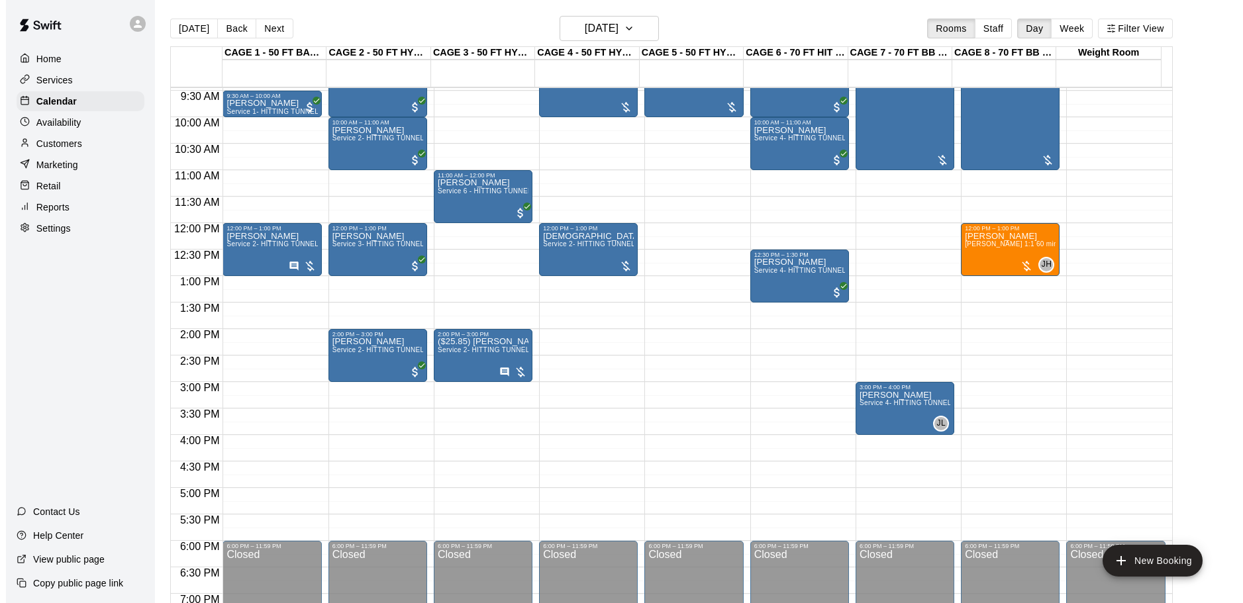
scroll to position [477, 0]
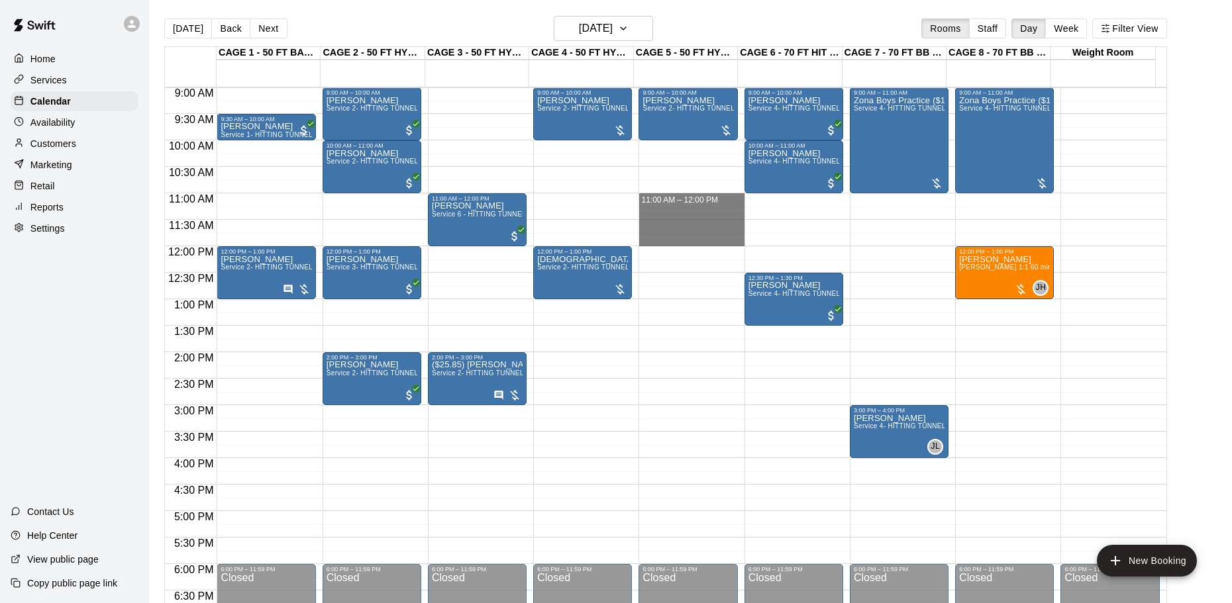
drag, startPoint x: 637, startPoint y: 195, endPoint x: 662, endPoint y: 238, distance: 49.9
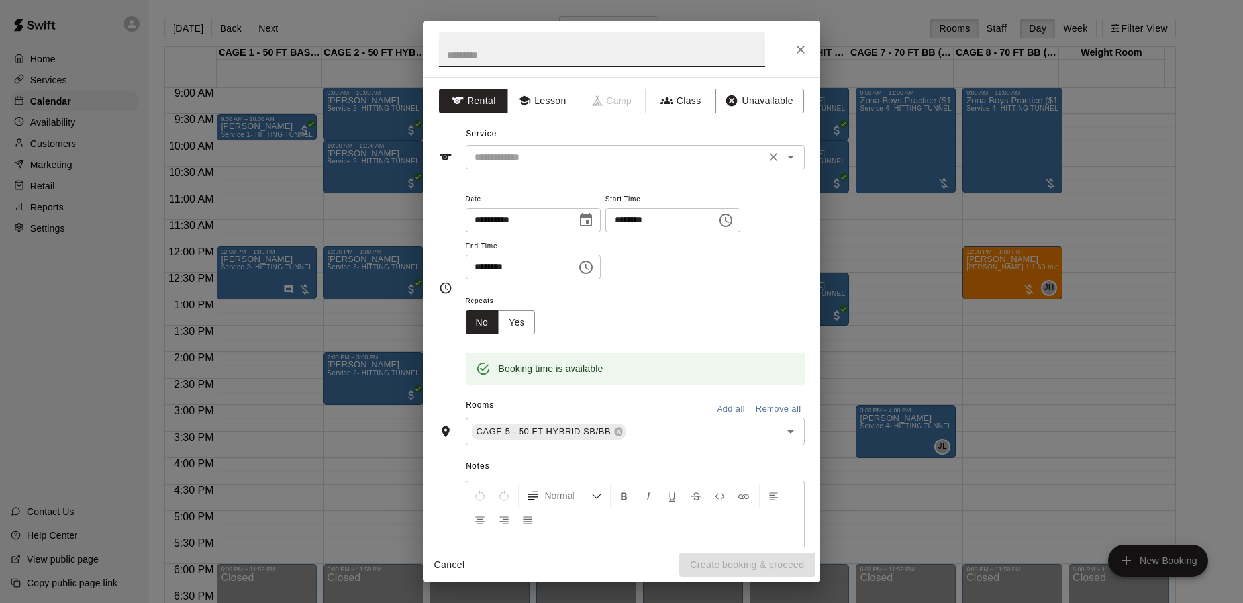
click at [540, 159] on input "text" at bounding box center [616, 157] width 292 height 17
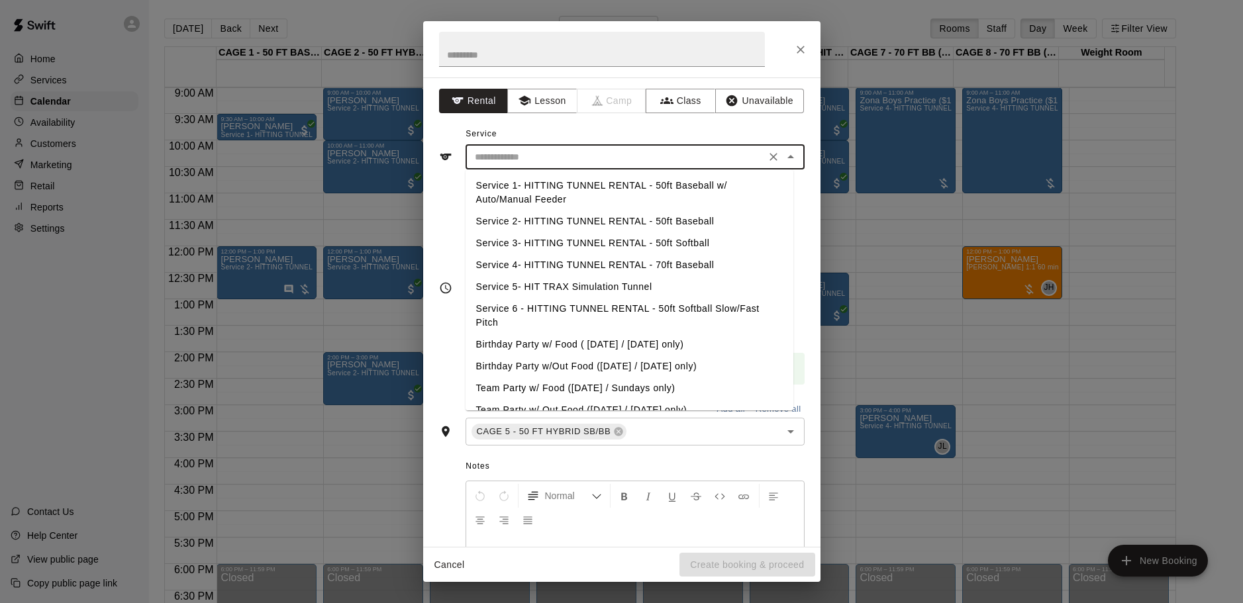
click at [669, 228] on li "Service 2- HITTING TUNNEL RENTAL - 50ft Baseball" at bounding box center [630, 222] width 328 height 22
type input "**********"
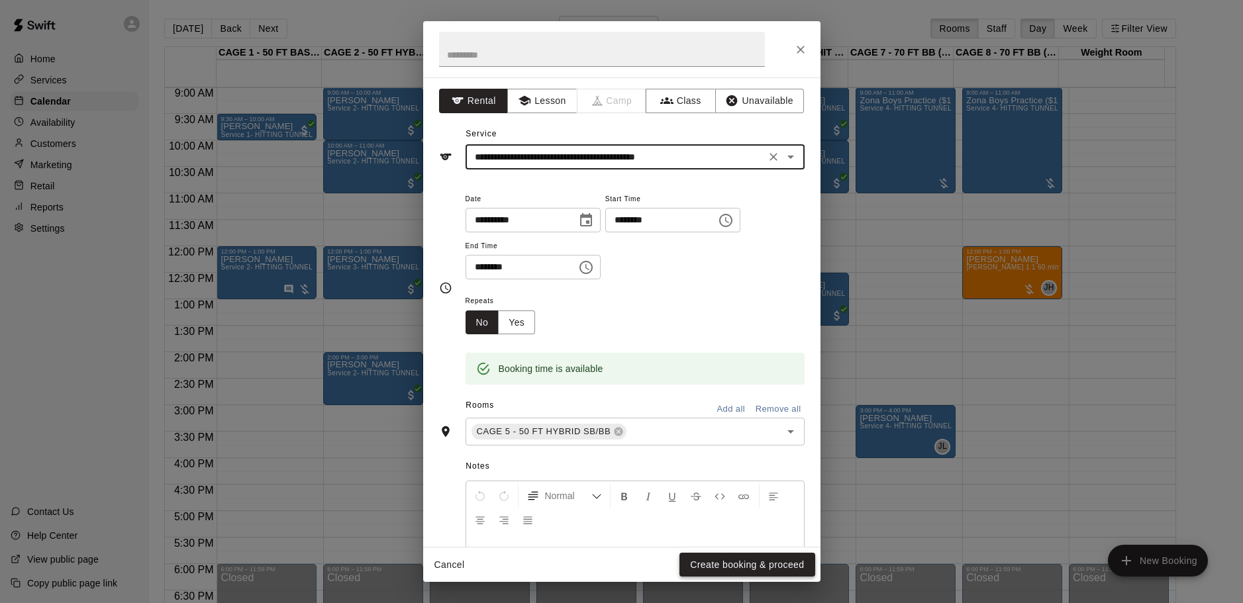
click at [744, 564] on button "Create booking & proceed" at bounding box center [746, 565] width 135 height 25
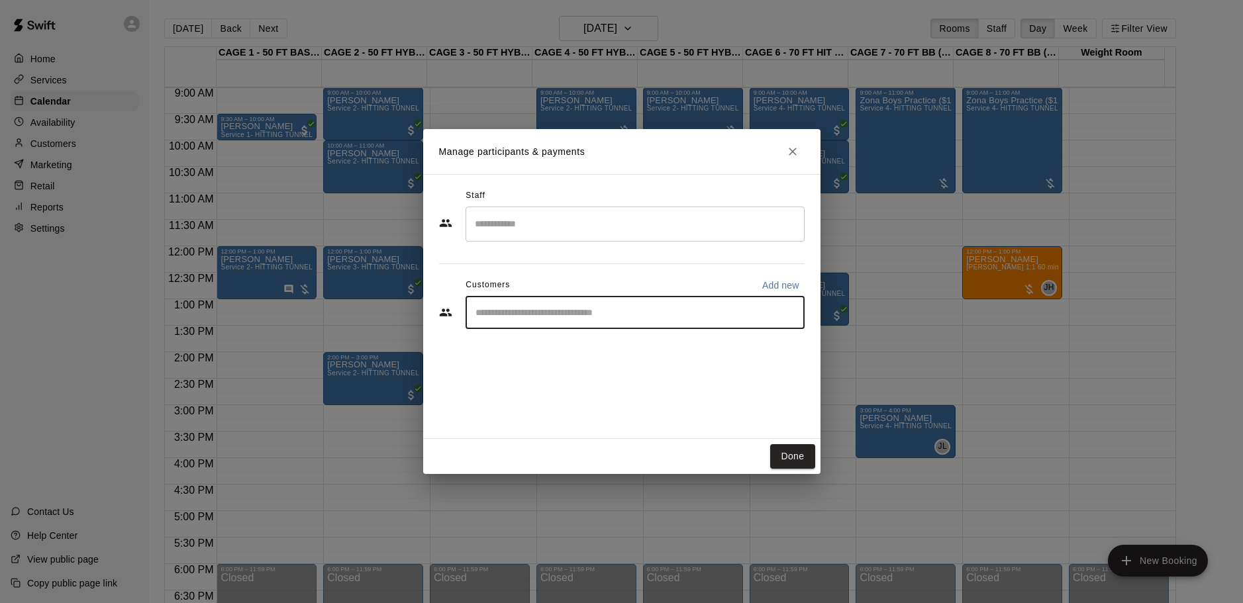
click at [589, 319] on input "Start typing to search customers..." at bounding box center [634, 312] width 327 height 13
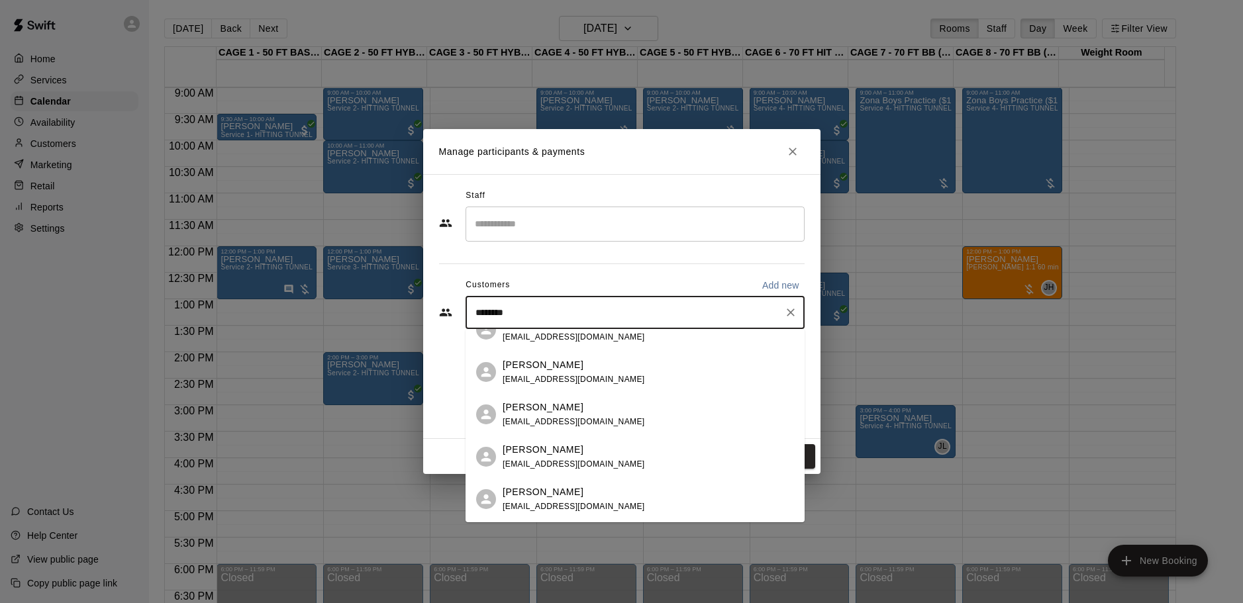
scroll to position [0, 0]
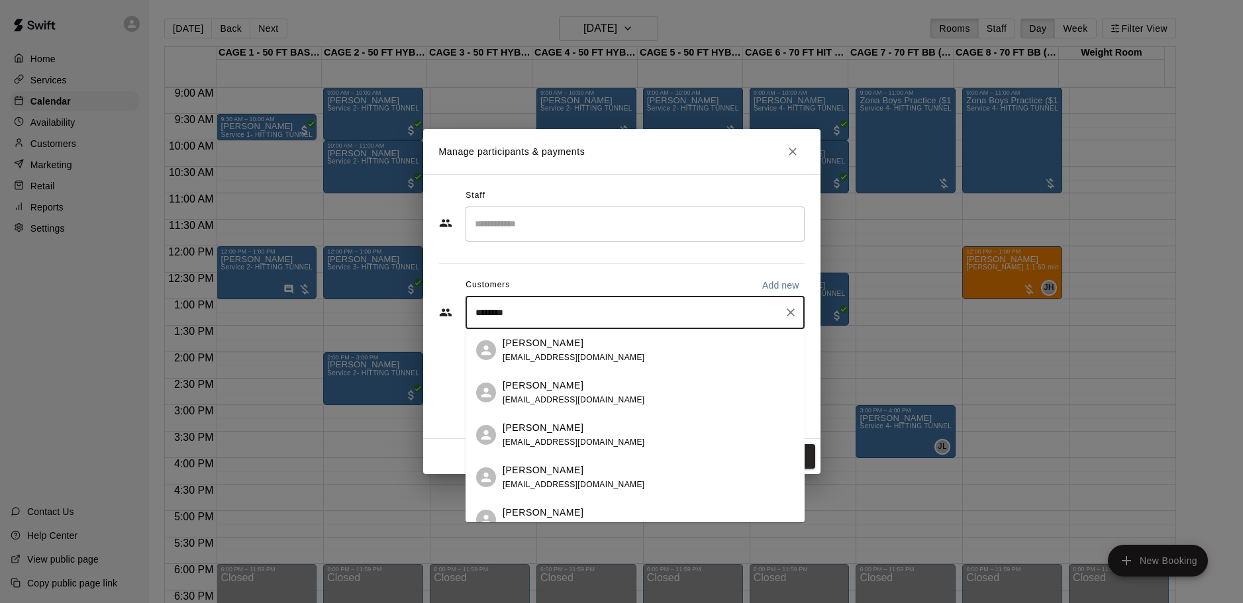
drag, startPoint x: 532, startPoint y: 303, endPoint x: 359, endPoint y: 302, distance: 172.8
click at [359, 302] on div "Manage participants & payments Staff ​ Customers Add new ******** ​ Done" at bounding box center [621, 301] width 1243 height 603
drag, startPoint x: 541, startPoint y: 316, endPoint x: 375, endPoint y: 310, distance: 165.7
click at [376, 311] on div "Manage participants & payments Staff ​ Customers Add new ******** ​ Done" at bounding box center [621, 301] width 1243 height 603
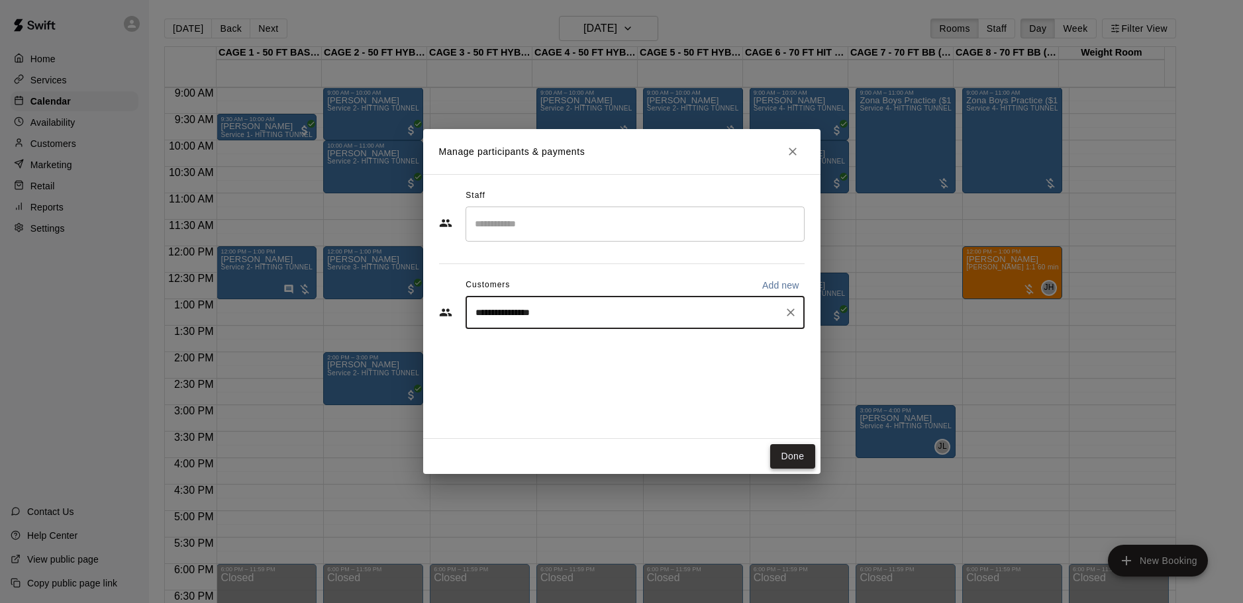
type input "**********"
click at [794, 454] on button "Done" at bounding box center [792, 456] width 44 height 25
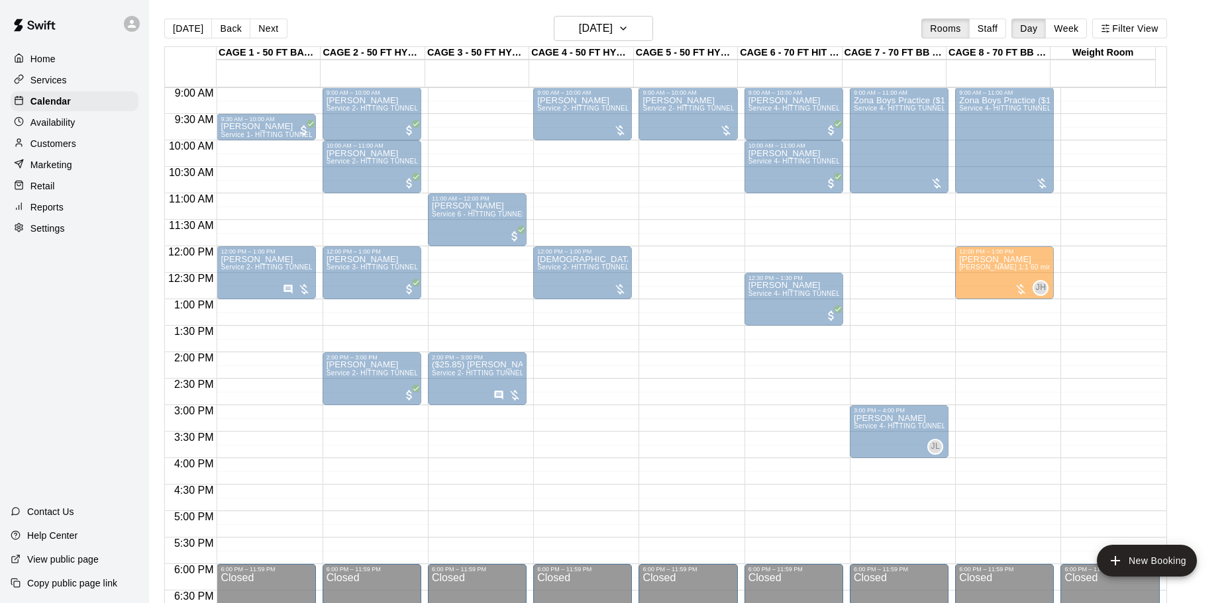
click at [699, 224] on div "Service 2- HITTING TUNNEL RENTAL - 50ft Baseball" at bounding box center [687, 503] width 91 height 603
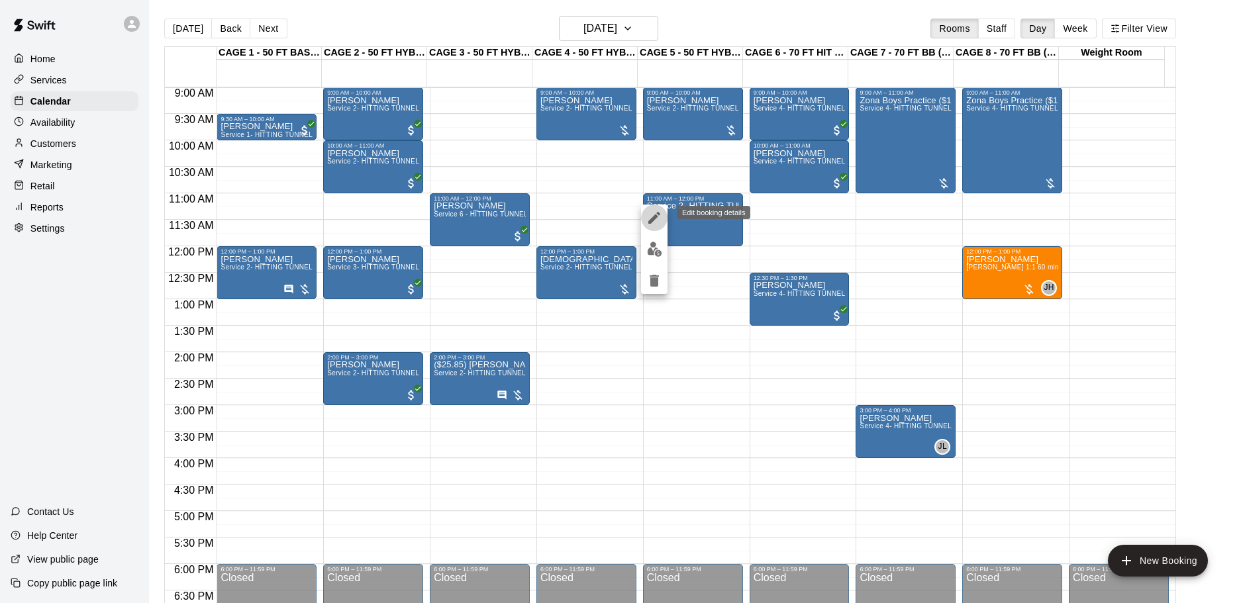
click at [654, 218] on icon "edit" at bounding box center [654, 218] width 12 height 12
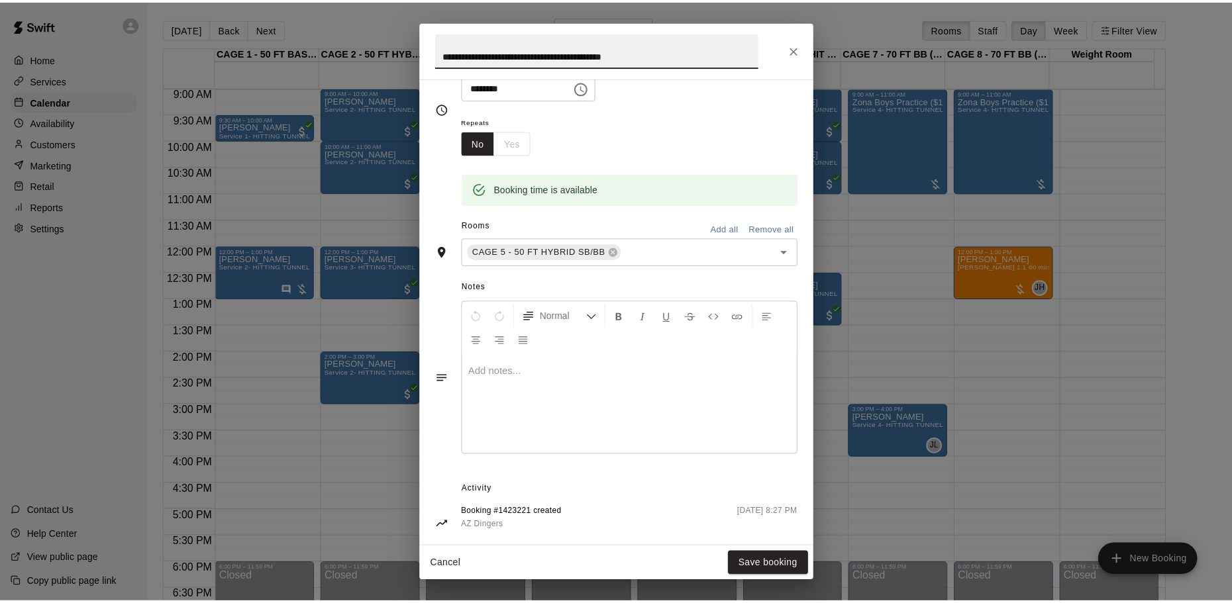
scroll to position [199, 0]
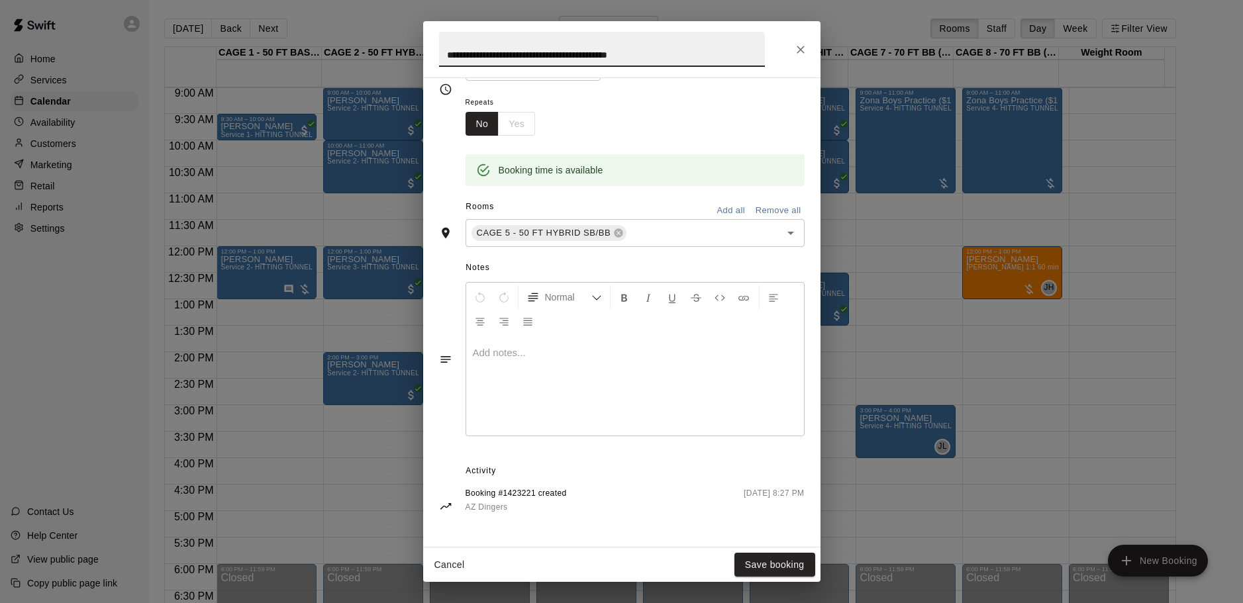
drag, startPoint x: 796, startPoint y: 47, endPoint x: 779, endPoint y: 90, distance: 46.1
click at [797, 47] on icon "Close" at bounding box center [800, 49] width 13 height 13
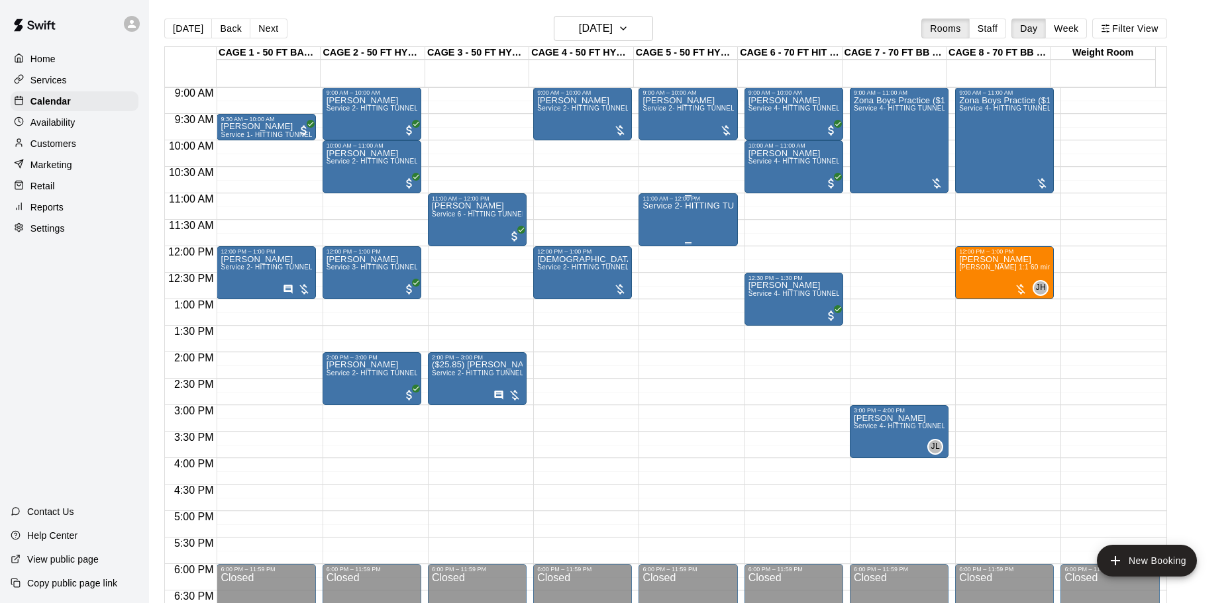
click at [706, 226] on div "Service 2- HITTING TUNNEL RENTAL - 50ft Baseball" at bounding box center [687, 503] width 91 height 603
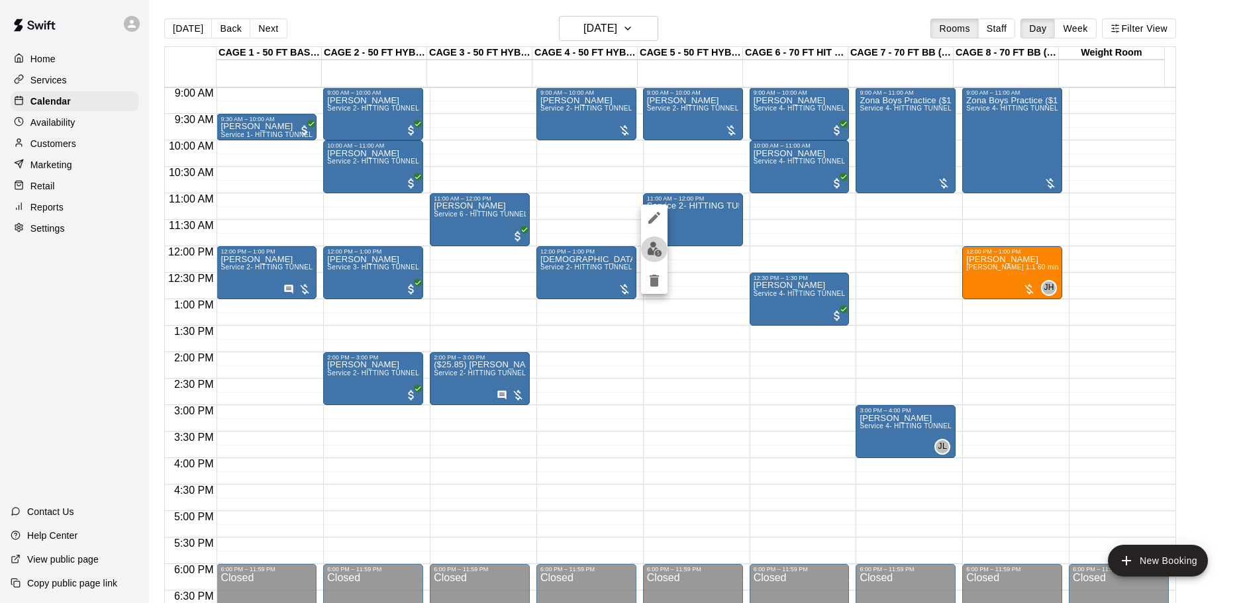
click at [647, 256] on img "edit" at bounding box center [654, 249] width 15 height 15
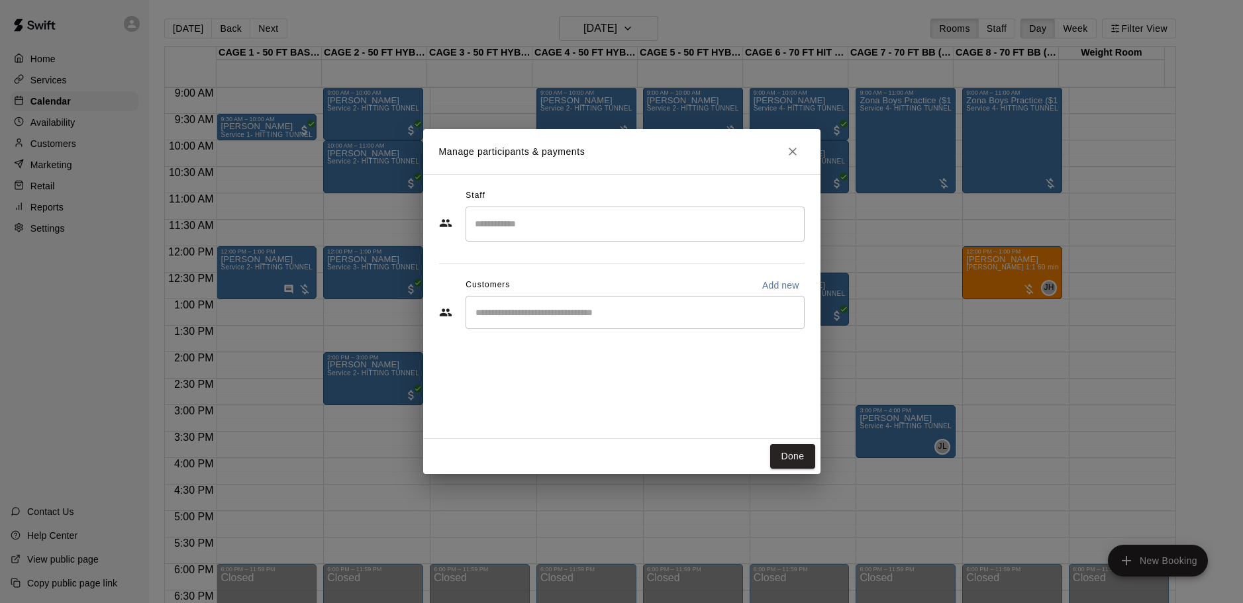
click at [530, 333] on div "Staff ​ Customers Add new ​" at bounding box center [622, 263] width 366 height 157
click at [520, 304] on div "​" at bounding box center [635, 312] width 339 height 33
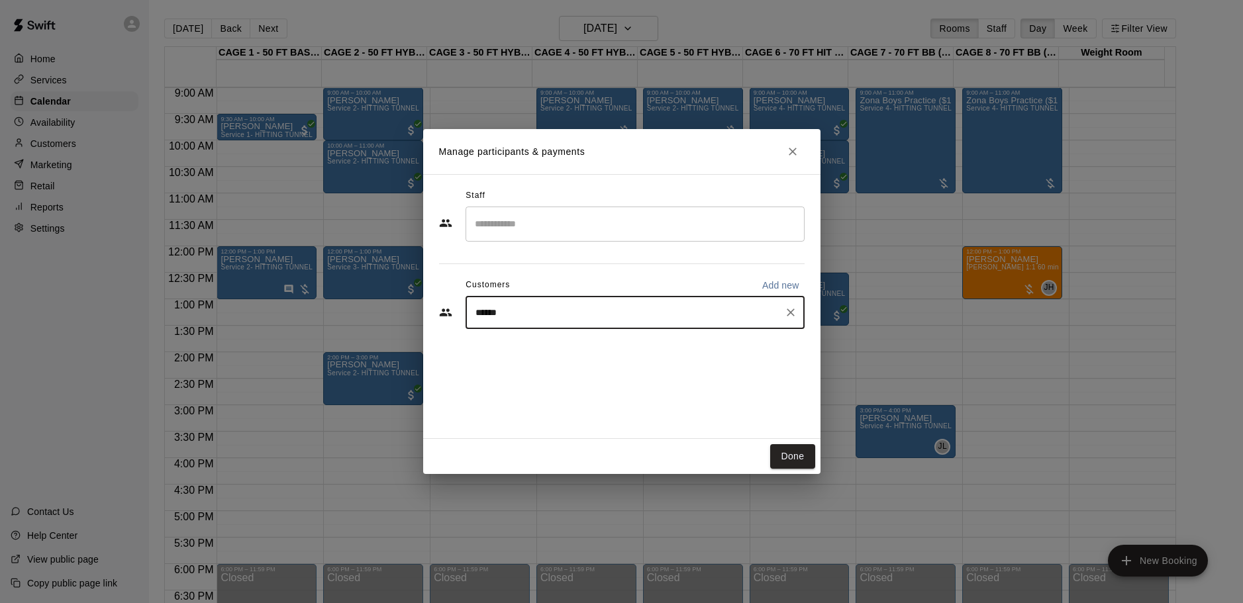
click at [519, 312] on input "******" at bounding box center [624, 312] width 307 height 13
drag, startPoint x: 525, startPoint y: 321, endPoint x: 414, endPoint y: 321, distance: 111.3
click at [408, 326] on div "Manage participants & payments Staff ​ Customers Add new ****** ​ Done" at bounding box center [621, 301] width 1243 height 603
drag, startPoint x: 517, startPoint y: 314, endPoint x: 428, endPoint y: 322, distance: 89.1
click at [428, 322] on div "Staff ​ Customers Add new ****** ​" at bounding box center [621, 306] width 397 height 265
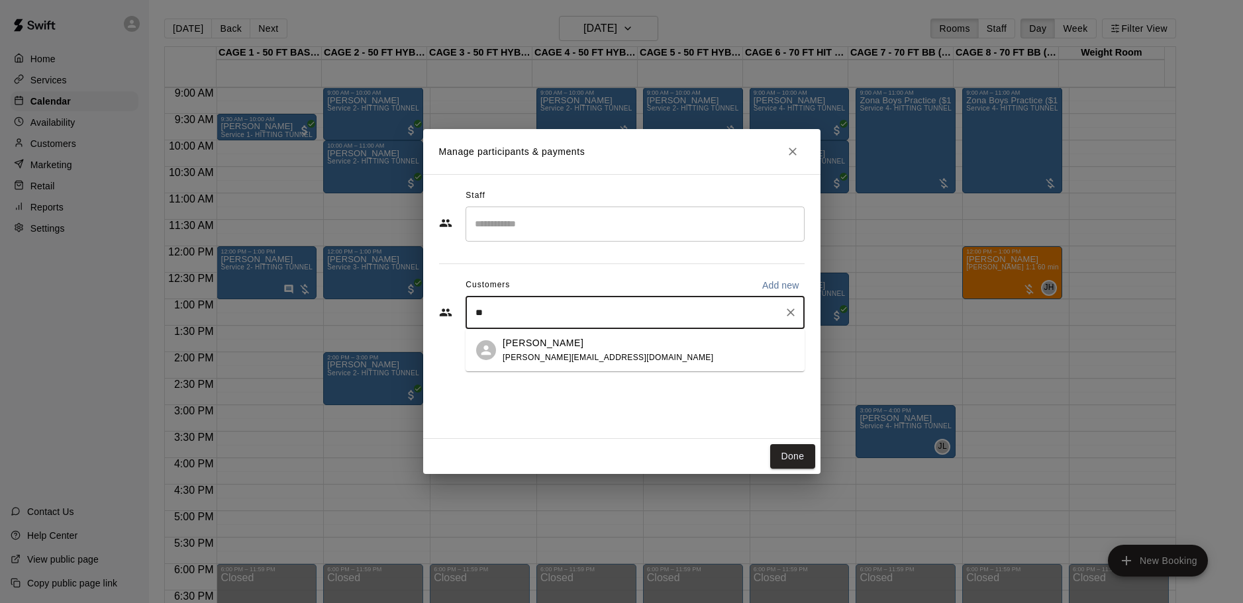
type input "*"
type input "**********"
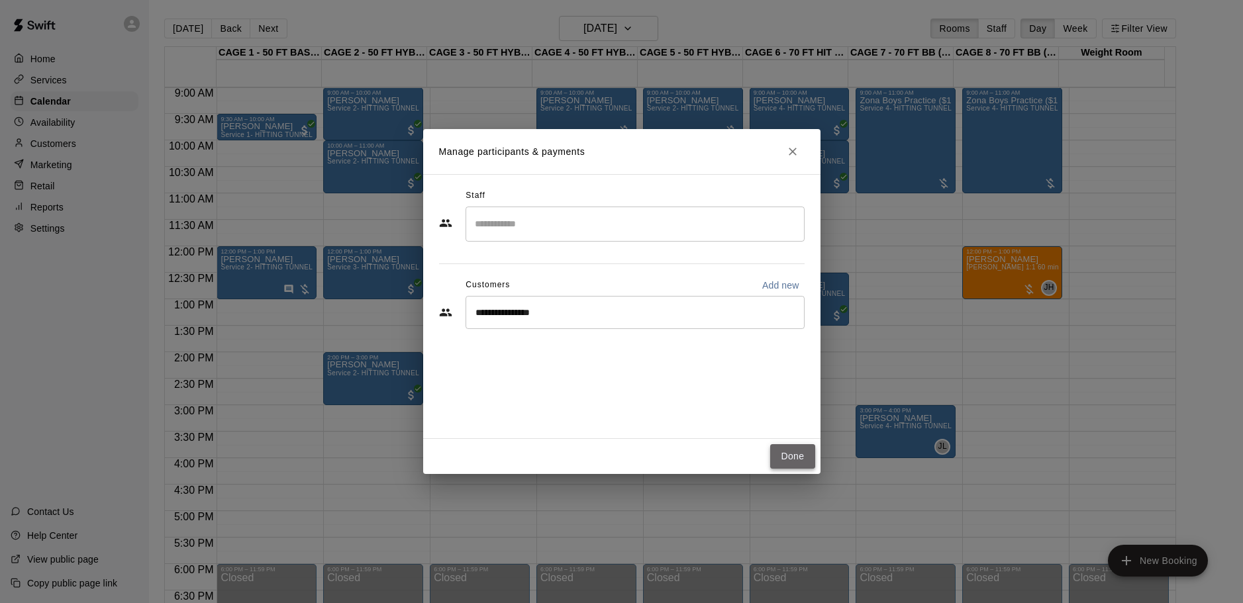
click at [775, 452] on button "Done" at bounding box center [792, 456] width 44 height 25
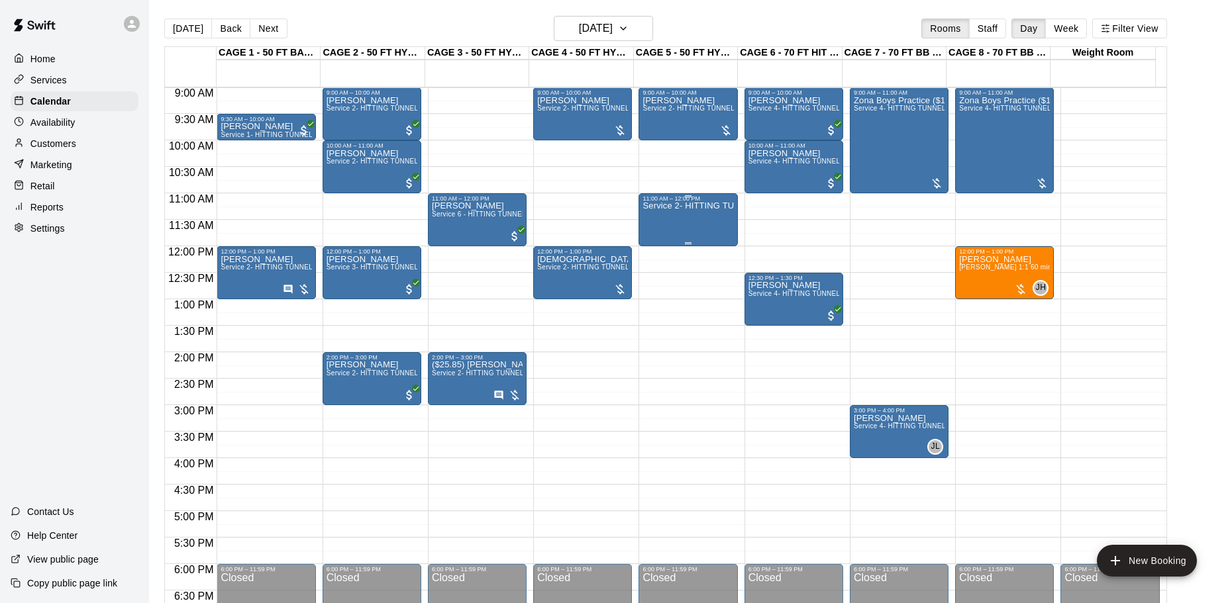
click at [650, 222] on div "Service 2- HITTING TUNNEL RENTAL - 50ft Baseball" at bounding box center [687, 503] width 91 height 603
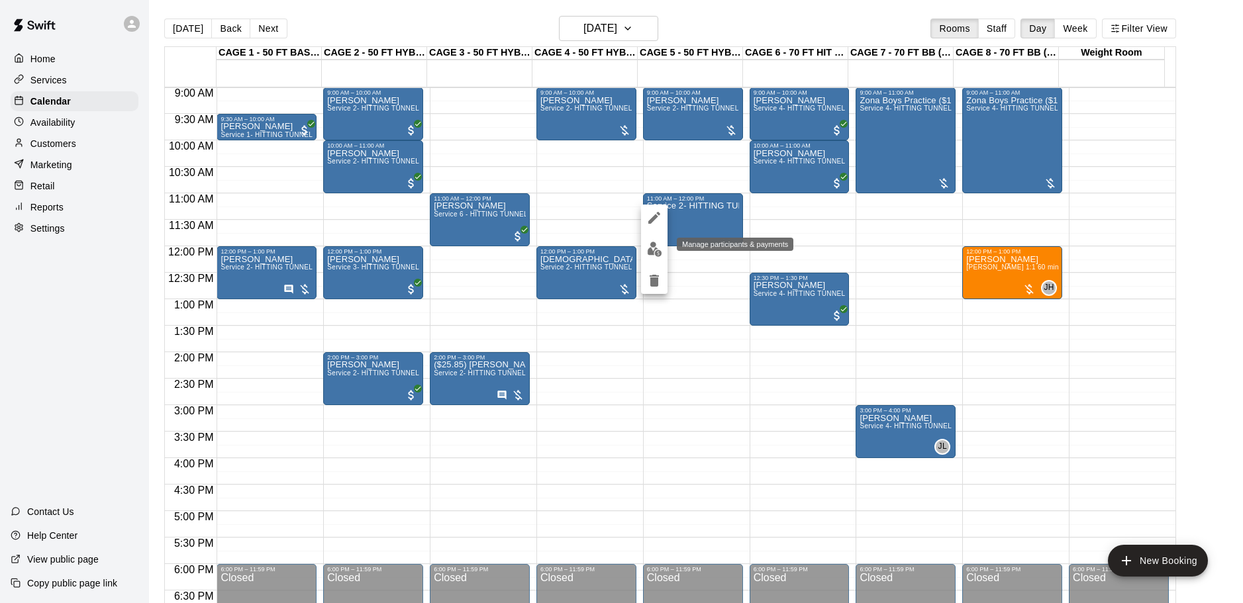
click at [650, 248] on img "edit" at bounding box center [654, 249] width 15 height 15
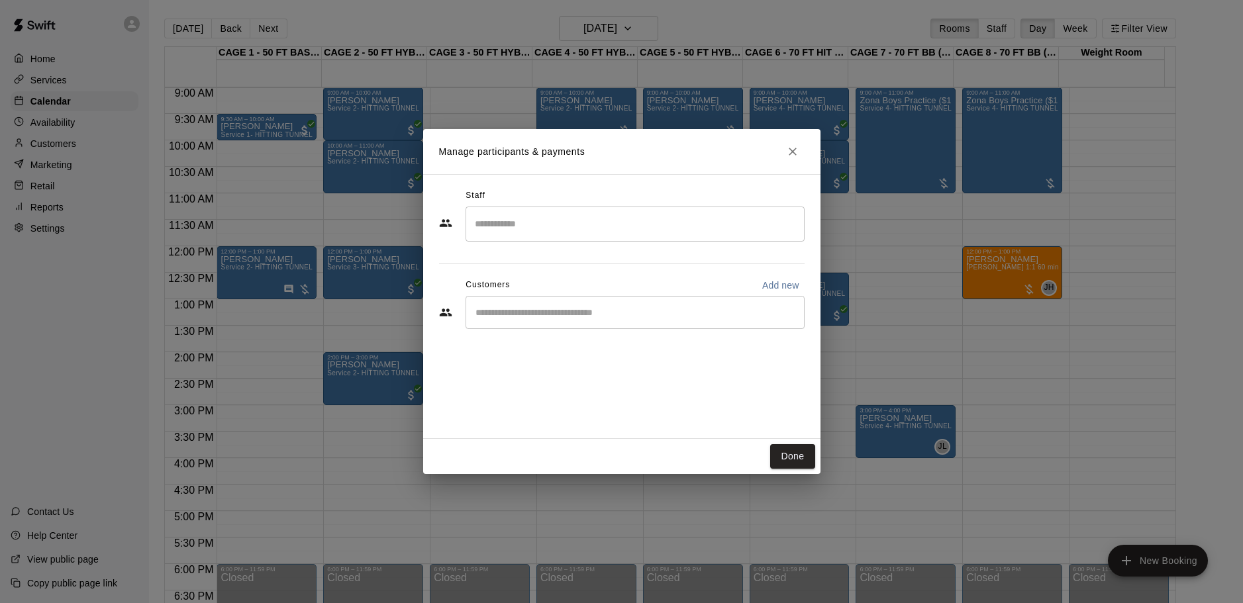
click at [574, 326] on div "​" at bounding box center [635, 312] width 339 height 33
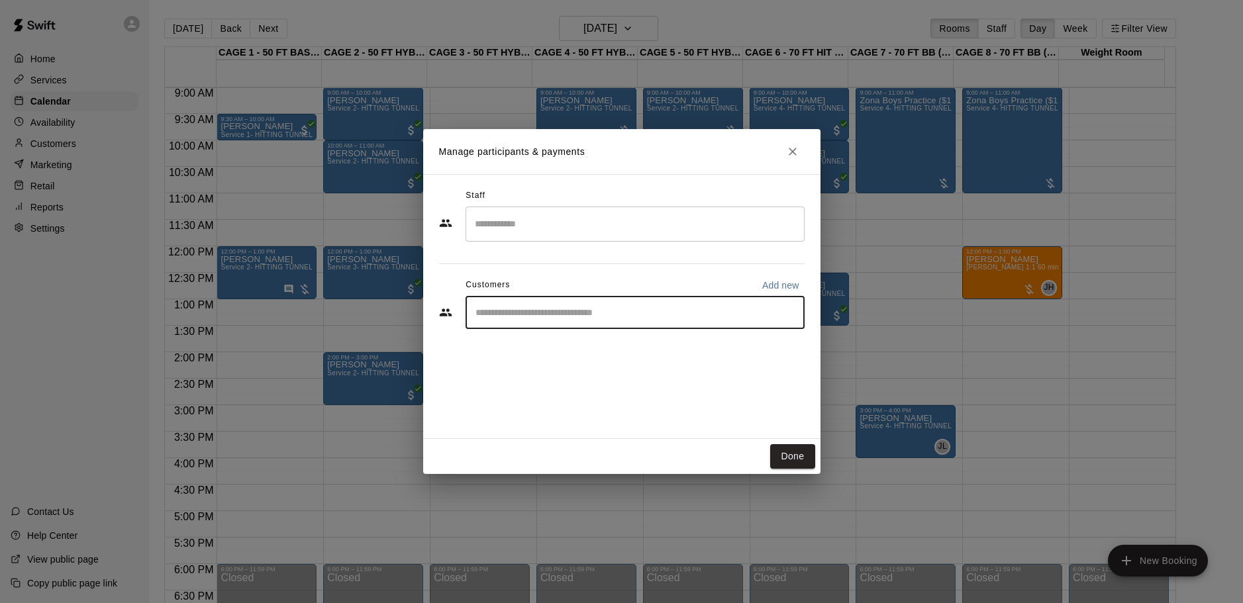
click at [771, 284] on p "Add new" at bounding box center [780, 285] width 37 height 13
select select "**"
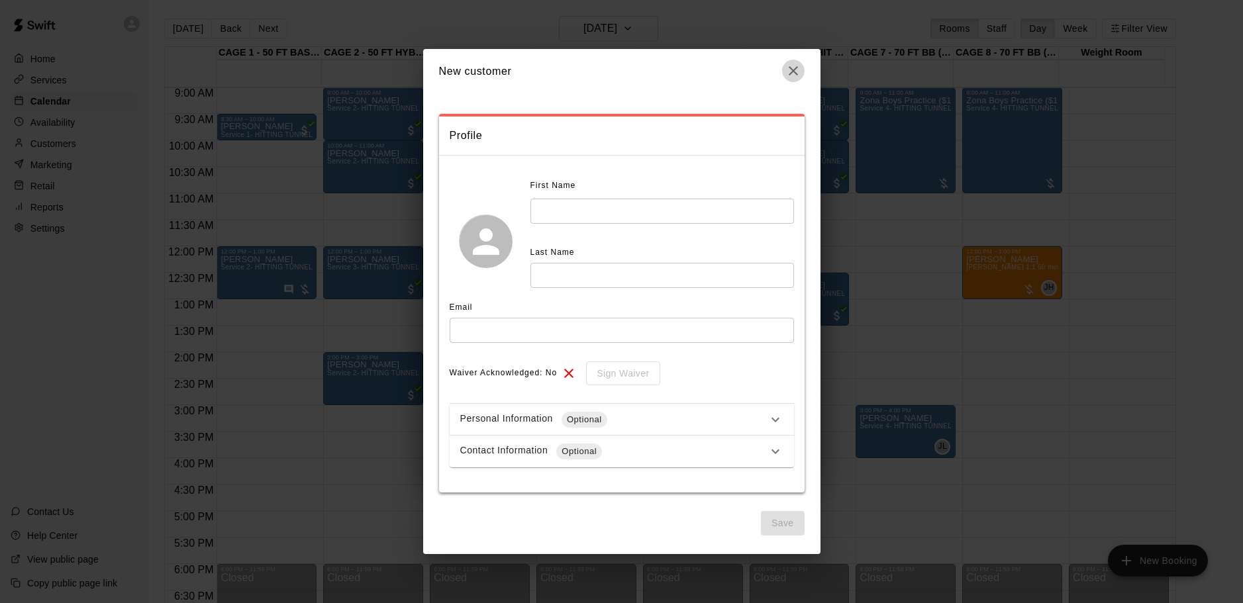
click at [786, 79] on icon "button" at bounding box center [793, 71] width 16 height 16
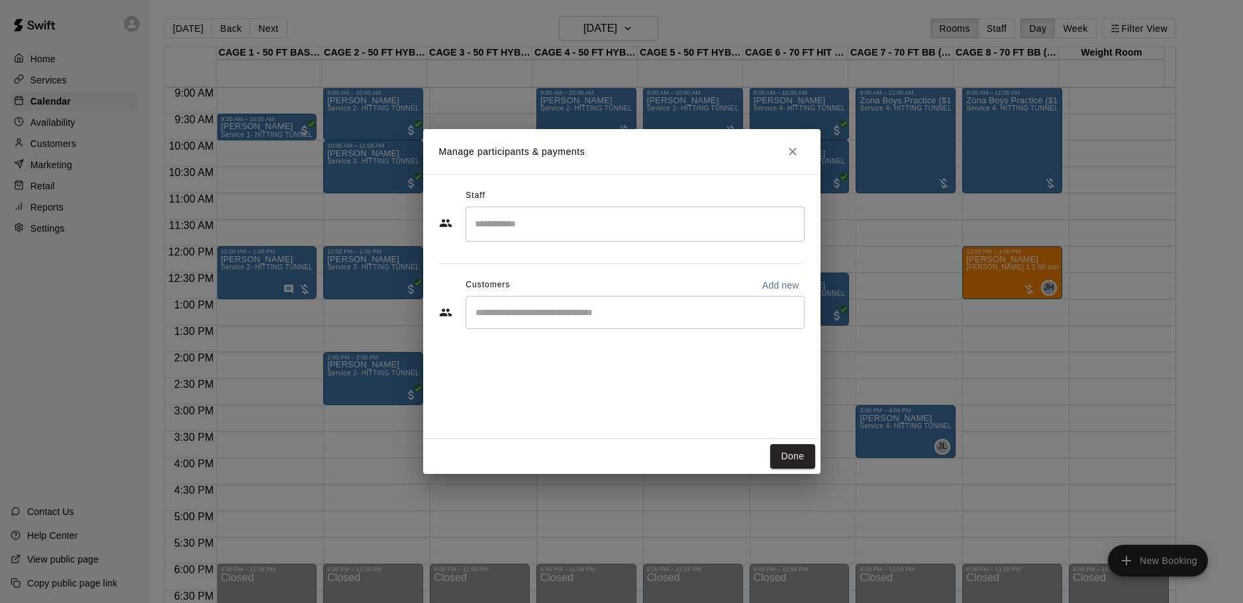
click at [240, 132] on div "Manage participants & payments Staff ​ Customers Add new ​ Done" at bounding box center [621, 301] width 1243 height 603
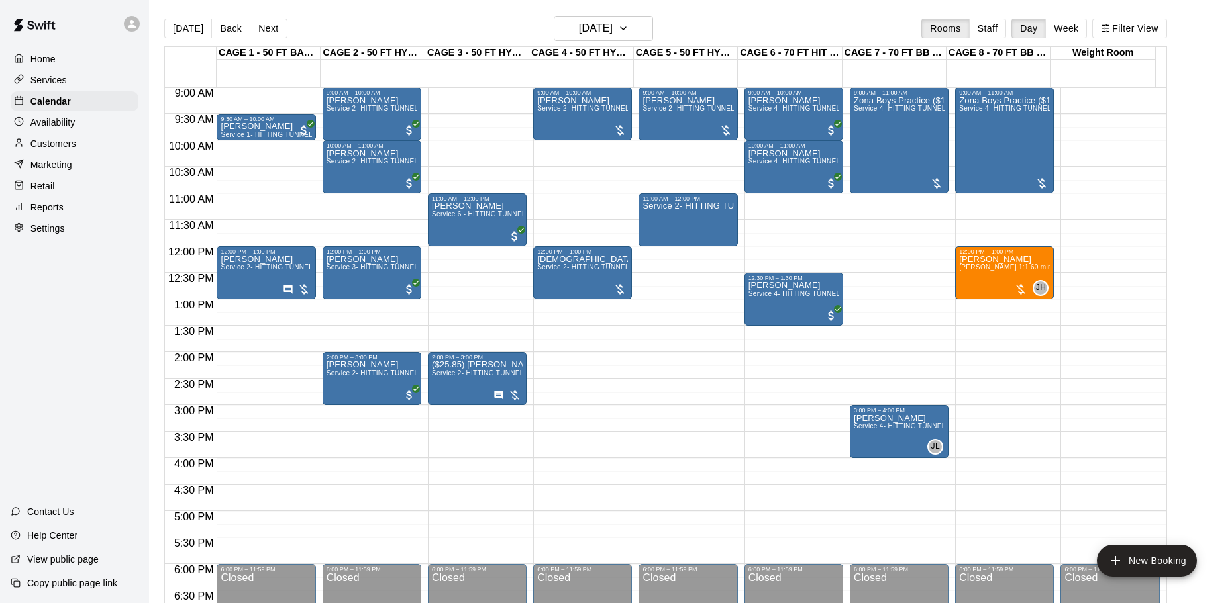
click at [57, 142] on p "Customers" at bounding box center [53, 143] width 46 height 13
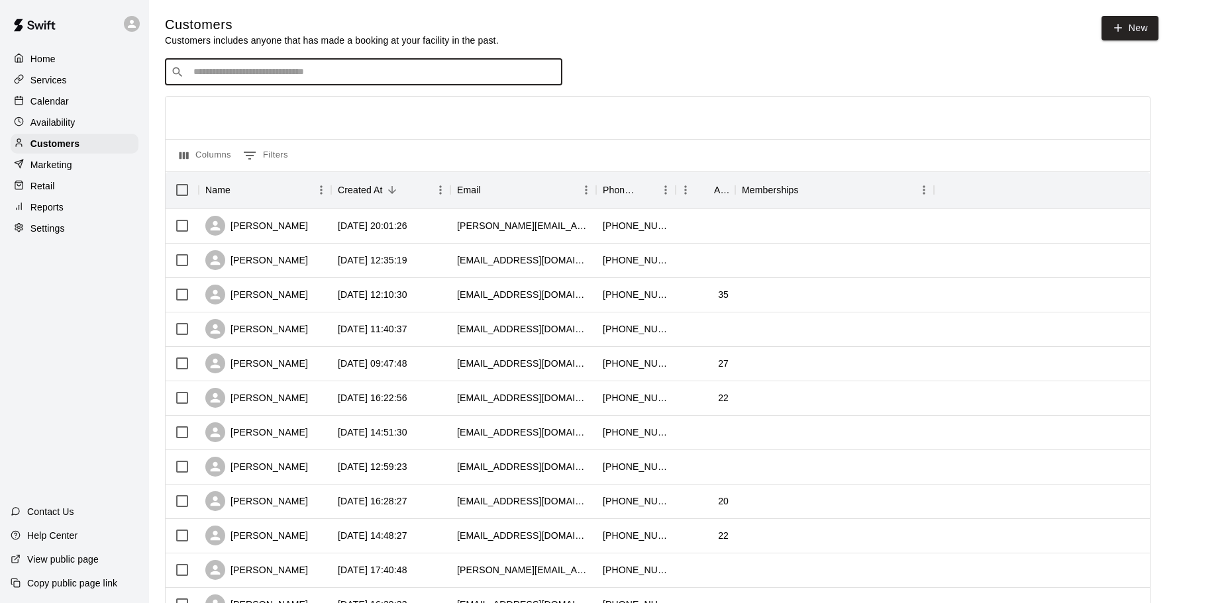
click at [355, 77] on input "Search customers by name or email" at bounding box center [372, 72] width 367 height 13
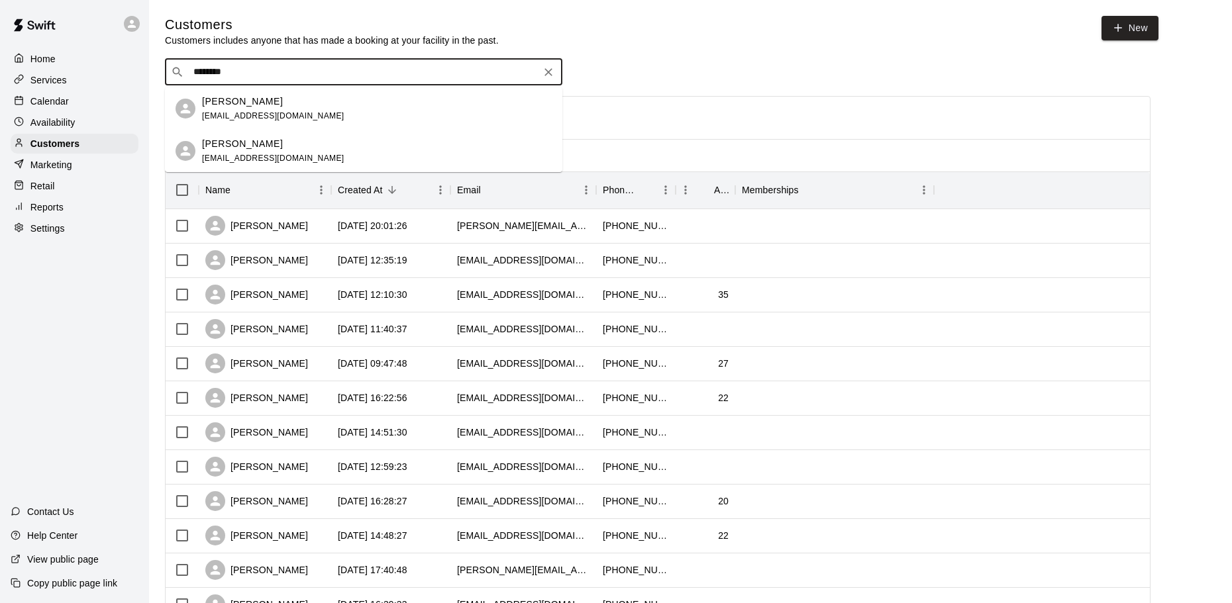
type input "********"
click at [77, 101] on div "Calendar" at bounding box center [75, 101] width 128 height 20
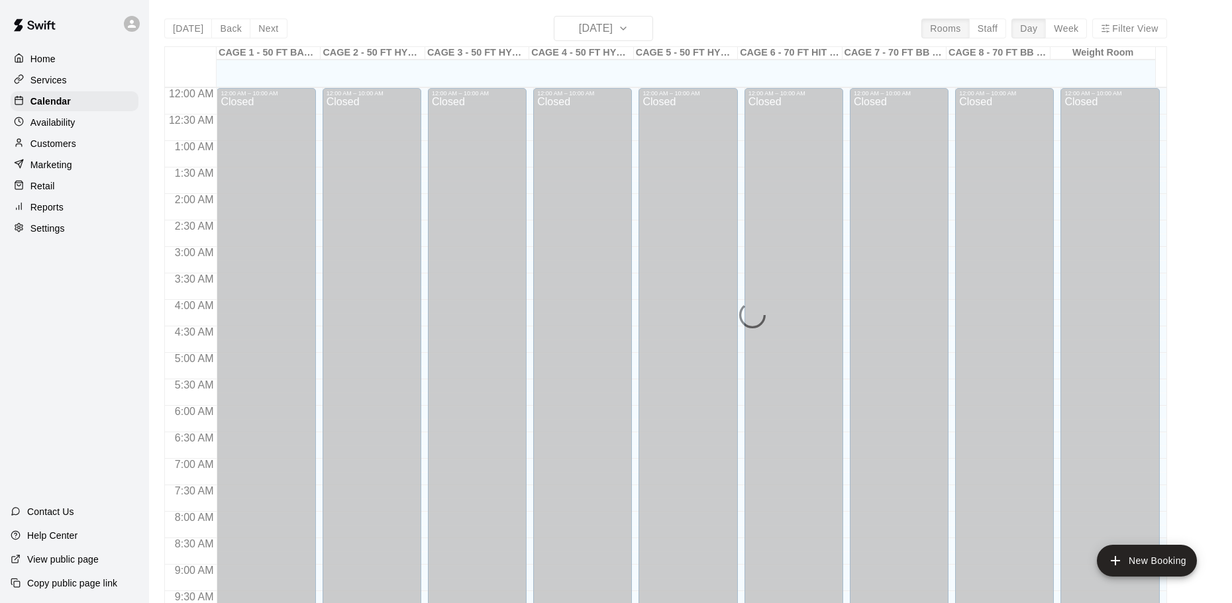
scroll to position [701, 0]
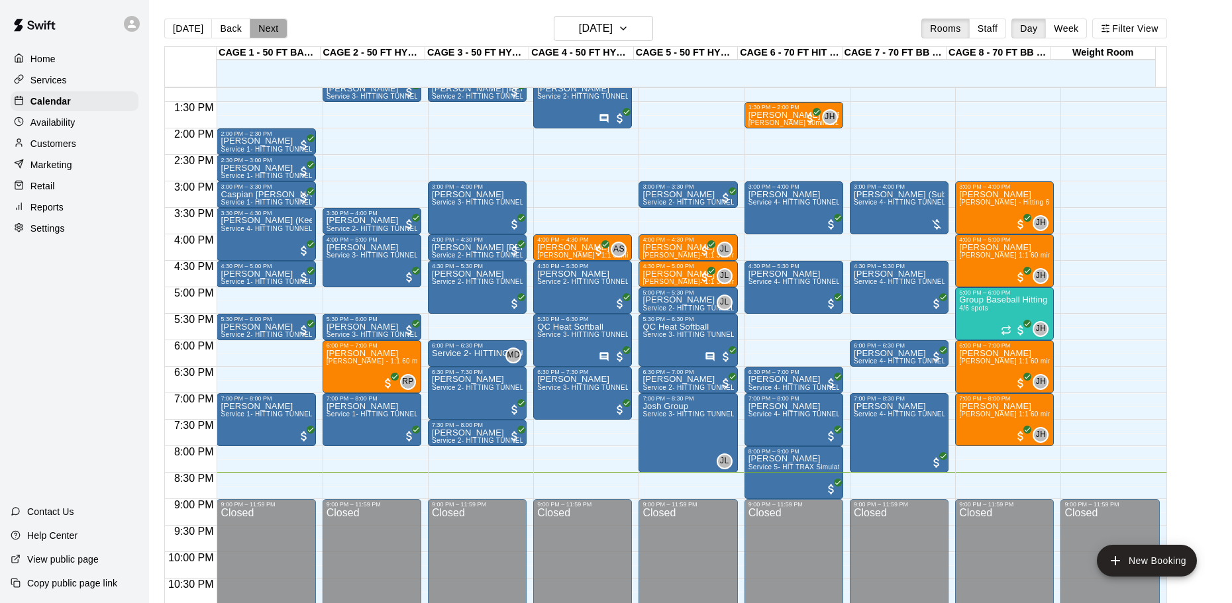
click at [269, 30] on button "Next" at bounding box center [268, 29] width 37 height 20
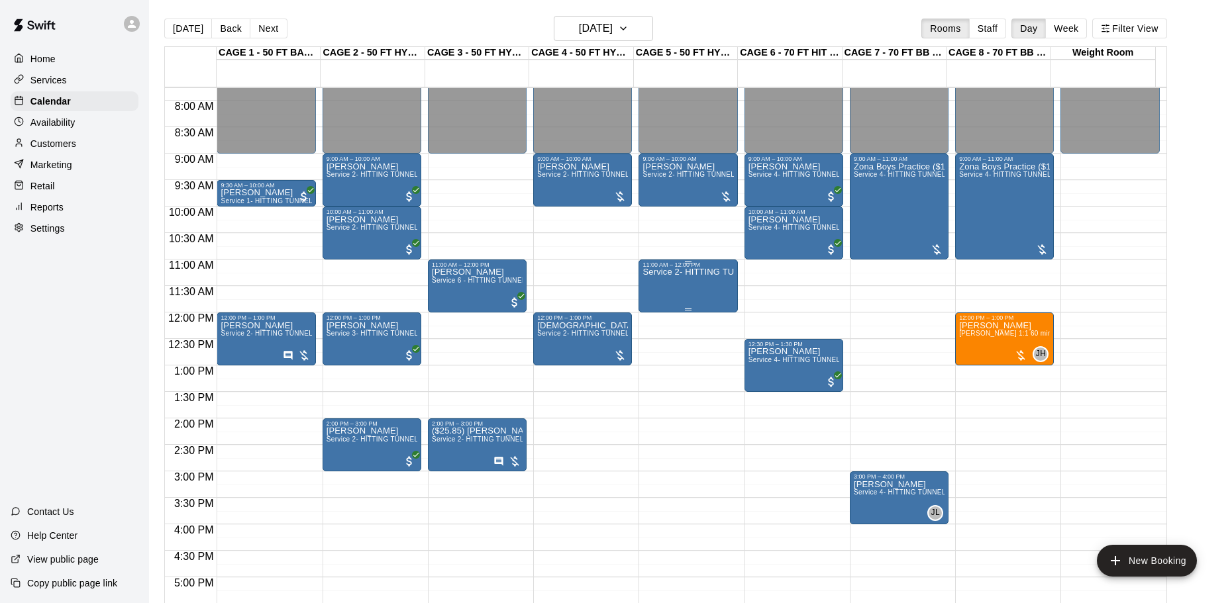
scroll to position [345, 0]
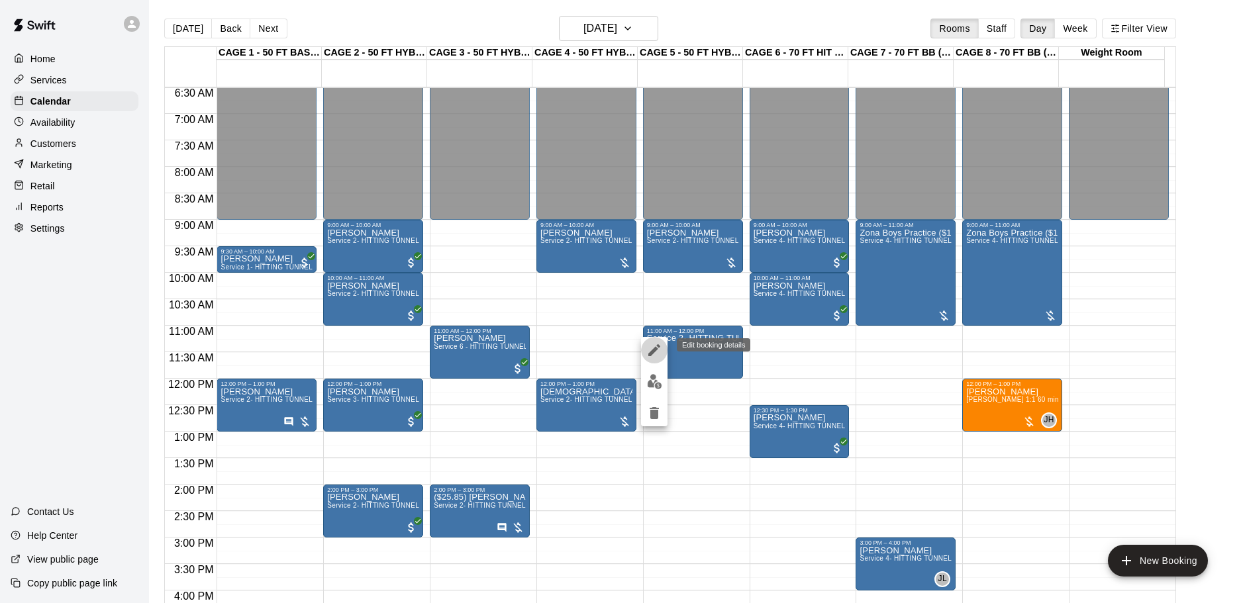
click at [656, 356] on icon "edit" at bounding box center [654, 350] width 16 height 16
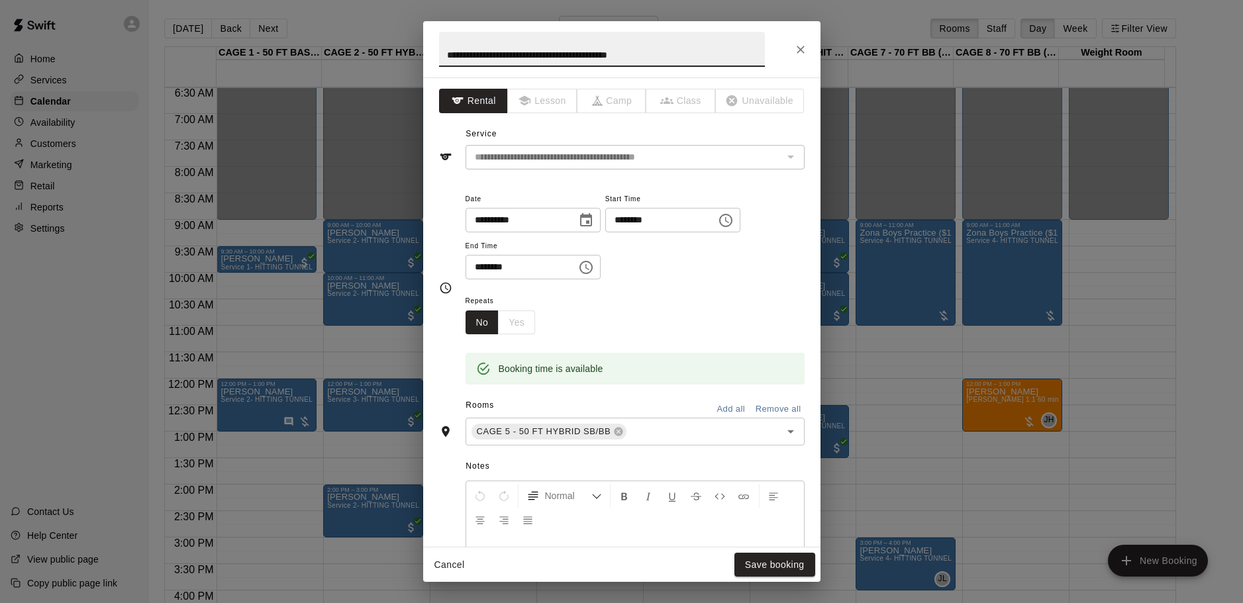
drag, startPoint x: 685, startPoint y: 60, endPoint x: 365, endPoint y: 56, distance: 320.5
click at [365, 56] on div "**********" at bounding box center [621, 301] width 1243 height 603
type input "**********"
click at [774, 562] on button "Save booking" at bounding box center [774, 565] width 81 height 25
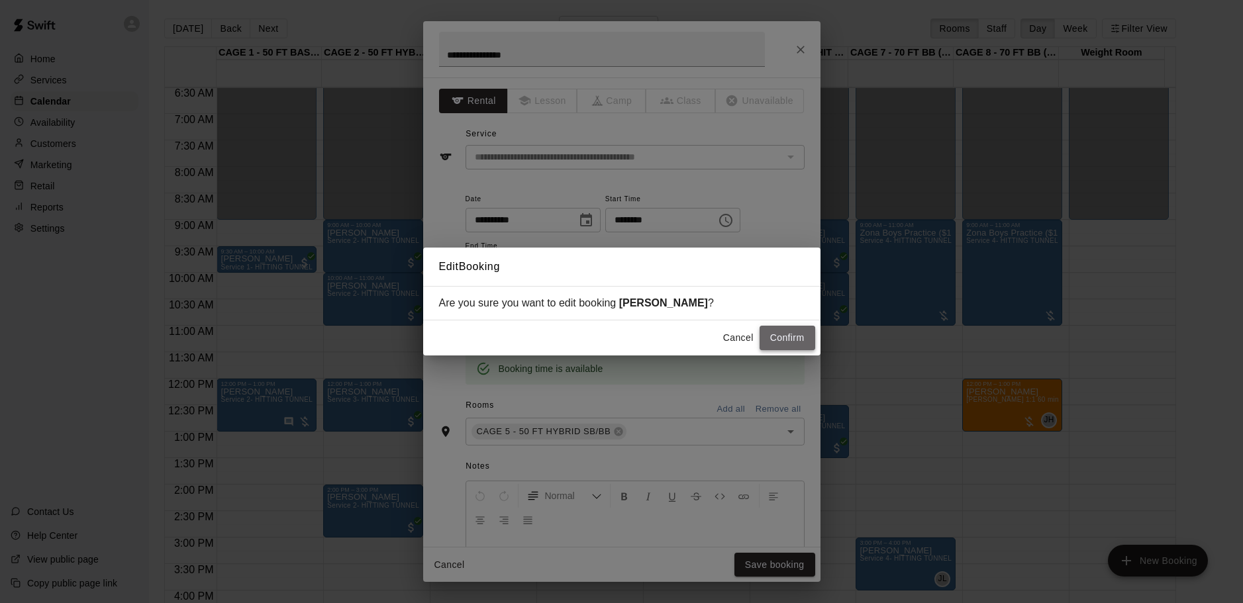
click at [789, 332] on button "Confirm" at bounding box center [788, 338] width 56 height 25
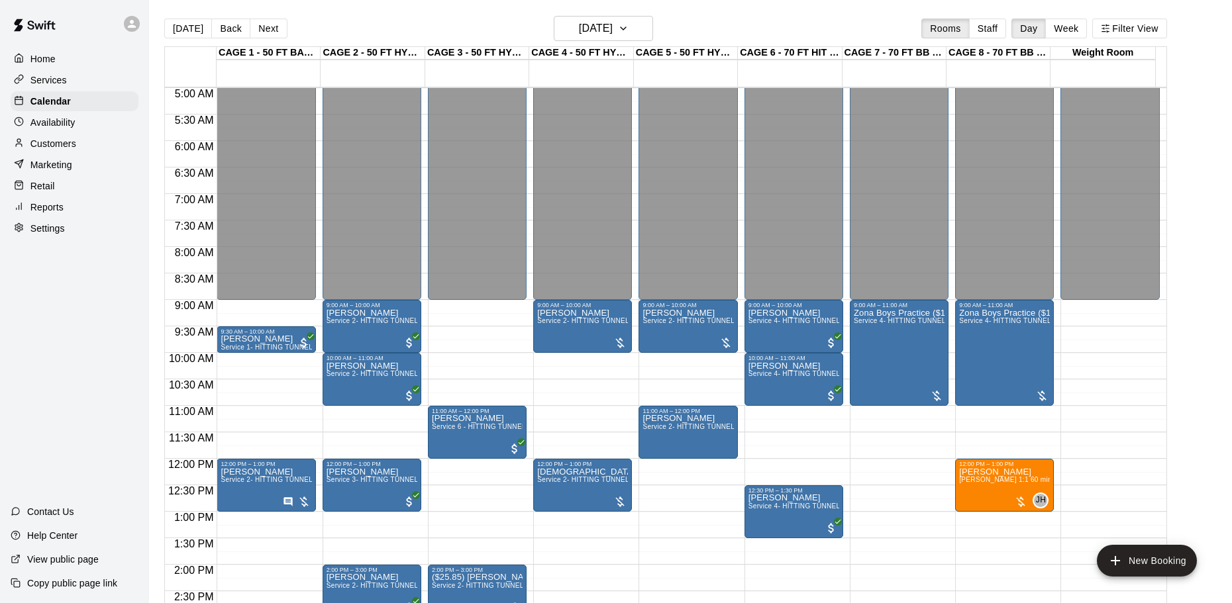
scroll to position [331, 0]
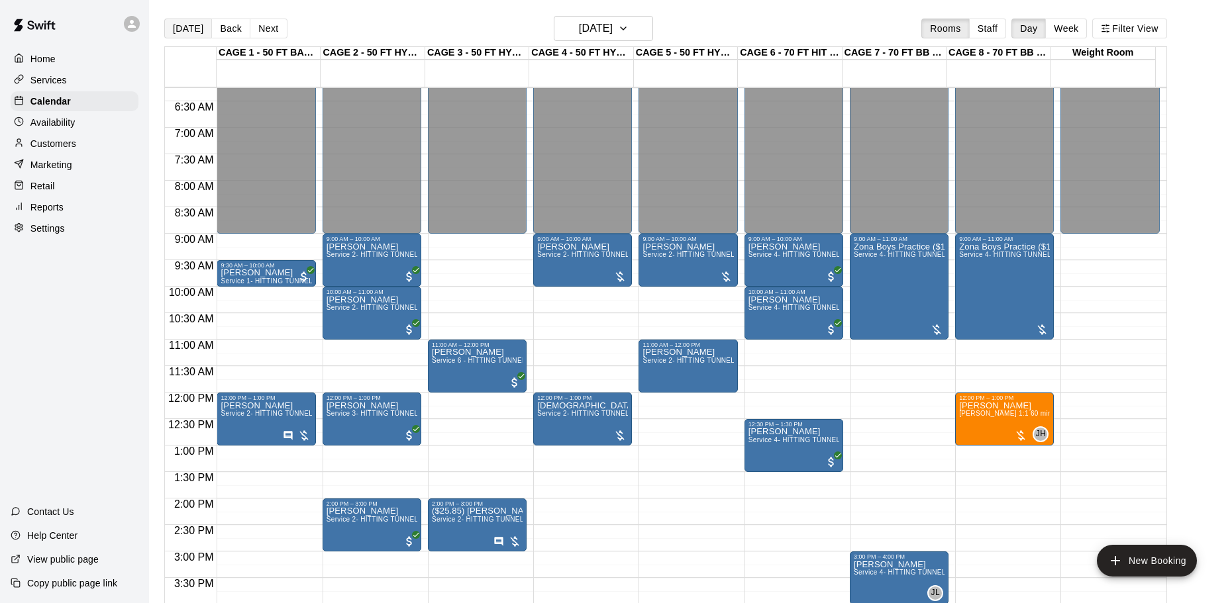
click at [189, 26] on button "[DATE]" at bounding box center [188, 29] width 48 height 20
